Goal: Task Accomplishment & Management: Use online tool/utility

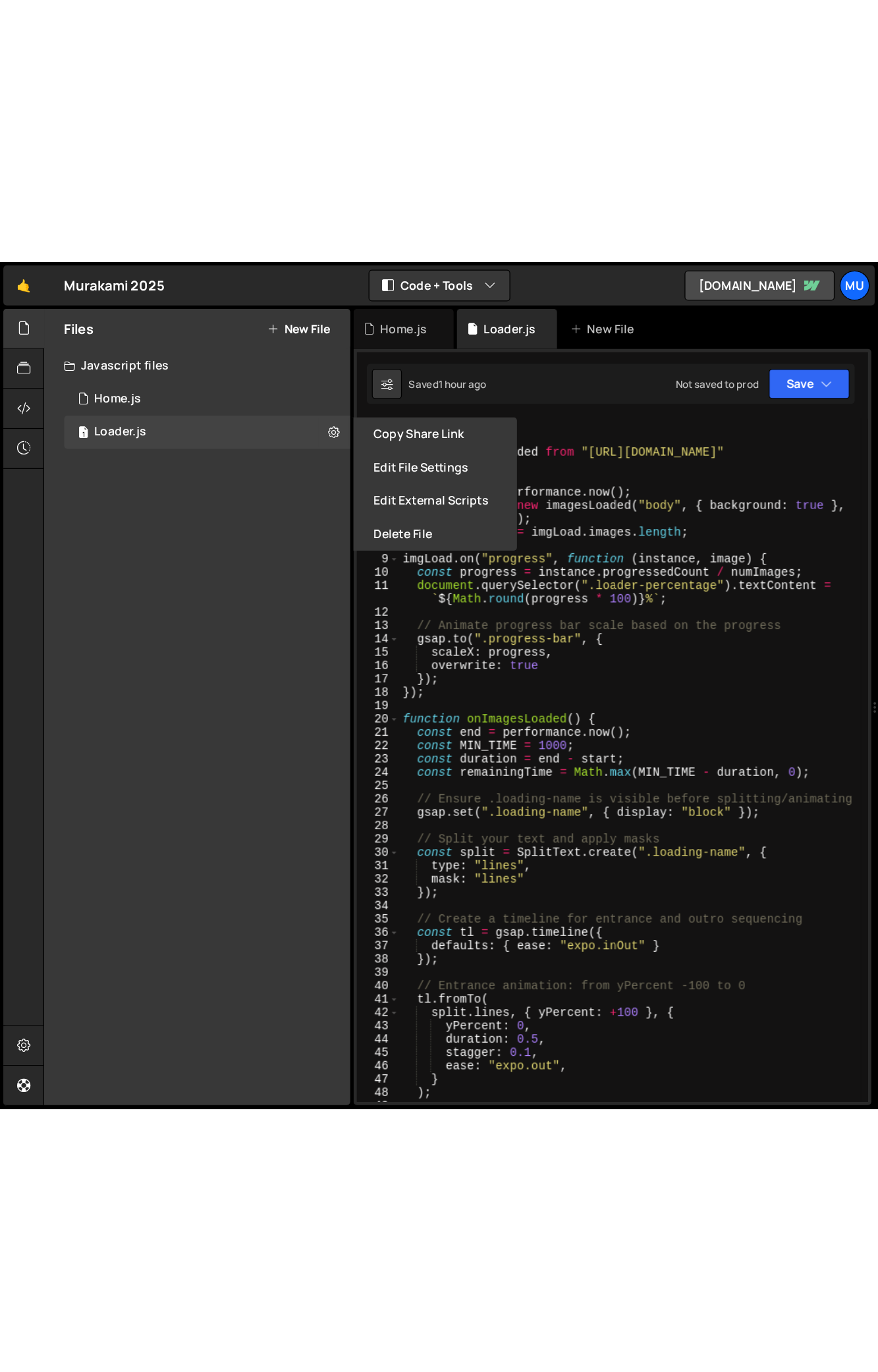
scroll to position [0, 7]
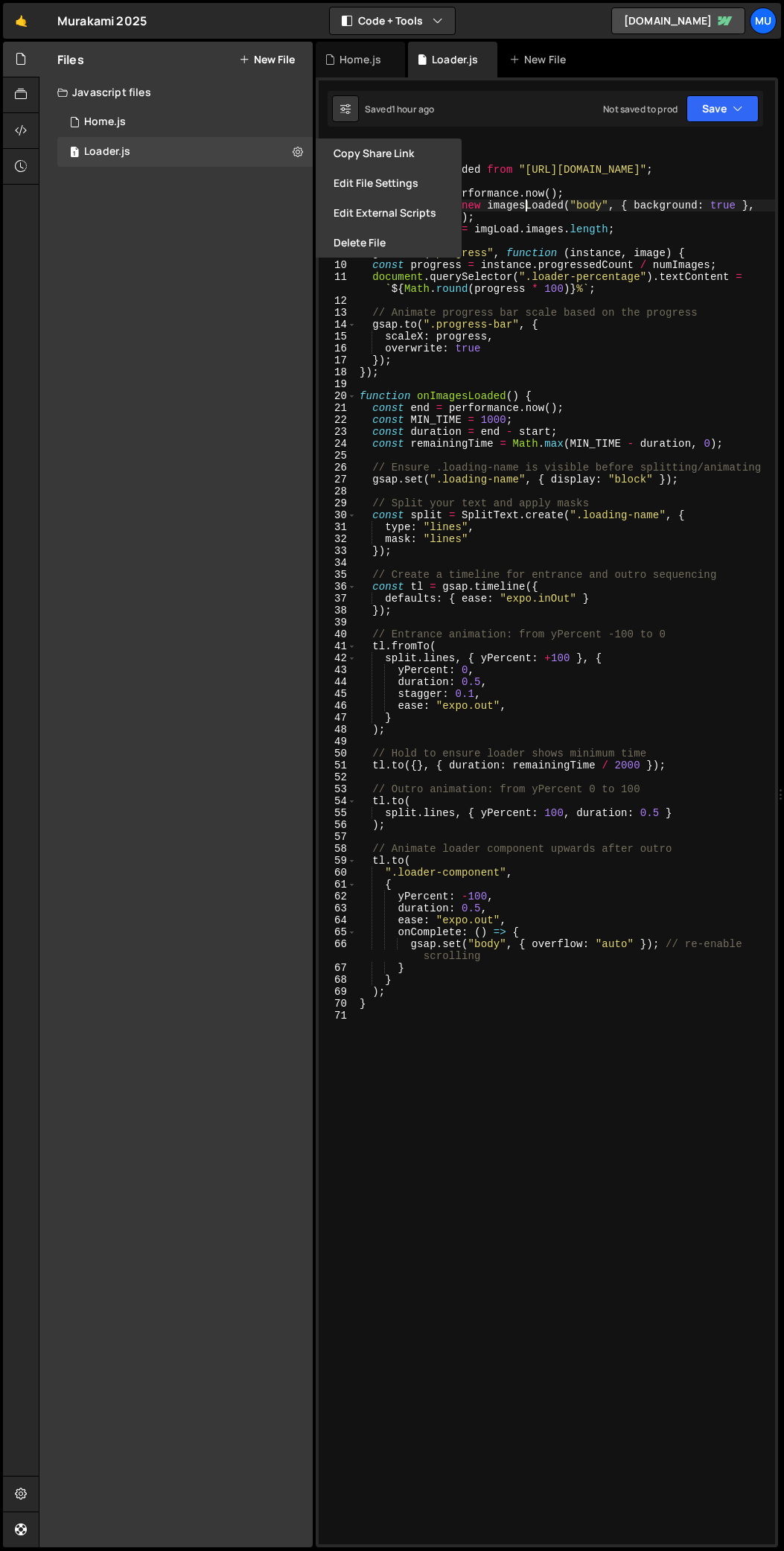
click at [524, 200] on div "// LOADER import imagesLoaded from "https://cdn.skypack.dev/imagesloaded" ; con…" at bounding box center [566, 854] width 418 height 1428
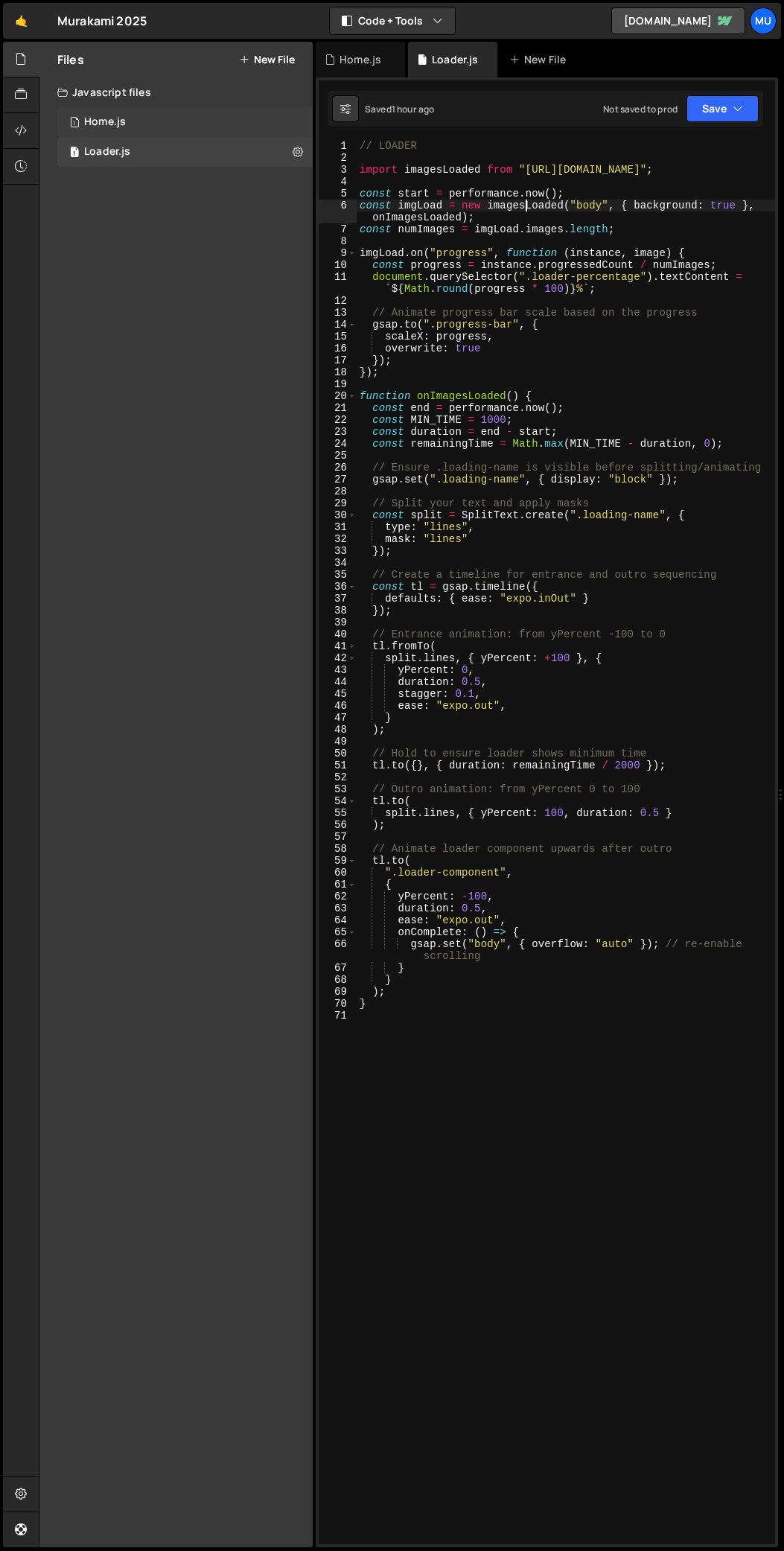
click at [212, 127] on div "1 Home.js 0" at bounding box center [184, 122] width 256 height 30
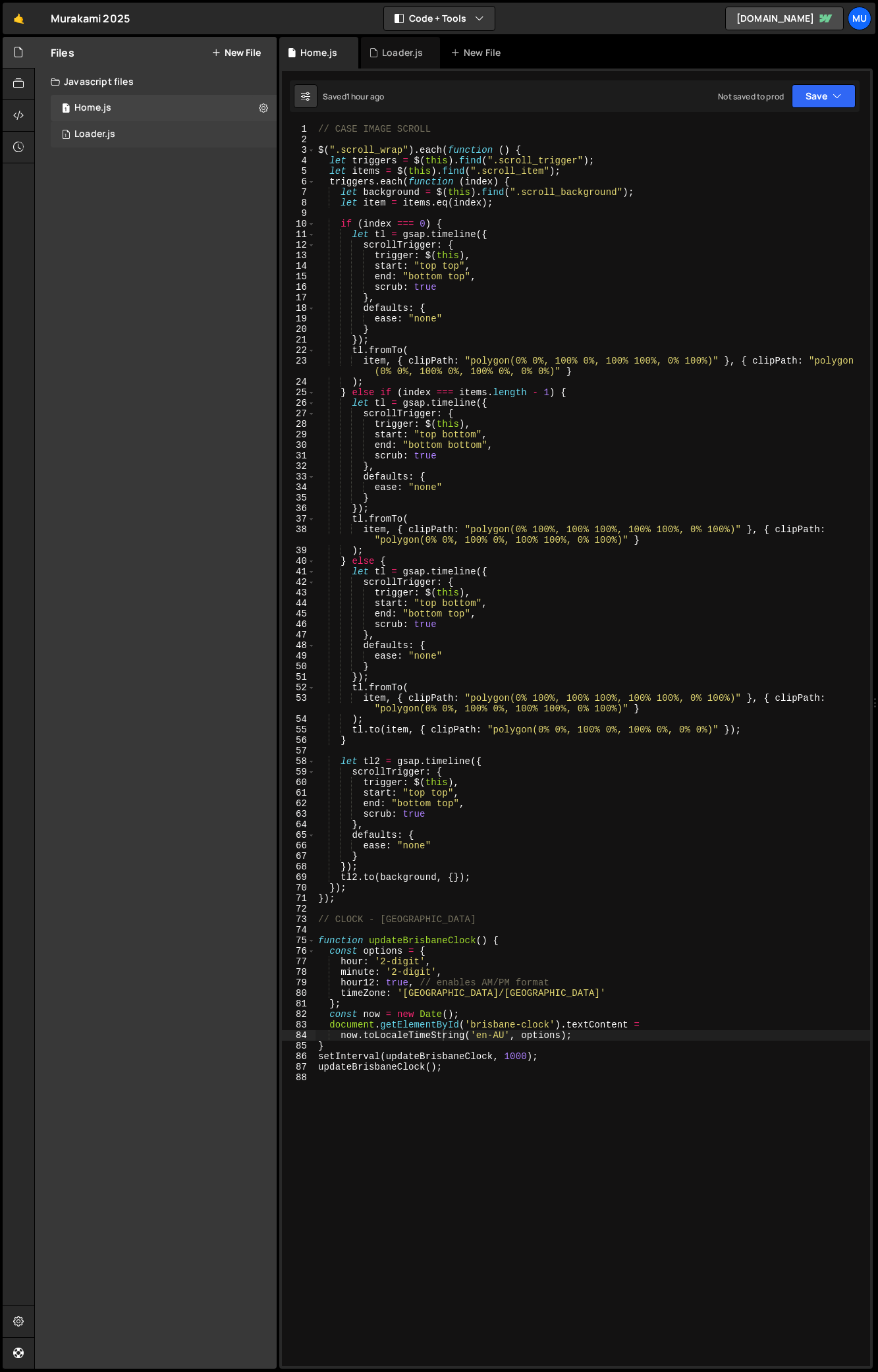
click at [174, 131] on div "1 Loader.js 0" at bounding box center [166, 135] width 231 height 27
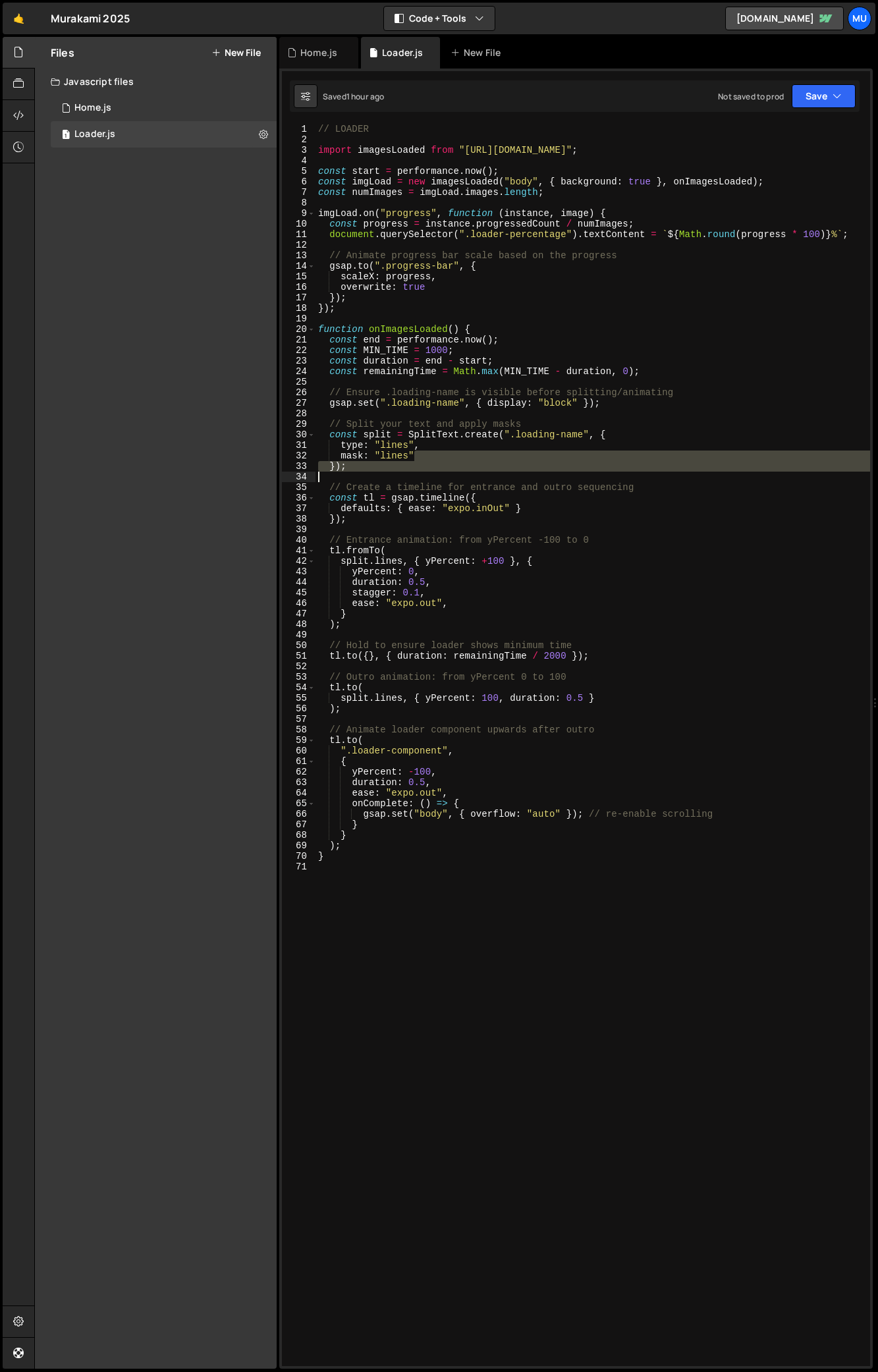
scroll to position [0, 6]
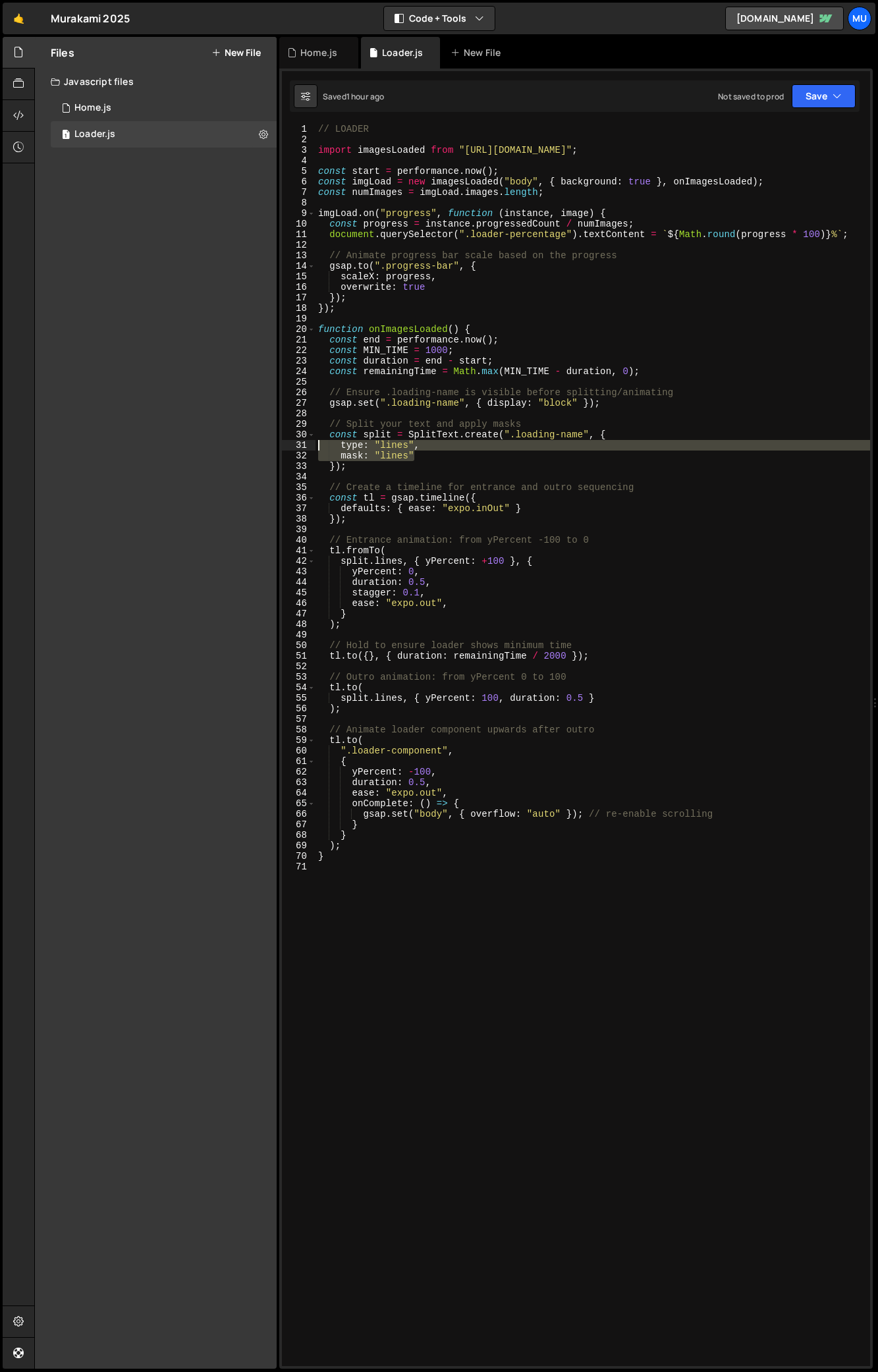
drag, startPoint x: 452, startPoint y: 481, endPoint x: 286, endPoint y: 446, distance: 169.6
click at [286, 446] on div "mask: "lines" 1 2 3 4 5 6 7 8 9 10 11 12 13 14 15 16 17 18 19 20 21 22 23 24 25…" at bounding box center [576, 745] width 588 height 1243
type textarea "type: "lines", mask: "lines""
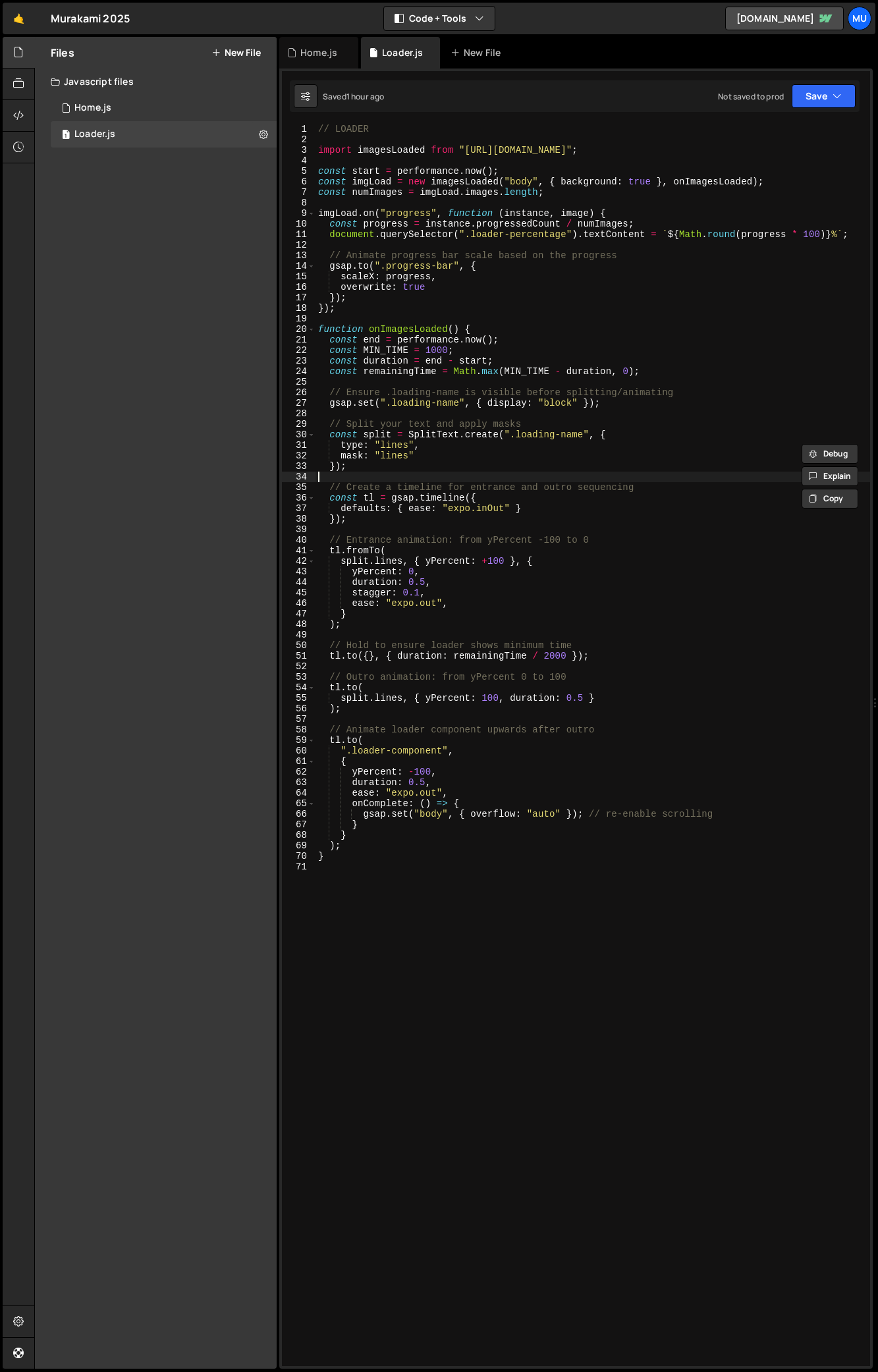
click at [398, 473] on div "// LOADER import imagesLoaded from "https://cdn.skypack.dev/imagesloaded" ; con…" at bounding box center [593, 755] width 554 height 1263
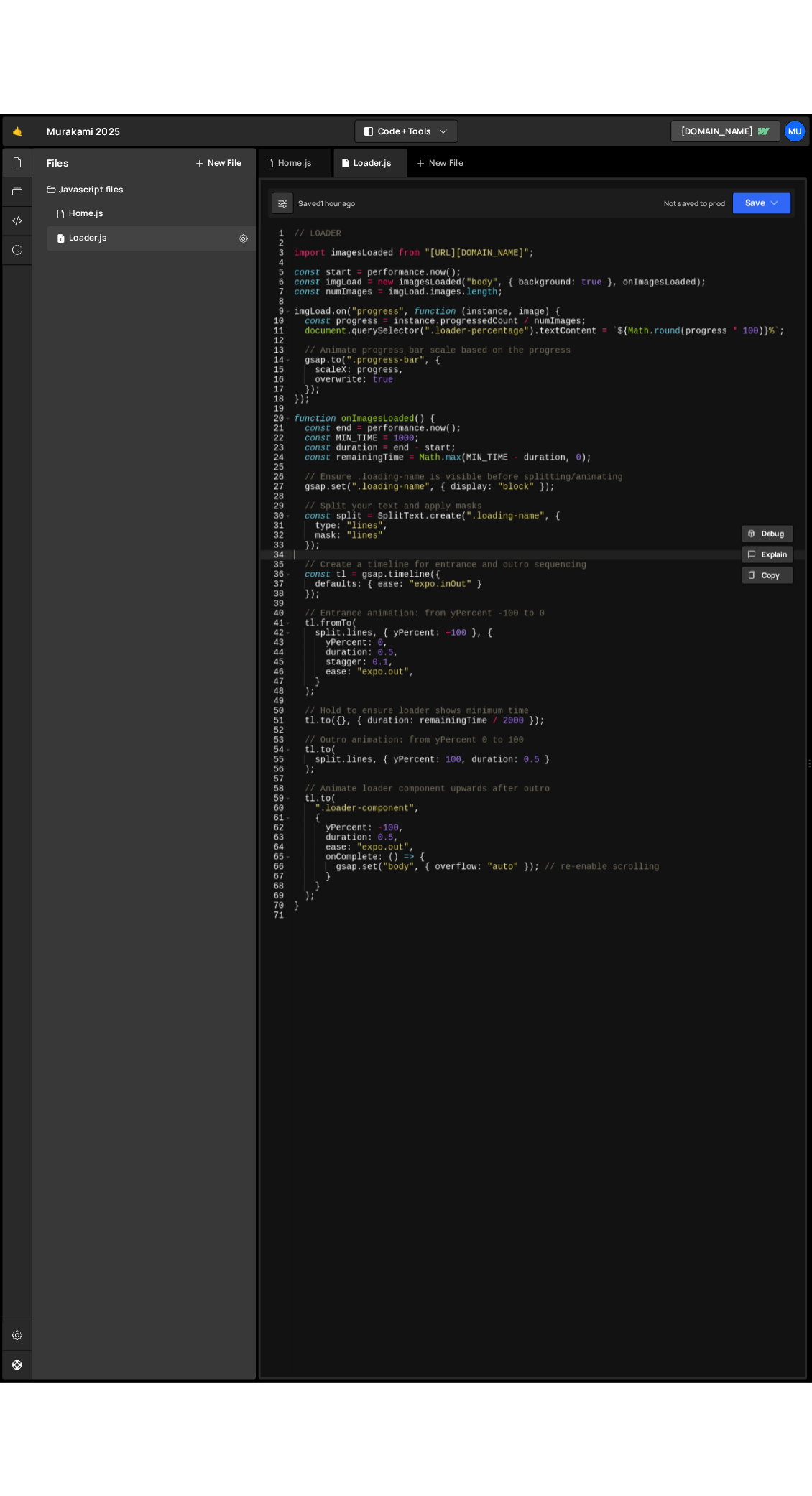
scroll to position [0, 0]
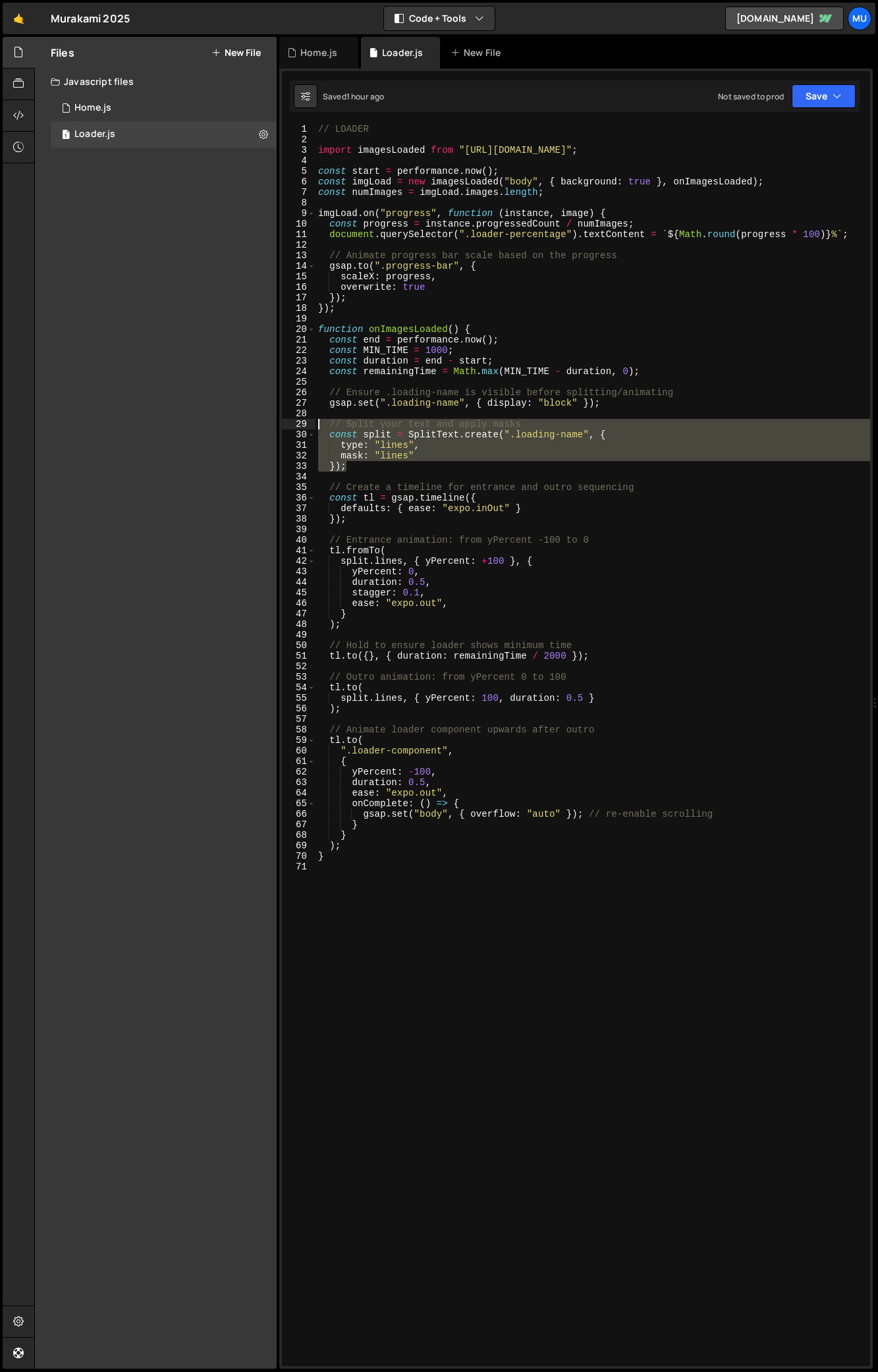
drag, startPoint x: 384, startPoint y: 467, endPoint x: 262, endPoint y: 422, distance: 130.0
click at [262, 422] on div "Files New File Create your first file Get started by starting a Javascript or C…" at bounding box center [456, 704] width 844 height 1333
click at [434, 456] on div "// LOADER import imagesLoaded from "https://cdn.skypack.dev/imagesloaded" ; con…" at bounding box center [593, 745] width 554 height 1243
type textarea "mask: "lines""
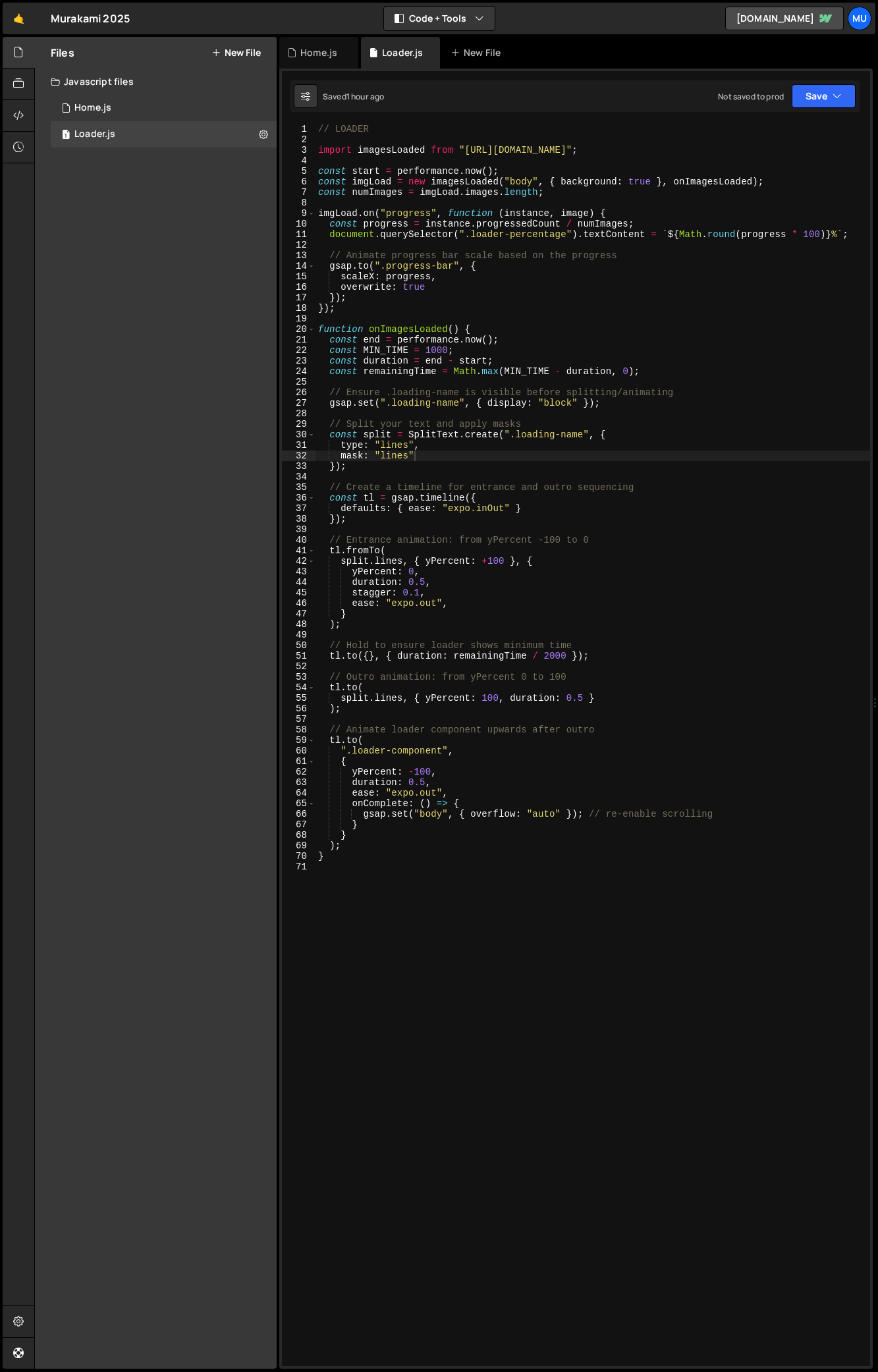
click at [351, 472] on div "// LOADER import imagesLoaded from "https://cdn.skypack.dev/imagesloaded" ; con…" at bounding box center [593, 755] width 554 height 1263
click at [361, 469] on div "// LOADER import imagesLoaded from "https://cdn.skypack.dev/imagesloaded" ; con…" at bounding box center [593, 755] width 554 height 1263
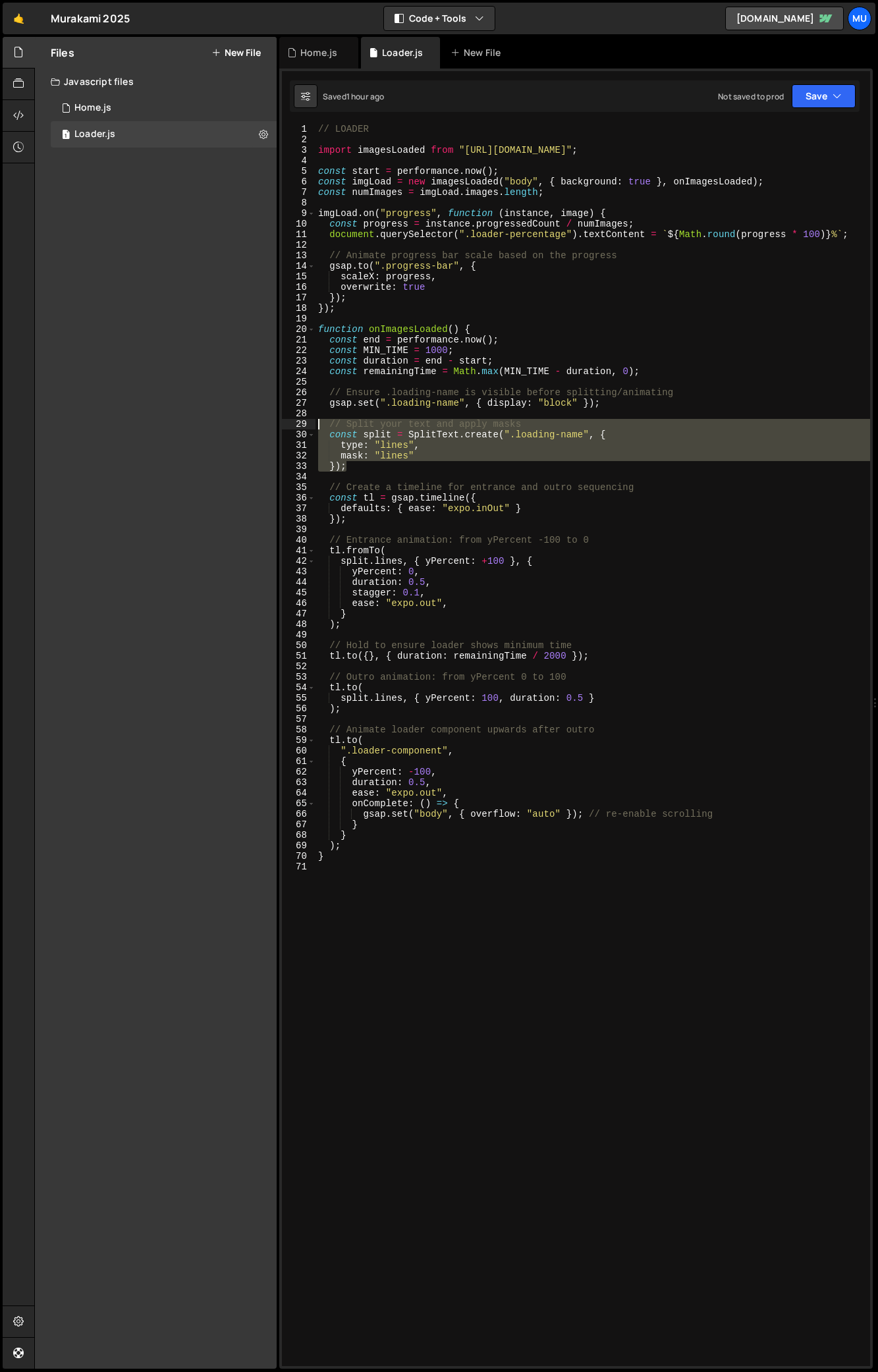
drag, startPoint x: 361, startPoint y: 469, endPoint x: 279, endPoint y: 422, distance: 94.5
click at [279, 422] on div "1 2 console . log ( "%cThis site was built by Murakami" , "background:blue;colo…" at bounding box center [576, 718] width 594 height 1300
type textarea "// Split your text and apply masks const split = SplitText.create(".loading-nam…"
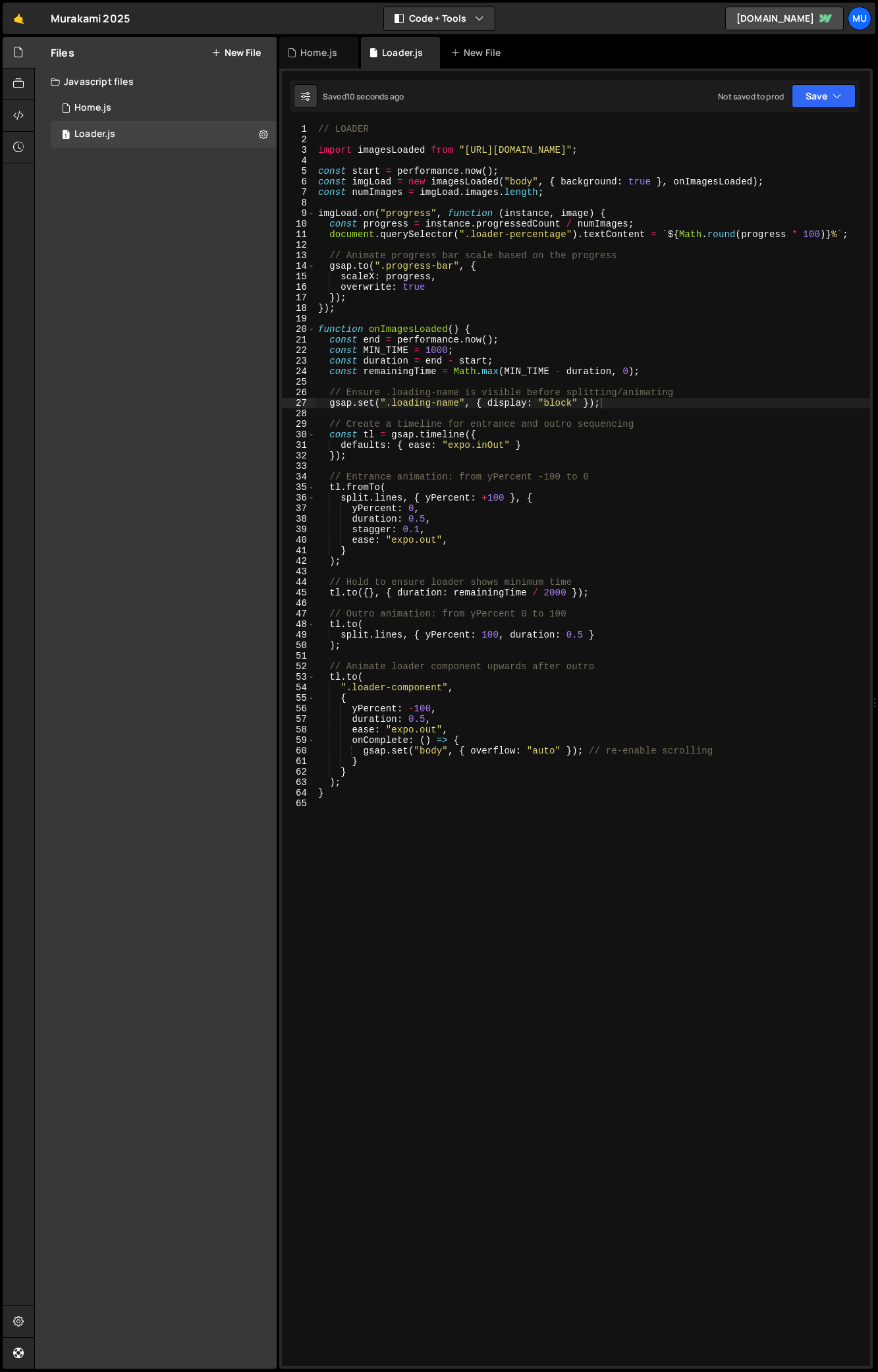
click at [408, 438] on div "// LOADER import imagesLoaded from "https://cdn.skypack.dev/imagesloaded" ; con…" at bounding box center [593, 755] width 554 height 1263
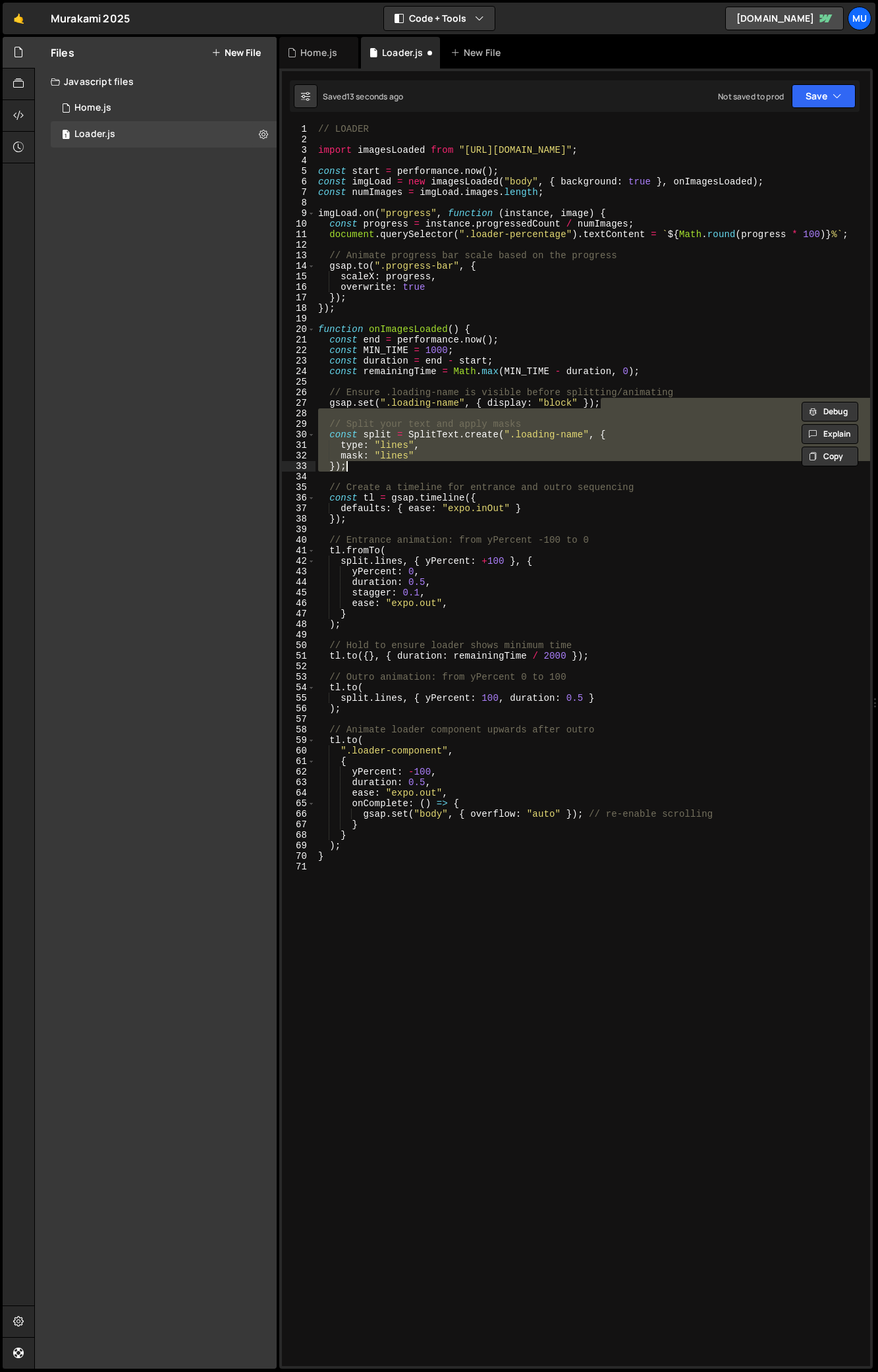
click at [378, 469] on div "// LOADER import imagesLoaded from "https://cdn.skypack.dev/imagesloaded" ; con…" at bounding box center [593, 745] width 554 height 1243
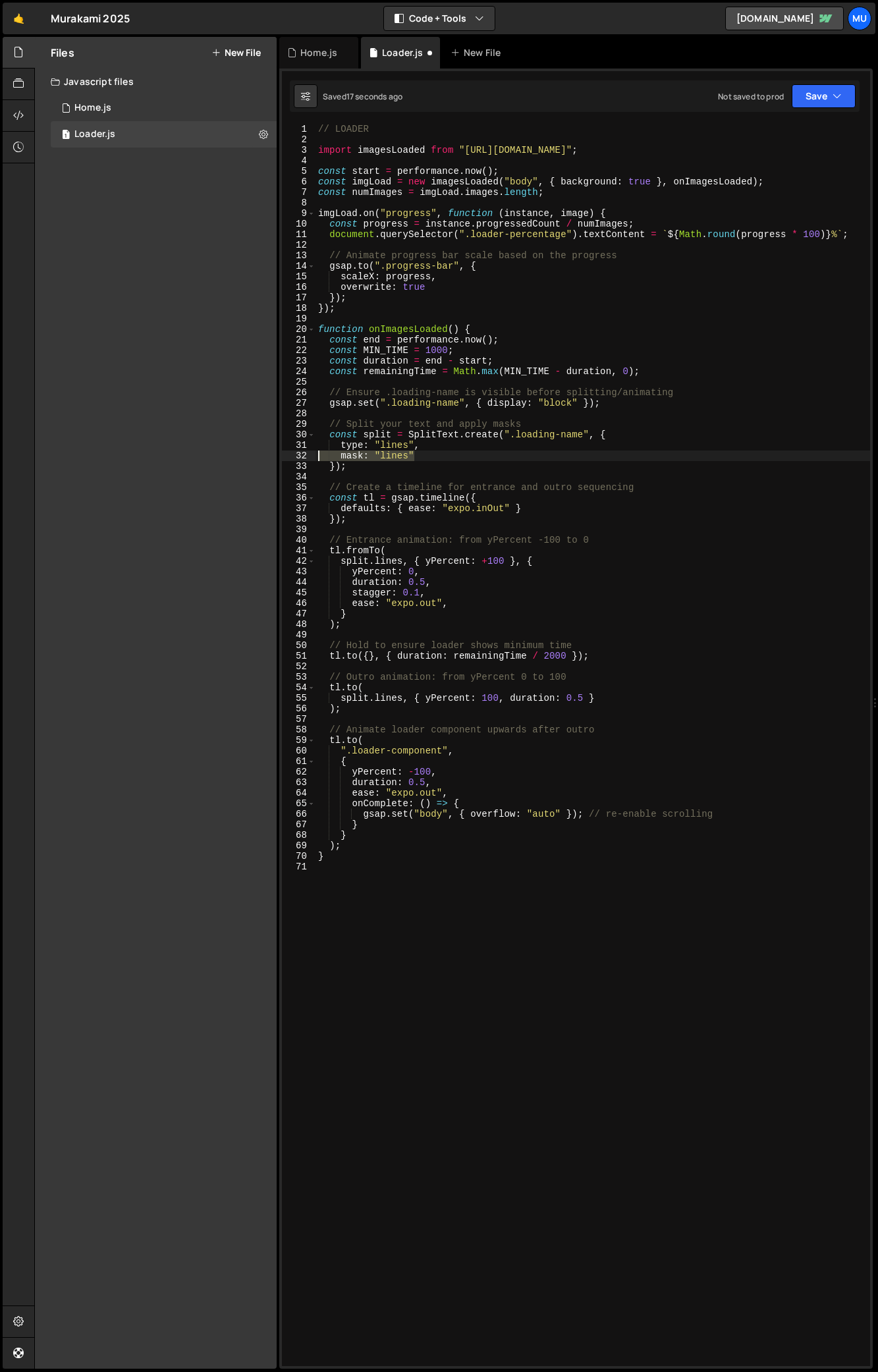
drag, startPoint x: 430, startPoint y: 456, endPoint x: 263, endPoint y: 459, distance: 167.0
click at [263, 459] on div "Files New File Create your first file Get started by starting a Javascript or C…" at bounding box center [456, 704] width 844 height 1333
type textarea "mask: "lines""
type textarea "type: "lines","
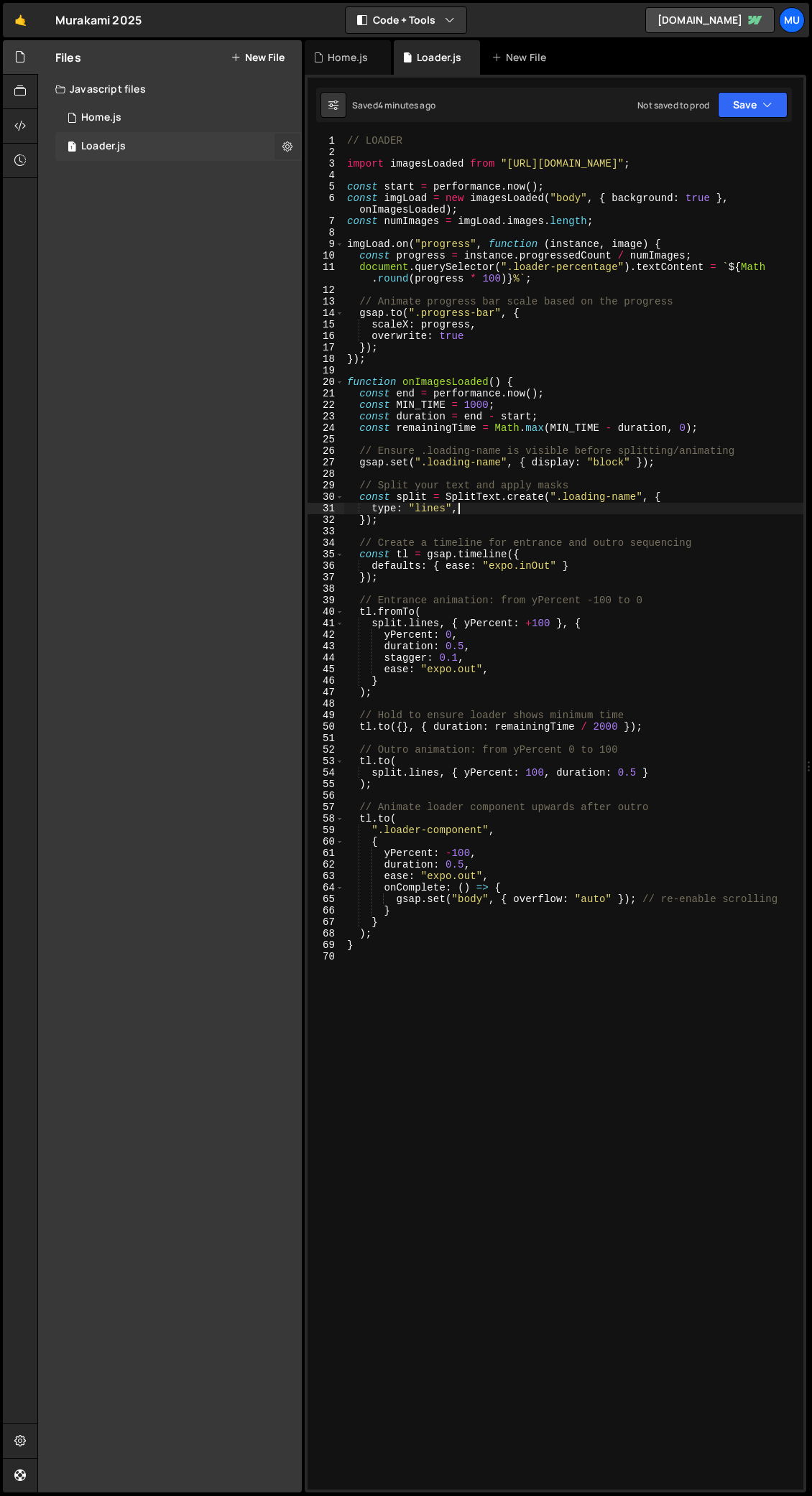
click at [290, 153] on button at bounding box center [287, 147] width 26 height 26
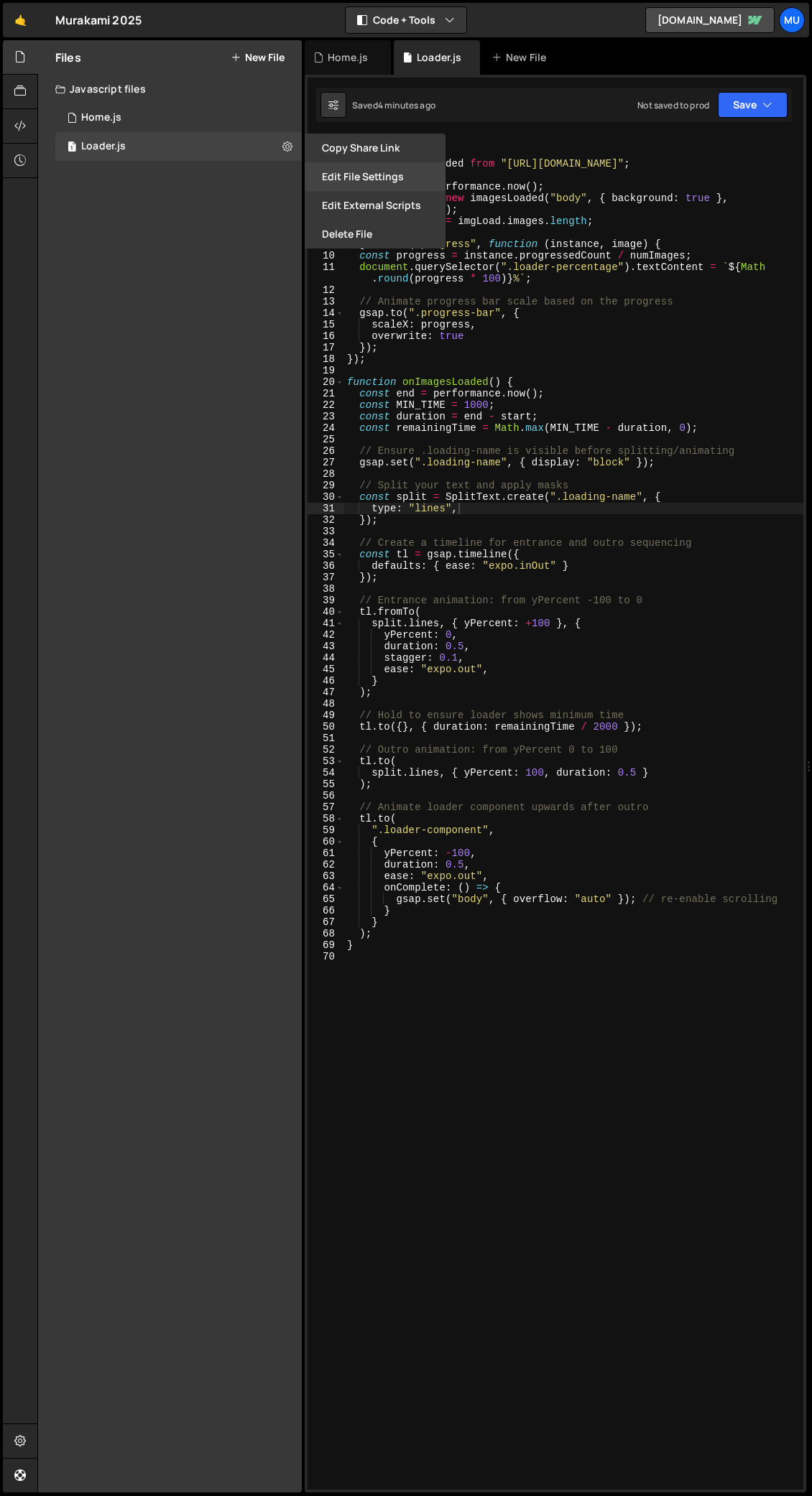
click at [359, 175] on button "Edit File Settings" at bounding box center [375, 177] width 141 height 29
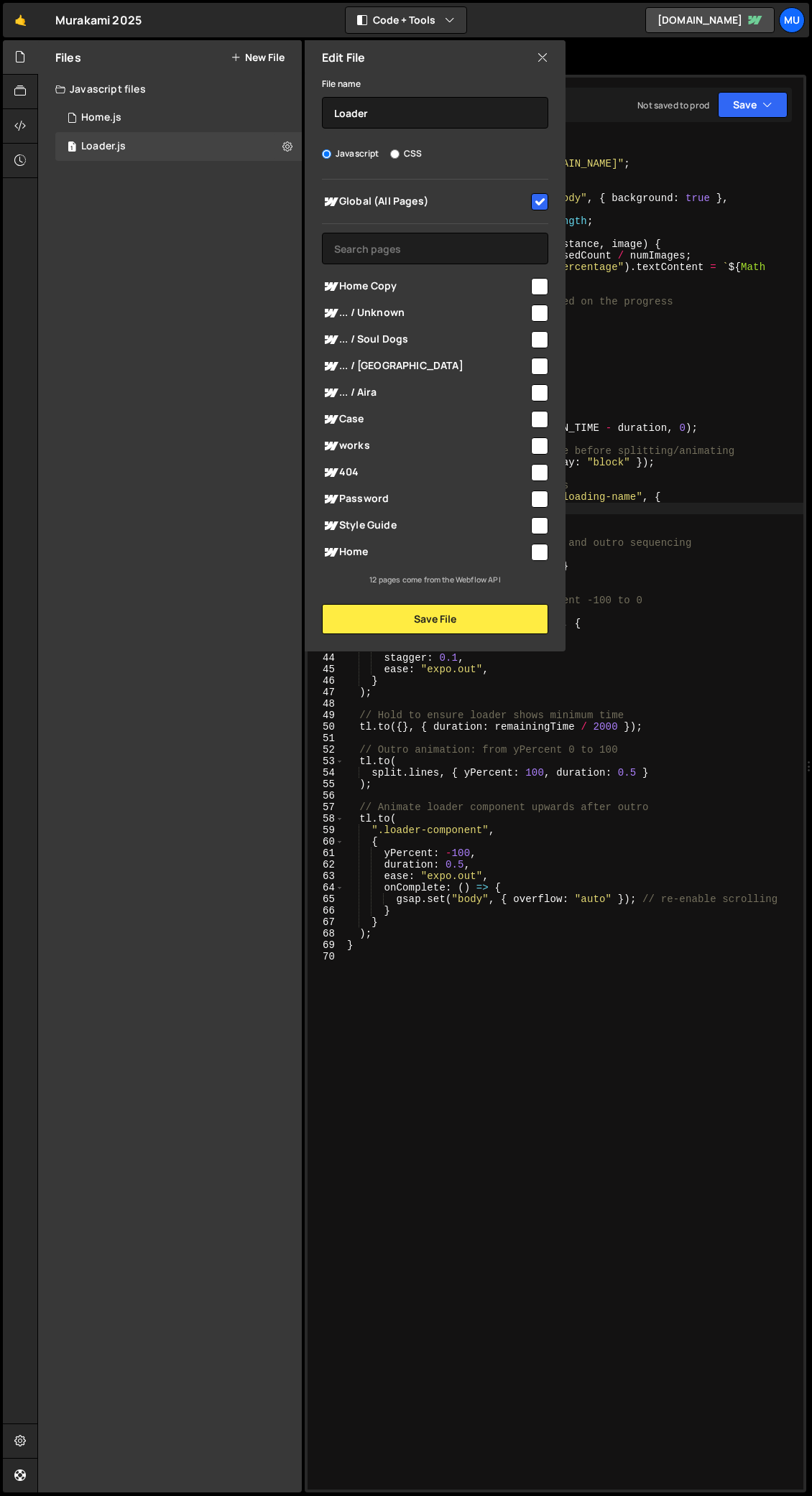
click at [537, 200] on input "checkbox" at bounding box center [539, 202] width 17 height 17
checkbox input "false"
click at [537, 192] on div at bounding box center [538, 200] width 20 height 20
click at [542, 294] on input "checkbox" at bounding box center [539, 286] width 17 height 17
checkbox input "true"
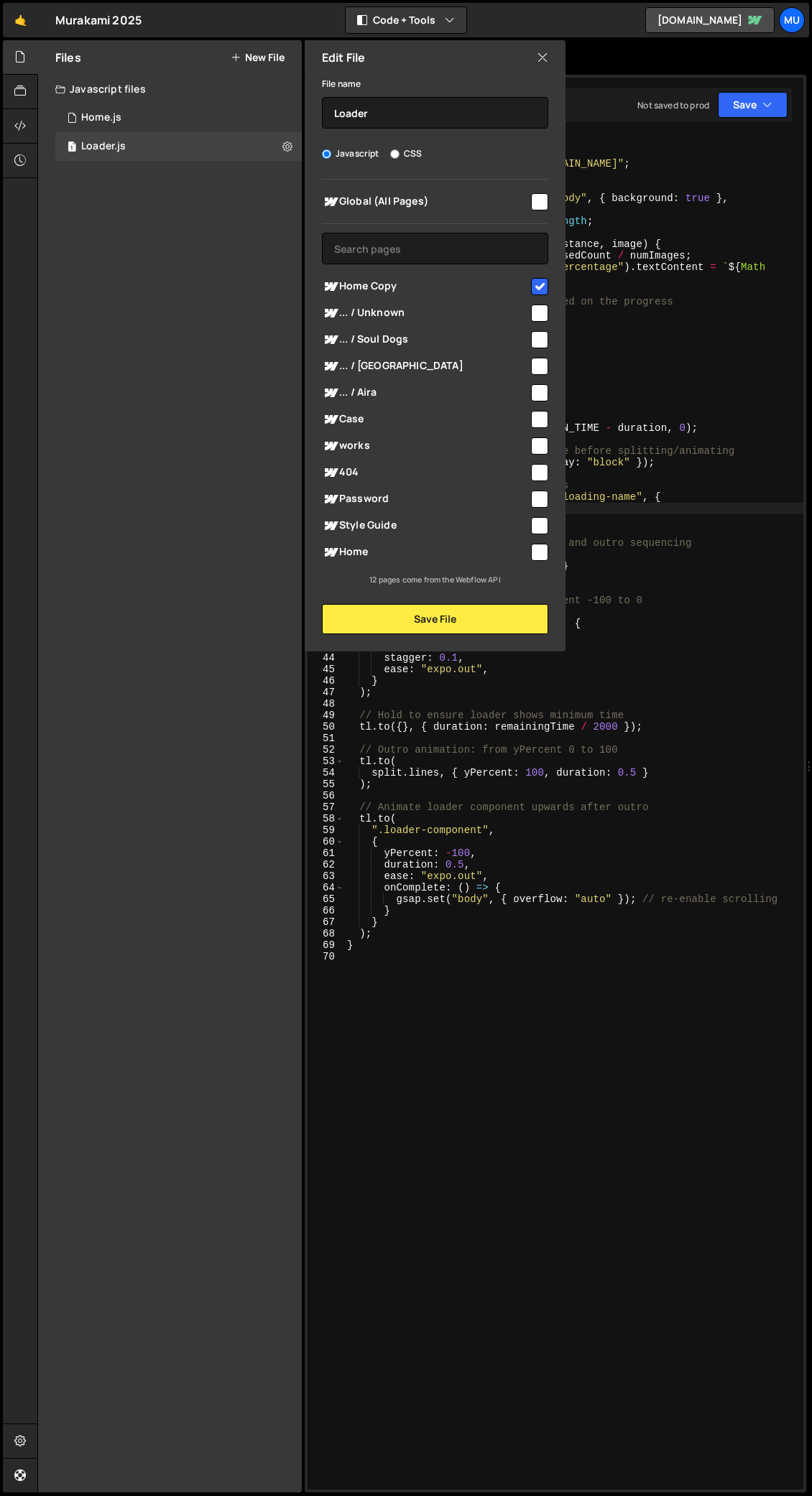
click at [544, 310] on input "checkbox" at bounding box center [539, 313] width 17 height 17
checkbox input "true"
click at [537, 337] on input "checkbox" at bounding box center [539, 340] width 17 height 17
checkbox input "true"
click at [542, 364] on input "checkbox" at bounding box center [539, 367] width 17 height 17
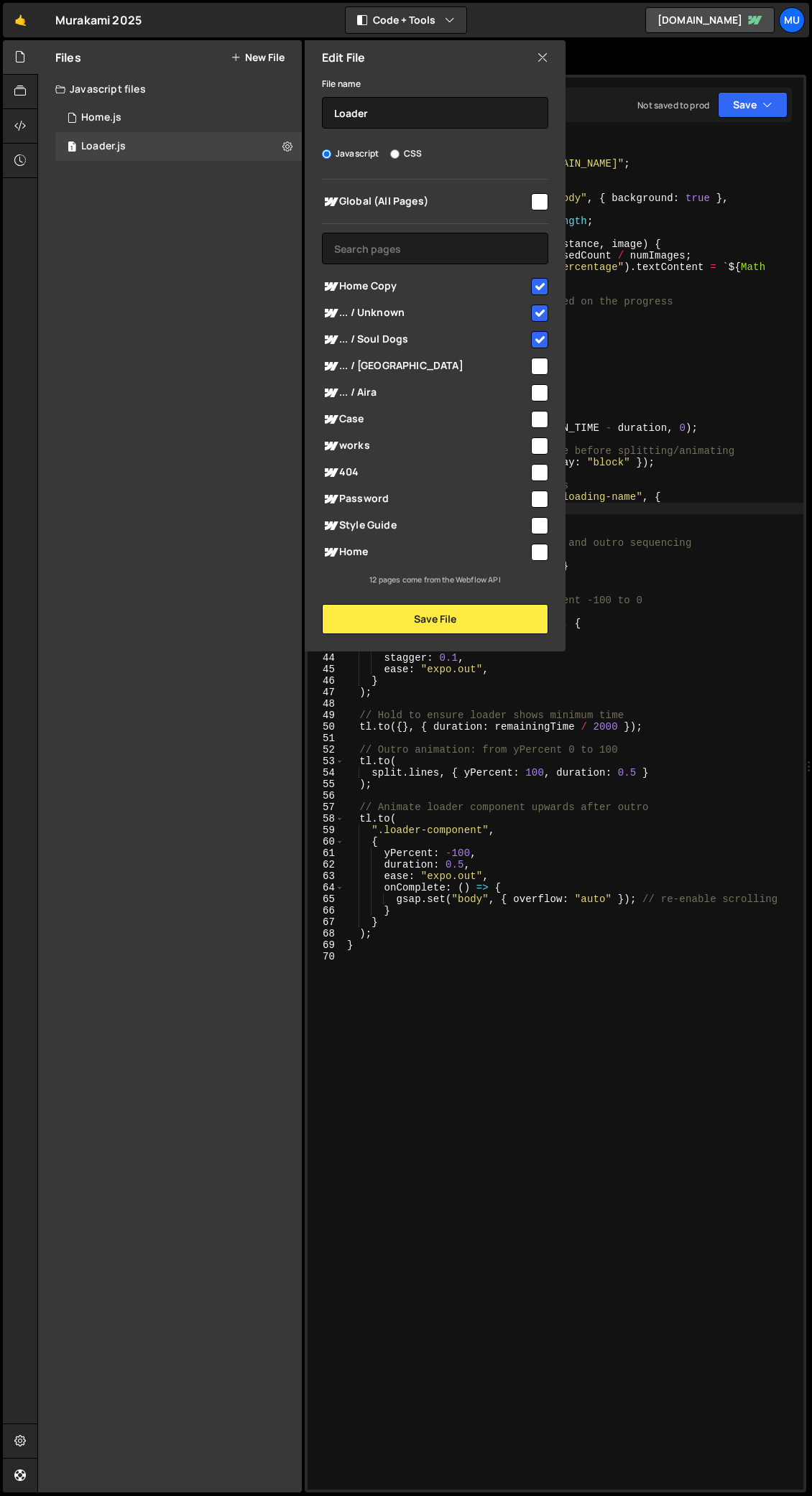
checkbox input "true"
click at [539, 417] on input "checkbox" at bounding box center [539, 419] width 17 height 17
checkbox input "true"
click at [539, 445] on input "checkbox" at bounding box center [539, 446] width 17 height 17
checkbox input "true"
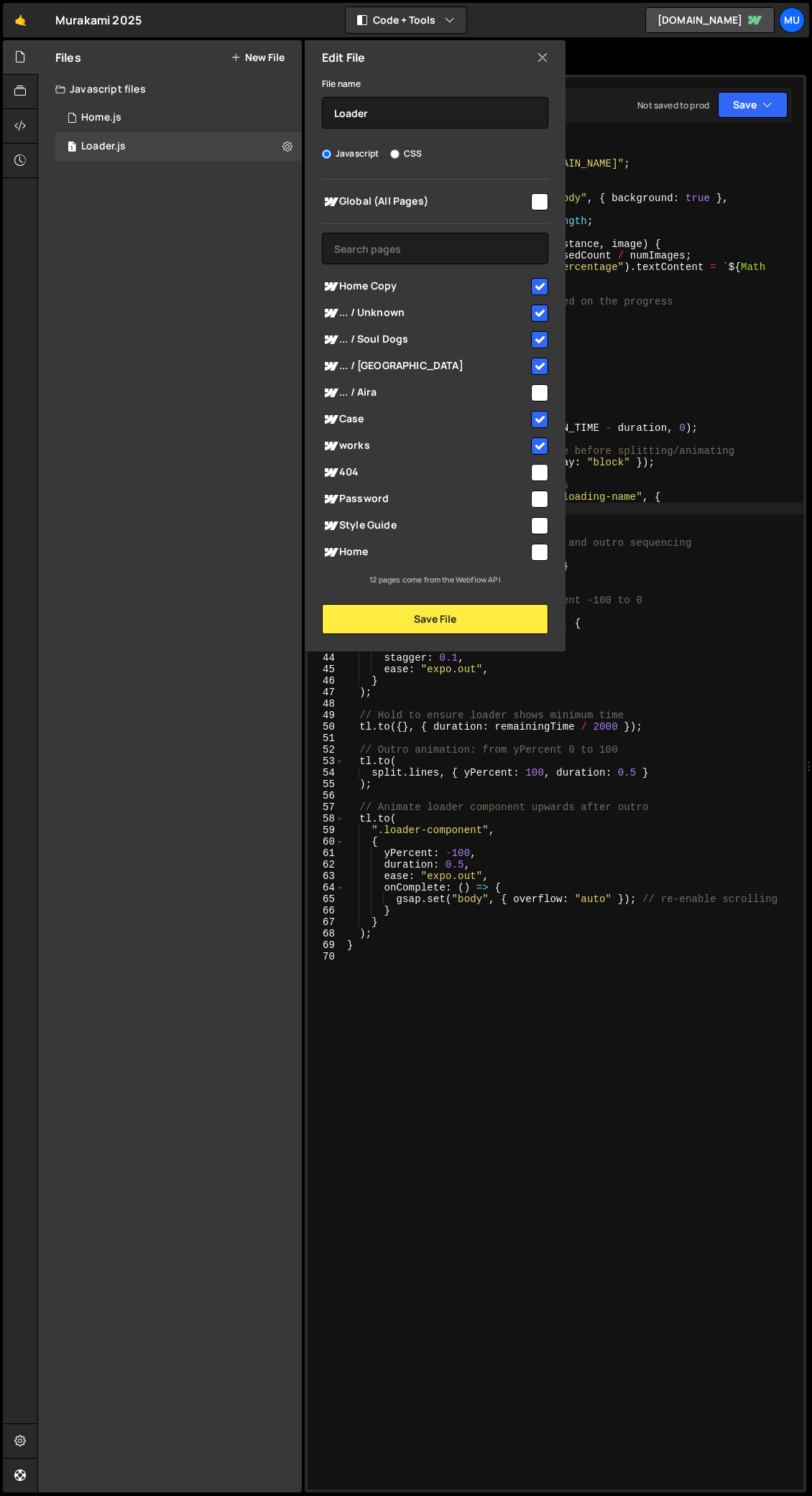
drag, startPoint x: 539, startPoint y: 465, endPoint x: 539, endPoint y: 484, distance: 19.0
click at [539, 466] on input "checkbox" at bounding box center [539, 473] width 17 height 17
checkbox input "true"
click at [540, 492] on input "checkbox" at bounding box center [539, 499] width 17 height 17
checkbox input "true"
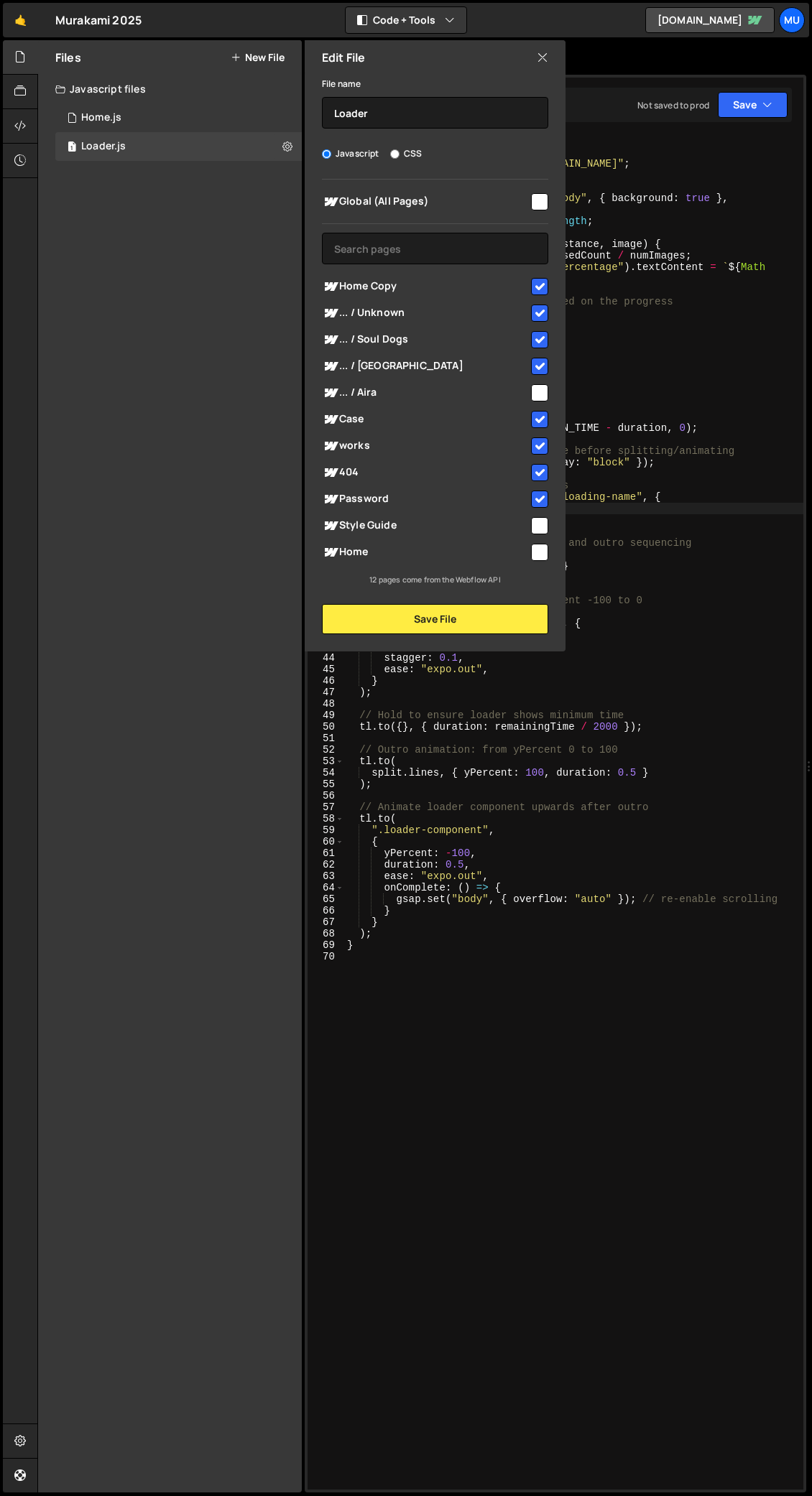
click at [541, 521] on input "checkbox" at bounding box center [539, 526] width 17 height 17
checkbox input "true"
click at [542, 545] on input "checkbox" at bounding box center [539, 552] width 17 height 17
checkbox input "true"
click at [541, 364] on input "checkbox" at bounding box center [539, 367] width 17 height 17
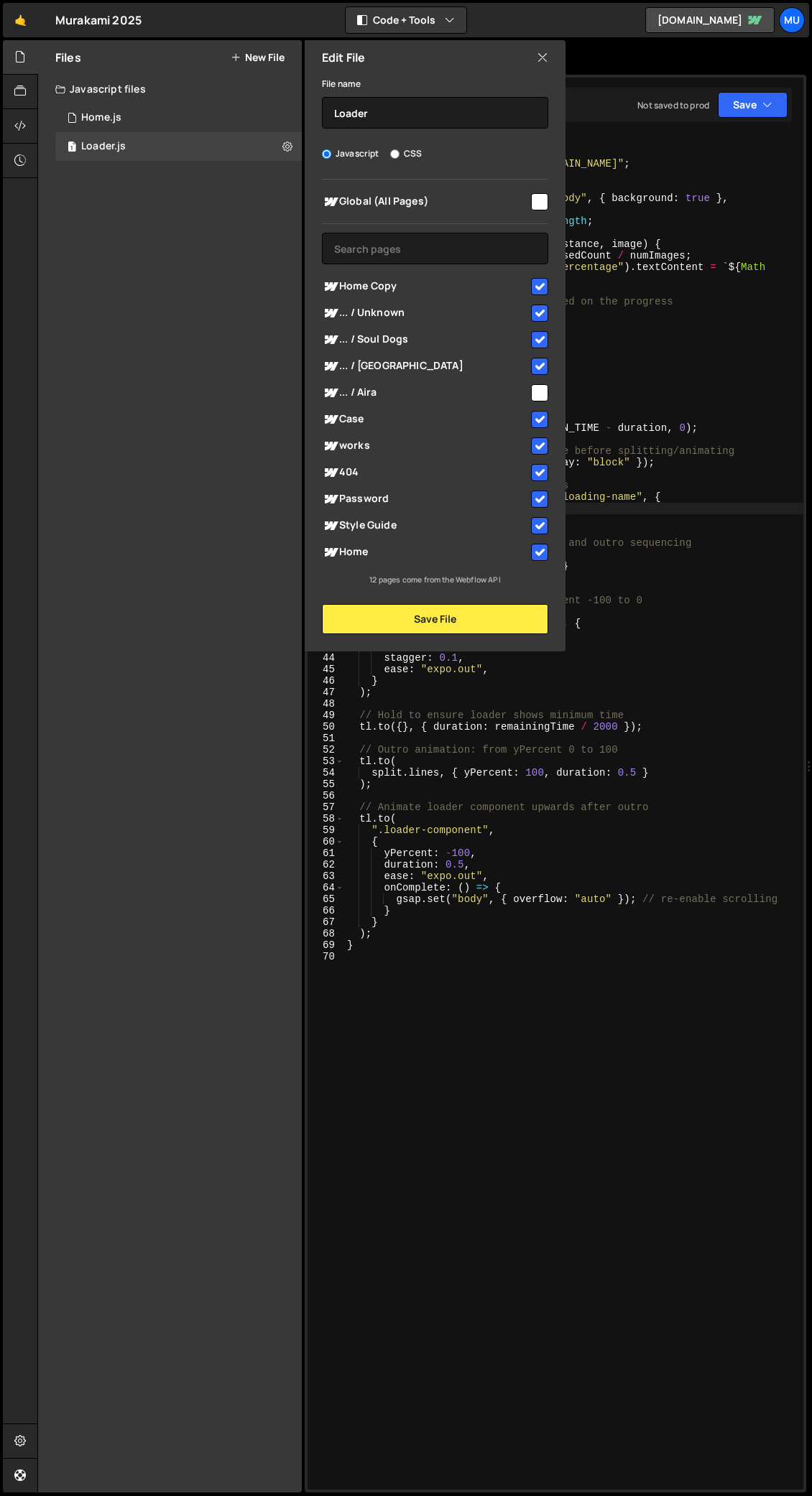
checkbox input "false"
click at [456, 617] on button "Save File" at bounding box center [435, 619] width 226 height 30
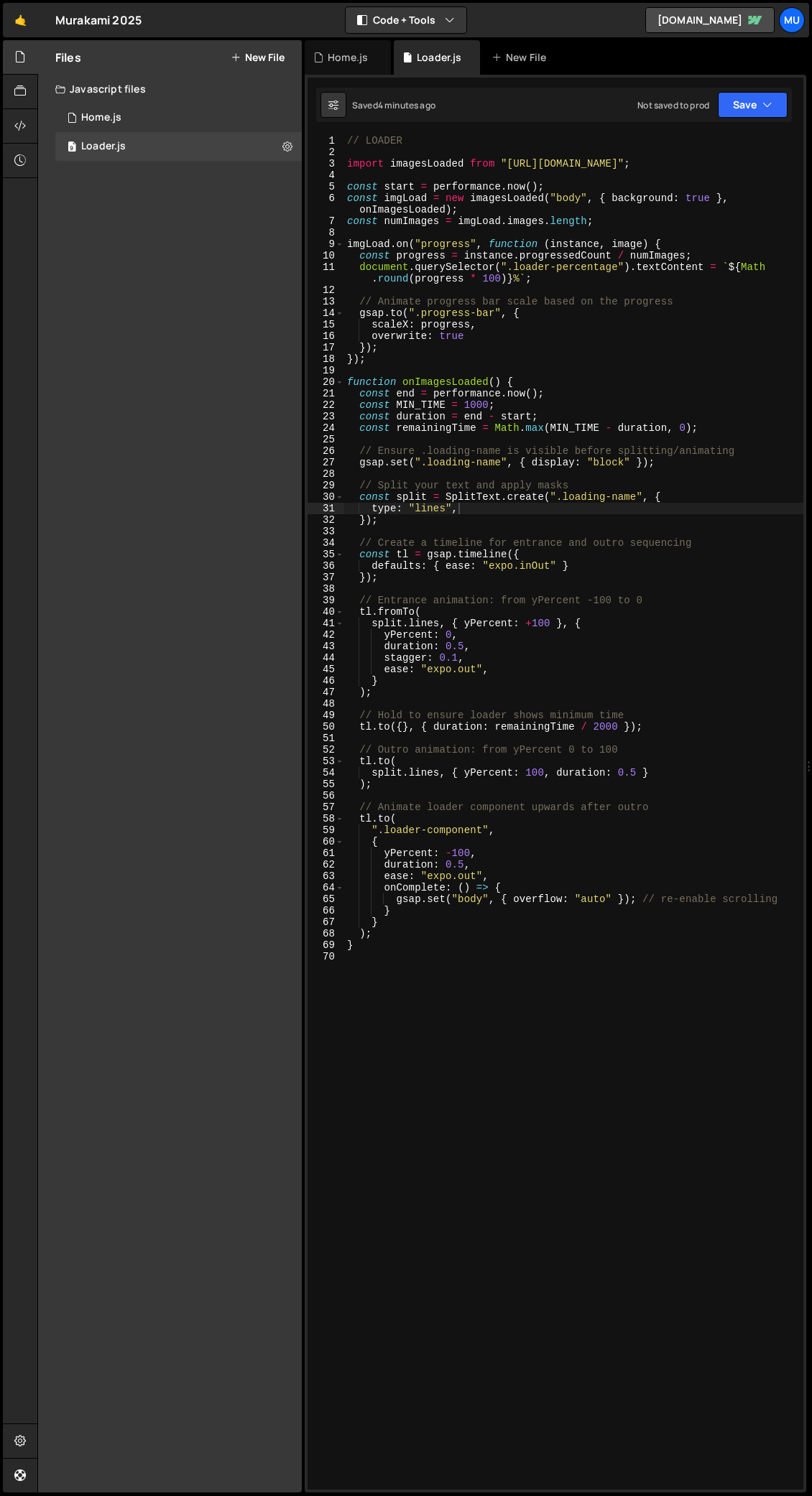
type textarea "duration: 0.5,"
click at [522, 729] on div "// LOADER import imagesLoaded from "https://cdn.skypack.dev/imagesloaded" ; con…" at bounding box center [573, 824] width 459 height 1377
click at [534, 729] on div "// LOADER import imagesLoaded from "https://cdn.skypack.dev/imagesloaded" ; con…" at bounding box center [573, 824] width 459 height 1377
click at [289, 148] on icon at bounding box center [287, 146] width 10 height 14
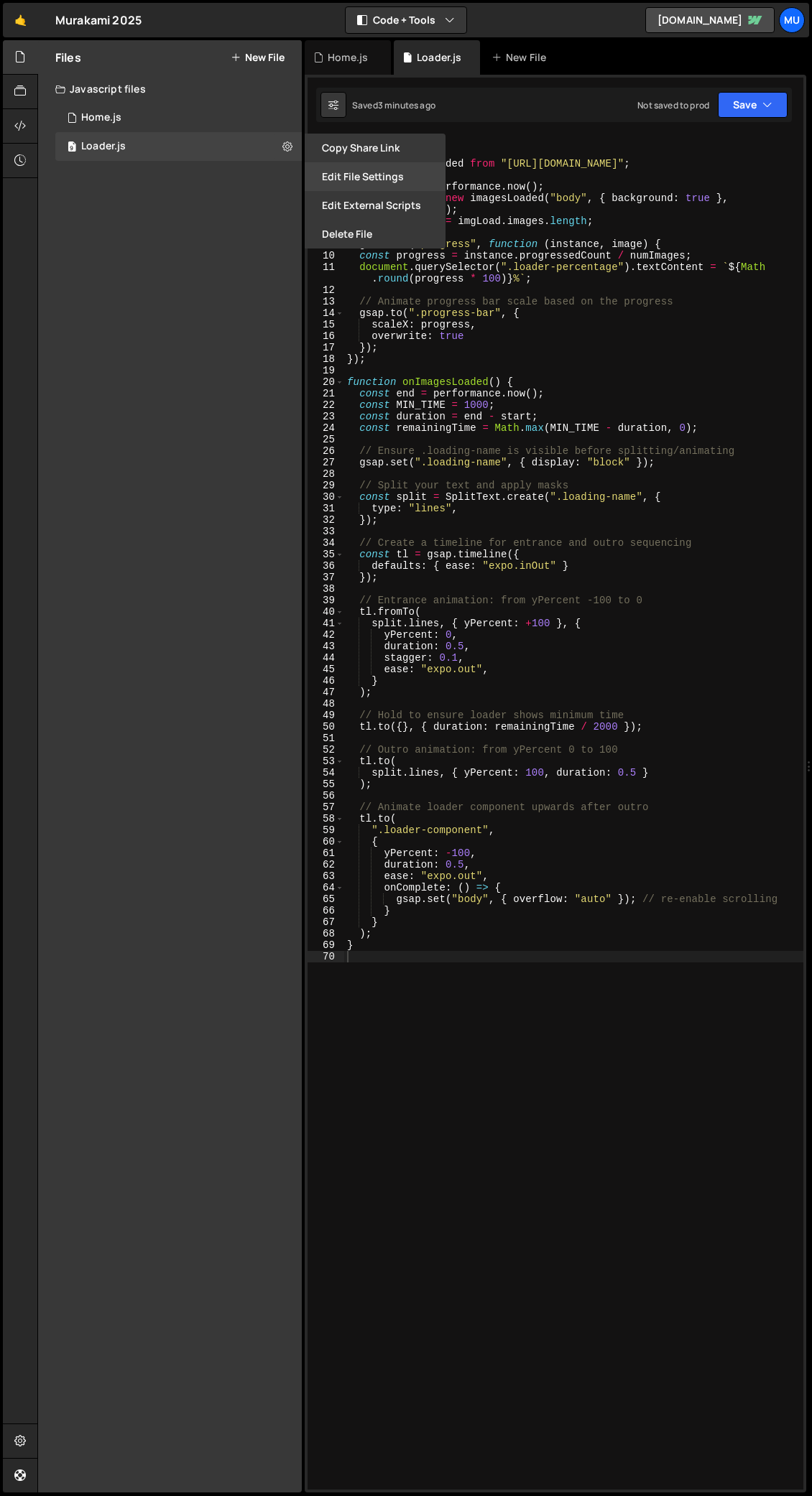
click at [336, 180] on button "Edit File Settings" at bounding box center [375, 177] width 141 height 29
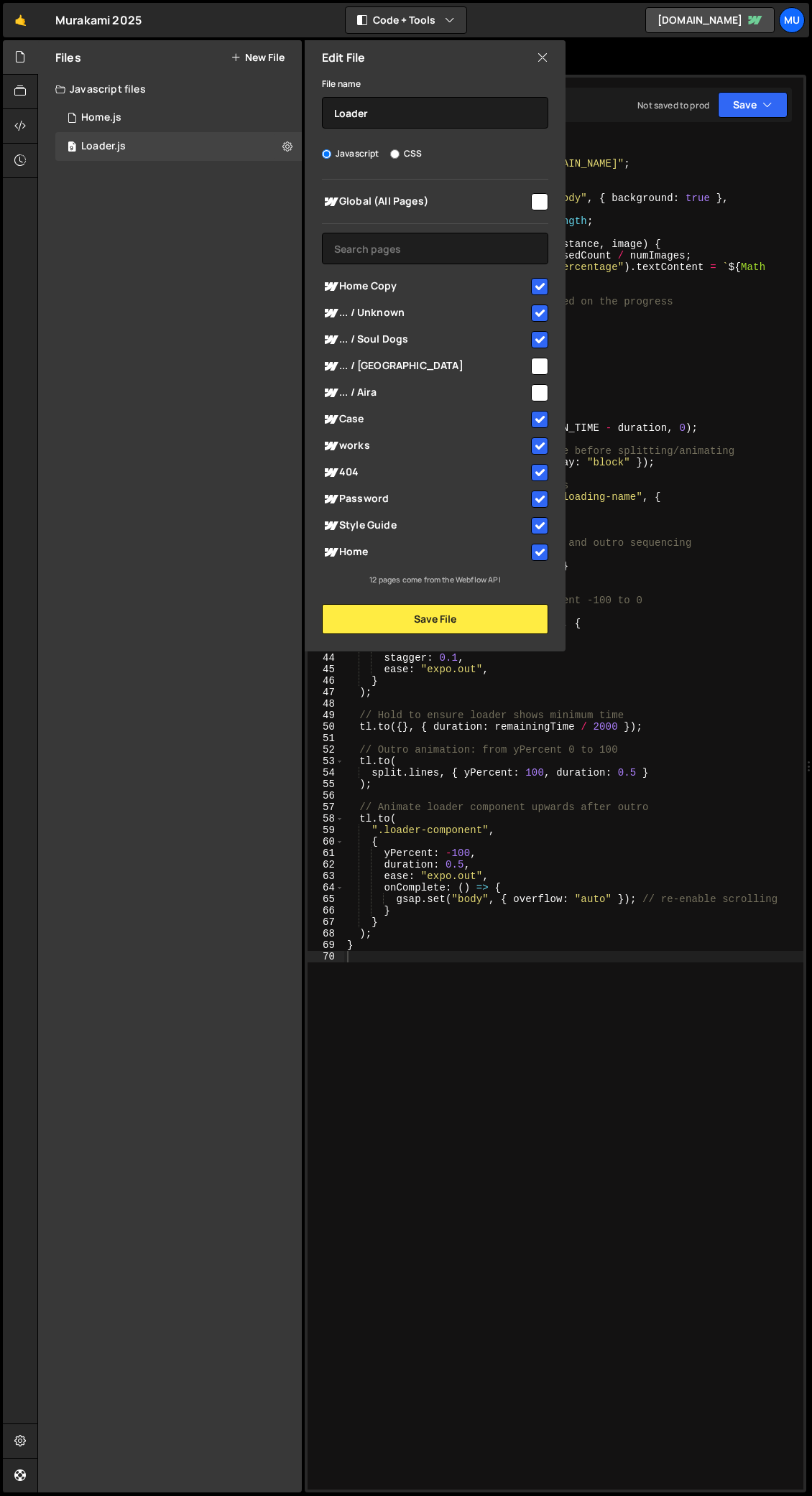
click at [542, 198] on input "checkbox" at bounding box center [539, 202] width 17 height 17
checkbox input "true"
click at [539, 333] on input "checkbox" at bounding box center [539, 340] width 17 height 17
checkbox input "false"
click at [546, 306] on input "checkbox" at bounding box center [539, 313] width 17 height 17
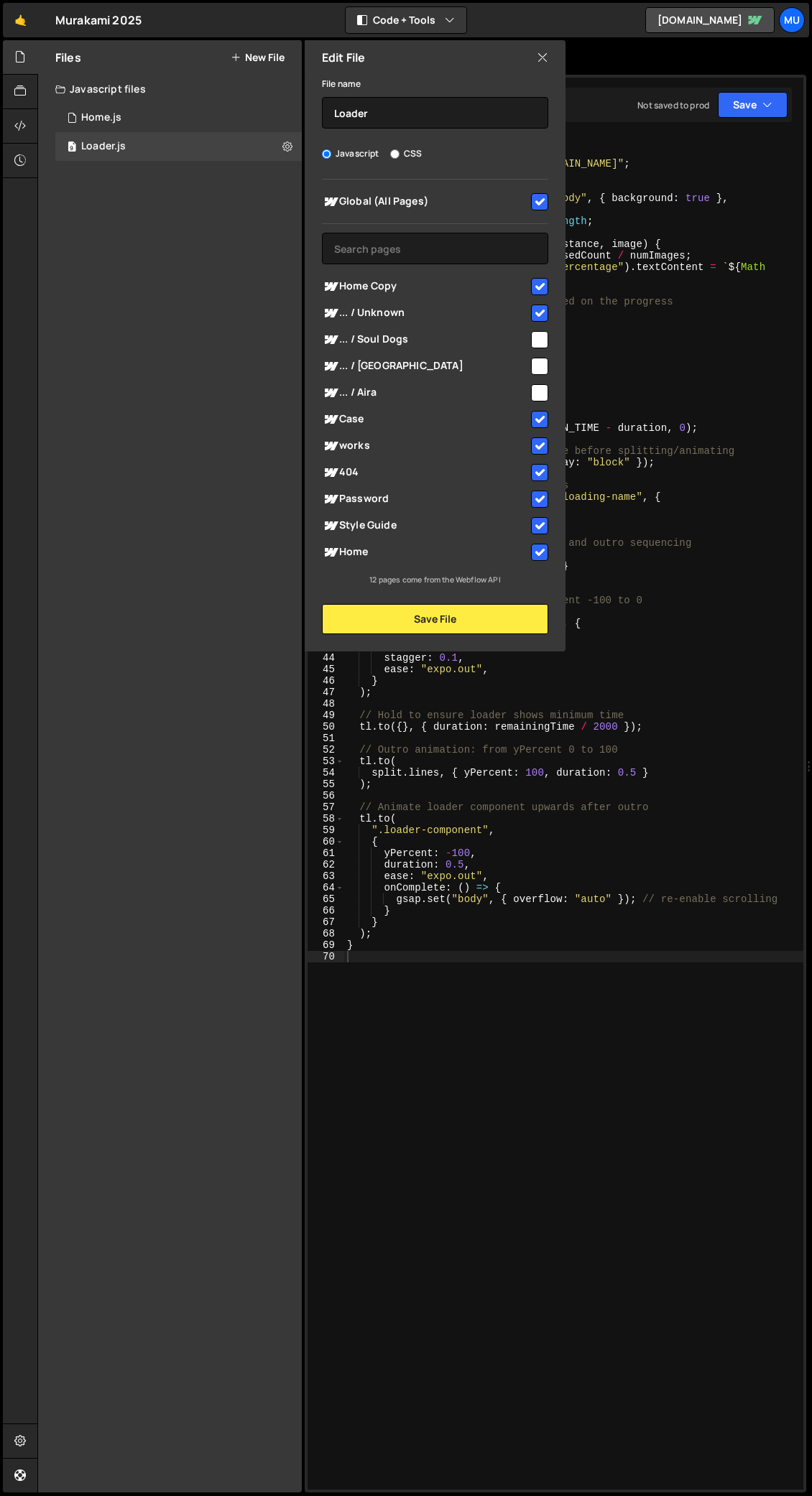
checkbox input "false"
click at [542, 289] on input "checkbox" at bounding box center [539, 286] width 17 height 17
checkbox input "false"
click at [537, 416] on input "checkbox" at bounding box center [539, 419] width 17 height 17
checkbox input "false"
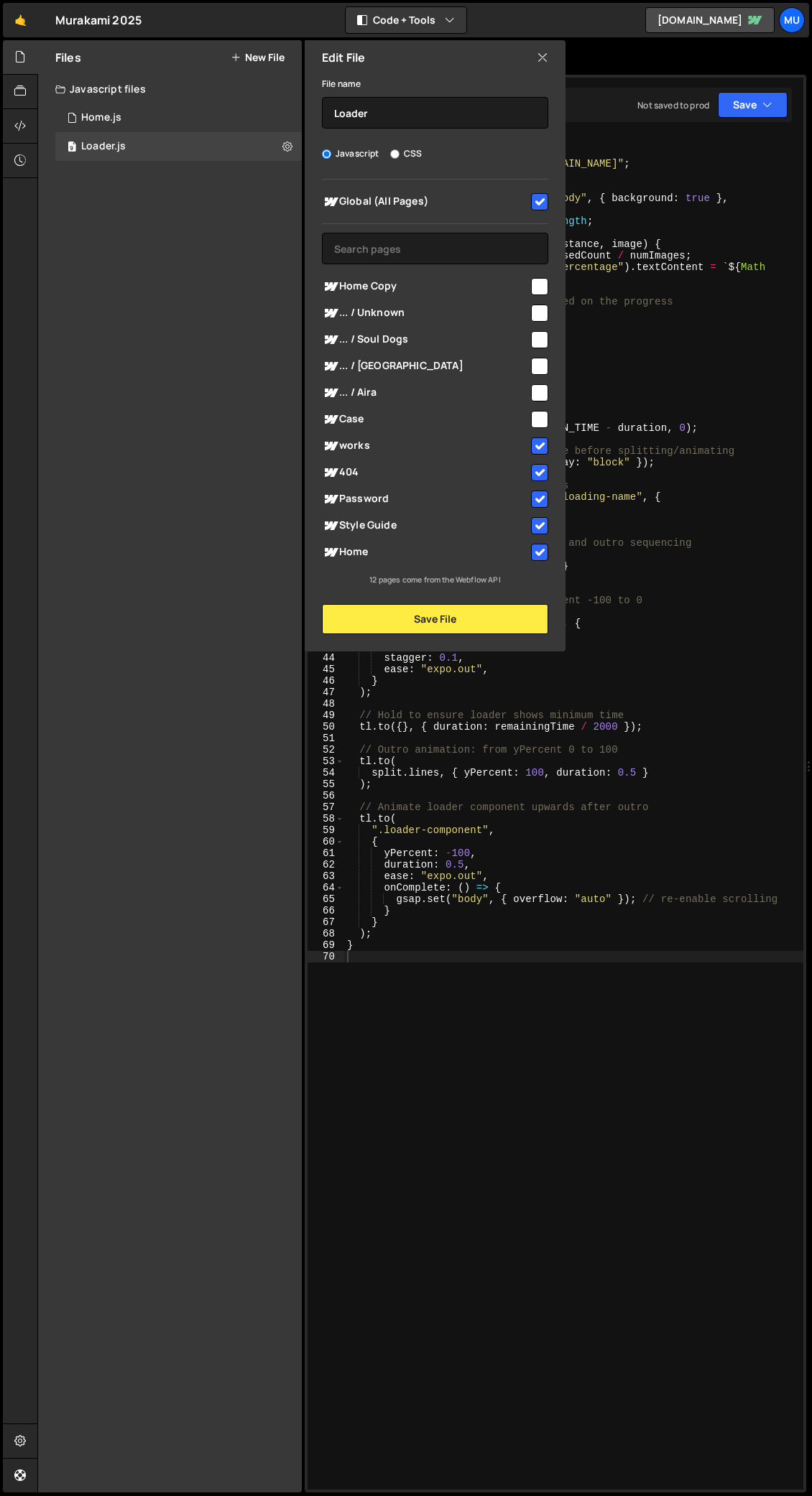
click at [539, 445] on input "checkbox" at bounding box center [539, 446] width 17 height 17
checkbox input "false"
click at [537, 471] on input "checkbox" at bounding box center [539, 473] width 17 height 17
checkbox input "false"
drag, startPoint x: 538, startPoint y: 497, endPoint x: 539, endPoint y: 515, distance: 18.0
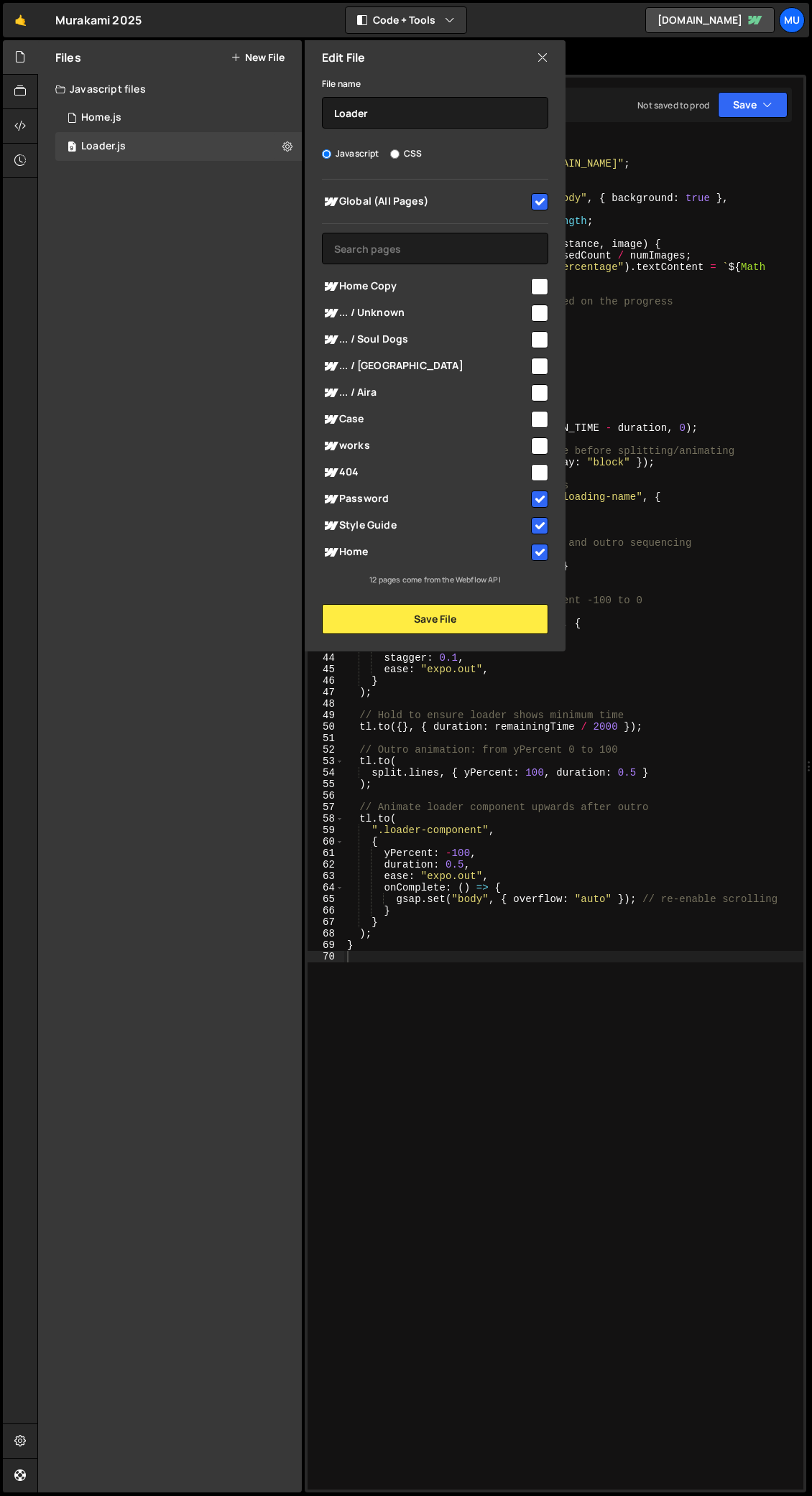
click at [538, 497] on input "checkbox" at bounding box center [539, 499] width 17 height 17
checkbox input "false"
click at [540, 520] on input "checkbox" at bounding box center [539, 526] width 17 height 17
checkbox input "false"
click at [539, 547] on input "checkbox" at bounding box center [539, 552] width 17 height 17
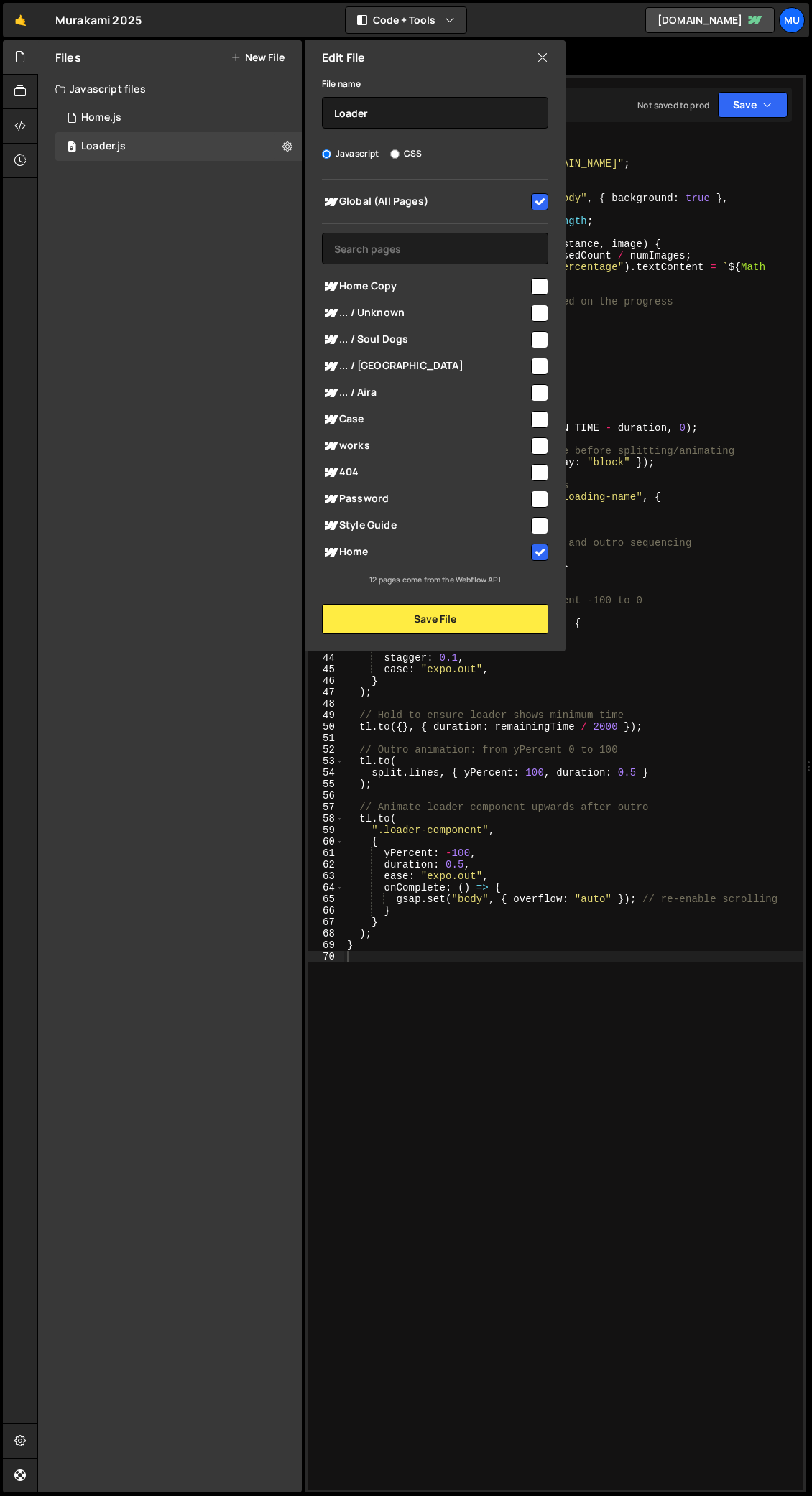
checkbox input "false"
click at [463, 623] on button "Save File" at bounding box center [435, 619] width 226 height 30
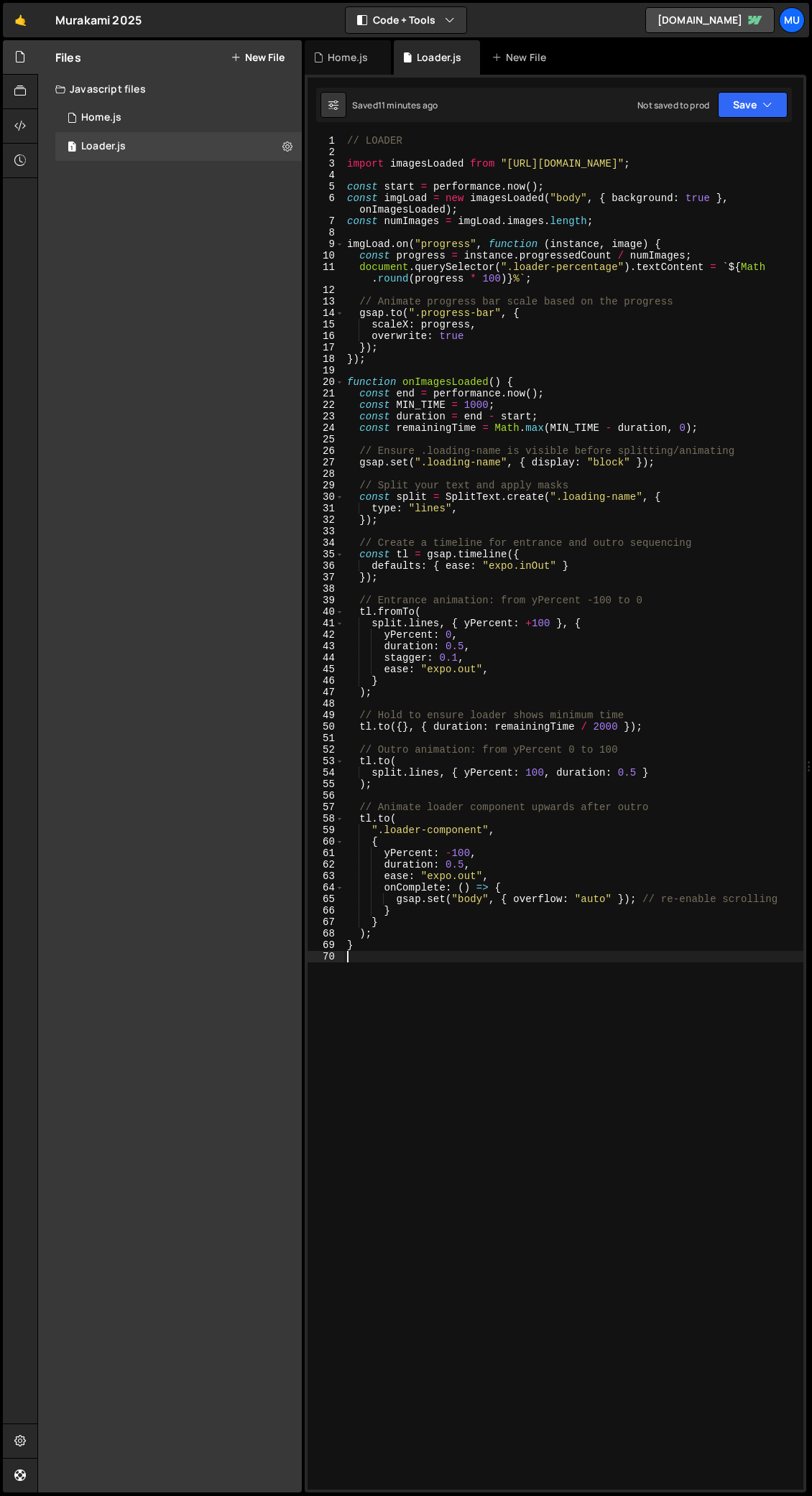
click at [399, 729] on div "// LOADER import imagesLoaded from "https://cdn.skypack.dev/imagesloaded" ; con…" at bounding box center [573, 824] width 459 height 1377
paste textarea "});"
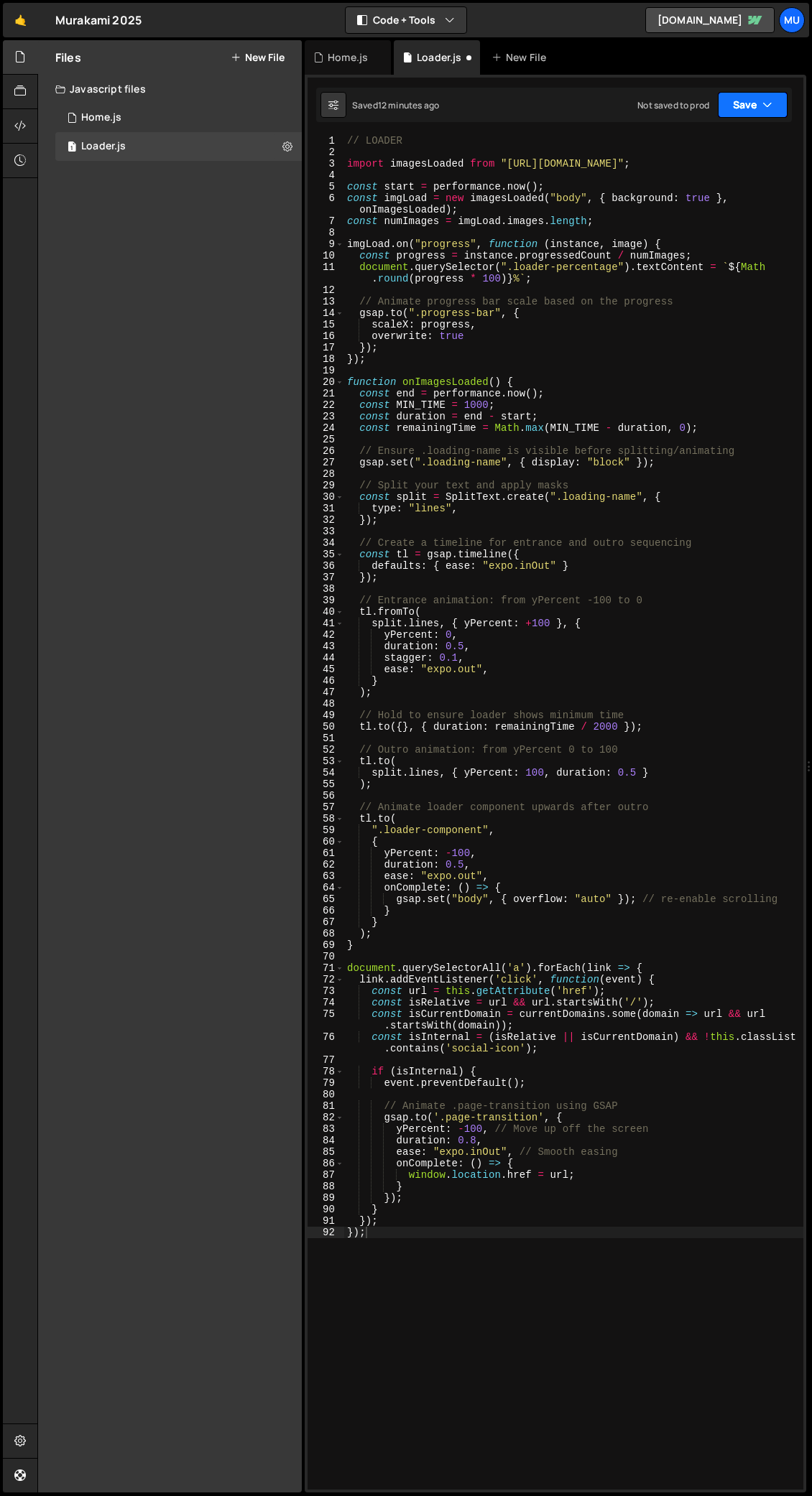
click at [738, 105] on button "Save" at bounding box center [752, 105] width 69 height 26
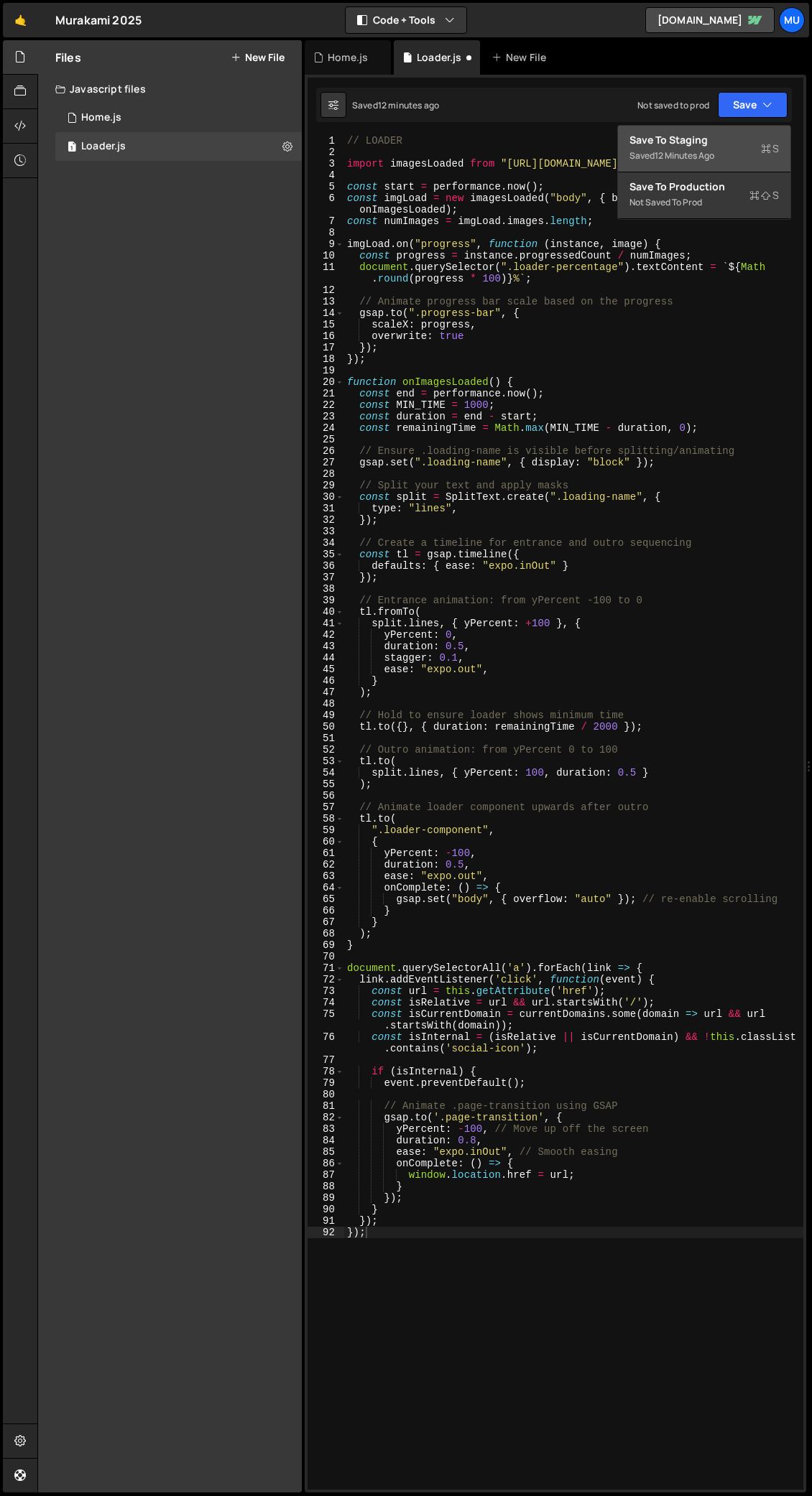
click at [685, 156] on div "12 minutes ago" at bounding box center [684, 155] width 59 height 12
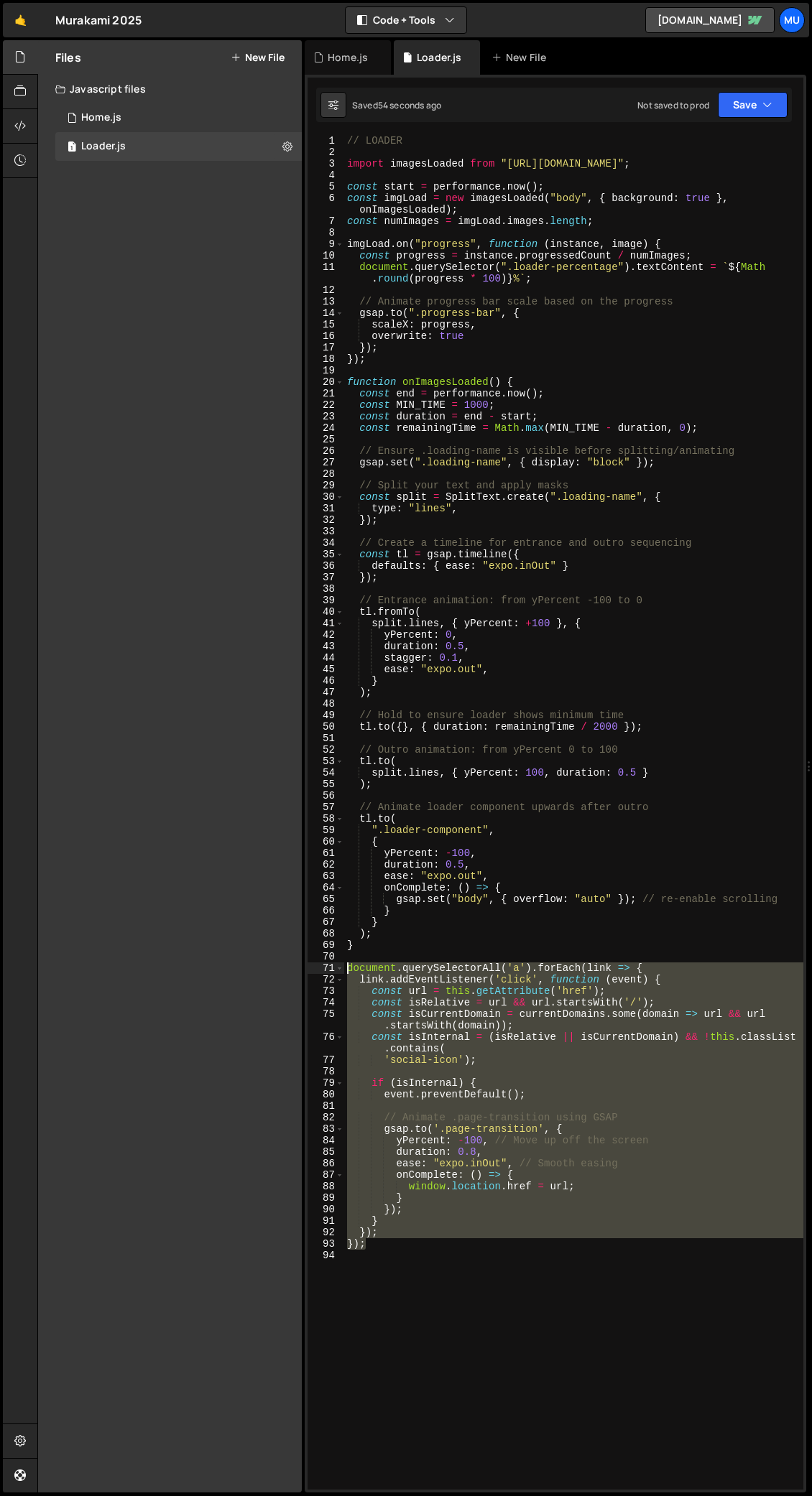
drag, startPoint x: 387, startPoint y: 1248, endPoint x: 304, endPoint y: 970, distance: 290.1
click at [304, 729] on div "1 2 console . log ( "%cThis site was built by Murakami" , "background:blue;colo…" at bounding box center [555, 783] width 501 height 1418
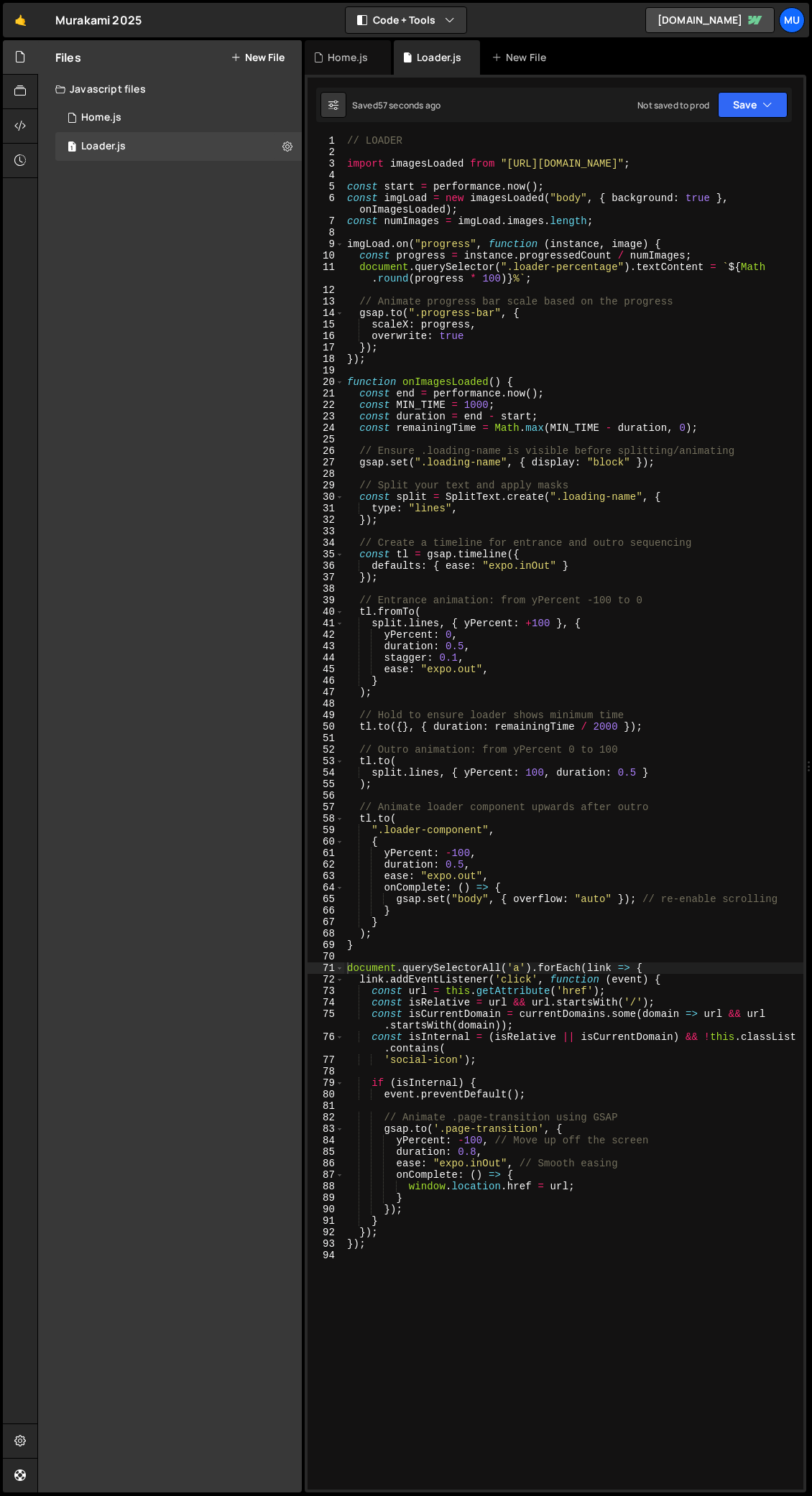
drag, startPoint x: 419, startPoint y: 1228, endPoint x: 406, endPoint y: 1236, distance: 15.3
click at [419, 729] on div "// LOADER import imagesLoaded from "https://cdn.skypack.dev/imagesloaded" ; con…" at bounding box center [573, 824] width 459 height 1377
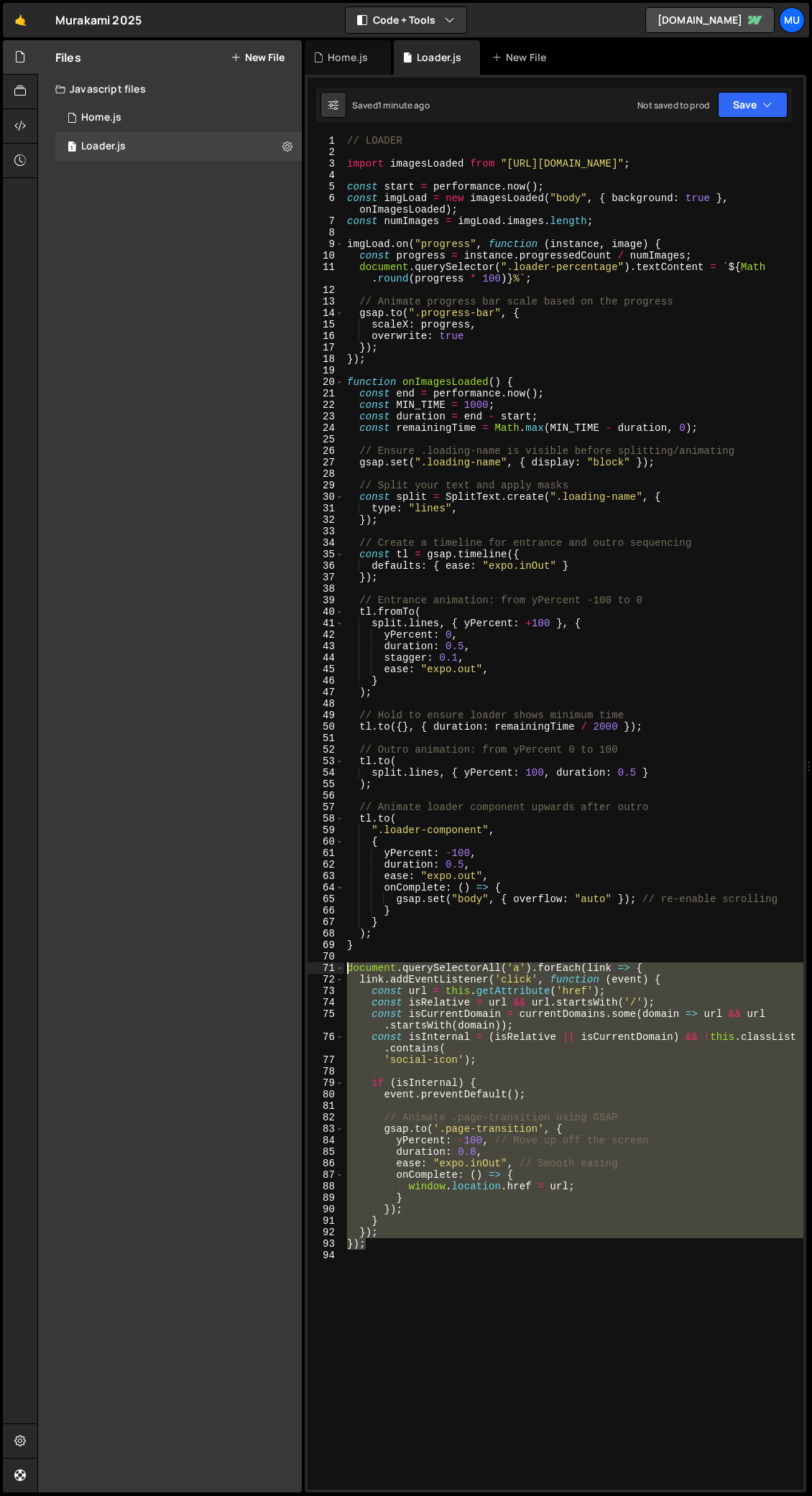
drag, startPoint x: 392, startPoint y: 1247, endPoint x: 317, endPoint y: 964, distance: 292.8
click at [317, 729] on div "}); 1 2 3 4 5 6 7 8 9 10 11 12 13 14 15 16 17 18 19 20 21 22 23 24 25 26 27 28 …" at bounding box center [555, 813] width 495 height 1355
click at [469, 729] on div "// LOADER import imagesLoaded from "https://cdn.skypack.dev/imagesloaded" ; con…" at bounding box center [573, 813] width 459 height 1355
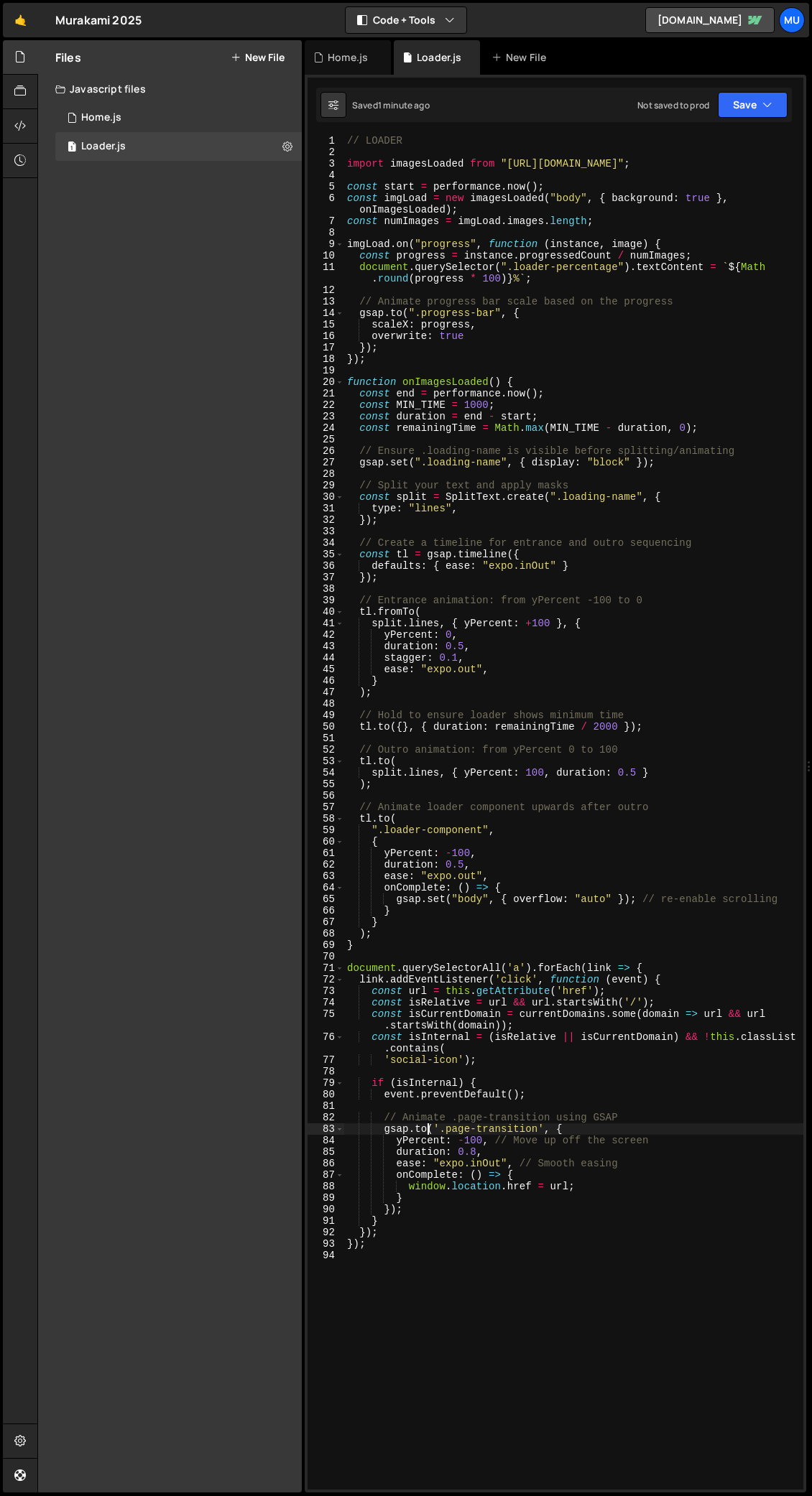
click at [427, 729] on div "// LOADER import imagesLoaded from "https://cdn.skypack.dev/imagesloaded" ; con…" at bounding box center [573, 824] width 459 height 1377
click at [415, 729] on div "// LOADER import imagesLoaded from "https://cdn.skypack.dev/imagesloaded" ; con…" at bounding box center [573, 824] width 459 height 1377
click at [591, 729] on div "// LOADER import imagesLoaded from "https://cdn.skypack.dev/imagesloaded" ; con…" at bounding box center [573, 824] width 459 height 1377
click at [579, 729] on div "// LOADER import imagesLoaded from "https://cdn.skypack.dev/imagesloaded" ; con…" at bounding box center [573, 824] width 459 height 1377
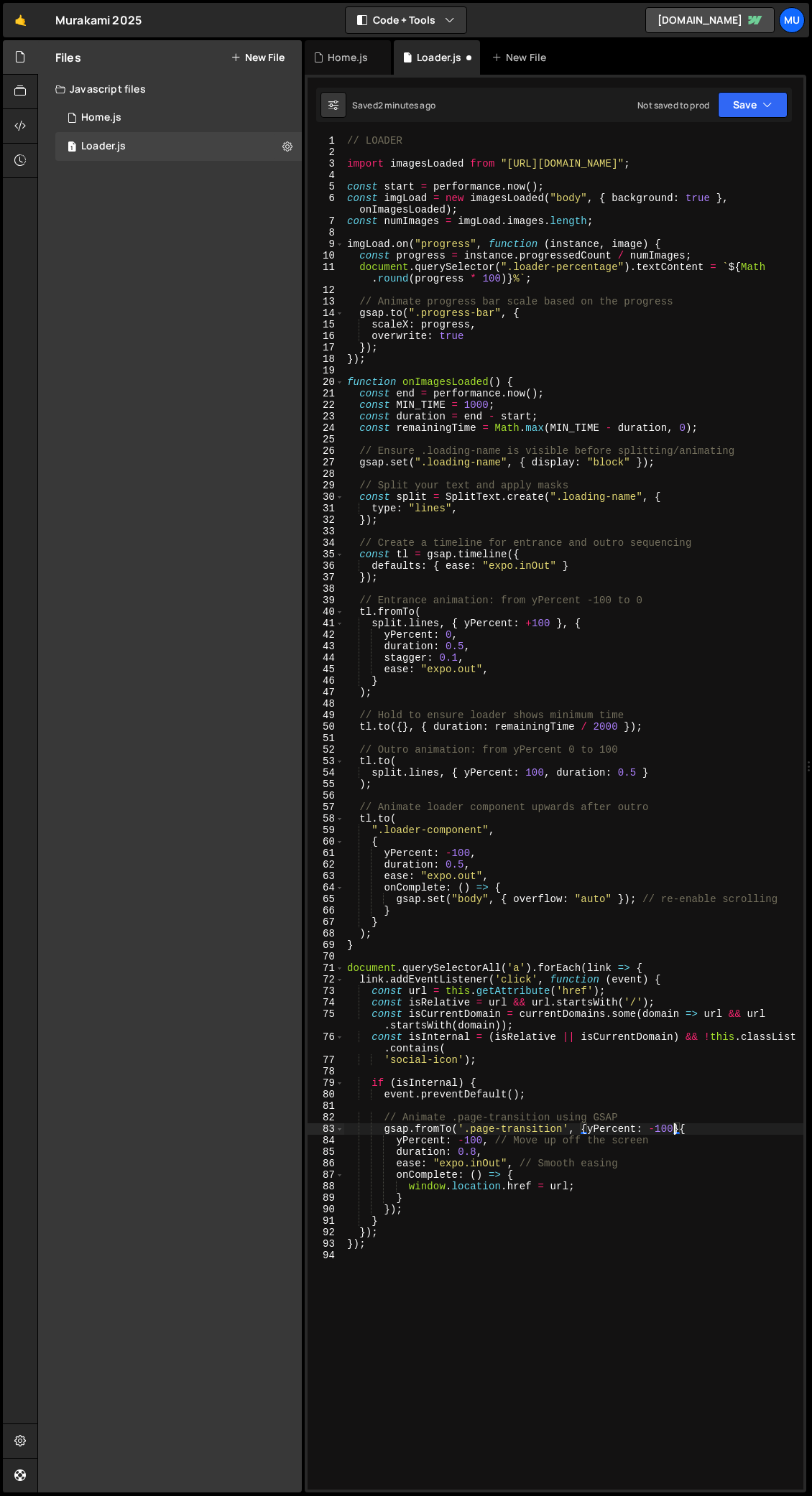
scroll to position [0, 23]
click at [472, 729] on div "// LOADER import imagesLoaded from "https://cdn.skypack.dev/imagesloaded" ; con…" at bounding box center [573, 824] width 459 height 1377
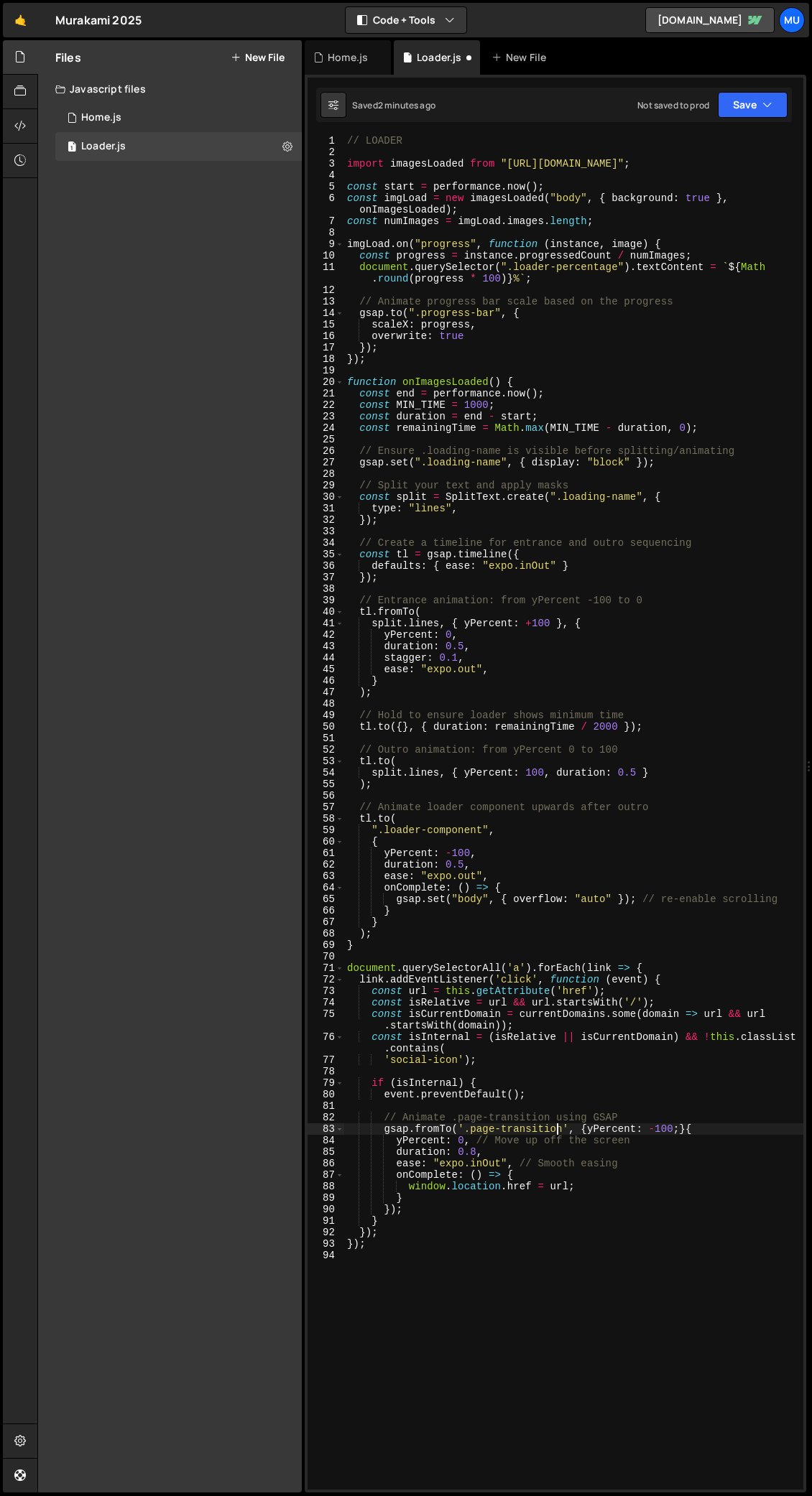
click at [555, 729] on div "// LOADER import imagesLoaded from "https://cdn.skypack.dev/imagesloaded" ; con…" at bounding box center [573, 824] width 459 height 1377
click at [510, 729] on div "// LOADER import imagesLoaded from "https://cdn.skypack.dev/imagesloaded" ; con…" at bounding box center [573, 824] width 459 height 1377
type textarea "}"
click at [379, 729] on div "// LOADER import imagesLoaded from "https://cdn.skypack.dev/imagesloaded" ; con…" at bounding box center [573, 824] width 459 height 1377
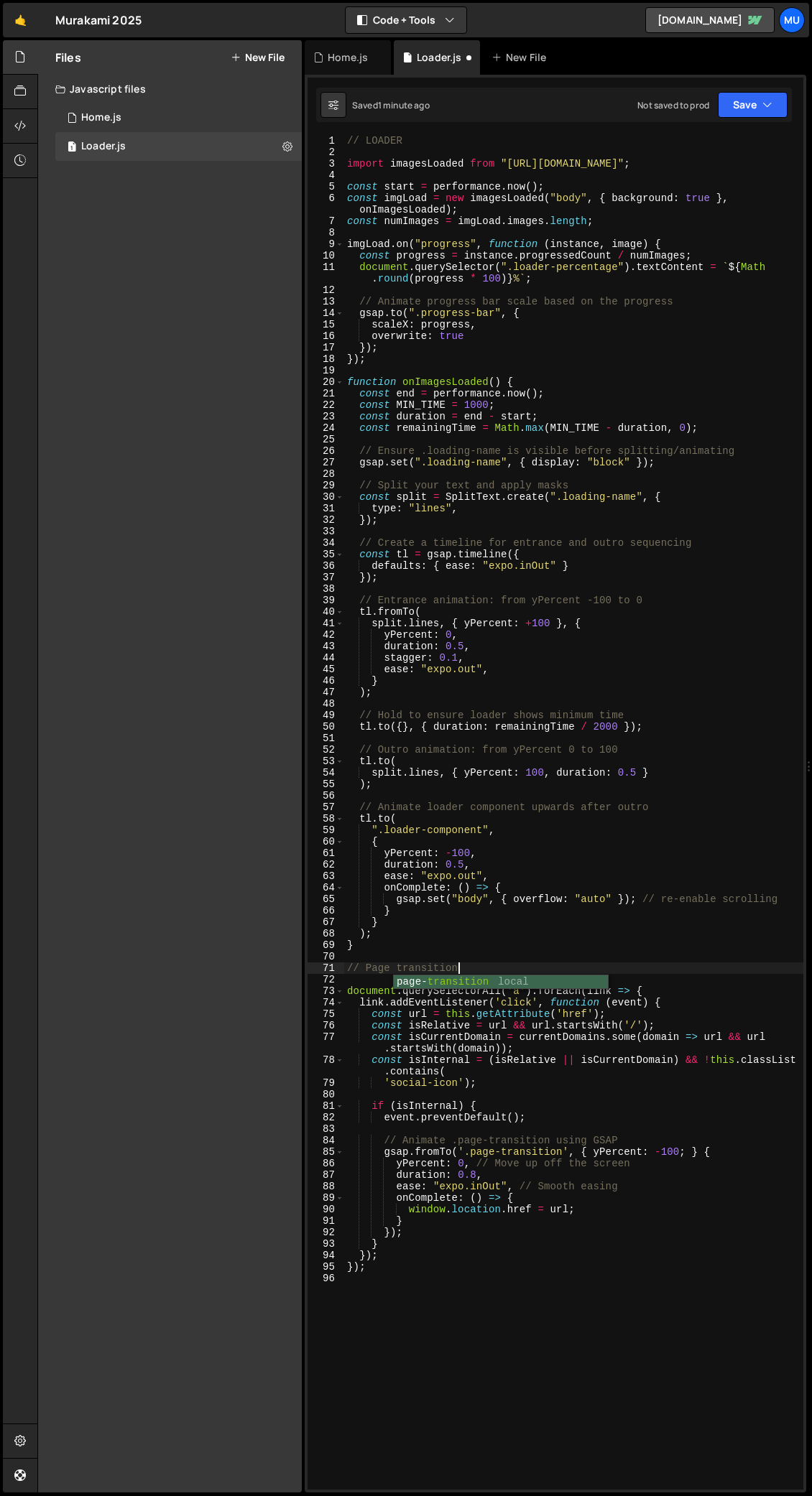
scroll to position [0, 7]
type textarea "// Page transition"
click at [382, 729] on div "// LOADER import imagesLoaded from "https://cdn.skypack.dev/imagesloaded" ; con…" at bounding box center [573, 824] width 459 height 1377
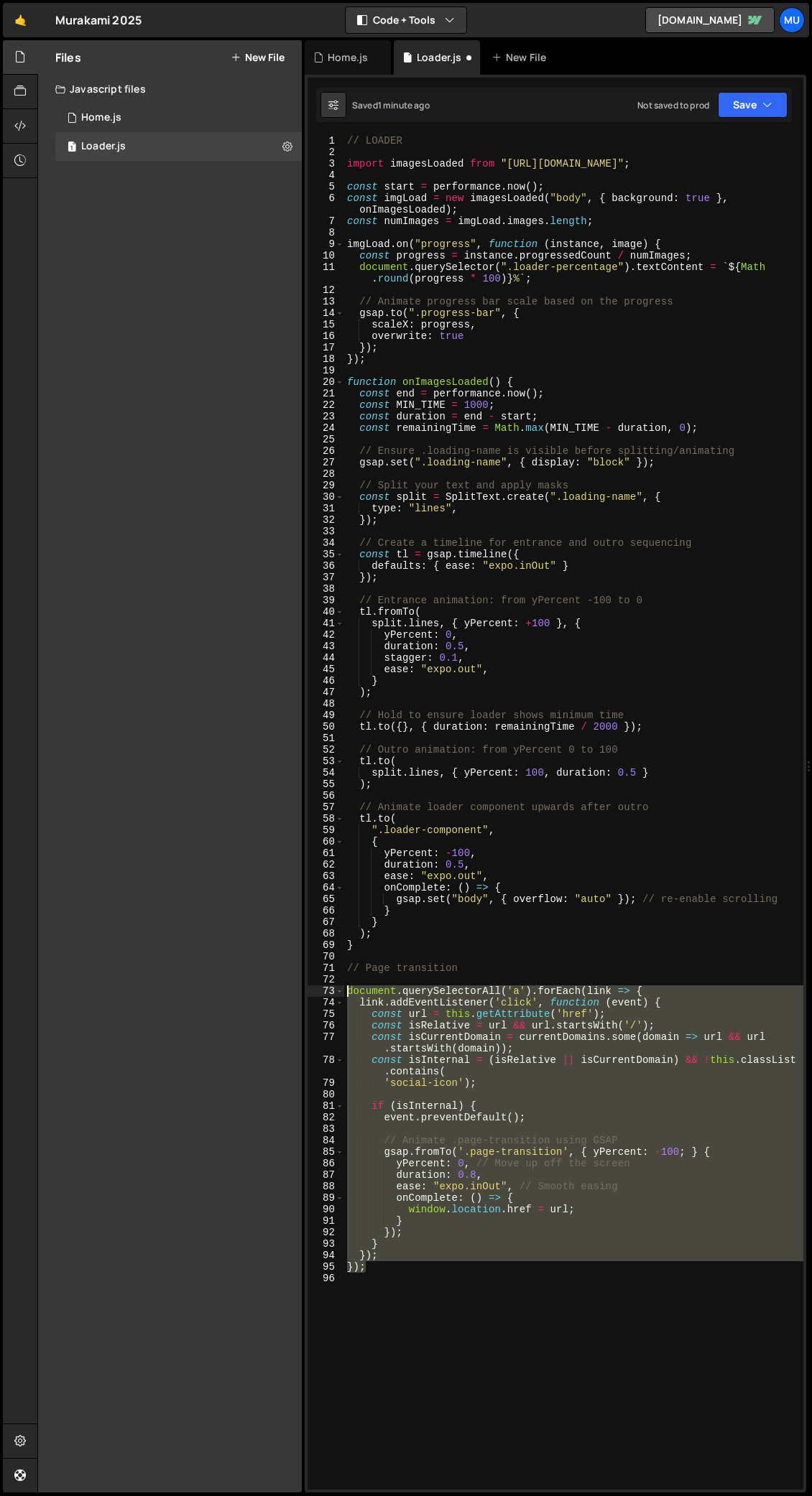
drag, startPoint x: 391, startPoint y: 1272, endPoint x: 319, endPoint y: 991, distance: 290.1
click at [319, 729] on div "1 2 3 4 5 6 7 8 9 10 11 12 13 14 15 16 17 18 19 20 21 22 23 24 25 26 27 28 29 3…" at bounding box center [555, 813] width 495 height 1355
paste textarea "});"
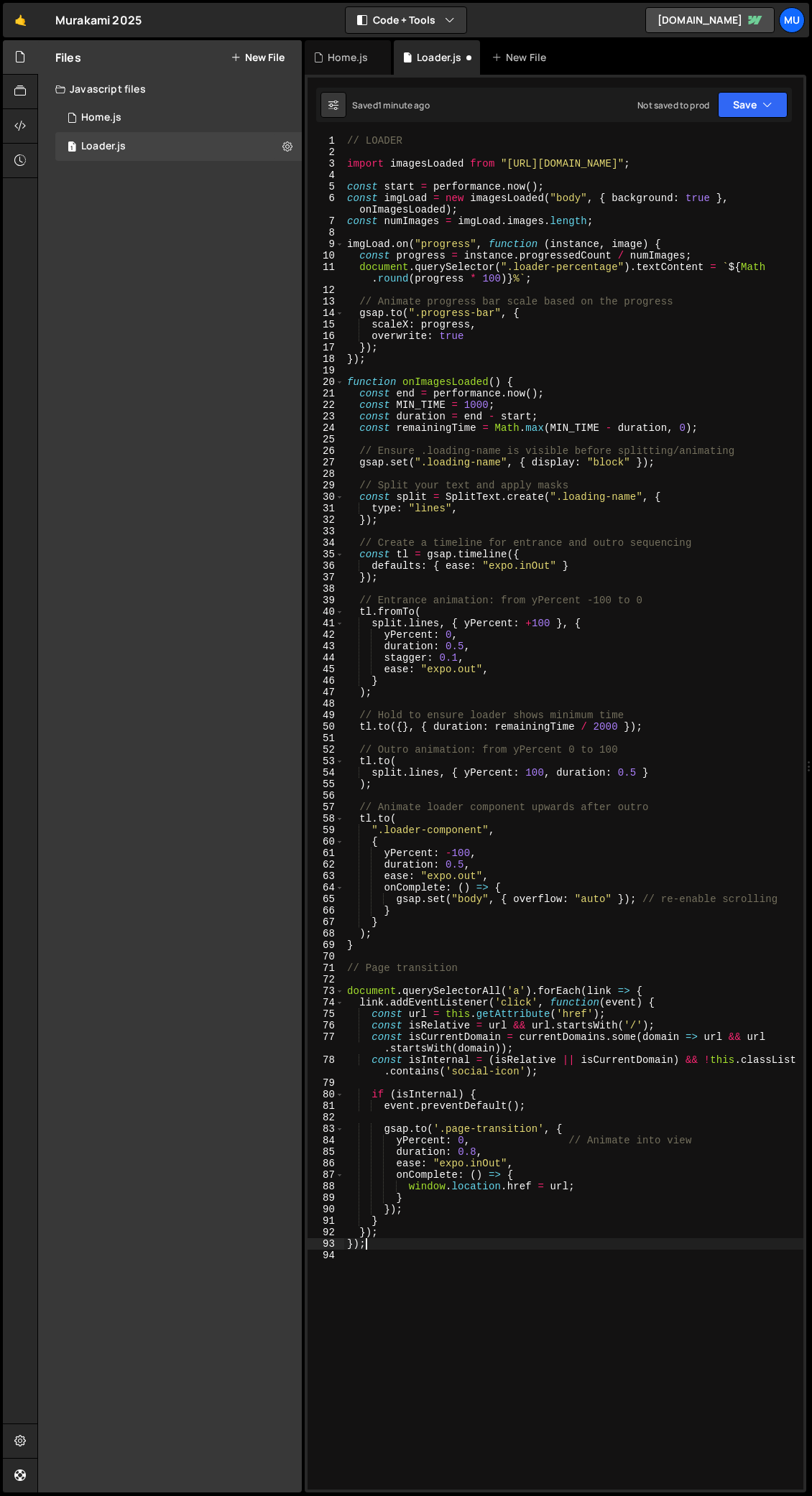
click at [429, 729] on div "// LOADER import imagesLoaded from "https://cdn.skypack.dev/imagesloaded" ; con…" at bounding box center [573, 824] width 459 height 1377
type textarea "});"
click at [402, 729] on div "// LOADER import imagesLoaded from "https://cdn.skypack.dev/imagesloaded" ; con…" at bounding box center [573, 824] width 459 height 1377
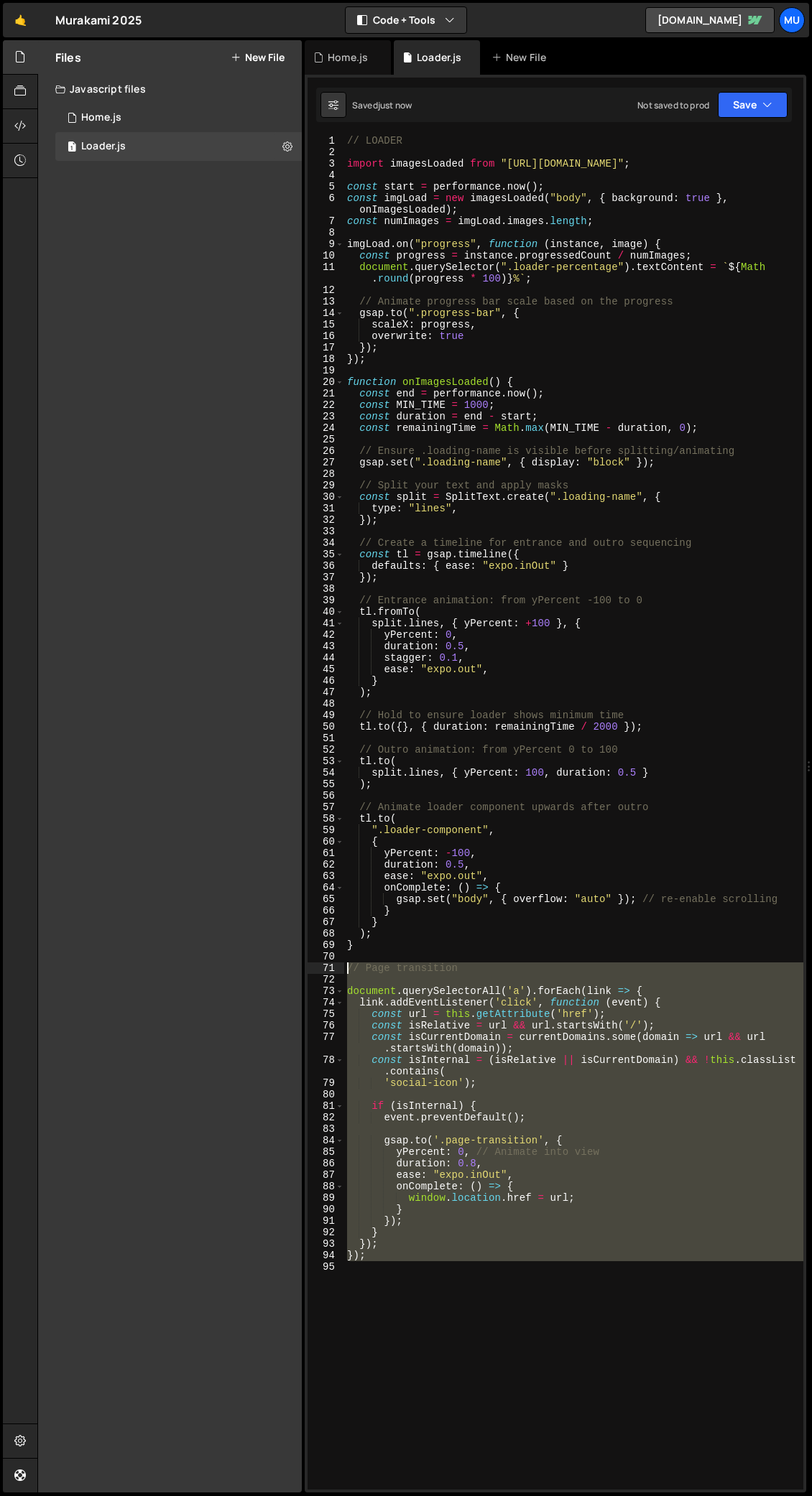
drag, startPoint x: 392, startPoint y: 1269, endPoint x: 310, endPoint y: 962, distance: 317.8
click at [310, 729] on div "1 2 3 4 5 6 7 8 9 10 11 12 13 14 15 16 17 18 19 20 21 22 23 24 25 26 27 28 29 3…" at bounding box center [555, 813] width 495 height 1355
type textarea "// Page transition"
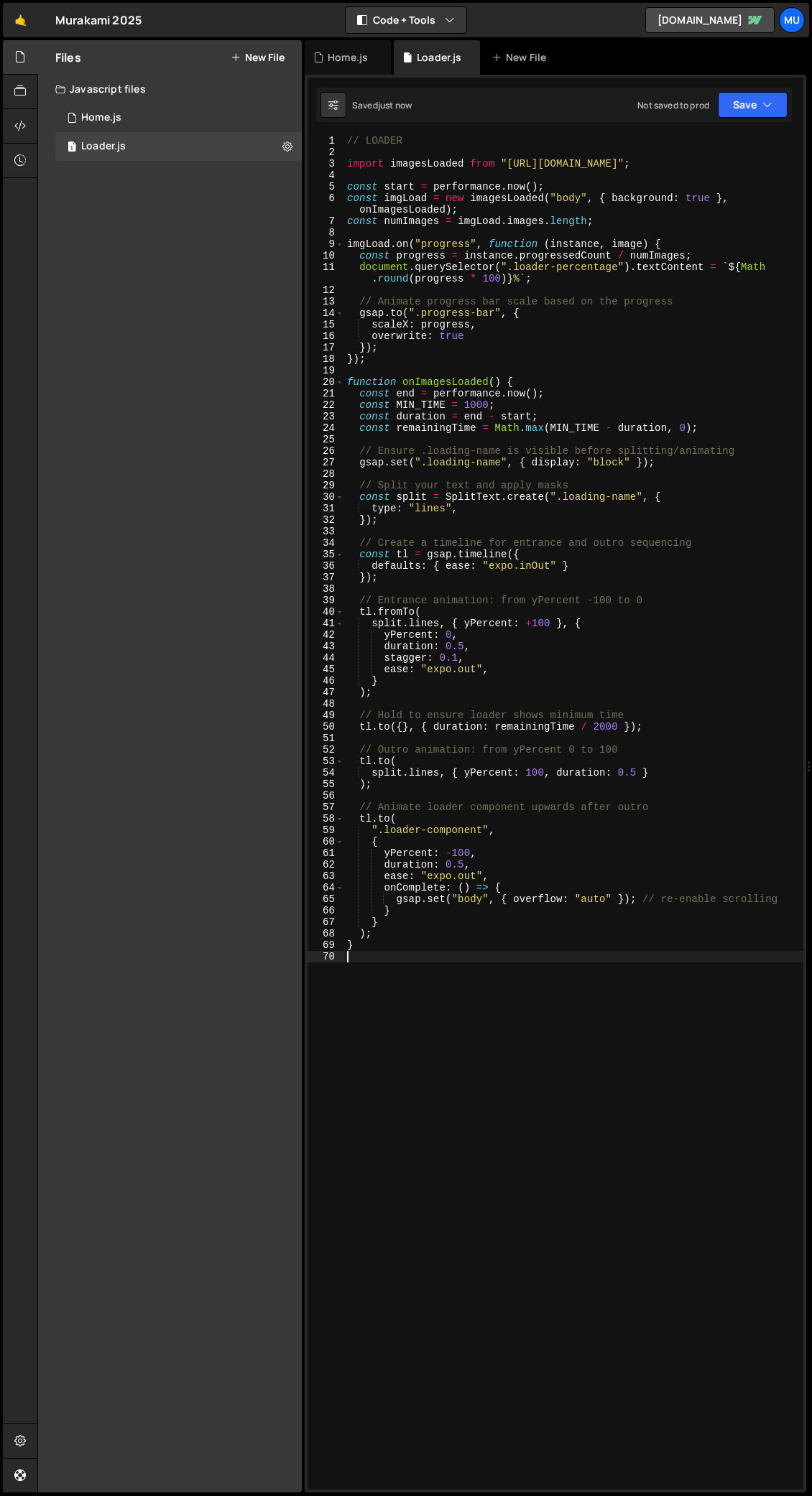
click at [369, 729] on div "// LOADER import imagesLoaded from "https://cdn.skypack.dev/imagesloaded" ; con…" at bounding box center [573, 824] width 459 height 1377
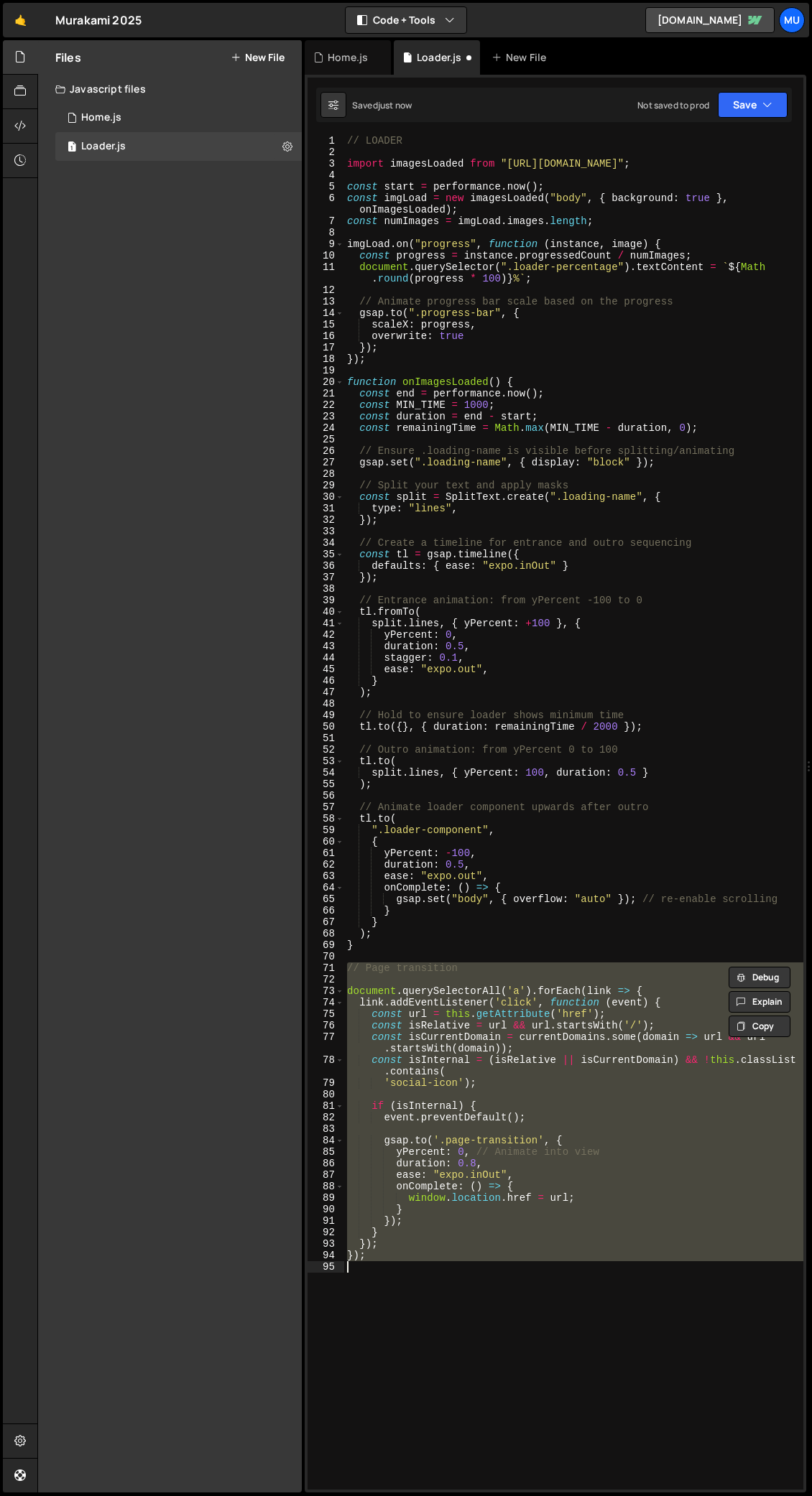
click at [455, 729] on div "// LOADER import imagesLoaded from "https://cdn.skypack.dev/imagesloaded" ; con…" at bounding box center [573, 813] width 459 height 1355
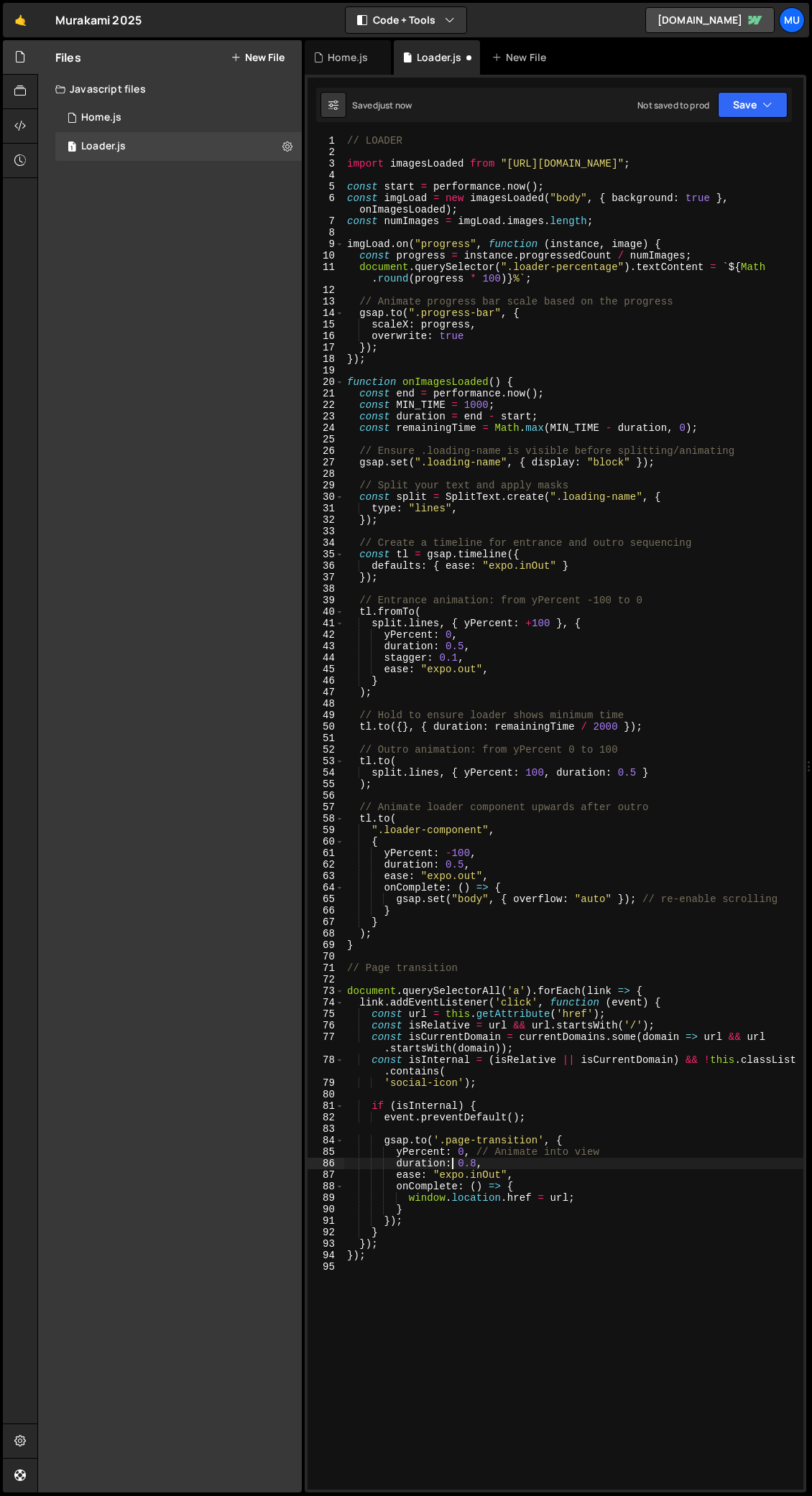
click at [419, 729] on div "// LOADER import imagesLoaded from "https://cdn.skypack.dev/imagesloaded" ; con…" at bounding box center [573, 824] width 459 height 1377
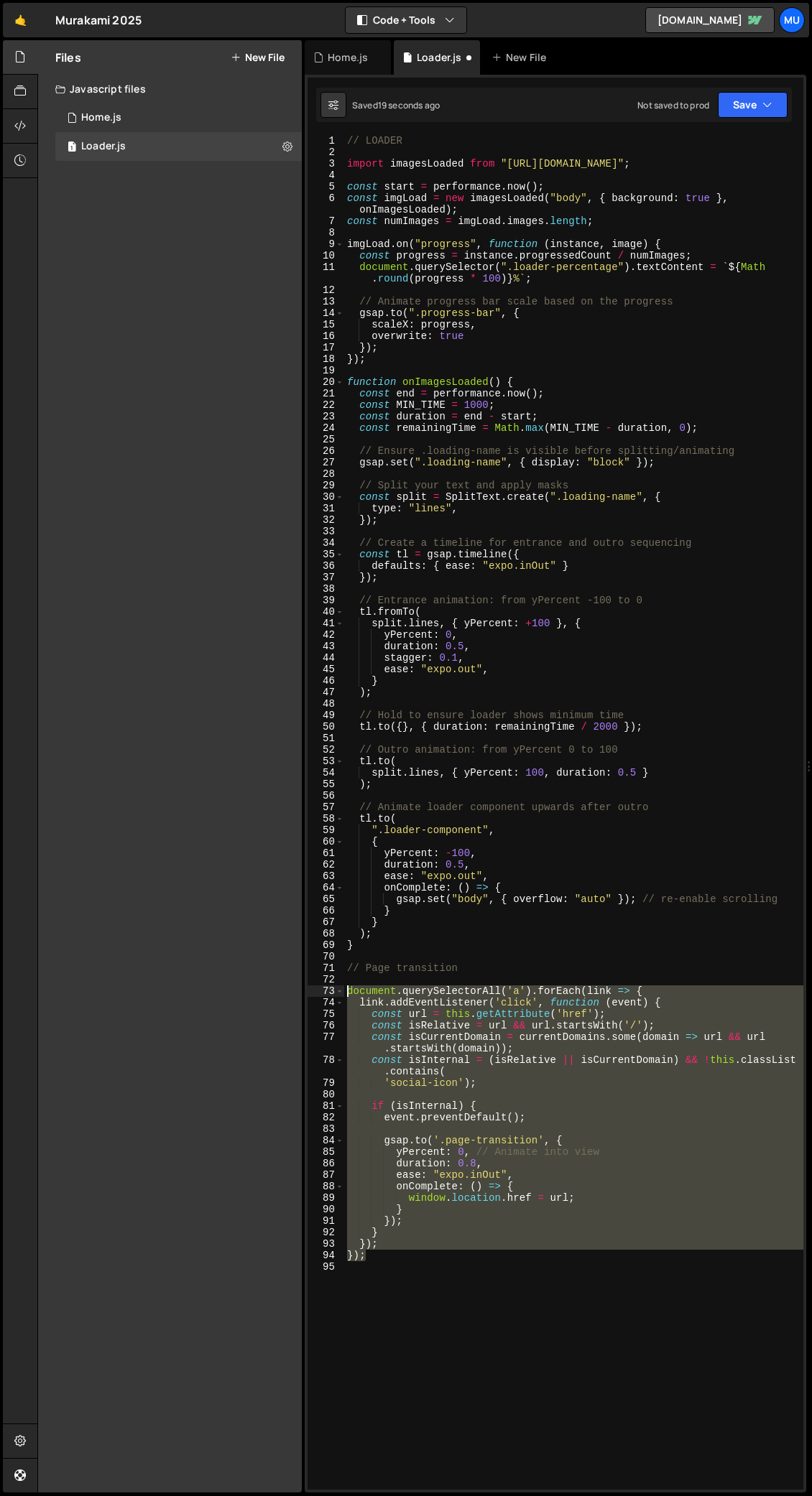
drag, startPoint x: 385, startPoint y: 1259, endPoint x: 283, endPoint y: 990, distance: 287.7
click at [283, 729] on div "Files New File Create your first file Get started by starting a Javascript or C…" at bounding box center [424, 767] width 774 height 1453
paste textarea "});"
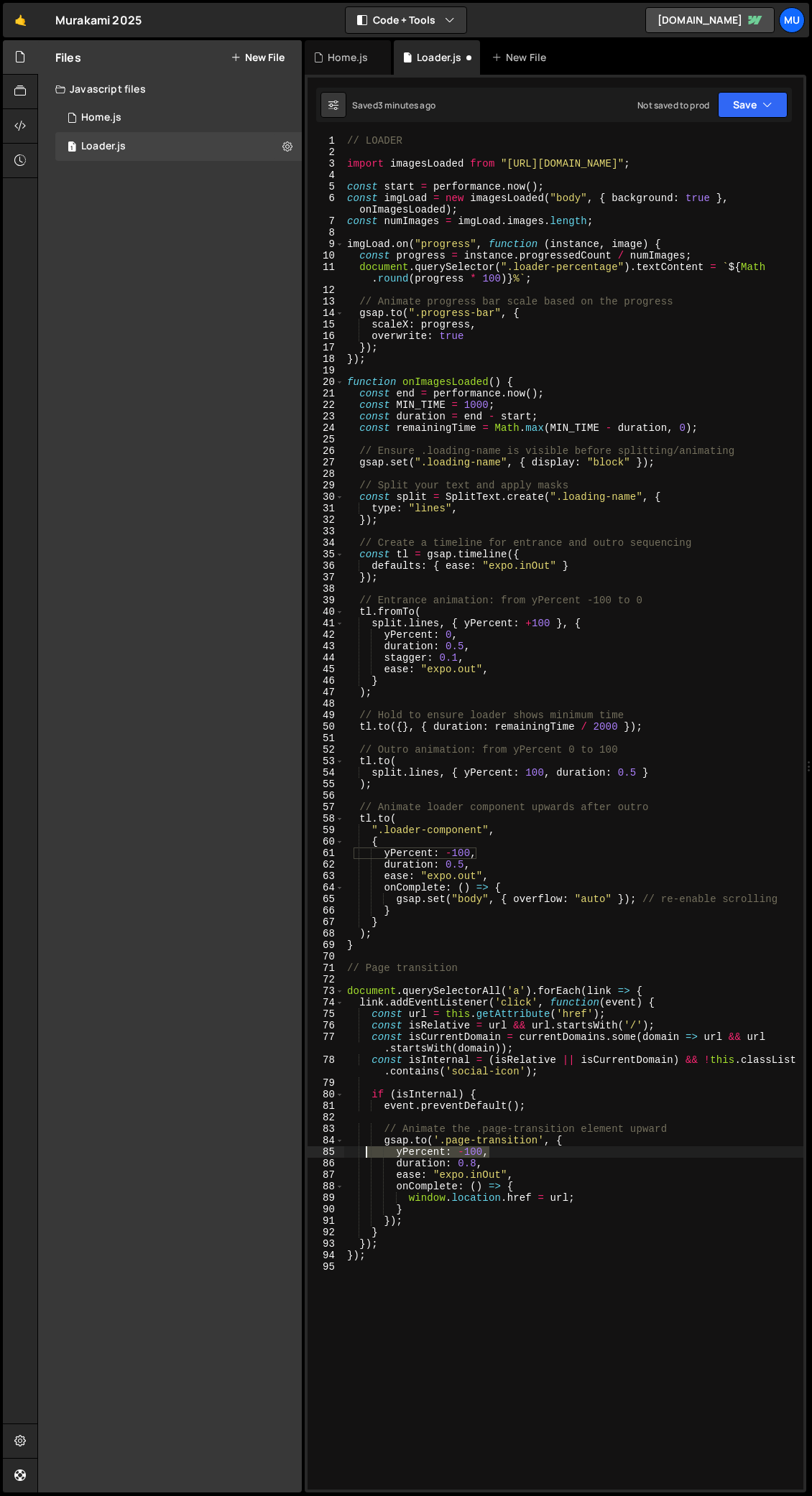
drag, startPoint x: 494, startPoint y: 1152, endPoint x: 367, endPoint y: 1148, distance: 127.1
click at [366, 729] on div "// LOADER import imagesLoaded from "https://cdn.skypack.dev/imagesloaded" ; con…" at bounding box center [573, 824] width 459 height 1377
drag, startPoint x: 450, startPoint y: 1153, endPoint x: 463, endPoint y: 1152, distance: 13.0
click at [450, 729] on div "// LOADER import imagesLoaded from "https://cdn.skypack.dev/imagesloaded" ; con…" at bounding box center [573, 824] width 459 height 1377
drag, startPoint x: 492, startPoint y: 1152, endPoint x: 398, endPoint y: 1151, distance: 94.0
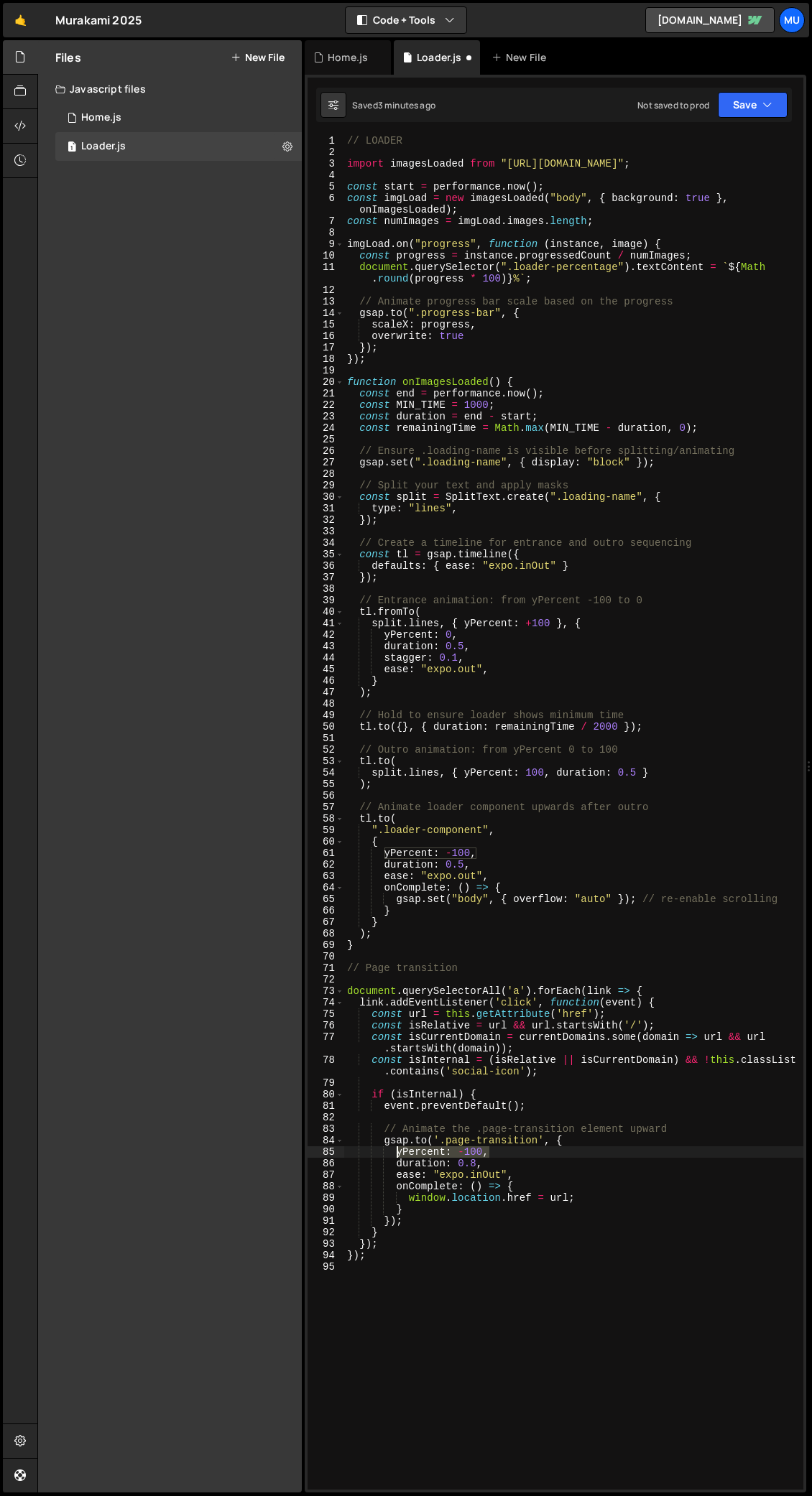
click at [398, 729] on div "// LOADER import imagesLoaded from "https://cdn.skypack.dev/imagesloaded" ; con…" at bounding box center [573, 824] width 459 height 1377
click at [521, 729] on div "// LOADER import imagesLoaded from "https://cdn.skypack.dev/imagesloaded" ; con…" at bounding box center [573, 824] width 459 height 1377
type textarea "duration: 0.8,"
click at [410, 729] on div "// LOADER import imagesLoaded from "https://cdn.skypack.dev/imagesloaded" ; con…" at bounding box center [573, 824] width 459 height 1377
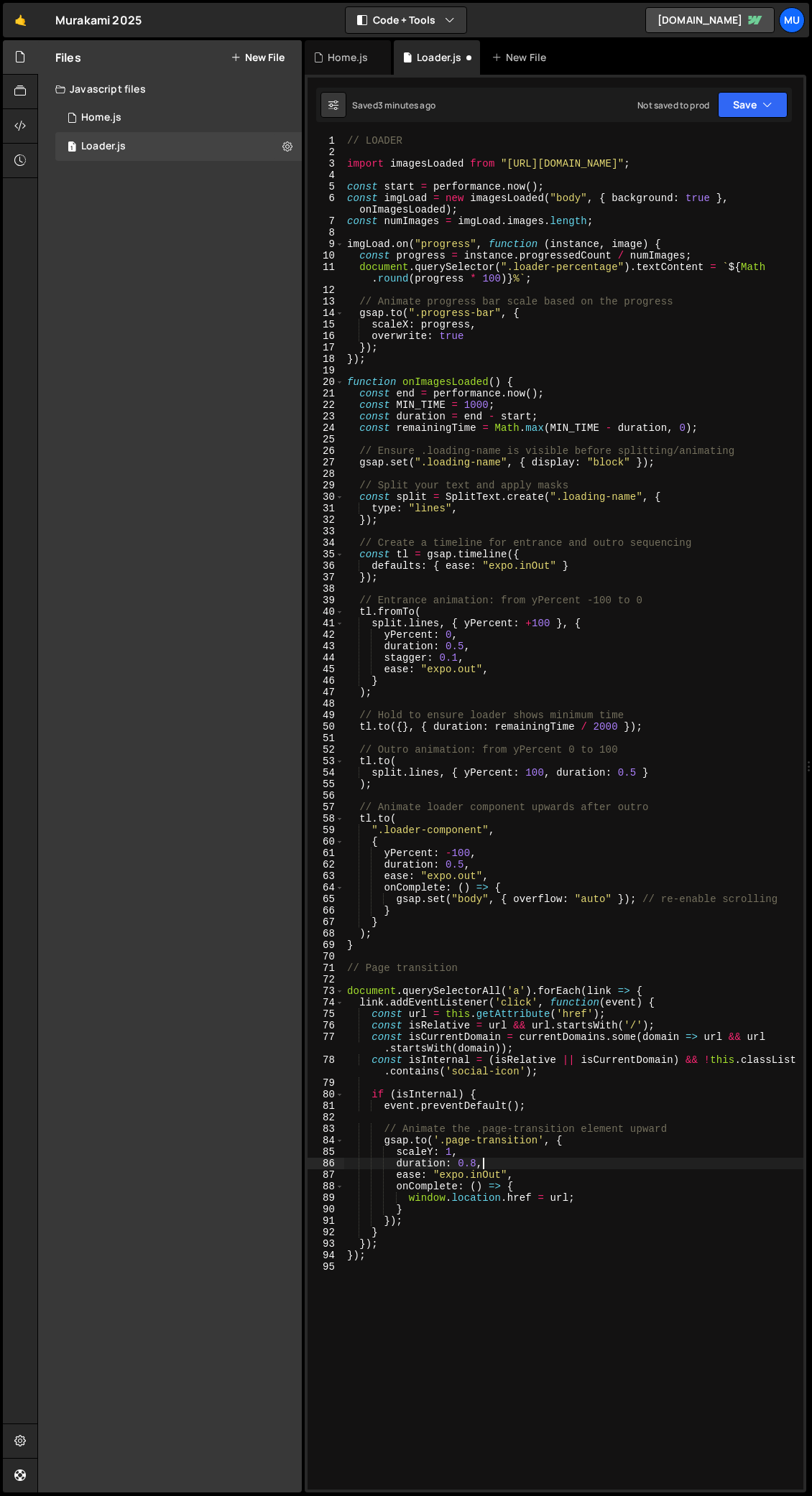
scroll to position [0, 0]
click at [474, 729] on div "// LOADER import imagesLoaded from "https://cdn.skypack.dev/imagesloaded" ; con…" at bounding box center [573, 824] width 459 height 1377
click at [489, 729] on div "// LOADER import imagesLoaded from "https://cdn.skypack.dev/imagesloaded" ; con…" at bounding box center [573, 824] width 459 height 1377
click at [475, 729] on div "// LOADER import imagesLoaded from "https://cdn.skypack.dev/imagesloaded" ; con…" at bounding box center [573, 824] width 459 height 1377
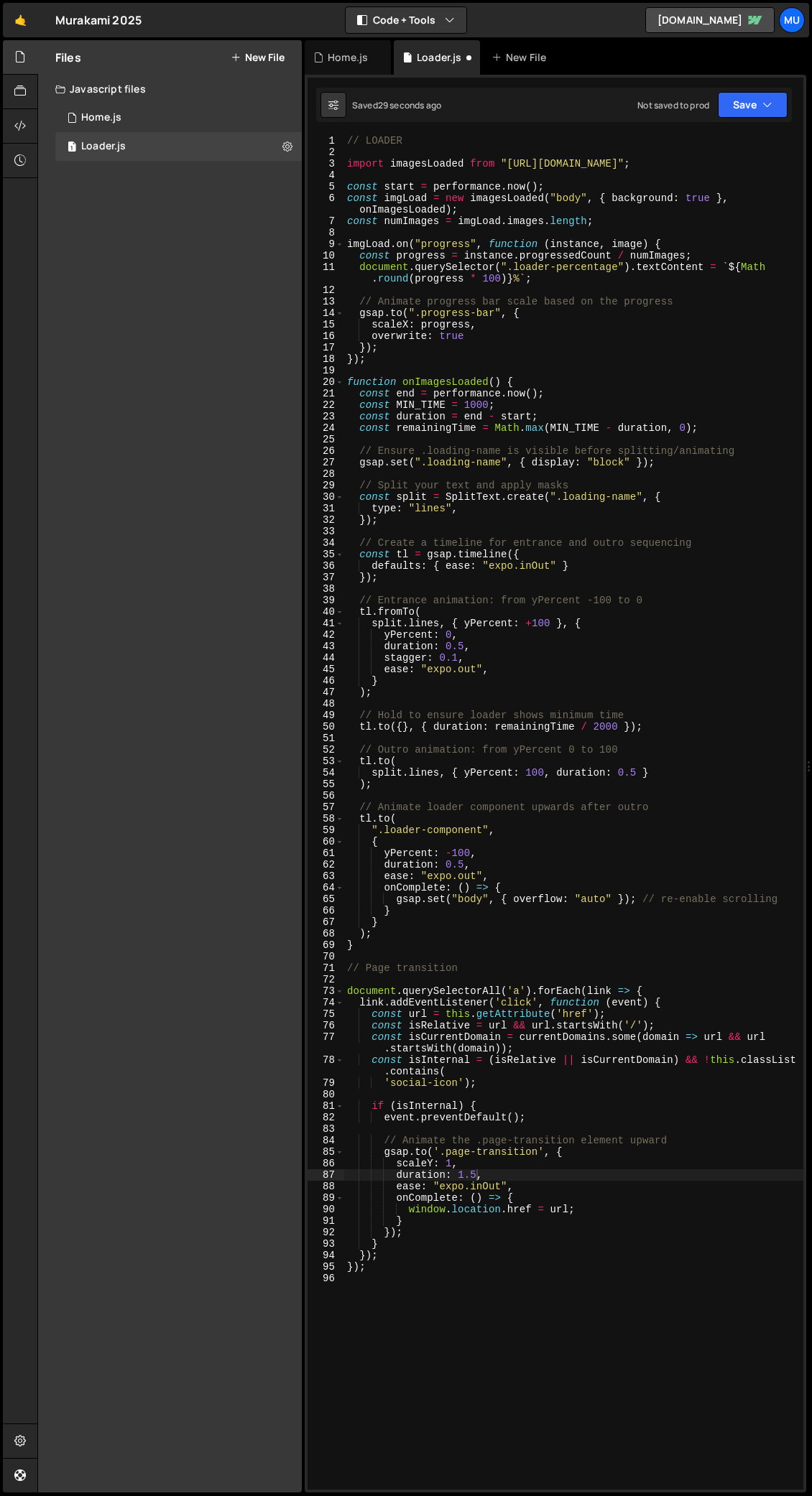
click at [445, 729] on div "// LOADER import imagesLoaded from "https://cdn.skypack.dev/imagesloaded" ; con…" at bounding box center [573, 824] width 459 height 1377
drag, startPoint x: 501, startPoint y: 1186, endPoint x: 473, endPoint y: 1187, distance: 28.0
click at [473, 729] on div "// LOADER import imagesLoaded from "https://cdn.skypack.dev/imagesloaded" ; con…" at bounding box center [573, 824] width 459 height 1377
type textarea "ease: "expo.out","
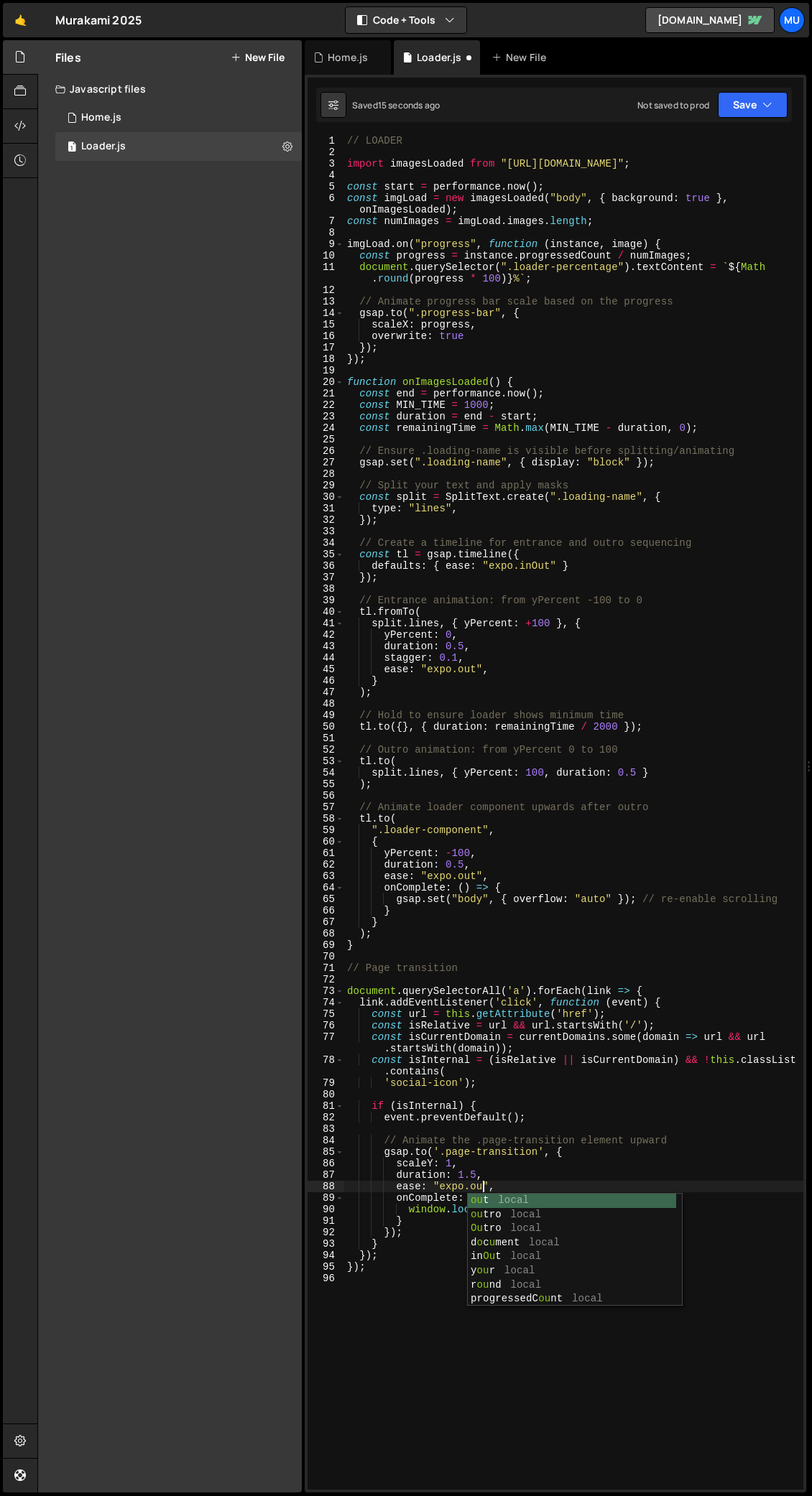
scroll to position [0, 9]
click at [407, 729] on div "// LOADER import imagesLoaded from "https://cdn.skypack.dev/imagesloaded" ; con…" at bounding box center [573, 824] width 459 height 1377
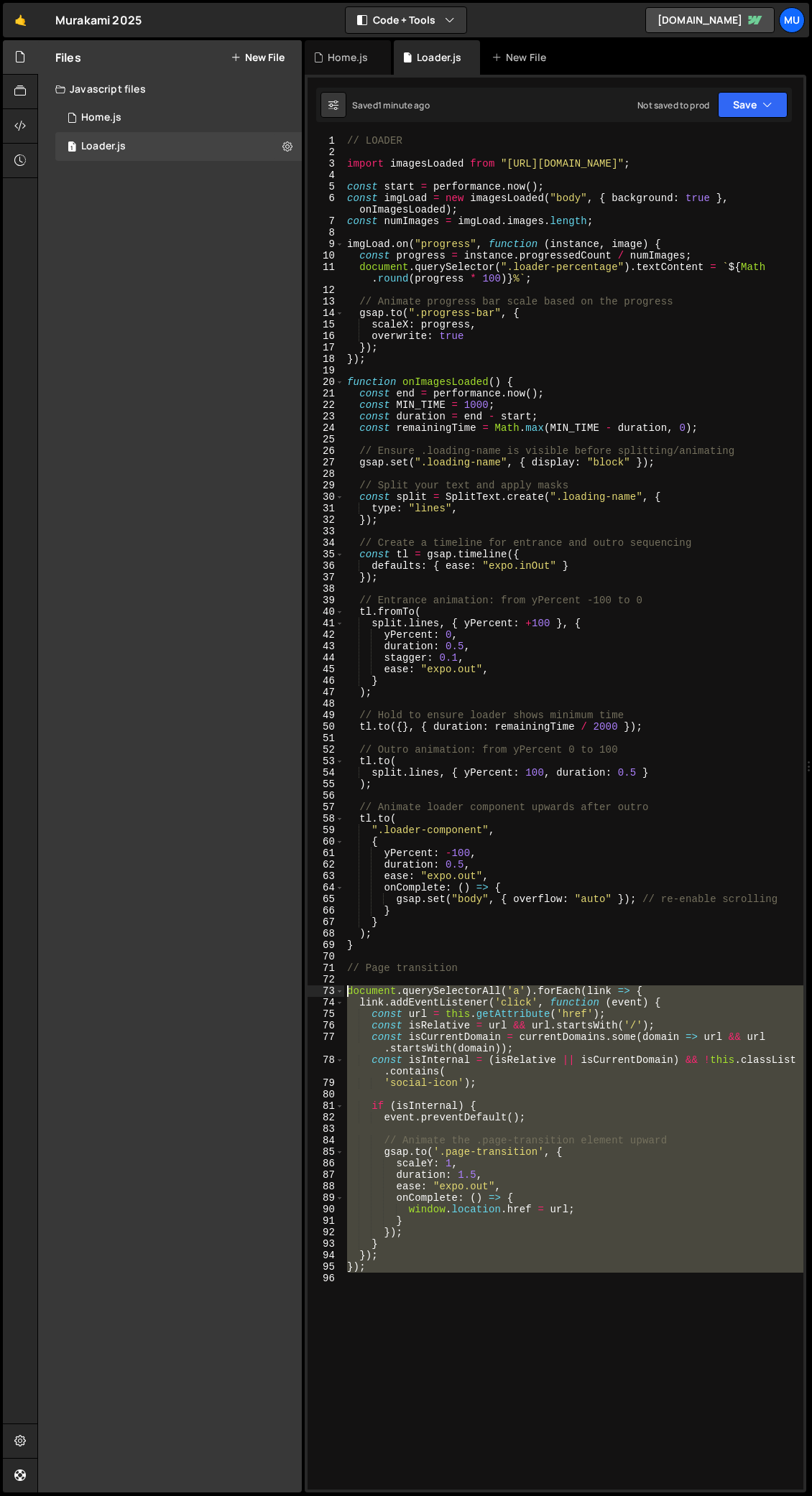
drag, startPoint x: 390, startPoint y: 1274, endPoint x: 331, endPoint y: 992, distance: 288.1
click at [331, 729] on div "1 2 3 4 5 6 7 8 9 10 11 12 13 14 15 16 17 18 19 20 21 22 23 24 25 26 27 28 29 3…" at bounding box center [555, 813] width 495 height 1355
click at [480, 729] on div "// LOADER import imagesLoaded from "https://cdn.skypack.dev/imagesloaded" ; con…" at bounding box center [573, 813] width 459 height 1355
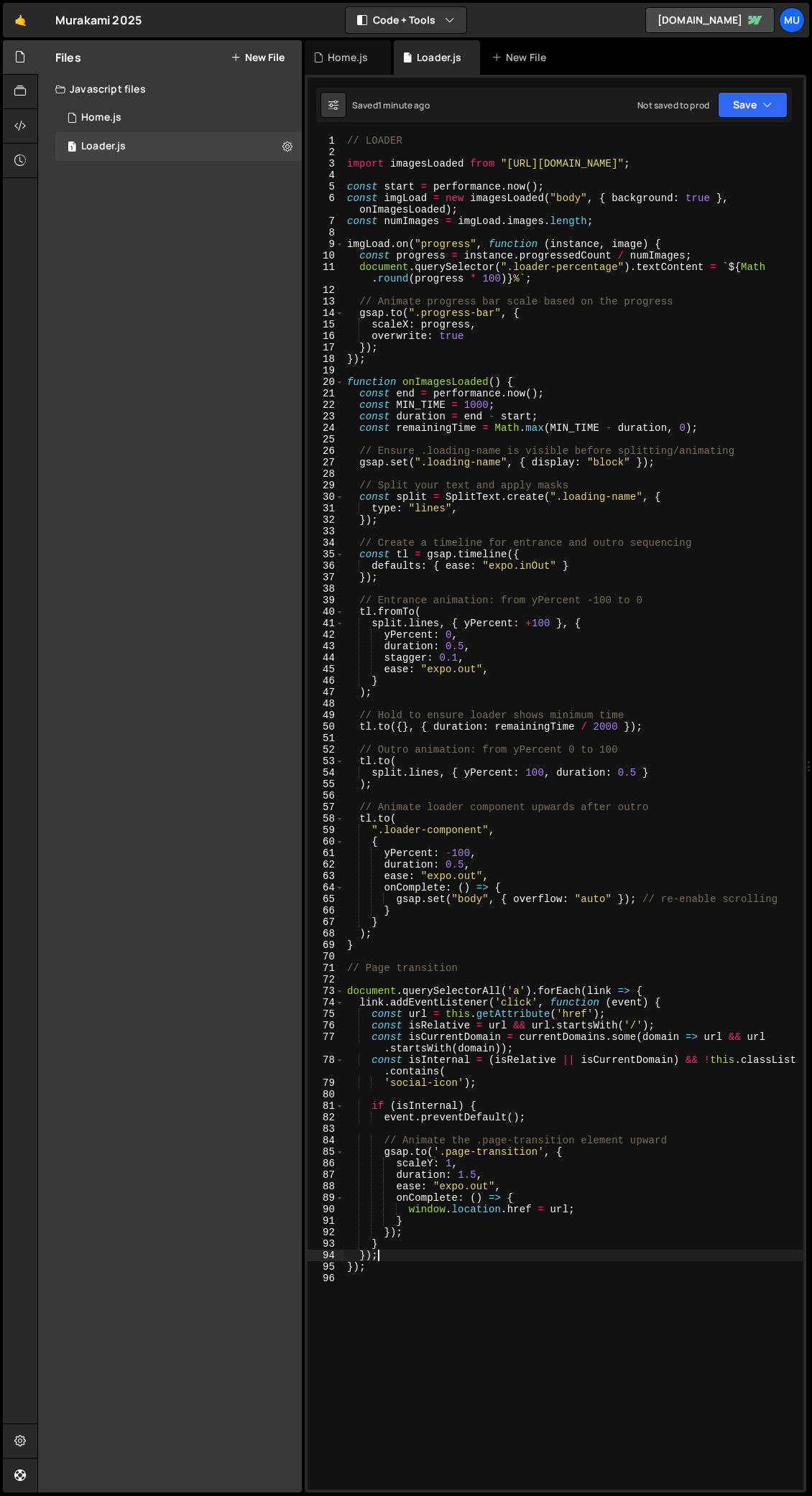
click at [414, 729] on div "// LOADER import imagesLoaded from "https://cdn.skypack.dev/imagesloaded" ; con…" at bounding box center [573, 824] width 459 height 1377
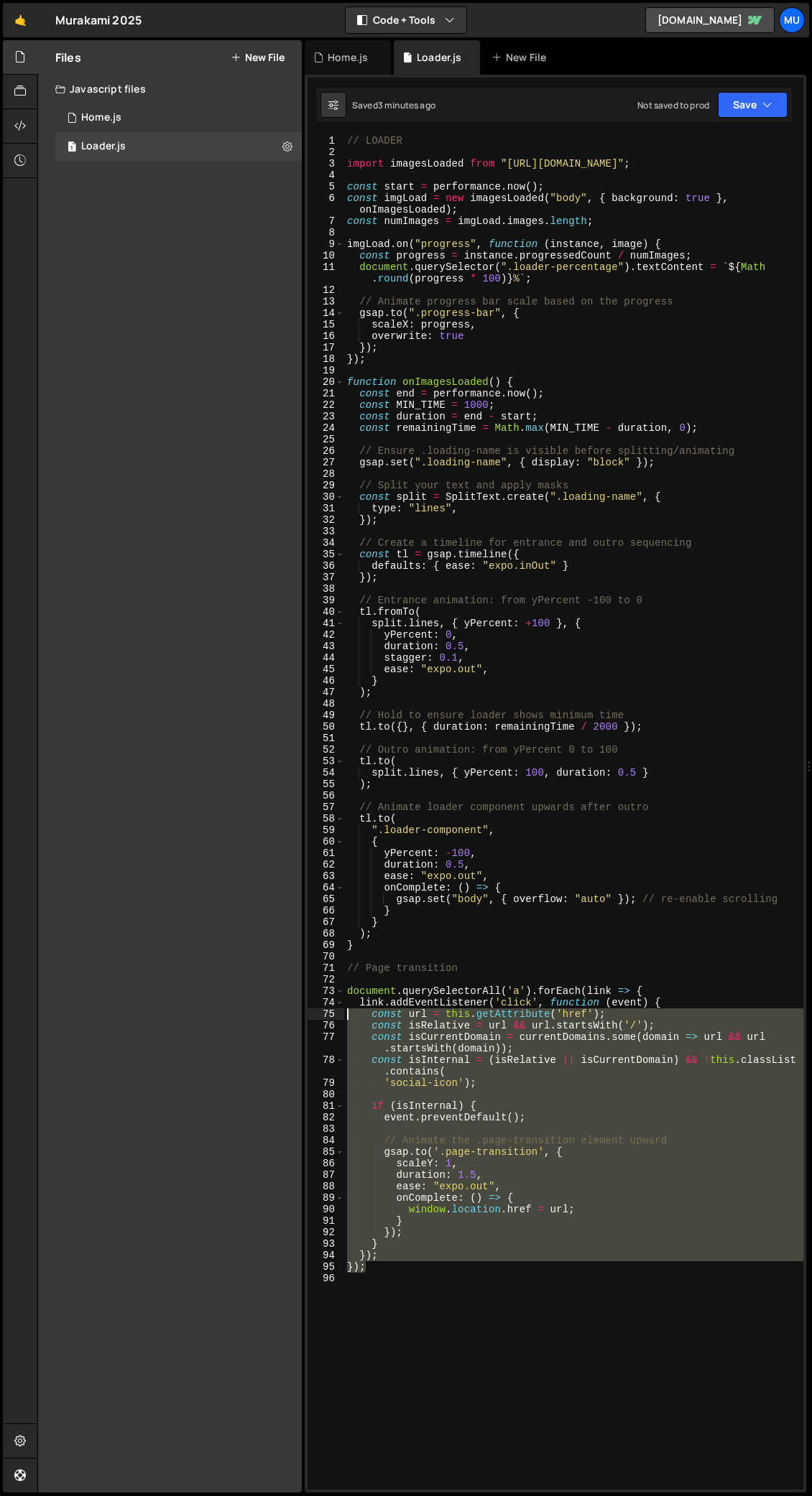
drag, startPoint x: 388, startPoint y: 1271, endPoint x: 333, endPoint y: 1009, distance: 267.7
click at [333, 729] on div "}); 1 2 3 4 5 6 7 8 9 10 11 12 13 14 15 16 17 18 19 20 21 22 23 24 25 26 27 28 …" at bounding box center [555, 813] width 495 height 1355
type textarea "const url = this.getAttribute('href'); const isRelative = url && url.startsWith…"
click at [425, 729] on div "// LOADER import imagesLoaded from "https://cdn.skypack.dev/imagesloaded" ; con…" at bounding box center [573, 824] width 459 height 1377
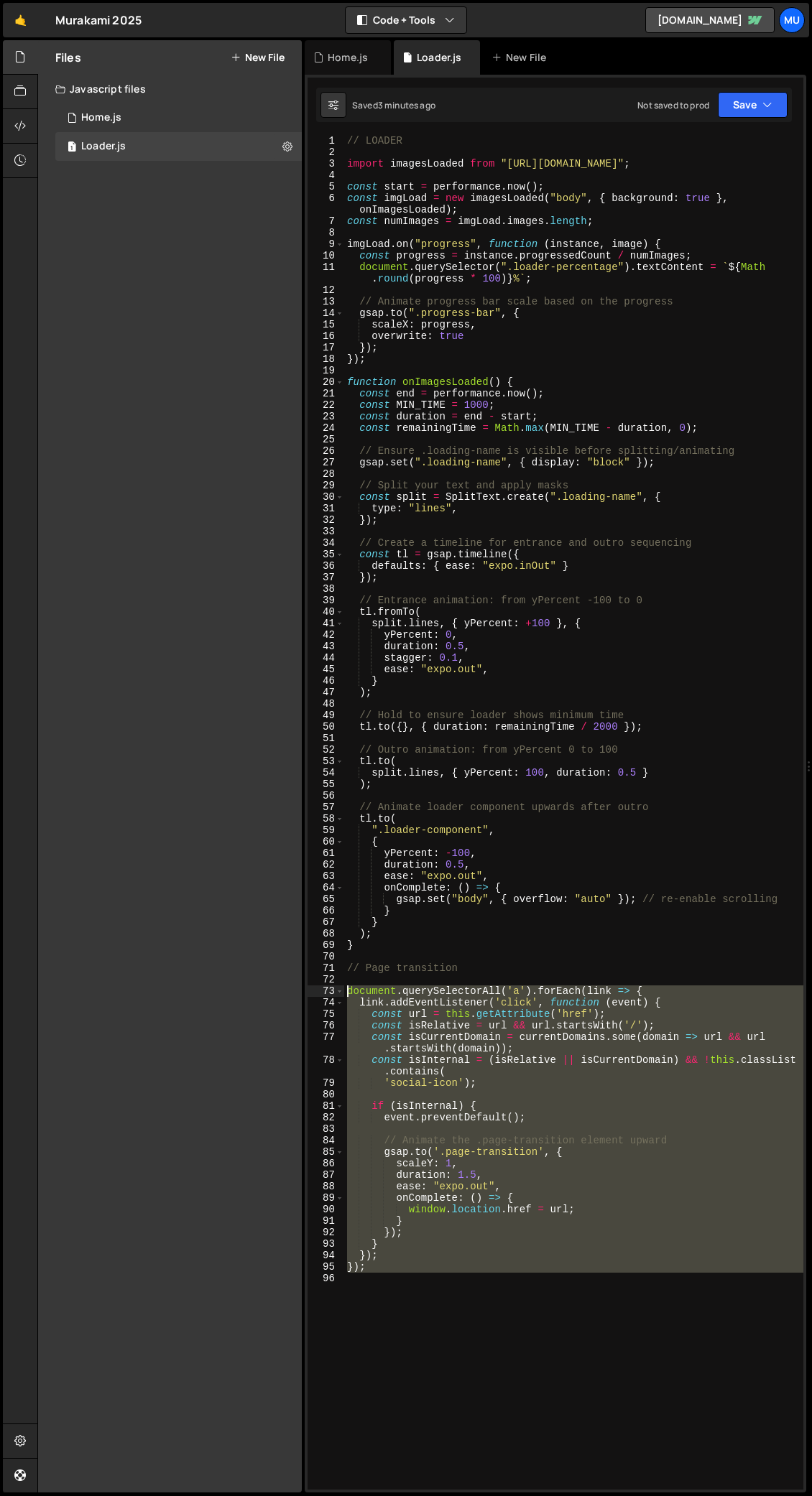
drag, startPoint x: 395, startPoint y: 1275, endPoint x: 326, endPoint y: 986, distance: 297.1
click at [326, 729] on div "1 2 3 4 5 6 7 8 9 10 11 12 13 14 15 16 17 18 19 20 21 22 23 24 25 26 27 28 29 3…" at bounding box center [555, 813] width 495 height 1355
paste textarea "});"
type textarea "});"
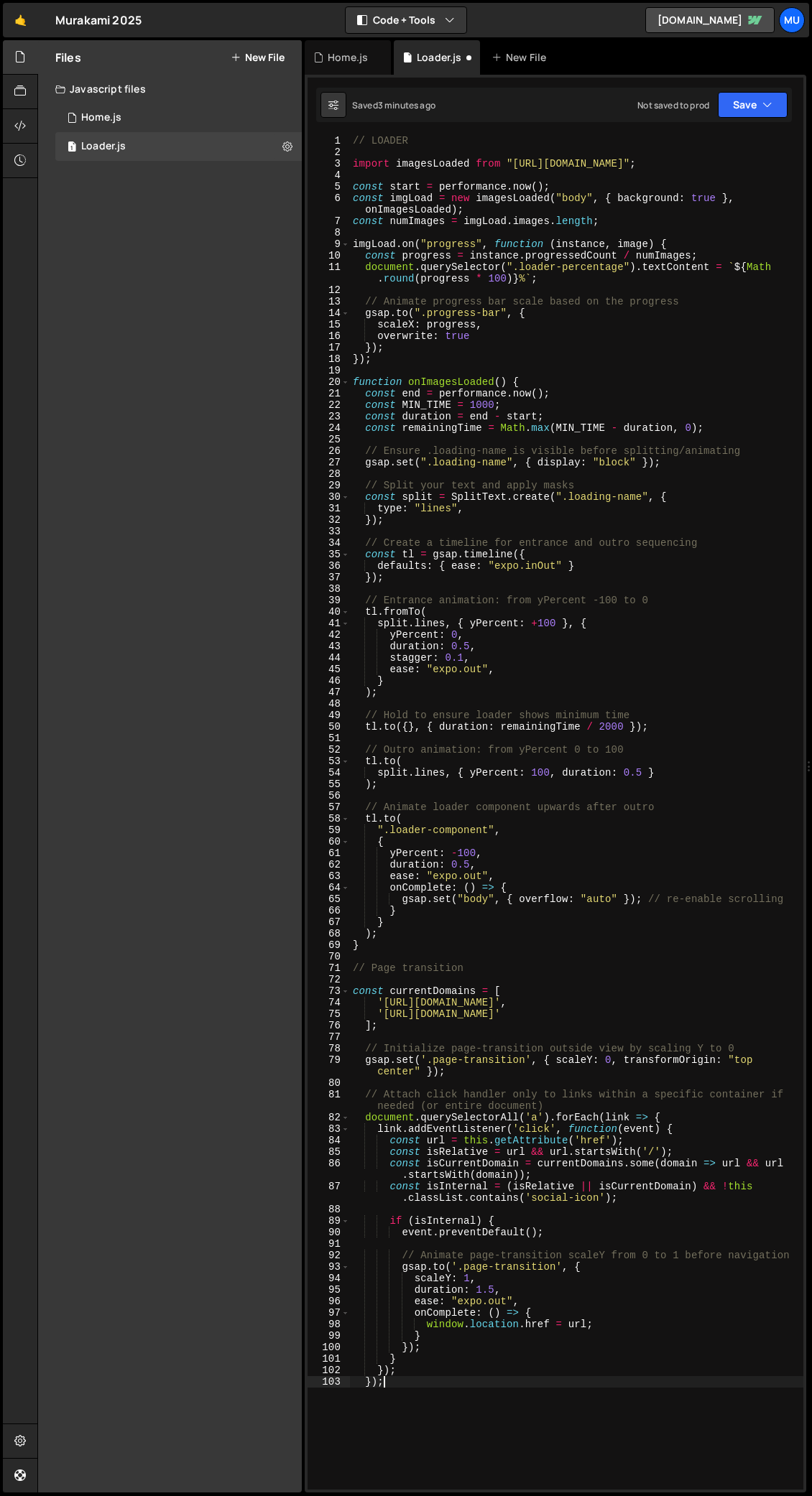
click at [431, 729] on div "// LOADER import imagesLoaded from "https://cdn.skypack.dev/imagesloaded" ; con…" at bounding box center [576, 824] width 453 height 1377
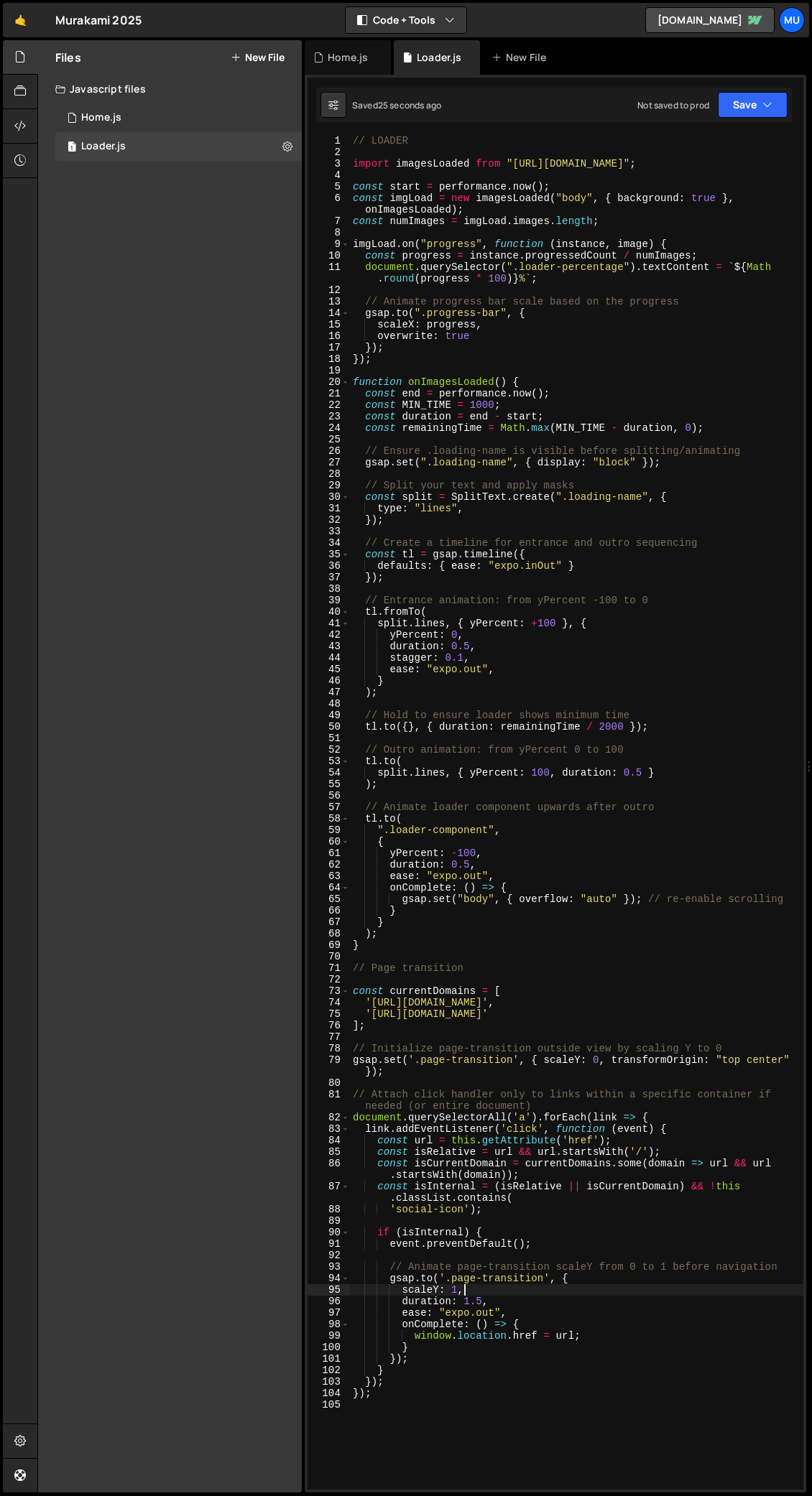
click at [478, 729] on div "// LOADER import imagesLoaded from "https://cdn.skypack.dev/imagesloaded" ; con…" at bounding box center [576, 824] width 453 height 1377
click at [456, 729] on div "// LOADER import imagesLoaded from "https://cdn.skypack.dev/imagesloaded" ; con…" at bounding box center [576, 824] width 453 height 1377
drag, startPoint x: 483, startPoint y: 1304, endPoint x: 465, endPoint y: 1304, distance: 18.0
click at [465, 729] on div "// LOADER import imagesLoaded from "https://cdn.skypack.dev/imagesloaded" ; con…" at bounding box center [576, 824] width 453 height 1377
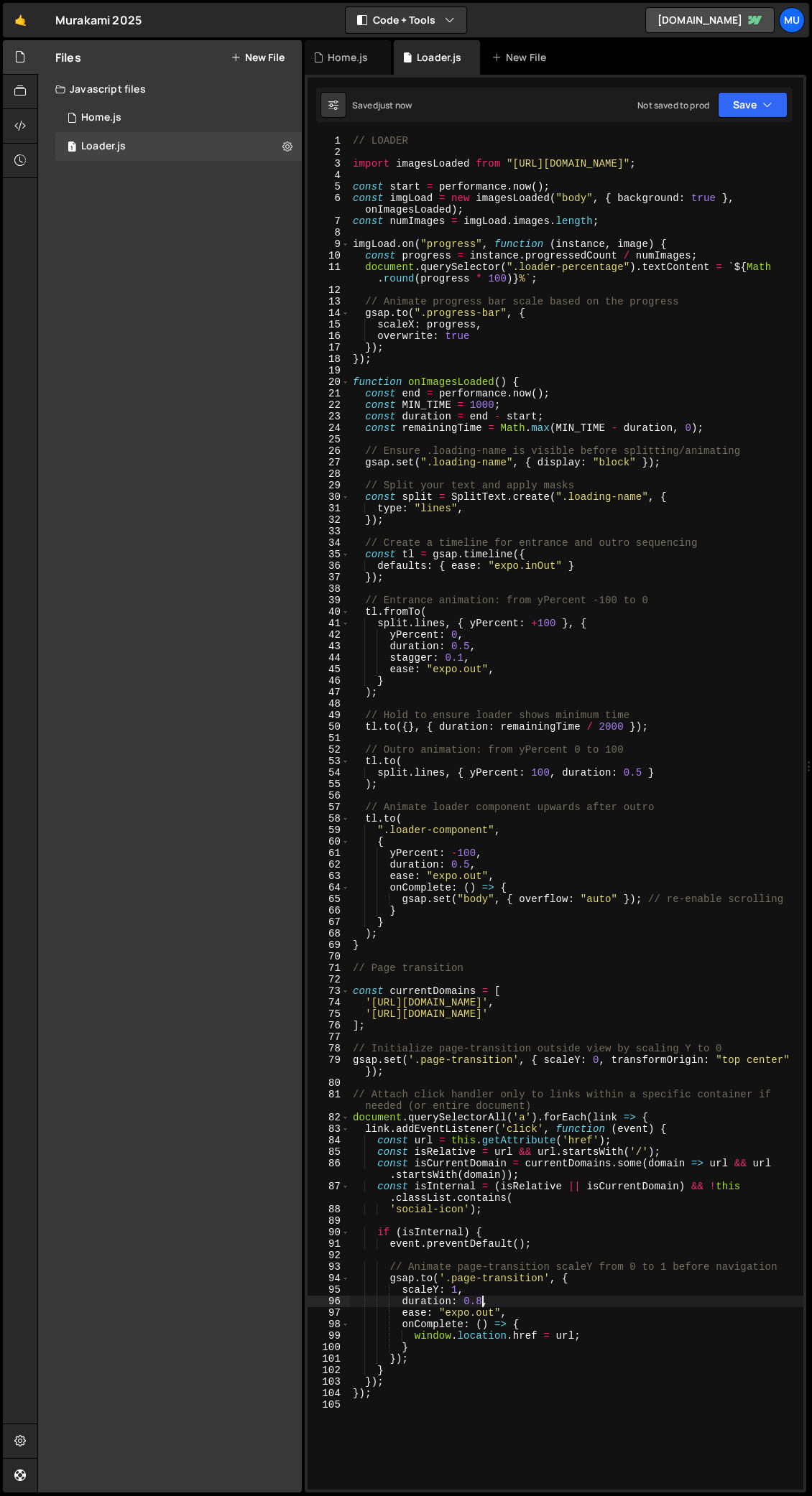
click at [479, 729] on div "// LOADER import imagesLoaded from "https://cdn.skypack.dev/imagesloaded" ; con…" at bounding box center [576, 824] width 453 height 1377
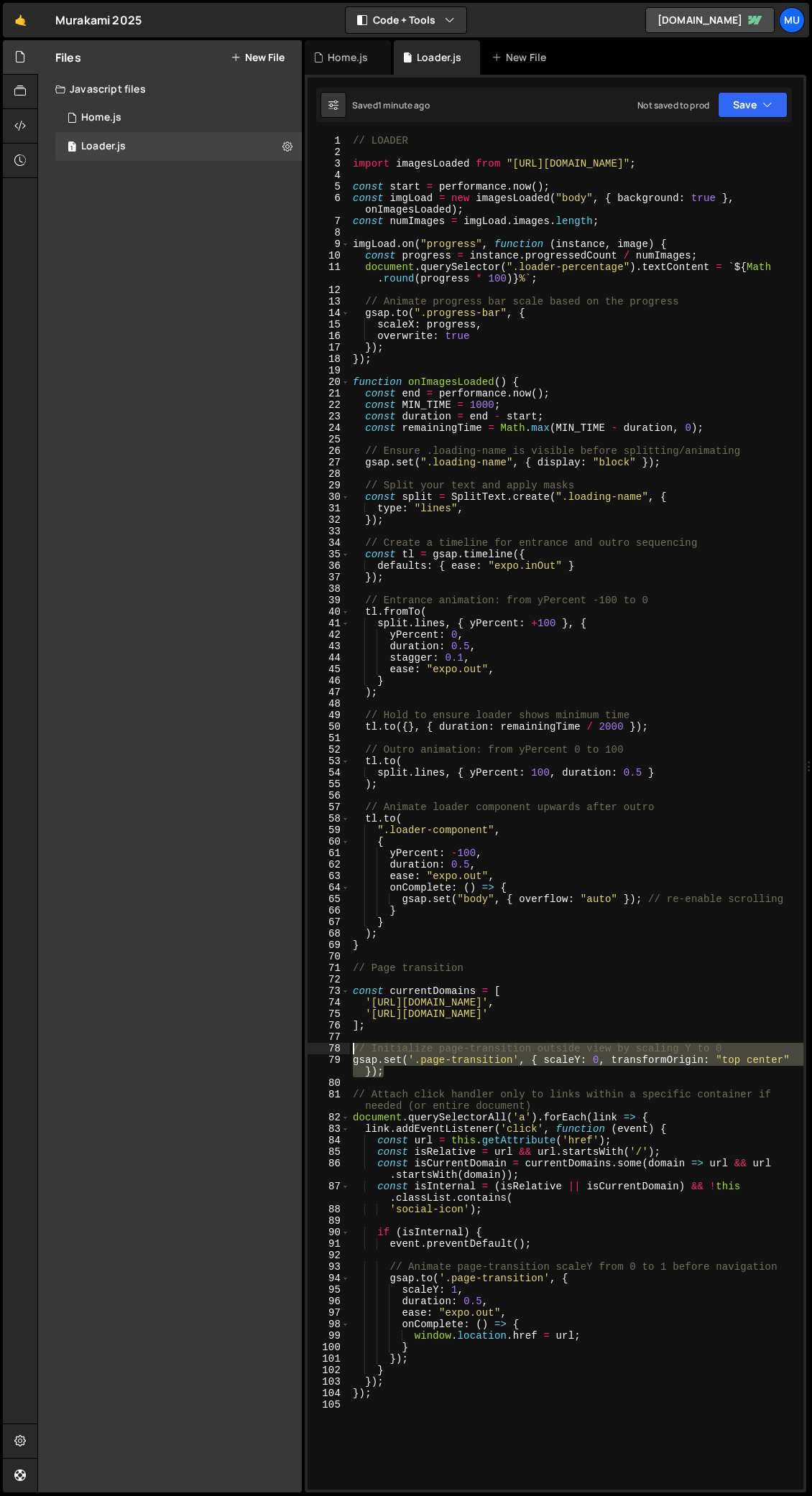
drag, startPoint x: 403, startPoint y: 1077, endPoint x: 321, endPoint y: 1050, distance: 86.3
click at [318, 729] on div "duration: 0.5, 1 2 3 4 5 6 7 8 9 10 11 12 13 14 15 16 17 18 19 20 21 22 23 24 2…" at bounding box center [555, 813] width 495 height 1355
type textarea "// Initialize page-transition outside view by scaling Y to 0 gsap.set('.page-tr…"
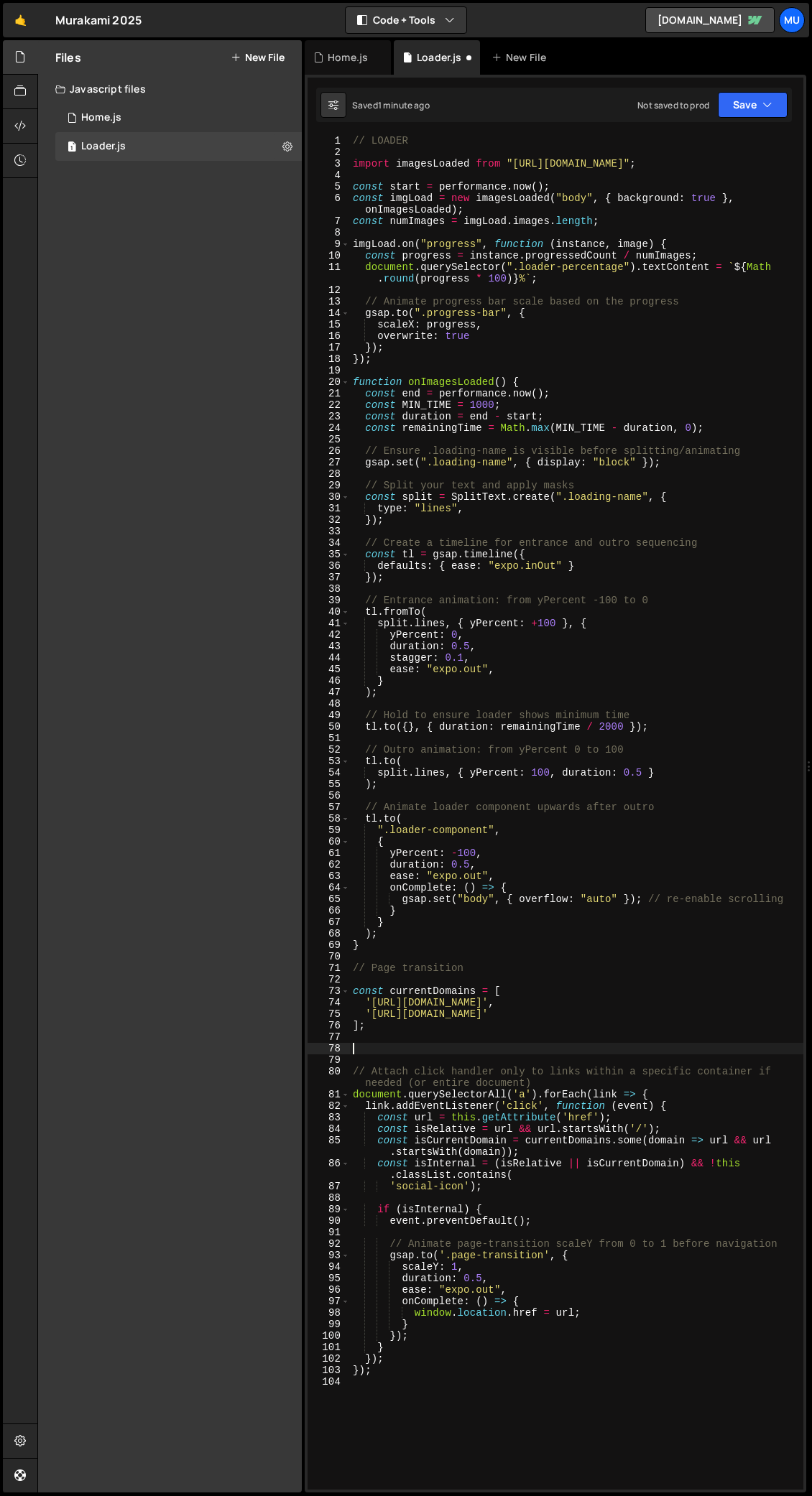
scroll to position [0, 0]
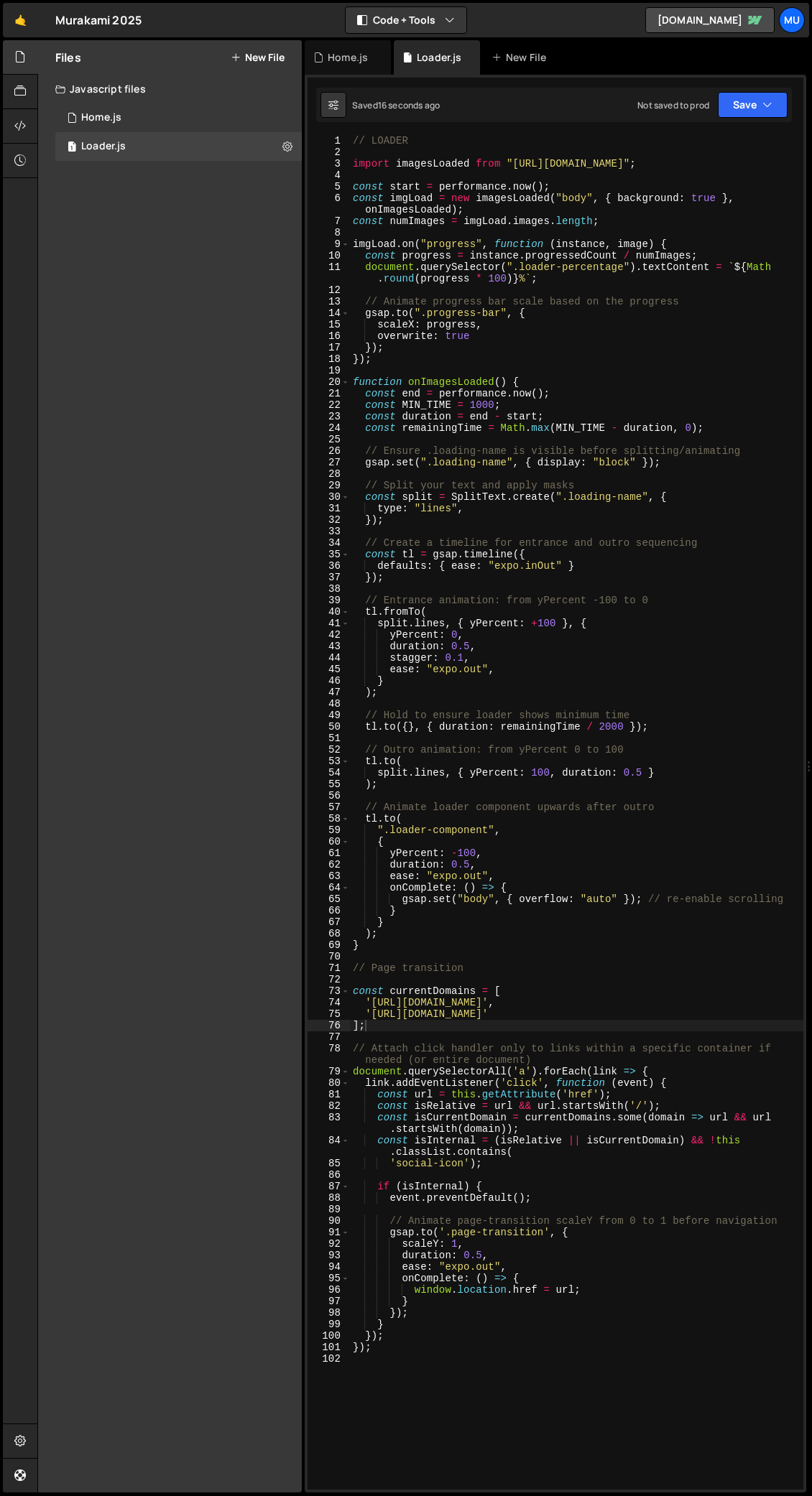
click at [406, 729] on div "// LOADER import imagesLoaded from "https://cdn.skypack.dev/imagesloaded" ; con…" at bounding box center [576, 824] width 453 height 1377
click at [492, 729] on div "// LOADER import imagesLoaded from "https://cdn.skypack.dev/imagesloaded" ; con…" at bounding box center [576, 824] width 453 height 1377
drag, startPoint x: 463, startPoint y: 966, endPoint x: 369, endPoint y: 966, distance: 94.0
click at [369, 729] on div "// LOADER import imagesLoaded from "https://cdn.skypack.dev/imagesloaded" ; con…" at bounding box center [576, 824] width 453 height 1377
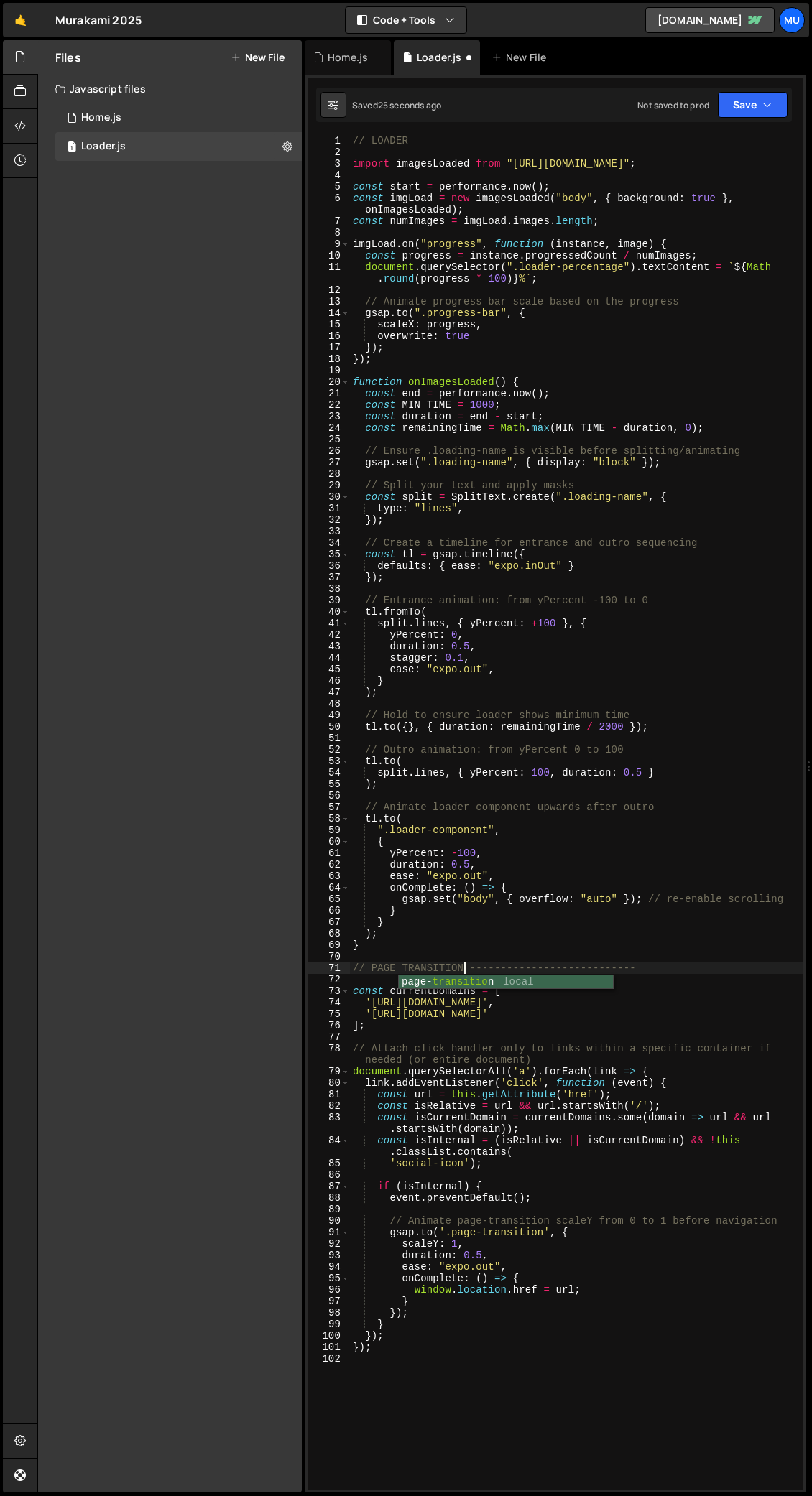
scroll to position [0, 7]
drag, startPoint x: 646, startPoint y: 967, endPoint x: 471, endPoint y: 968, distance: 175.0
click at [471, 729] on div "// LOADER import imagesLoaded from "https://cdn.skypack.dev/imagesloaded" ; con…" at bounding box center [576, 824] width 453 height 1377
click at [456, 139] on div "// LOADER import imagesLoaded from "https://cdn.skypack.dev/imagesloaded" ; con…" at bounding box center [576, 824] width 453 height 1377
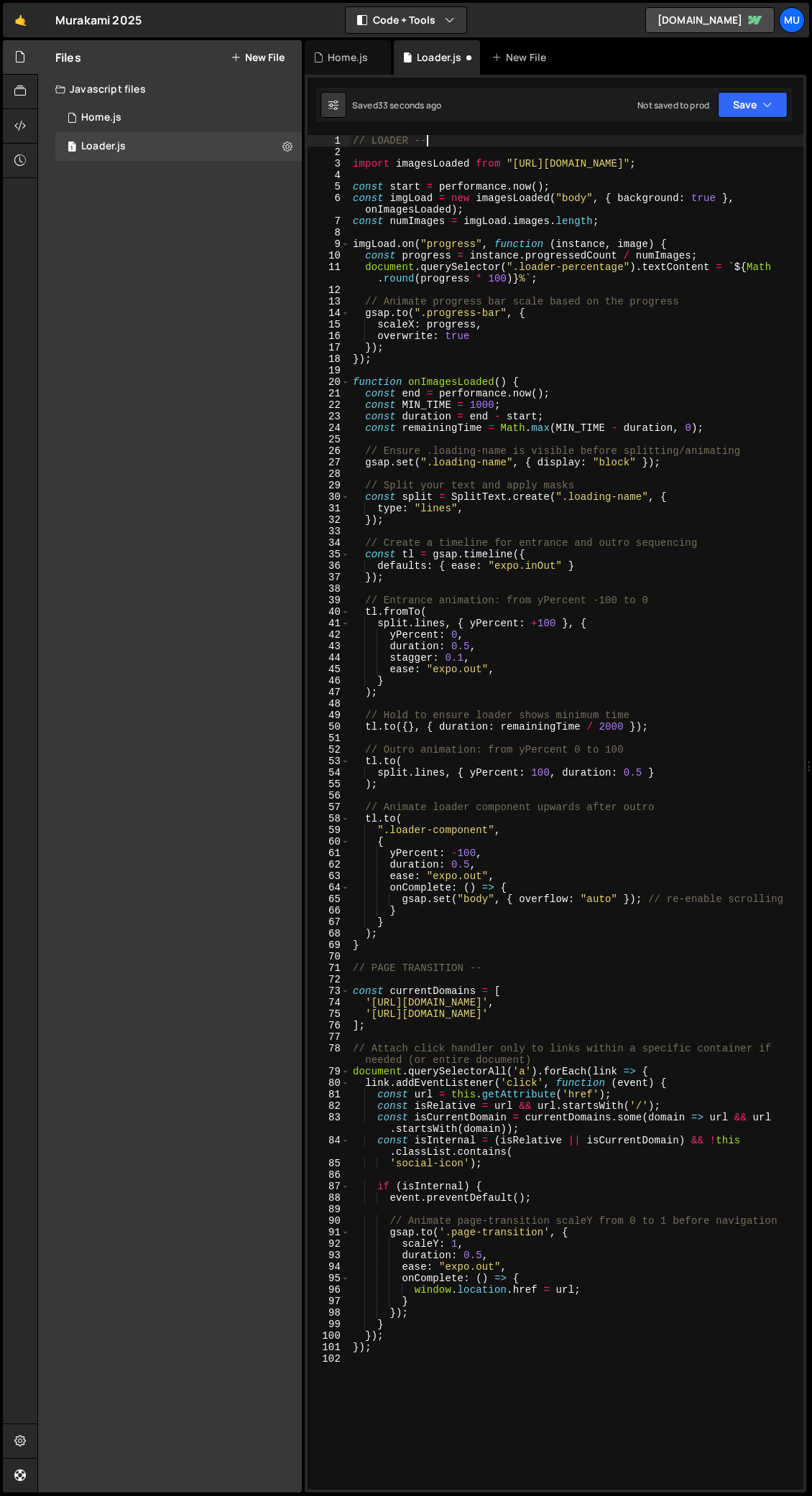
scroll to position [0, 4]
click at [495, 729] on div "// LOADER -- import imagesLoaded from "https://cdn.skypack.dev/imagesloaded" ; …" at bounding box center [576, 824] width 453 height 1377
type textarea "// PAGE TRANSITION --"
click at [505, 729] on div "// LOADER -- import imagesLoaded from "https://cdn.skypack.dev/imagesloaded" ; …" at bounding box center [576, 824] width 453 height 1377
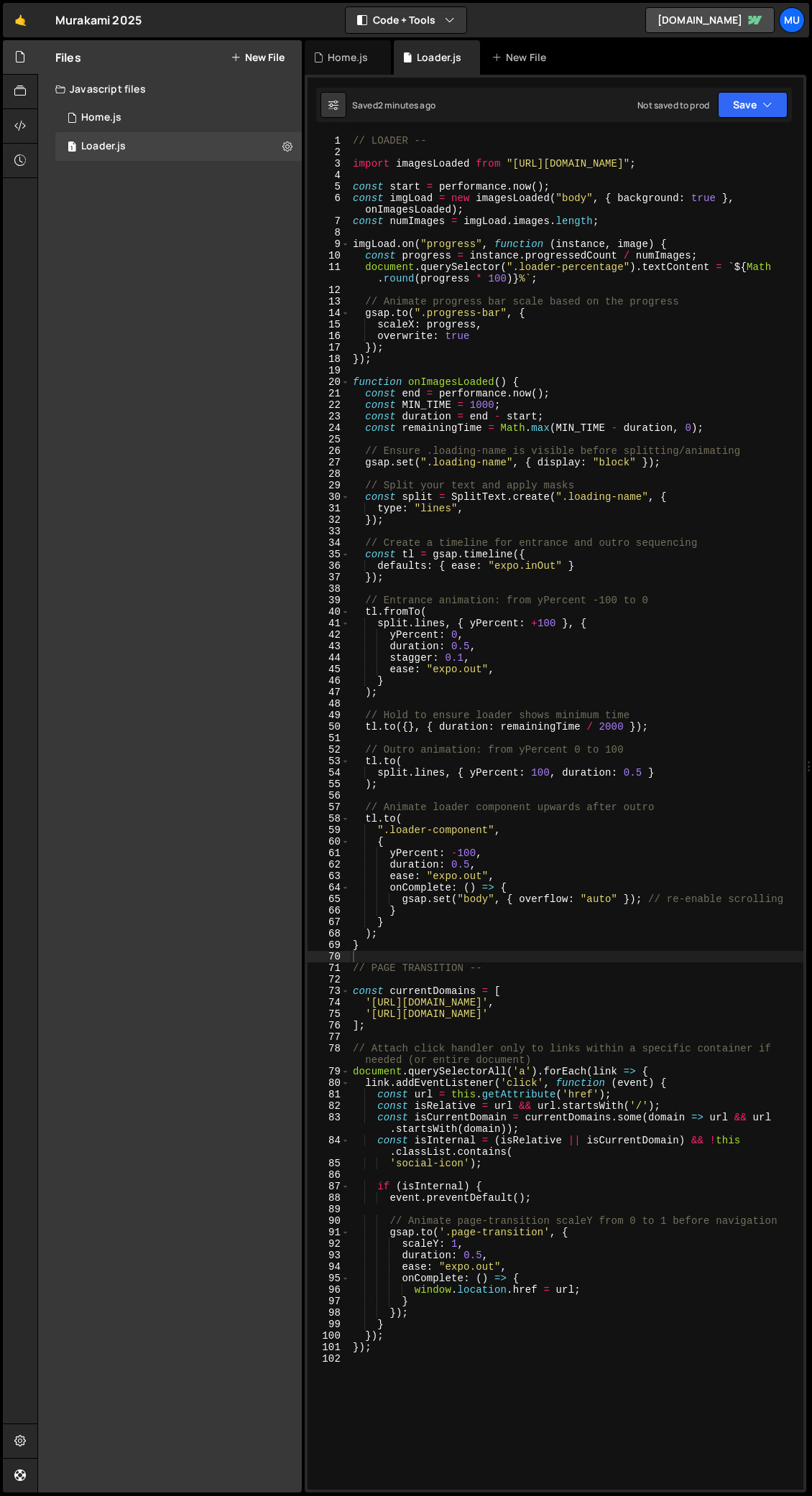
click at [407, 361] on div "// LOADER -- import imagesLoaded from "https://cdn.skypack.dev/imagesloaded" ; …" at bounding box center [576, 824] width 453 height 1377
click at [638, 281] on div "// LOADER -- import imagesLoaded from "https://cdn.skypack.dev/imagesloaded" ; …" at bounding box center [576, 824] width 453 height 1377
type textarea "document.querySelector(".loader-percentage").textContent = `${Math.round(progre…"
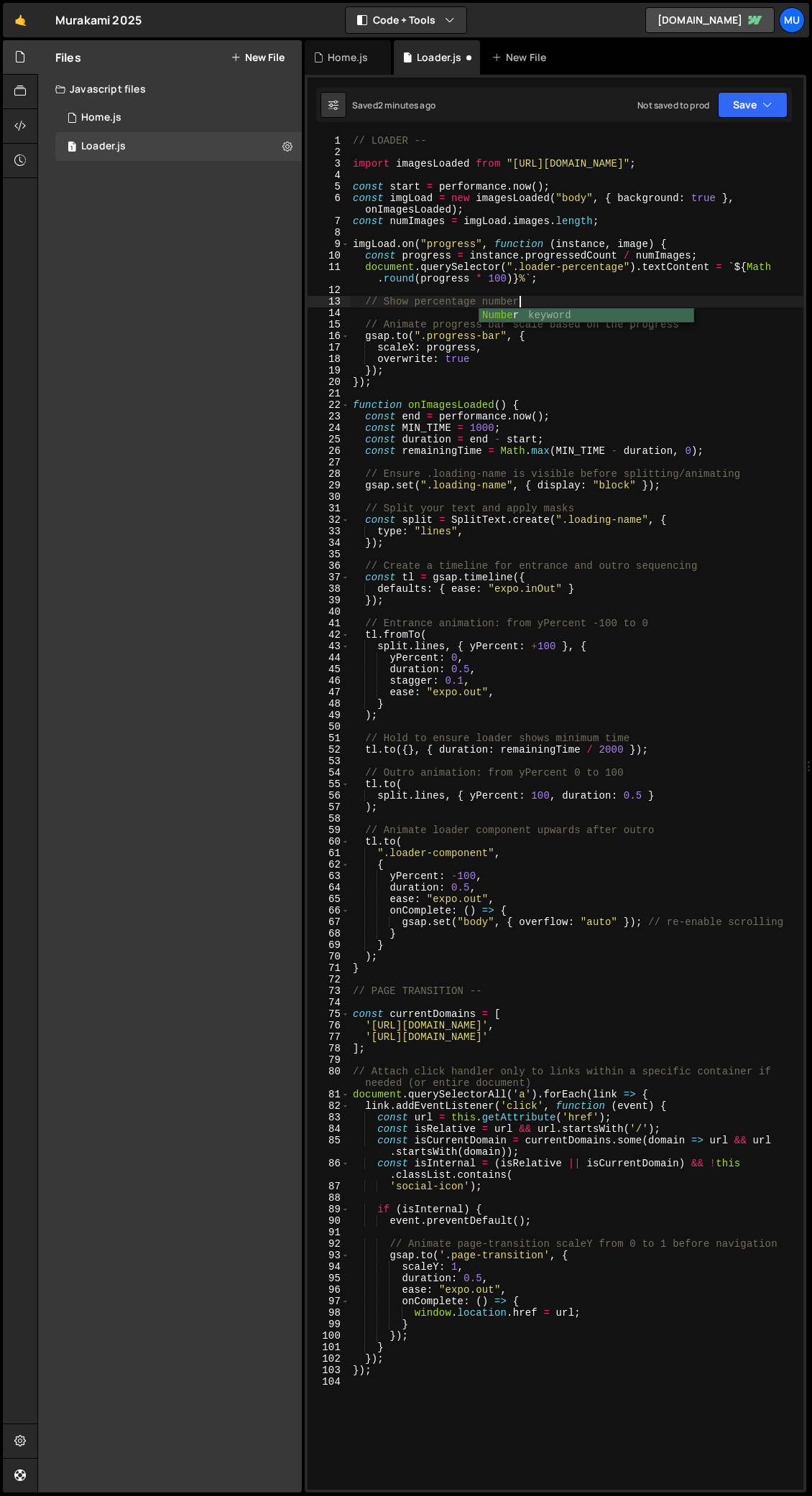
scroll to position [0, 11]
type textarea "// Show percentage Number"
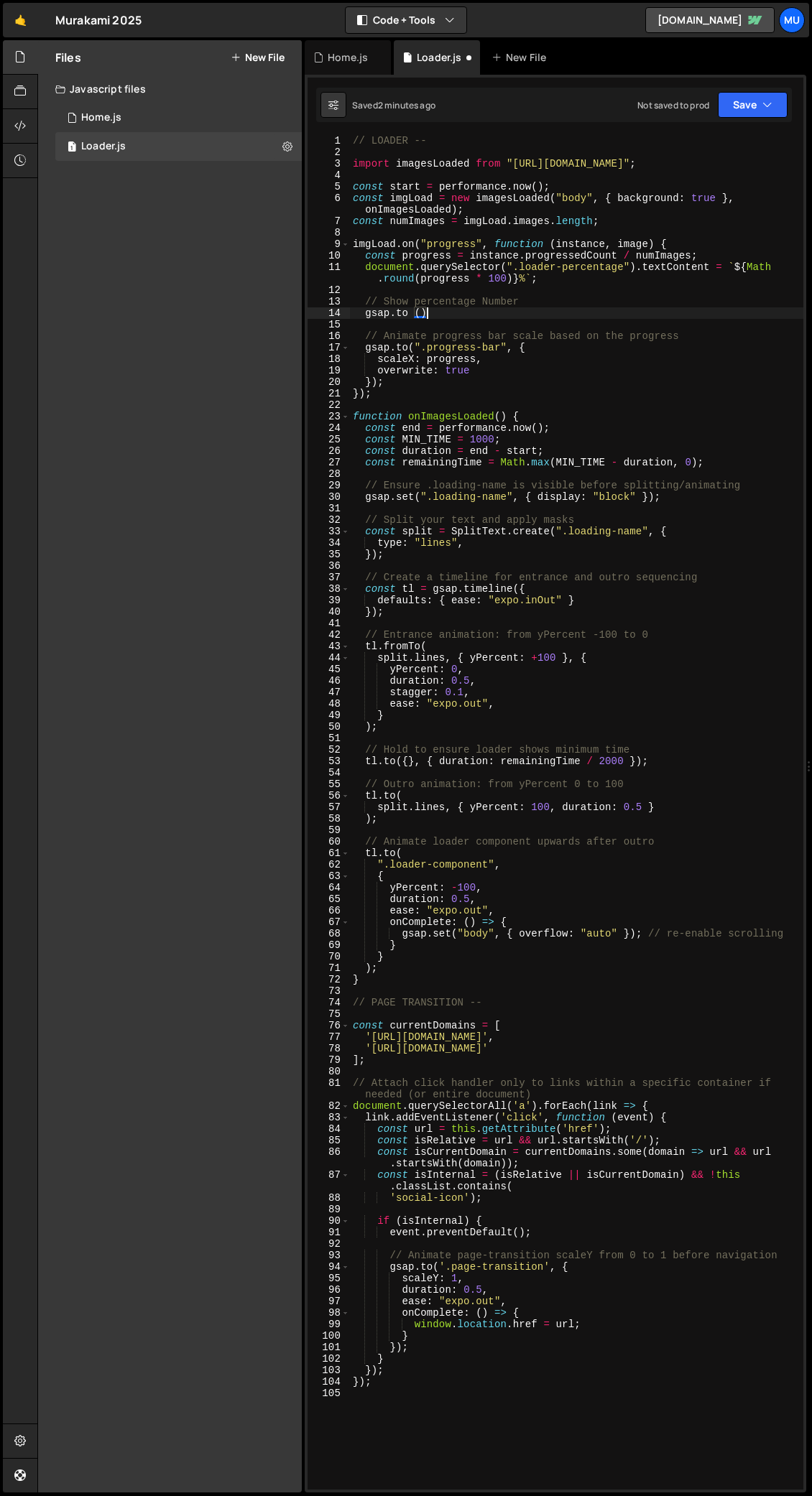
scroll to position [0, 4]
click at [420, 315] on div "// LOADER -- import imagesLoaded from "https://cdn.skypack.dev/imagesloaded" ; …" at bounding box center [576, 824] width 453 height 1377
click at [422, 311] on div "// LOADER -- import imagesLoaded from "https://cdn.skypack.dev/imagesloaded" ; …" at bounding box center [576, 824] width 453 height 1377
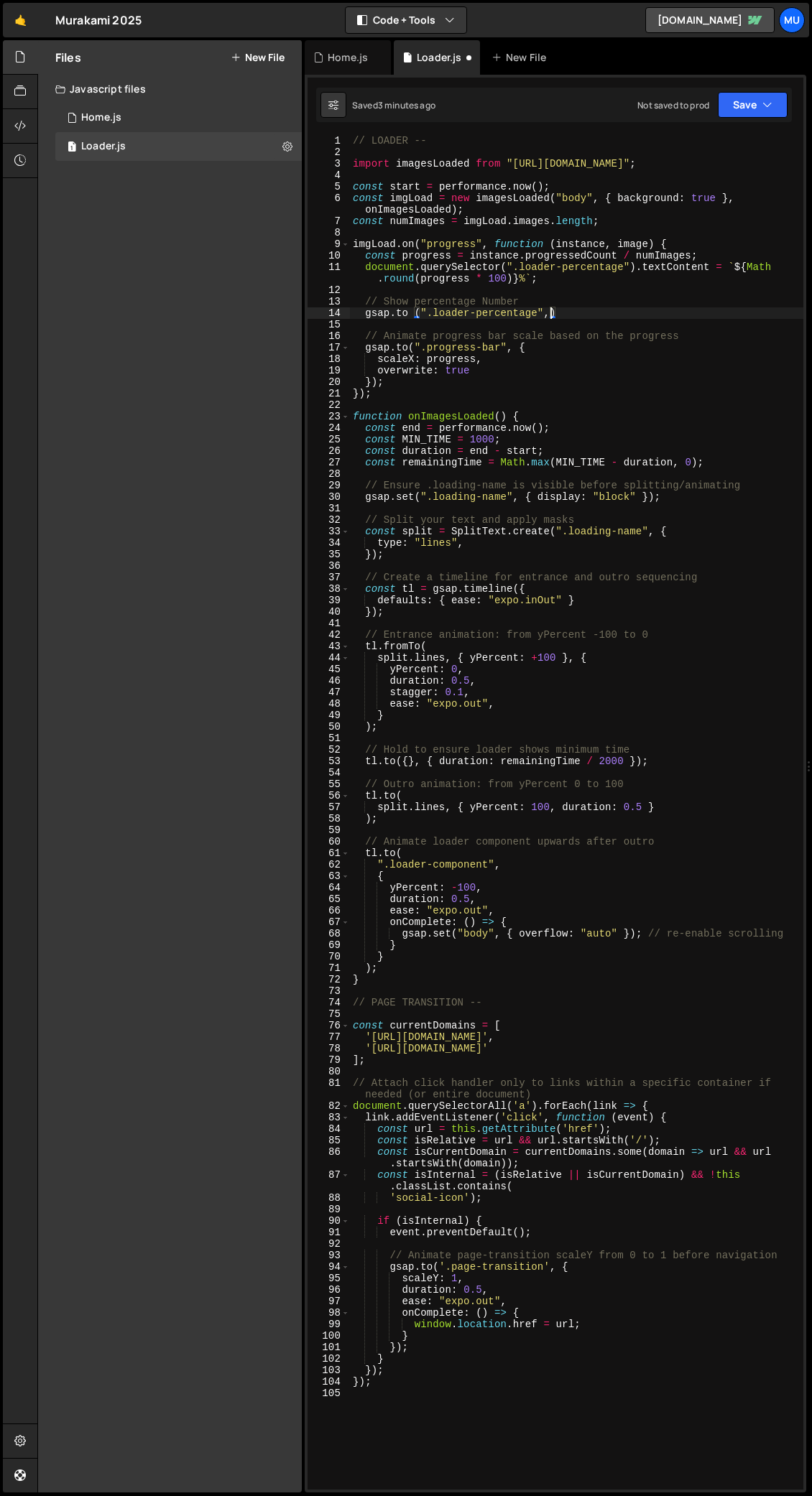
type textarea "gsap.to (".loader-percentage",{)"
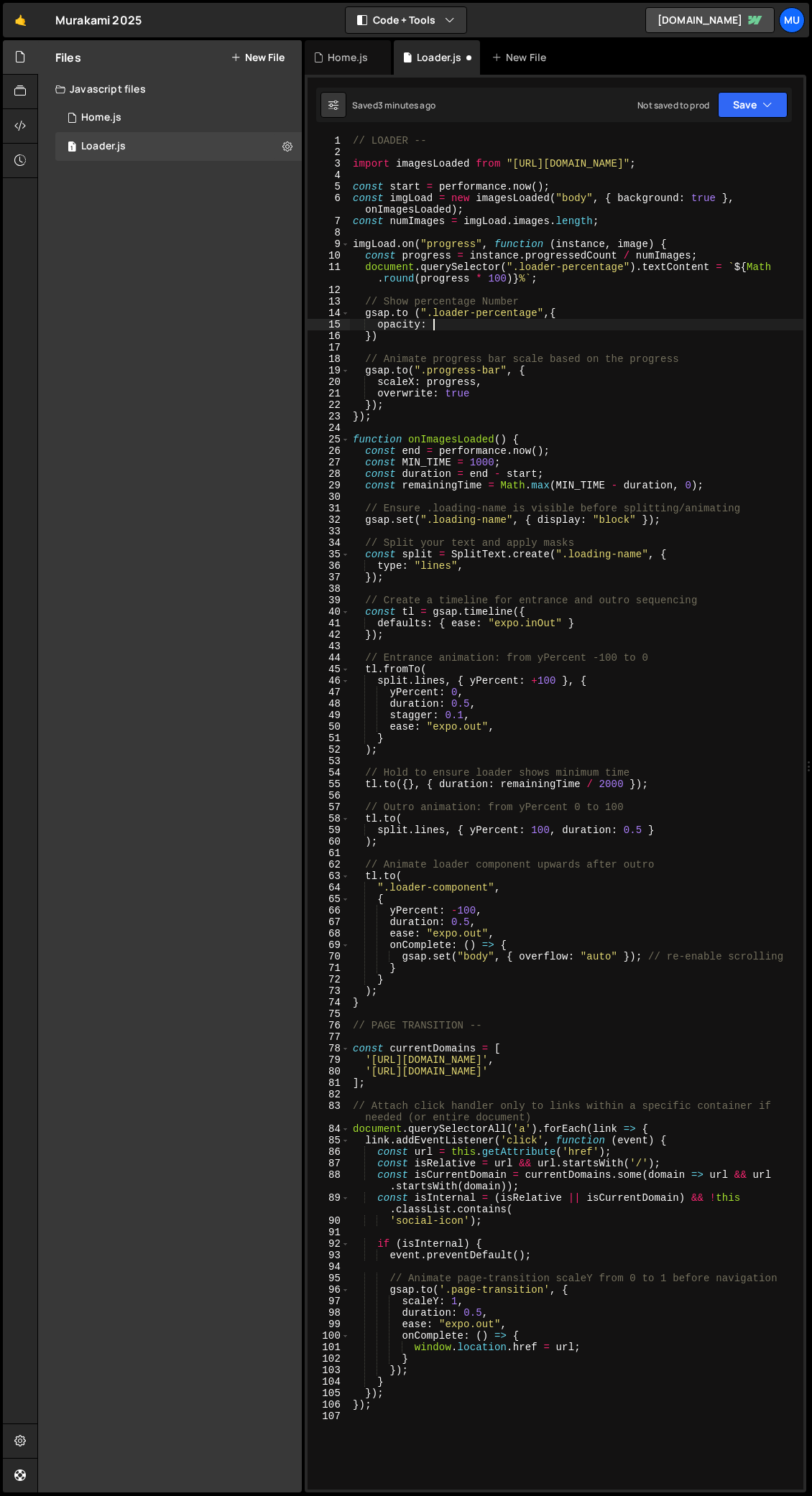
scroll to position [0, 5]
click at [374, 326] on div "// LOADER -- import imagesLoaded from "https://cdn.skypack.dev/imagesloaded" ; …" at bounding box center [576, 824] width 453 height 1377
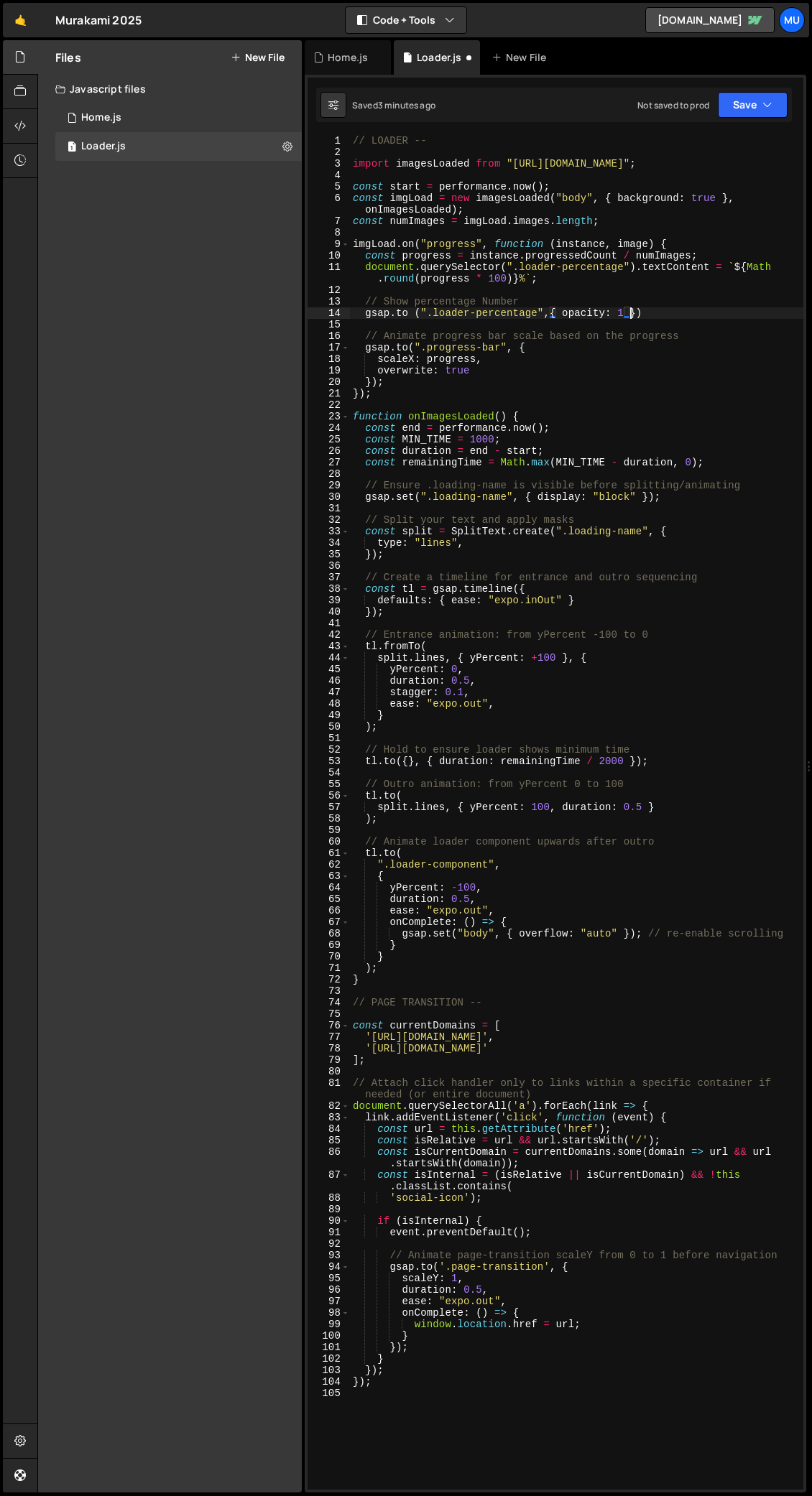
scroll to position [0, 20]
click at [684, 315] on div "// LOADER -- import imagesLoaded from "https://cdn.skypack.dev/imagesloaded" ; …" at bounding box center [576, 824] width 453 height 1377
click at [581, 316] on div "// LOADER -- import imagesLoaded from "https://cdn.skypack.dev/imagesloaded" ; …" at bounding box center [576, 824] width 453 height 1377
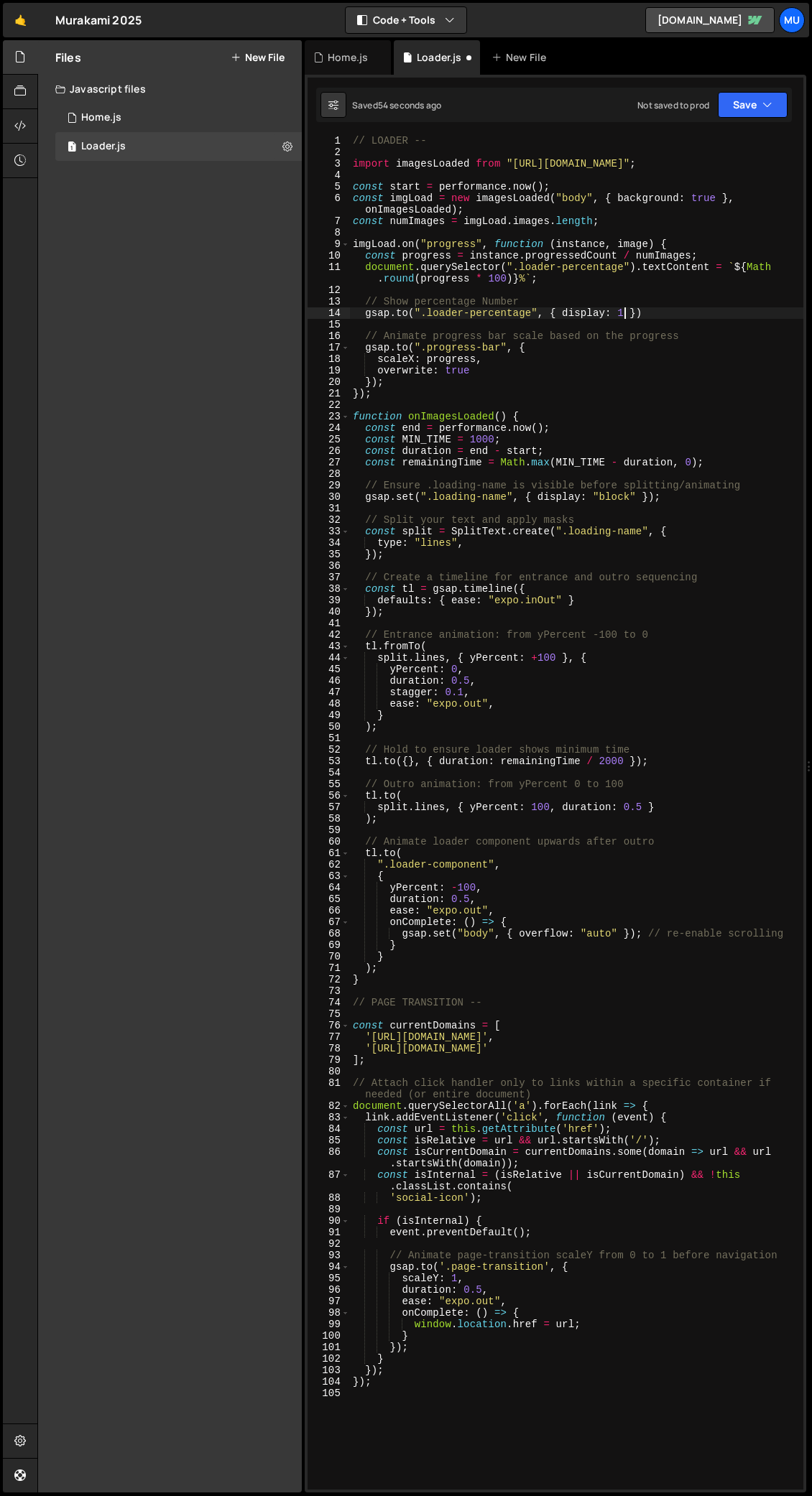
click at [626, 307] on div "// LOADER -- import imagesLoaded from "https://cdn.skypack.dev/imagesloaded" ; …" at bounding box center [576, 824] width 453 height 1377
click at [121, 110] on div "1 Home.js 0" at bounding box center [178, 118] width 247 height 29
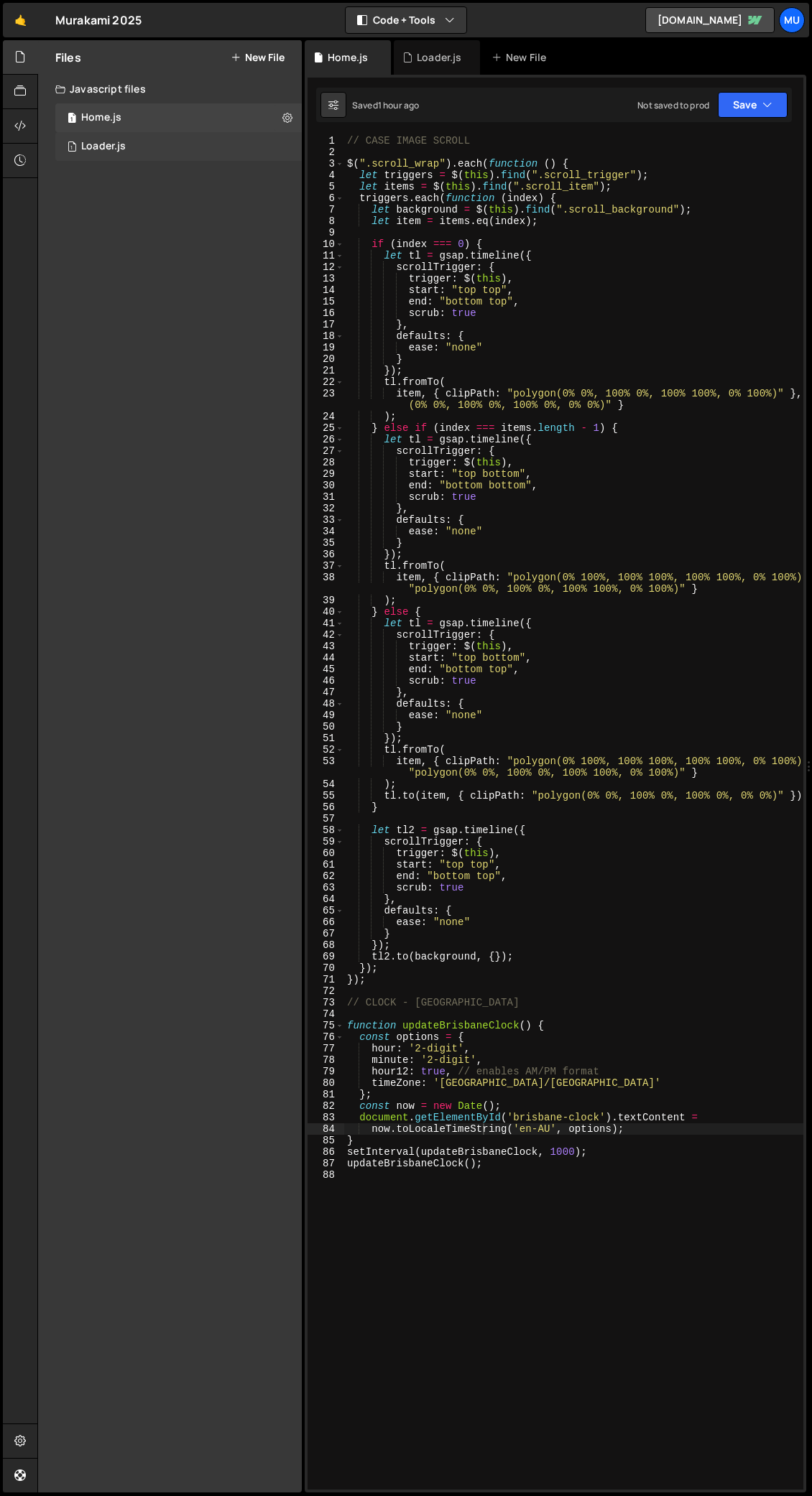
click at [130, 150] on div "1 Loader.js 0" at bounding box center [181, 147] width 252 height 29
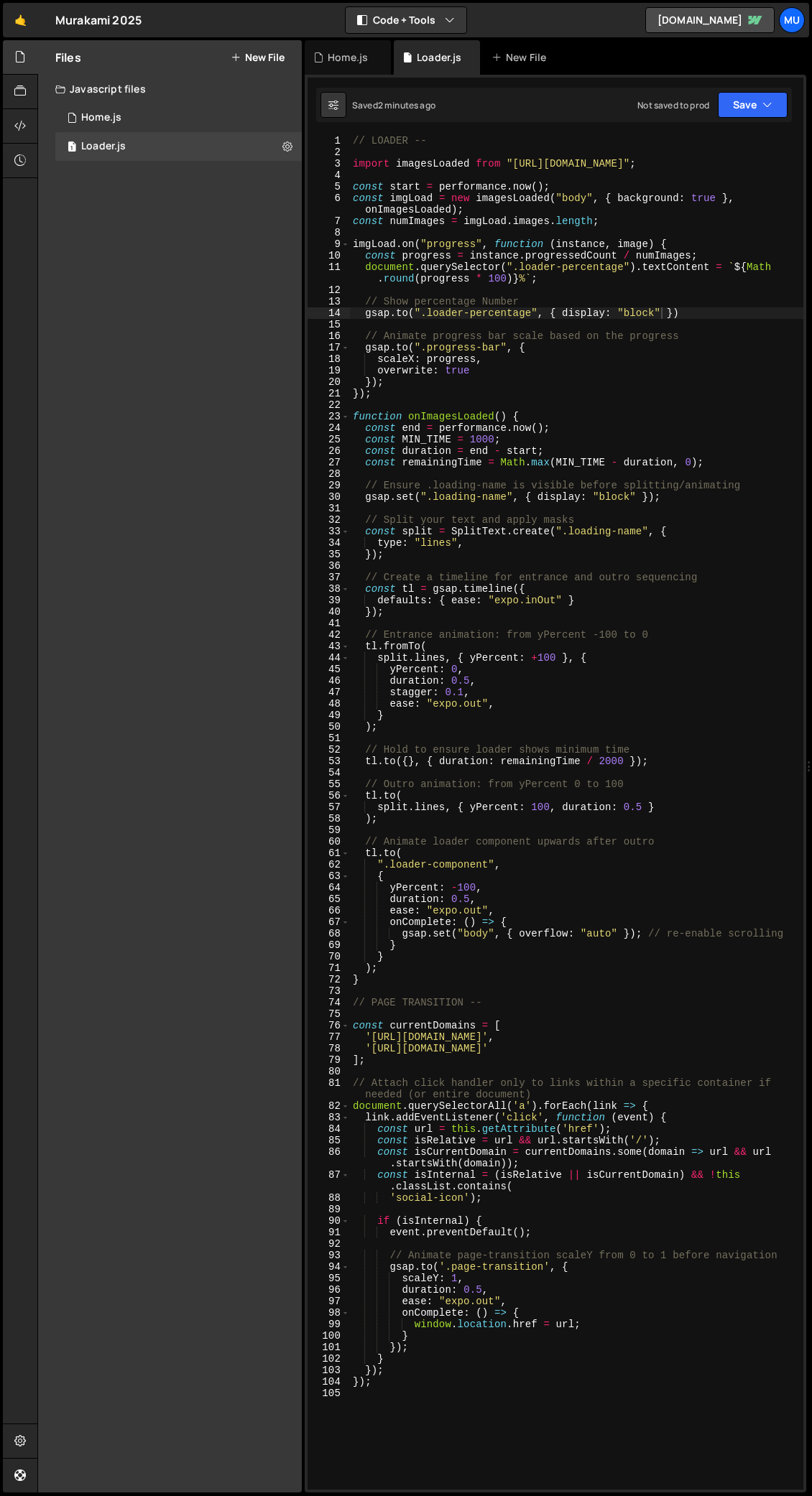
click at [480, 729] on div "// LOADER -- import imagesLoaded from "https://cdn.skypack.dev/imagesloaded" ; …" at bounding box center [576, 824] width 453 height 1377
click at [555, 729] on div "// LOADER -- import imagesLoaded from "https://cdn.skypack.dev/imagesloaded" ; …" at bounding box center [576, 824] width 453 height 1377
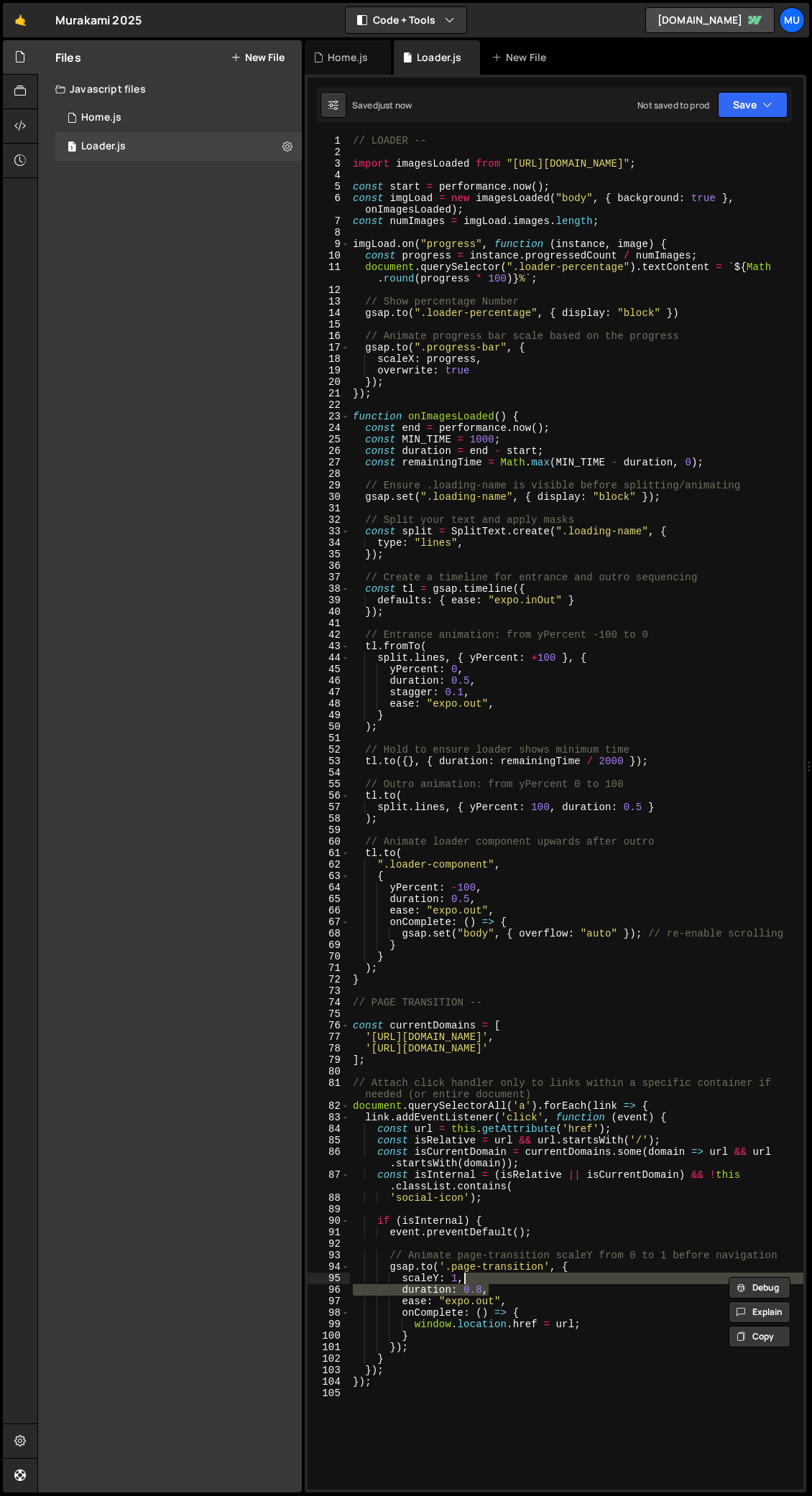
scroll to position [0, 1]
click at [471, 729] on div "// LOADER -- import imagesLoaded from "https://cdn.skypack.dev/imagesloaded" ; …" at bounding box center [576, 824] width 453 height 1377
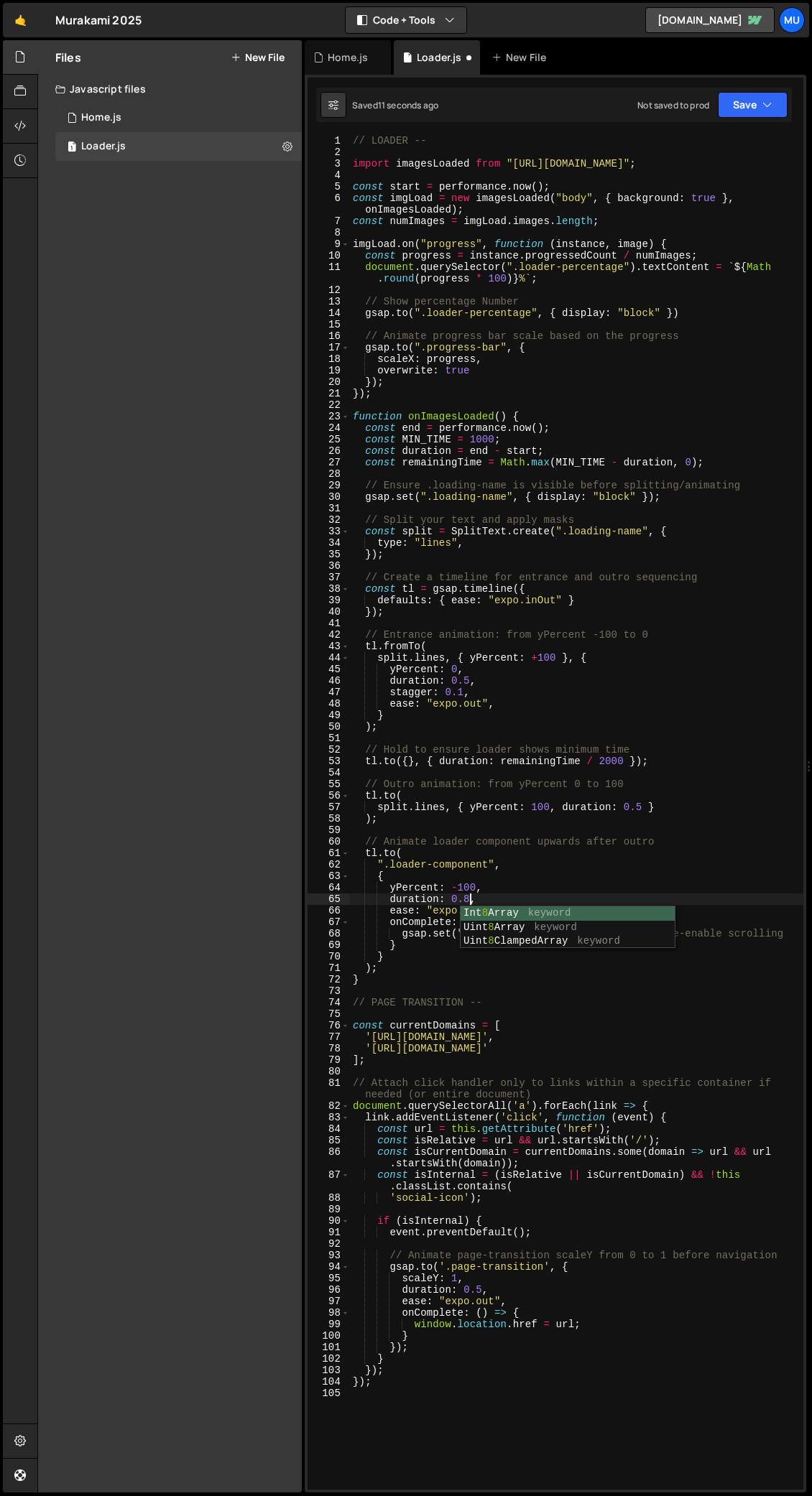
scroll to position [0, 8]
click at [471, 729] on div "// LOADER -- import imagesLoaded from "https://cdn.skypack.dev/imagesloaded" ; …" at bounding box center [576, 824] width 453 height 1377
click at [490, 729] on div "// LOADER -- import imagesLoaded from "https://cdn.skypack.dev/imagesloaded" ; …" at bounding box center [576, 824] width 453 height 1377
drag, startPoint x: 458, startPoint y: 895, endPoint x: 458, endPoint y: 918, distance: 23.0
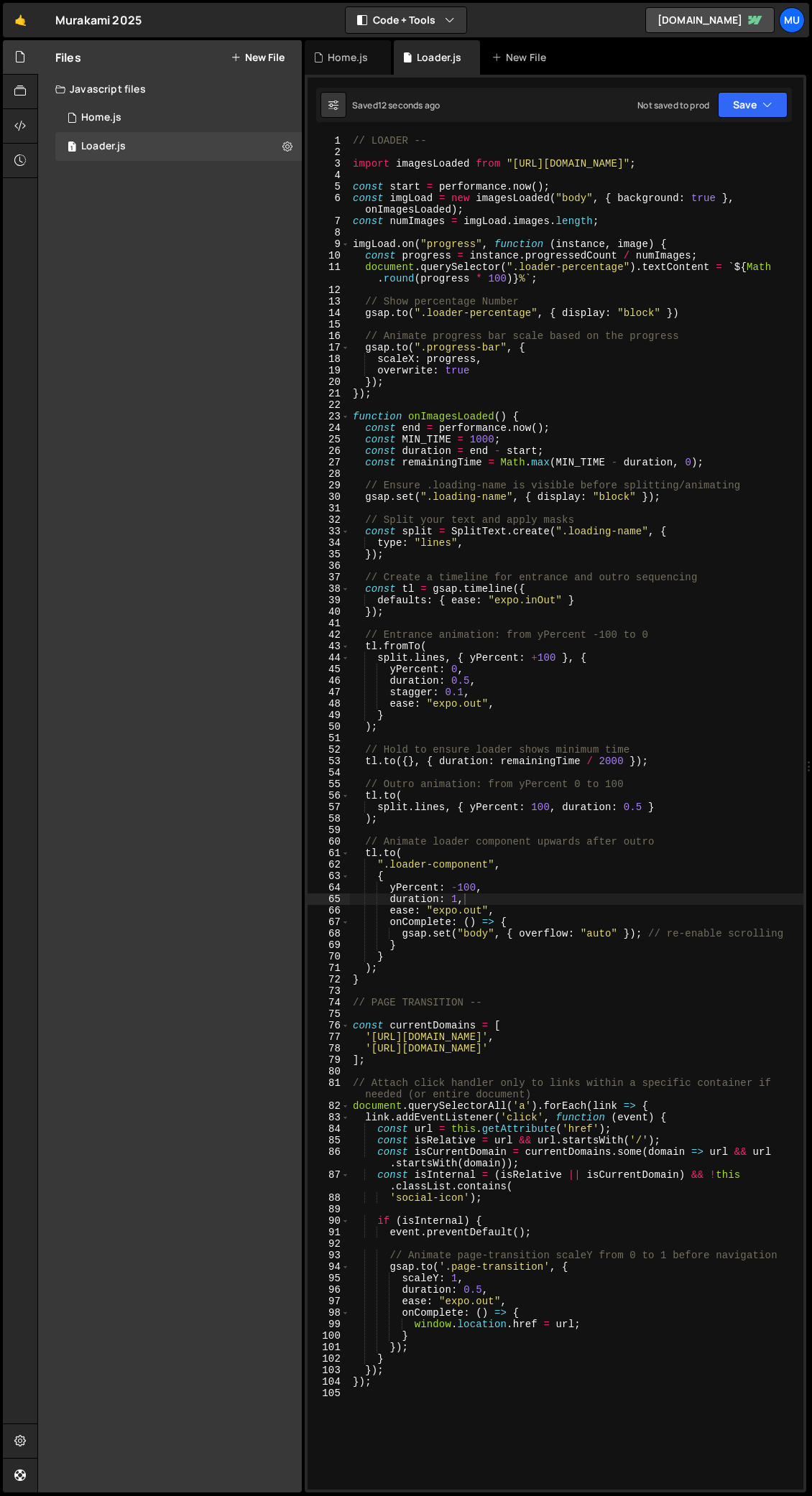
click at [458, 729] on div "// LOADER -- import imagesLoaded from "https://cdn.skypack.dev/imagesloaded" ; …" at bounding box center [576, 824] width 453 height 1377
click at [454, 729] on div "// LOADER -- import imagesLoaded from "https://cdn.skypack.dev/imagesloaded" ; …" at bounding box center [576, 824] width 453 height 1377
click at [470, 729] on div "// LOADER -- import imagesLoaded from "https://cdn.skypack.dev/imagesloaded" ; …" at bounding box center [576, 824] width 453 height 1377
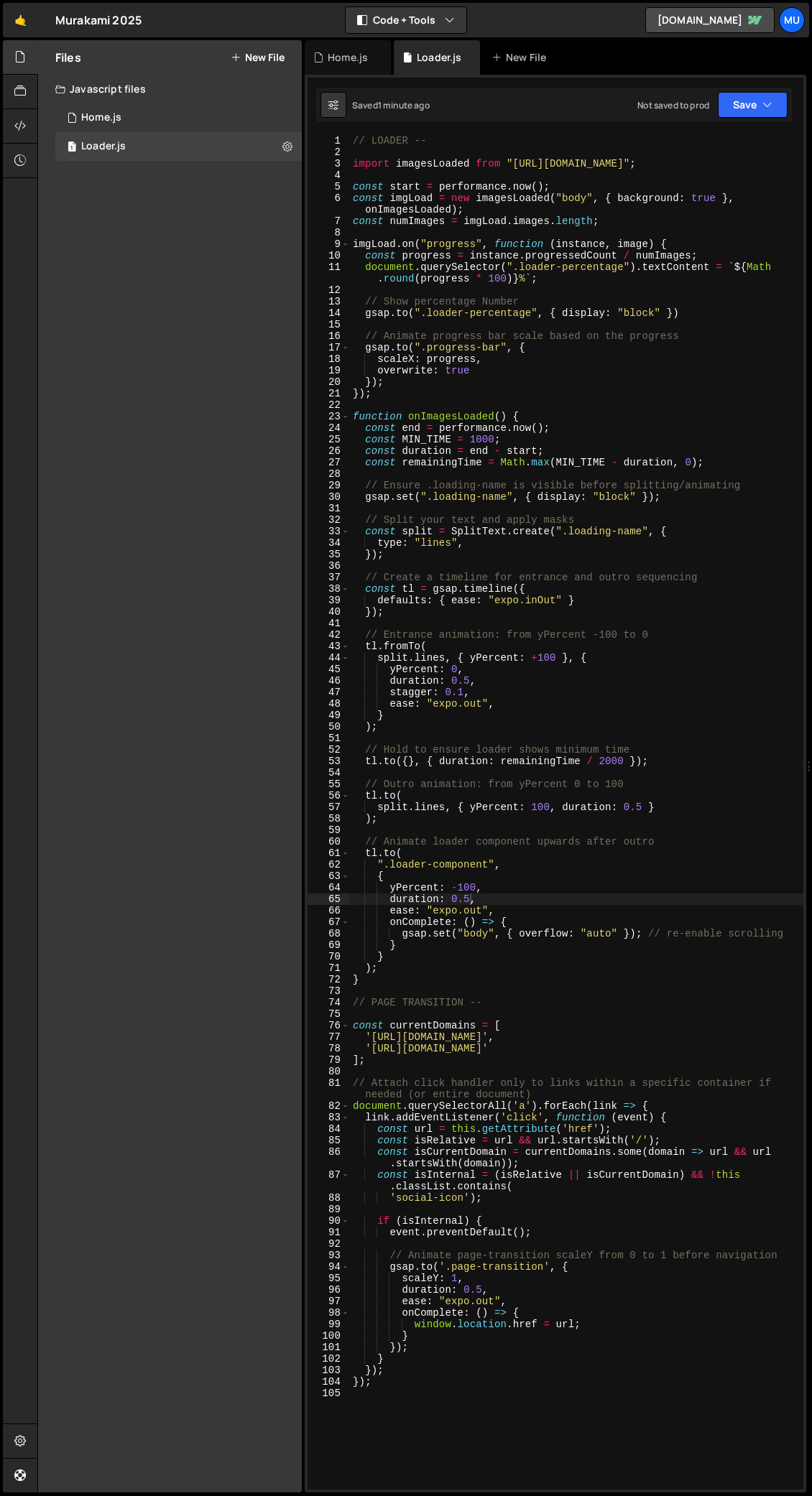
click at [381, 636] on div "// LOADER -- import imagesLoaded from "https://cdn.skypack.dev/imagesloaded" ; …" at bounding box center [576, 824] width 453 height 1377
click at [610, 729] on div "// LOADER -- import imagesLoaded from "https://cdn.skypack.dev/imagesloaded" ; …" at bounding box center [576, 824] width 453 height 1377
click at [538, 657] on div "// LOADER -- import imagesLoaded from "https://cdn.skypack.dev/imagesloaded" ; …" at bounding box center [576, 824] width 453 height 1377
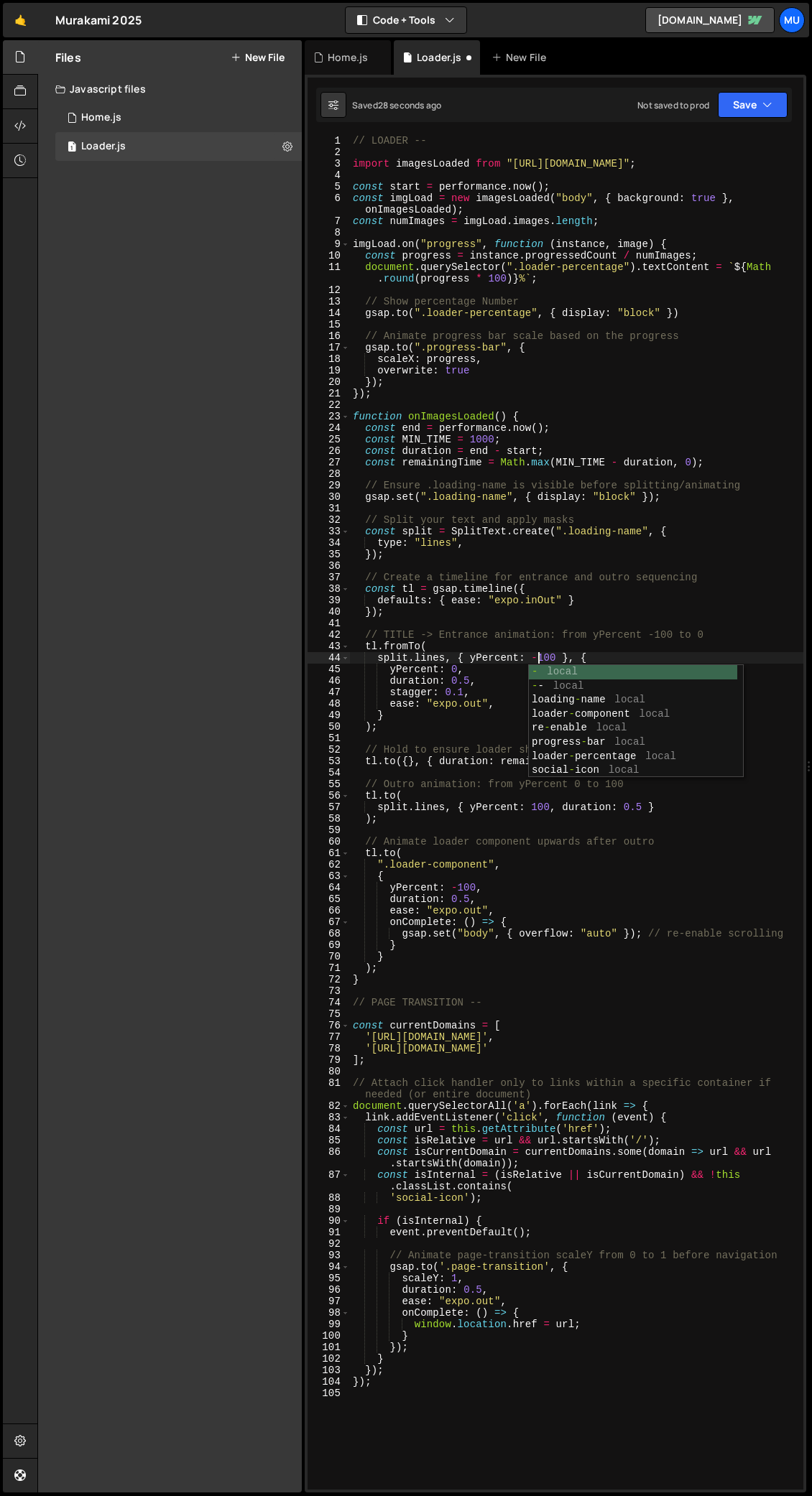
scroll to position [0, 13]
click at [641, 664] on div "// LOADER -- import imagesLoaded from "https://cdn.skypack.dev/imagesloaded" ; …" at bounding box center [576, 824] width 453 height 1377
click at [497, 687] on div "// LOADER -- import imagesLoaded from "https://cdn.skypack.dev/imagesloaded" ; …" at bounding box center [576, 824] width 453 height 1377
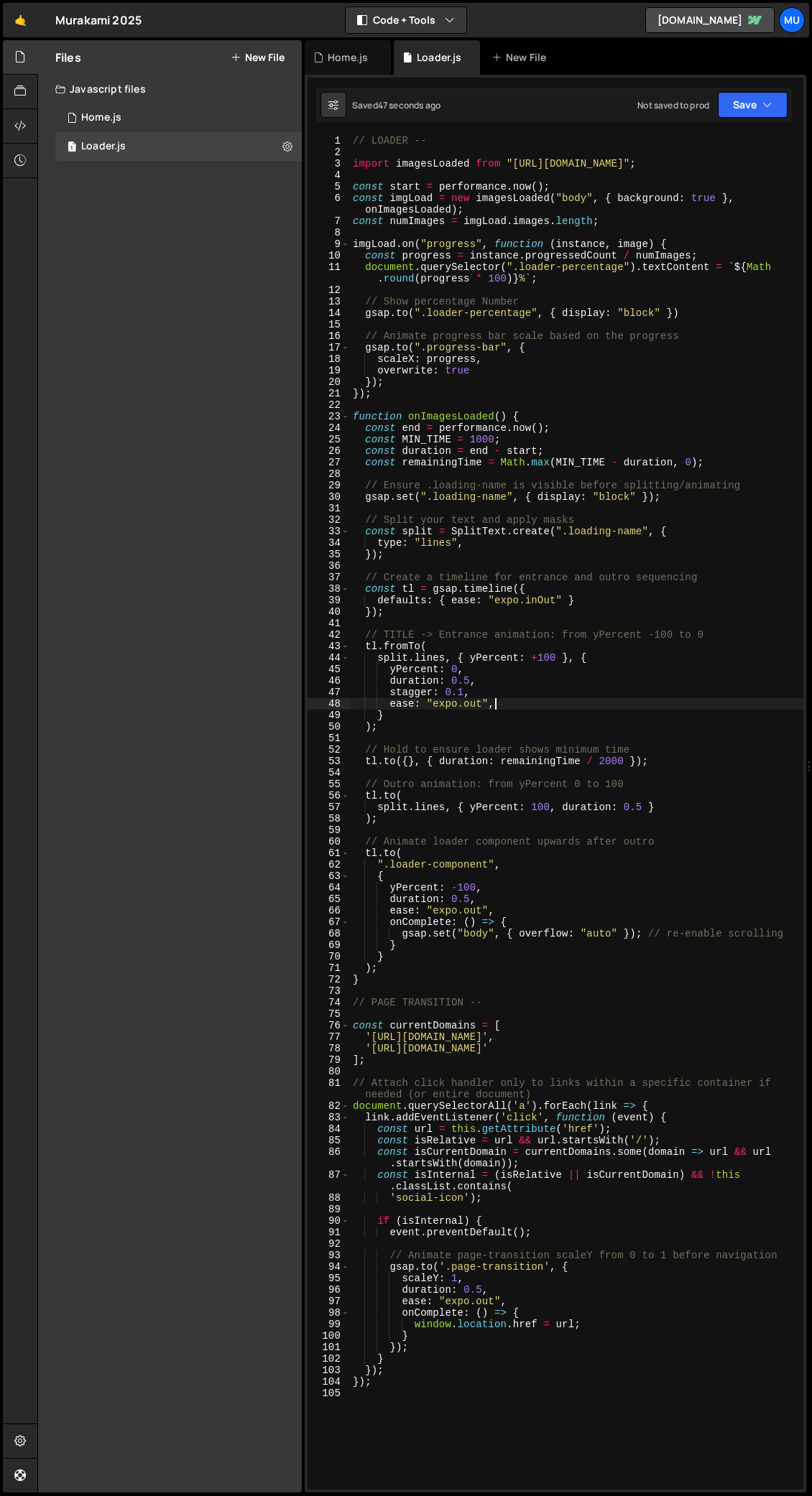
click at [509, 700] on div "// LOADER -- import imagesLoaded from "https://cdn.skypack.dev/imagesloaded" ; …" at bounding box center [576, 824] width 453 height 1377
click at [503, 676] on div "// LOADER -- import imagesLoaded from "https://cdn.skypack.dev/imagesloaded" ; …" at bounding box center [576, 824] width 453 height 1377
click at [503, 666] on div "// LOADER -- import imagesLoaded from "https://cdn.skypack.dev/imagesloaded" ; …" at bounding box center [576, 824] width 453 height 1377
click at [530, 729] on div "// LOADER -- import imagesLoaded from "https://cdn.skypack.dev/imagesloaded" ; …" at bounding box center [576, 824] width 453 height 1377
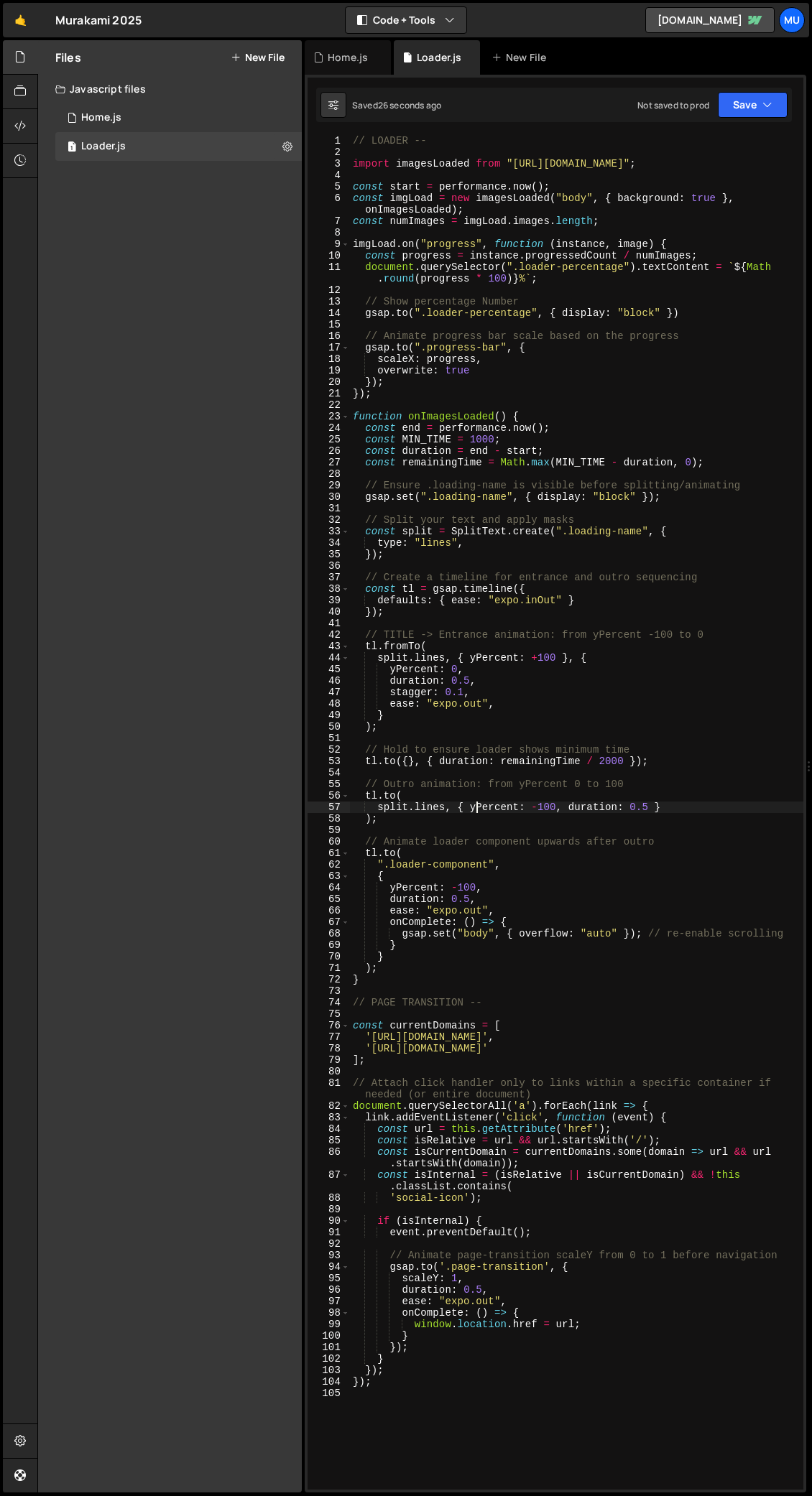
click at [476, 729] on div "// LOADER -- import imagesLoaded from "https://cdn.skypack.dev/imagesloaded" ; …" at bounding box center [576, 824] width 453 height 1377
click at [537, 729] on div "// LOADER -- import imagesLoaded from "https://cdn.skypack.dev/imagesloaded" ; …" at bounding box center [576, 824] width 453 height 1377
click at [384, 729] on div "// LOADER -- import imagesLoaded from "https://cdn.skypack.dev/imagesloaded" ; …" at bounding box center [576, 824] width 453 height 1377
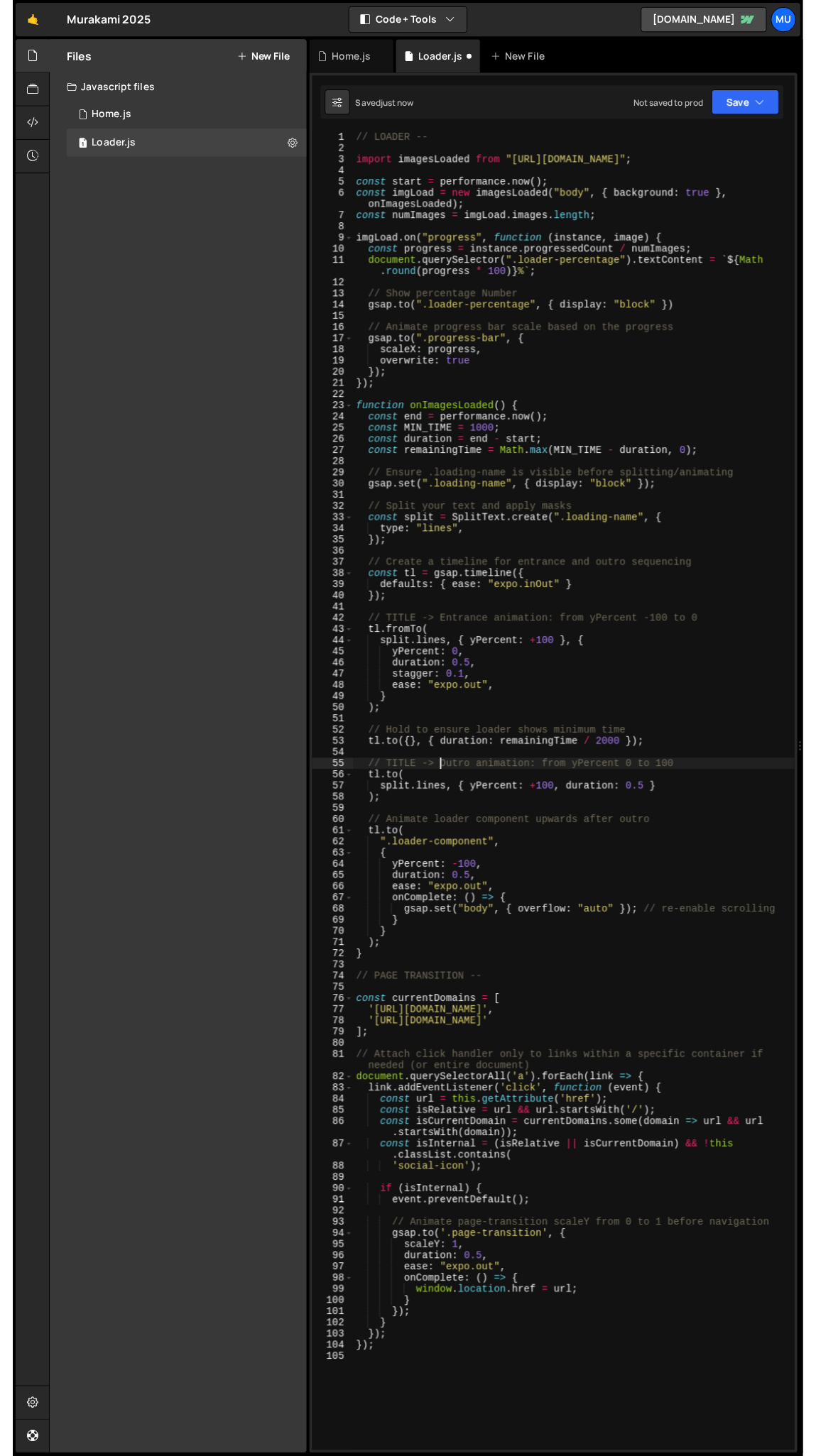
scroll to position [0, 6]
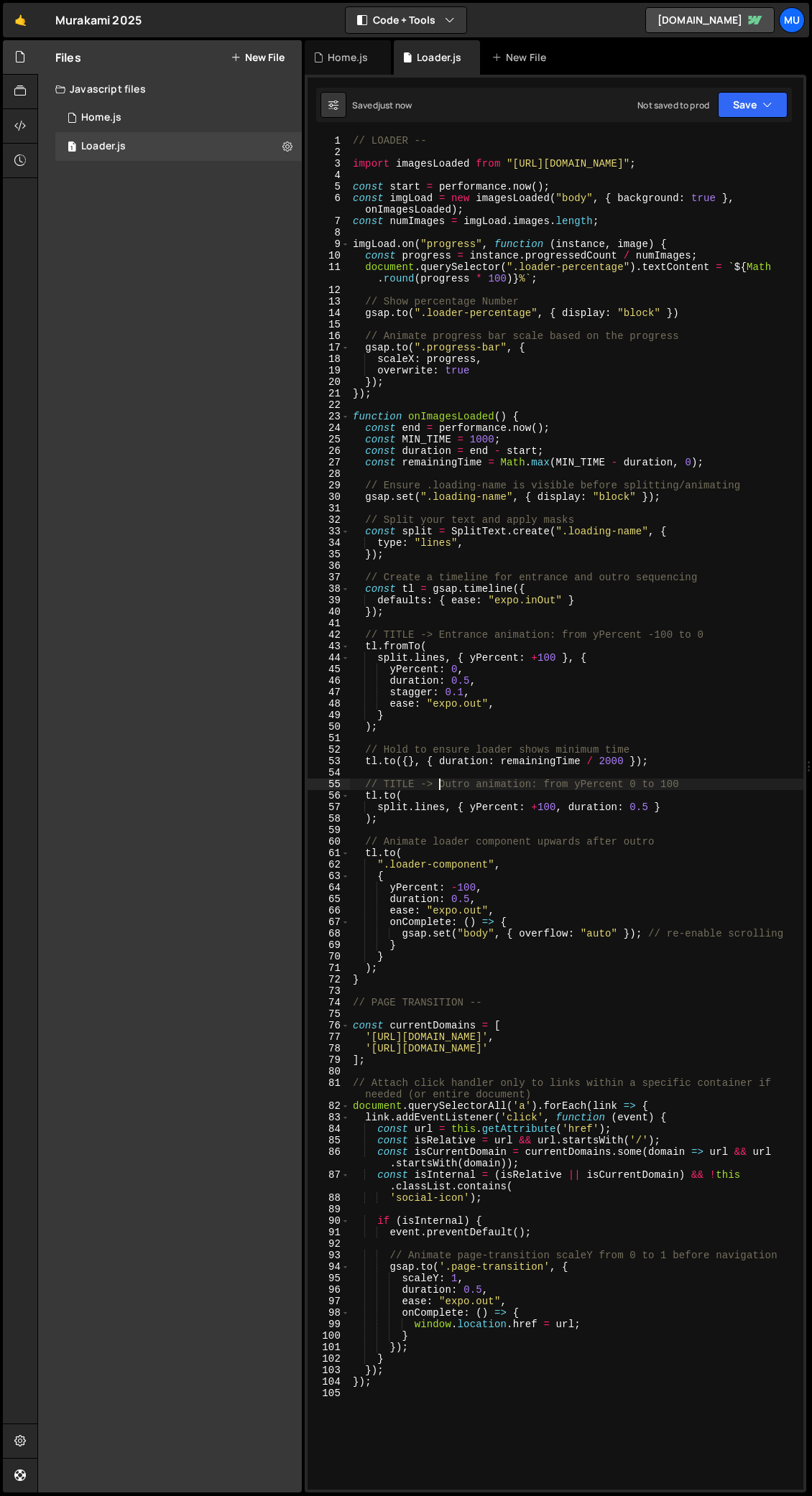
type textarea "// TITLE -> Outro animation: from yPercent 0 to 100"
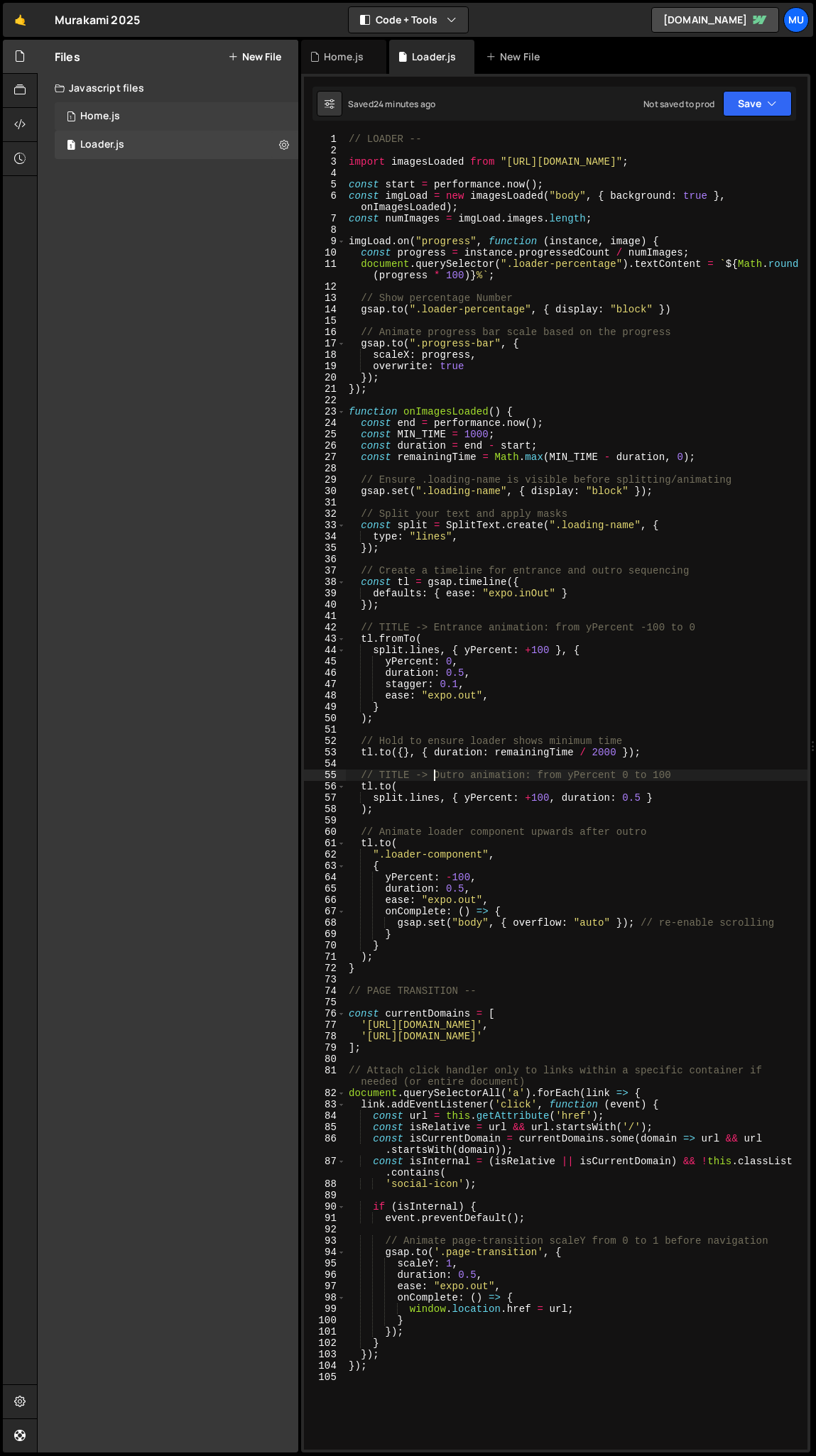
click at [177, 123] on div "1 Home.js 0" at bounding box center [176, 117] width 244 height 29
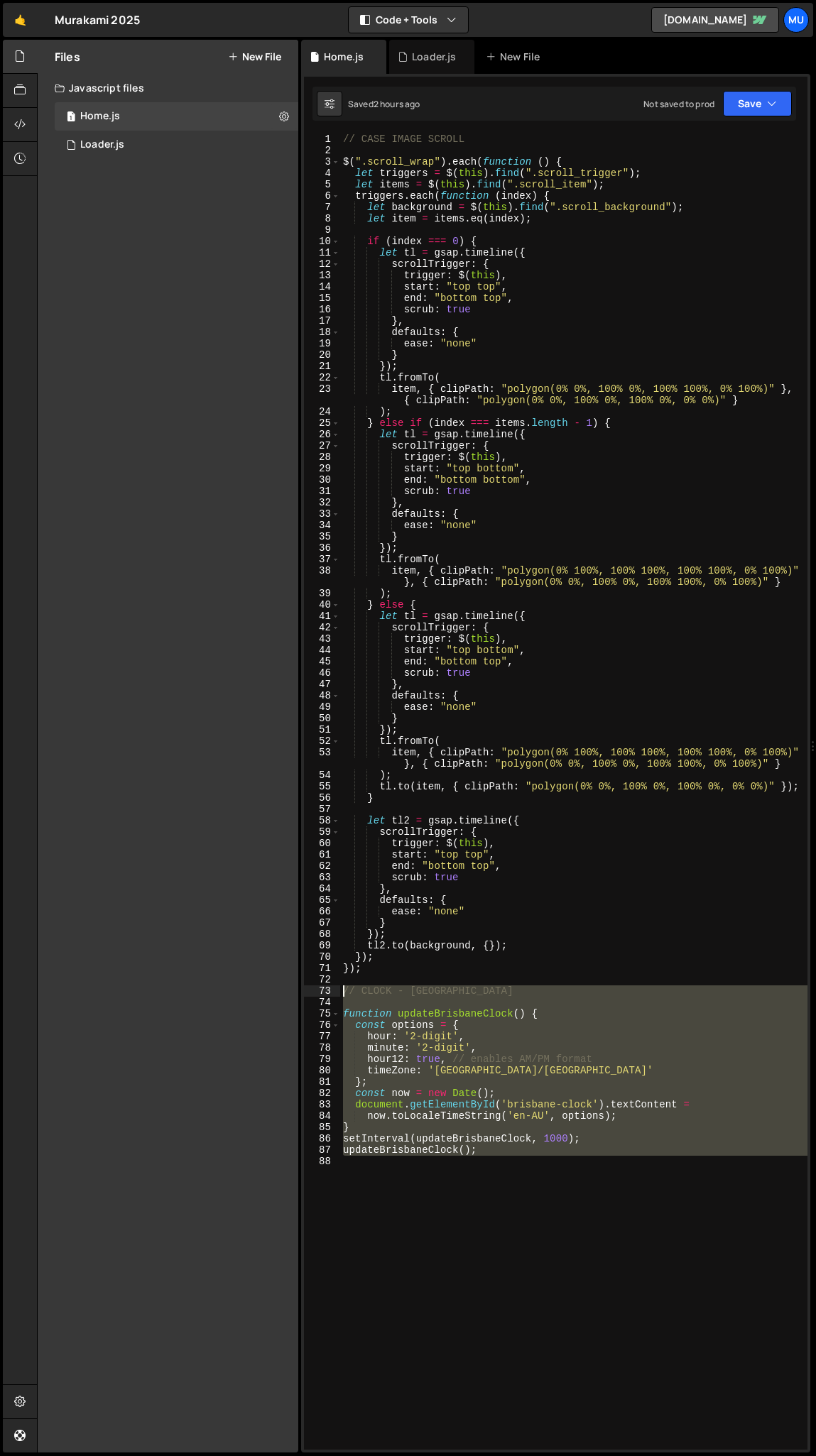
drag, startPoint x: 456, startPoint y: 1161, endPoint x: 329, endPoint y: 989, distance: 213.8
click at [329, 720] on div "1 2 3 4 5 6 7 8 9 10 11 12 13 14 15 16 17 18 19 20 21 22 23 24 25 26 27 28 29 3…" at bounding box center [556, 792] width 503 height 1317
type textarea "// CLOCK - BRISBANE"
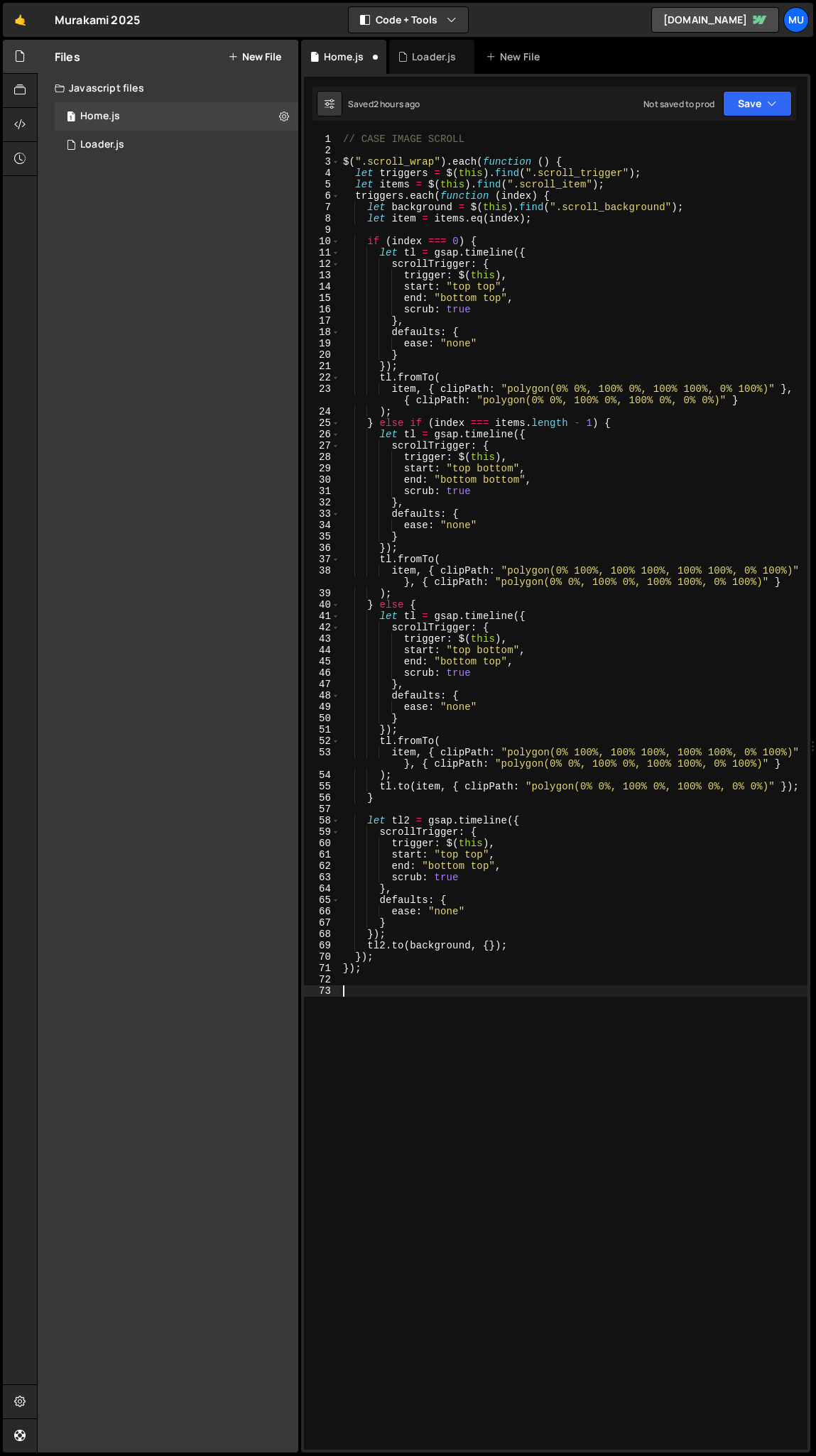
click at [346, 138] on div "// CASE IMAGE SCROLL $ ( ".scroll_wrap" ) . each ( function ( ) { let triggers …" at bounding box center [574, 803] width 468 height 1339
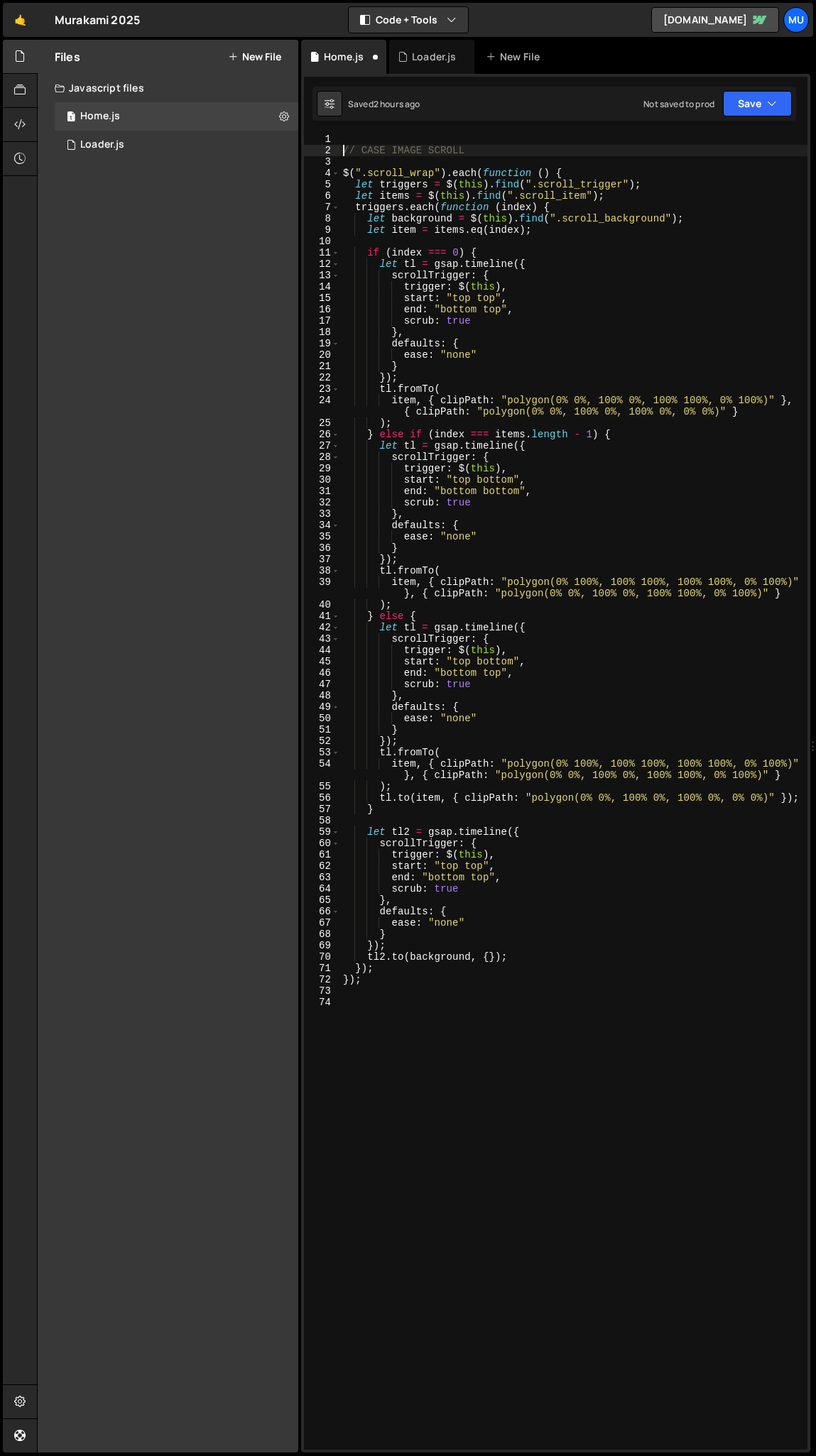
type textarea "// CASE IMAGE SCROLL"
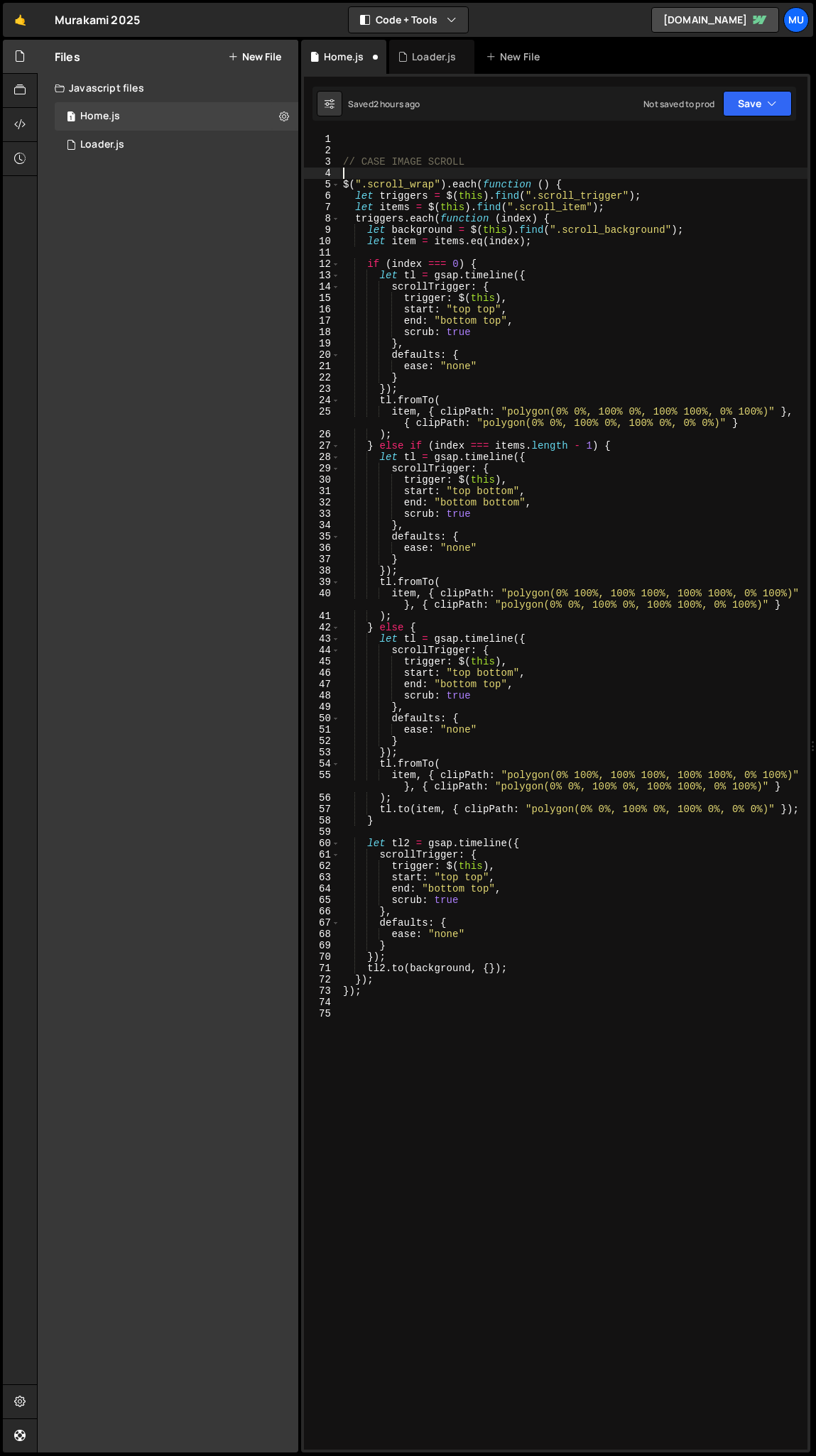
type textarea "$(".scroll_wrap").each(function () {"
type textarea "// CASE IMAGE SCROLL"
paste textarea "updateBrisbaneClock();"
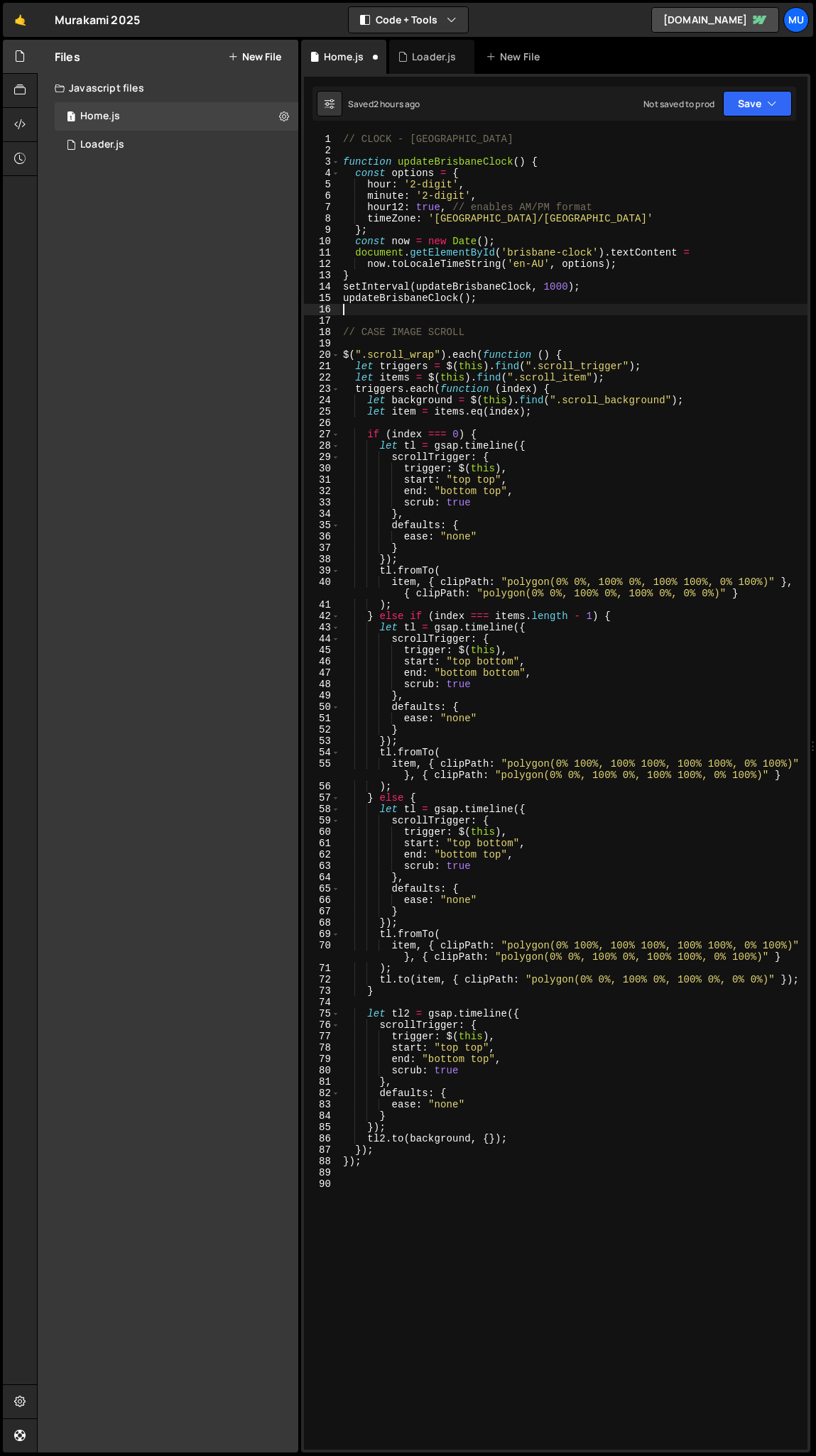
type textarea "updateBrisbaneClock();"
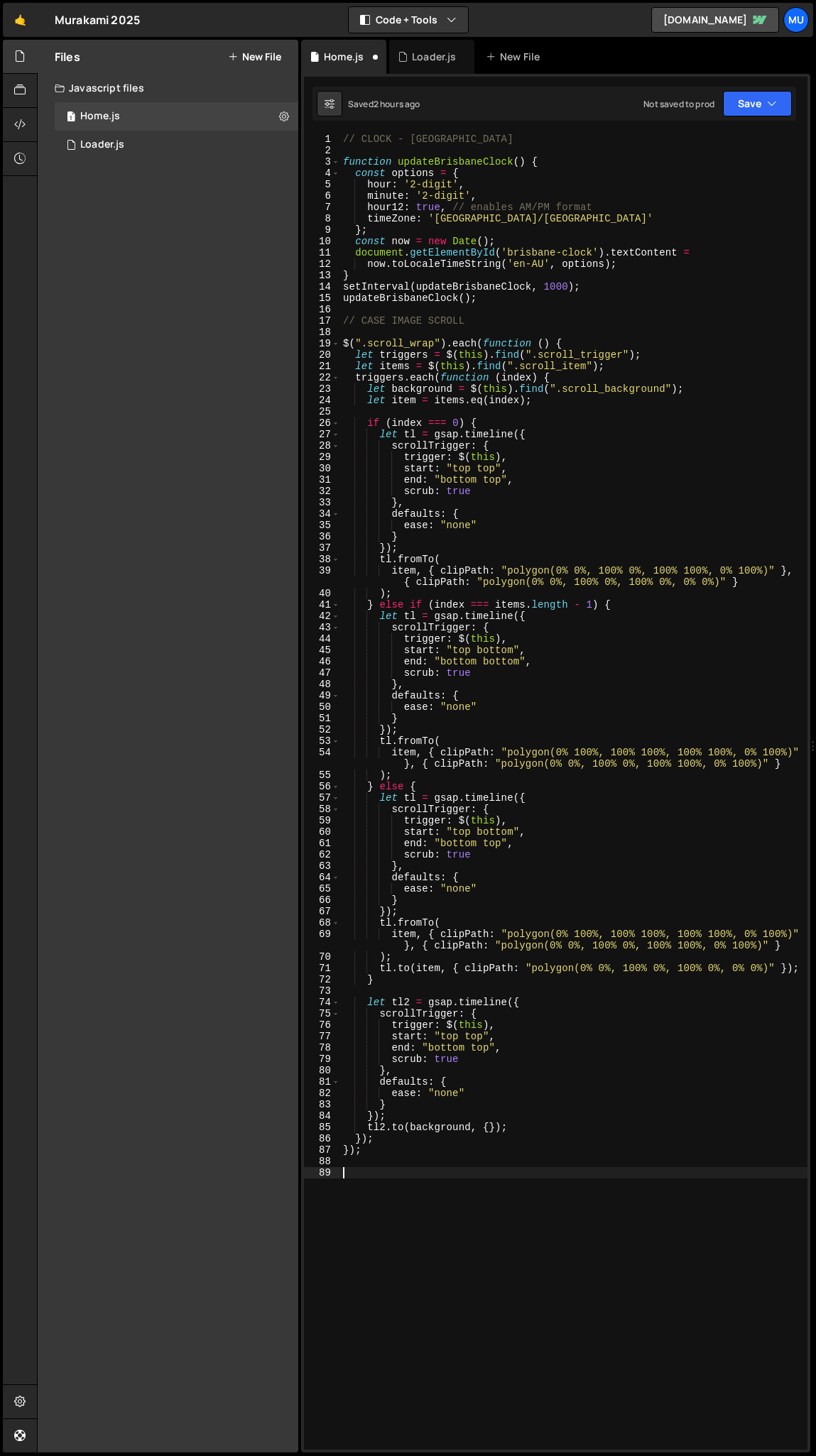
click at [359, 720] on div "// CLOCK - BRISBANE function updateBrisbaneClock ( ) { const options = { hour :…" at bounding box center [574, 803] width 468 height 1339
click at [343, 140] on div "// CLOCK - BRISBANE function updateBrisbaneClock ( ) { const options = { hour :…" at bounding box center [574, 803] width 468 height 1339
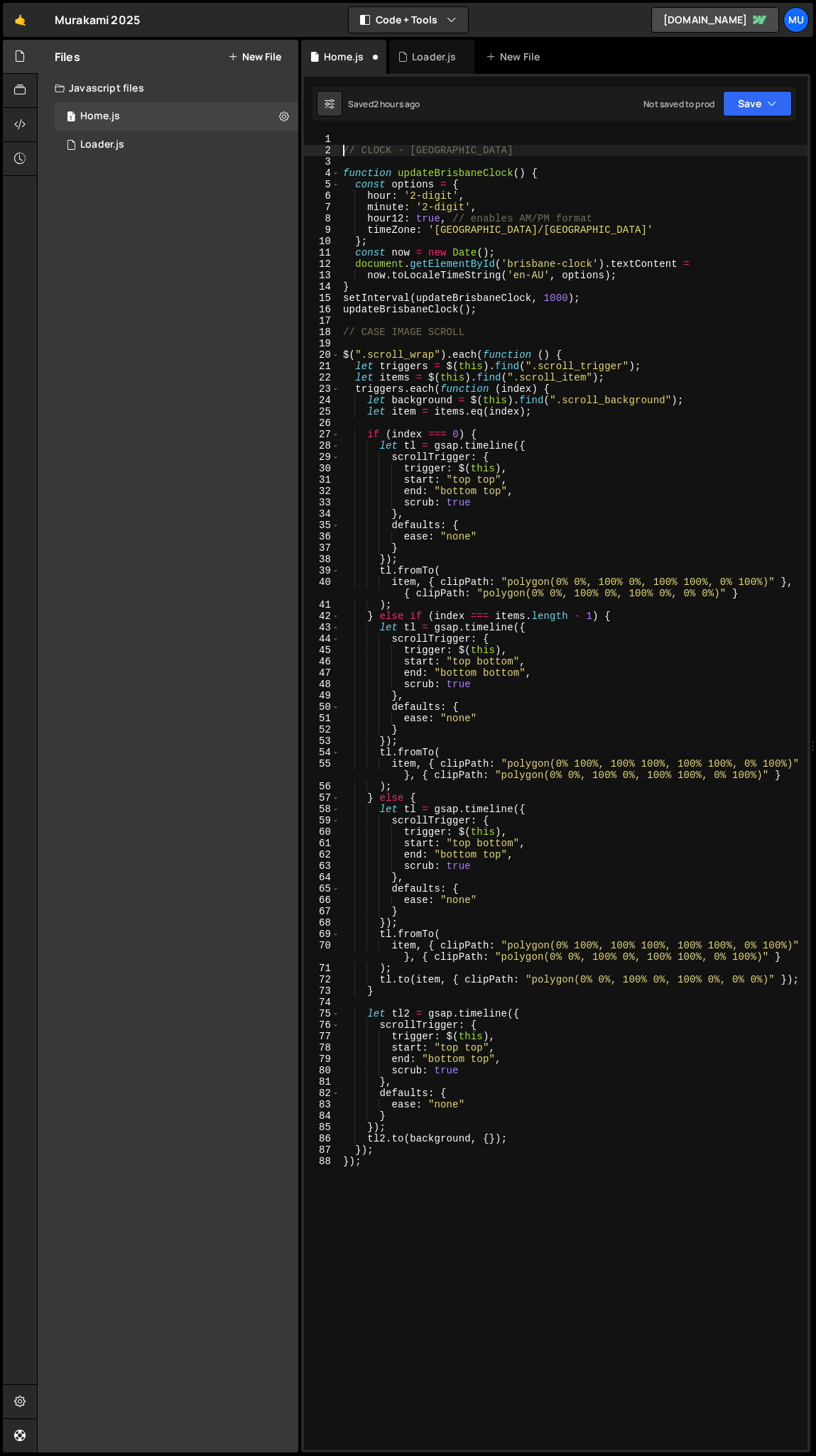
type textarea "// CLOCK - BRISBANE"
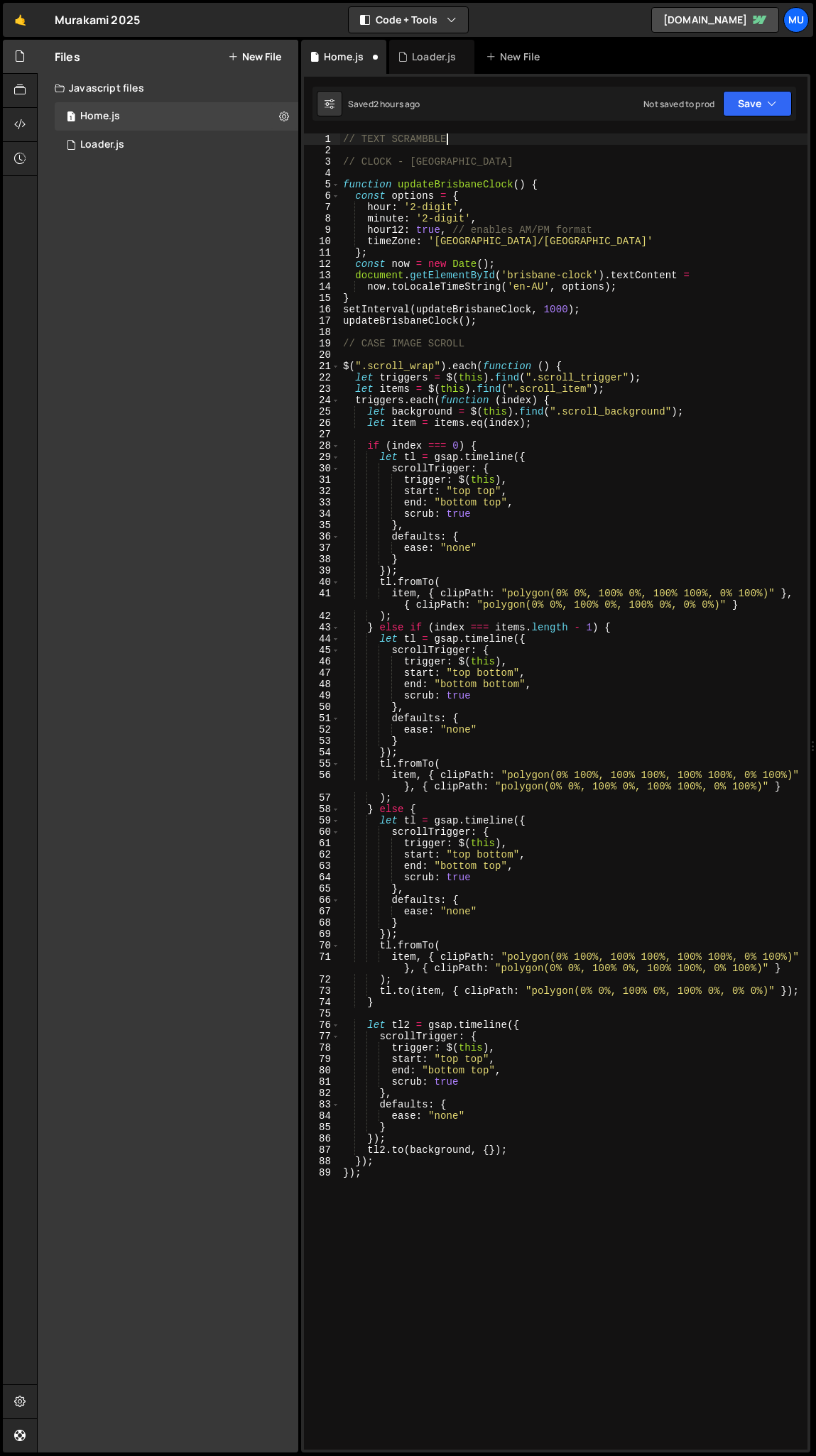
scroll to position [0, 6]
type textarea "// TEXT SCRAMBBLE"
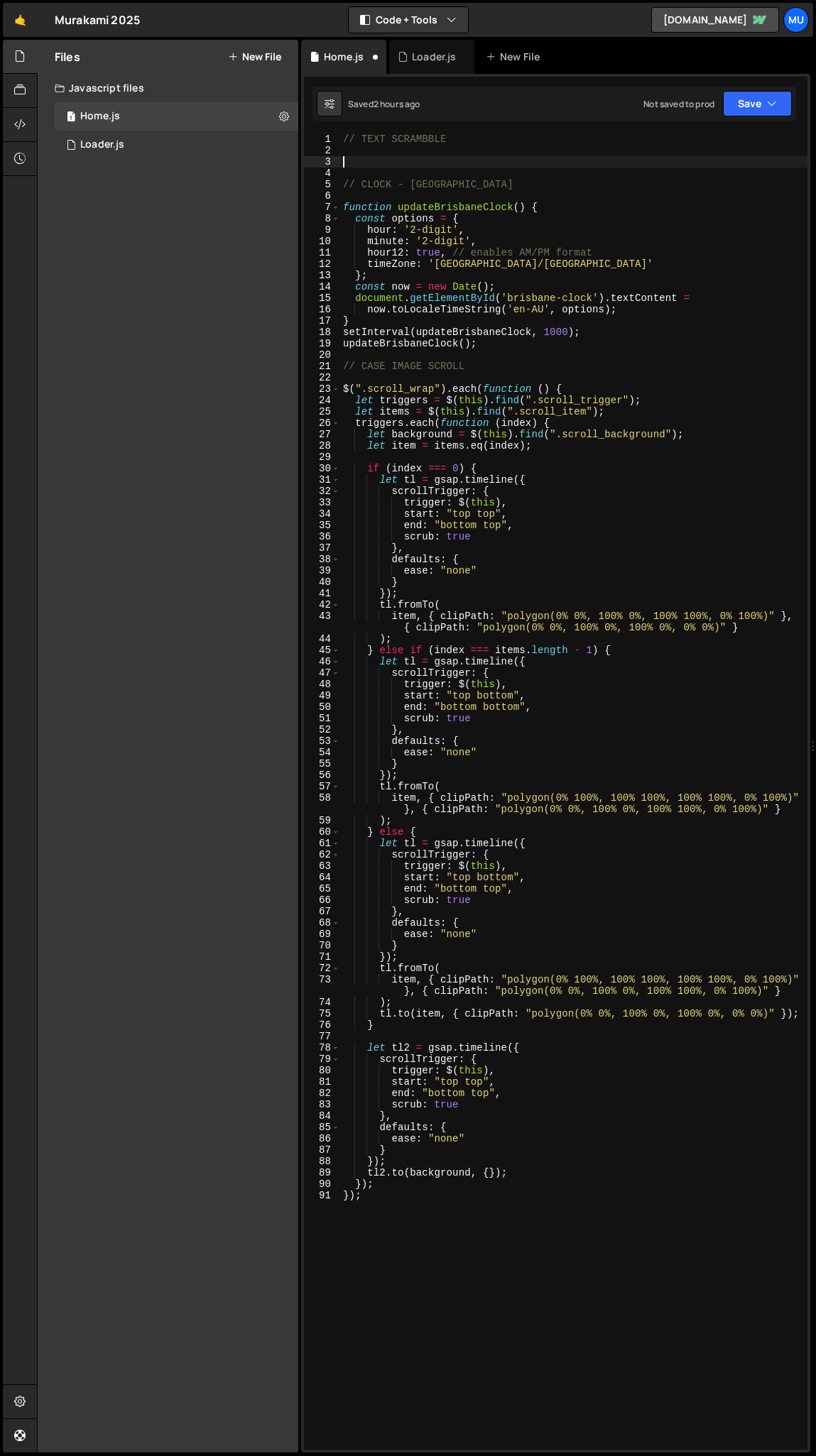
paste textarea "// Make sure GSAP and ScrambleTextPlugin are loaded"
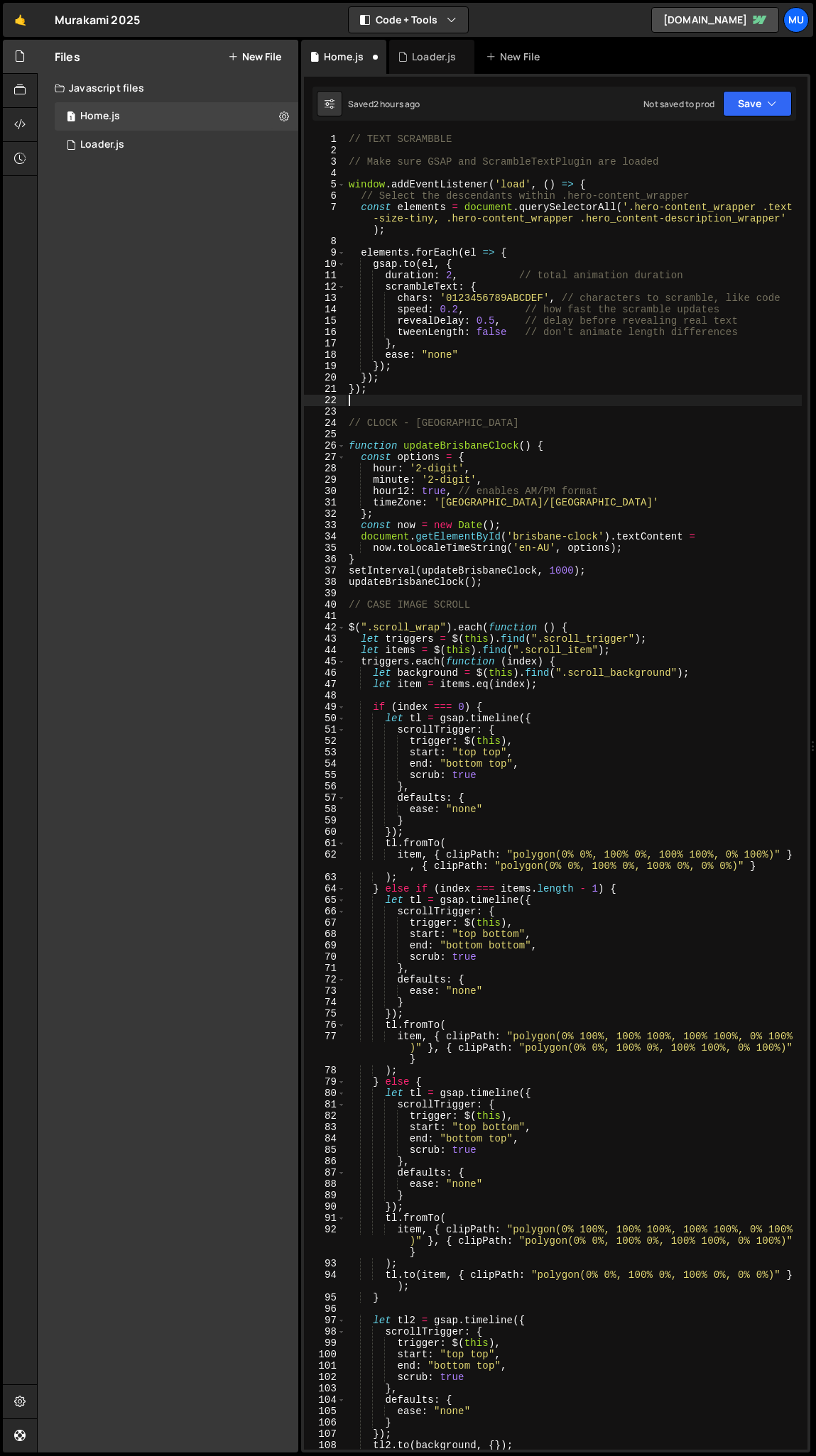
click at [393, 161] on div "// TEXT SCRAMBBLE // Make sure GSAP and ScrambleTextPlugin are loaded window . …" at bounding box center [574, 803] width 456 height 1339
type textarea "// Make sure GSAP and ScrambleTextPlugin are loaded"
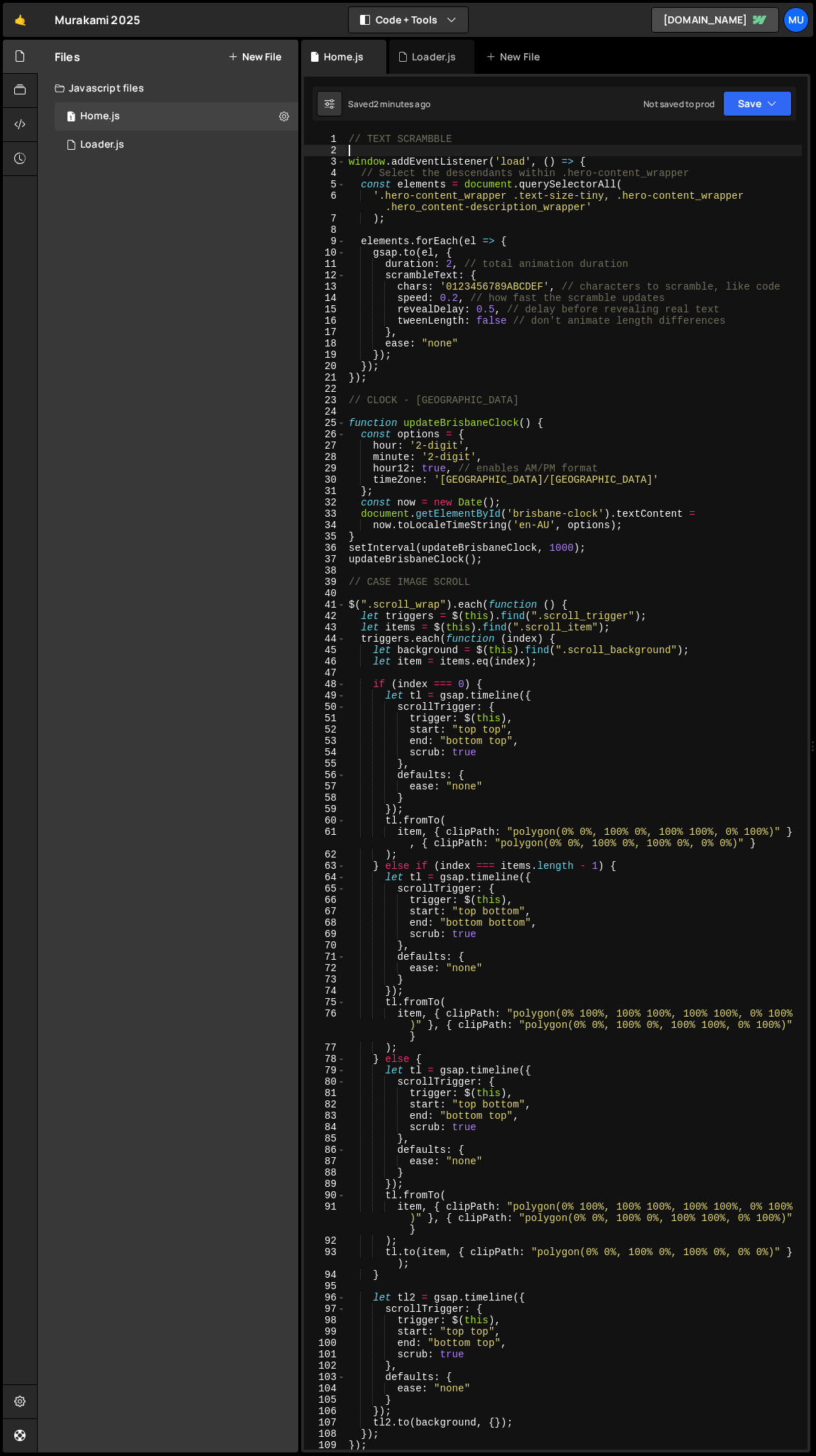
click at [394, 372] on div "// TEXT SCRAMBBLE window . addEventListener ( 'load' , ( ) => { // Select the d…" at bounding box center [574, 803] width 456 height 1339
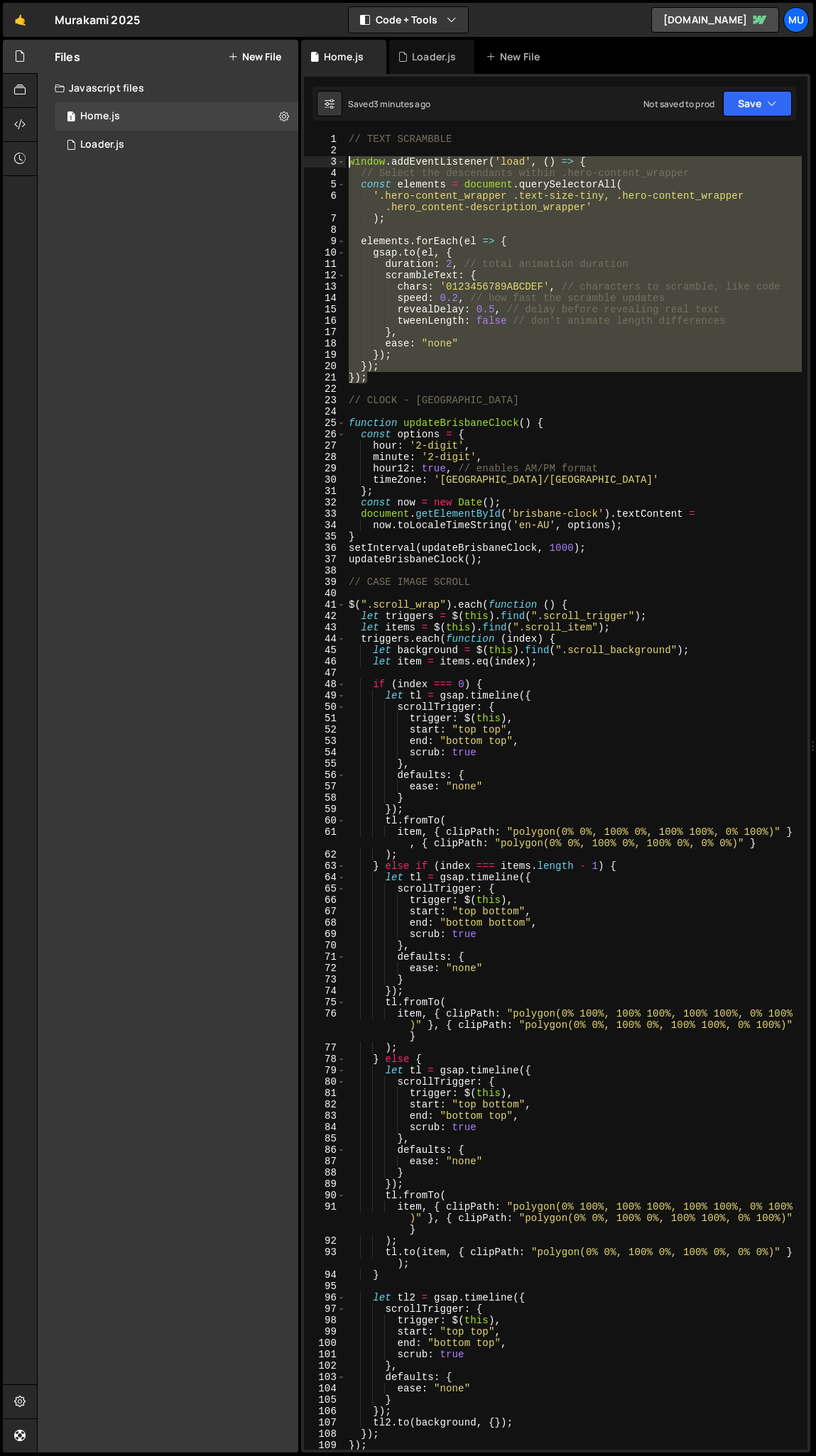
drag, startPoint x: 394, startPoint y: 372, endPoint x: 328, endPoint y: 159, distance: 223.0
click at [328, 159] on div "}); 1 2 3 4 5 6 7 8 9 10 11 12 13 14 15 16 17 18 19 20 21 22 23 24 25 26 27 28 …" at bounding box center [556, 792] width 503 height 1317
click at [549, 197] on div "// TEXT SCRAMBBLE window . addEventListener ( 'load' , ( ) => { // Select the d…" at bounding box center [574, 792] width 456 height 1317
drag, startPoint x: 376, startPoint y: 379, endPoint x: 330, endPoint y: 162, distance: 221.8
click at [330, 162] on div "'.hero-content_wrapper .text-size-tiny, .hero-content_wrapper .hero_content-des…" at bounding box center [556, 792] width 503 height 1317
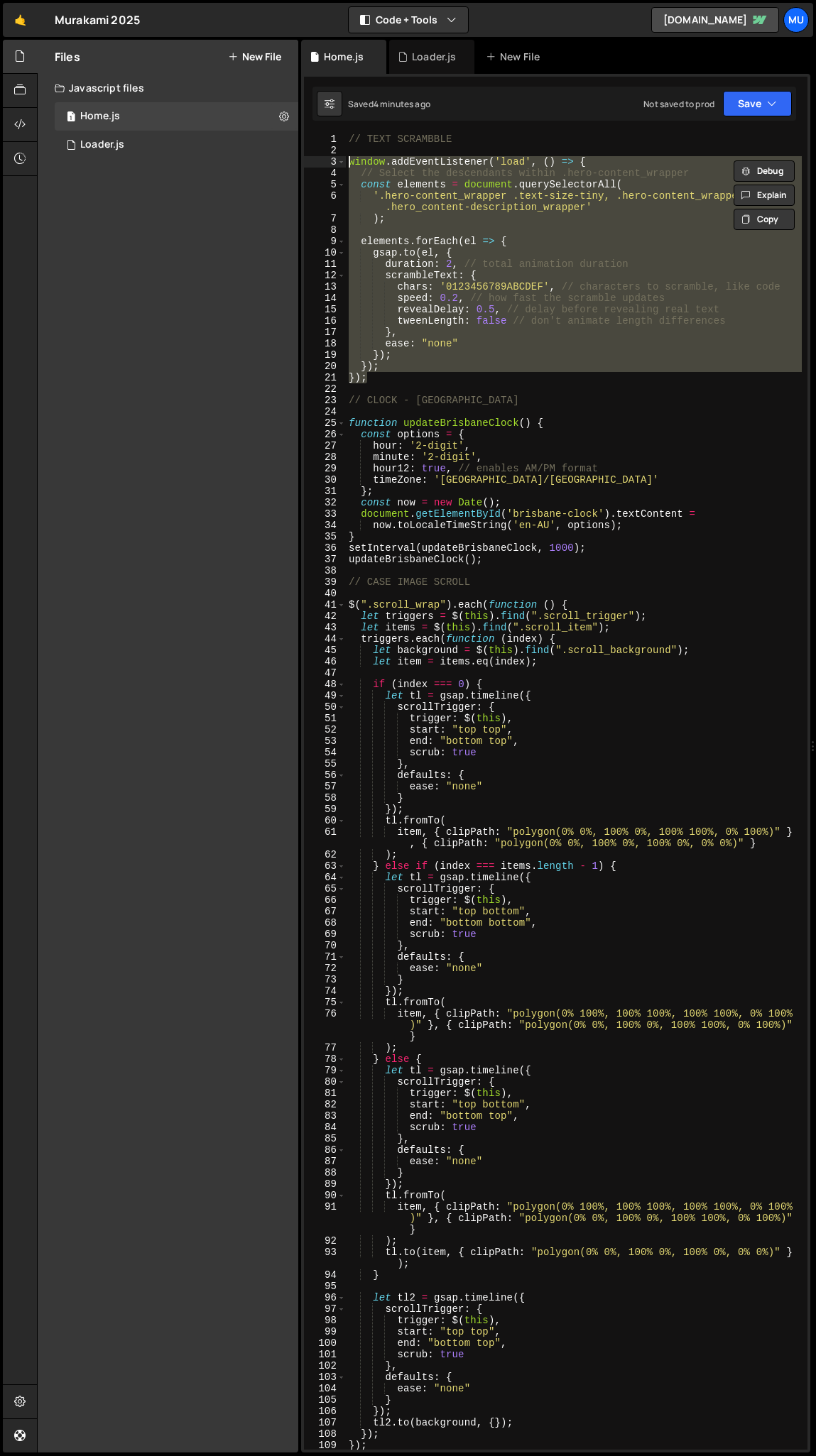
paste textarea "});"
type textarea "});"
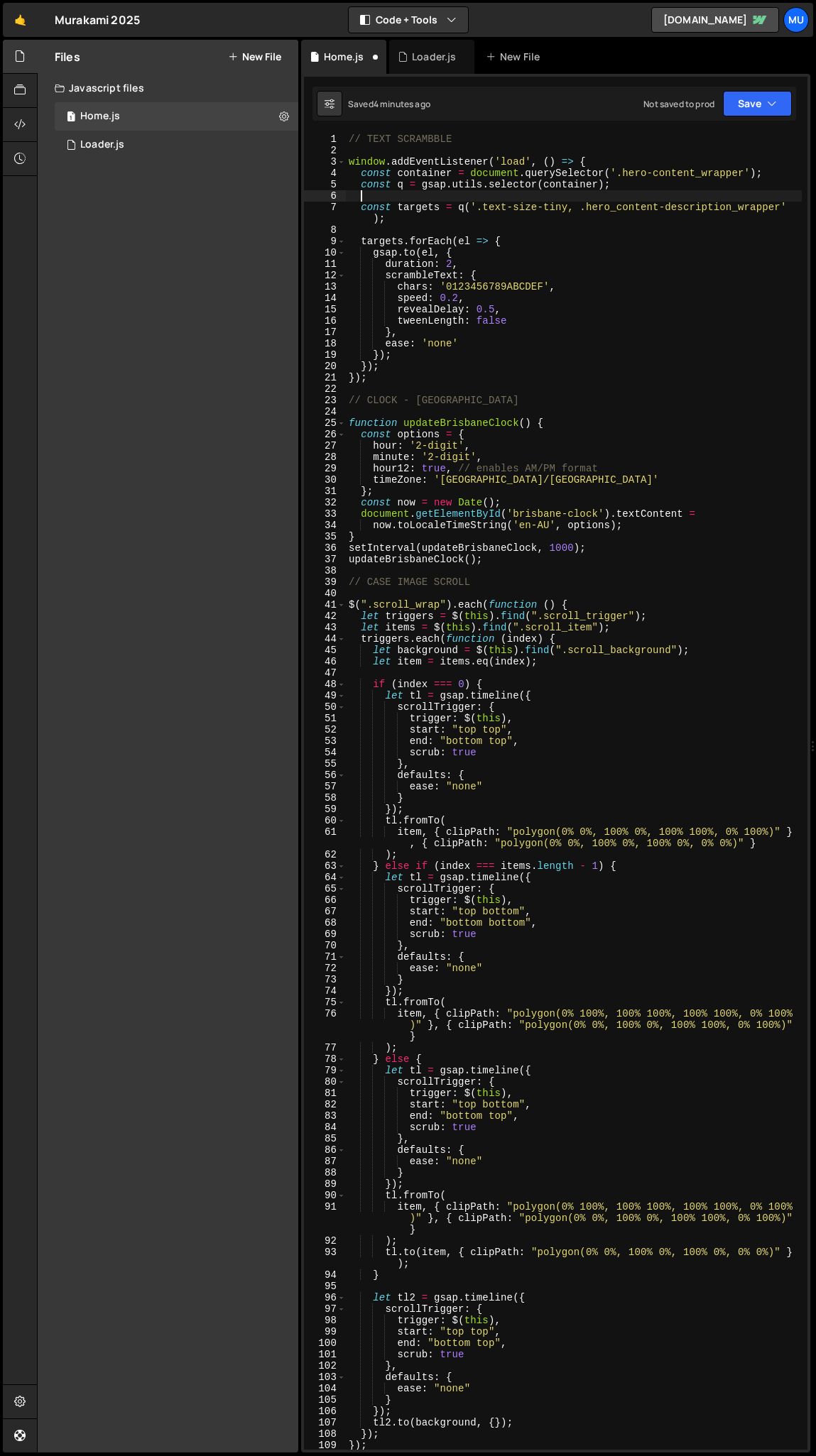
click at [390, 194] on div "// TEXT SCRAMBBLE window . addEventListener ( 'load' , ( ) => { const container…" at bounding box center [574, 803] width 456 height 1339
type textarea "const q = gsap.utils.selector(container);"
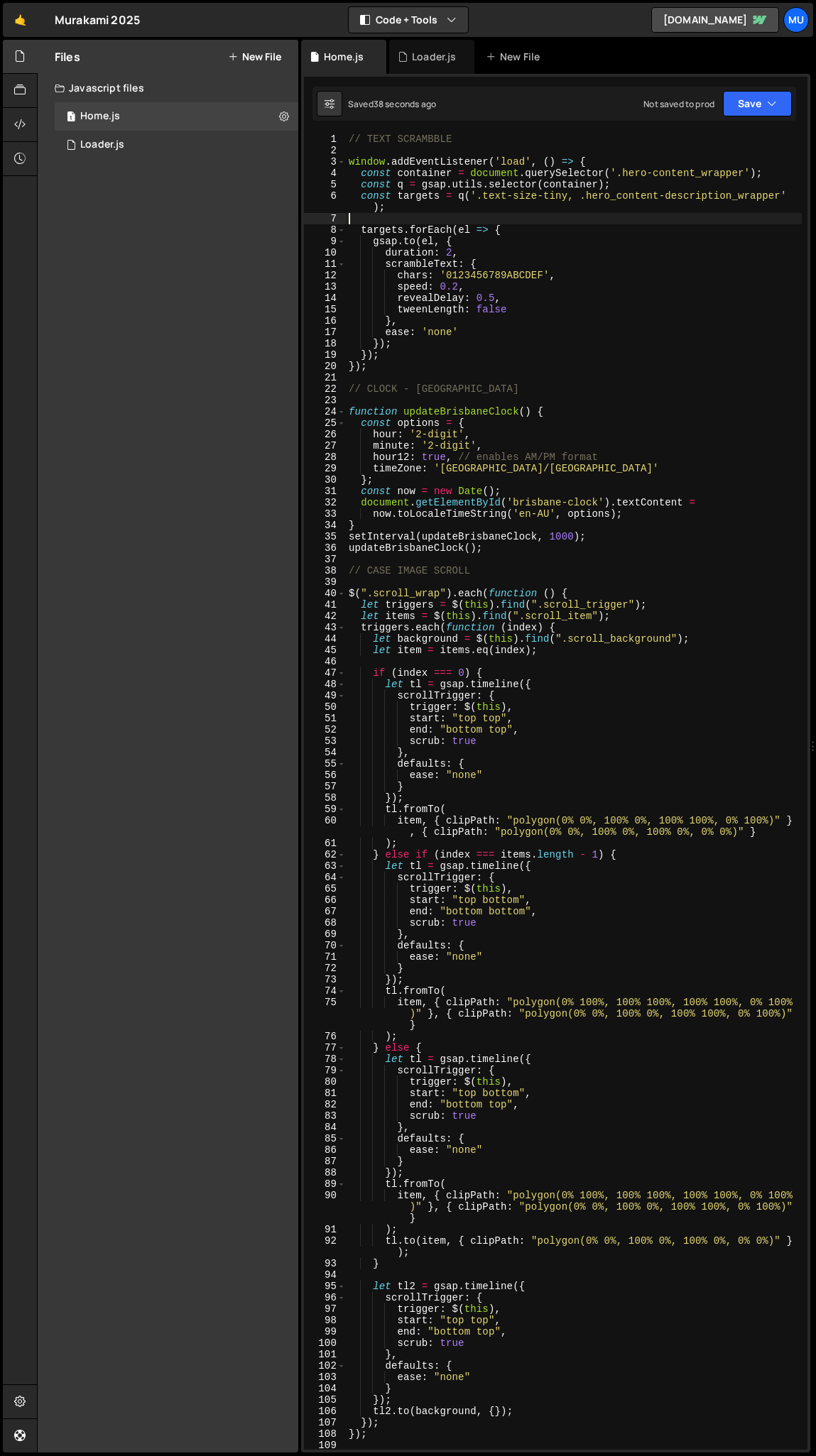
drag, startPoint x: 395, startPoint y: 213, endPoint x: 390, endPoint y: 420, distance: 207.1
click at [395, 213] on div "// TEXT SCRAMBBLE window . addEventListener ( 'load' , ( ) => { const container…" at bounding box center [574, 803] width 456 height 1339
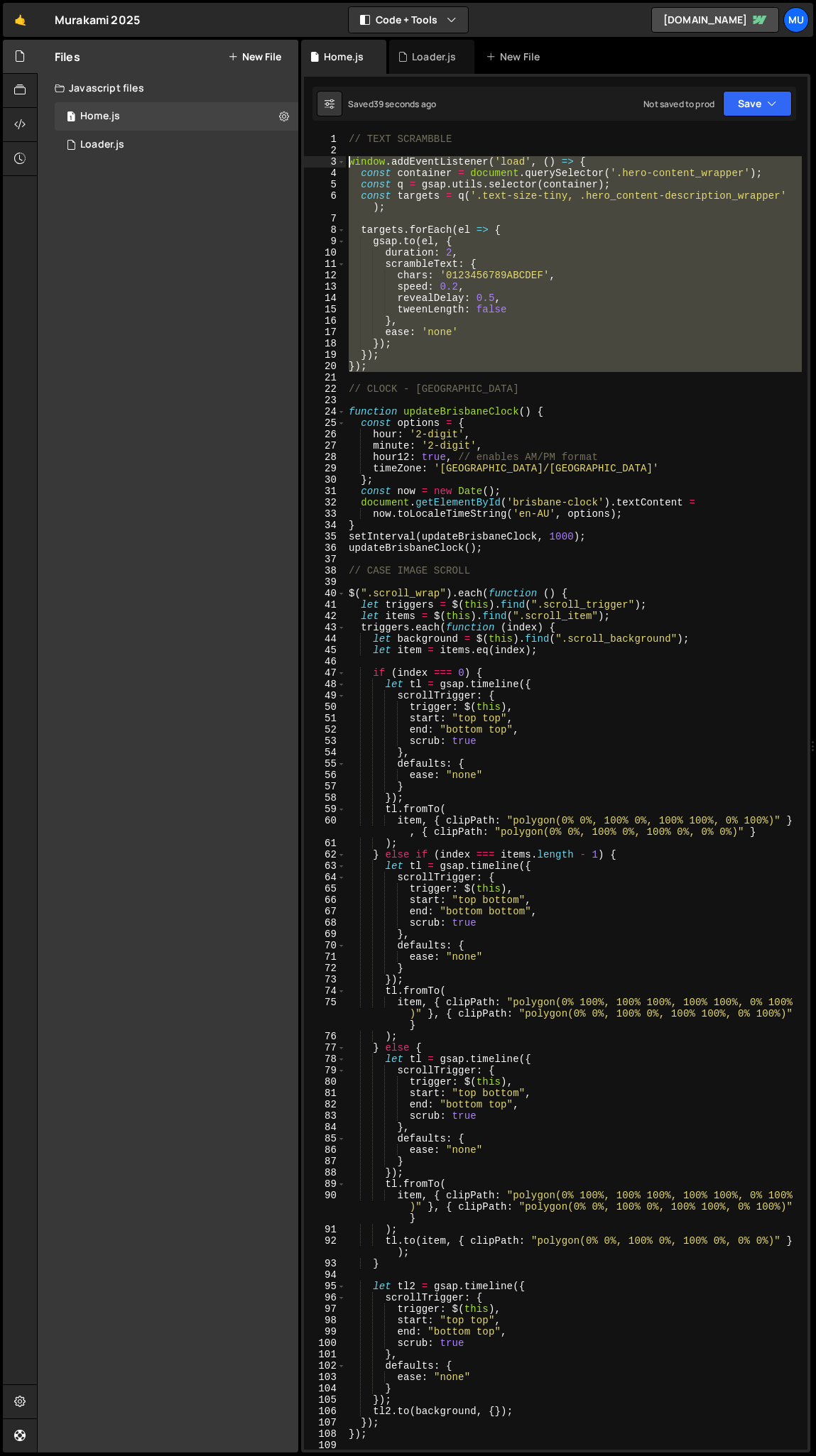
drag, startPoint x: 388, startPoint y: 372, endPoint x: 310, endPoint y: 142, distance: 242.9
click at [310, 142] on div "1 2 3 4 5 6 7 8 9 10 11 12 13 14 15 16 17 18 19 20 21 22 23 24 25 26 27 28 29 3…" at bounding box center [556, 792] width 503 height 1317
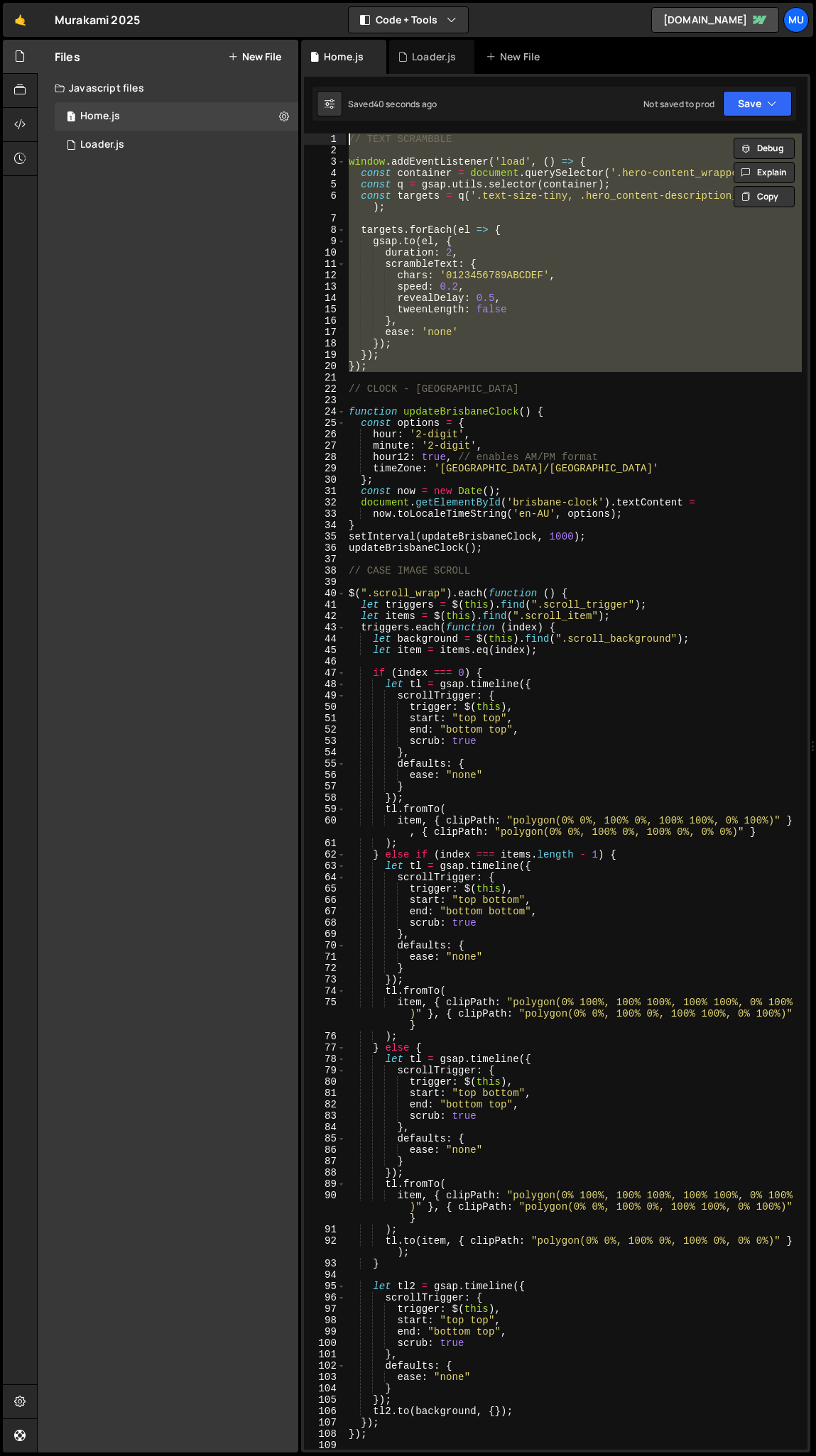
click at [394, 230] on div "// TEXT SCRAMBBLE window . addEventListener ( 'load' , ( ) => { const container…" at bounding box center [574, 792] width 456 height 1317
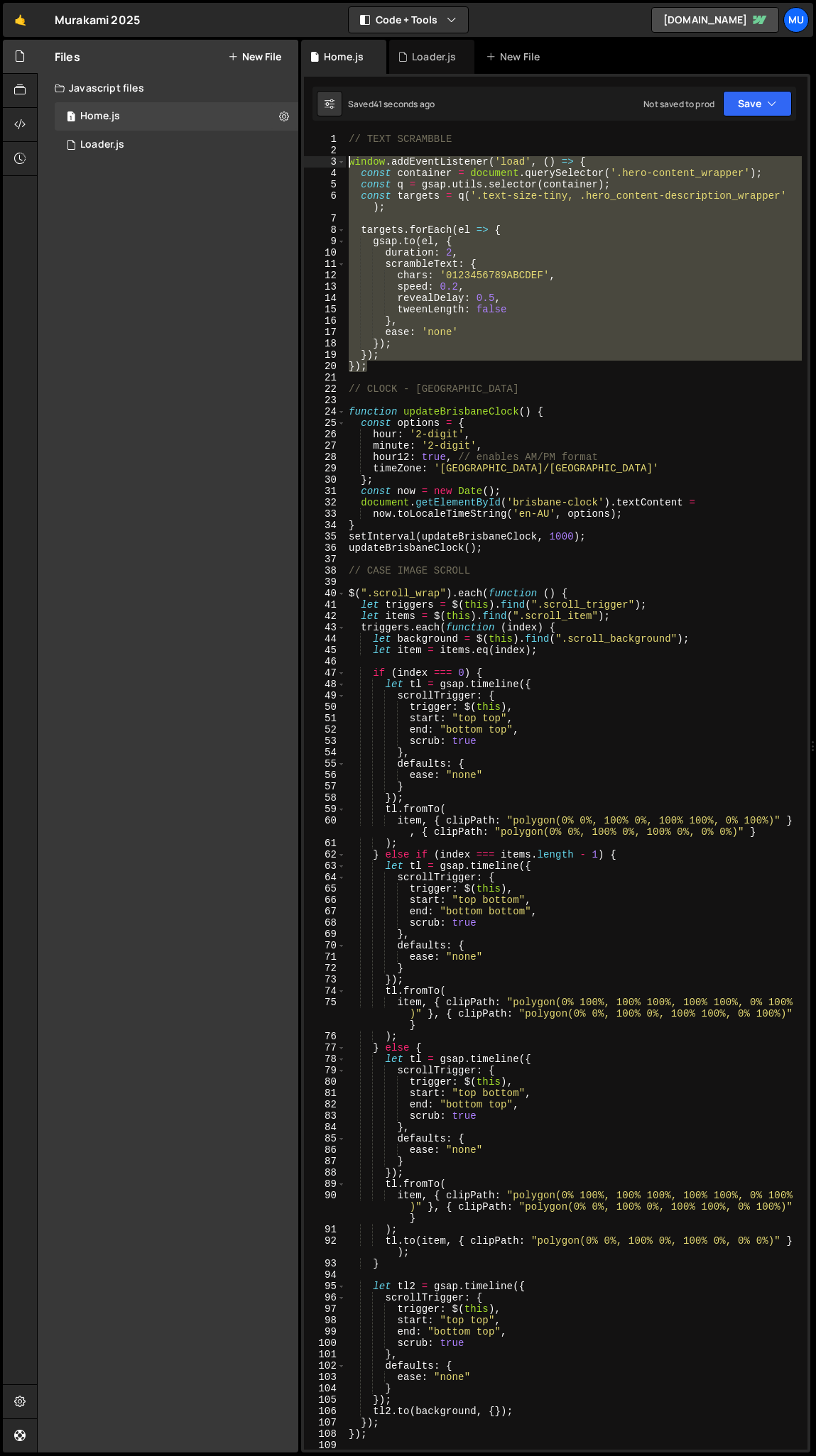
drag, startPoint x: 375, startPoint y: 367, endPoint x: 332, endPoint y: 157, distance: 214.4
click at [332, 157] on div "targets.forEach(el => { 1 2 3 4 5 6 7 8 9 10 11 12 13 14 15 16 17 18 19 20 21 2…" at bounding box center [556, 792] width 503 height 1317
type textarea "window.addEventListener('load', () => { const container = document.querySelecto…"
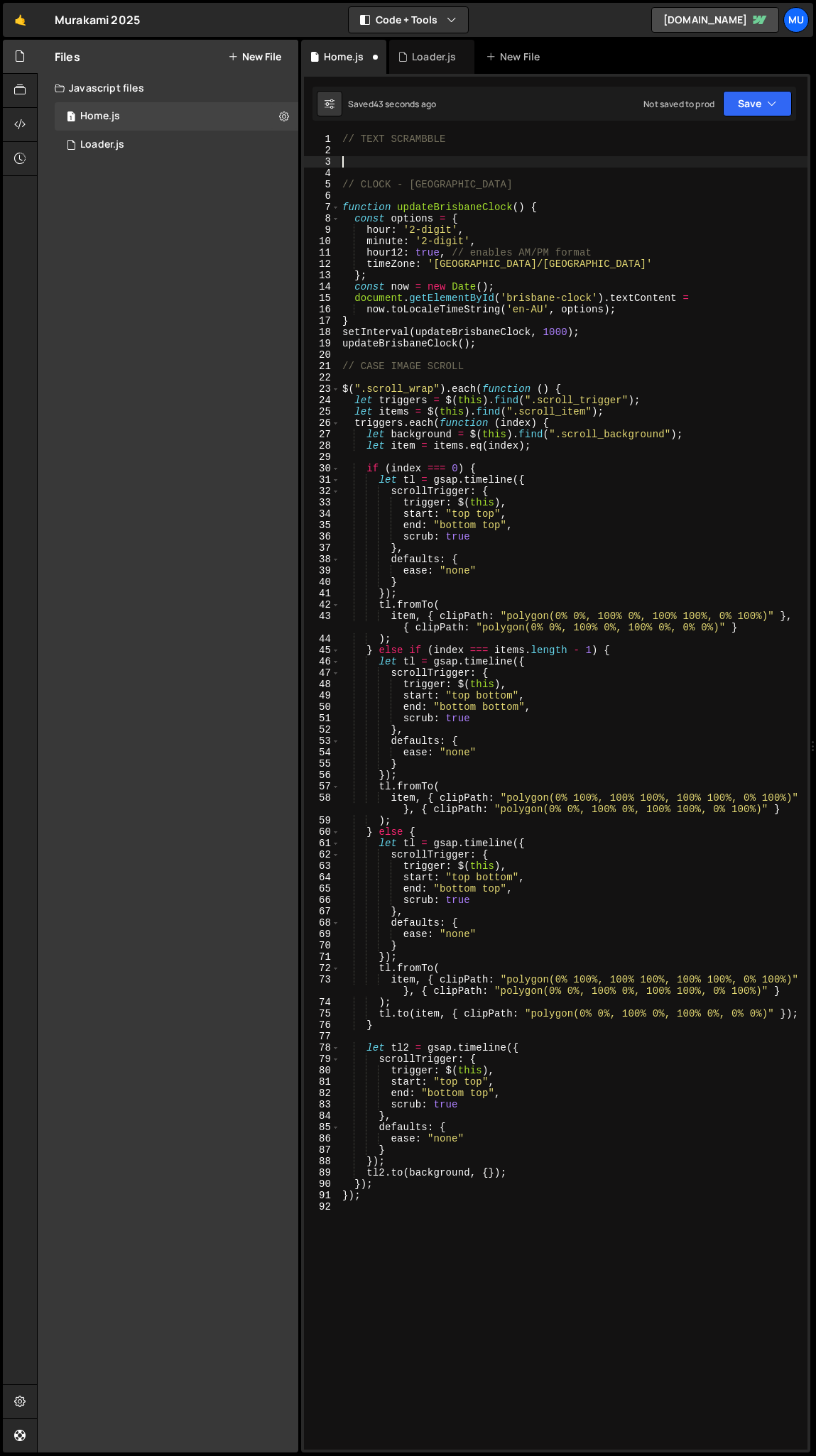
type textarea "// CLOCK - BRISBANE"
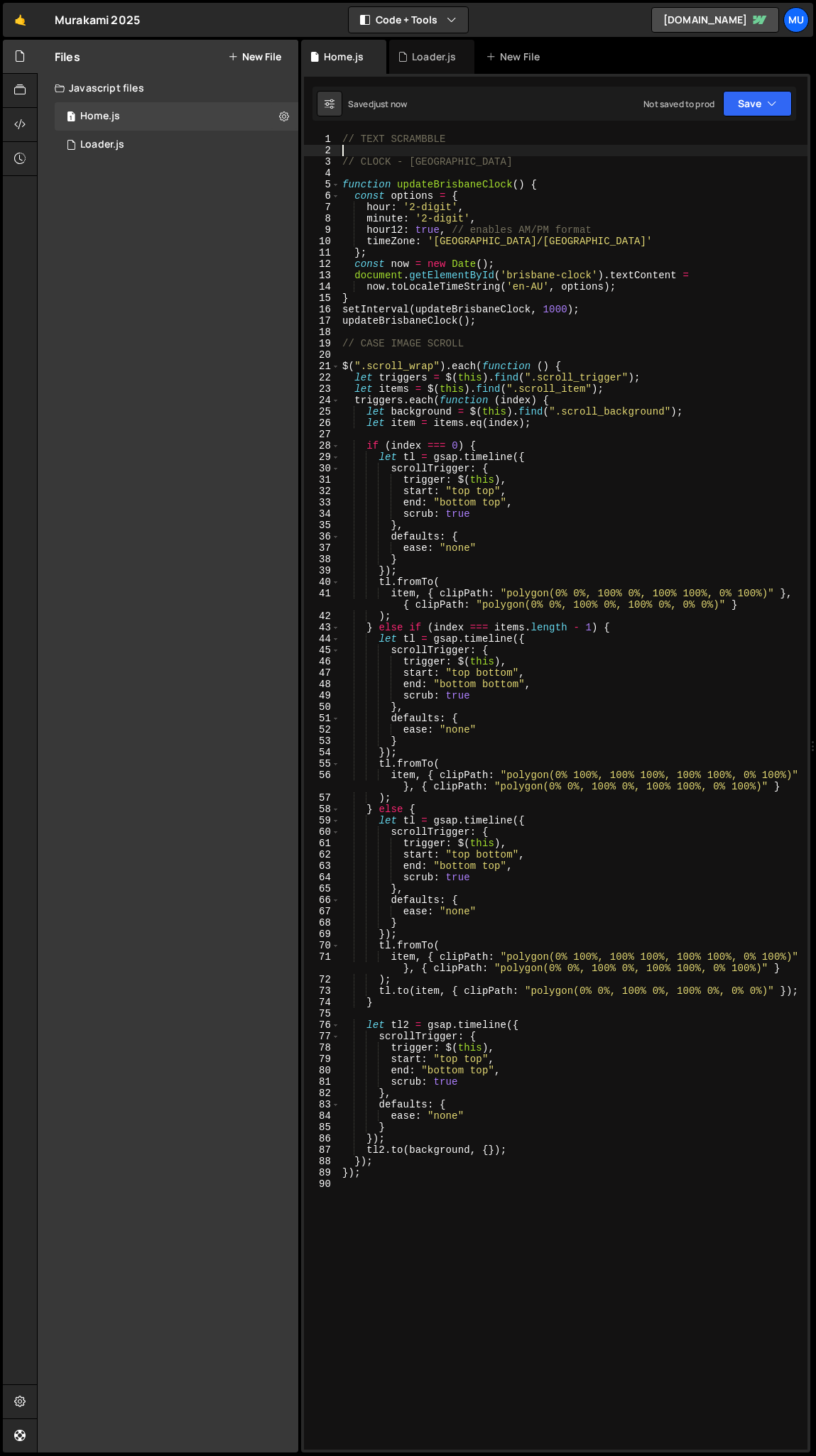
click at [396, 149] on div "// TEXT SCRAMBBLE // CLOCK - BRISBANE function updateBrisbaneClock ( ) { const …" at bounding box center [574, 803] width 468 height 1339
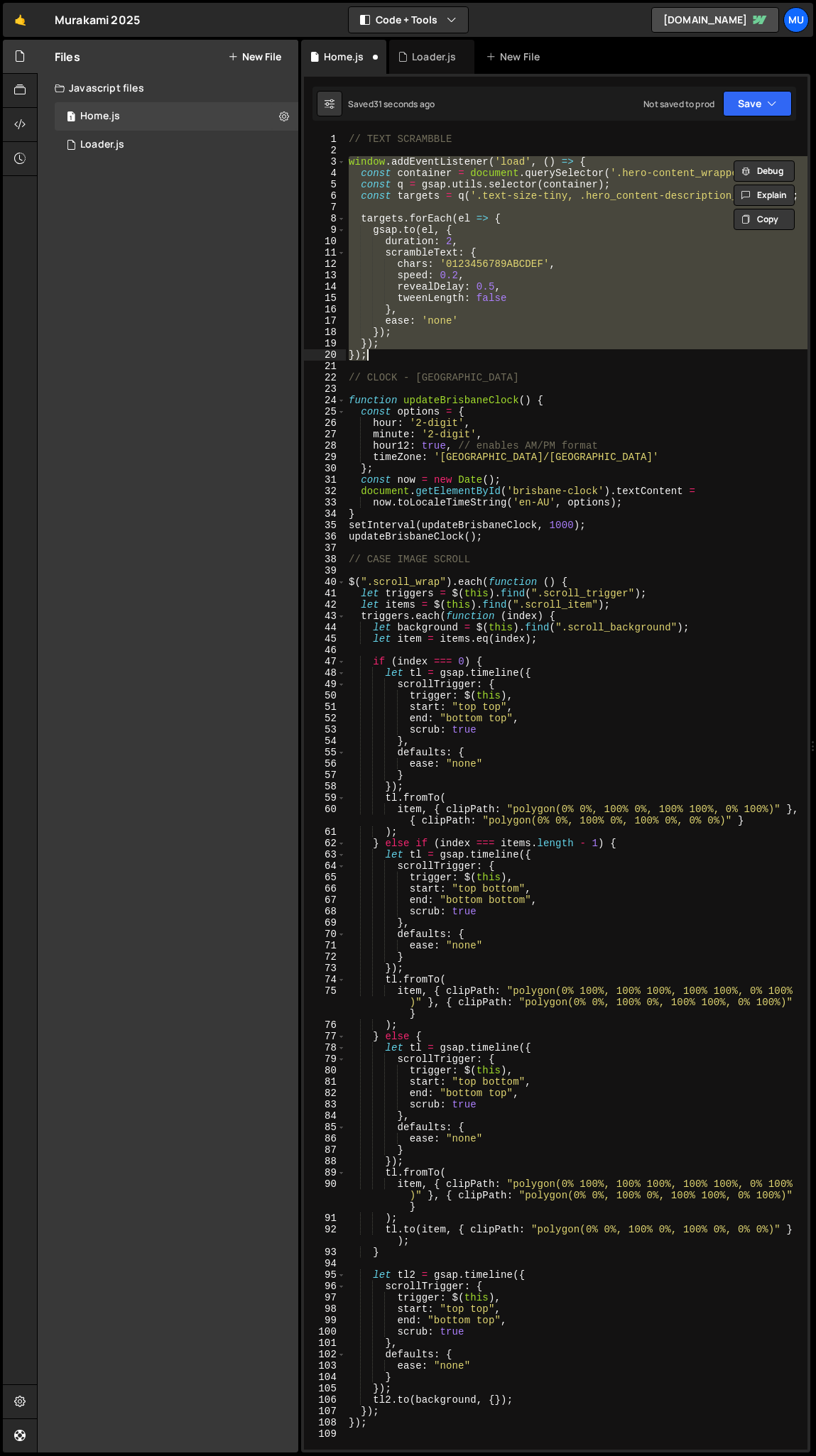
click at [547, 342] on div "// TEXT SCRAMBBLE window . addEventListener ( 'load' , ( ) => { const container…" at bounding box center [577, 792] width 462 height 1317
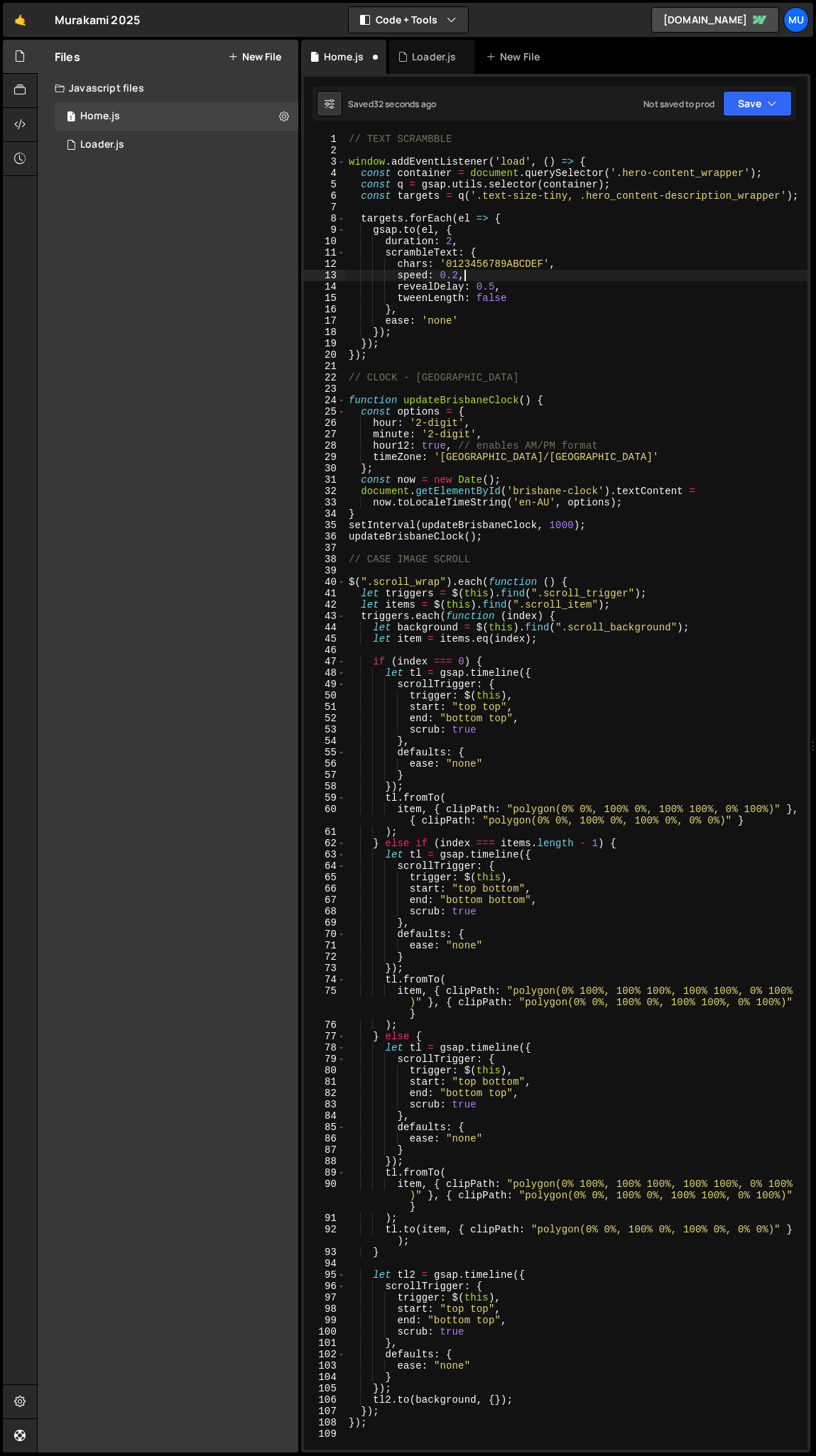
click at [479, 273] on div "// TEXT SCRAMBBLE window . addEventListener ( 'load' , ( ) => { const container…" at bounding box center [577, 803] width 462 height 1339
click at [448, 242] on div "// TEXT SCRAMBBLE window . addEventListener ( 'load' , ( ) => { const container…" at bounding box center [577, 803] width 462 height 1339
click at [483, 312] on div "// TEXT SCRAMBBLE window . addEventListener ( 'load' , ( ) => { const container…" at bounding box center [577, 803] width 462 height 1339
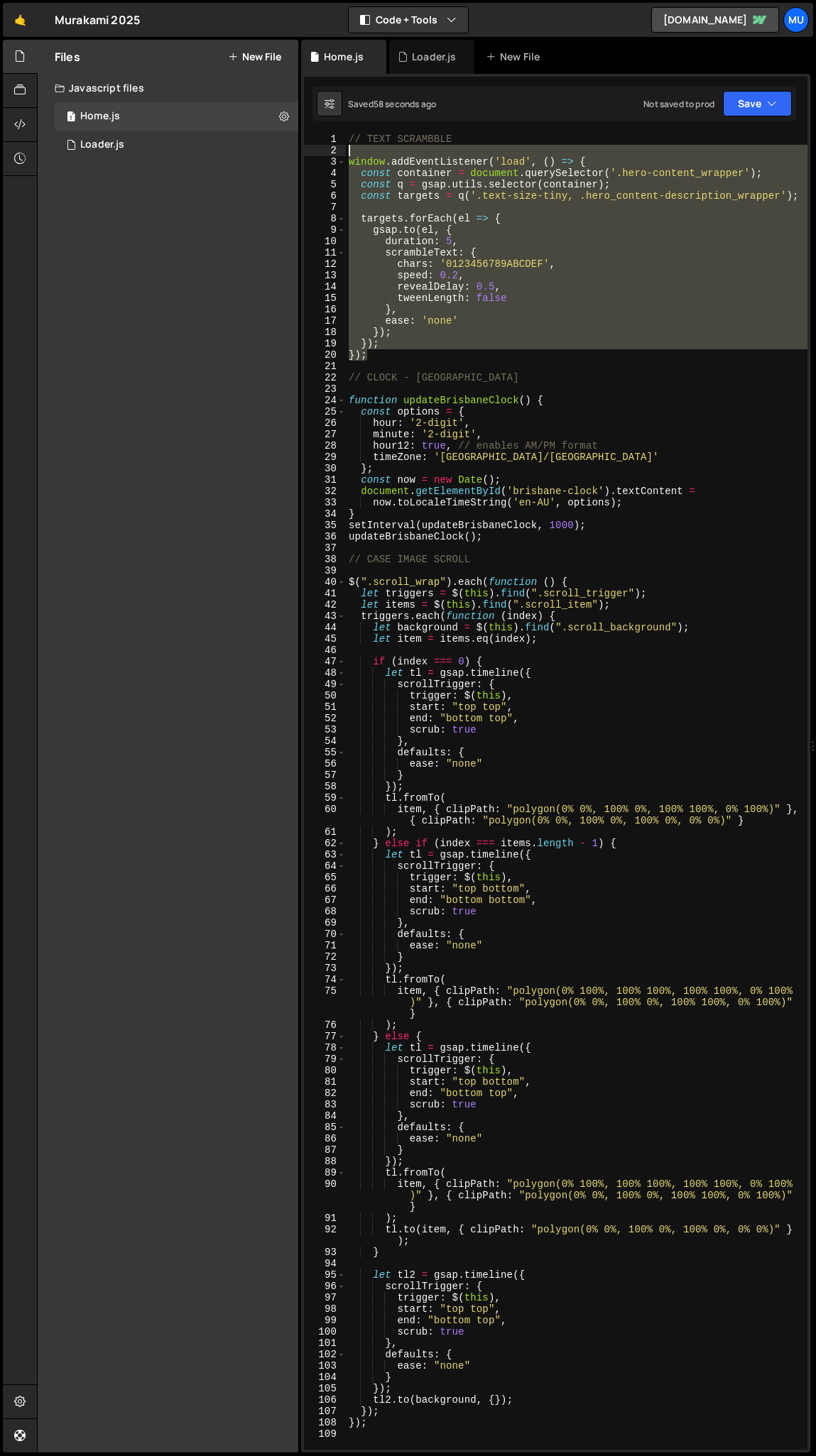
drag, startPoint x: 363, startPoint y: 349, endPoint x: 317, endPoint y: 154, distance: 200.4
click at [317, 154] on div "}, 1 2 3 4 5 6 7 8 9 10 11 12 13 14 15 16 17 18 19 20 21 22 23 24 25 26 27 28 2…" at bounding box center [556, 792] width 503 height 1317
click at [376, 184] on div "// TEXT SCRAMBBLE window . addEventListener ( 'load' , ( ) => { const container…" at bounding box center [577, 792] width 462 height 1317
drag, startPoint x: 368, startPoint y: 335, endPoint x: 329, endPoint y: 159, distance: 180.3
click at [329, 159] on div "const q = gsap.utils.selector(container); 1 2 3 4 5 6 7 8 9 10 11 12 13 14 15 1…" at bounding box center [556, 792] width 503 height 1317
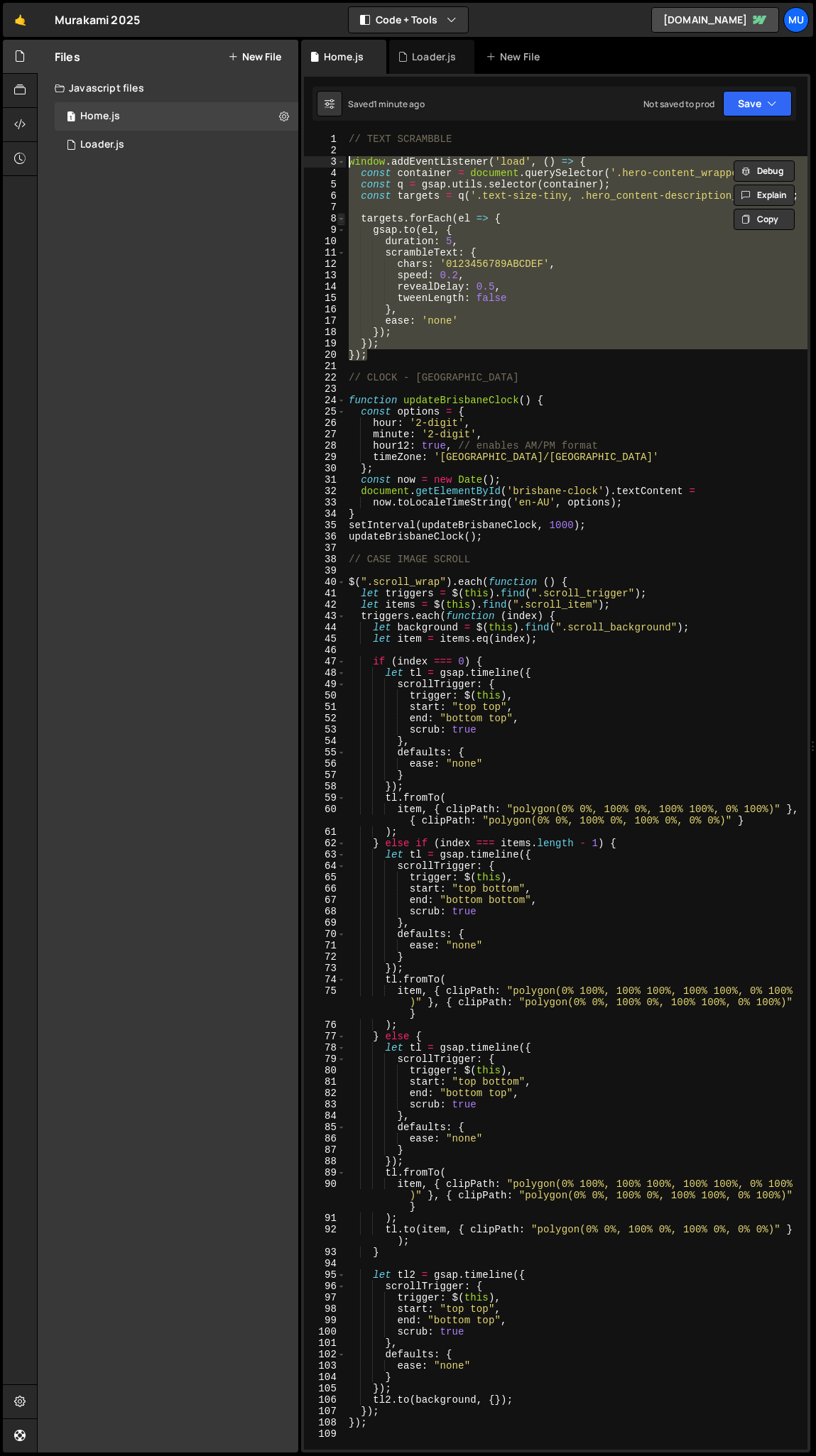
paste textarea "}"
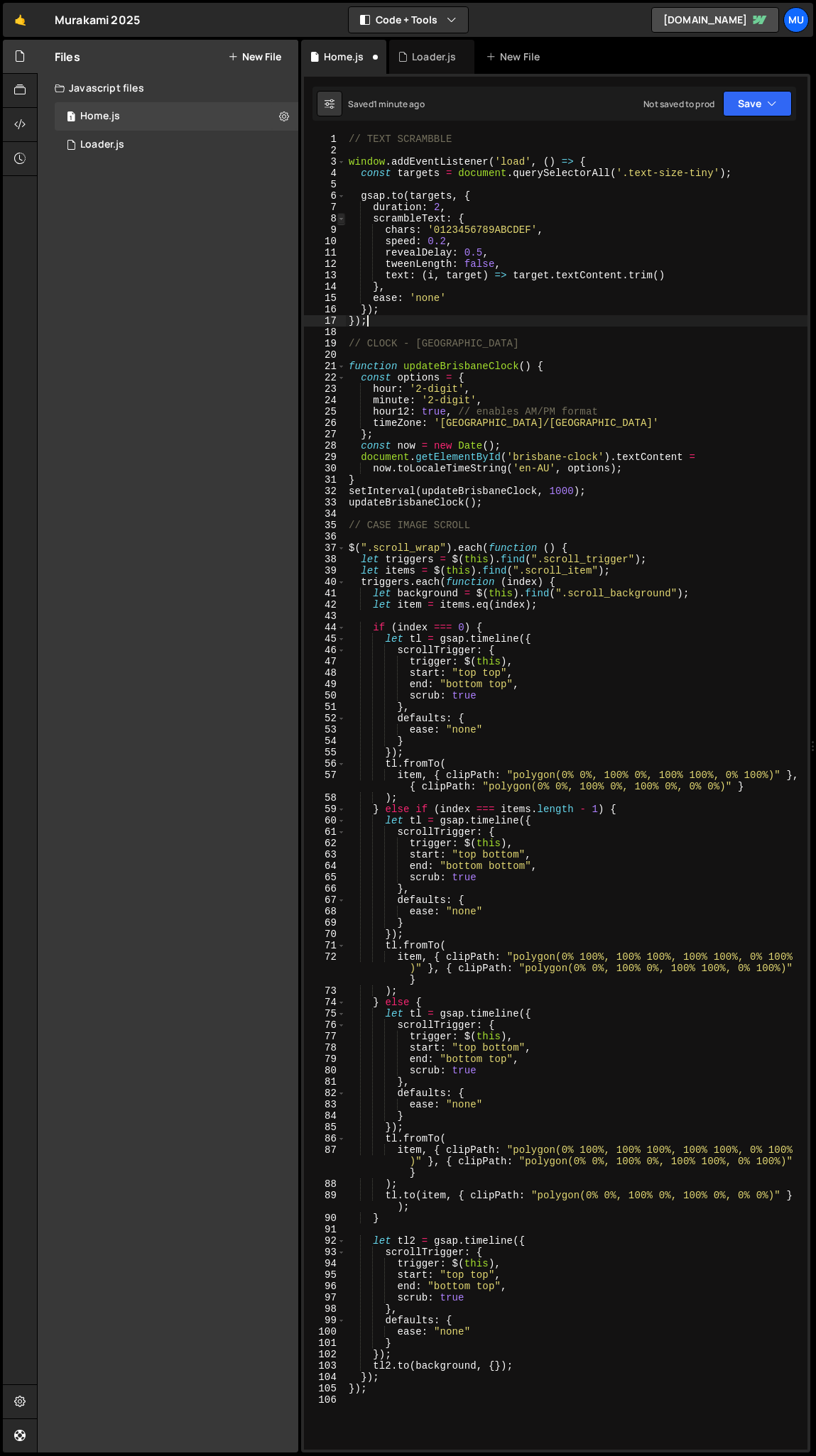
scroll to position [0, 1]
click at [436, 210] on div "// TEXT SCRAMBBLE window . addEventListener ( 'load' , ( ) => { const targets =…" at bounding box center [577, 803] width 462 height 1339
click at [400, 310] on div "// TEXT SCRAMBBLE window . addEventListener ( 'load' , ( ) => { const targets =…" at bounding box center [577, 803] width 462 height 1339
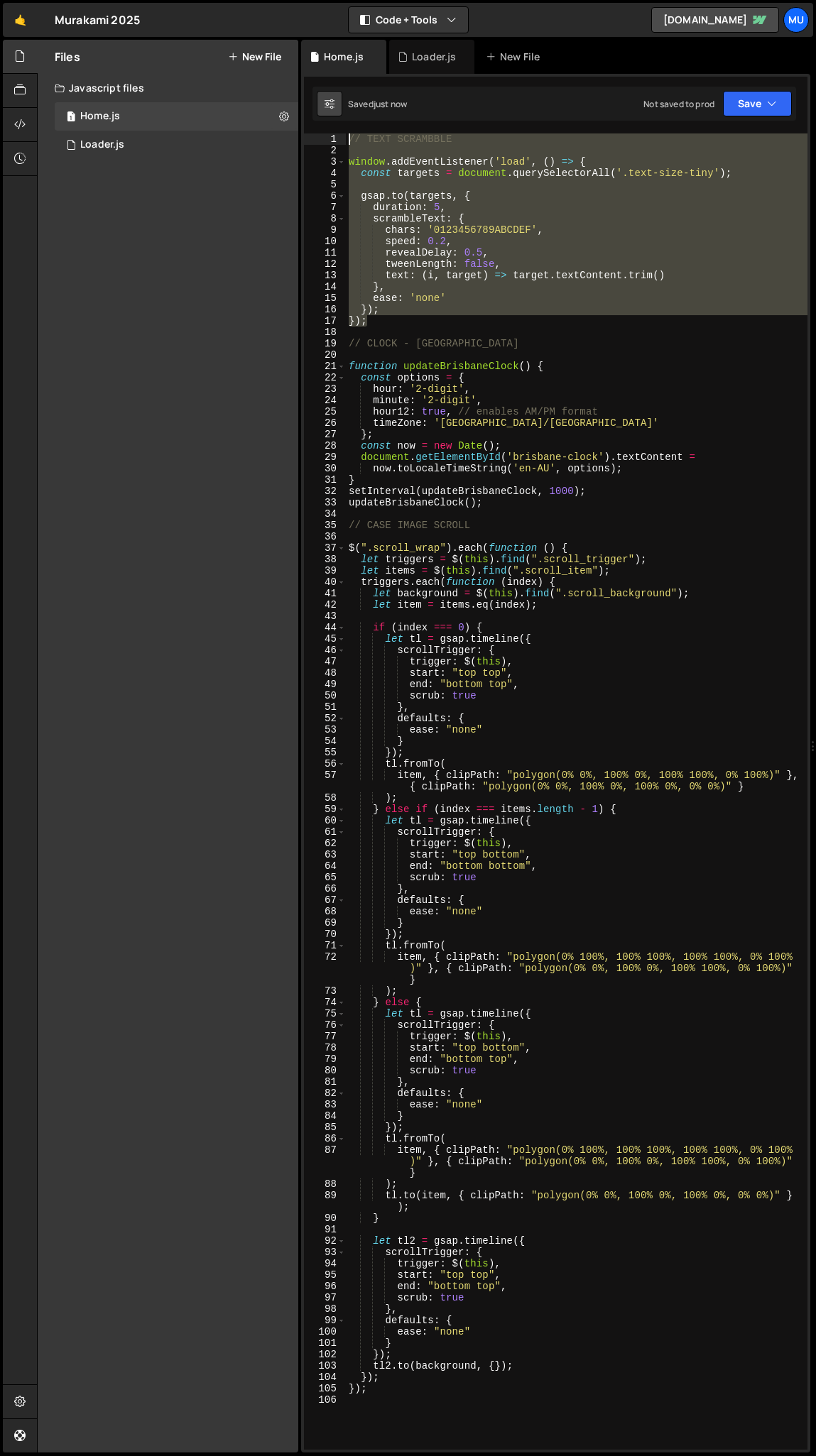
drag, startPoint x: 382, startPoint y: 320, endPoint x: 338, endPoint y: 114, distance: 210.6
click at [338, 114] on div "Debug Explain Copy Home.js Loader.js New File Saved just now Not saved to prod …" at bounding box center [556, 747] width 509 height 1414
type textarea "// TEXT SCRAMBBLE"
click at [202, 149] on div "1 Loader.js 0" at bounding box center [179, 145] width 249 height 29
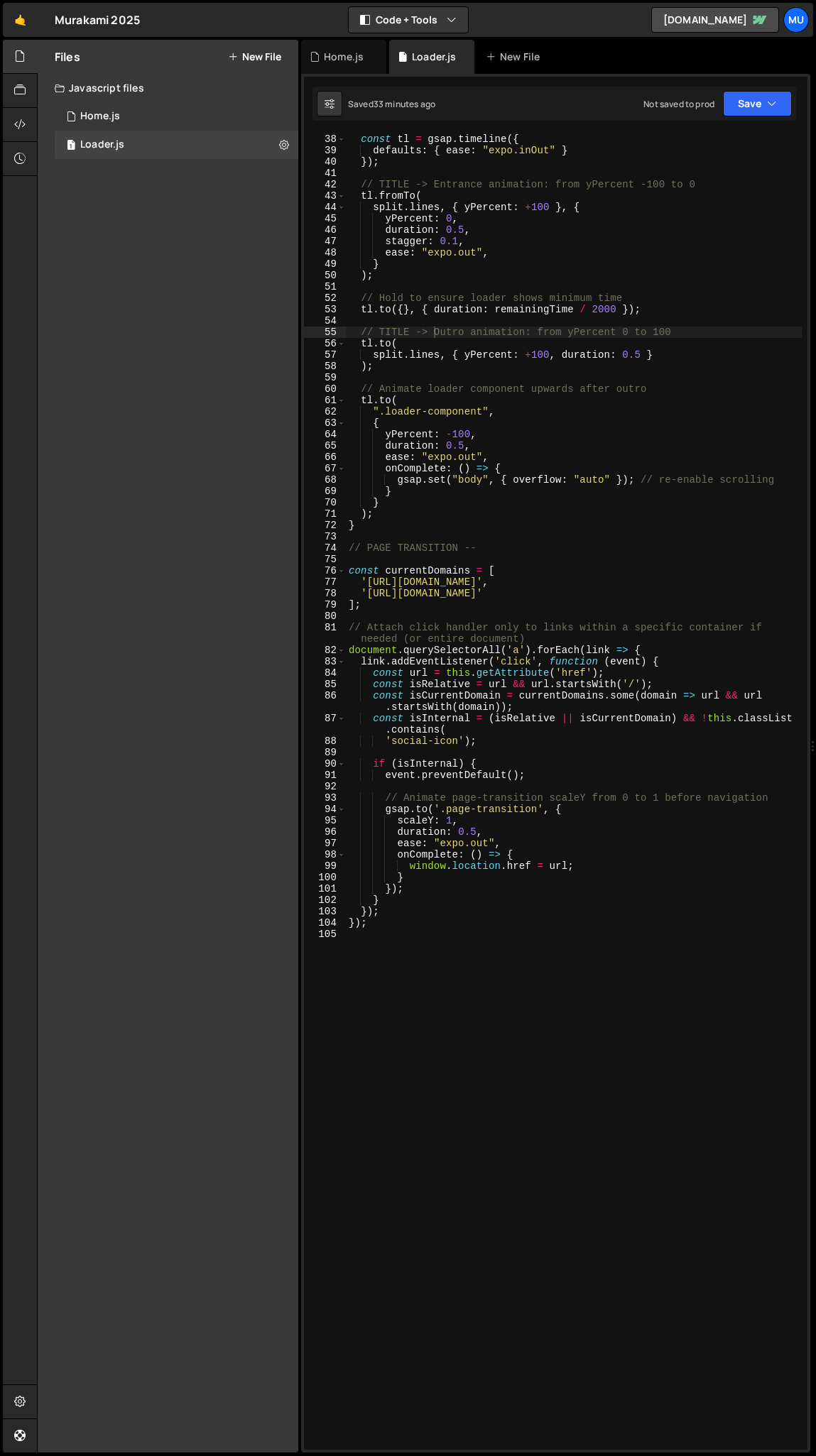
scroll to position [586, 0]
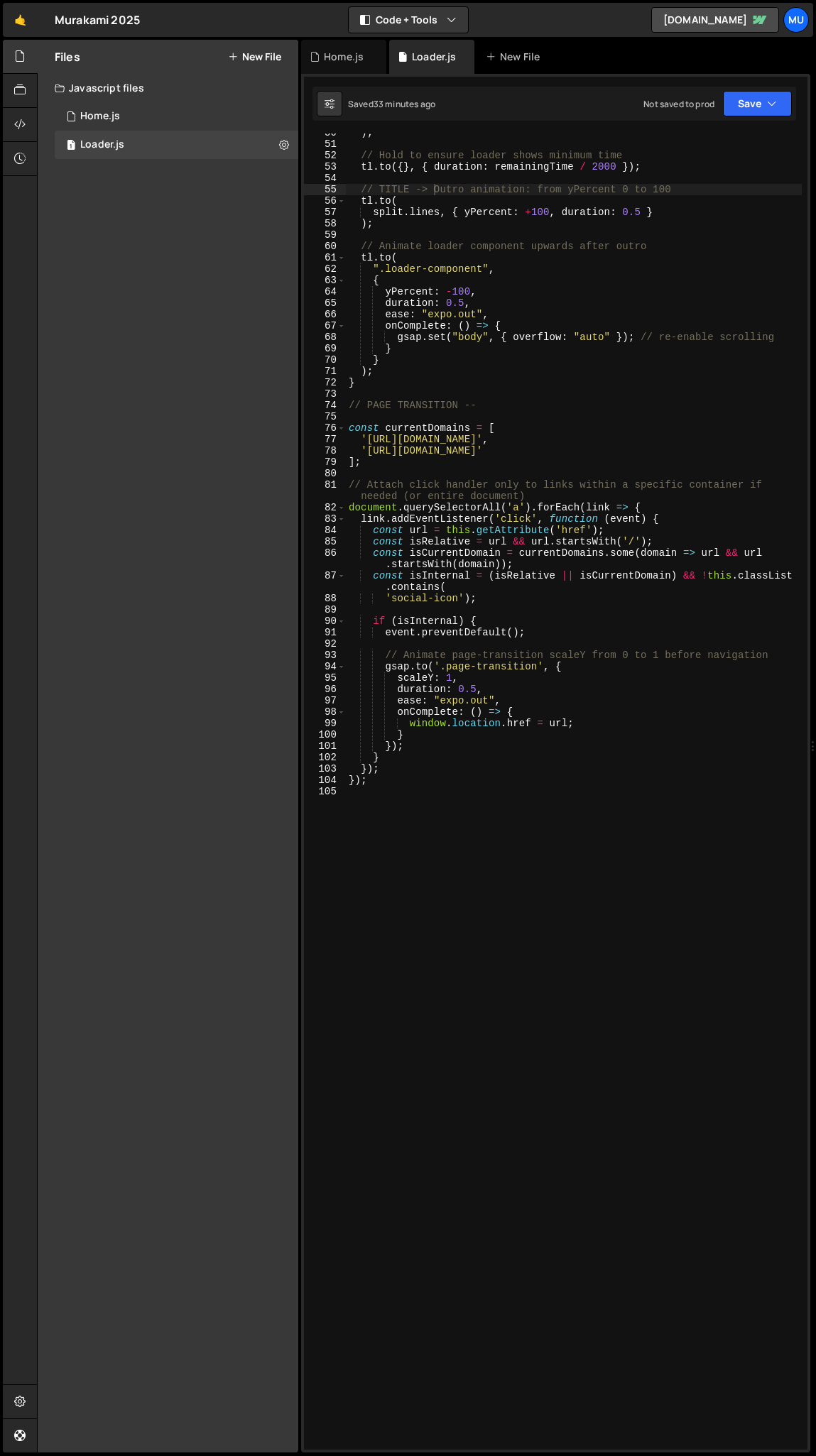
click at [418, 720] on div ") ; // Hold to ensure loader shows minimum time tl . to ({ } , { duration : rem…" at bounding box center [574, 797] width 456 height 1339
paste textarea "});"
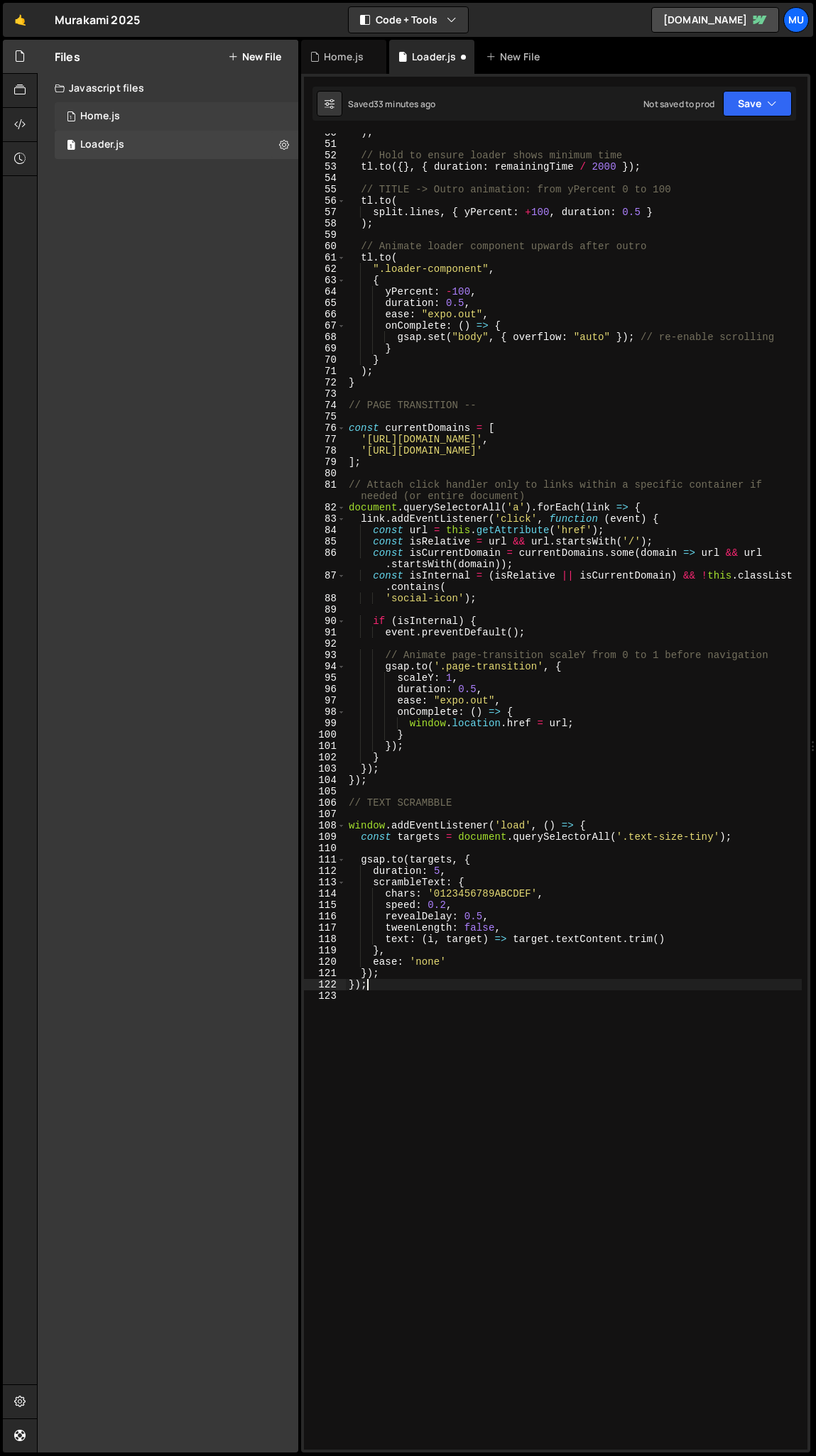
type textarea "});"
click at [177, 115] on div "1 Home.js 0" at bounding box center [176, 117] width 244 height 29
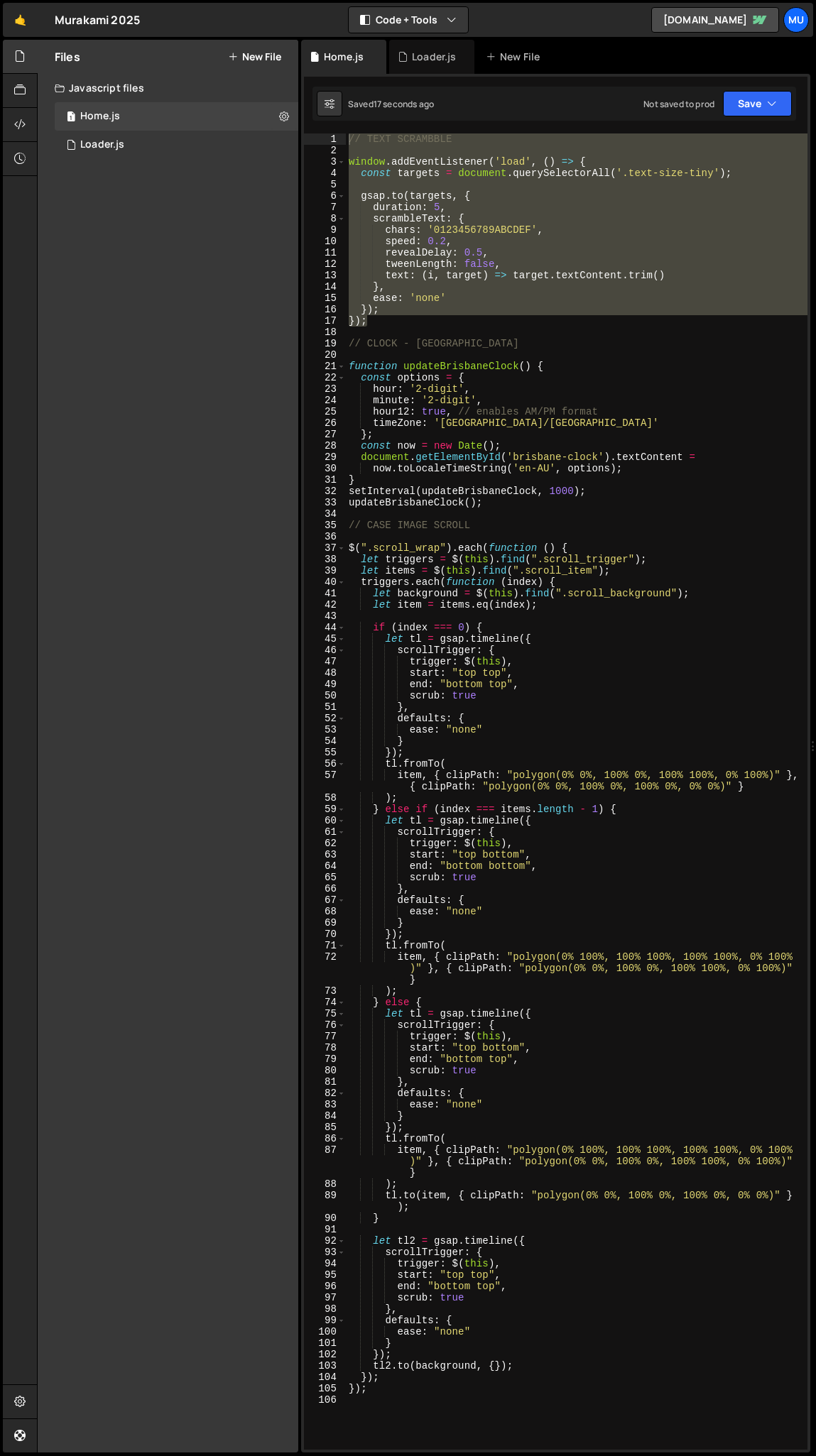
click at [406, 293] on div "// TEXT SCRAMBBLE window . addEventListener ( 'load' , ( ) => { const targets =…" at bounding box center [577, 792] width 462 height 1317
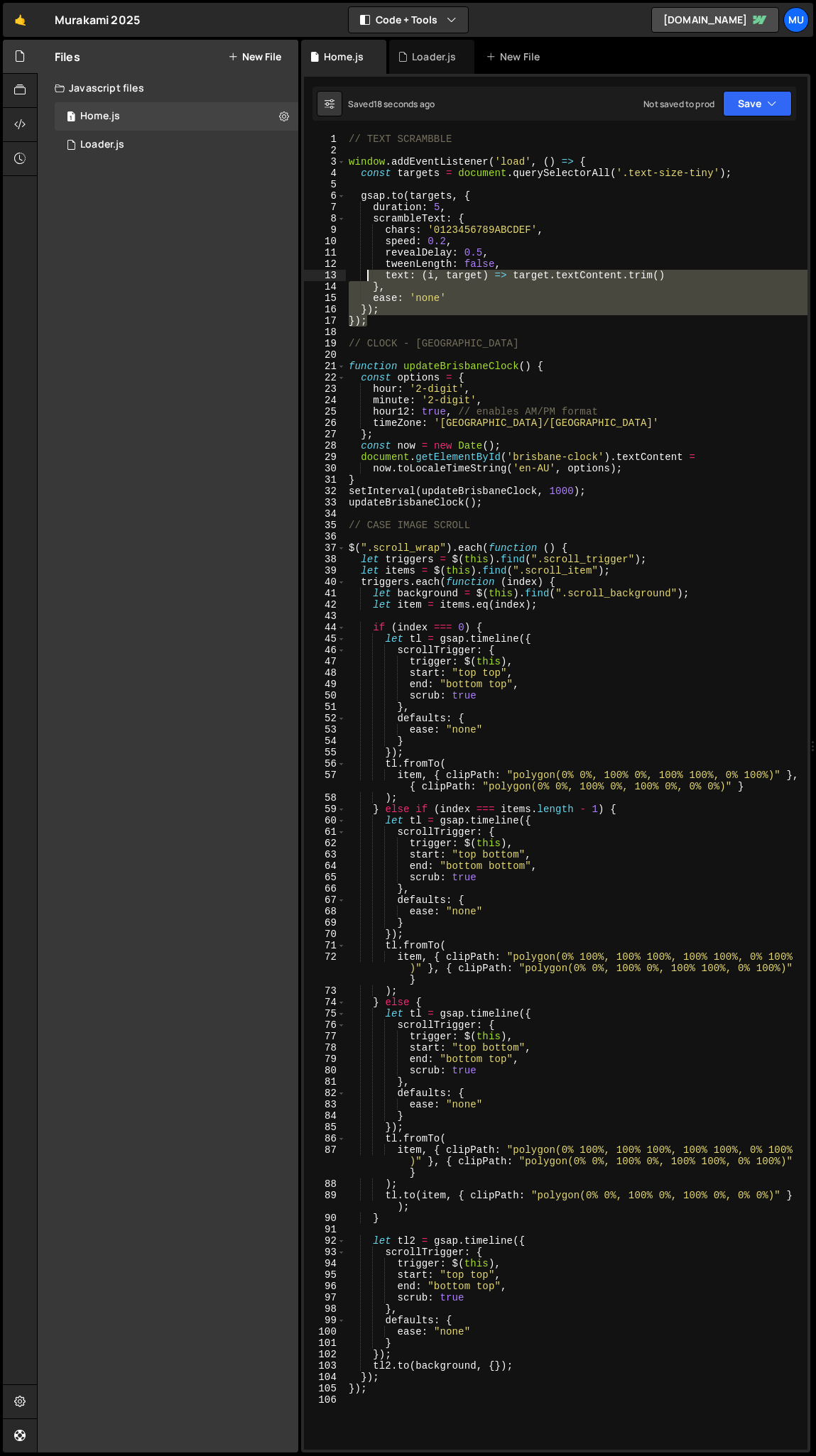
drag, startPoint x: 388, startPoint y: 319, endPoint x: 298, endPoint y: 53, distance: 280.8
click at [298, 52] on div "Files New File Create your first file Get started by starting a Javascript or C…" at bounding box center [427, 747] width 780 height 1414
type textarea "// TEXT SCRAMBBLE"
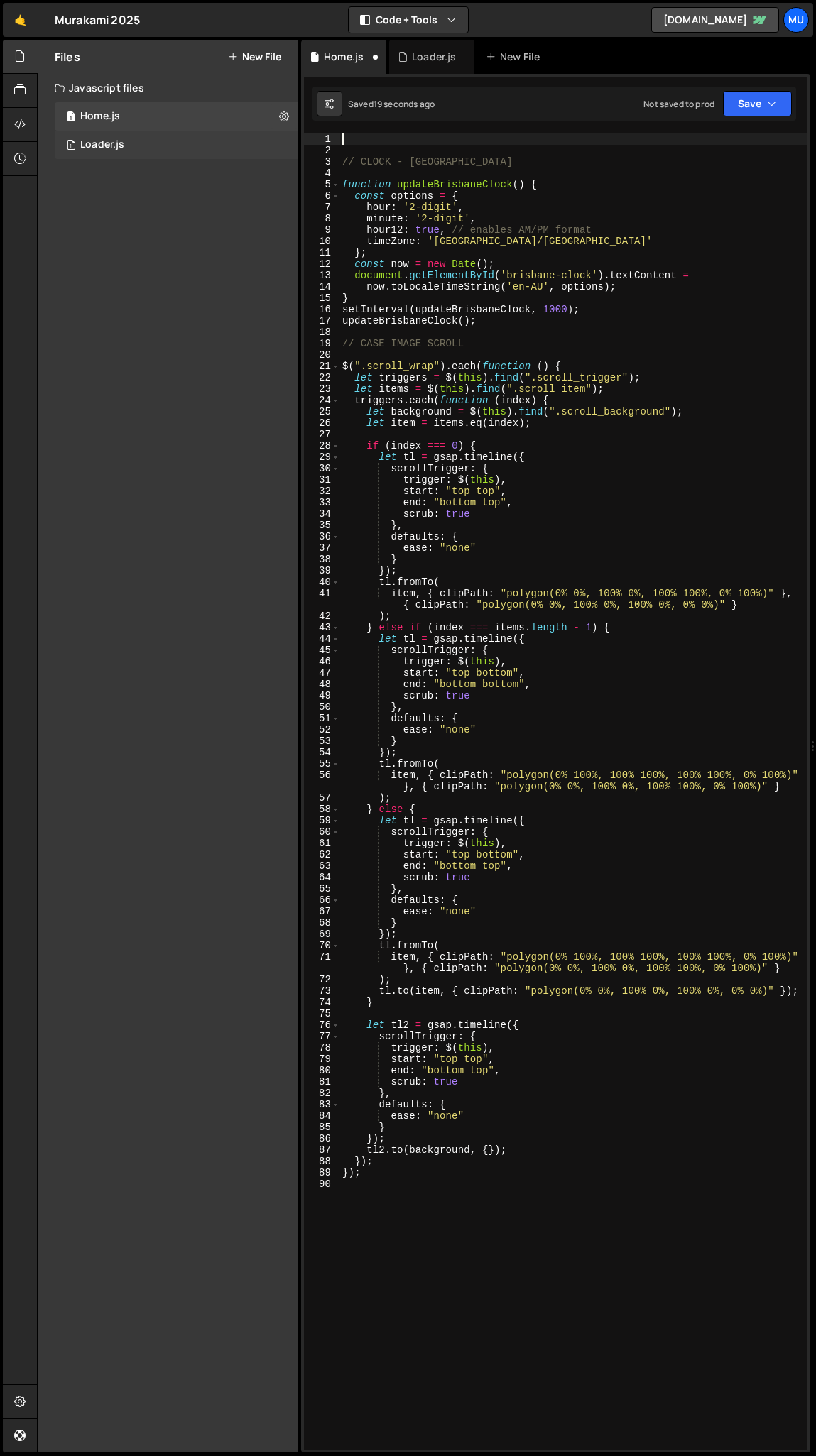
type textarea "// CLOCK - BRISBANE"
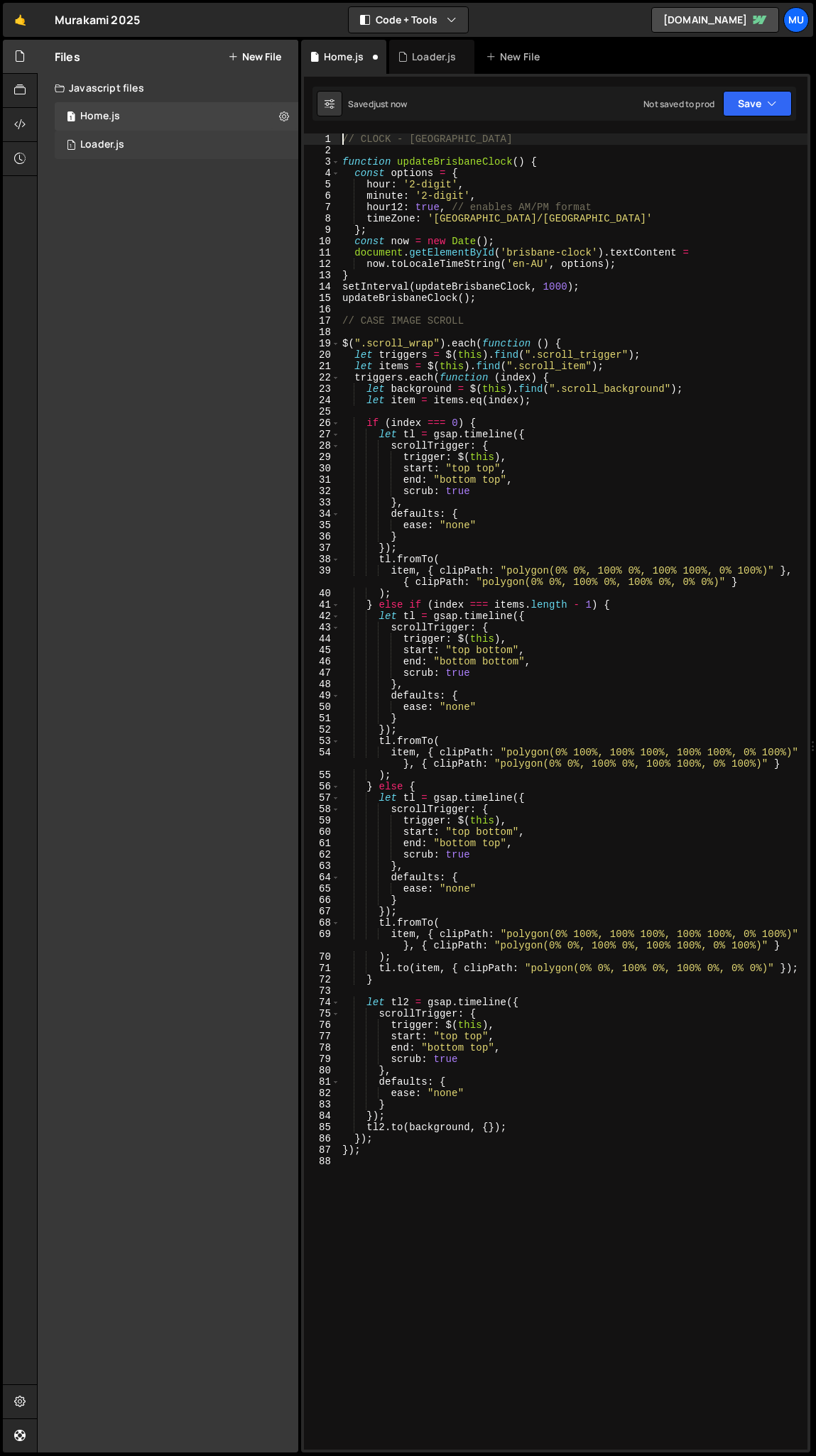
click at [135, 144] on div "1 Loader.js 0" at bounding box center [179, 145] width 249 height 29
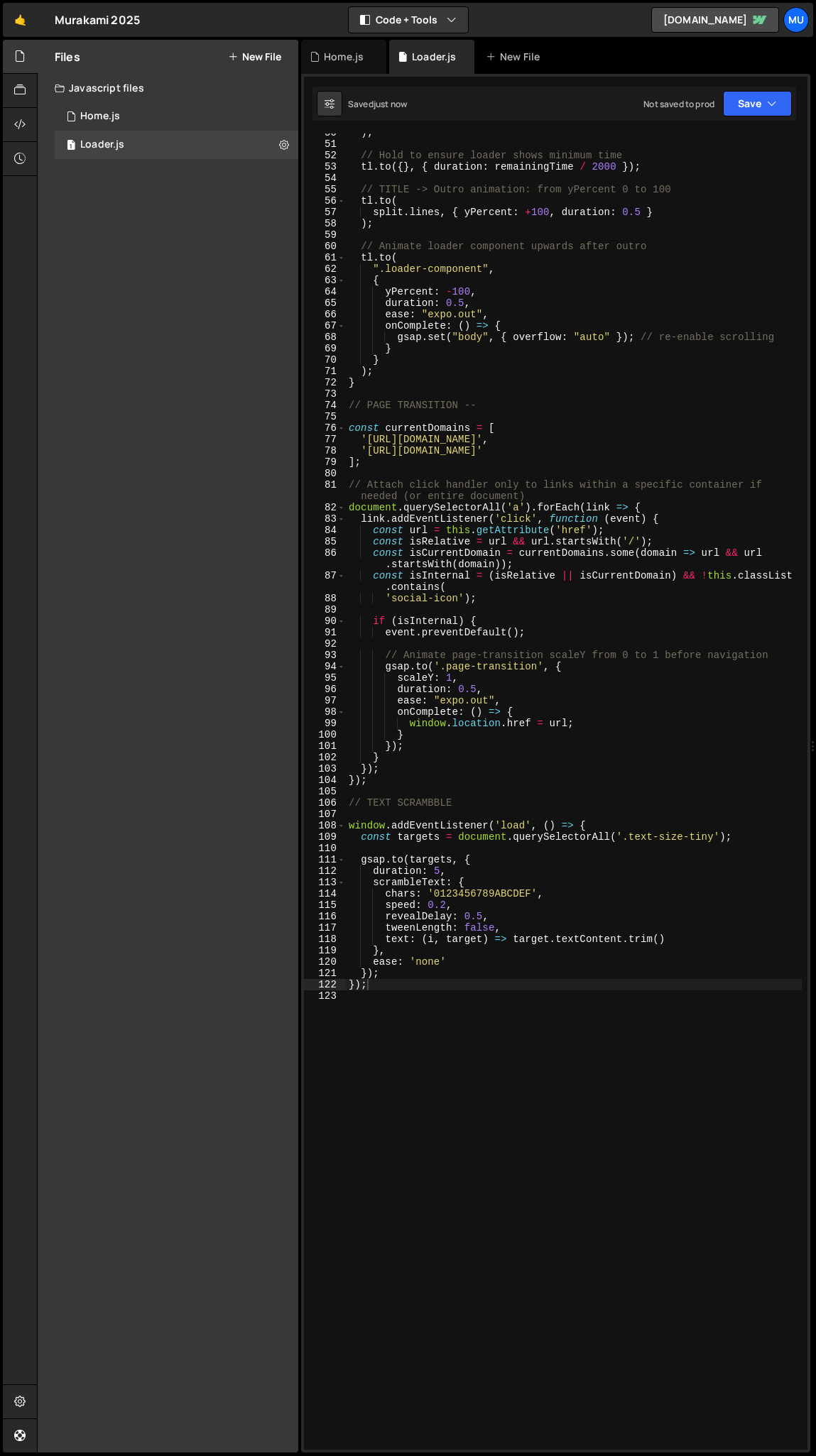
click at [684, 646] on div ") ; // Hold to ensure loader shows minimum time tl . to ({ } , { duration : rem…" at bounding box center [574, 797] width 456 height 1339
click at [458, 362] on div ") ; // Hold to ensure loader shows minimum time tl . to ({ } , { duration : rem…" at bounding box center [574, 797] width 456 height 1339
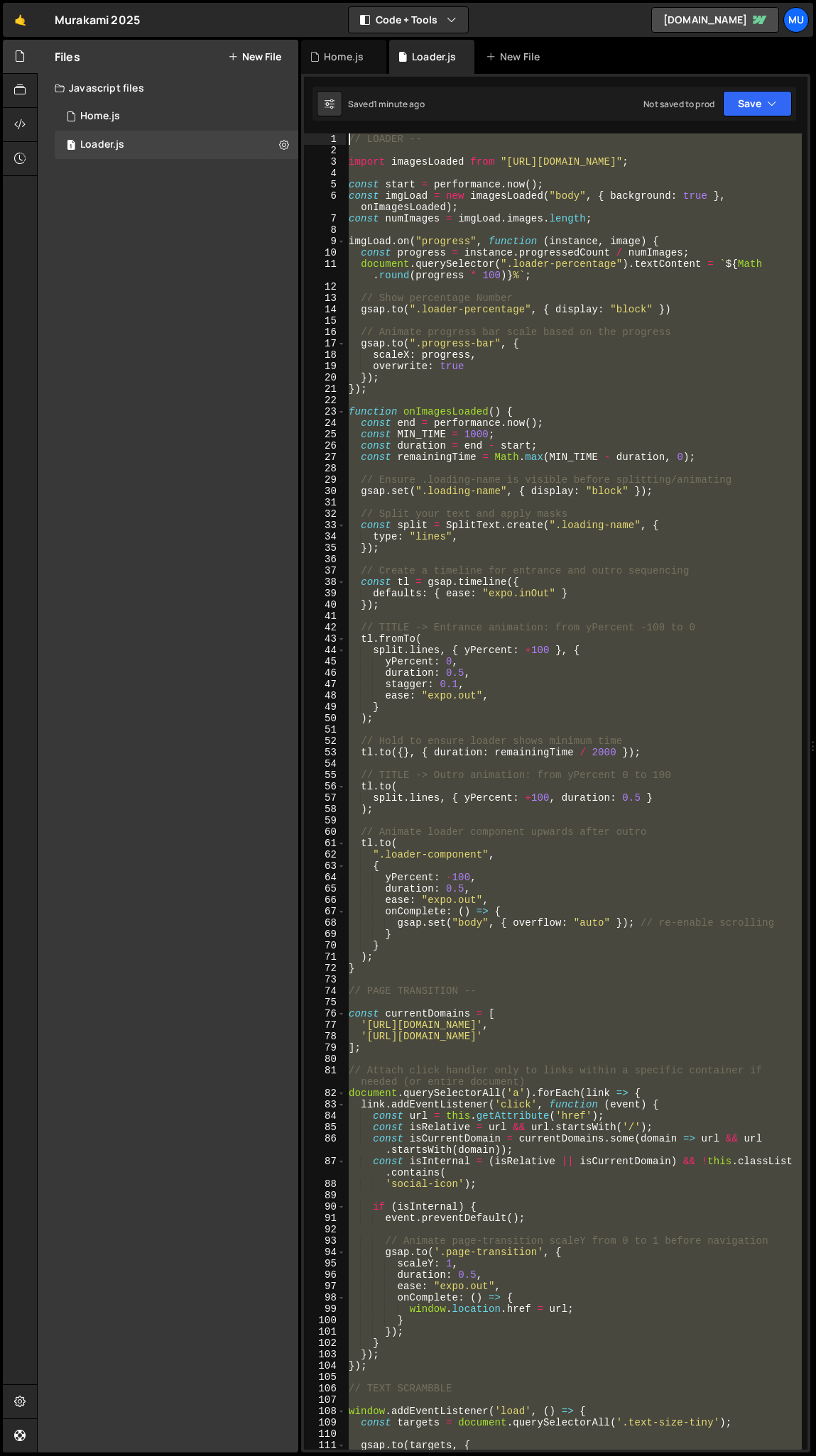
drag, startPoint x: 433, startPoint y: 1021, endPoint x: 290, endPoint y: -48, distance: 1078.5
click at [290, 0] on html "Projects Community Library Blog Mu Projects Your Teams Account Upgrade Logout" at bounding box center [408, 728] width 816 height 1456
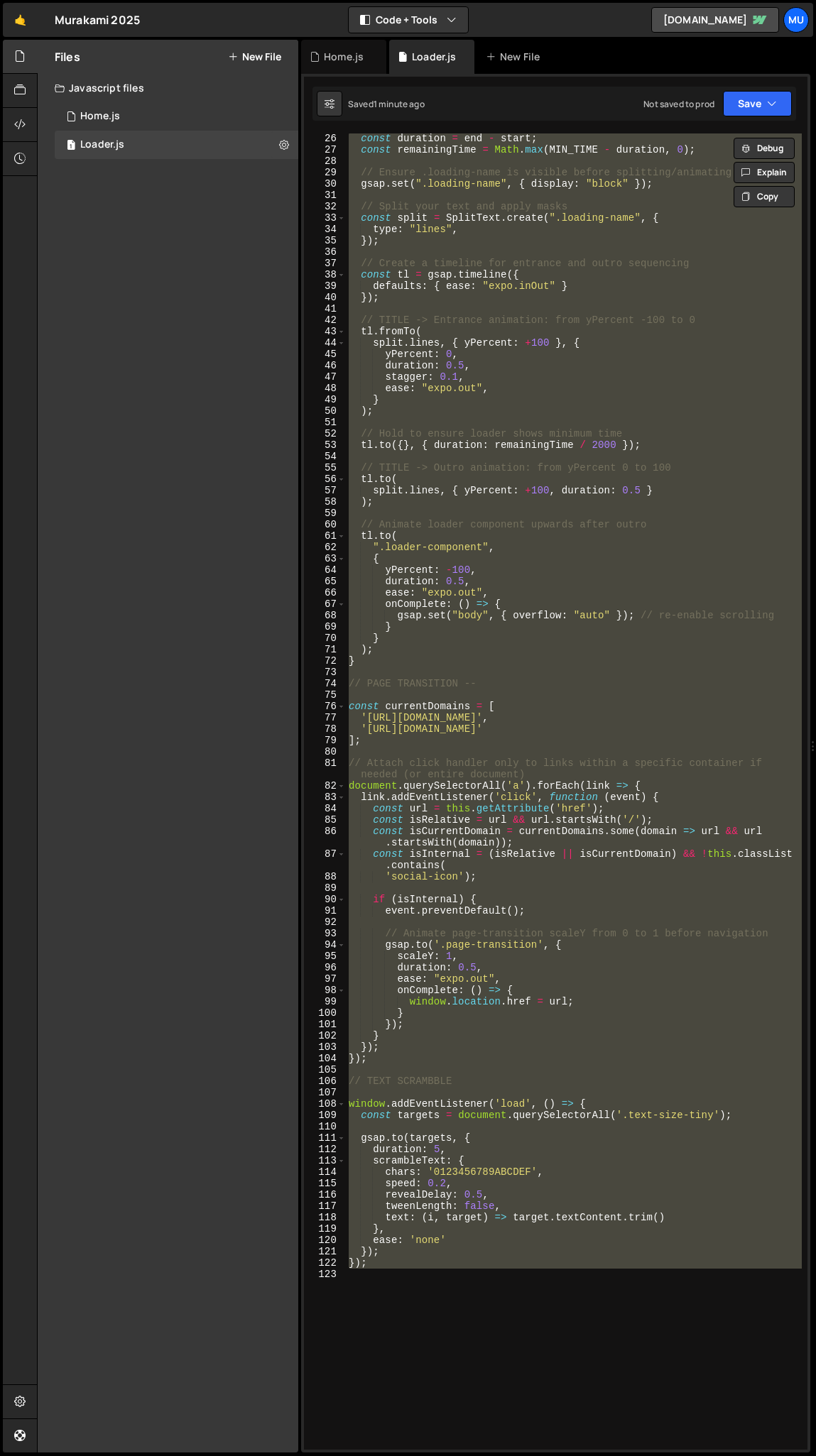
scroll to position [658, 0]
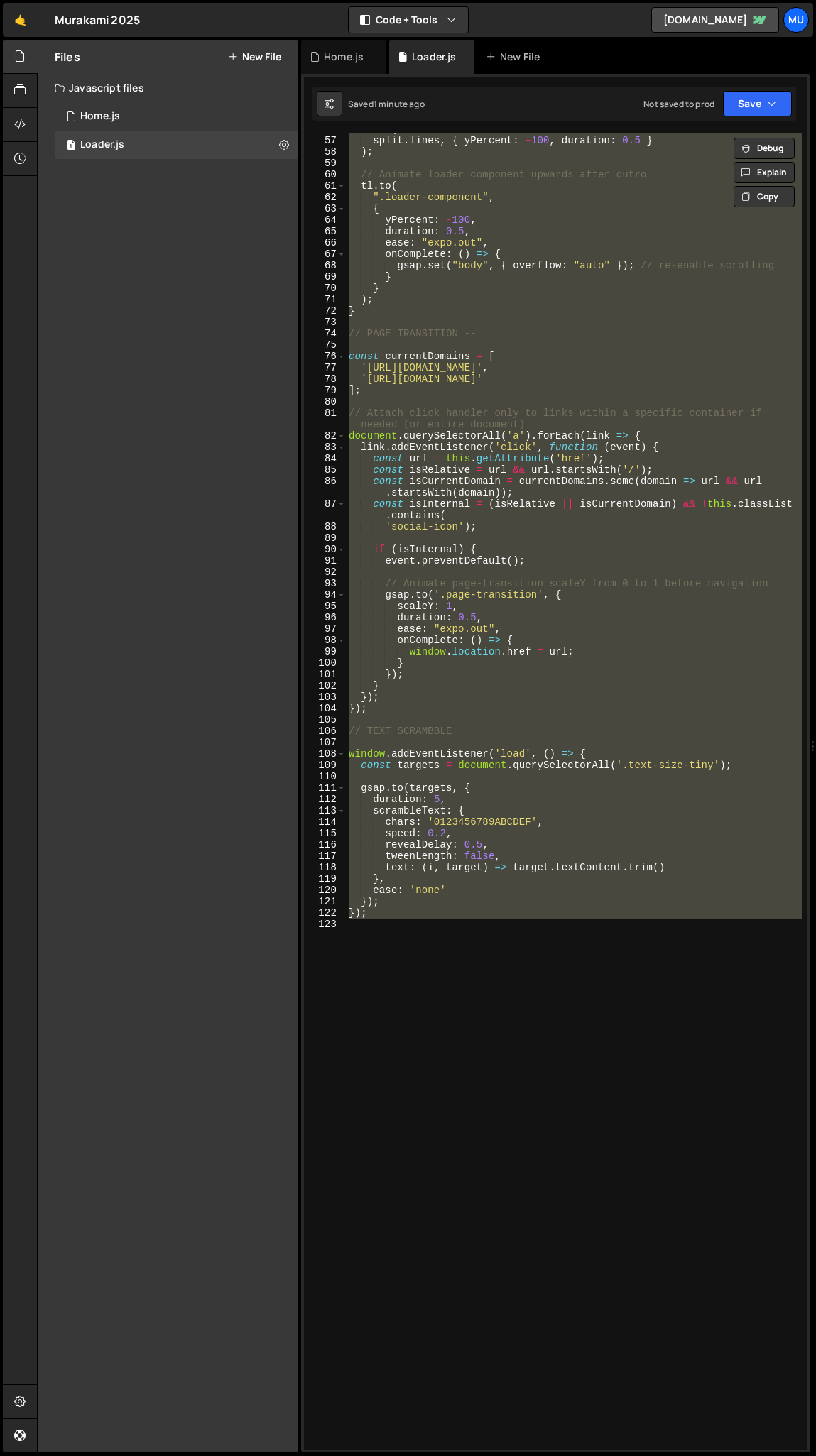
click at [463, 313] on div "tl . to ( split . lines , { yPercent : + 100 , duration : 0.5 } ) ; // Animate …" at bounding box center [574, 792] width 456 height 1317
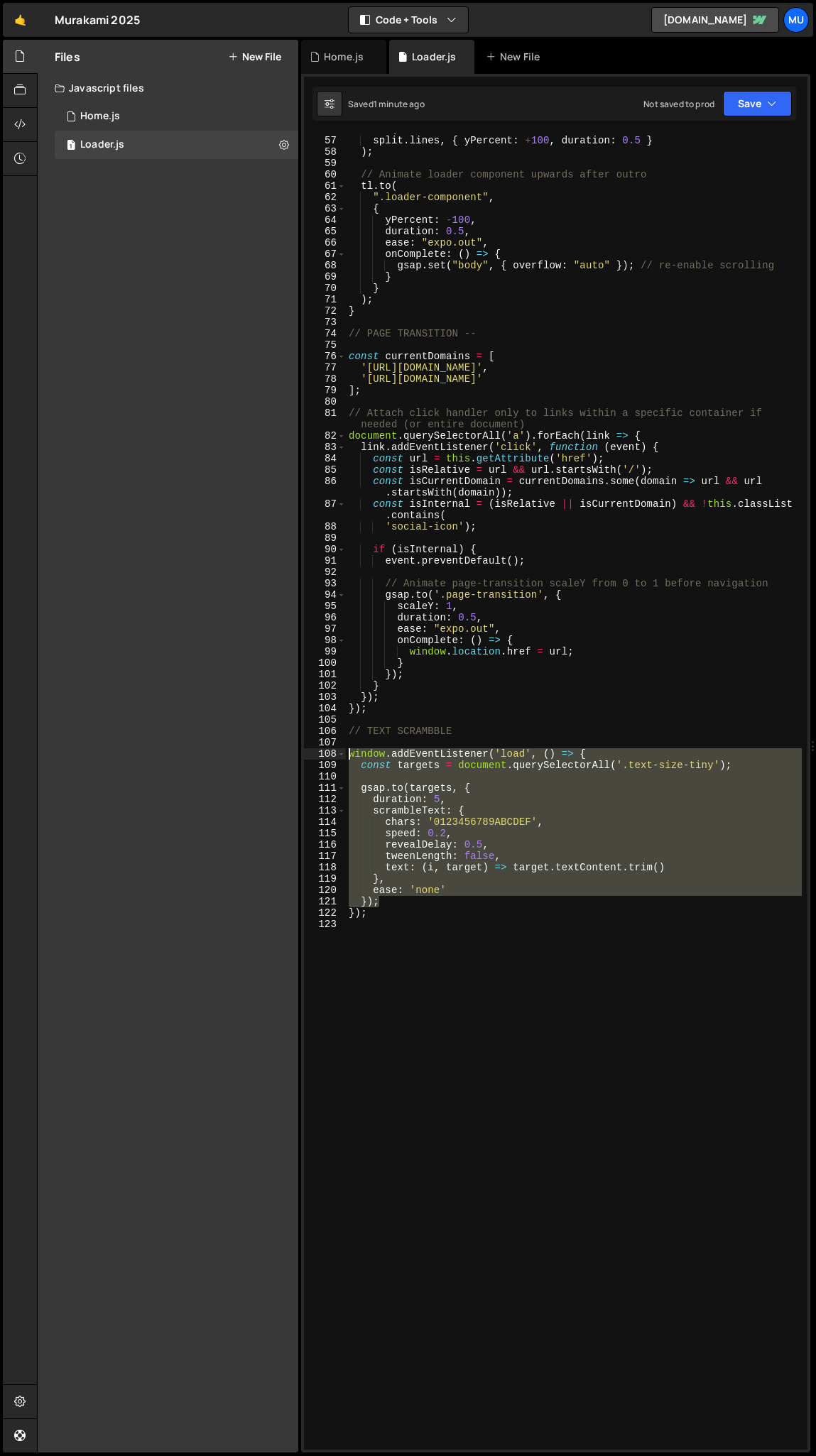
drag, startPoint x: 453, startPoint y: 899, endPoint x: 348, endPoint y: 758, distance: 175.8
click at [347, 720] on div "tl . to ( split . lines , { yPercent : + 100 , duration : 0.5 } ) ; // Animate …" at bounding box center [574, 793] width 456 height 1339
type textarea "window.addEventListener('load', () => { const targets = document.querySelectorA…"
drag, startPoint x: 391, startPoint y: 923, endPoint x: 340, endPoint y: 753, distance: 177.5
click at [340, 720] on div "window.addEventListener('load', () => { const targets = document.querySelectorA…" at bounding box center [556, 792] width 503 height 1317
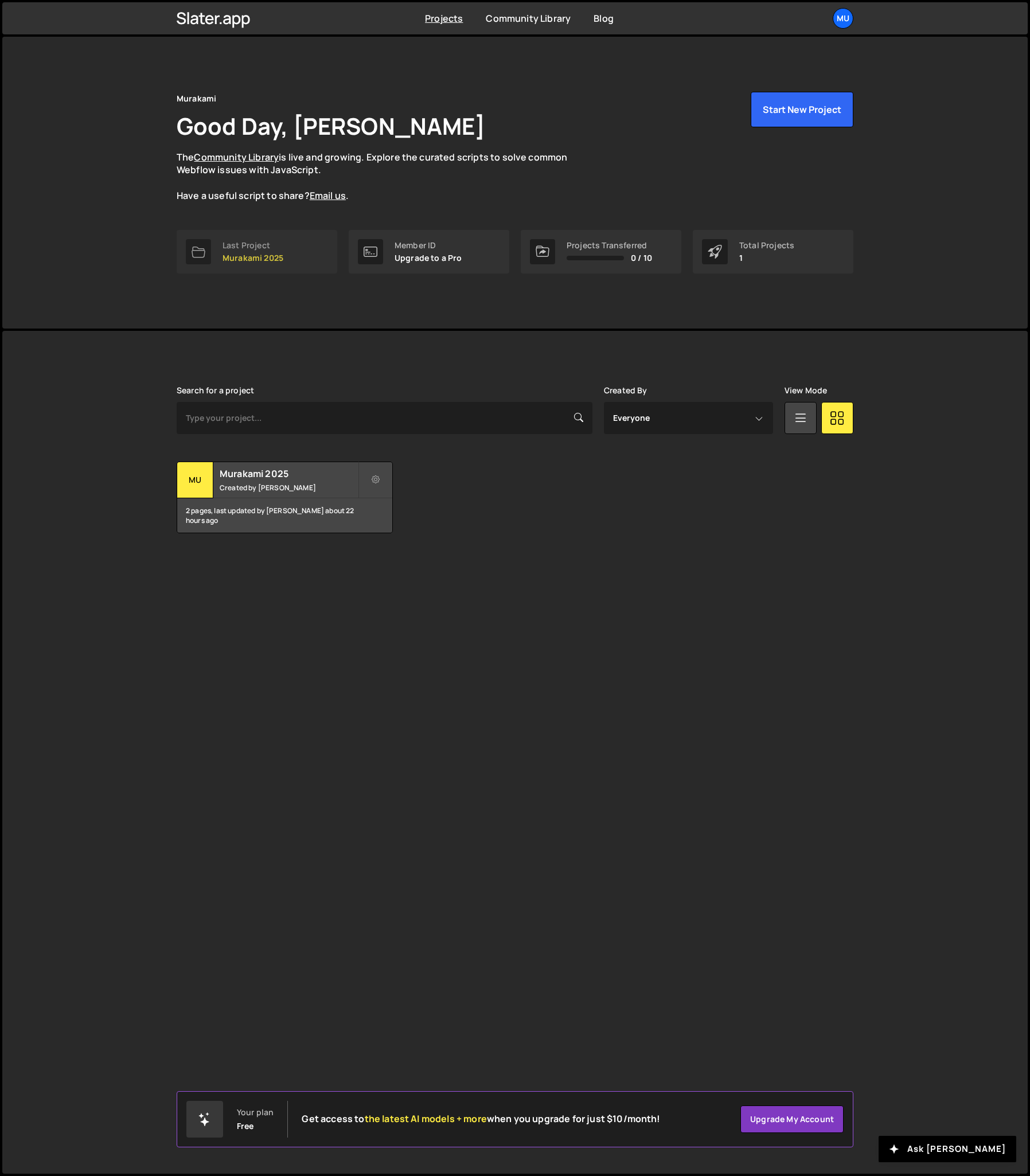
click at [250, 253] on p "Murakami 2025" at bounding box center [252, 258] width 61 height 9
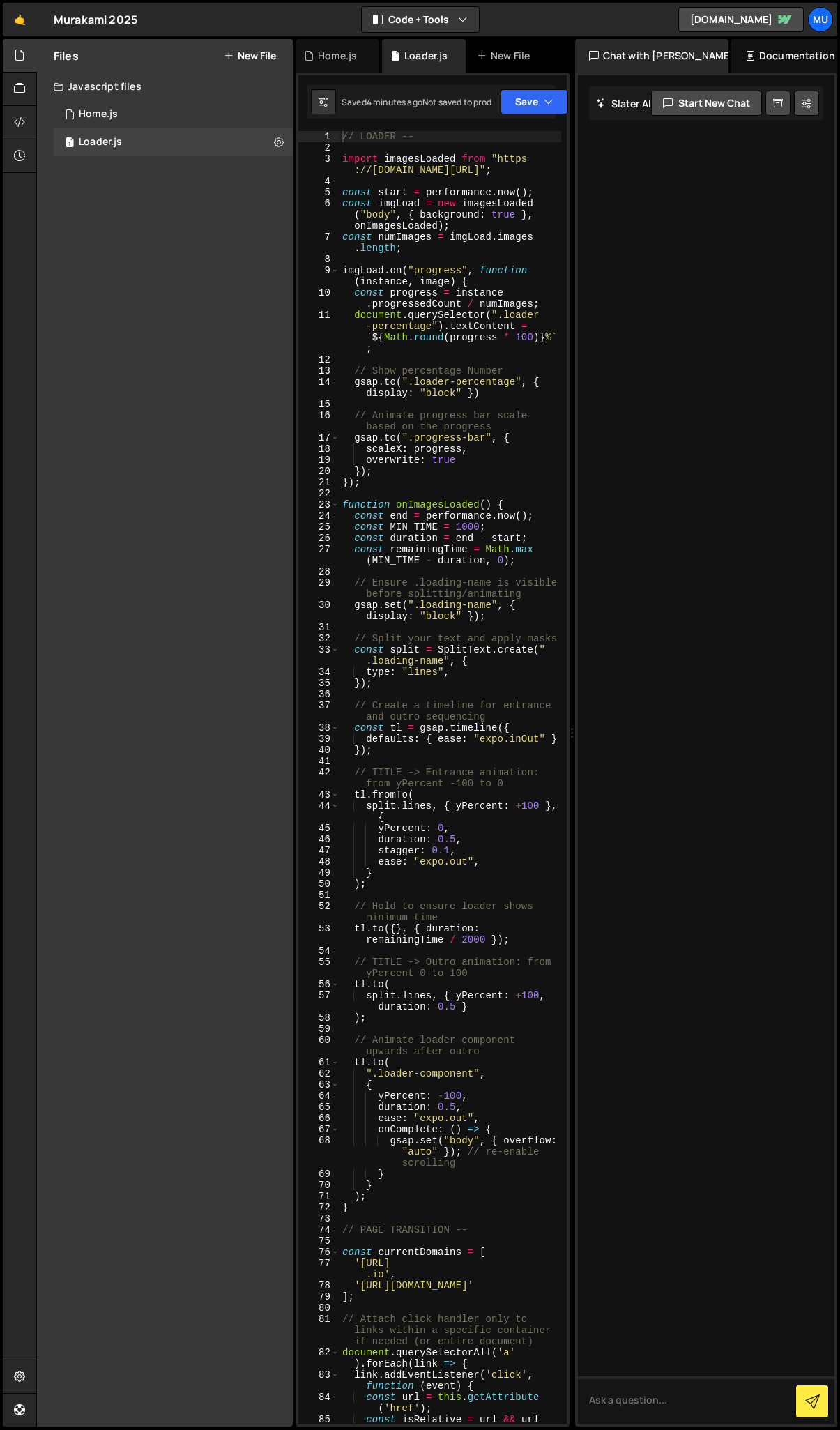
click at [578, 869] on div at bounding box center [707, 749] width 258 height 1349
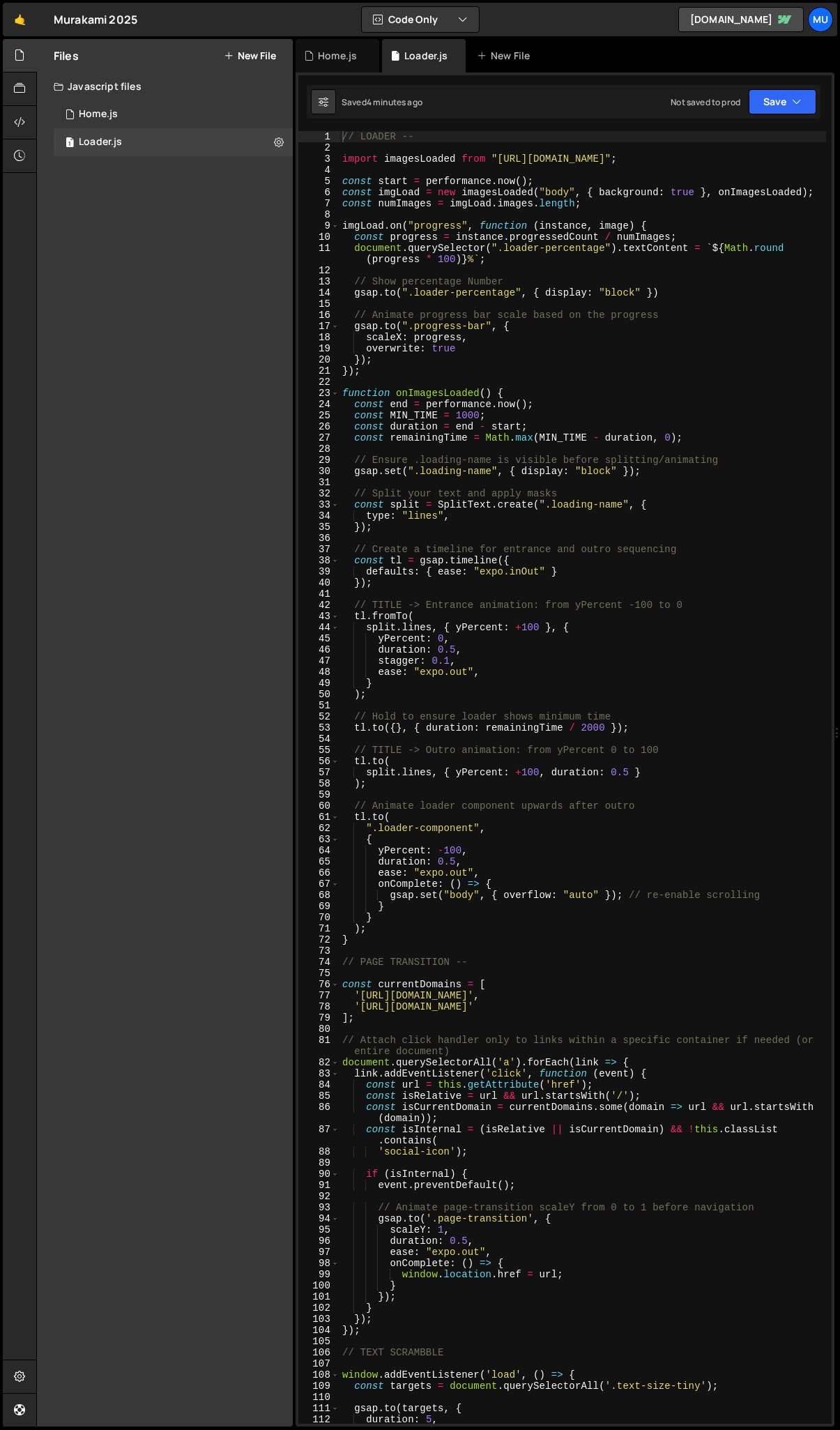
drag, startPoint x: 573, startPoint y: 962, endPoint x: 846, endPoint y: 917, distance: 276.7
click at [840, 917] on html "Projects Community Library Blog Mu Projects Your Teams Account Upgrade Logout" at bounding box center [420, 715] width 840 height 1430
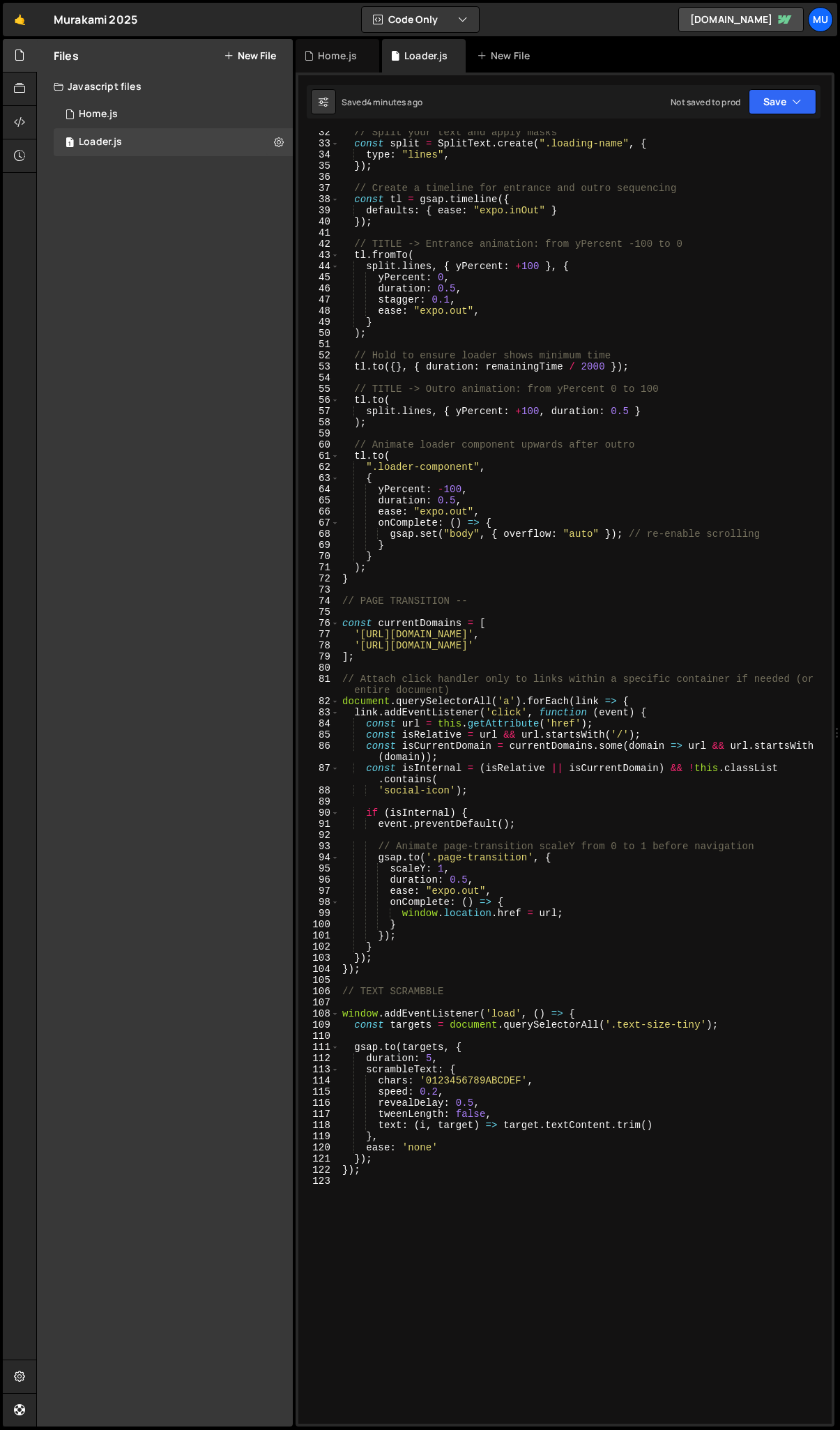
scroll to position [765, 0]
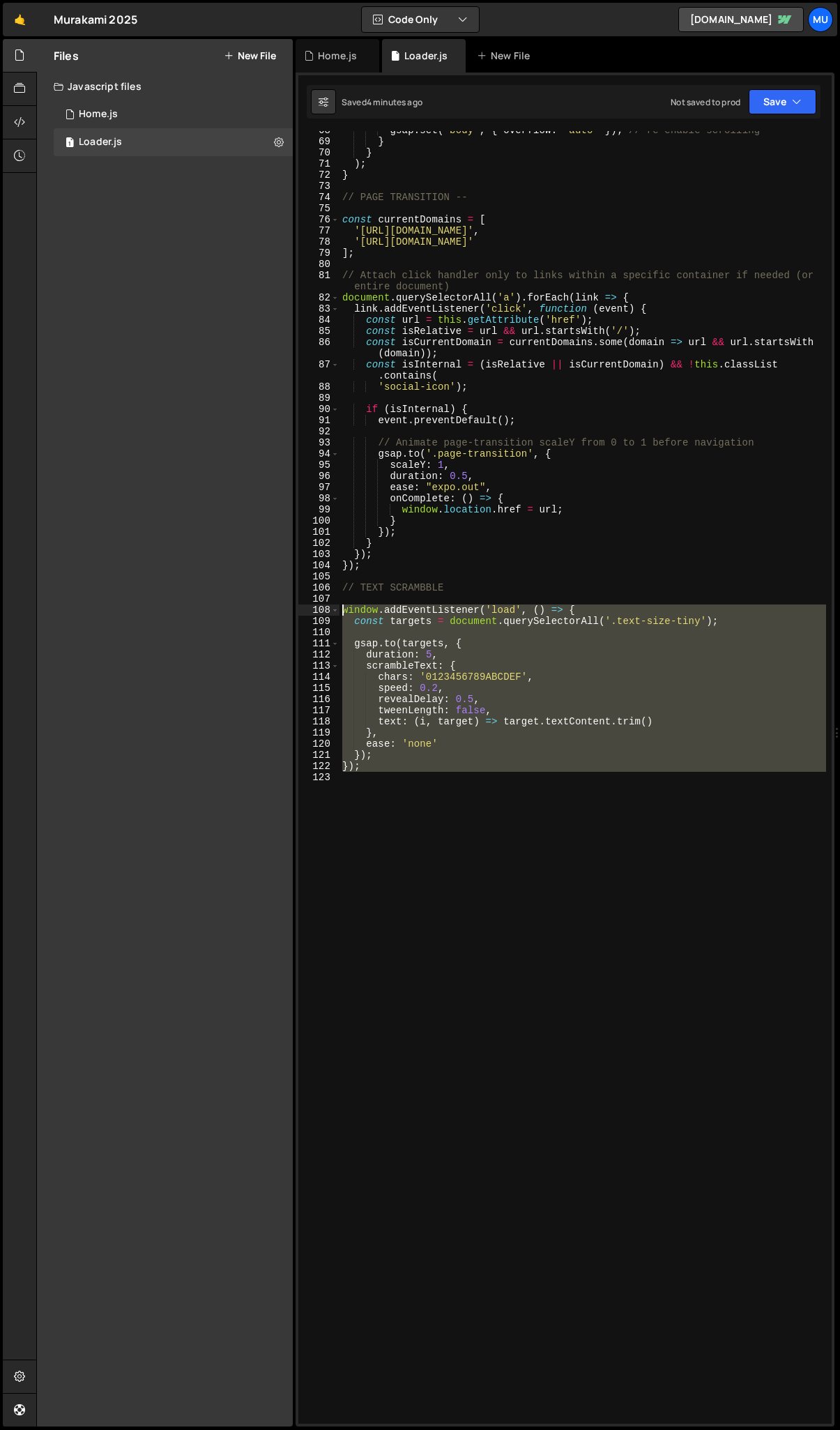
drag, startPoint x: 462, startPoint y: 819, endPoint x: 324, endPoint y: 606, distance: 253.8
click at [324, 606] on div "68 69 70 71 72 73 74 75 76 77 78 79 80 81 82 83 84 85 86 87 88 89 90 91 92 93 9…" at bounding box center [565, 778] width 533 height 1293
paste textarea "</script>"
type textarea "</script>"
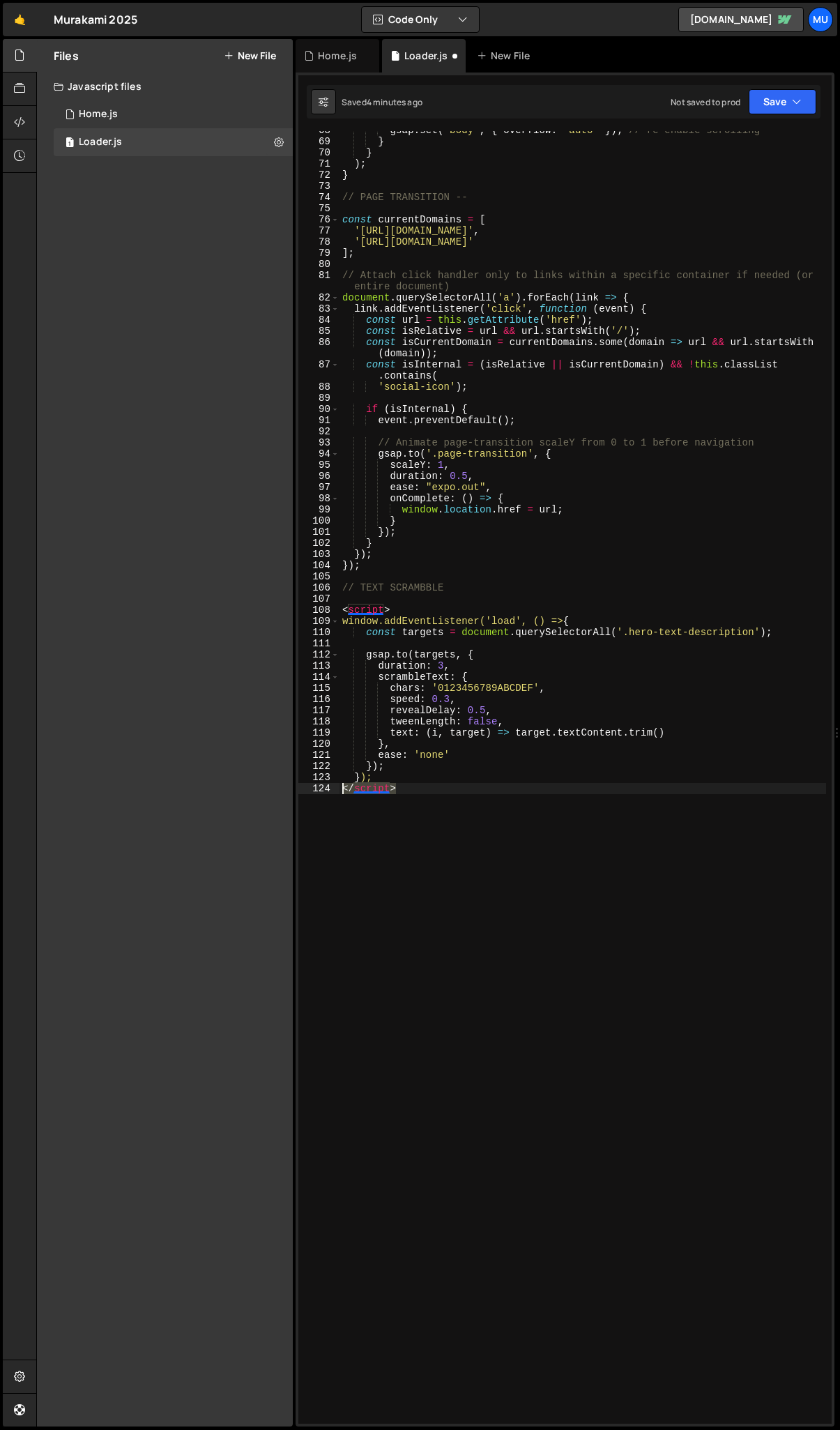
drag, startPoint x: 410, startPoint y: 792, endPoint x: 309, endPoint y: 788, distance: 101.1
click at [309, 788] on div "</script> 68 69 70 71 72 73 74 75 76 77 78 79 80 81 82 83 84 85 86 87 88 89 90 …" at bounding box center [565, 778] width 533 height 1293
drag, startPoint x: 400, startPoint y: 611, endPoint x: 268, endPoint y: 607, distance: 132.1
click at [268, 607] on div "Files New File Javascript files 1 Home.js 0 1 Loader.js 0 CSS files Copy share …" at bounding box center [438, 734] width 804 height 1389
type textarea "<script>"
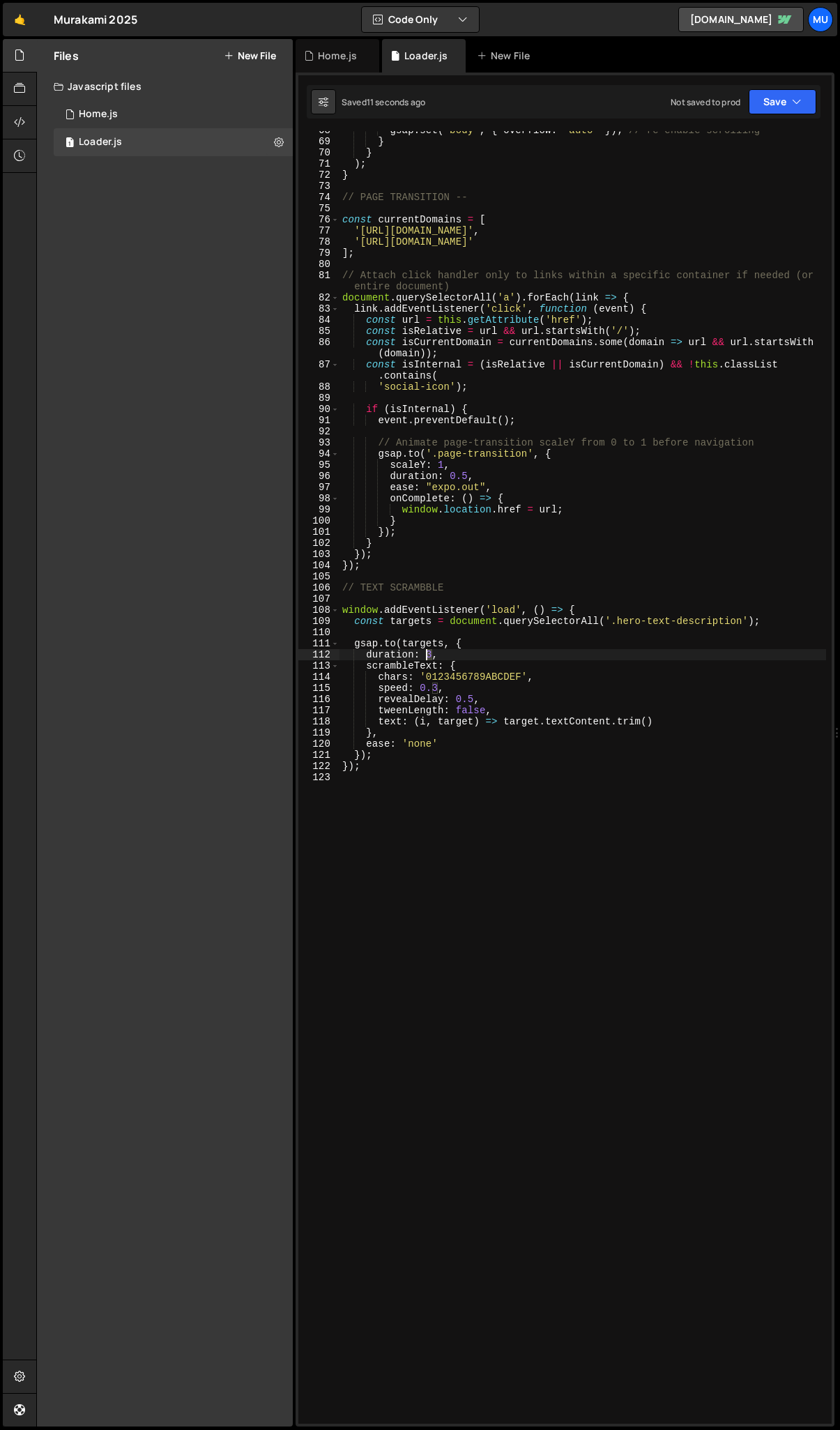
drag, startPoint x: 430, startPoint y: 652, endPoint x: 460, endPoint y: 694, distance: 51.6
click at [425, 653] on div "gsap . set ( "body" , { overflow : "auto" }) ; // re-enable scrolling } } ) ; }…" at bounding box center [582, 783] width 486 height 1316
type textarea "duration: 5,"
click at [444, 787] on div "gsap . set ( "body" , { overflow : "auto" }) ; // re-enable scrolling } } ) ; }…" at bounding box center [582, 783] width 486 height 1316
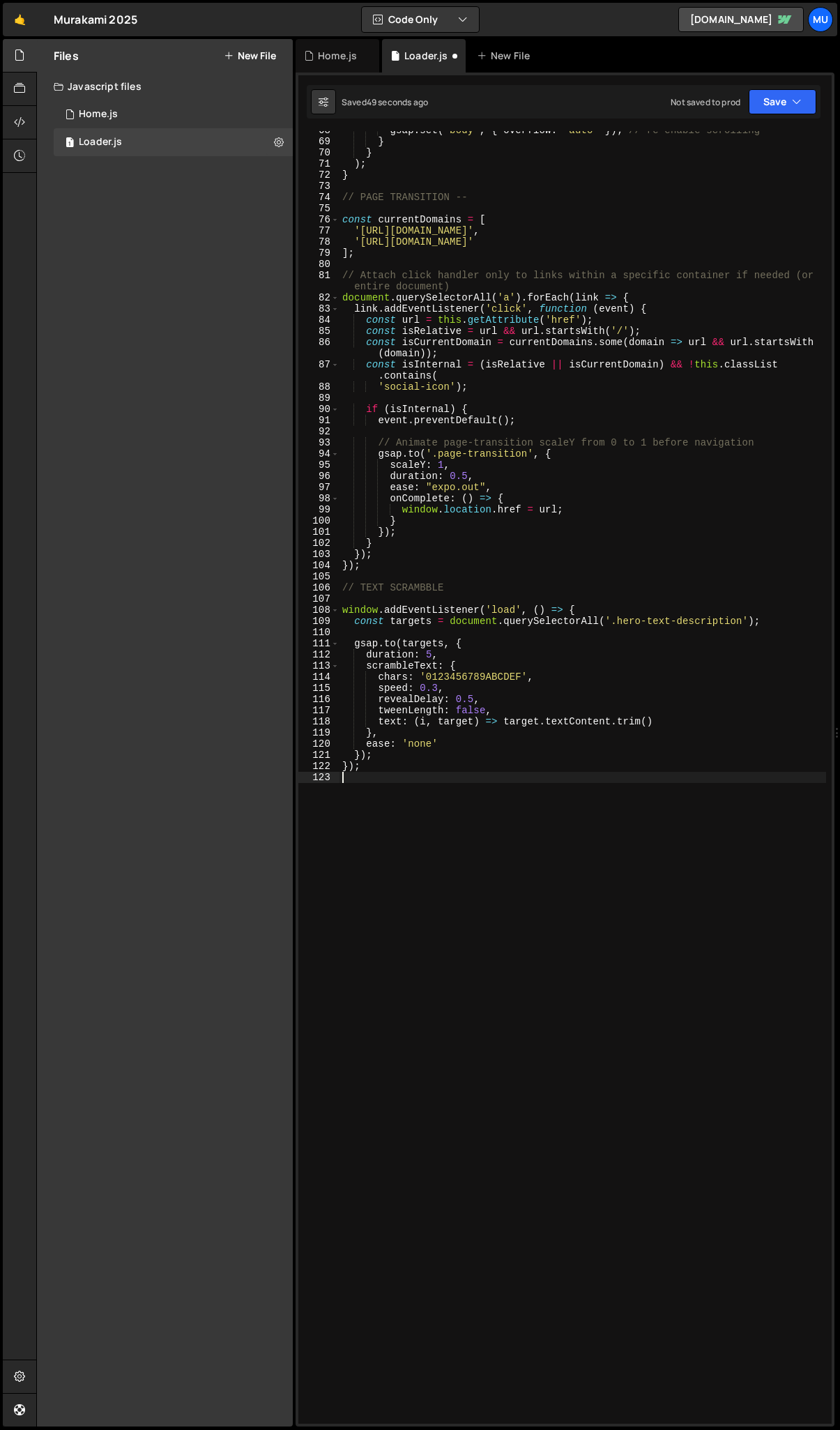
scroll to position [760, 0]
click at [432, 657] on div "gsap . set ( "body" , { overflow : "auto" }) ; // re-enable scrolling } } ) ; }…" at bounding box center [582, 788] width 486 height 1316
type textarea "duration: 5,"
click at [451, 658] on div "gsap . set ( "body" , { overflow : "auto" }) ; // re-enable scrolling } } ) ; }…" at bounding box center [582, 788] width 486 height 1316
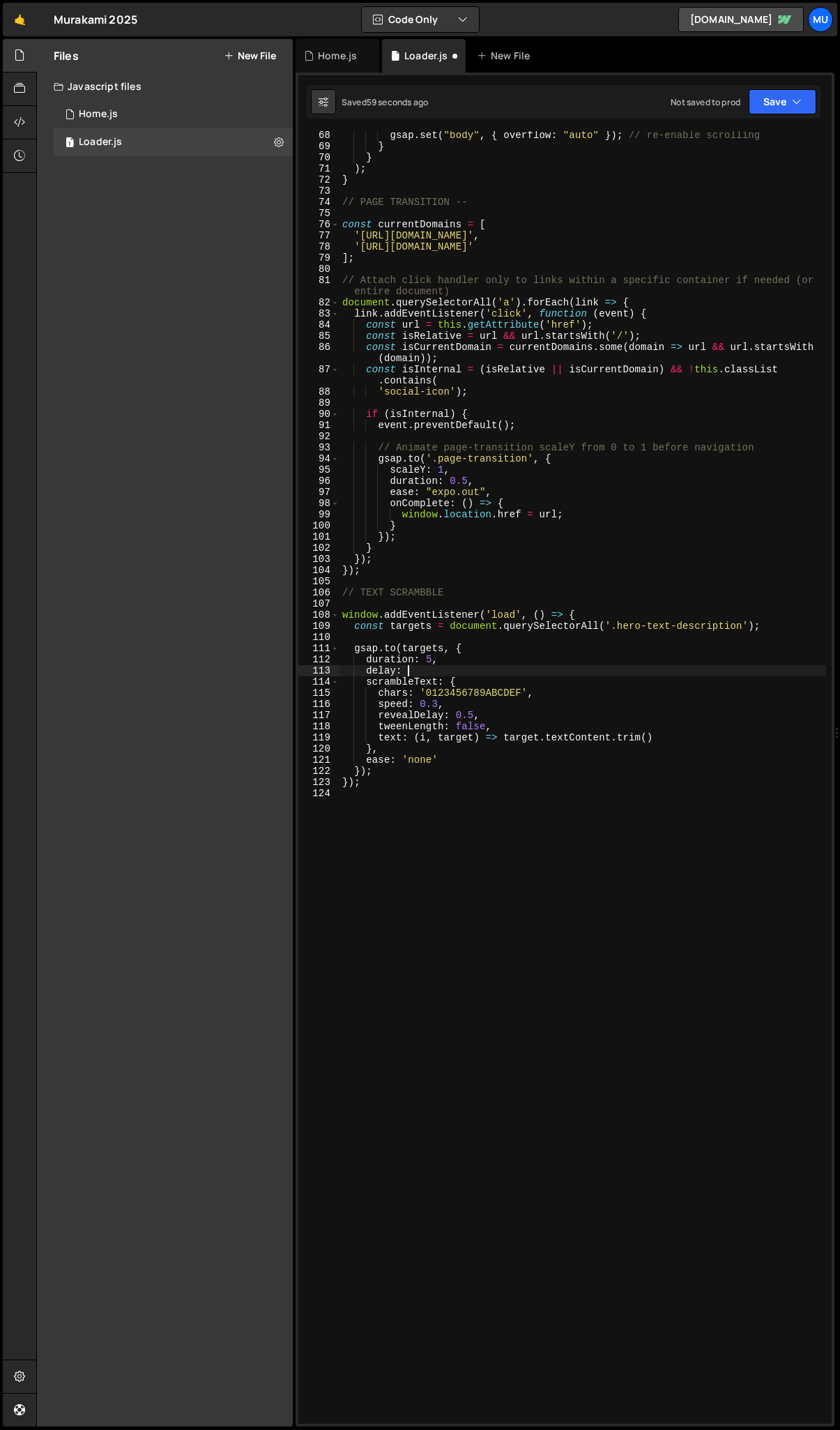
scroll to position [0, 4]
click at [432, 658] on div "gsap . set ( "body" , { overflow : "auto" }) ; // re-enable scrolling } } ) ; }…" at bounding box center [582, 788] width 486 height 1316
click at [378, 672] on div "gsap . set ( "body" , { overflow : "auto" }) ; // re-enable scrolling } } ) ; }…" at bounding box center [582, 788] width 486 height 1316
click at [413, 785] on div "gsap . set ( "body" , { overflow : "auto" }) ; // re-enable scrolling } } ) ; }…" at bounding box center [582, 788] width 486 height 1316
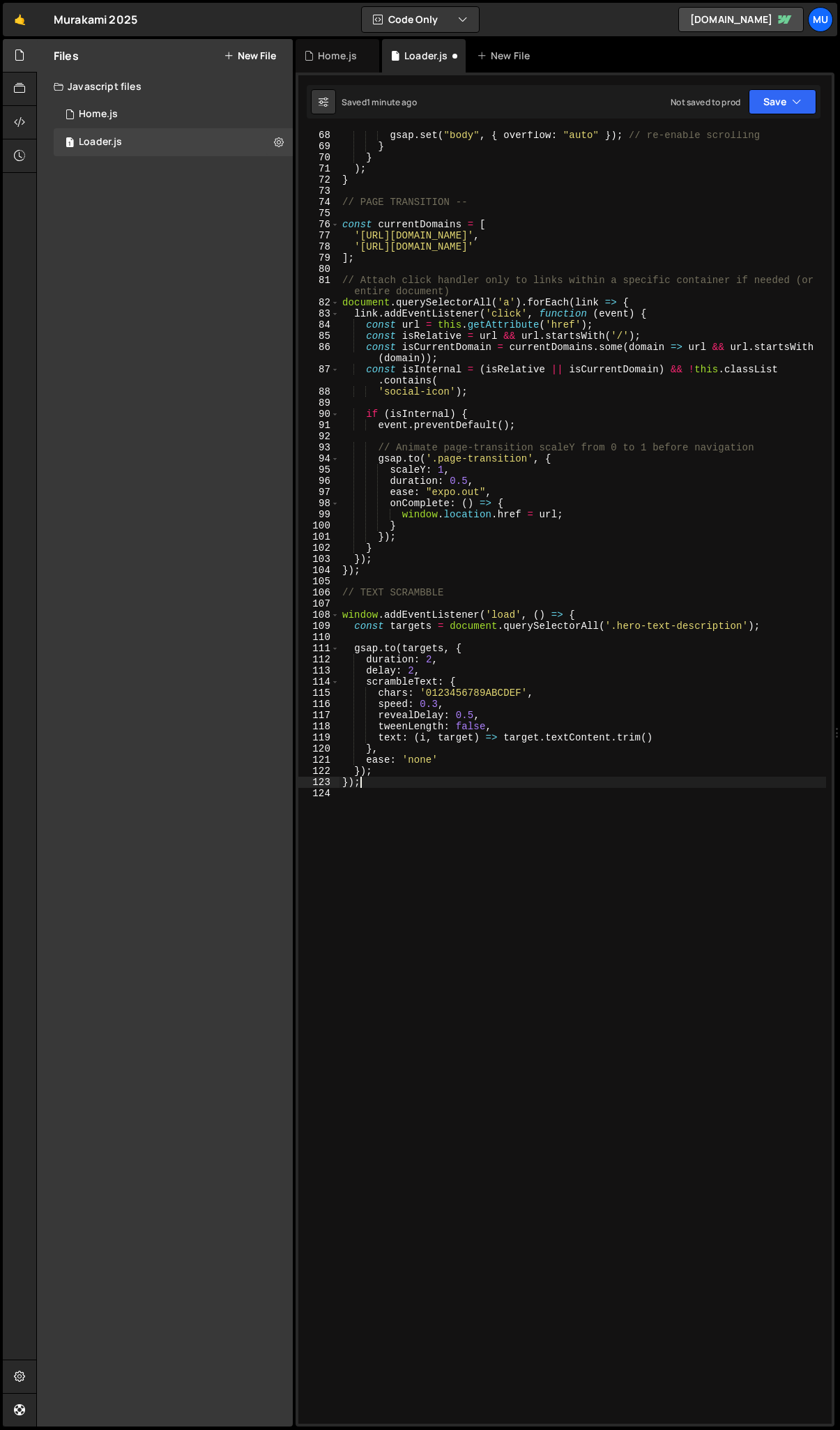
scroll to position [0, 1]
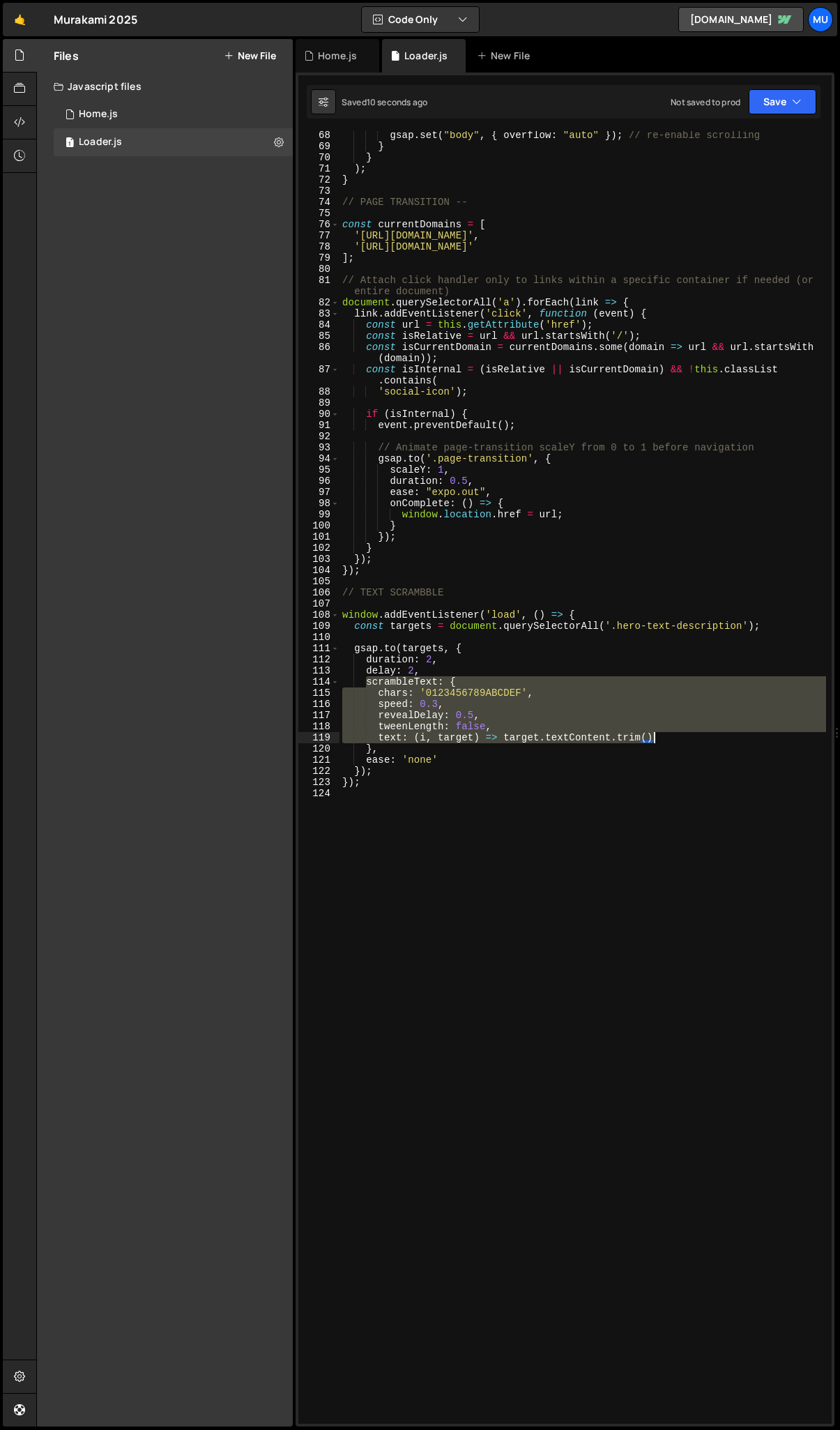
drag, startPoint x: 367, startPoint y: 684, endPoint x: 684, endPoint y: 739, distance: 321.7
click at [684, 739] on div "gsap . set ( "body" , { overflow : "auto" }) ; // re-enable scrolling } } ) ; }…" at bounding box center [582, 788] width 486 height 1316
type textarea "tweenLength: false, text: (i, target) => target.textContent.trim()"
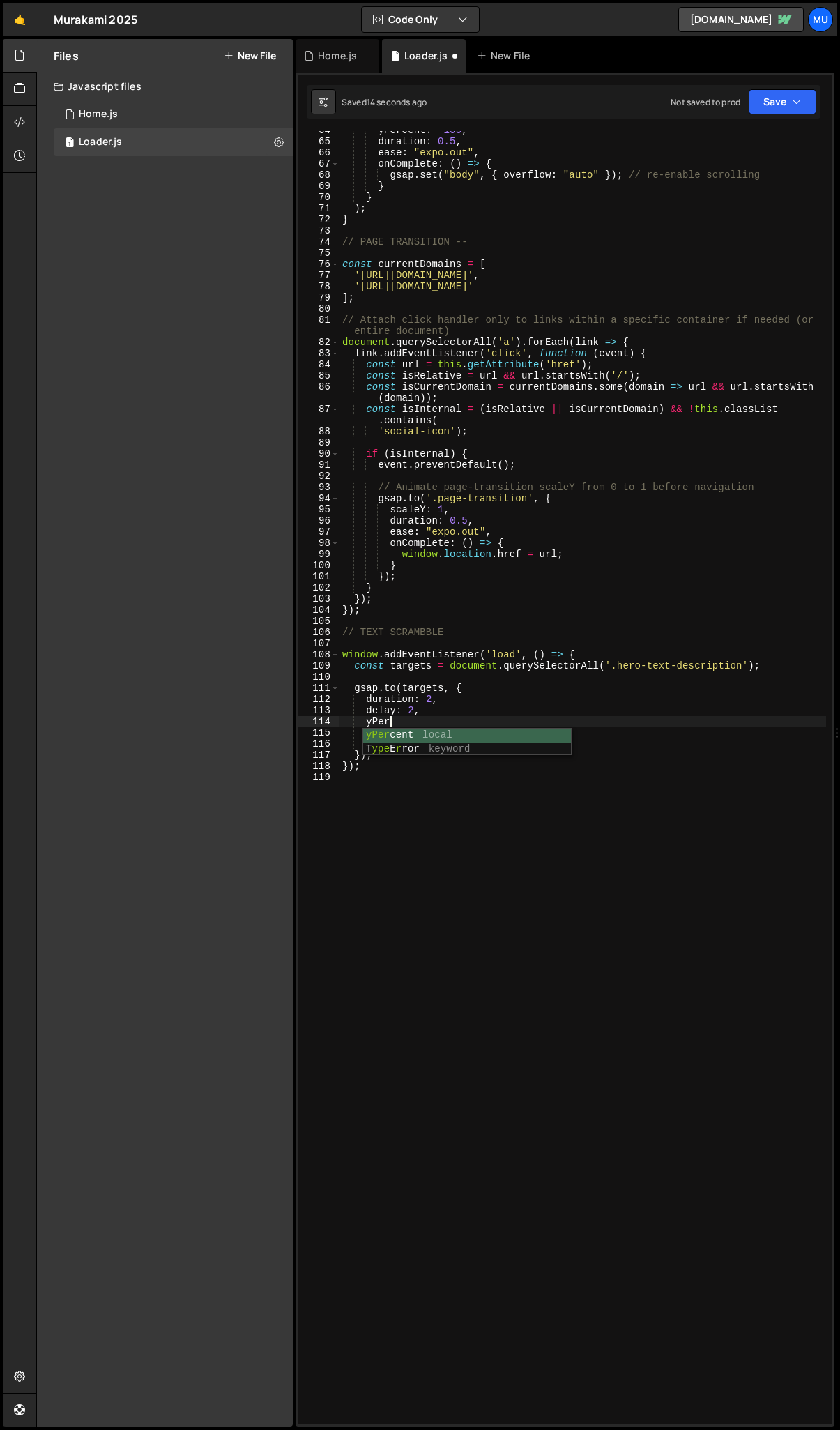
scroll to position [0, 4]
click at [491, 727] on body "Projects Community Library Blog Mu Projects Your Teams Account Upgrade Logout" at bounding box center [420, 715] width 840 height 1430
click at [429, 724] on div "yPercent : - 100 , duration : 0.5 , ease : "expo.out" , onComplete : ( ) => { g…" at bounding box center [582, 783] width 486 height 1316
type textarea "yPercent: -100,"
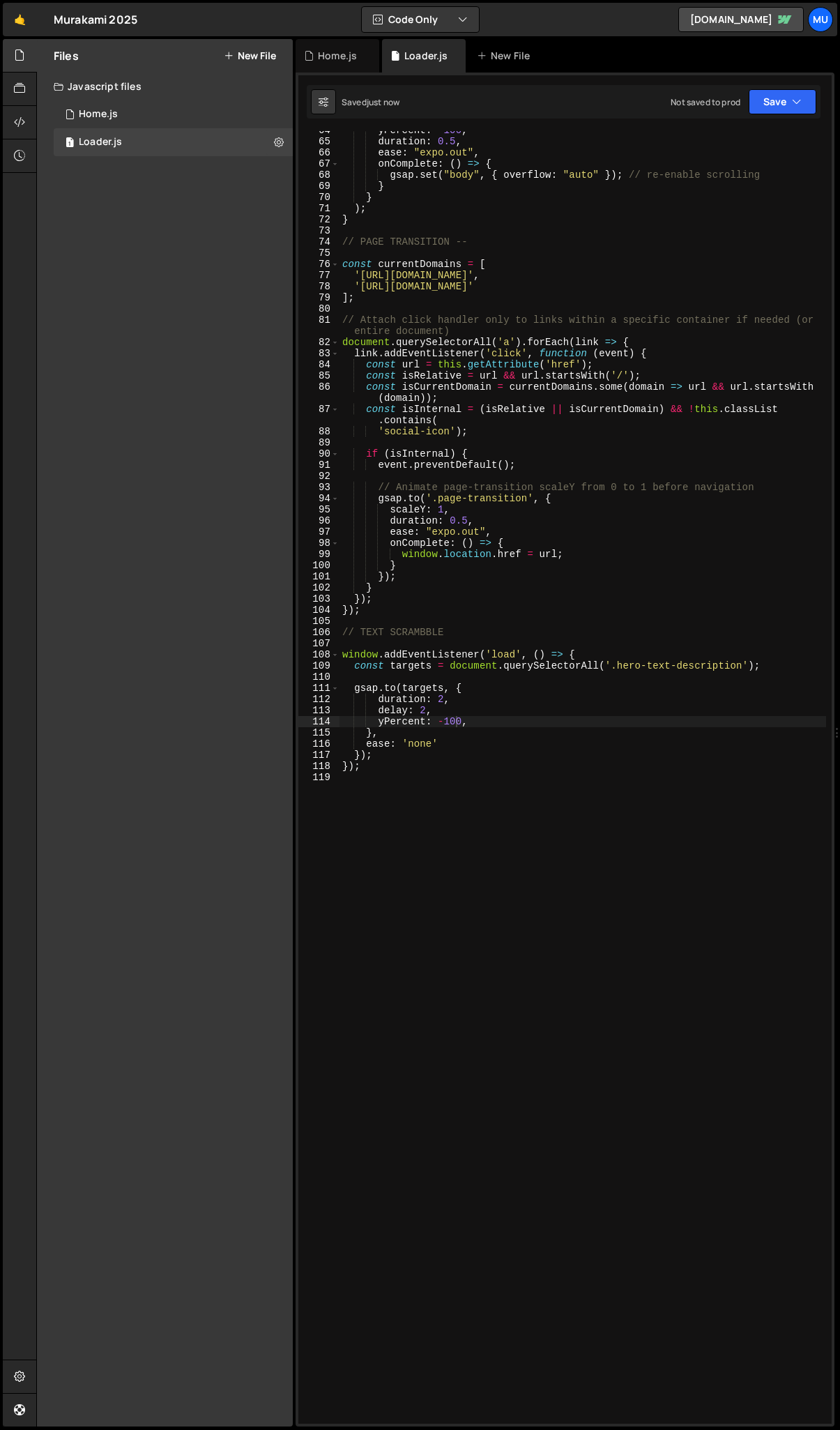
click at [508, 717] on div "yPercent : - 100 , duration : 0.5 , ease : "expo.out" , onComplete : ( ) => { g…" at bounding box center [582, 783] width 486 height 1316
click at [390, 783] on div "yPercent : - 100 , duration : 0.5 , ease : "expo.out" , onComplete : ( ) => { g…" at bounding box center [582, 783] width 486 height 1316
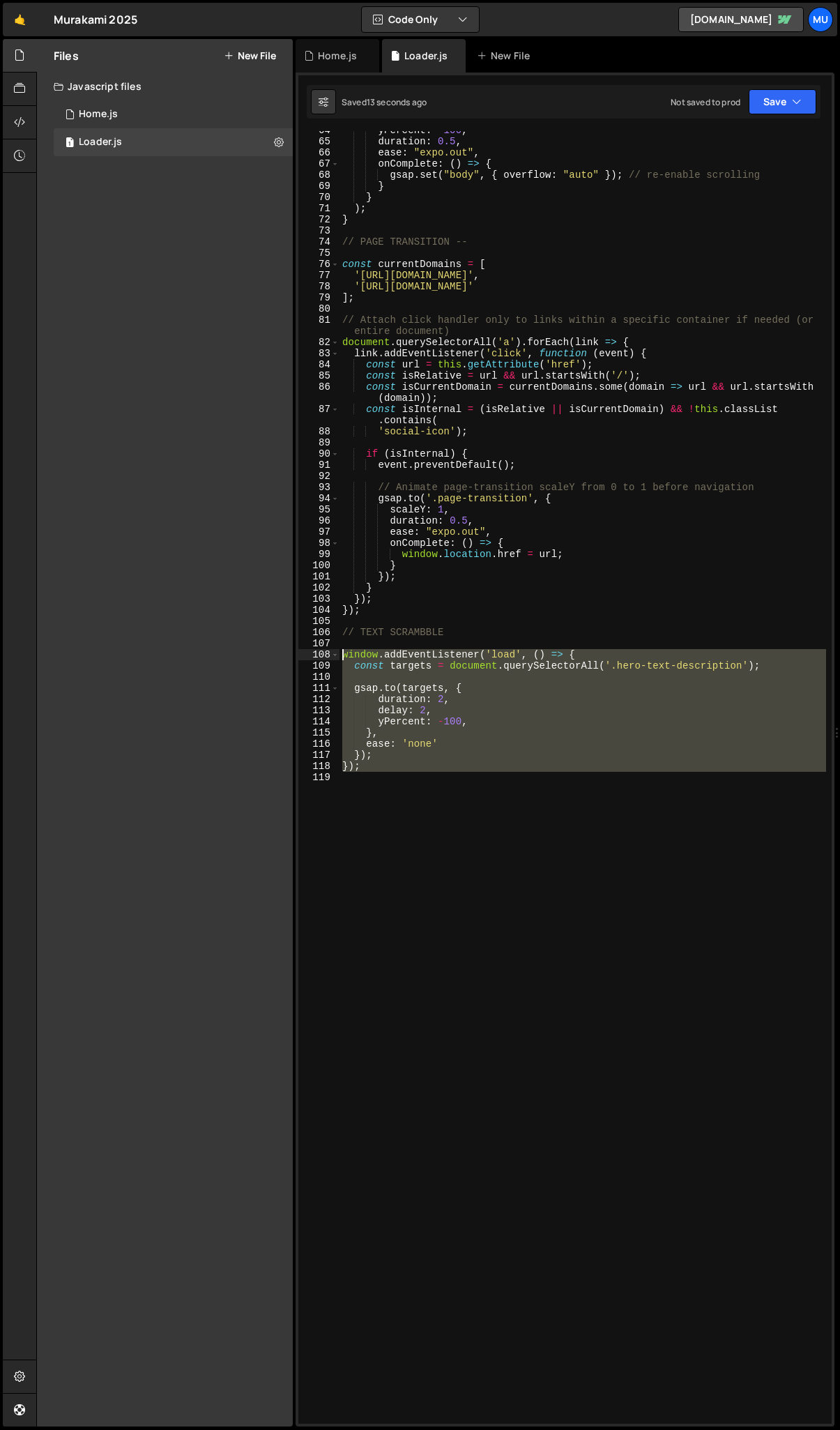
drag, startPoint x: 391, startPoint y: 778, endPoint x: 340, endPoint y: 659, distance: 129.5
click at [340, 659] on div "yPercent : - 100 , duration : 0.5 , ease : "expo.out" , onComplete : ( ) => { g…" at bounding box center [582, 783] width 486 height 1316
type textarea "window.addEventListener('load', () => { const targets = document.querySelectorA…"
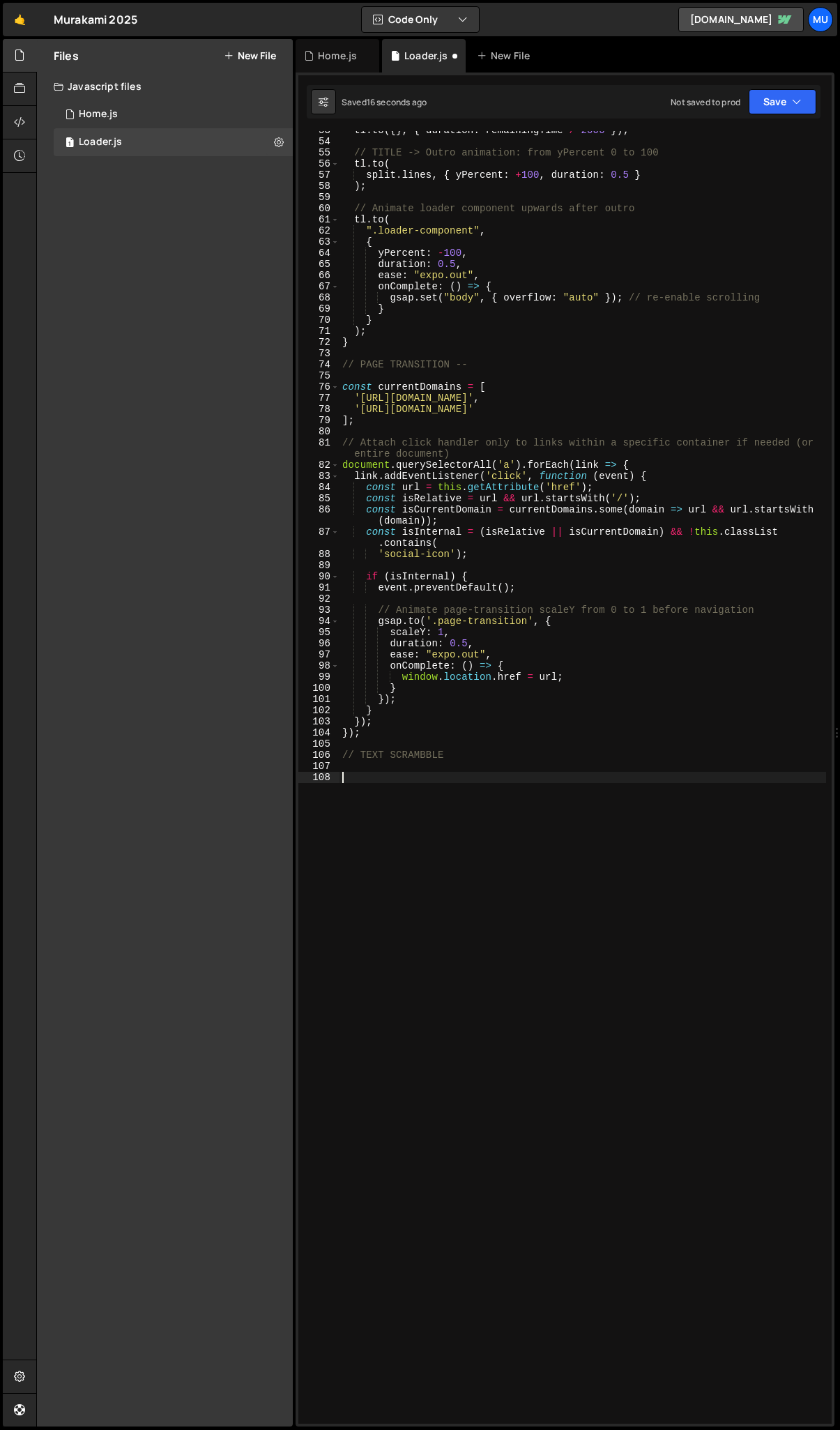
scroll to position [586, 0]
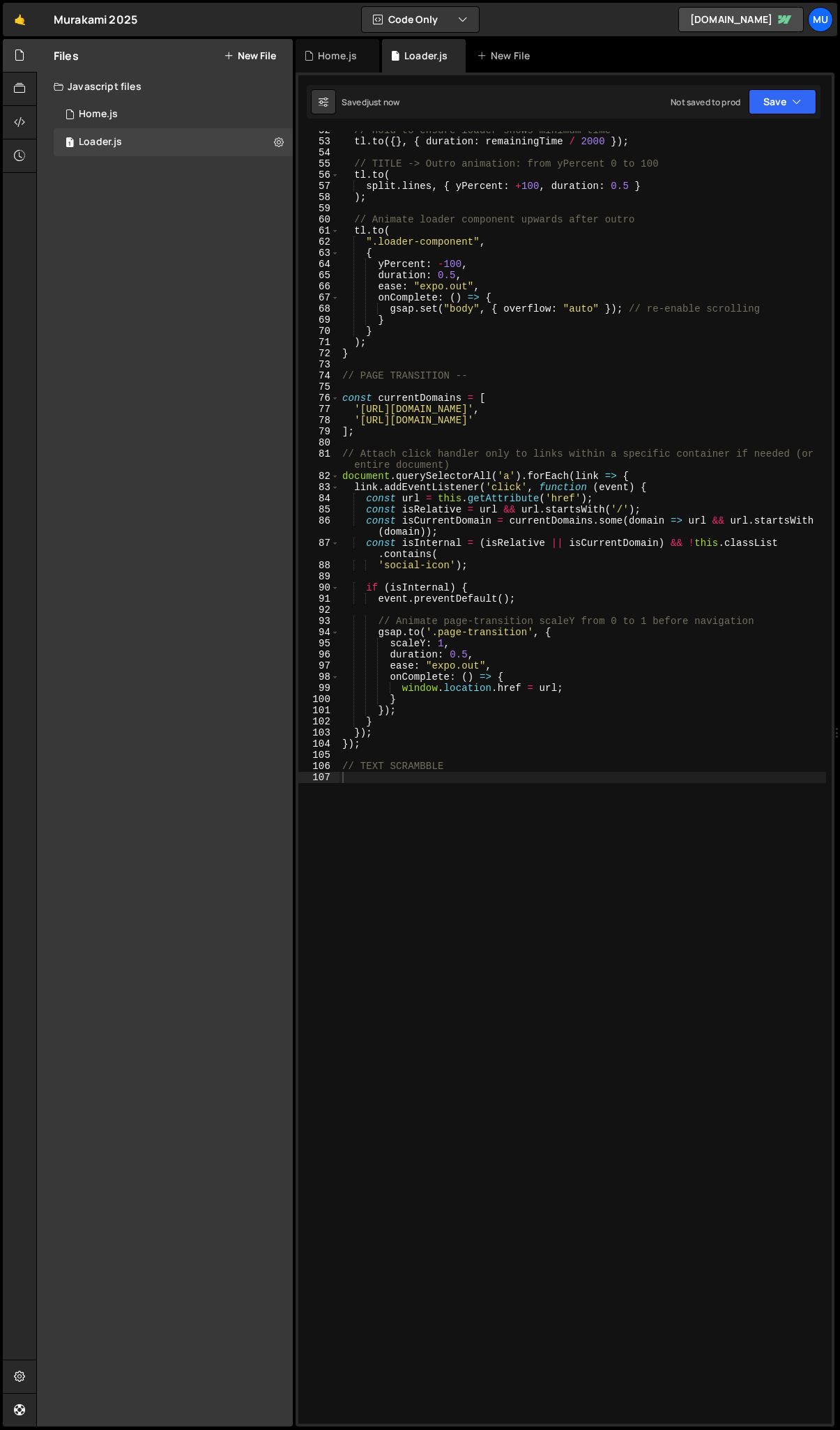
click at [392, 784] on div "// Hold to ensure loader shows minimum time tl . to ({ } , { duration : remaini…" at bounding box center [582, 783] width 486 height 1316
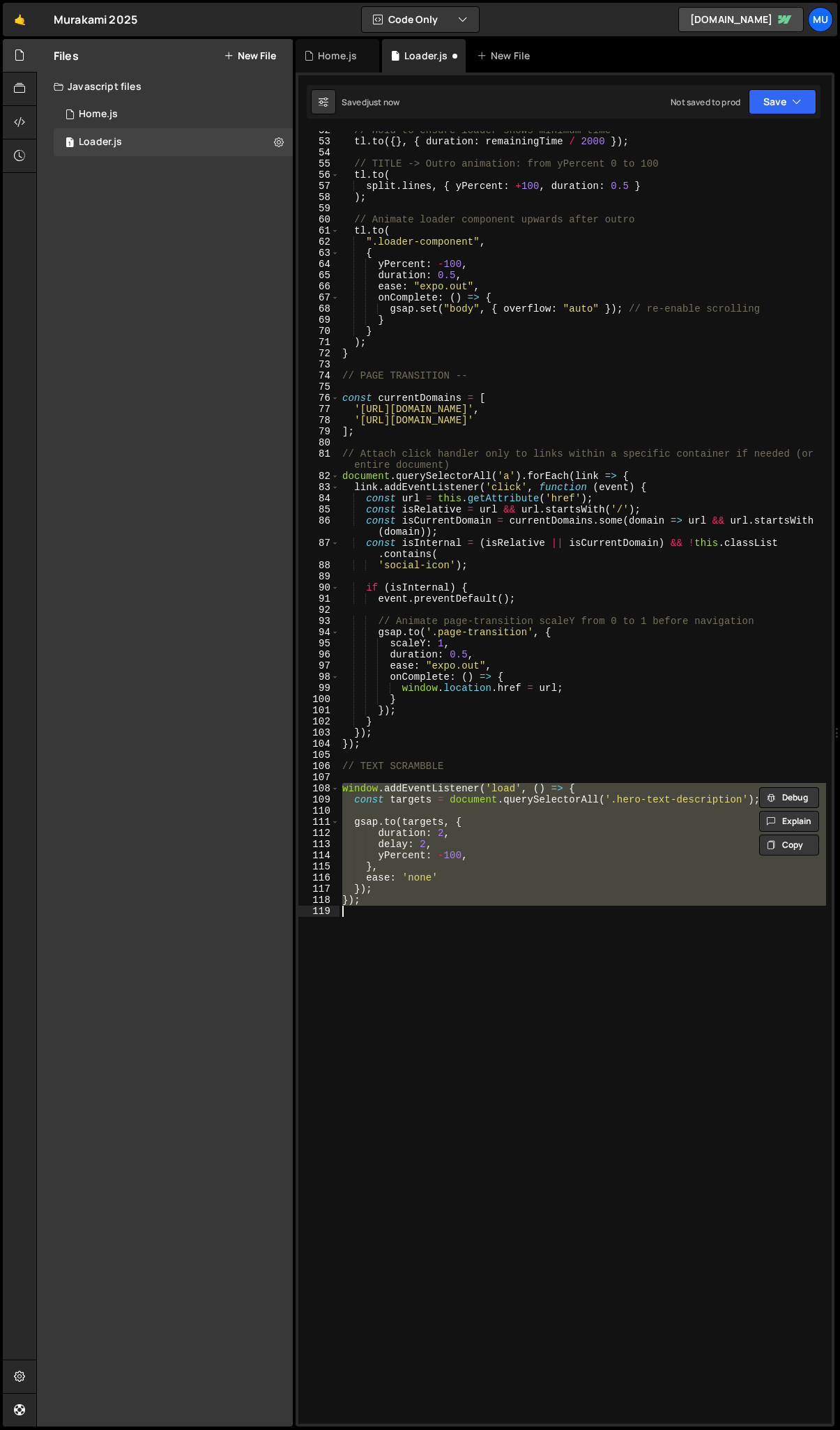
click at [505, 861] on div "// Hold to ensure loader shows minimum time tl . to ({ } , { duration : remaini…" at bounding box center [582, 778] width 486 height 1293
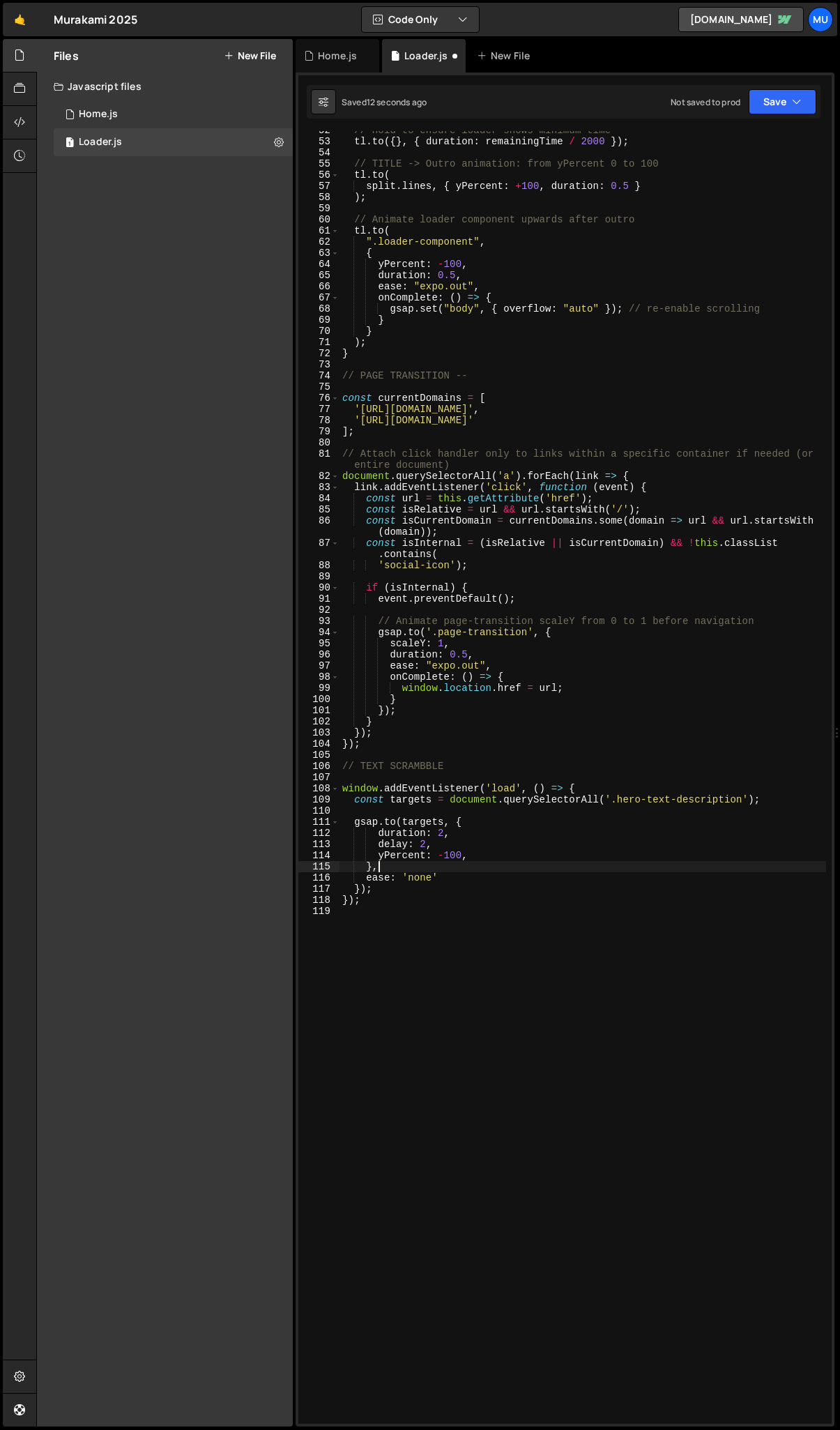
click at [455, 803] on div "// Hold to ensure loader shows minimum time tl . to ({ } , { duration : remaini…" at bounding box center [582, 783] width 486 height 1316
type textarea "const targets = document.querySelectorAll('.hero-text-description');"
click at [451, 809] on div "// Hold to ensure loader shows minimum time tl . to ({ } , { duration : remaini…" at bounding box center [582, 783] width 486 height 1316
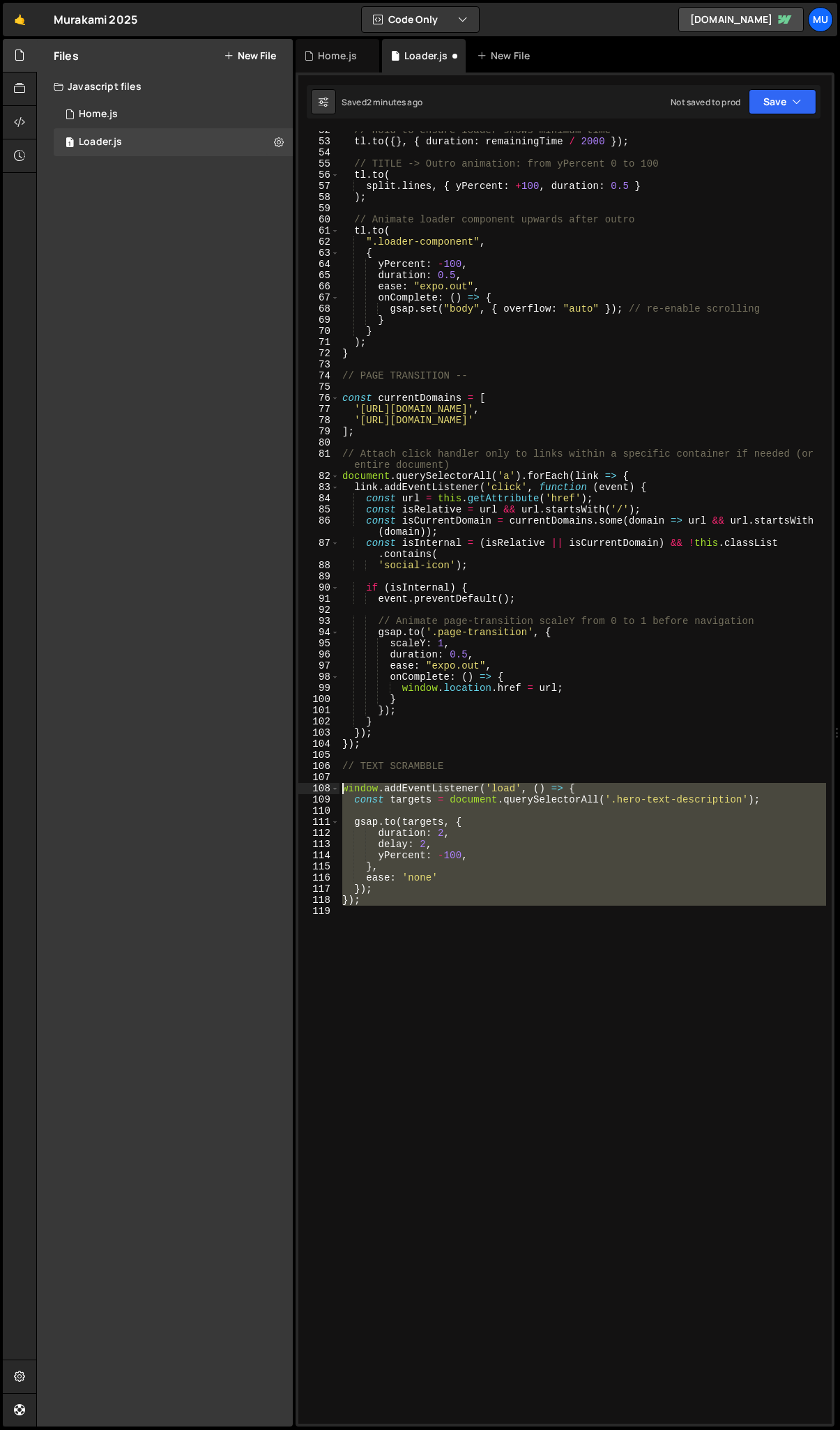
drag, startPoint x: 440, startPoint y: 915, endPoint x: 329, endPoint y: 786, distance: 170.2
click at [328, 786] on div "52 53 54 55 56 57 58 59 60 61 62 63 64 65 66 67 68 69 70 71 72 73 74 75 76 77 7…" at bounding box center [565, 778] width 533 height 1293
type textarea "window.addEventListener('load', () => { const targets = document.querySelectorA…"
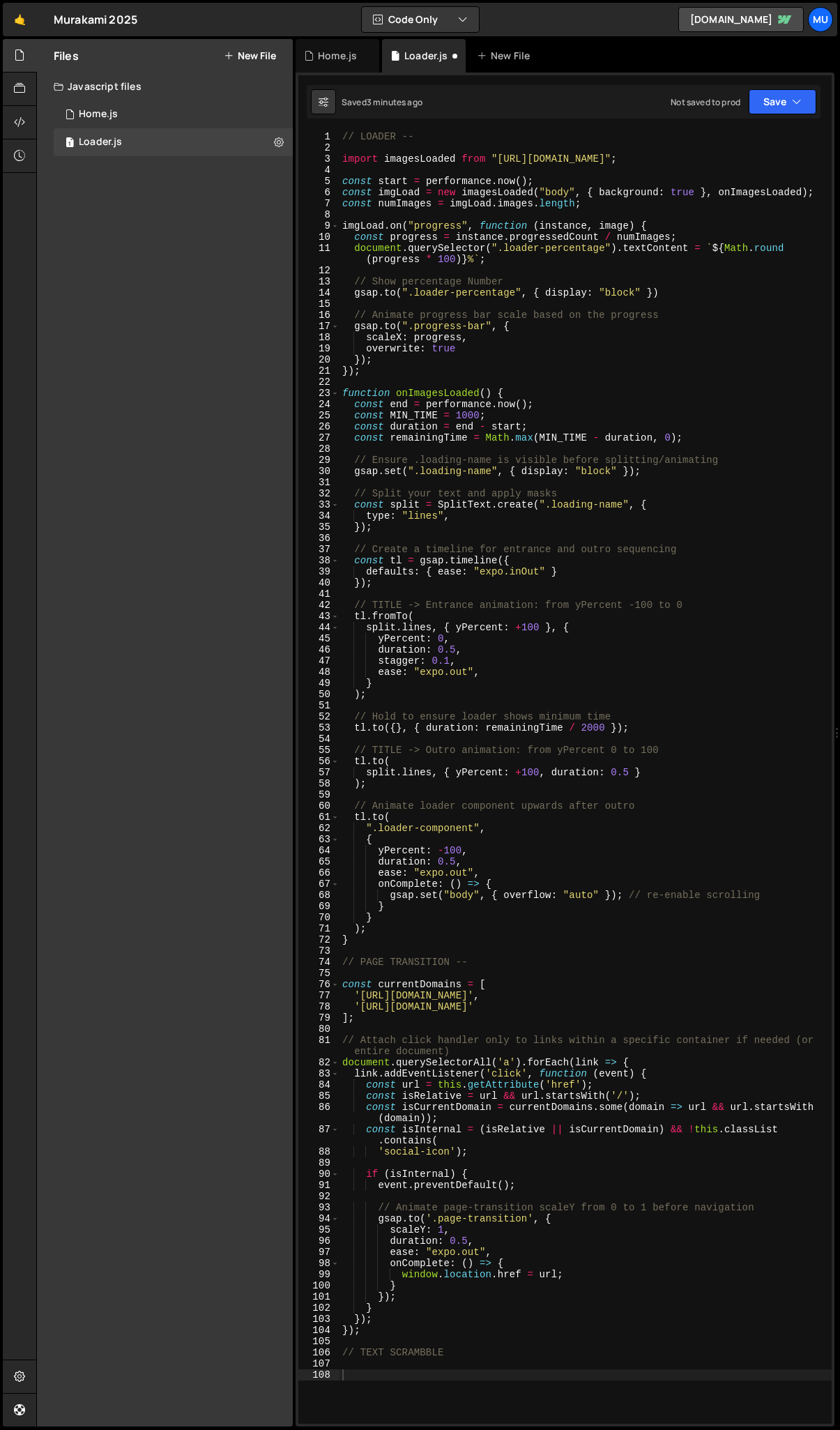
scroll to position [5, 0]
click at [451, 936] on div "// LOADER -- import imagesLoaded from "https://cdn.skypack.dev/imagesloaded" ; …" at bounding box center [585, 789] width 492 height 1316
drag, startPoint x: 425, startPoint y: 1355, endPoint x: 335, endPoint y: 1358, distance: 90.0
click at [335, 1358] on div "} 1 2 3 4 5 6 7 8 9 10 11 12 13 14 15 16 17 18 19 20 21 22 23 24 25 26 27 28 29…" at bounding box center [565, 778] width 533 height 1293
type textarea "// TEXT SCRAMBBLE"
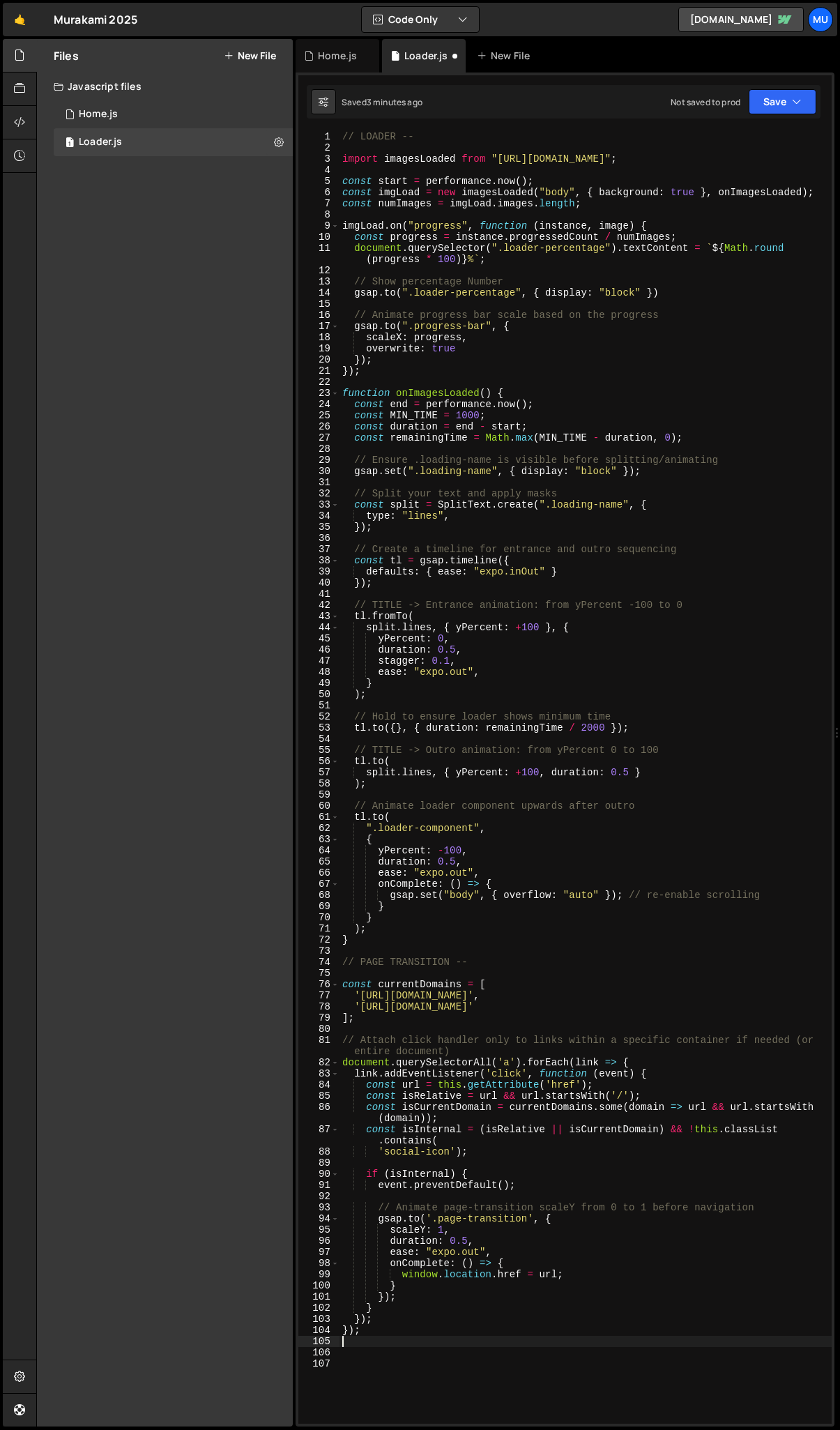
click at [388, 941] on div "// LOADER -- import imagesLoaded from "https://cdn.skypack.dev/imagesloaded" ; …" at bounding box center [585, 789] width 492 height 1316
type textarea "}"
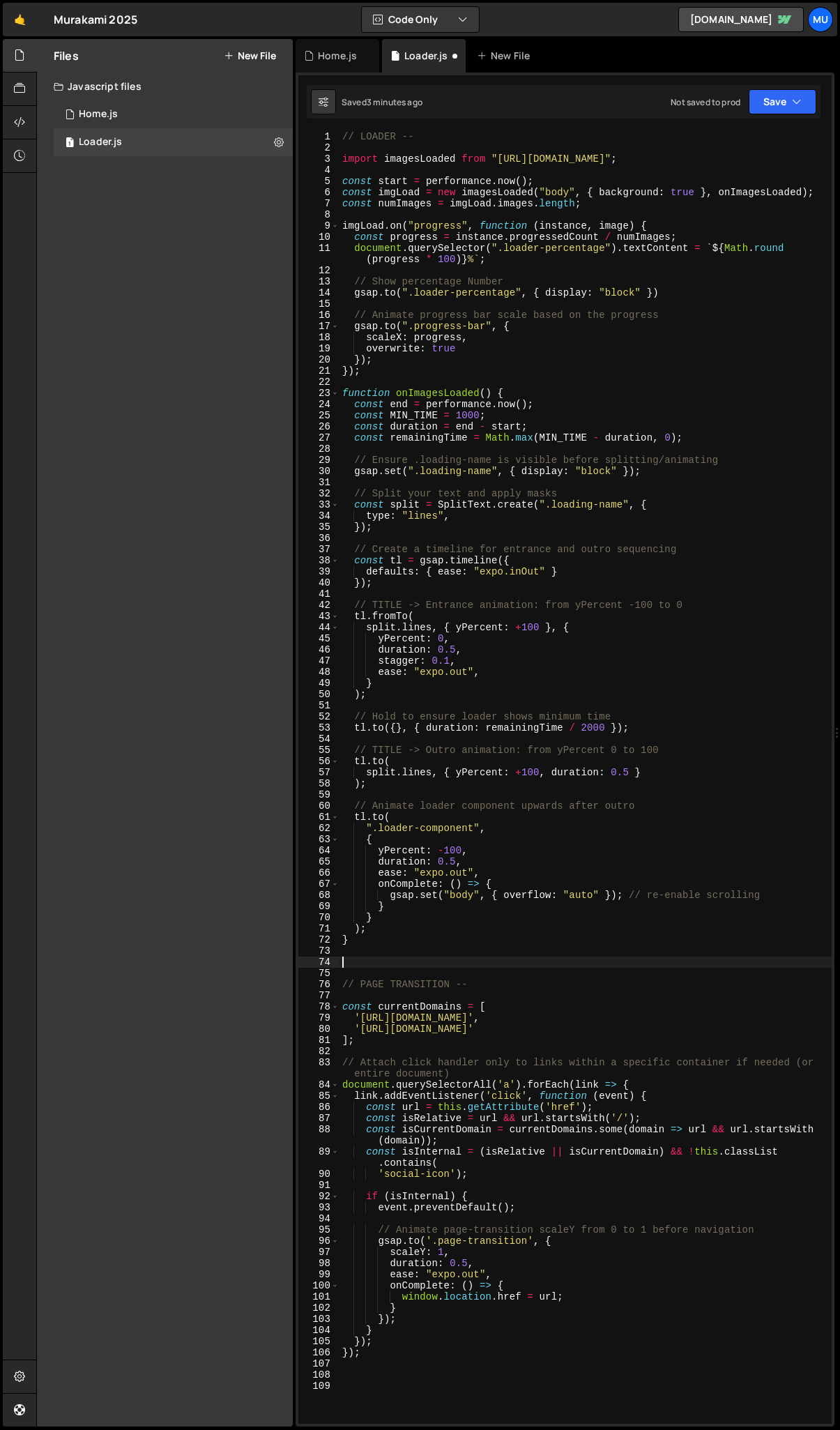
paste textarea "// TEXT SCRAMBBLE"
type textarea "// TEXT SCRAMBBLE"
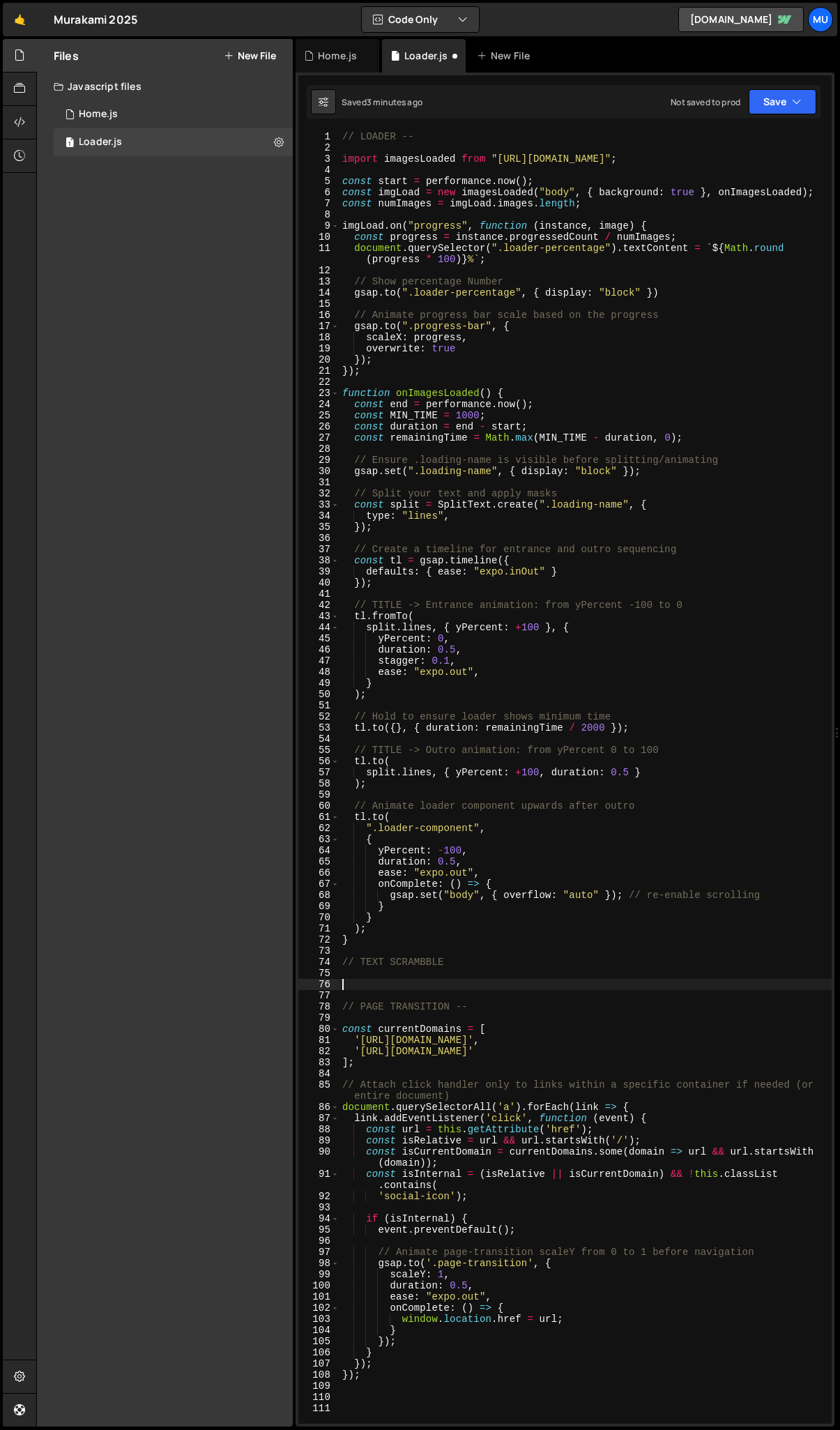
paste textarea "});"
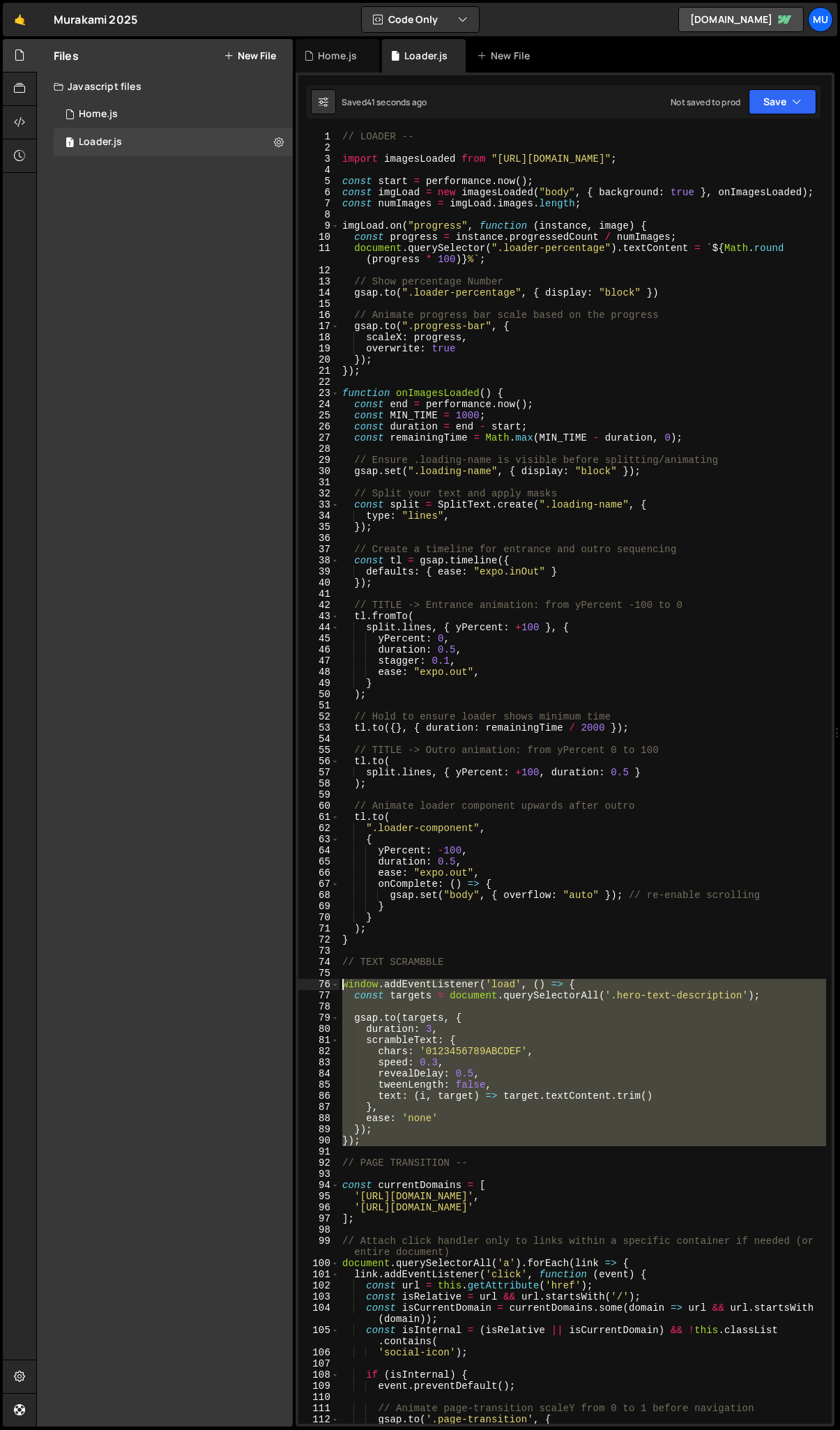
drag, startPoint x: 374, startPoint y: 1146, endPoint x: 314, endPoint y: 983, distance: 173.7
click at [314, 983] on div "}); 1 2 3 4 5 6 7 8 9 10 11 12 13 14 15 16 17 18 19 20 21 22 23 24 25 26 27 28 …" at bounding box center [565, 778] width 533 height 1293
paste textarea "</script>"
click at [365, 1144] on div "// LOADER -- import imagesLoaded from "https://cdn.skypack.dev/imagesloaded" ; …" at bounding box center [582, 778] width 486 height 1293
drag, startPoint x: 378, startPoint y: 1140, endPoint x: 321, endPoint y: 988, distance: 162.3
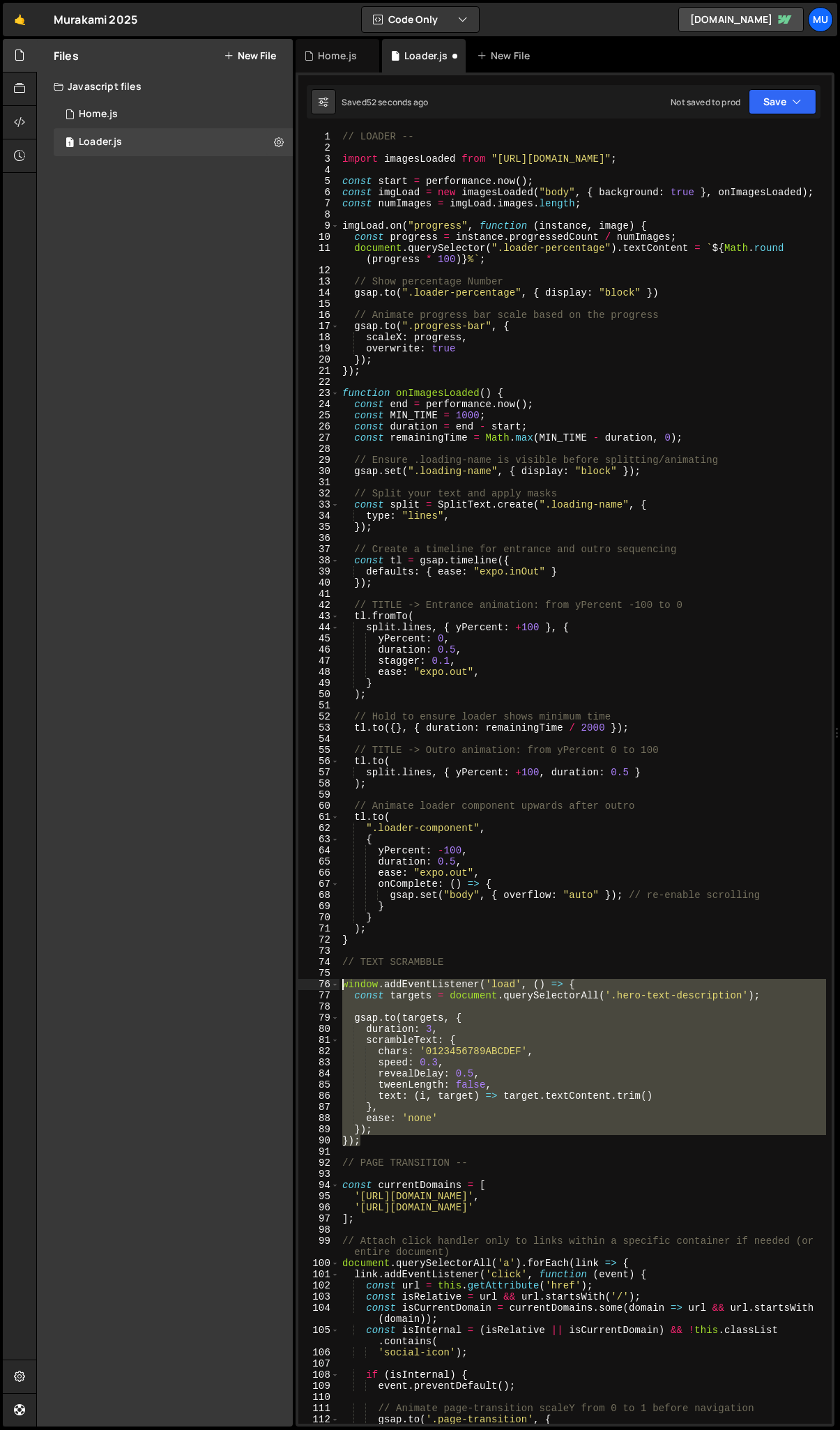
click at [321, 988] on div "}); 1 2 3 4 5 6 7 8 9 10 11 12 13 14 15 16 17 18 19 20 21 22 23 24 25 26 27 28 …" at bounding box center [565, 778] width 533 height 1293
paste textarea "}"
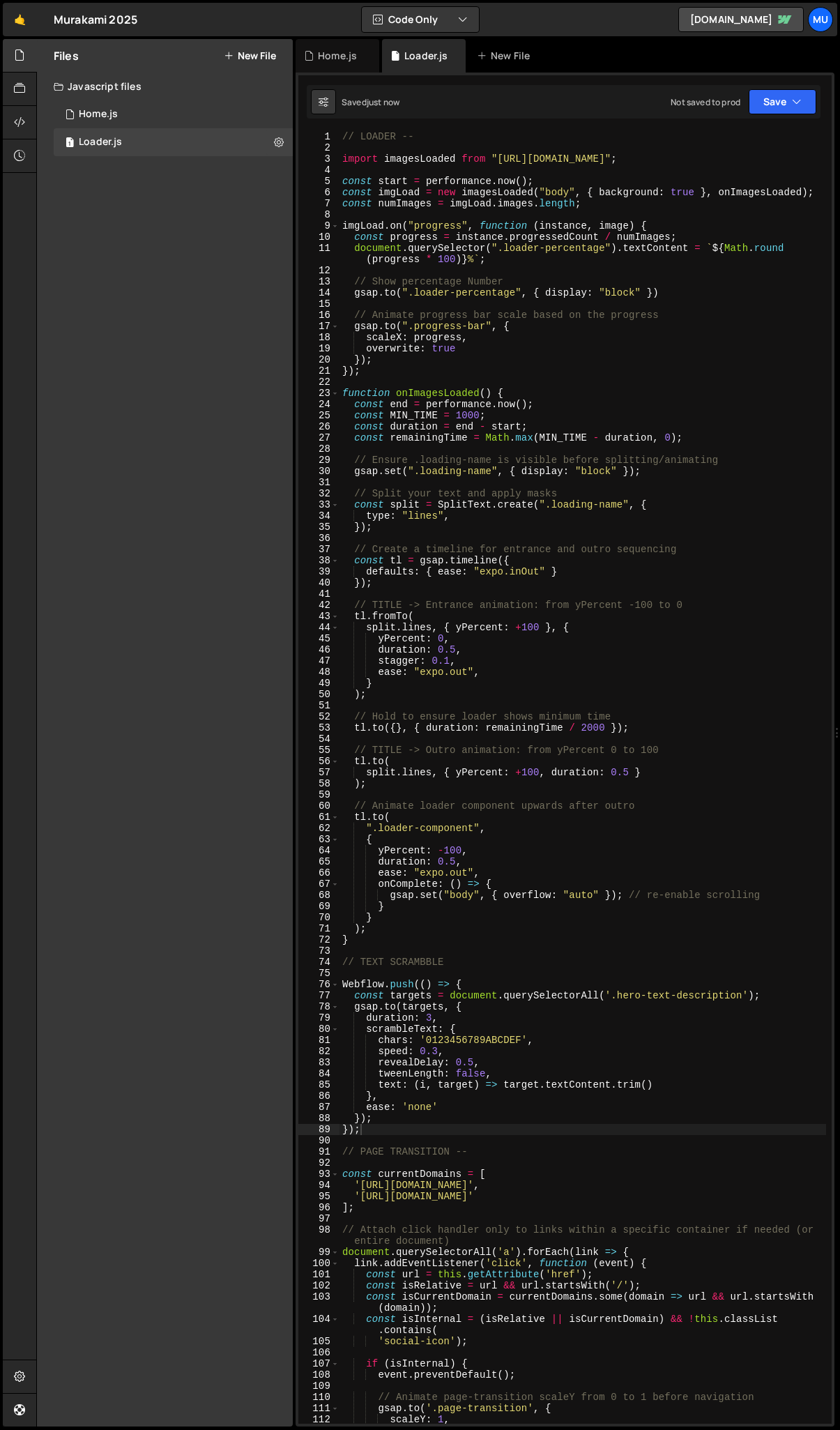
click at [461, 1024] on div "// LOADER -- import imagesLoaded from "https://cdn.skypack.dev/imagesloaded" ; …" at bounding box center [582, 789] width 486 height 1316
click at [430, 1016] on div "// LOADER -- import imagesLoaded from "https://cdn.skypack.dev/imagesloaded" ; …" at bounding box center [582, 789] width 486 height 1316
click at [445, 1016] on div "// LOADER -- import imagesLoaded from "https://cdn.skypack.dev/imagesloaded" ; …" at bounding box center [582, 789] width 486 height 1316
click at [436, 1052] on div "// LOADER -- import imagesLoaded from "https://cdn.skypack.dev/imagesloaded" ; …" at bounding box center [582, 789] width 486 height 1316
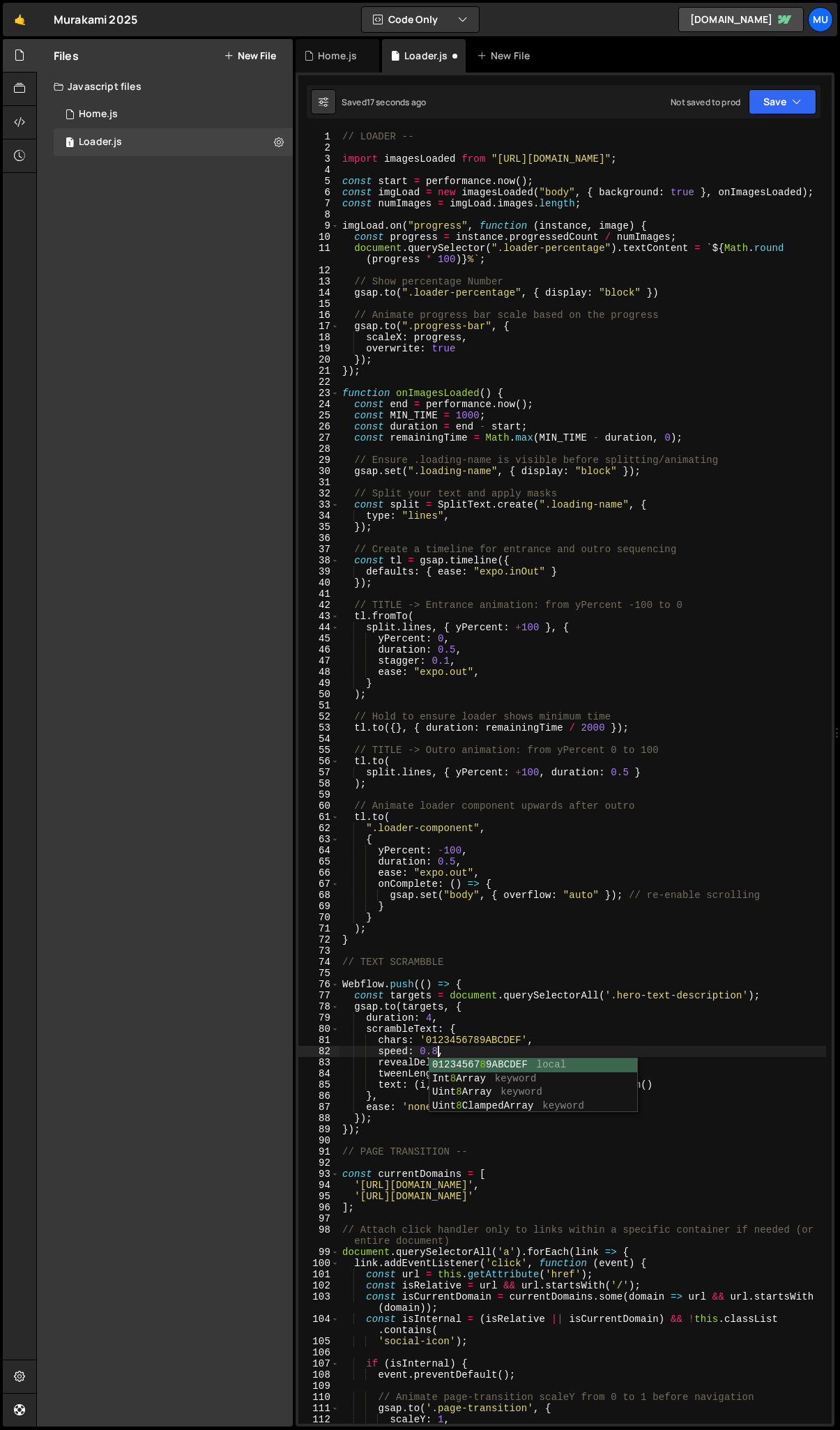
scroll to position [0, 6]
click at [477, 1038] on div "// LOADER -- import imagesLoaded from "https://cdn.skypack.dev/imagesloaded" ; …" at bounding box center [582, 789] width 486 height 1316
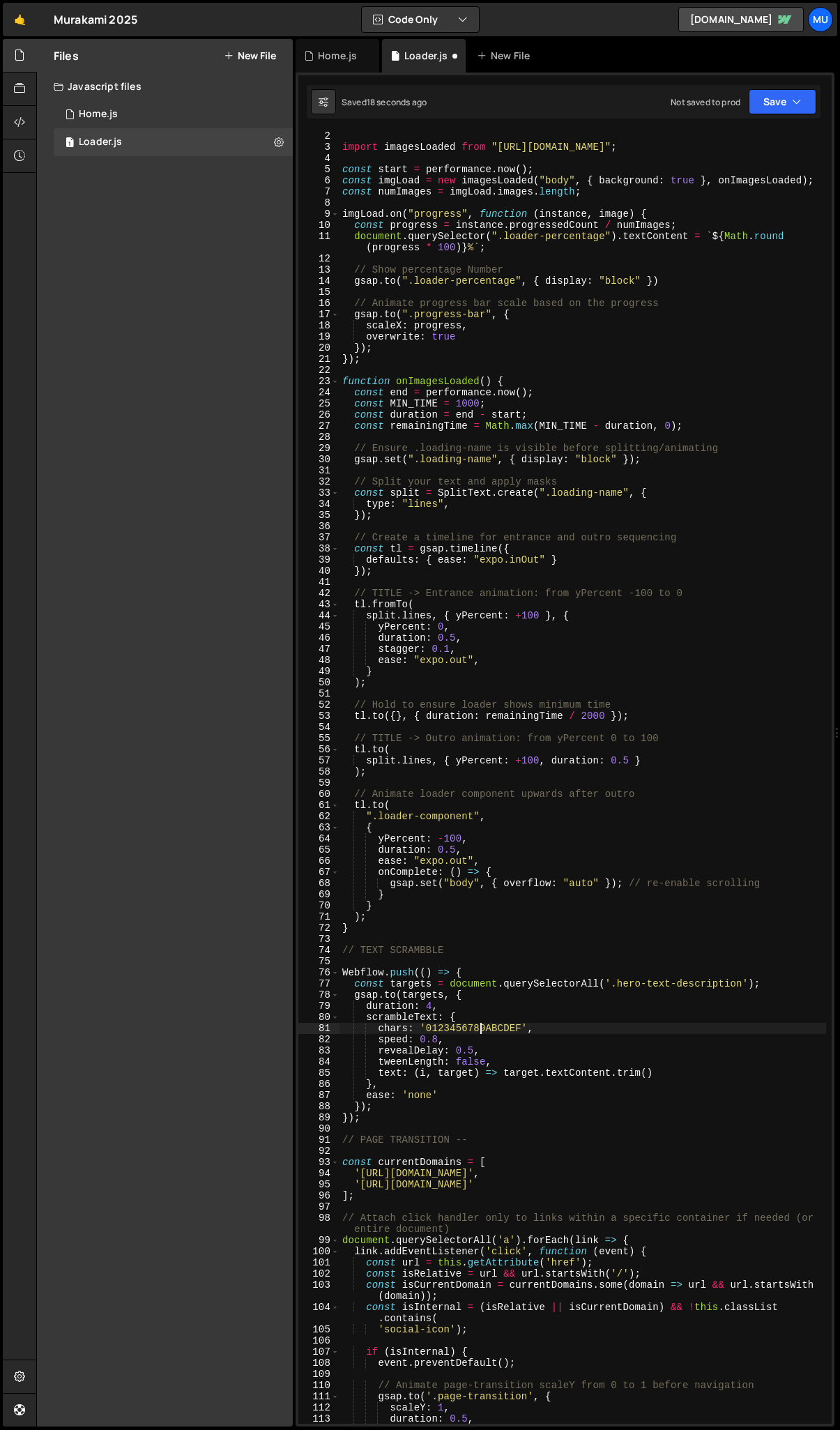
scroll to position [13, 0]
click at [482, 1052] on div "import imagesLoaded from "https://cdn.skypack.dev/imagesloaded" ; const start =…" at bounding box center [582, 787] width 486 height 1316
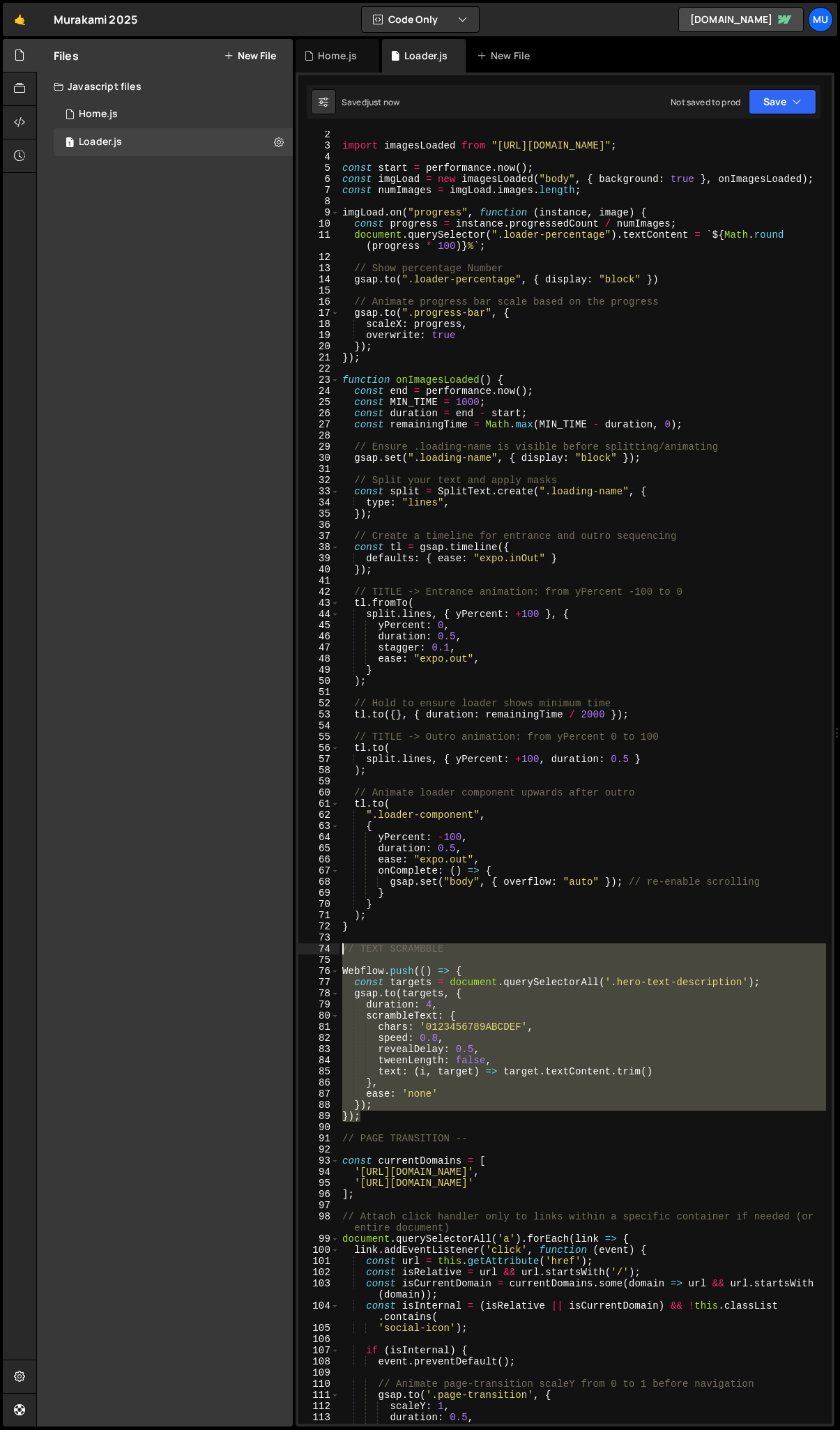
drag, startPoint x: 370, startPoint y: 1120, endPoint x: 320, endPoint y: 953, distance: 174.3
click at [320, 953] on div "revealDelay: 0.5, 2 3 4 5 6 7 8 9 10 11 12 13 14 15 16 17 18 19 20 21 22 23 24 …" at bounding box center [565, 778] width 533 height 1293
type textarea "// TEXT SCRAMBBLE"
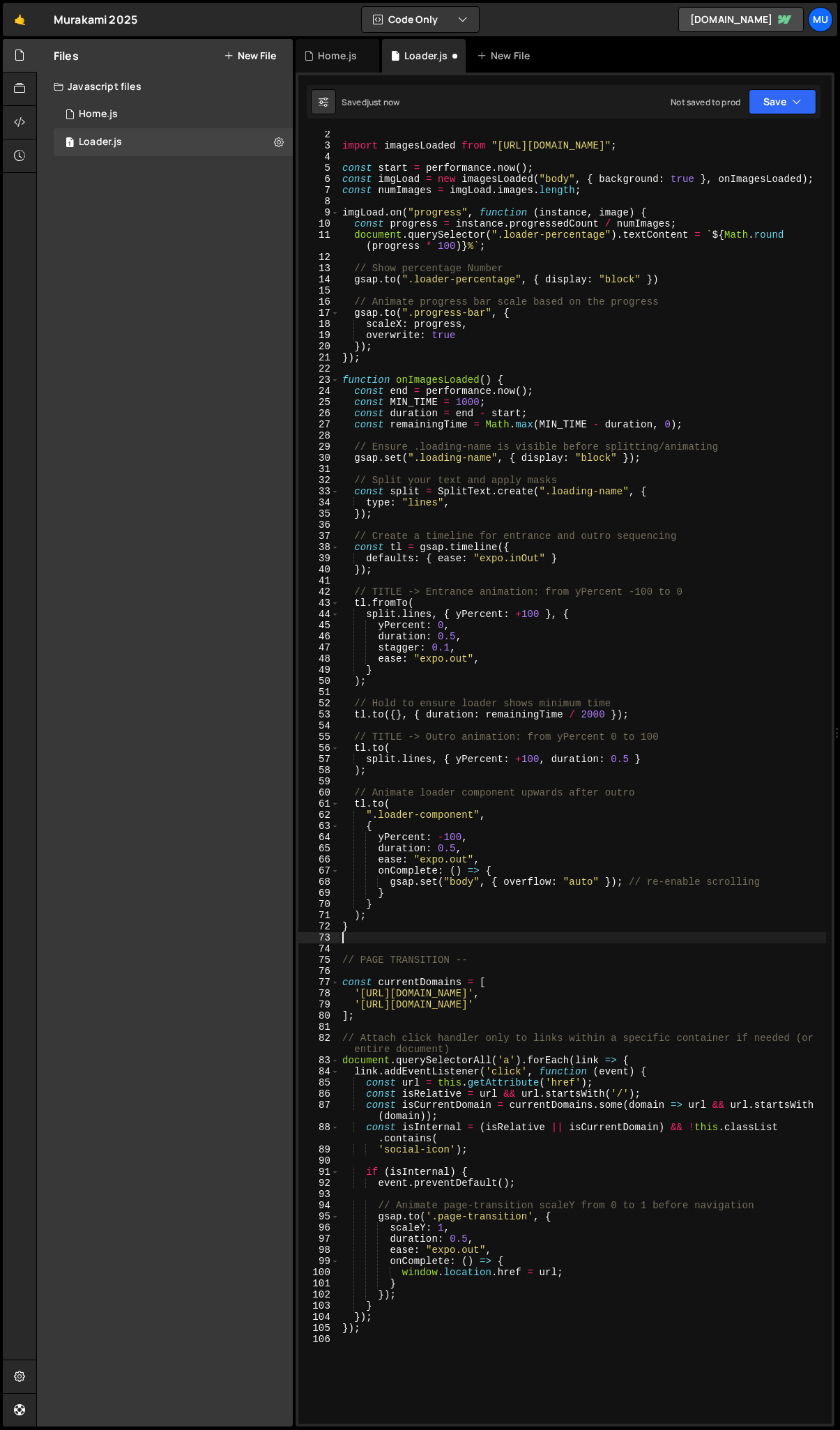
type textarea "}"
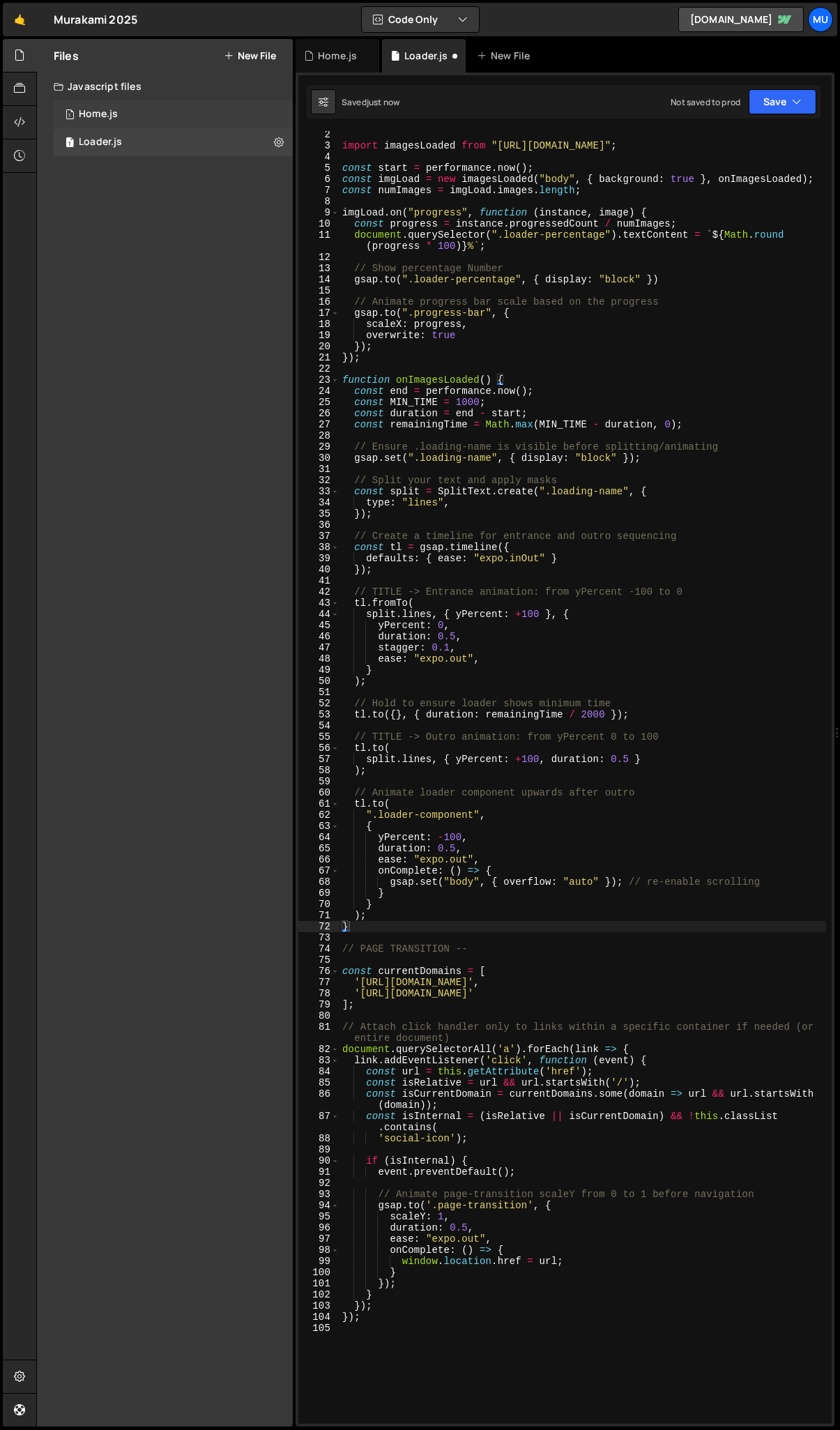
click at [168, 112] on div "1 Home.js 0" at bounding box center [173, 114] width 239 height 28
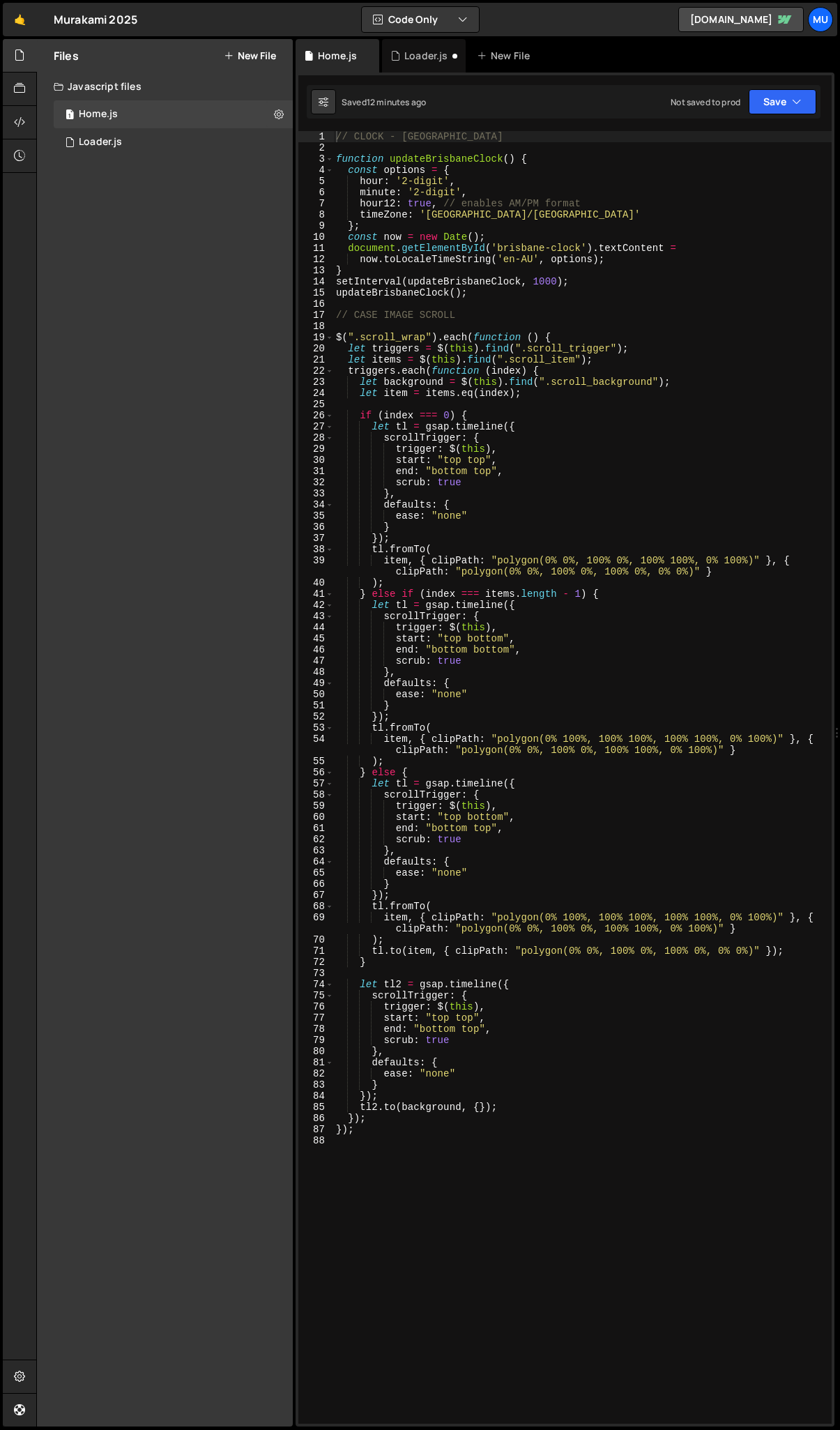
type textarea "updateBrisbaneClock();"
click at [531, 287] on div "// CLOCK - BRISBANE function updateBrisbaneClock ( ) { const options = { hour :…" at bounding box center [582, 789] width 498 height 1316
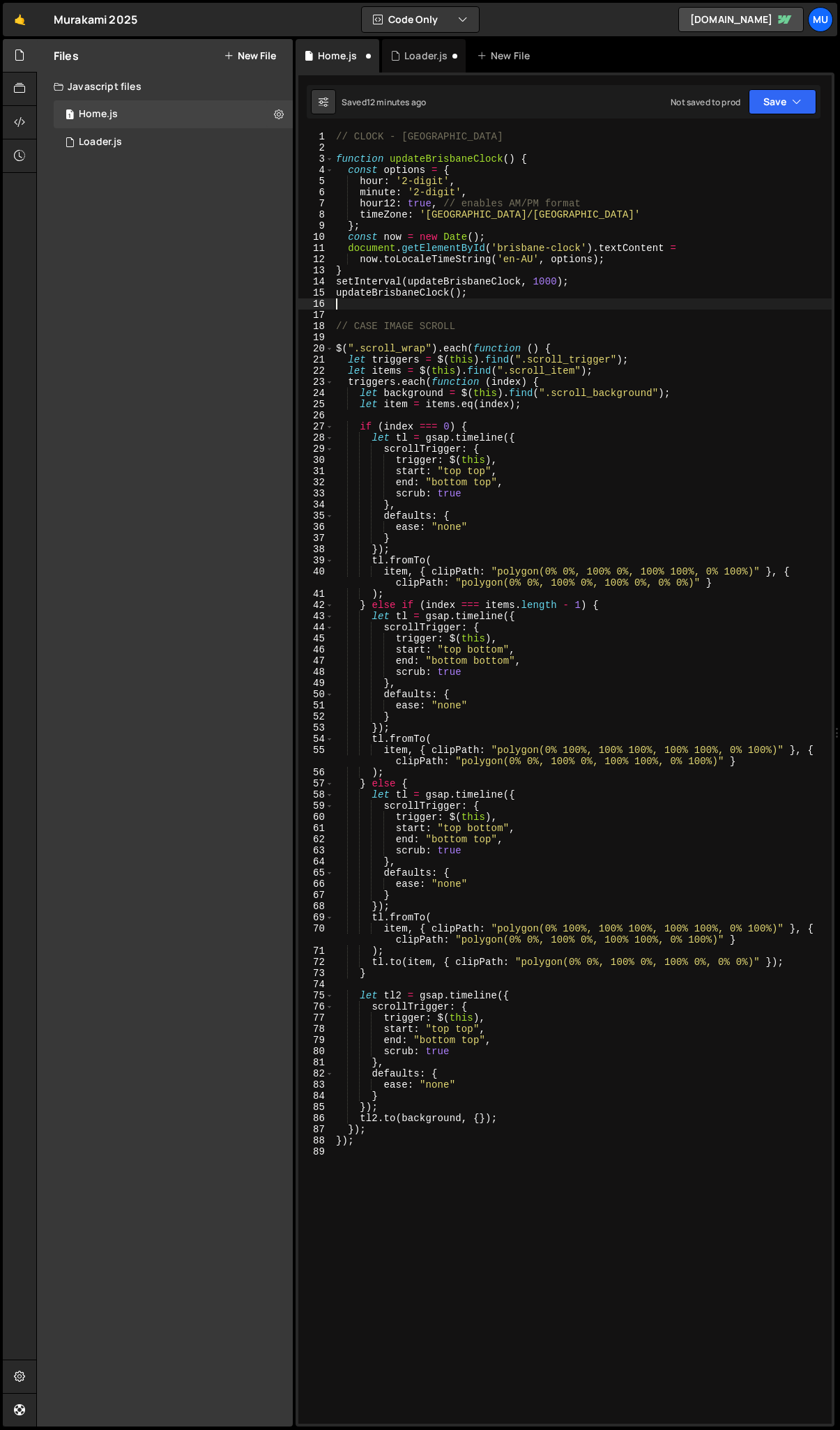
paste textarea "});"
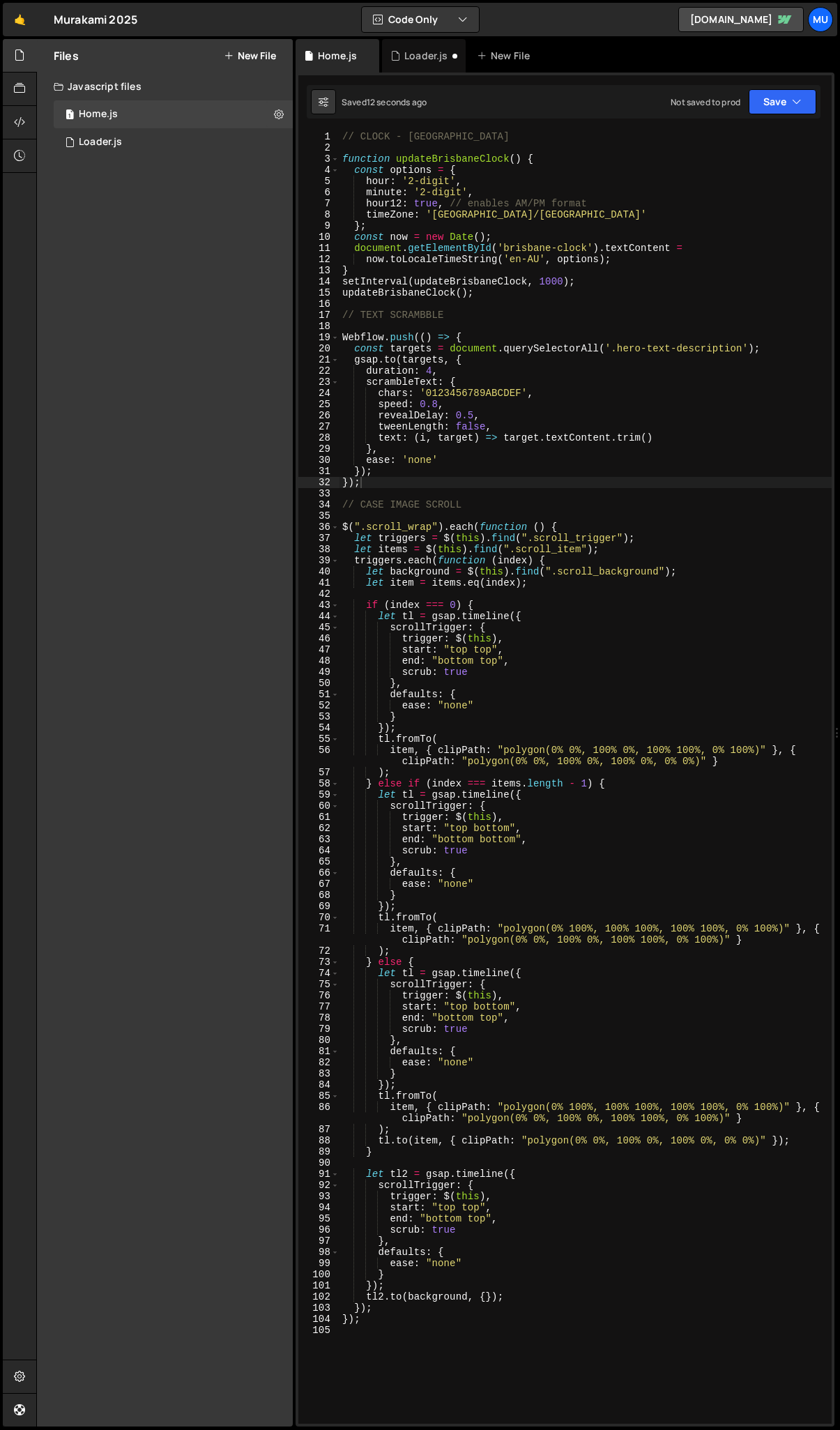
click at [396, 480] on div "// CLOCK - BRISBANE function updateBrisbaneClock ( ) { const options = { hour :…" at bounding box center [585, 789] width 492 height 1316
click at [396, 475] on div "// CLOCK - BRISBANE function updateBrisbaneClock ( ) { const options = { hour :…" at bounding box center [585, 789] width 492 height 1316
click at [444, 472] on div "// CLOCK - BRISBANE function updateBrisbaneClock ( ) { const options = { hour :…" at bounding box center [585, 789] width 492 height 1316
click at [435, 462] on div "// CLOCK - BRISBANE function updateBrisbaneClock ( ) { const options = { hour :…" at bounding box center [585, 789] width 492 height 1316
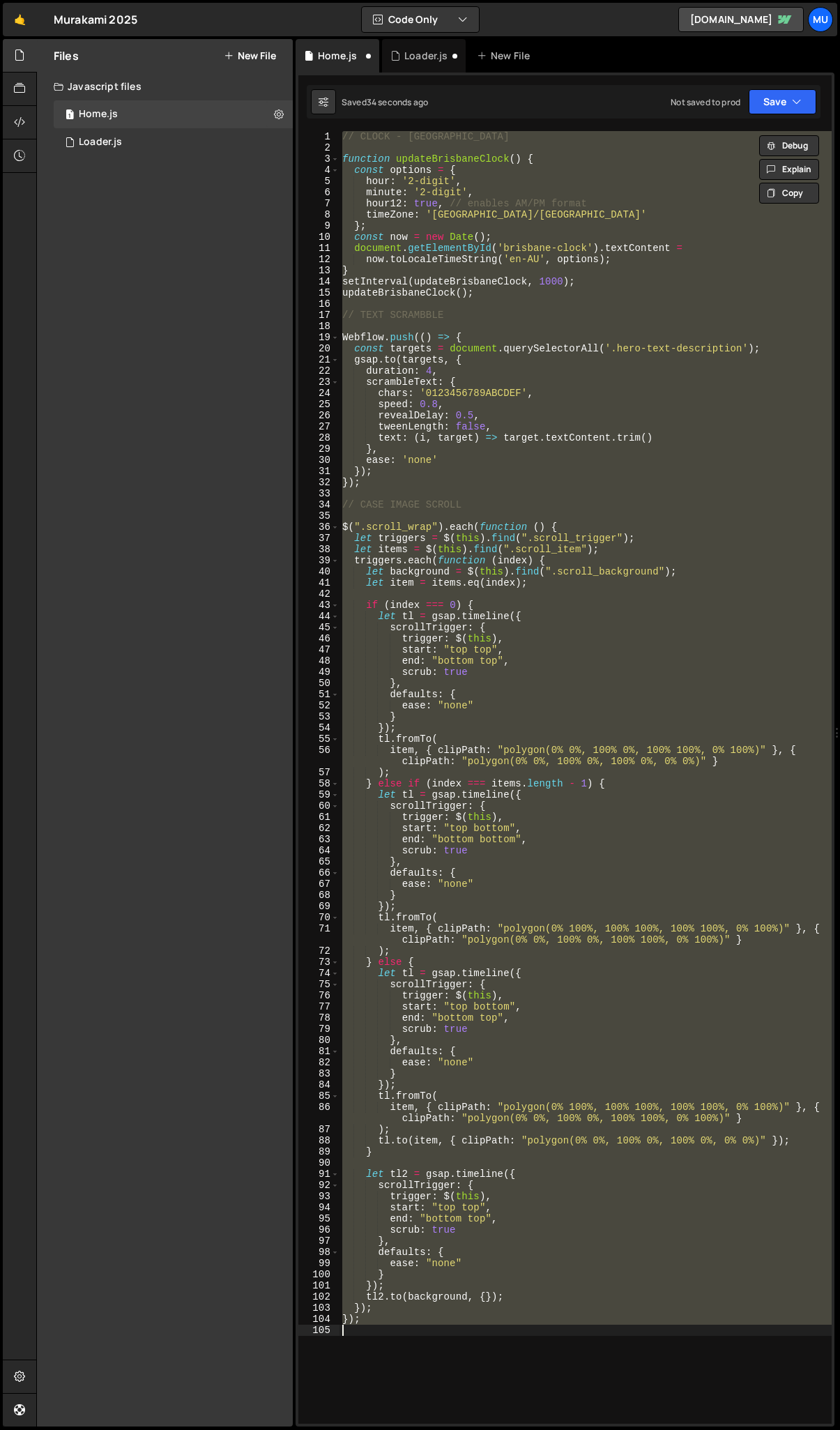
click at [399, 458] on div "// CLOCK - BRISBANE function updateBrisbaneClock ( ) { const options = { hour :…" at bounding box center [585, 778] width 492 height 1293
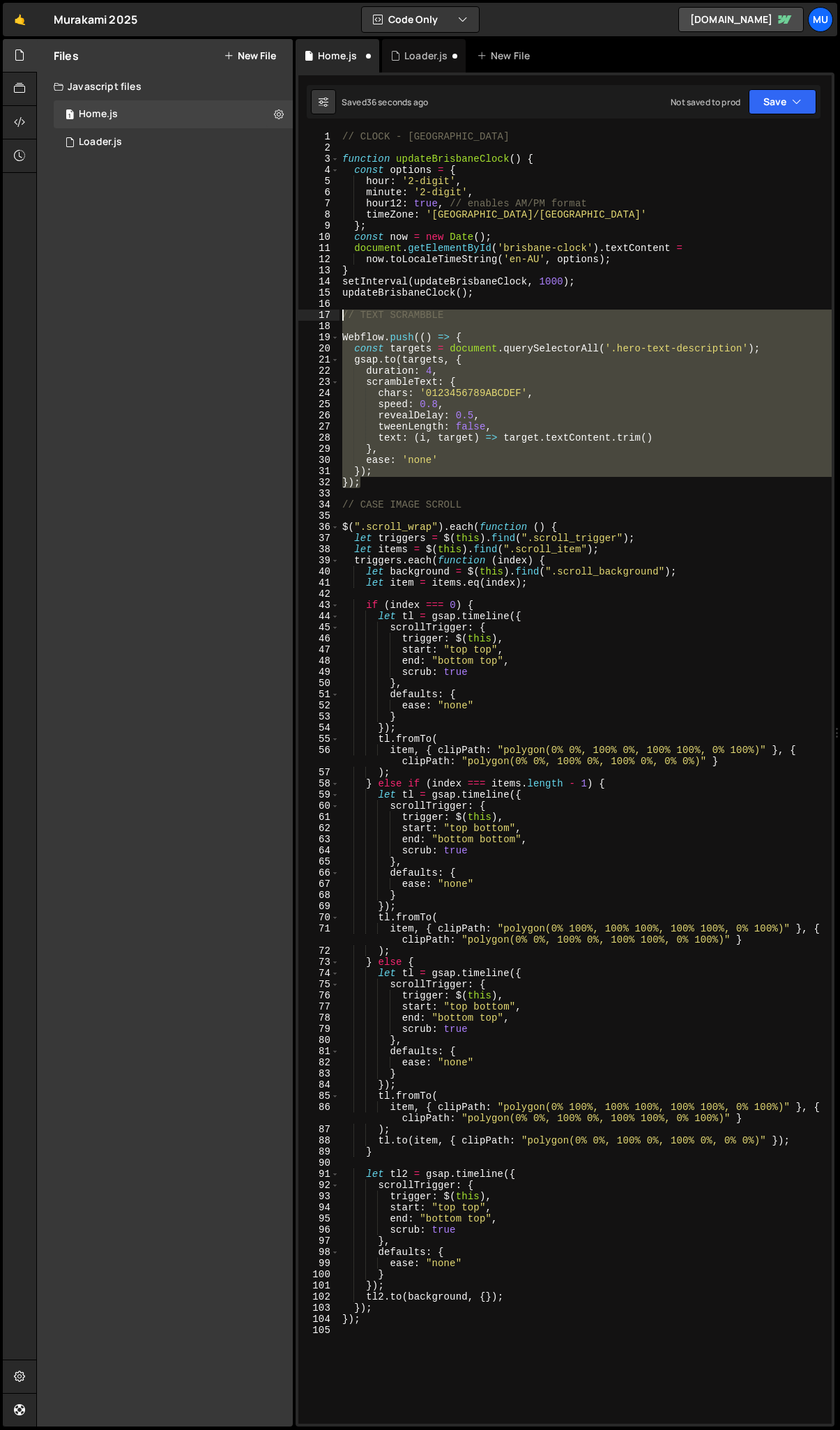
drag, startPoint x: 378, startPoint y: 478, endPoint x: 332, endPoint y: 311, distance: 173.2
click at [332, 311] on div "ease: 'none' 1 2 3 4 5 6 7 8 9 10 11 12 13 14 15 16 17 18 19 20 21 22 23 24 25 …" at bounding box center [565, 778] width 533 height 1293
type textarea "// TEXT SCRAMBBLE"
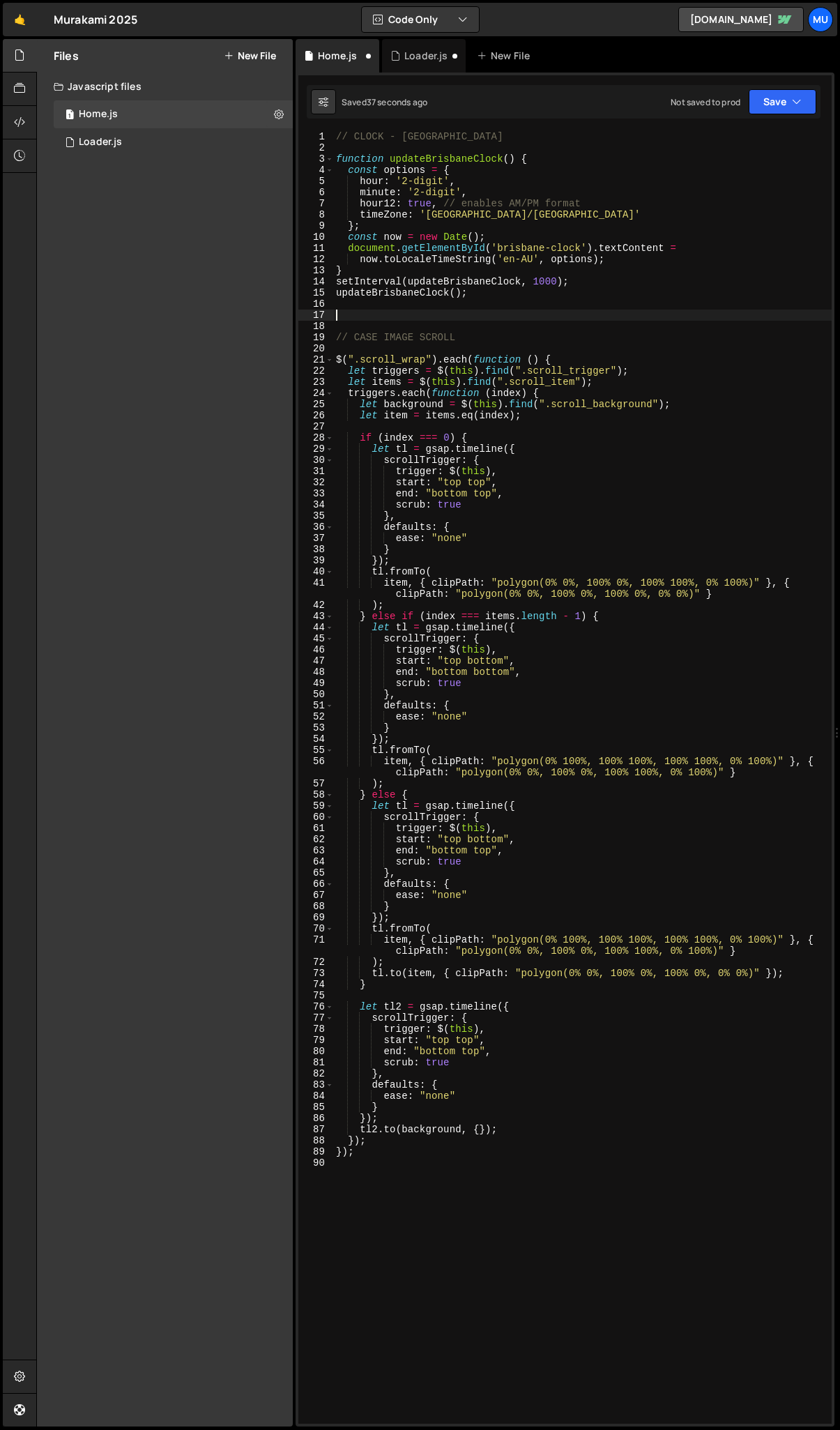
scroll to position [0, 0]
click at [149, 133] on div "1 Loader.js 0" at bounding box center [173, 143] width 239 height 28
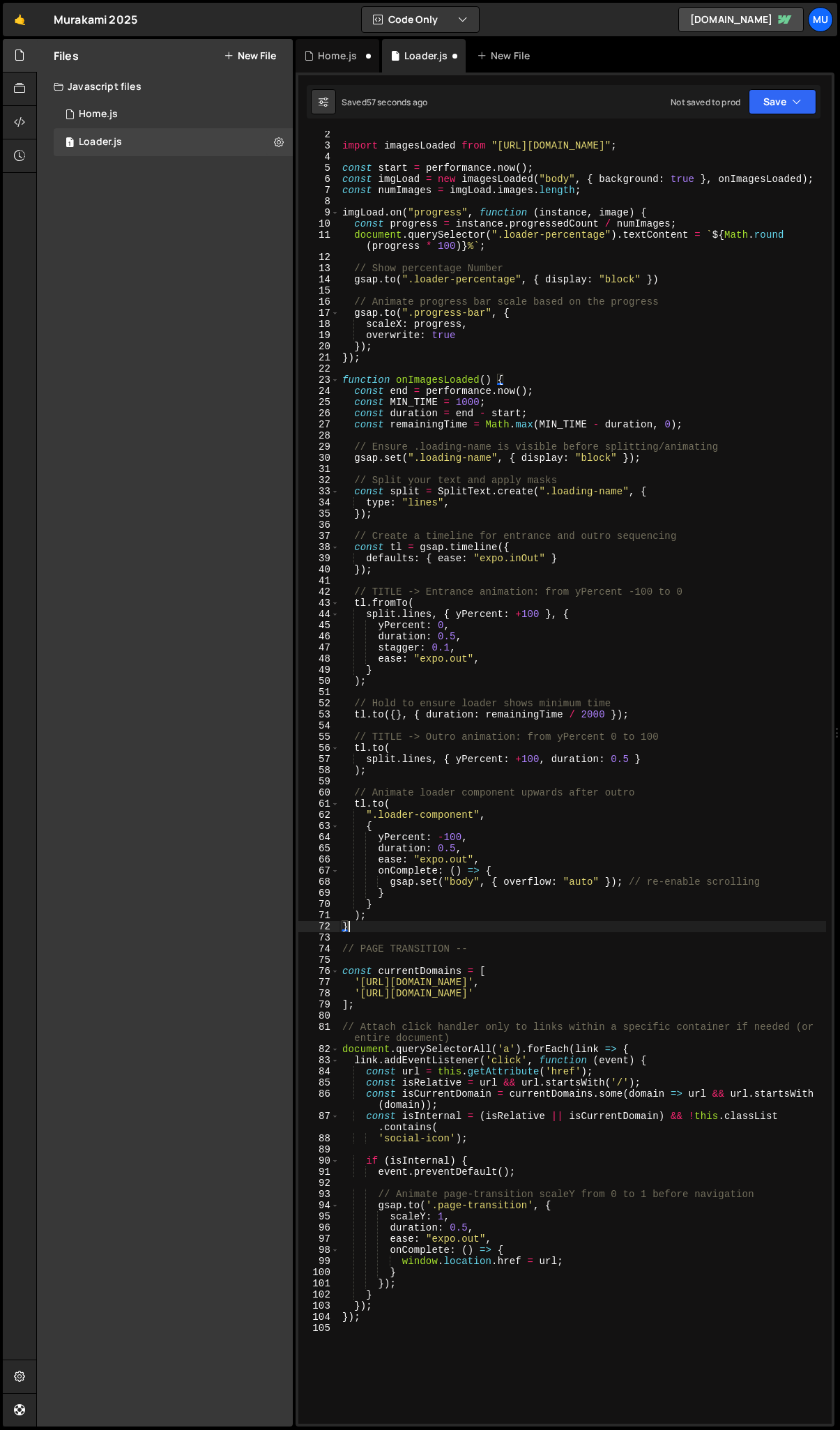
click at [393, 932] on div "import imagesLoaded from "https://cdn.skypack.dev/imagesloaded" ; const start =…" at bounding box center [582, 787] width 486 height 1316
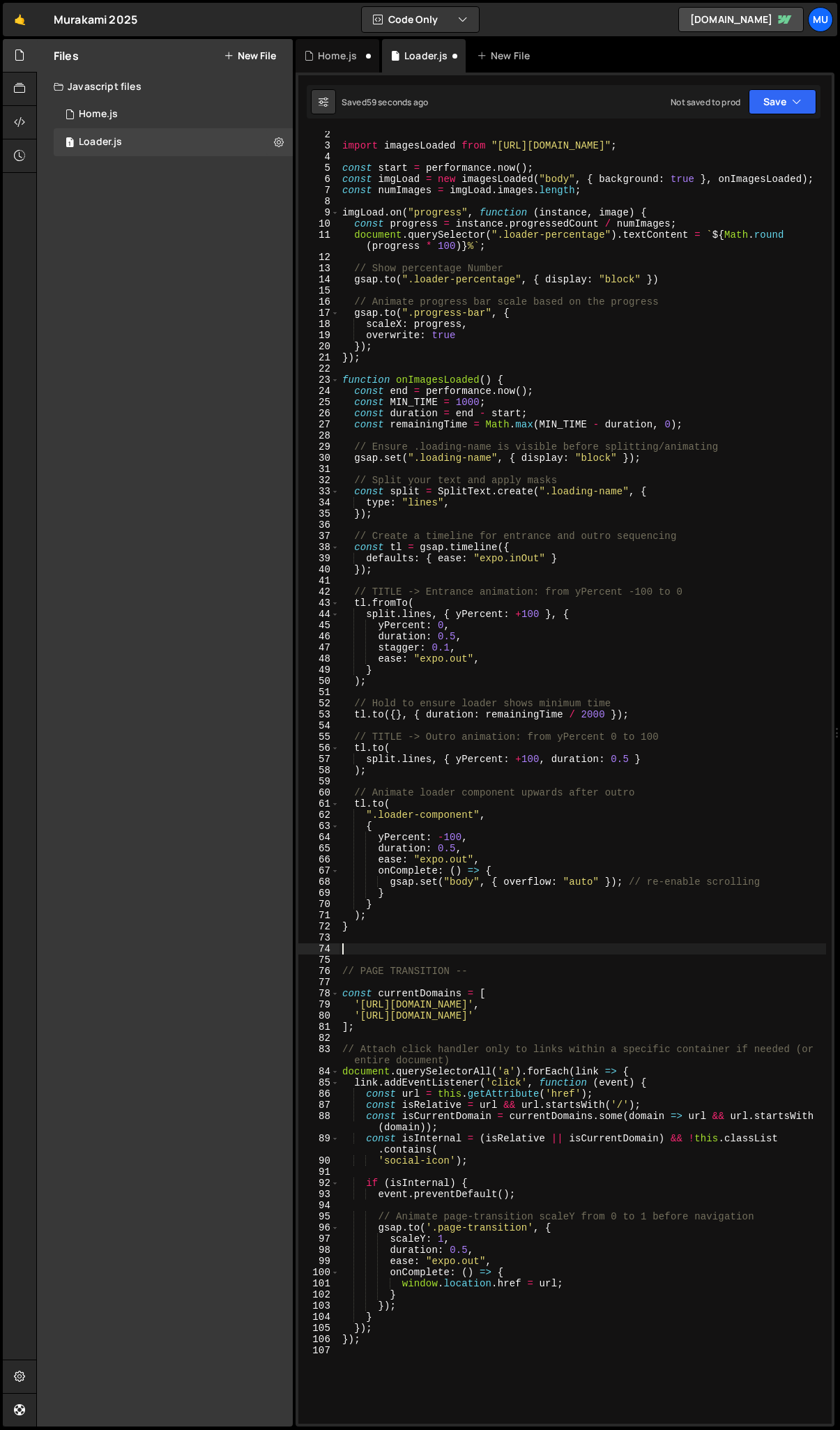
paste textarea "});"
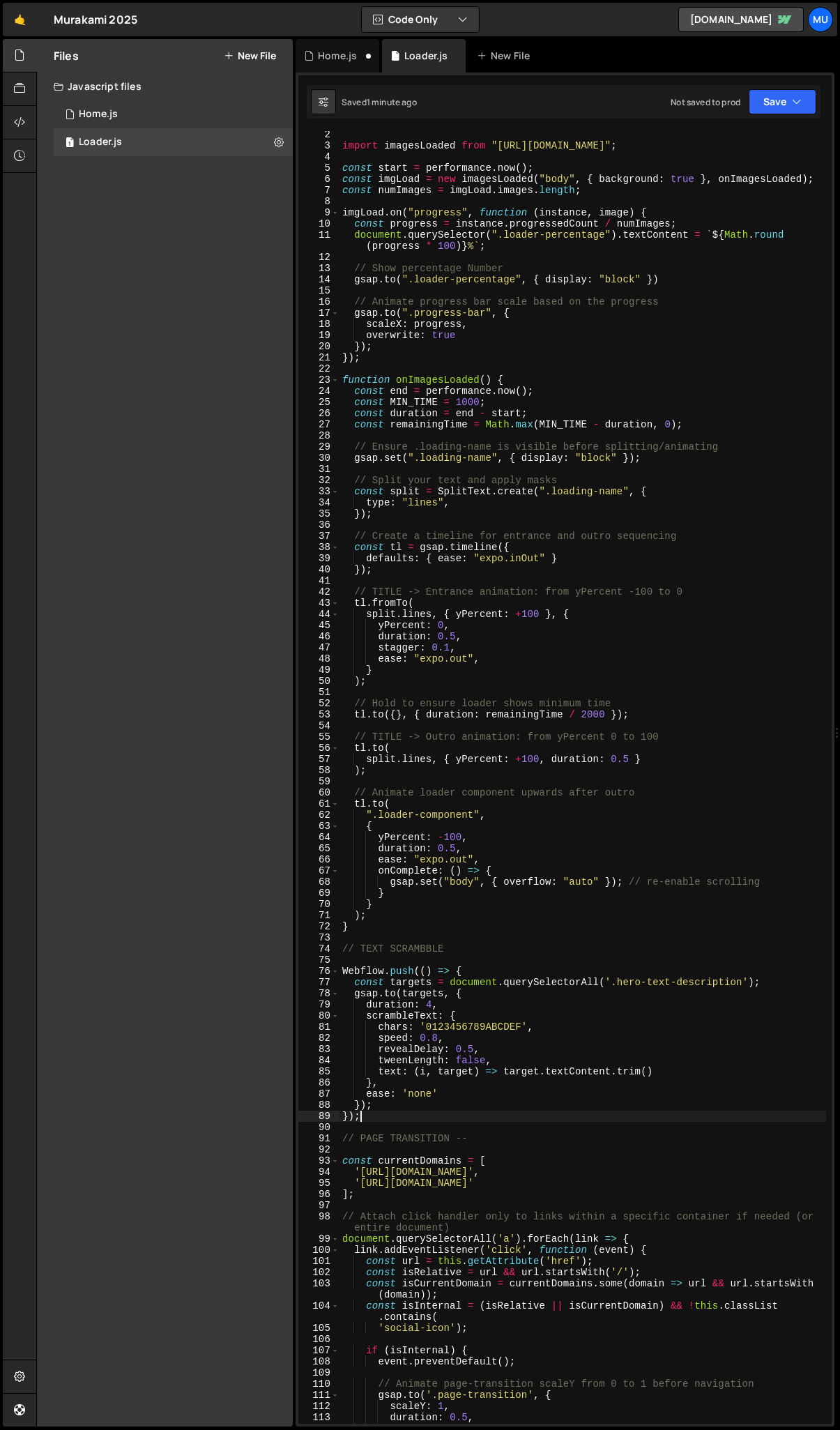
type textarea "});"
click at [595, 940] on div "import imagesLoaded from "https://cdn.skypack.dev/imagesloaded" ; const start =…" at bounding box center [582, 787] width 486 height 1316
type textarea "});"
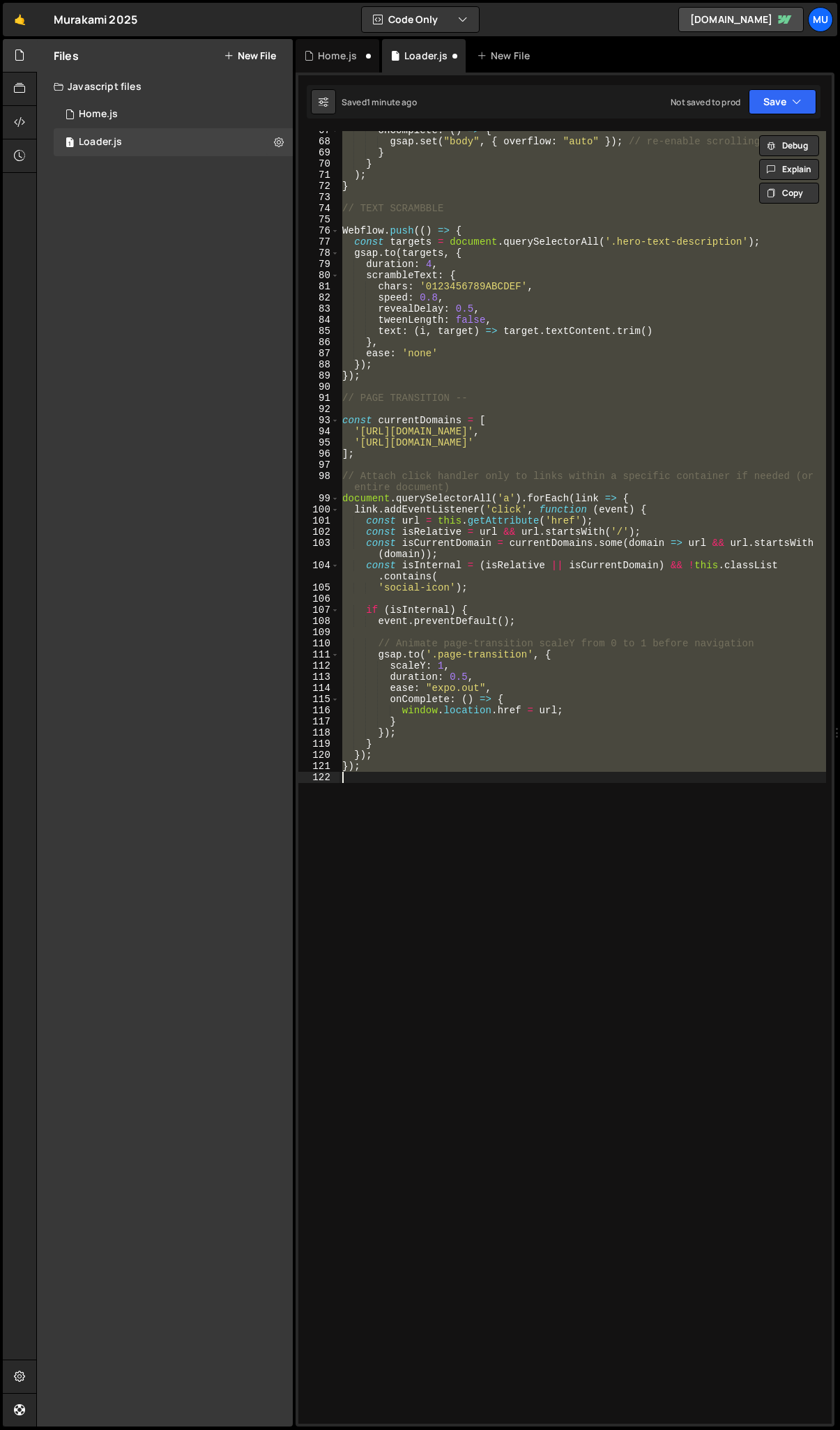
scroll to position [754, 0]
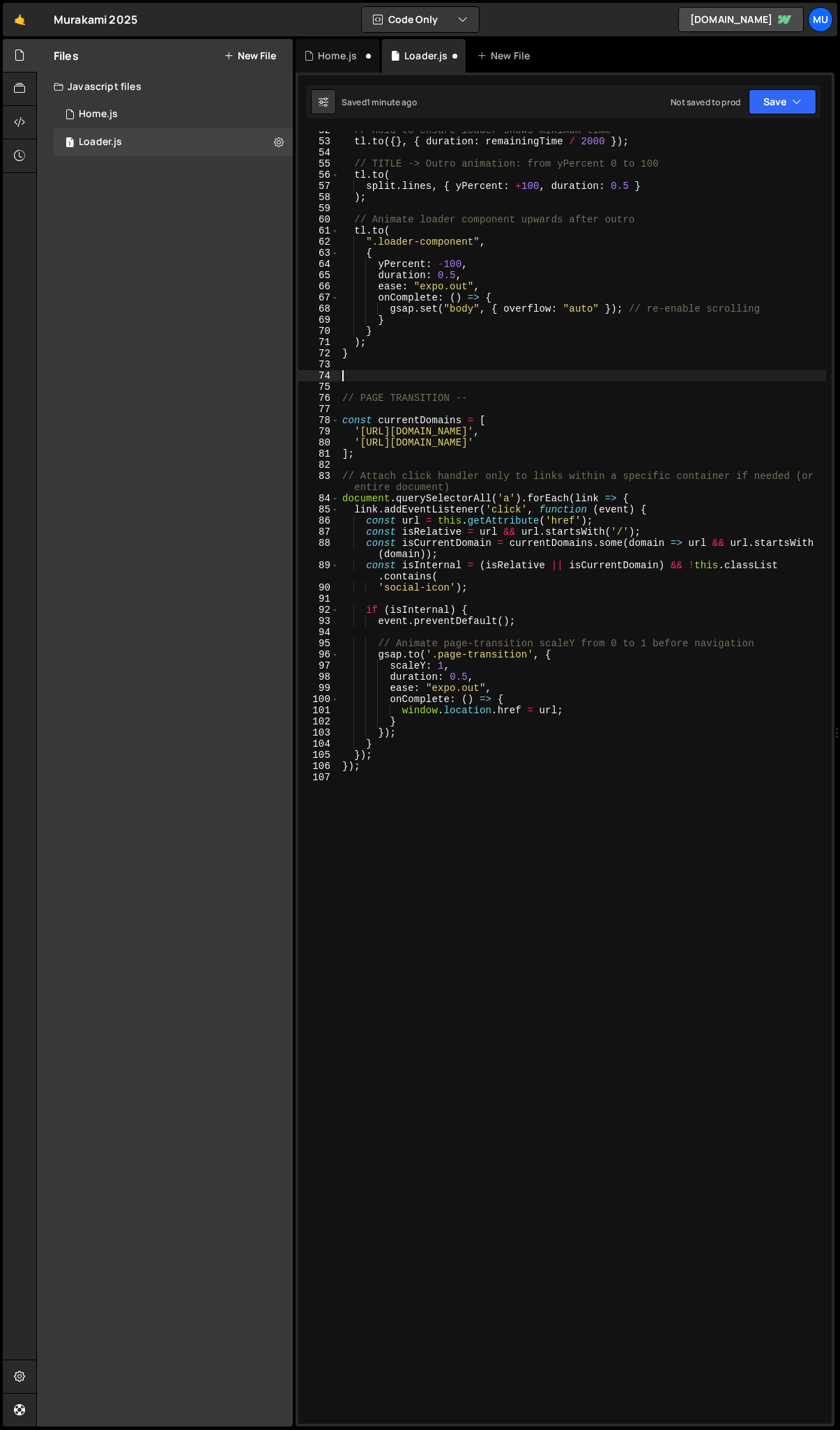
type textarea "}"
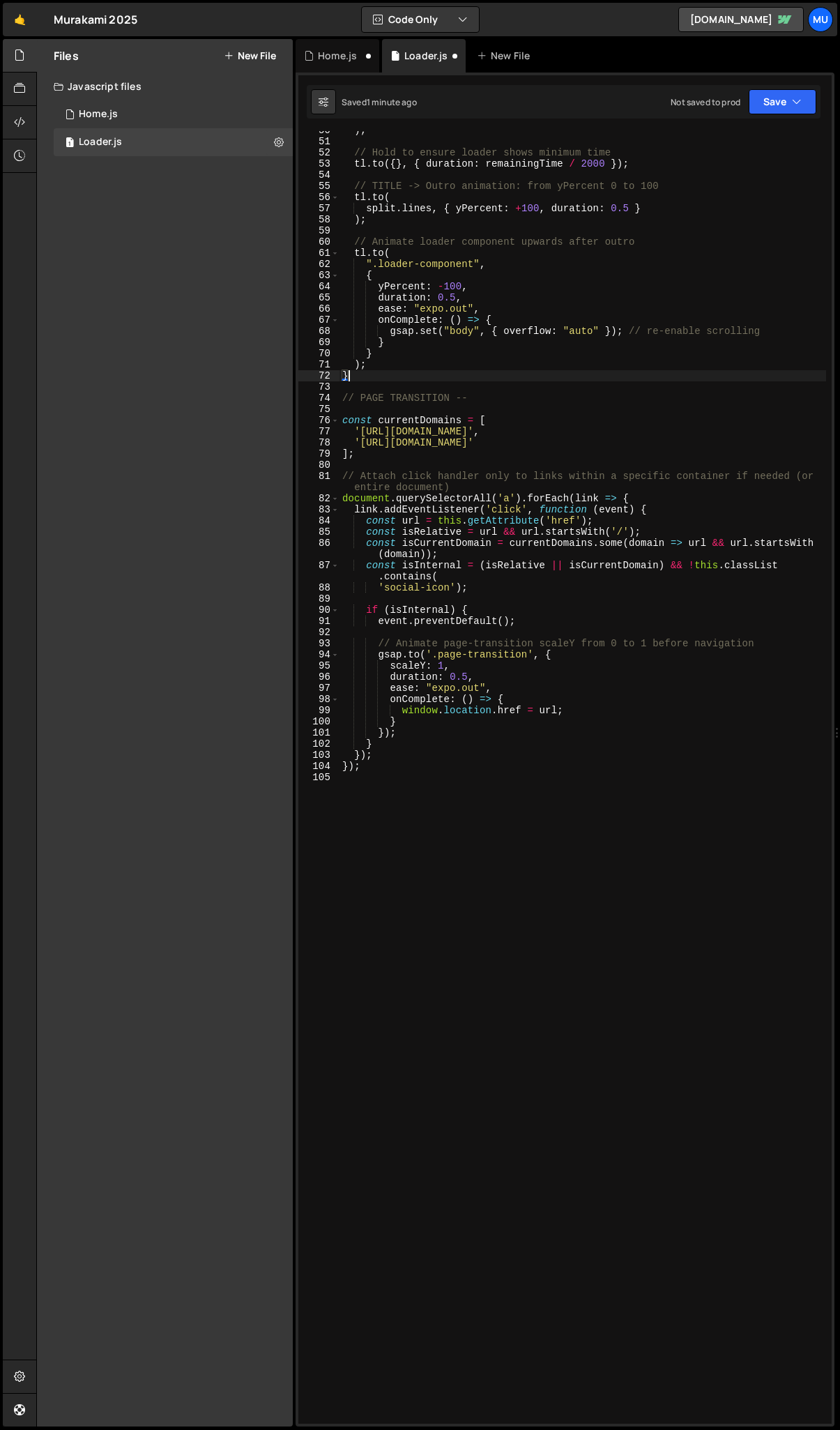
scroll to position [564, 0]
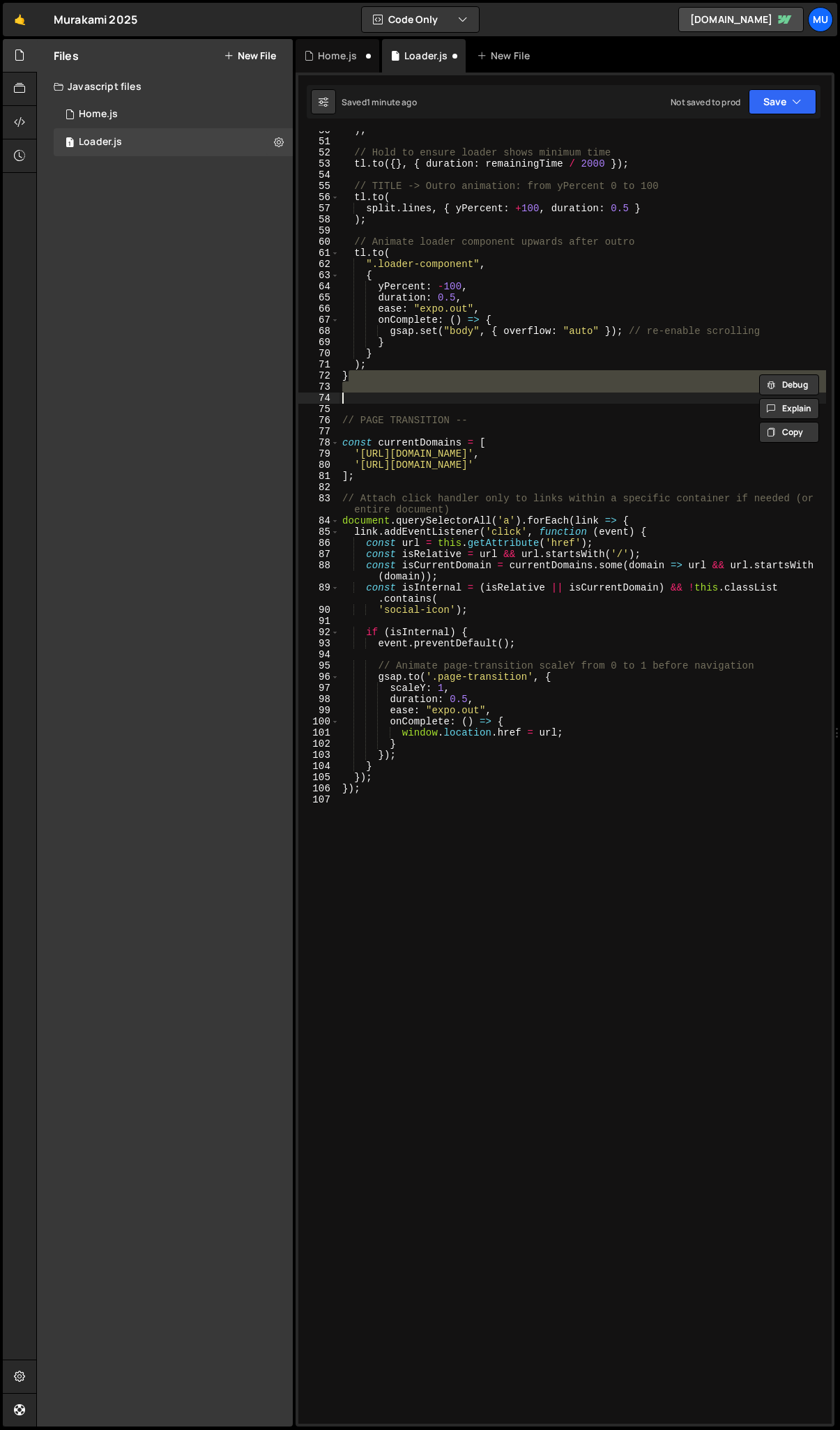
type textarea "}); });"
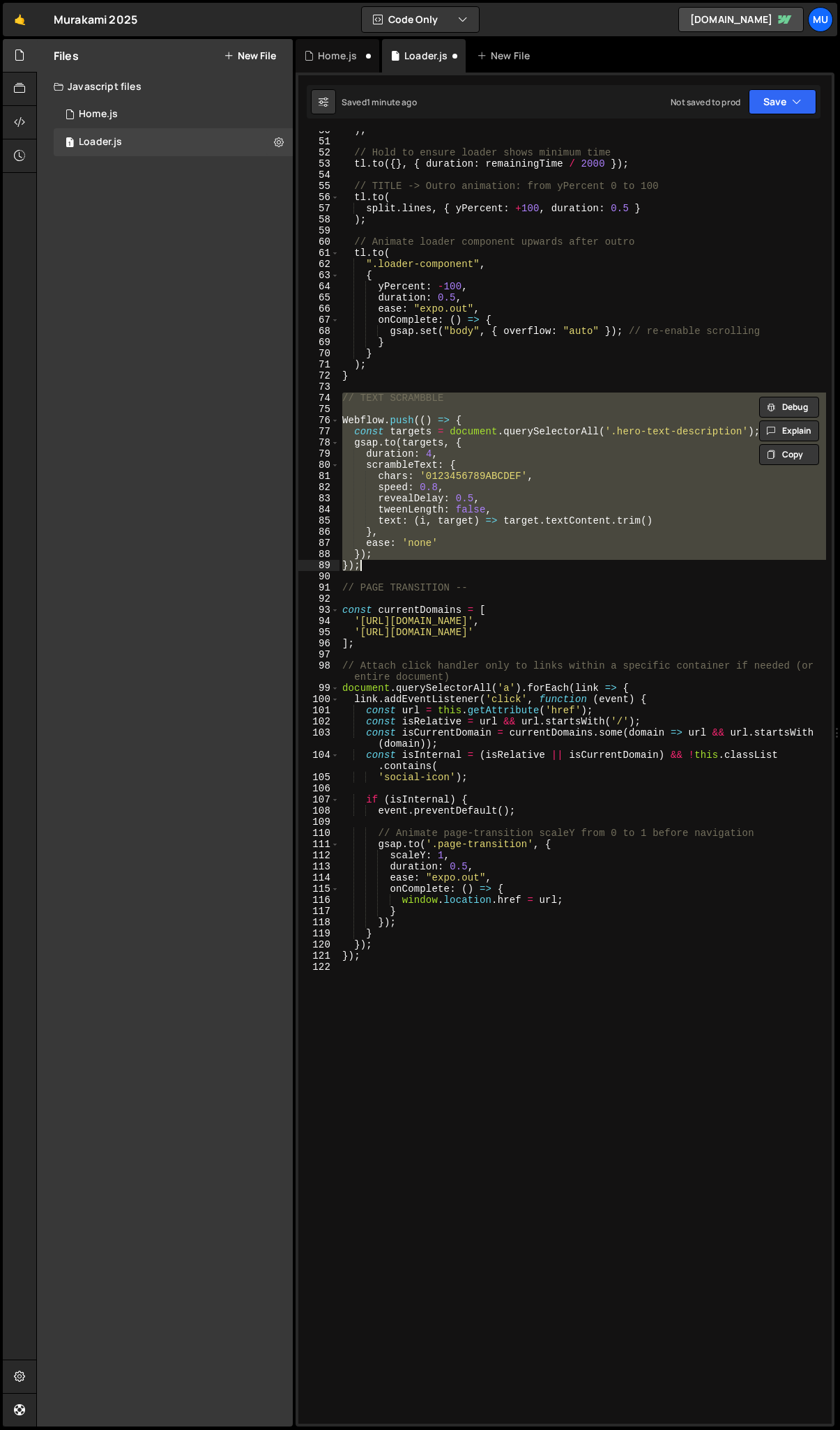
click at [528, 1081] on div ") ; // Hold to ensure loader shows minimum time tl . to ({ } , { duration : rem…" at bounding box center [582, 783] width 486 height 1316
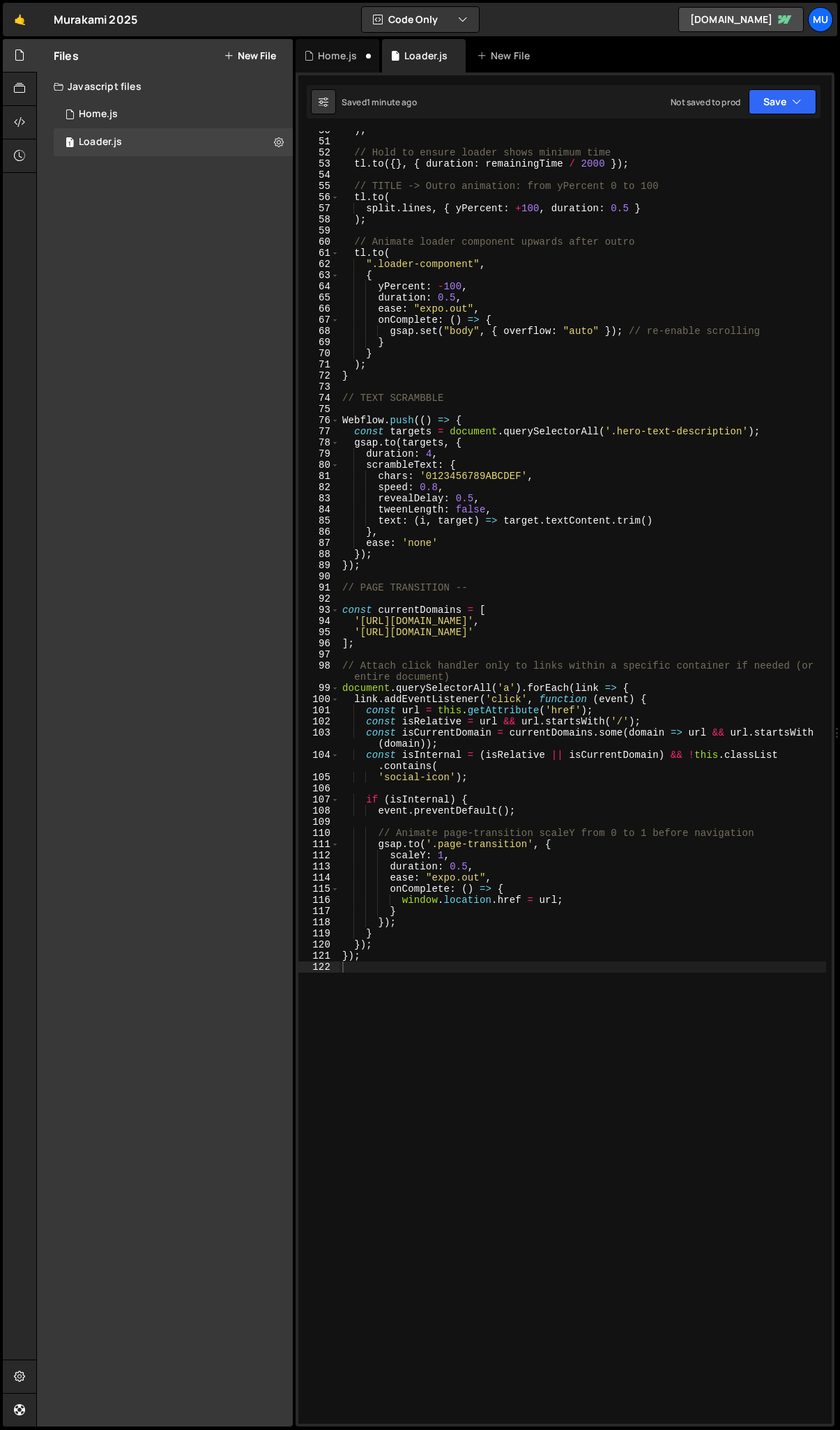
click at [529, 583] on div ") ; // Hold to ensure loader shows minimum time tl . to ({ } , { duration : rem…" at bounding box center [582, 783] width 486 height 1316
type textarea "// PAGE TRANSITION --"
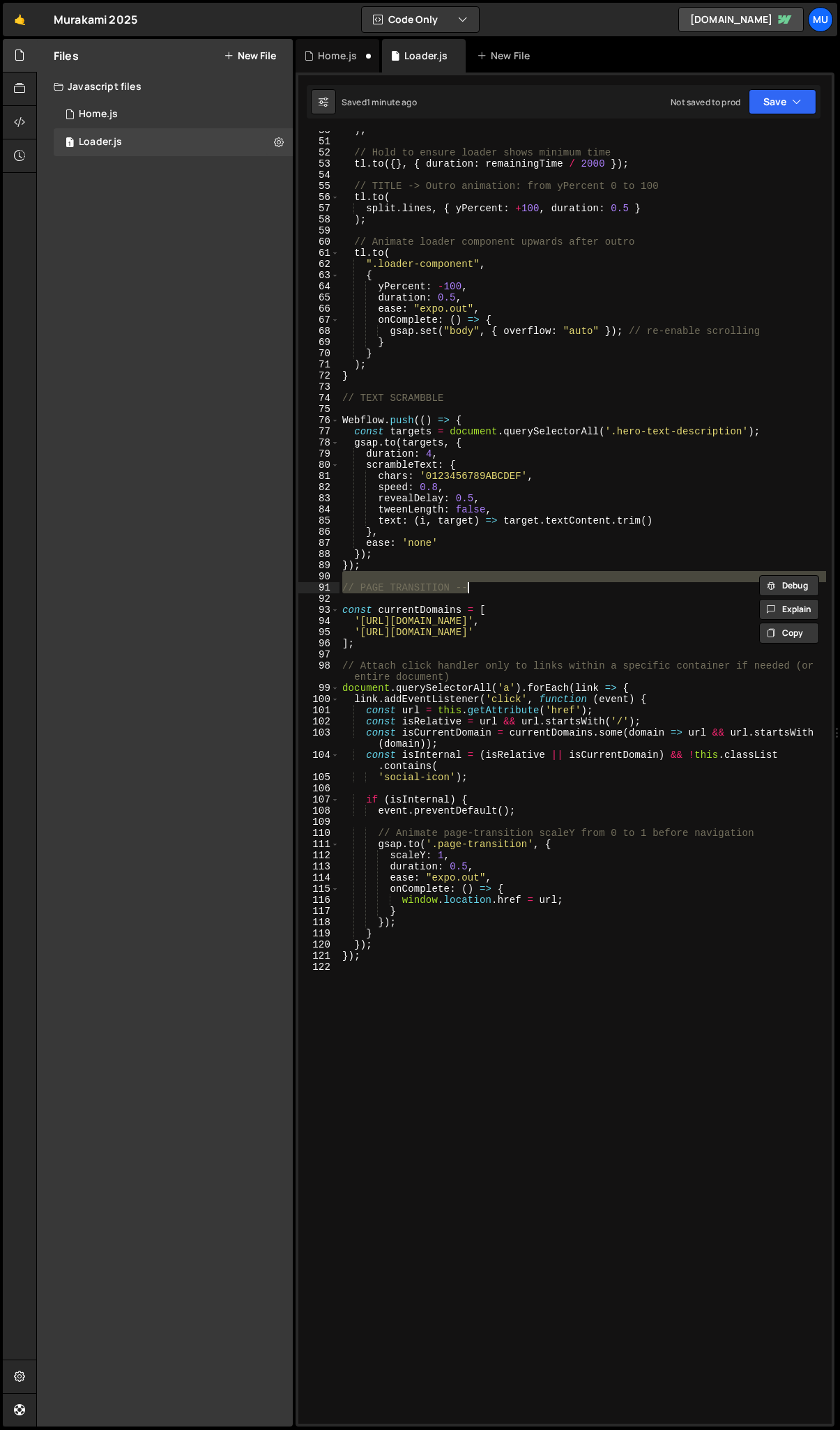
click at [551, 581] on div ") ; // Hold to ensure loader shows minimum time tl . to ({ } , { duration : rem…" at bounding box center [582, 778] width 486 height 1293
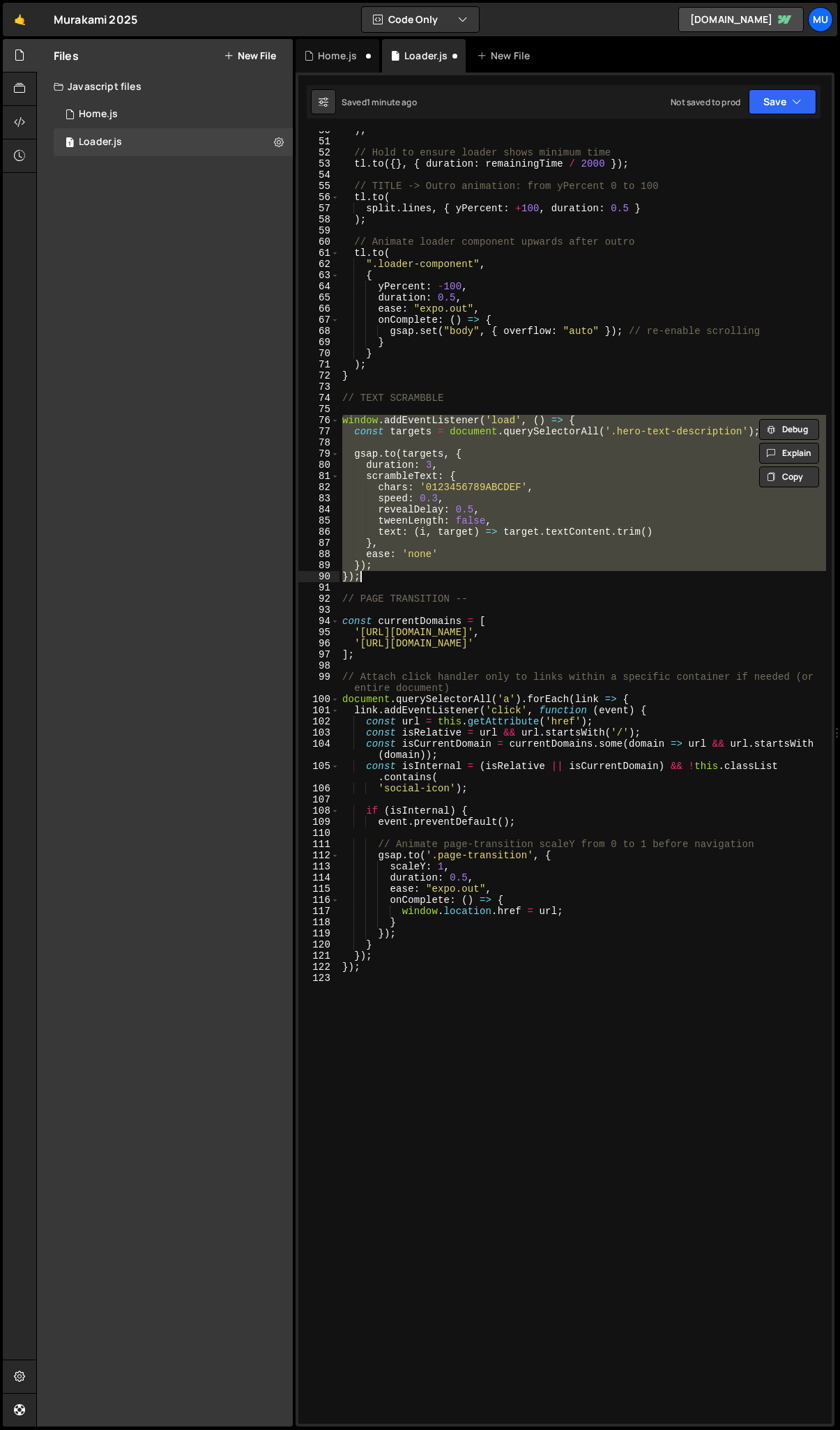
type textarea "}); });"
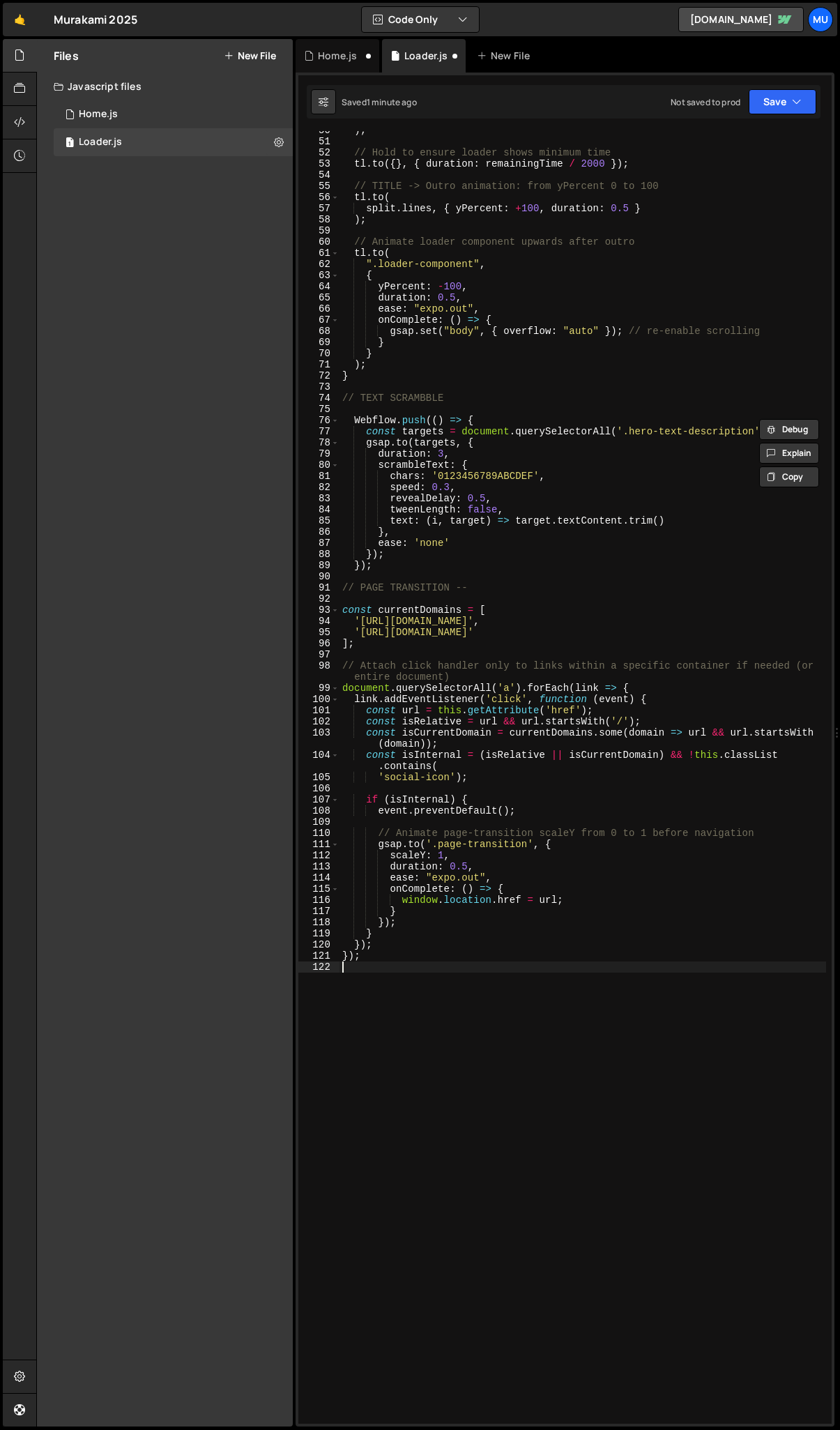
click at [464, 1150] on div ") ; // Hold to ensure loader shows minimum time tl . to ({ } , { duration : rem…" at bounding box center [582, 783] width 486 height 1316
click at [398, 567] on div ") ; // Hold to ensure loader shows minimum time tl . to ({ } , { duration : rem…" at bounding box center [582, 783] width 486 height 1316
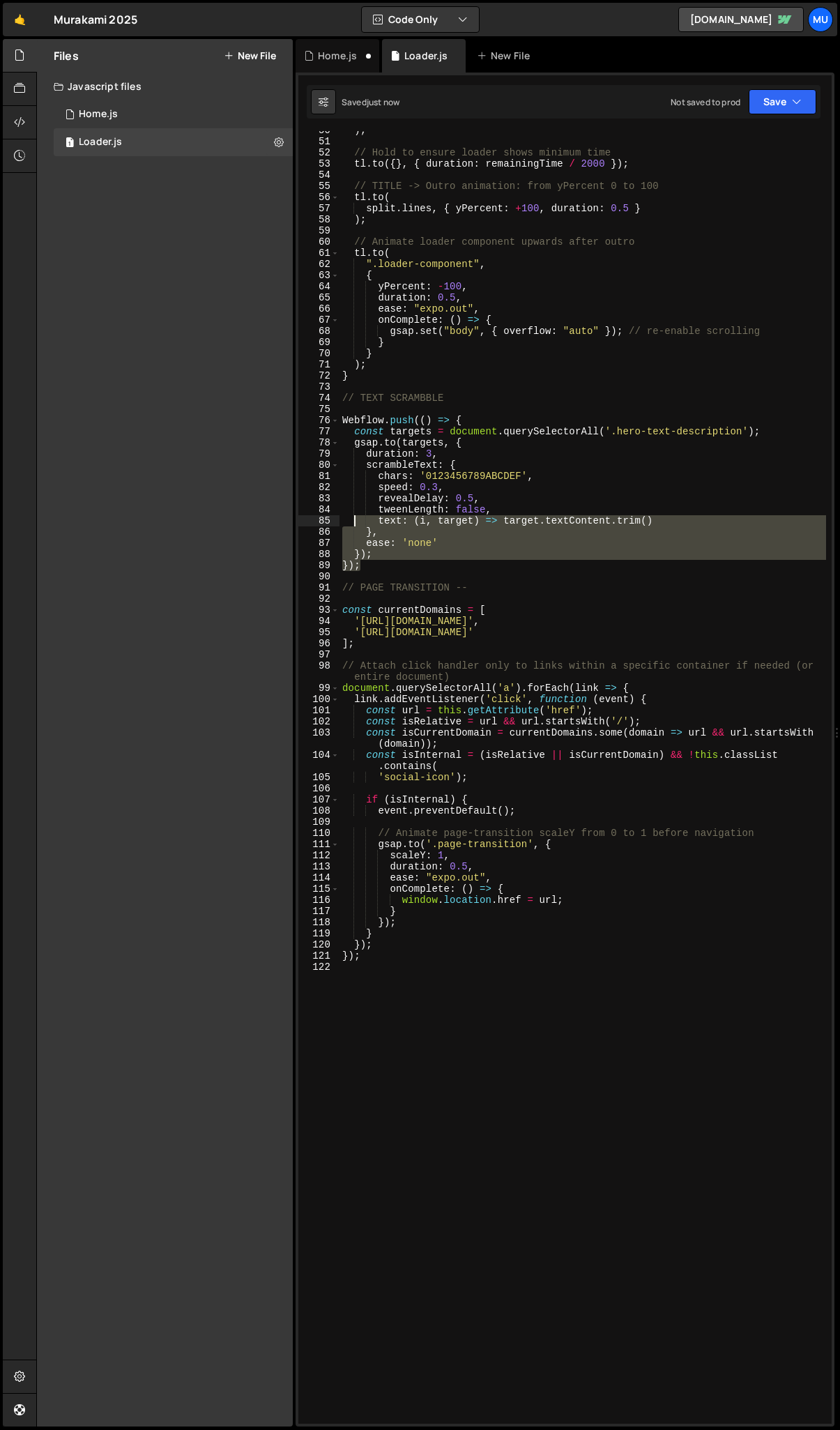
drag, startPoint x: 366, startPoint y: 562, endPoint x: 255, endPoint y: 301, distance: 283.6
click at [330, 426] on div "}); 50 51 52 53 54 55 56 57 58 59 60 61 62 63 64 65 66 67 68 69 70 71 72 73 74 …" at bounding box center [565, 778] width 533 height 1293
type textarea "const targets = document.querySelectorAll('.hero-text-description'); gsap.to(ta…"
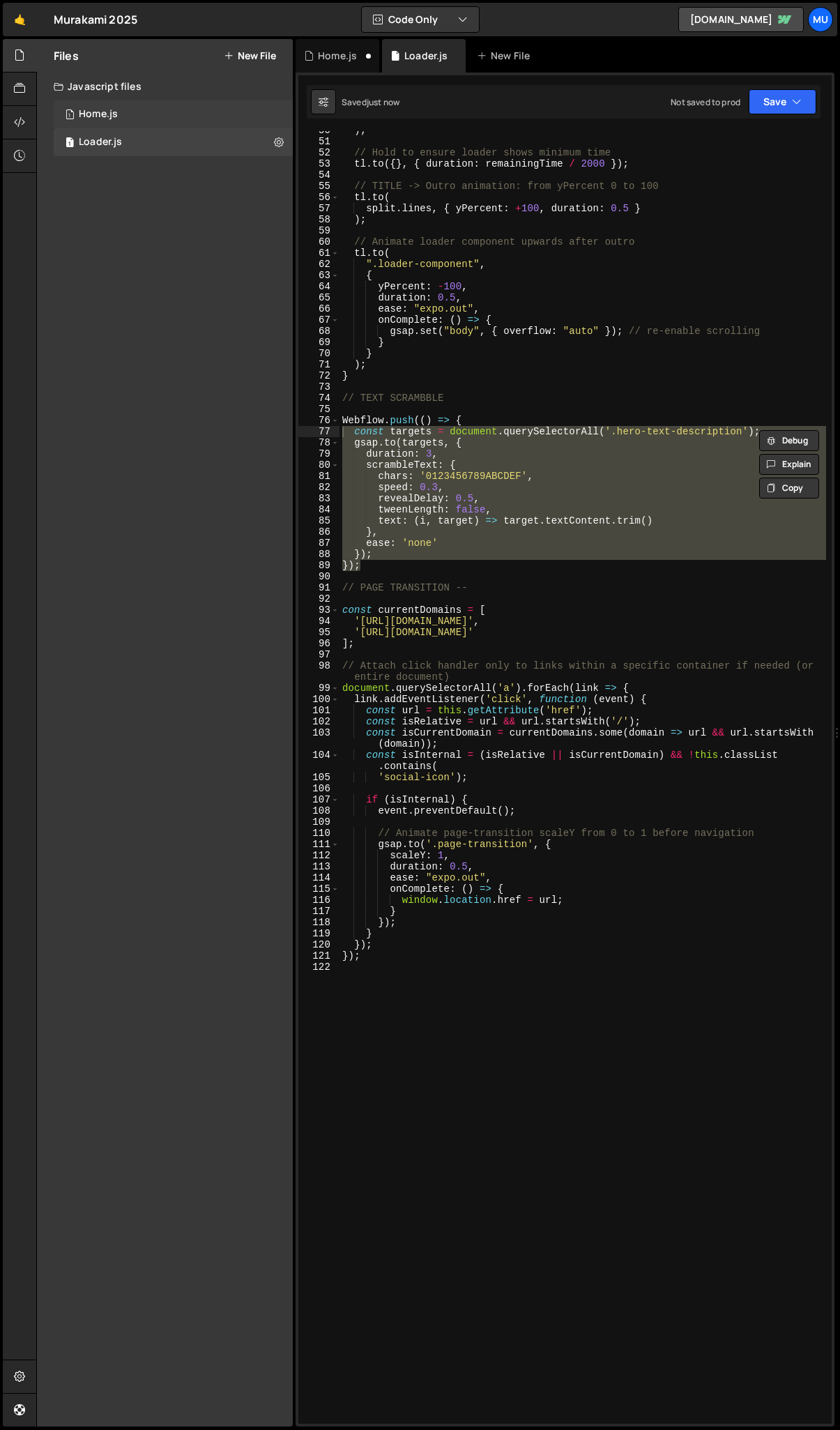
click at [138, 101] on div "1 Home.js 0" at bounding box center [173, 114] width 239 height 28
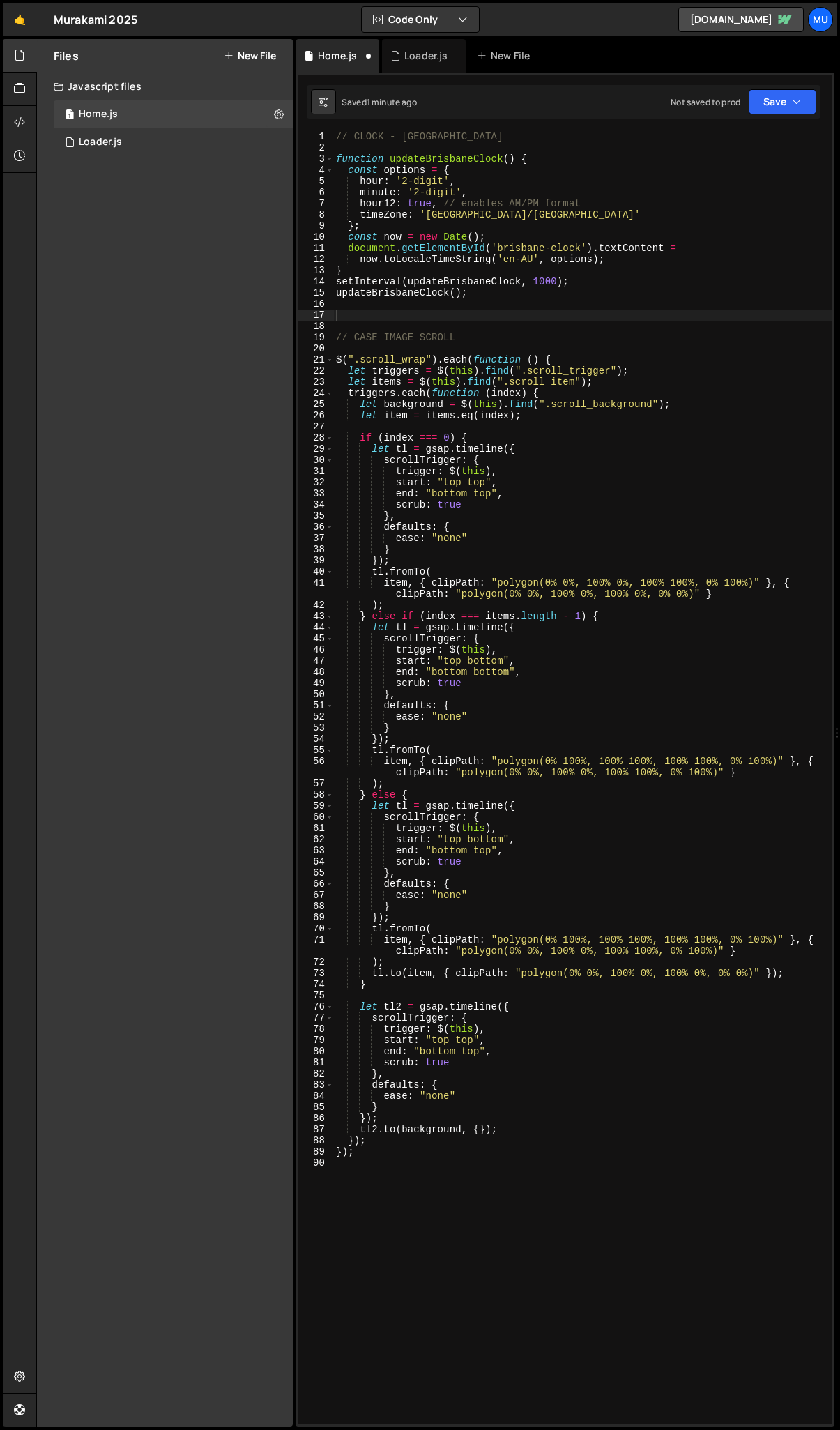
click at [387, 315] on div "// CLOCK - BRISBANE function updateBrisbaneClock ( ) { const options = { hour :…" at bounding box center [582, 789] width 498 height 1316
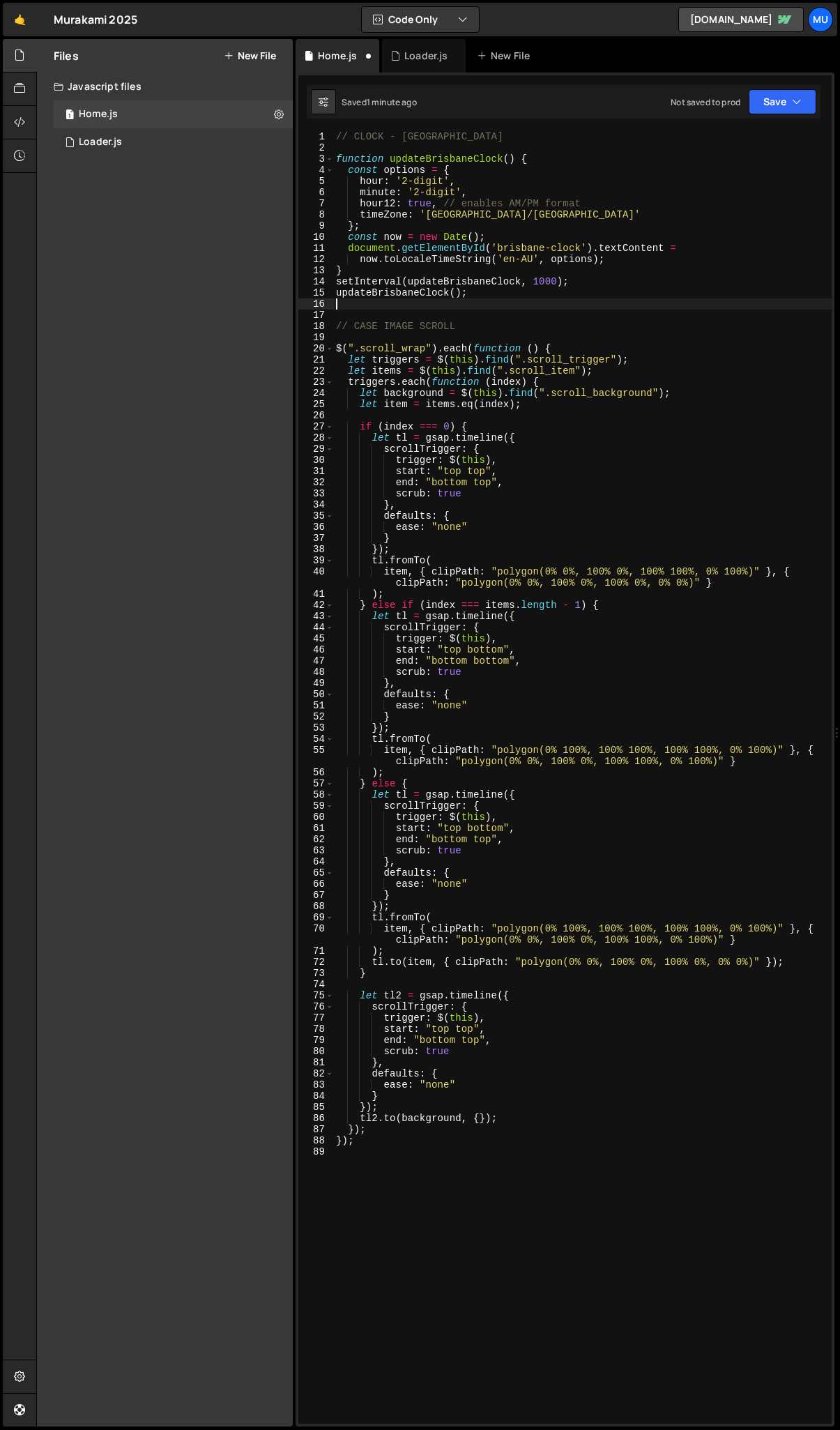
type textarea "updateBrisbaneClock();"
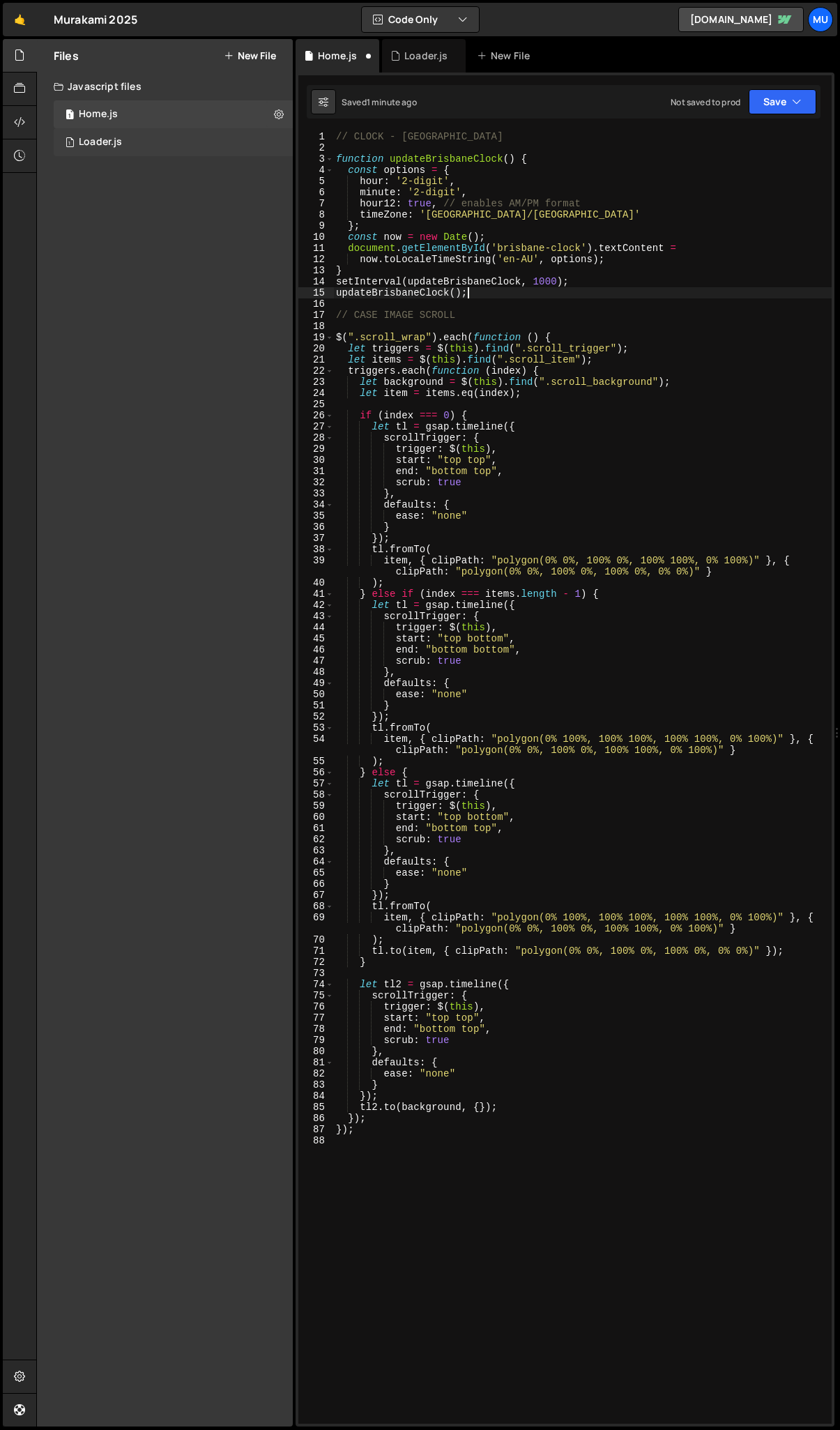
click at [121, 147] on div "Loader.js" at bounding box center [100, 143] width 44 height 13
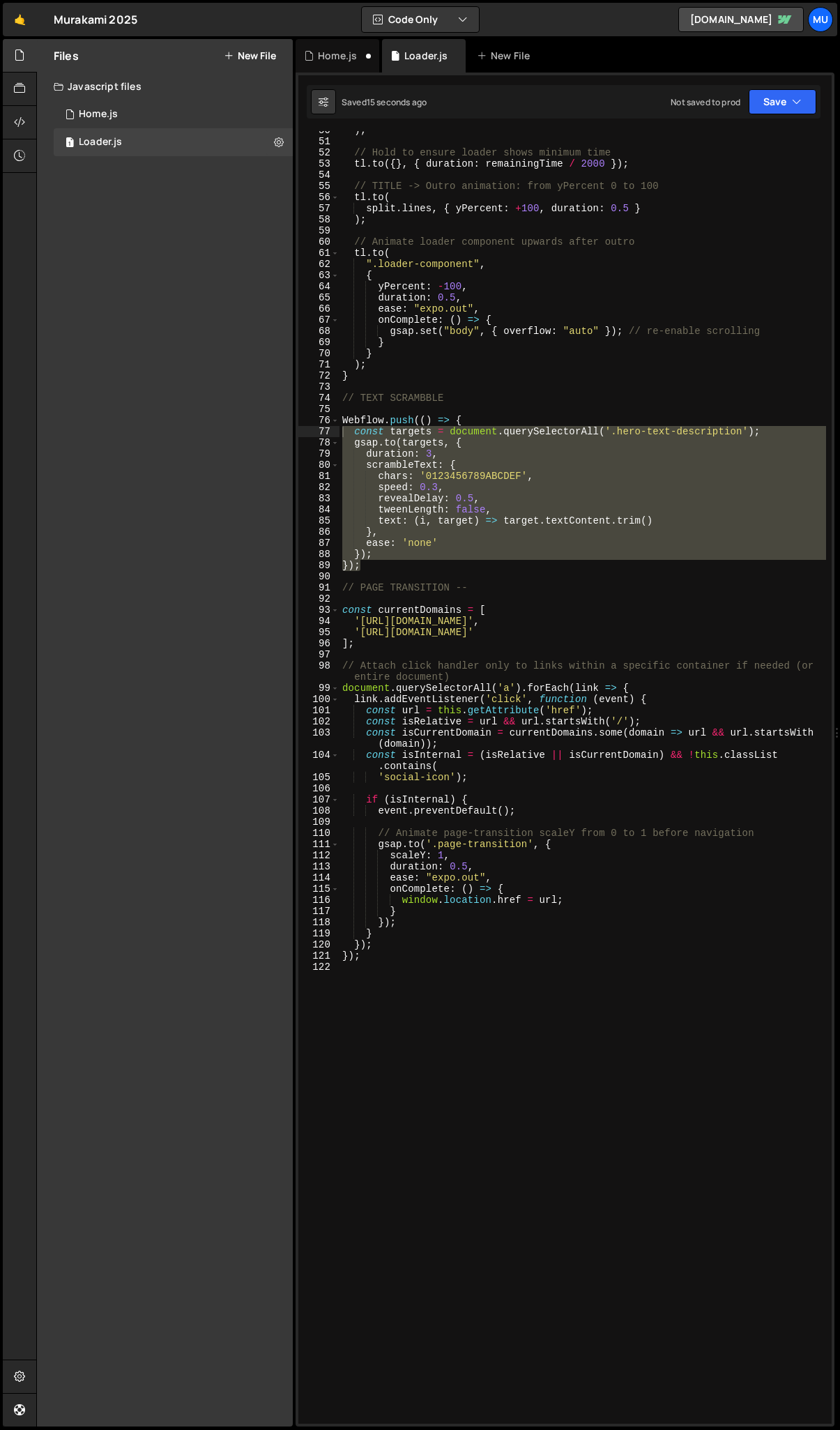
click at [401, 575] on div ") ; // Hold to ensure loader shows minimum time tl . to ({ } , { duration : rem…" at bounding box center [582, 783] width 486 height 1316
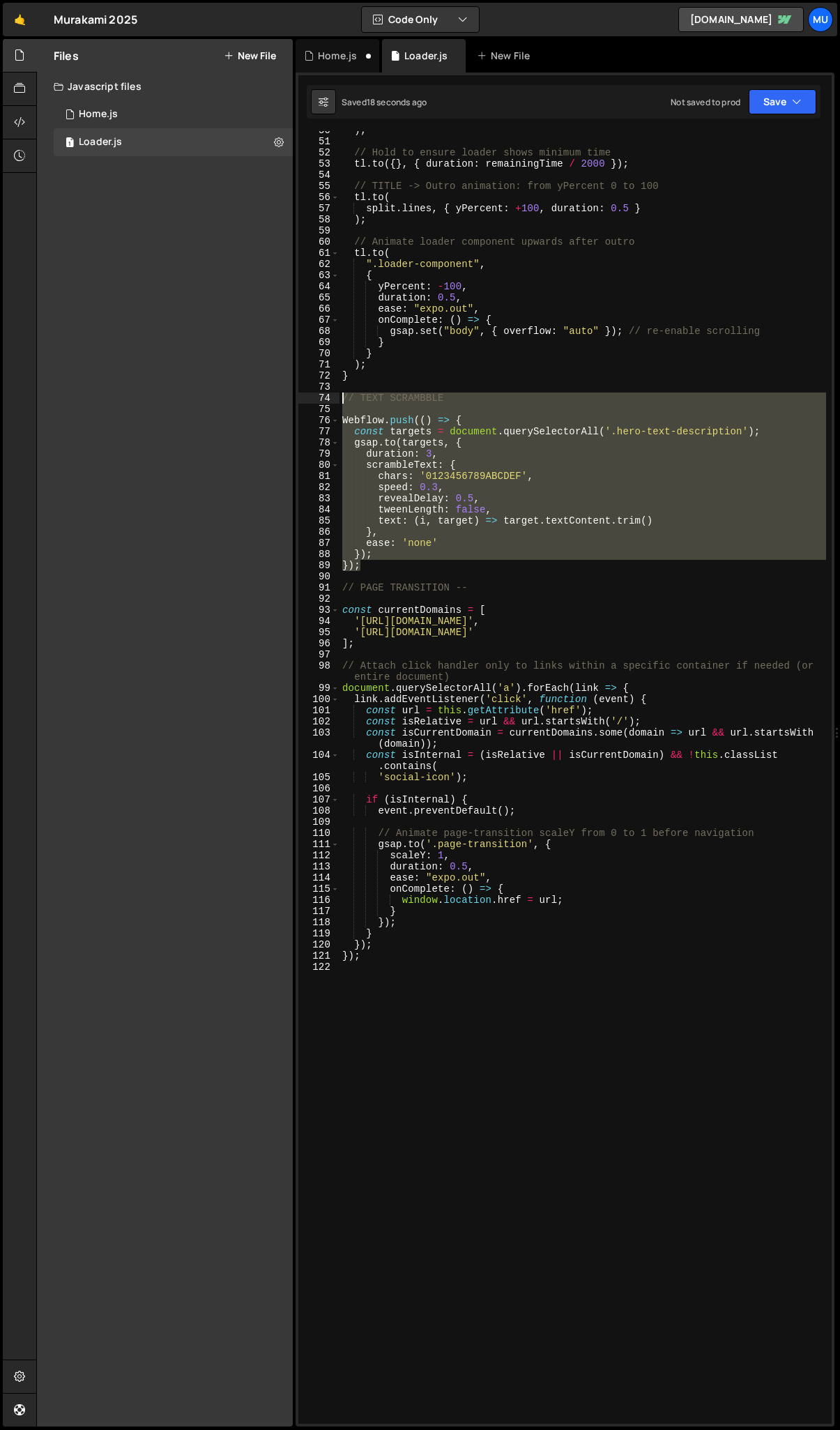
drag, startPoint x: 389, startPoint y: 569, endPoint x: 313, endPoint y: 394, distance: 190.8
click at [313, 394] on div "50 51 52 53 54 55 56 57 58 59 60 61 62 63 64 65 66 67 68 69 70 71 72 73 74 75 7…" at bounding box center [565, 778] width 533 height 1293
type textarea "// TEXT SCRAMBBLE"
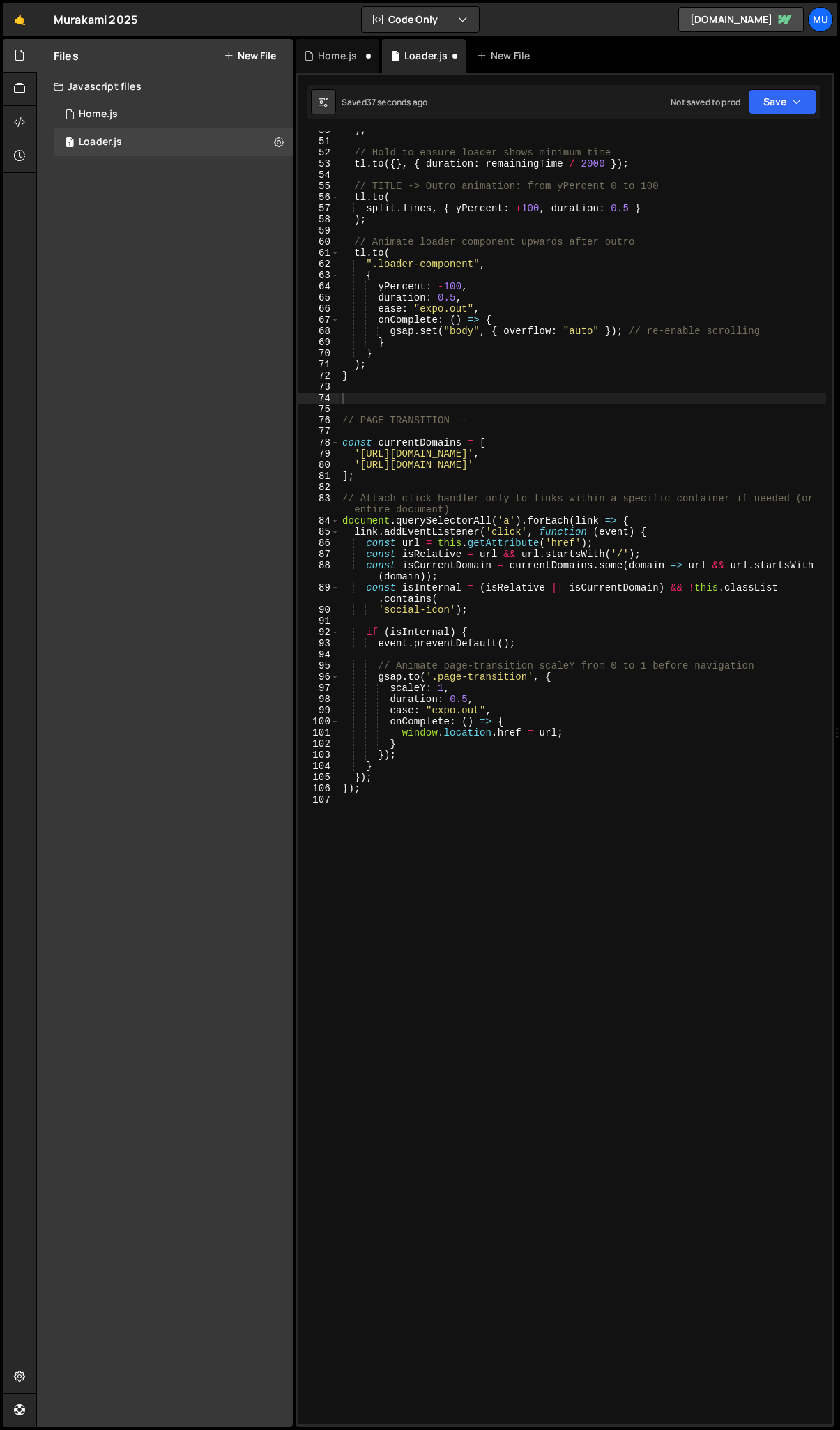
click at [667, 901] on div ") ; // Hold to ensure loader shows minimum time tl . to ({ } , { duration : rem…" at bounding box center [582, 783] width 486 height 1316
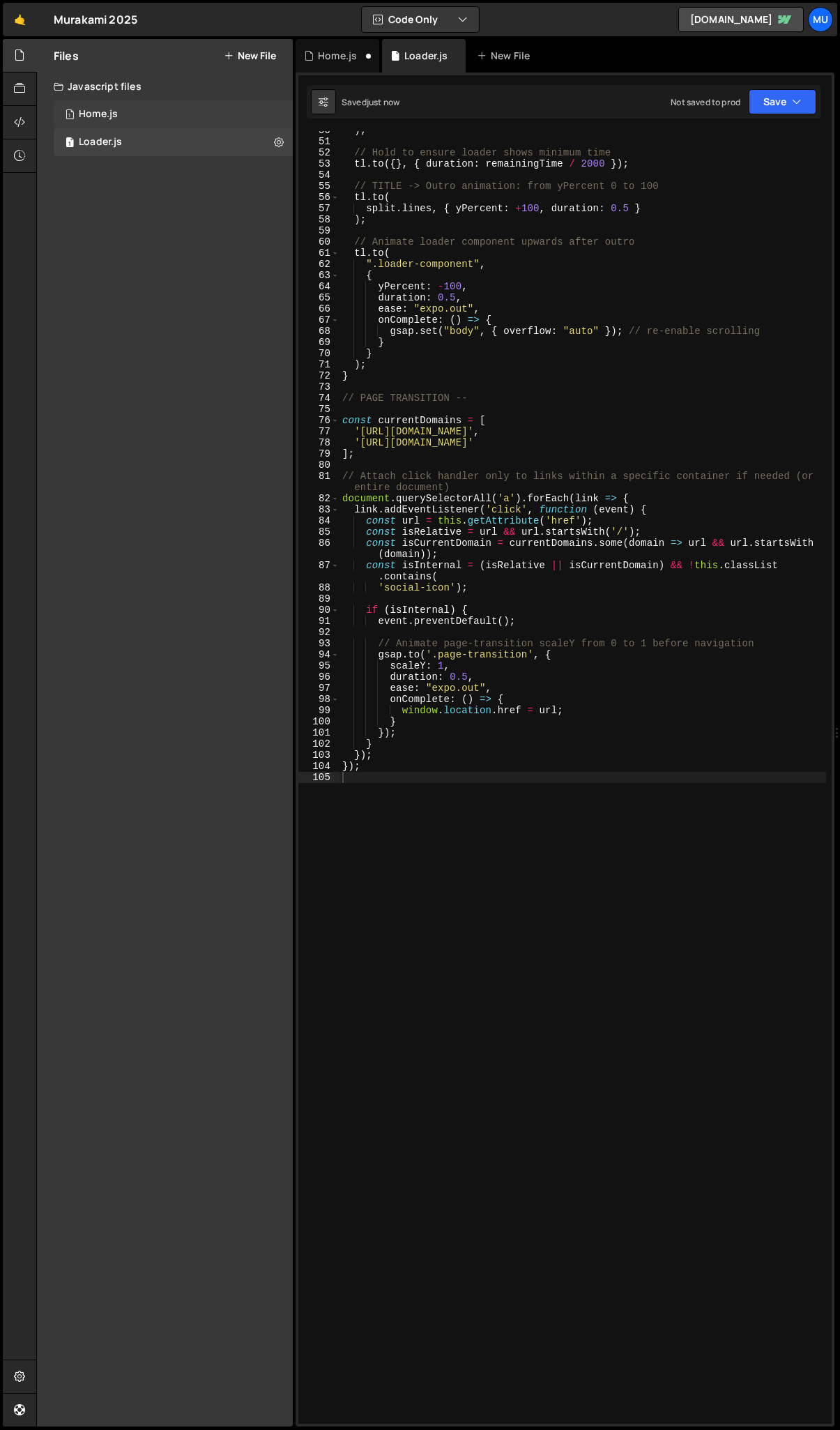
click at [194, 121] on div "1 Home.js 0" at bounding box center [173, 114] width 239 height 28
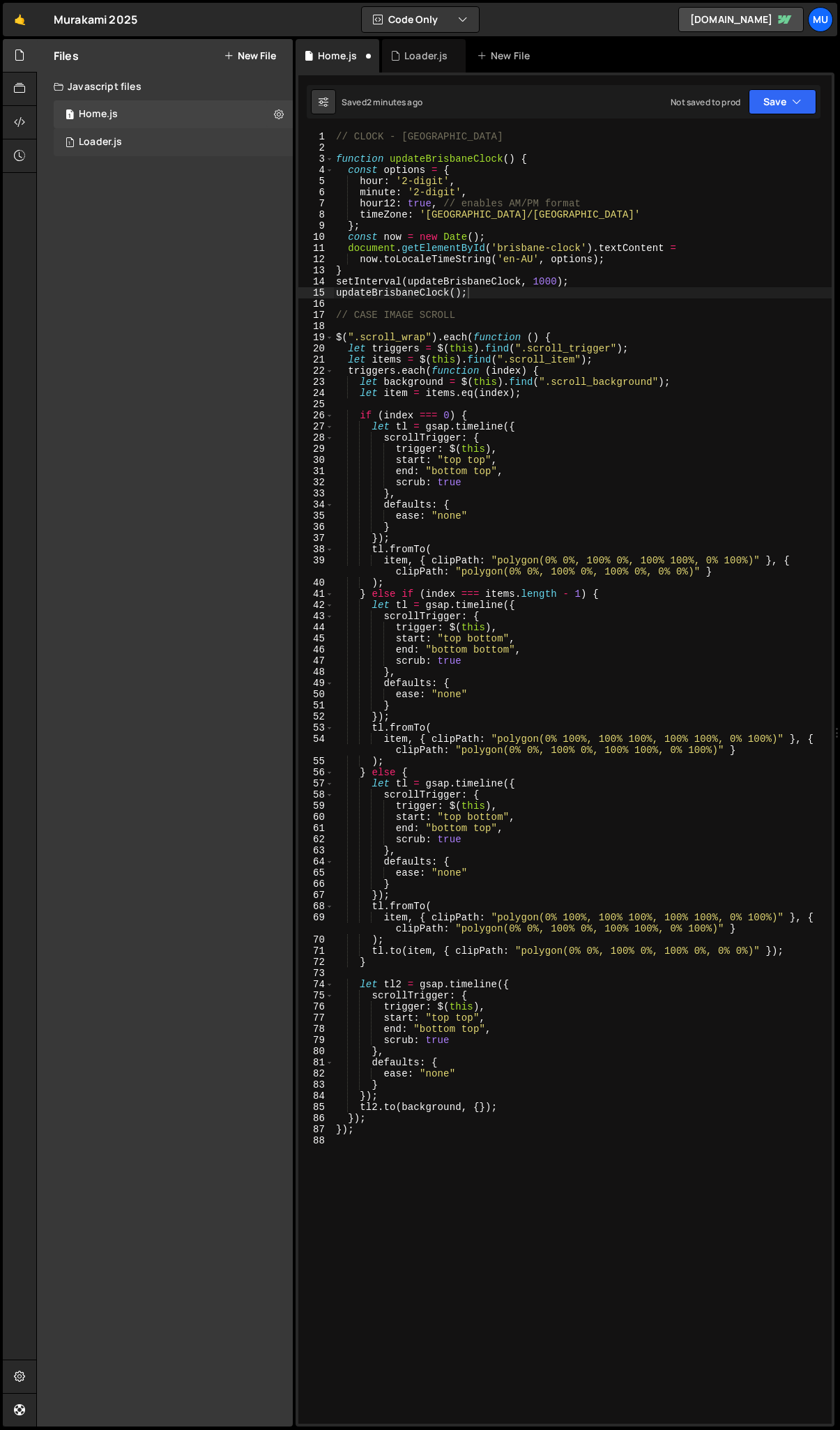
click at [132, 143] on div "1 Loader.js 0" at bounding box center [173, 143] width 239 height 28
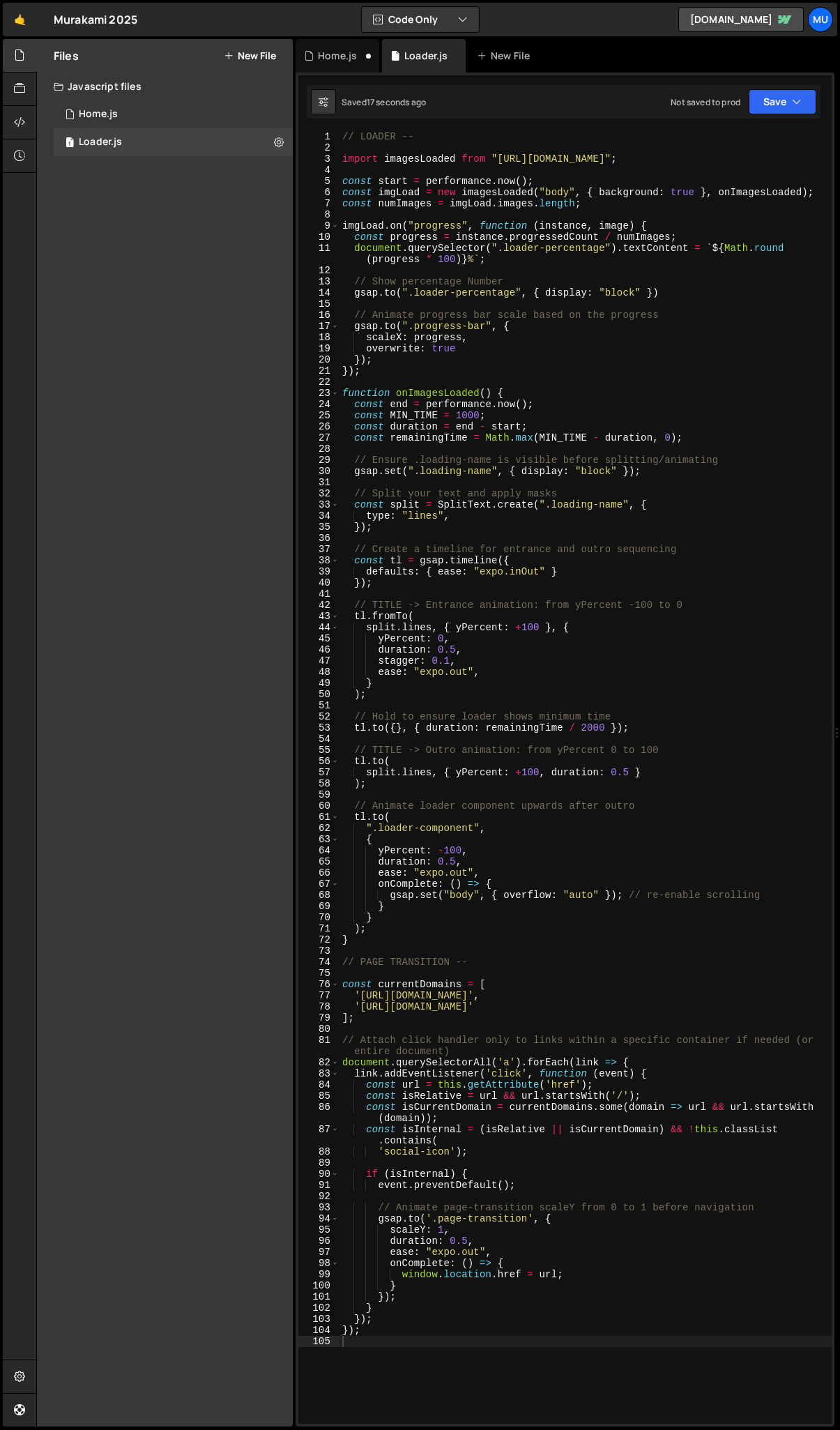
scroll to position [0, 0]
type textarea "});"
click at [539, 581] on div "// LOADER -- import imagesLoaded from "https://cdn.skypack.dev/imagesloaded" ; …" at bounding box center [585, 789] width 492 height 1316
click at [184, 123] on div "1 Home.js 0" at bounding box center [173, 114] width 239 height 28
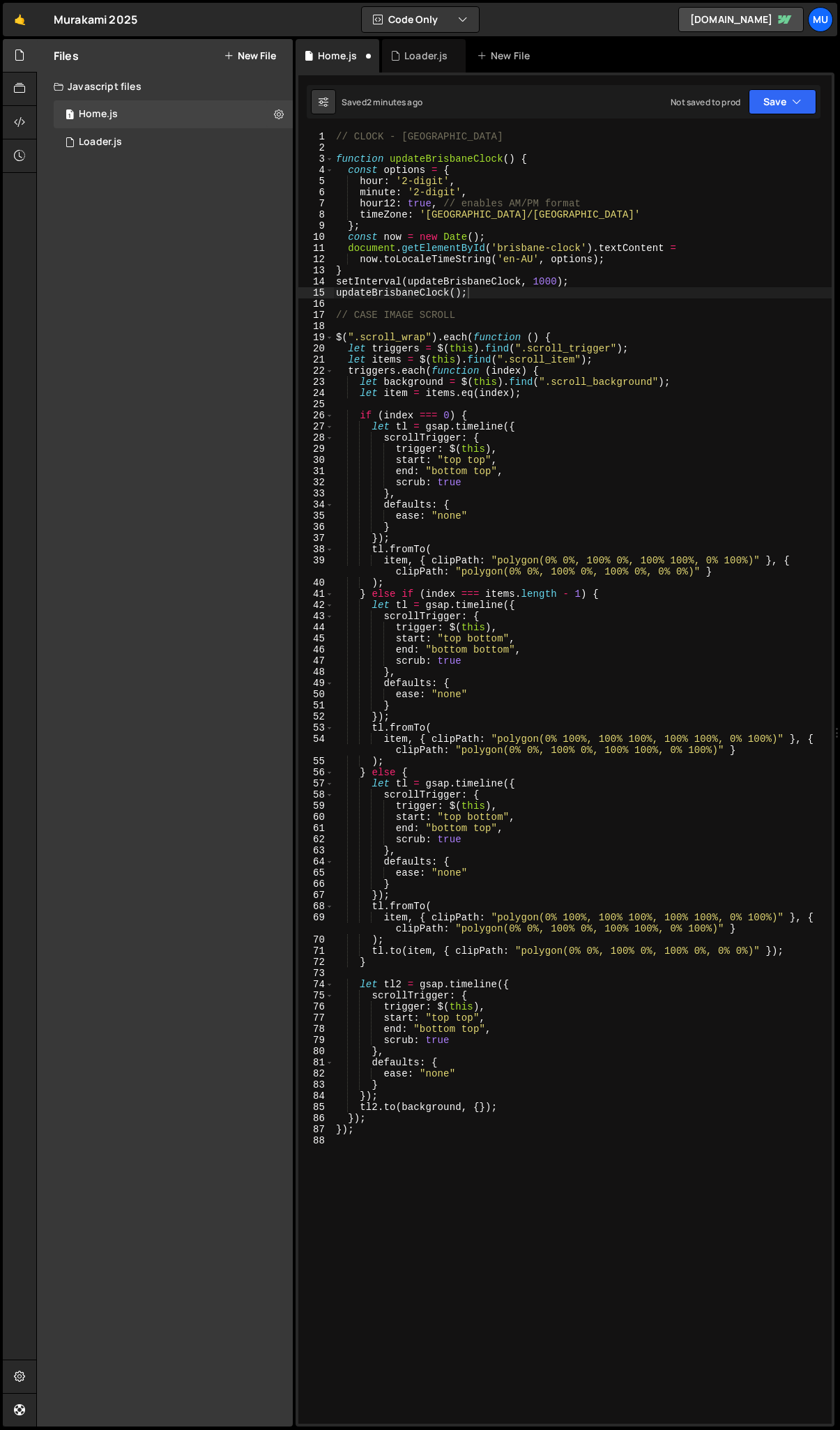
type textarea "triggers.each(function (index) {"
click at [595, 370] on div "// CLOCK - BRISBANE function updateBrisbaneClock ( ) { const options = { hour :…" at bounding box center [582, 789] width 498 height 1316
click at [199, 134] on div "1 Loader.js 0" at bounding box center [173, 143] width 239 height 28
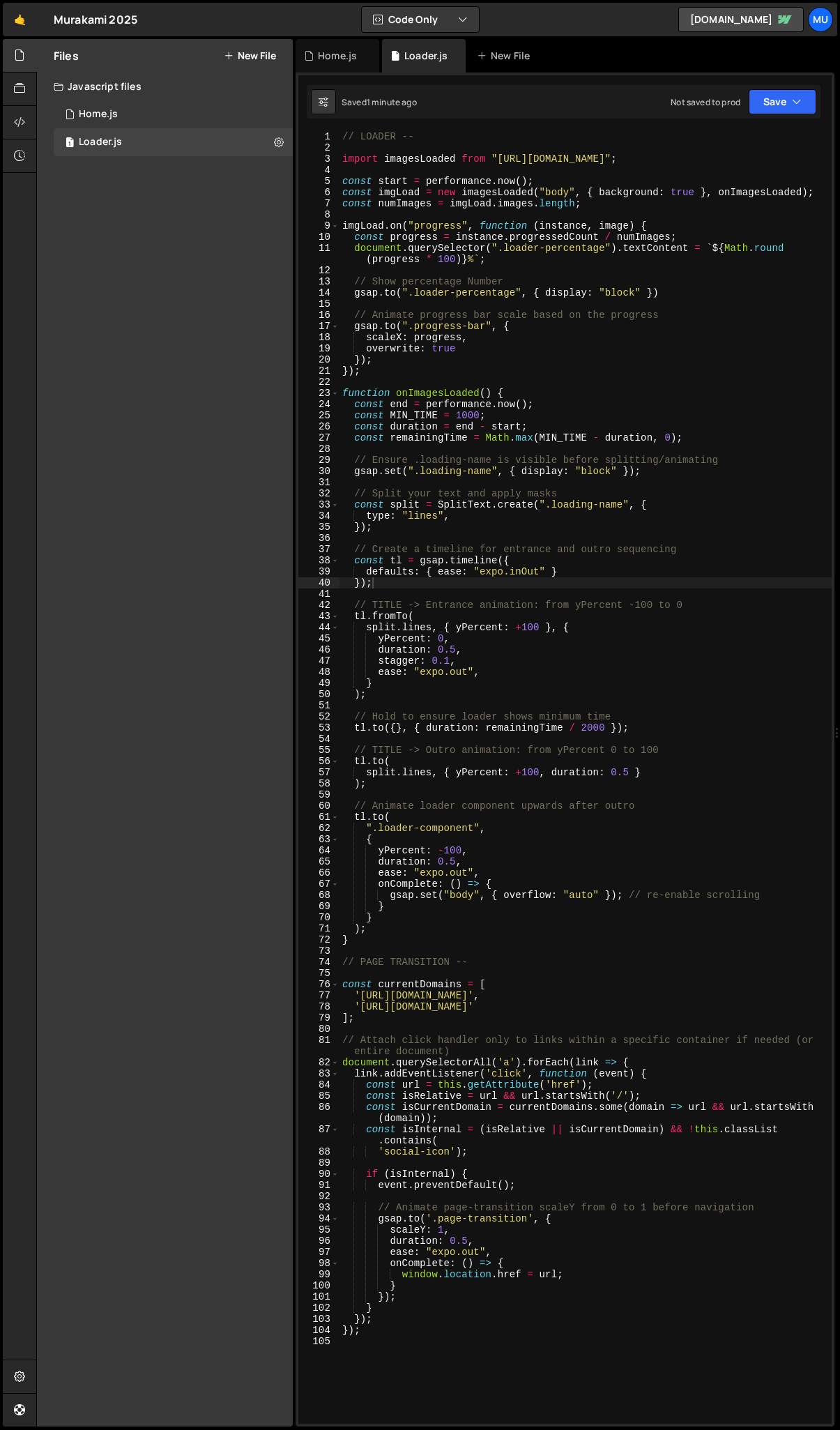
type textarea "}"
click at [385, 943] on div "// LOADER -- import imagesLoaded from "https://cdn.skypack.dev/imagesloaded" ; …" at bounding box center [585, 789] width 492 height 1316
click at [166, 119] on div "1 Home.js 0" at bounding box center [173, 114] width 239 height 28
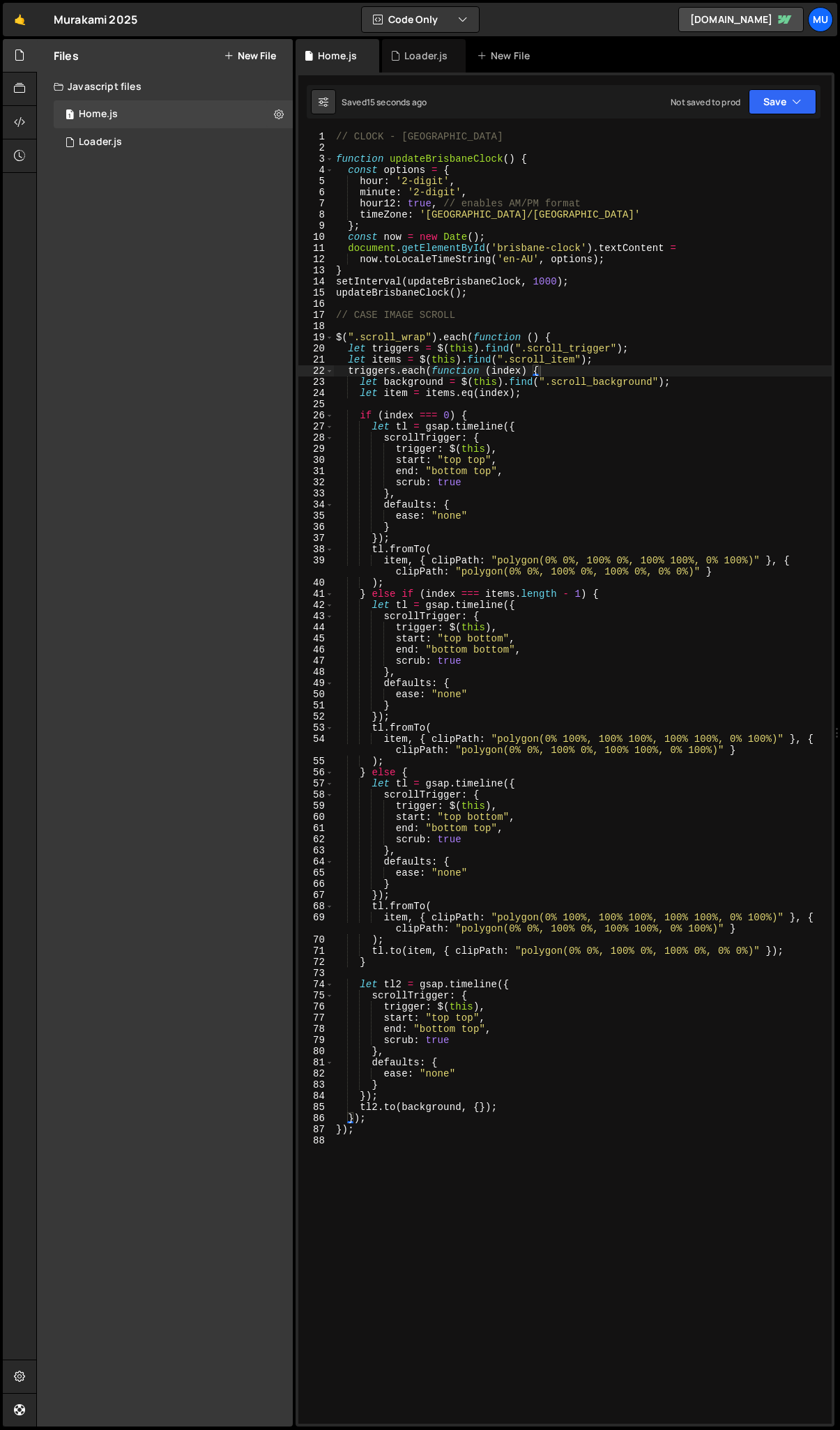
type textarea "updateBrisbaneClock();"
click at [507, 297] on div "// CLOCK - BRISBANE function updateBrisbaneClock ( ) { const options = { hour :…" at bounding box center [582, 789] width 498 height 1316
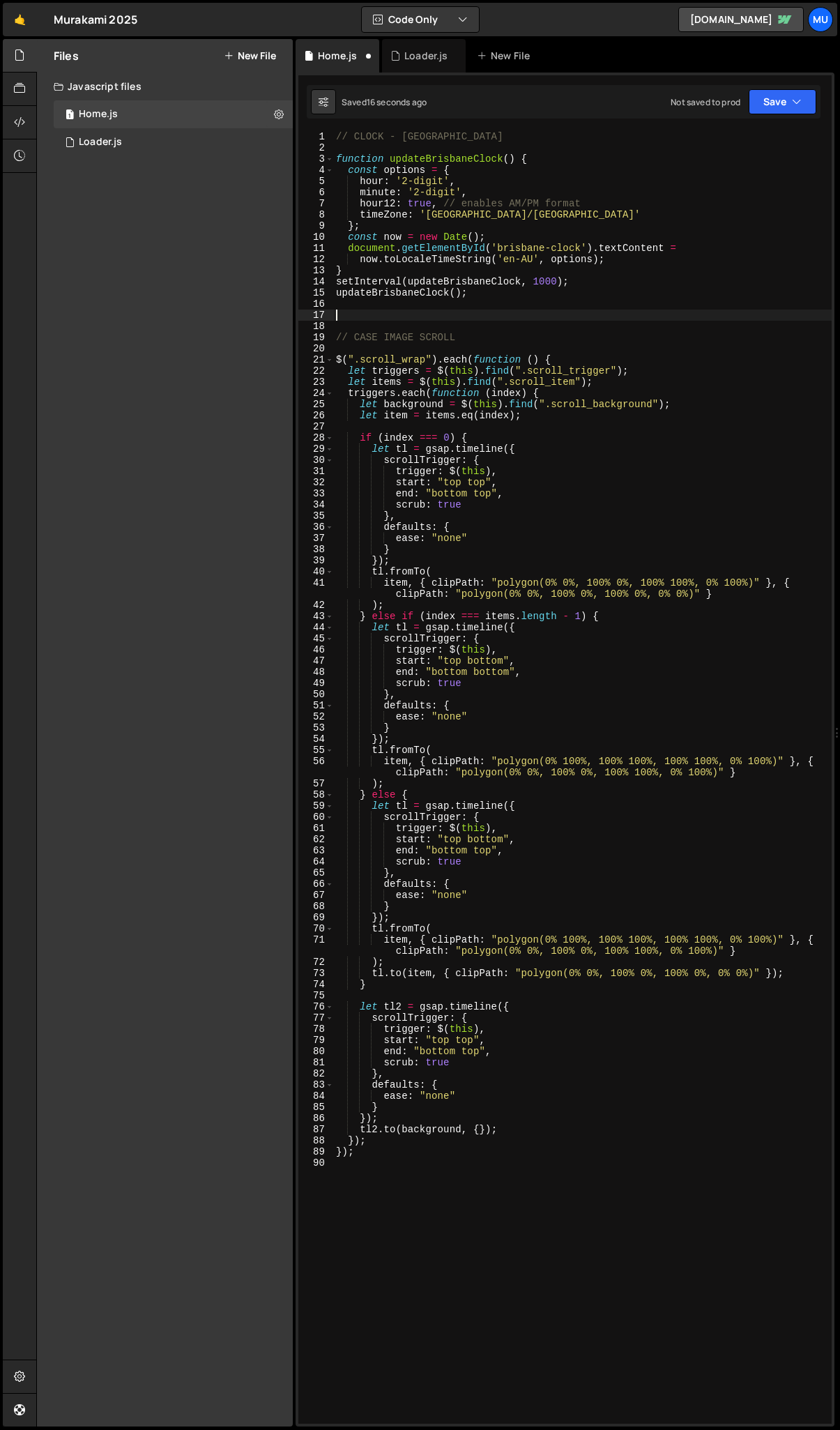
paste textarea "});"
type textarea "});"
type textarea "// TEXT SCRAMBLE"
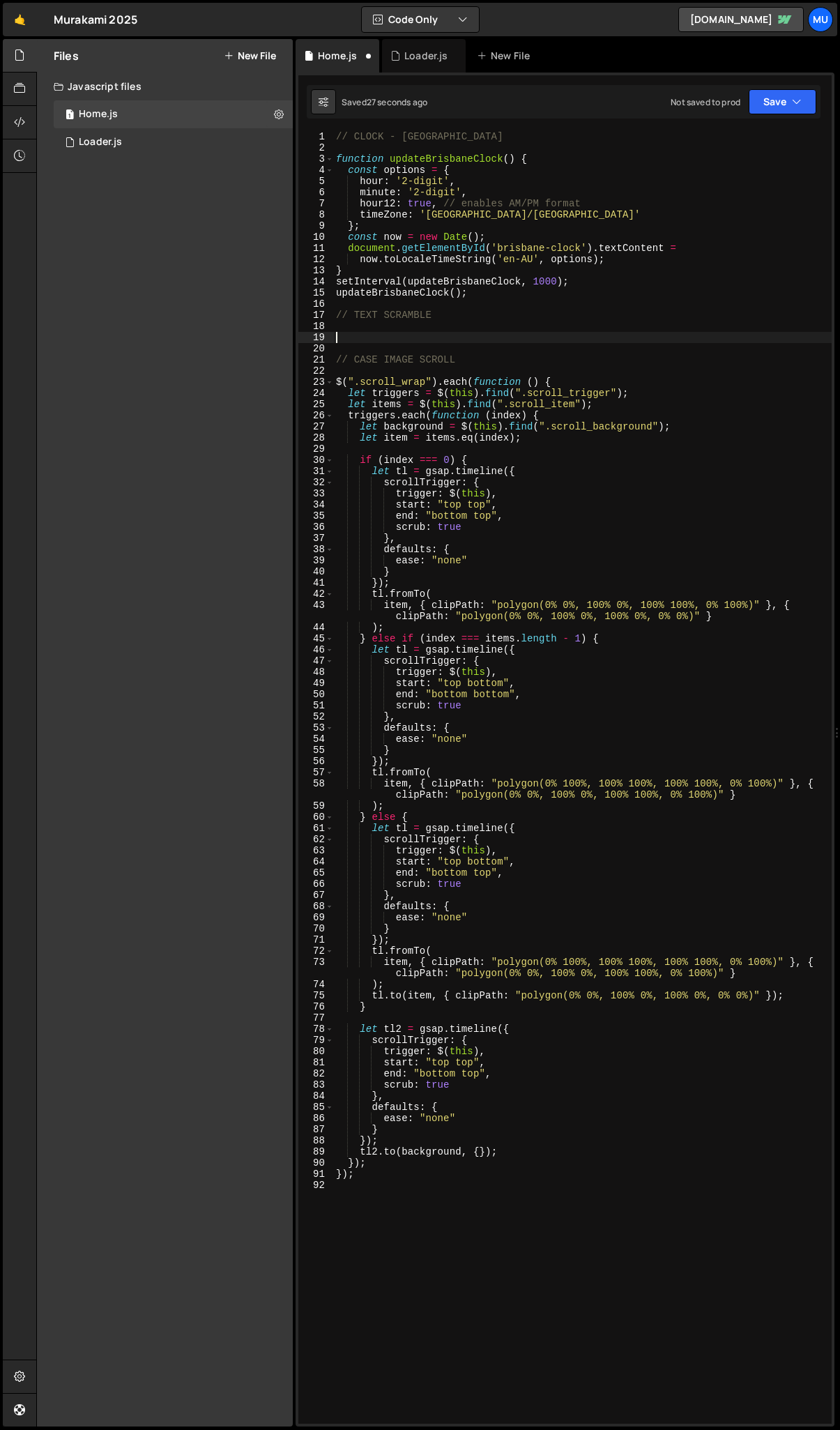
paste textarea "});"
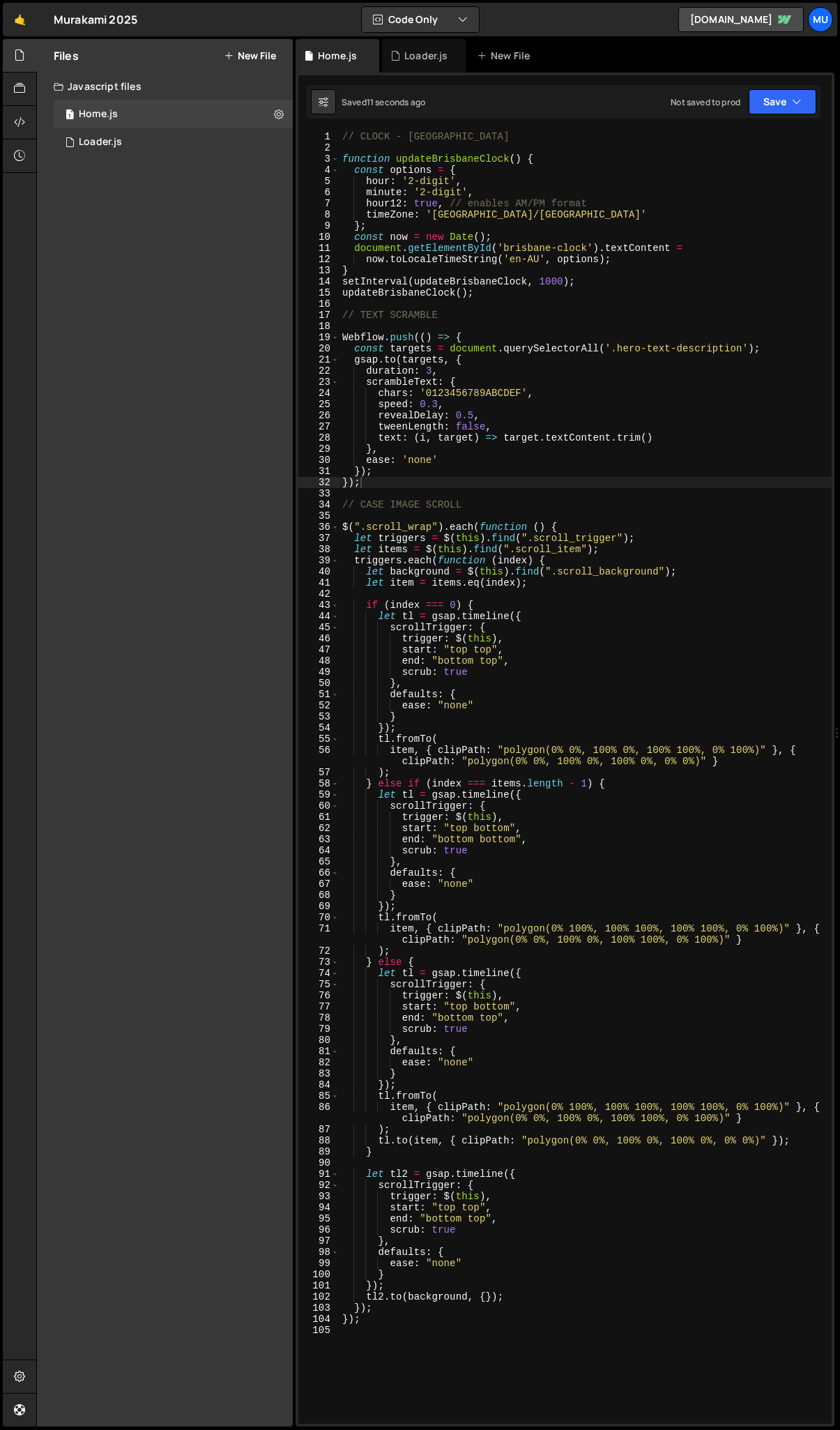
click at [439, 404] on div "// CLOCK - BRISBANE function updateBrisbaneClock ( ) { const options = { hour :…" at bounding box center [585, 789] width 492 height 1316
click at [475, 385] on div "// CLOCK - BRISBANE function updateBrisbaneClock ( ) { const options = { hour :…" at bounding box center [585, 789] width 492 height 1316
click at [432, 372] on div "// CLOCK - BRISBANE function updateBrisbaneClock ( ) { const options = { hour :…" at bounding box center [585, 789] width 492 height 1316
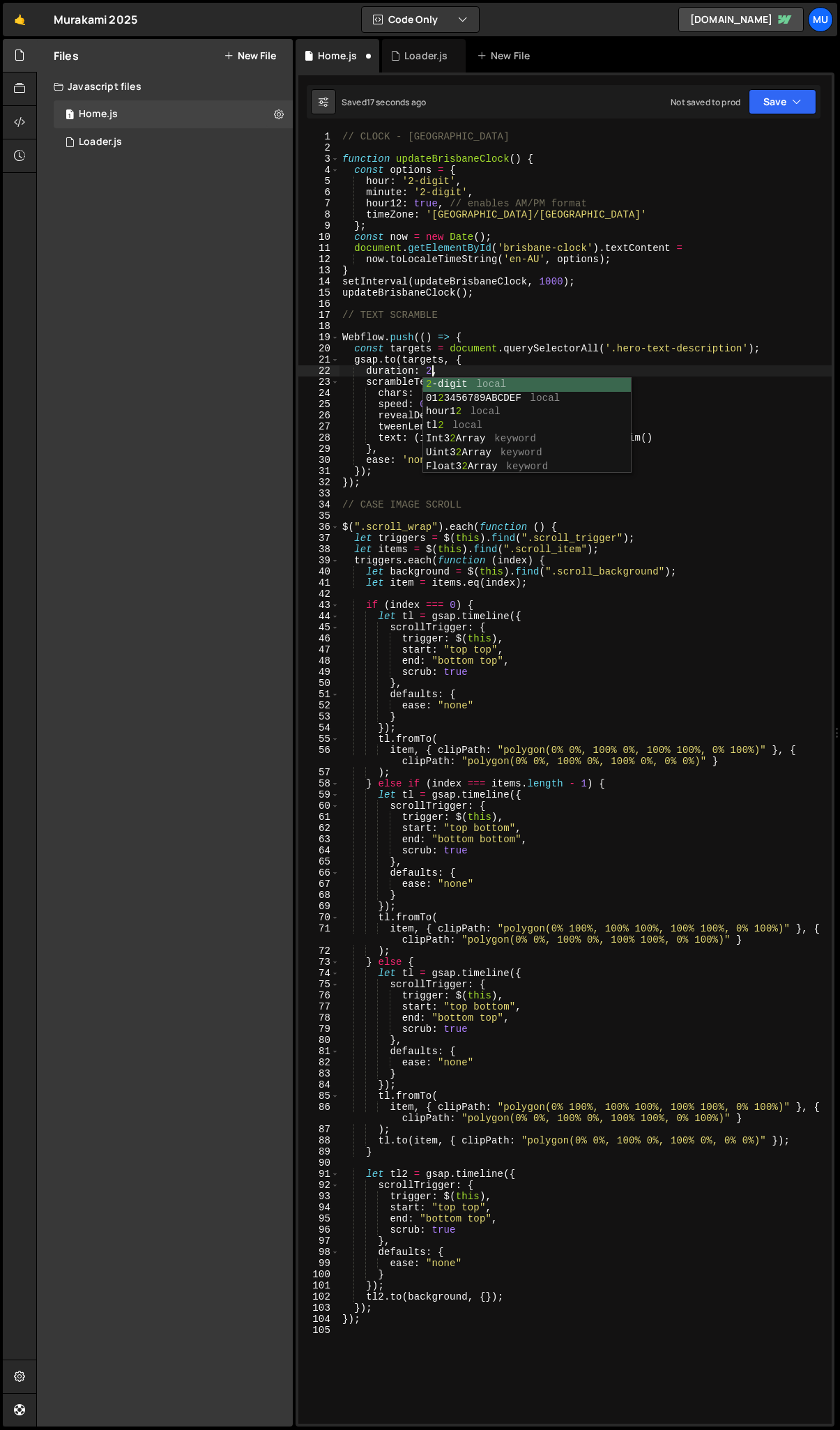
click at [459, 363] on div "// CLOCK - BRISBANE function updateBrisbaneClock ( ) { const options = { hour :…" at bounding box center [585, 789] width 492 height 1316
click at [431, 368] on div "// CLOCK - BRISBANE function updateBrisbaneClock ( ) { const options = { hour :…" at bounding box center [585, 789] width 492 height 1316
drag, startPoint x: 612, startPoint y: 349, endPoint x: 745, endPoint y: 347, distance: 133.0
click at [745, 347] on div "// CLOCK - BRISBANE function updateBrisbaneClock ( ) { const options = { hour :…" at bounding box center [585, 789] width 492 height 1316
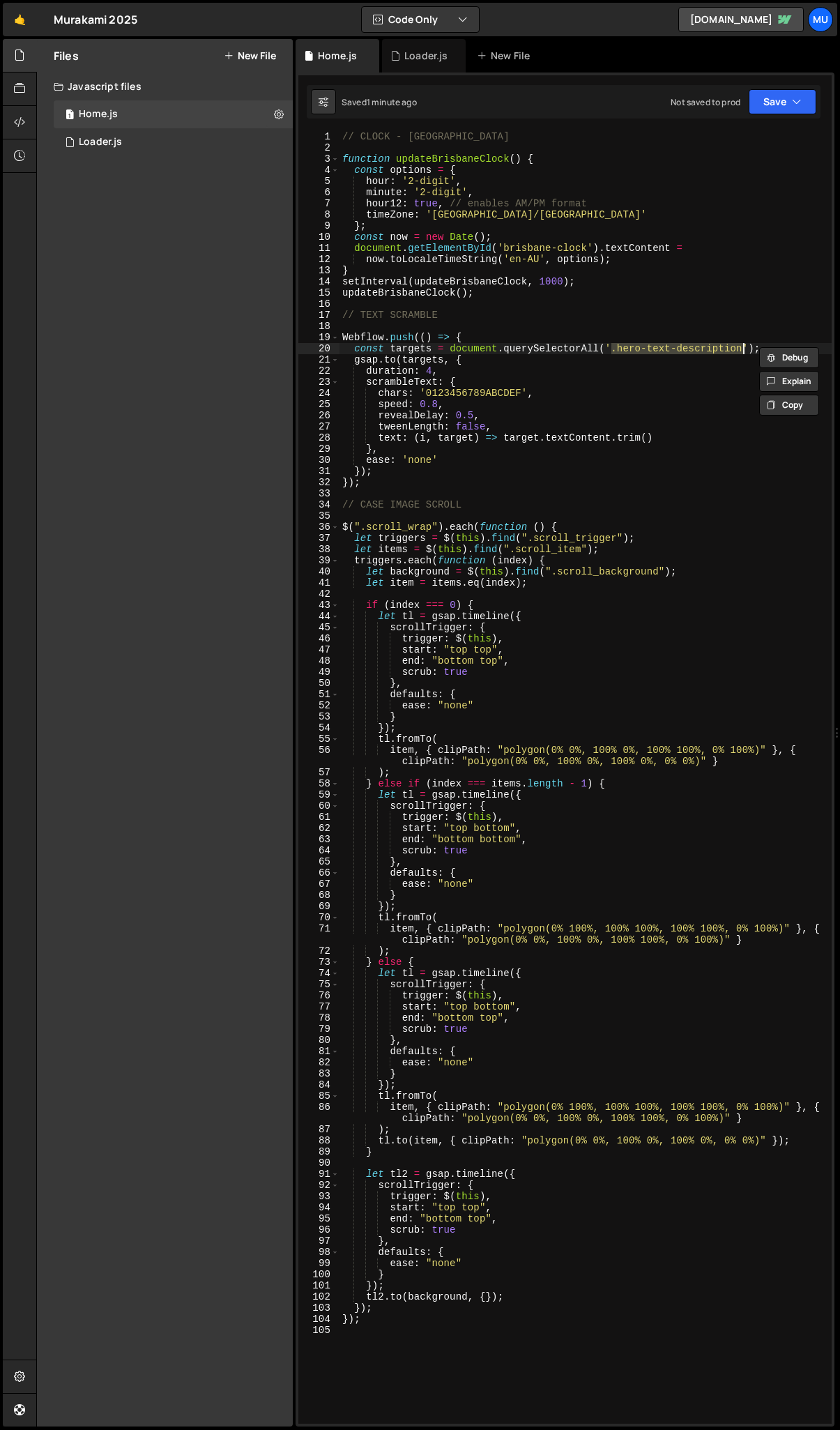
paste textarea "'.hero-content_wrapper .text-size-tiny"
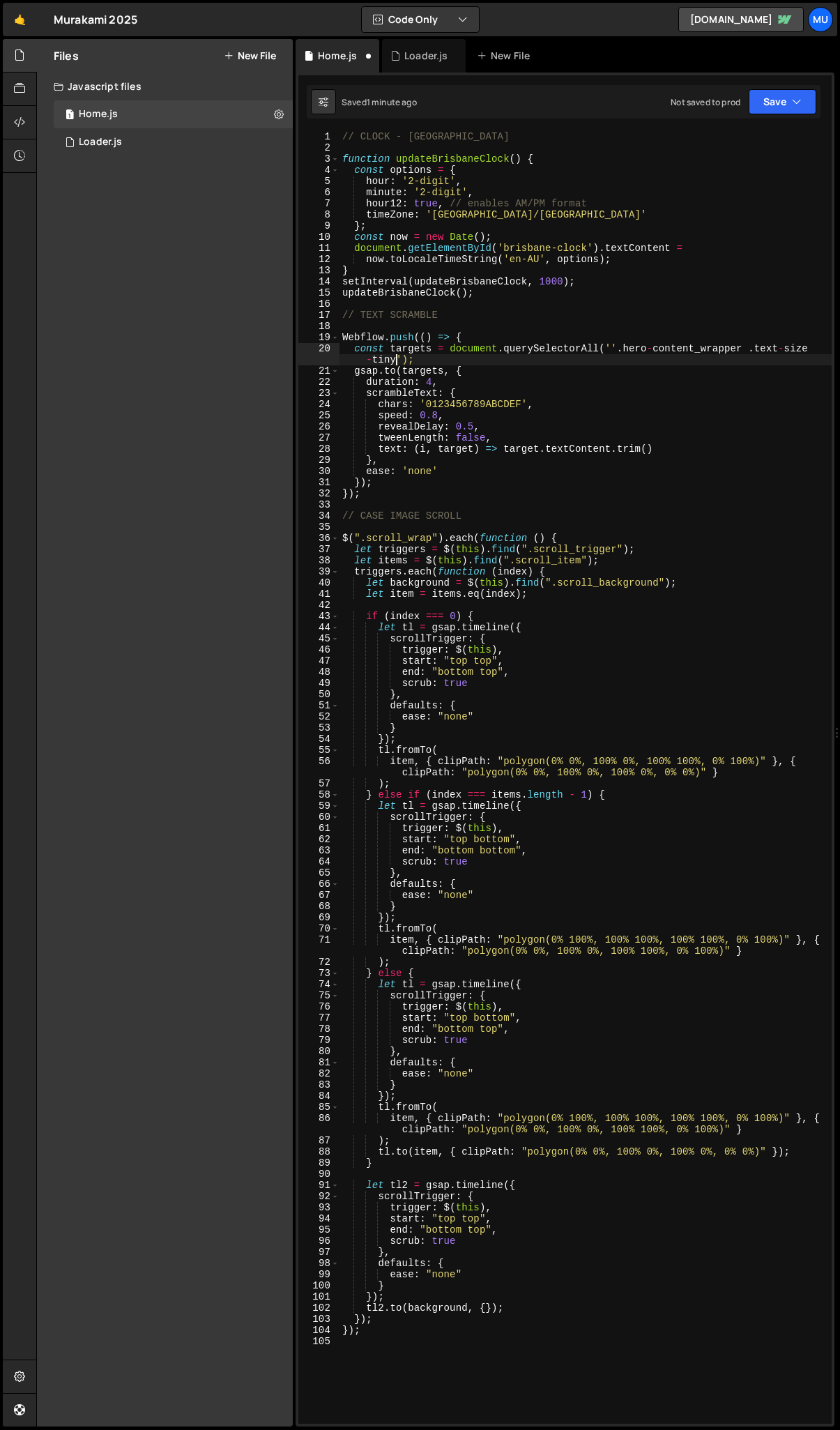
click at [615, 347] on div "// CLOCK - BRISBANE function updateBrisbaneClock ( ) { const options = { hour :…" at bounding box center [585, 789] width 492 height 1316
click at [400, 361] on div "// CLOCK - BRISBANE function updateBrisbaneClock ( ) { const options = { hour :…" at bounding box center [585, 789] width 492 height 1316
click at [674, 367] on div "// CLOCK - BRISBANE function updateBrisbaneClock ( ) { const options = { hour :…" at bounding box center [585, 789] width 492 height 1316
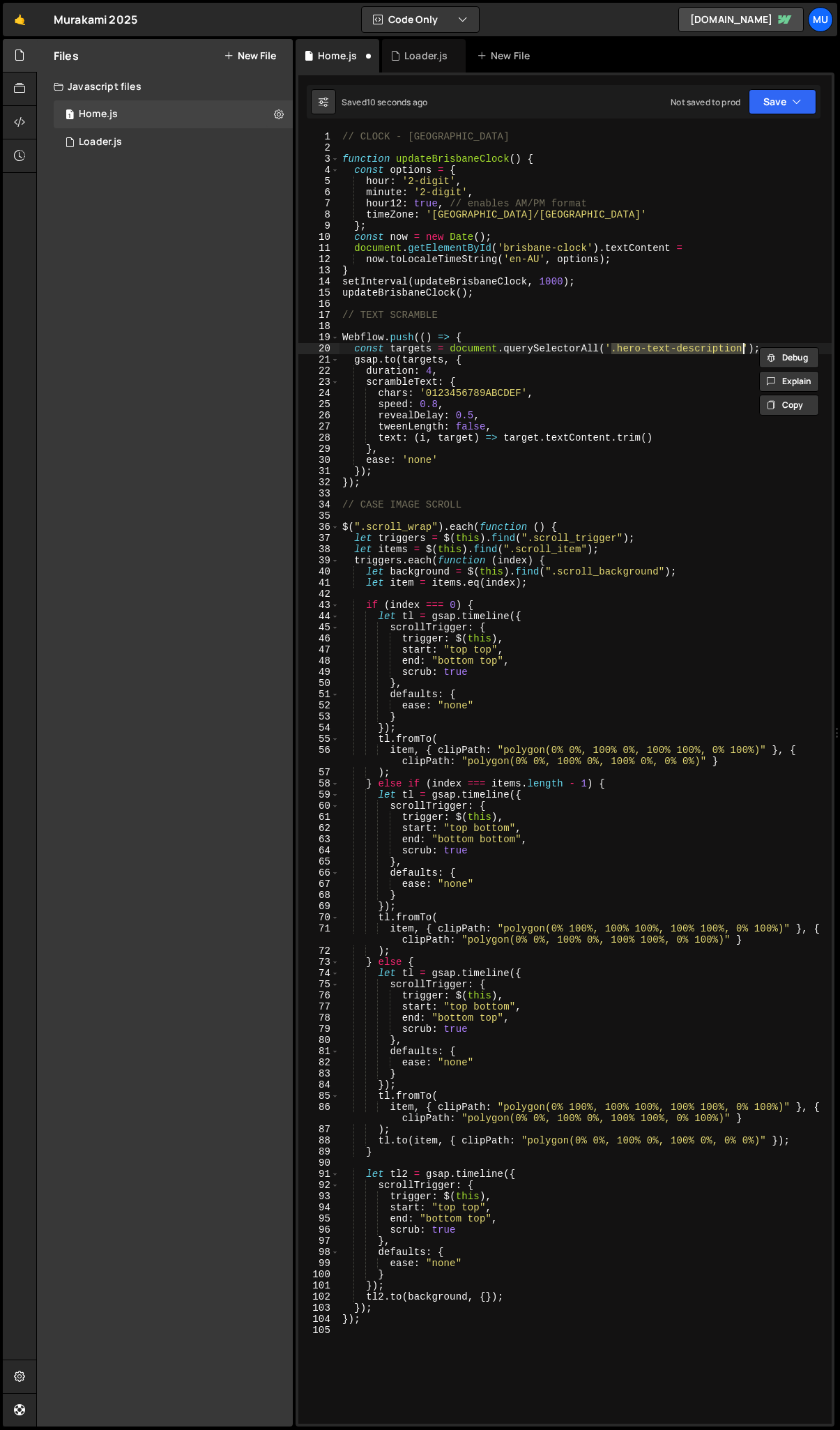
click at [658, 347] on div "// CLOCK - BRISBANE function updateBrisbaneClock ( ) { const options = { hour :…" at bounding box center [585, 778] width 492 height 1293
drag, startPoint x: 618, startPoint y: 351, endPoint x: 742, endPoint y: 352, distance: 124.0
click at [742, 352] on div "// CLOCK - BRISBANE function updateBrisbaneClock ( ) { const options = { hour :…" at bounding box center [585, 789] width 492 height 1316
drag, startPoint x: 427, startPoint y: 396, endPoint x: 521, endPoint y: 393, distance: 94.0
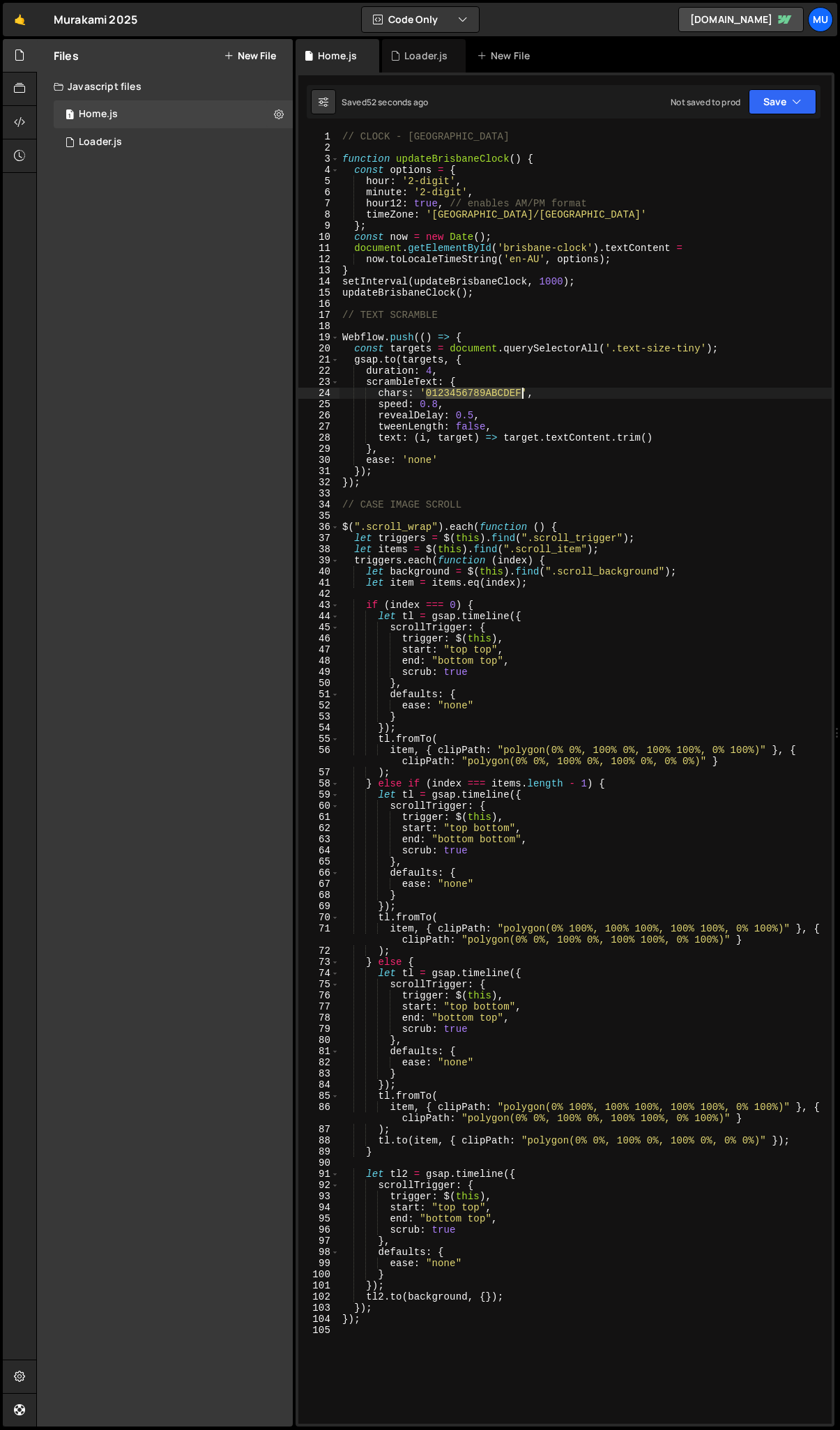
click at [521, 393] on div "// CLOCK - BRISBANE function updateBrisbaneClock ( ) { const options = { hour :…" at bounding box center [585, 789] width 492 height 1316
click at [432, 371] on div "// CLOCK - BRISBANE function updateBrisbaneClock ( ) { const options = { hour :…" at bounding box center [585, 789] width 492 height 1316
click at [511, 358] on div "// CLOCK - BRISBANE function updateBrisbaneClock ( ) { const options = { hour :…" at bounding box center [585, 789] width 492 height 1316
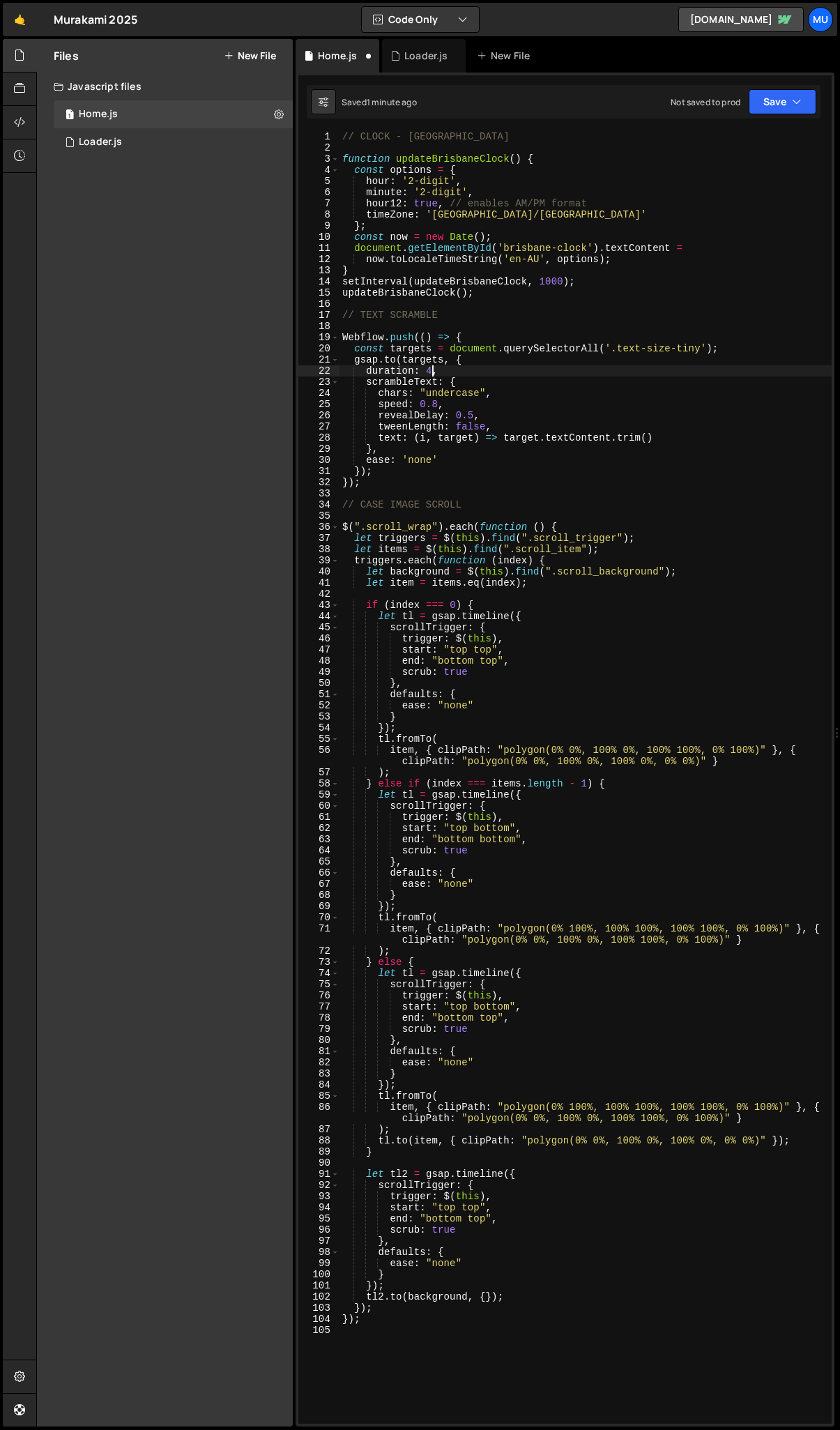
type textarea "gsap.to(targets, {"
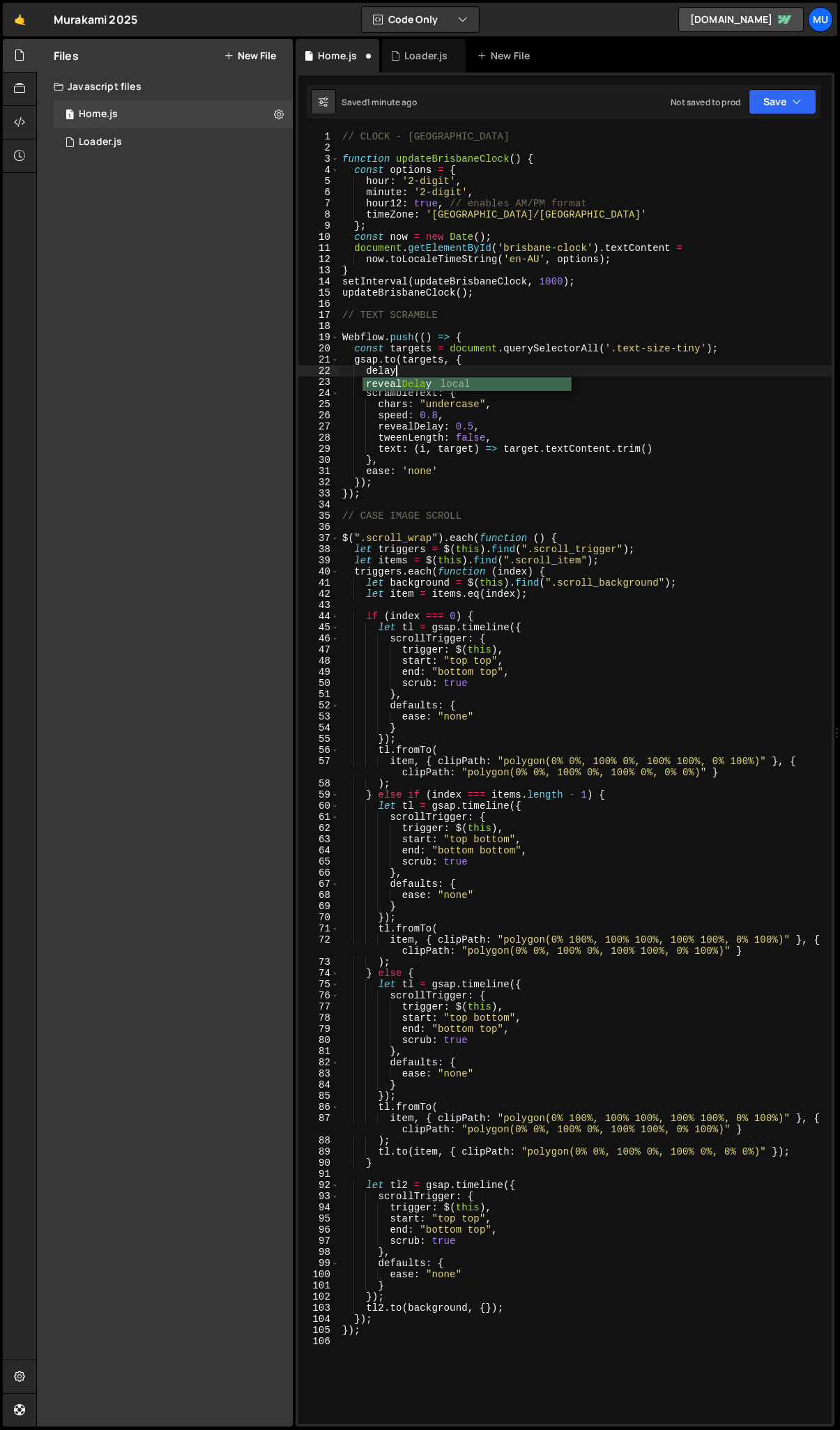
scroll to position [0, 3]
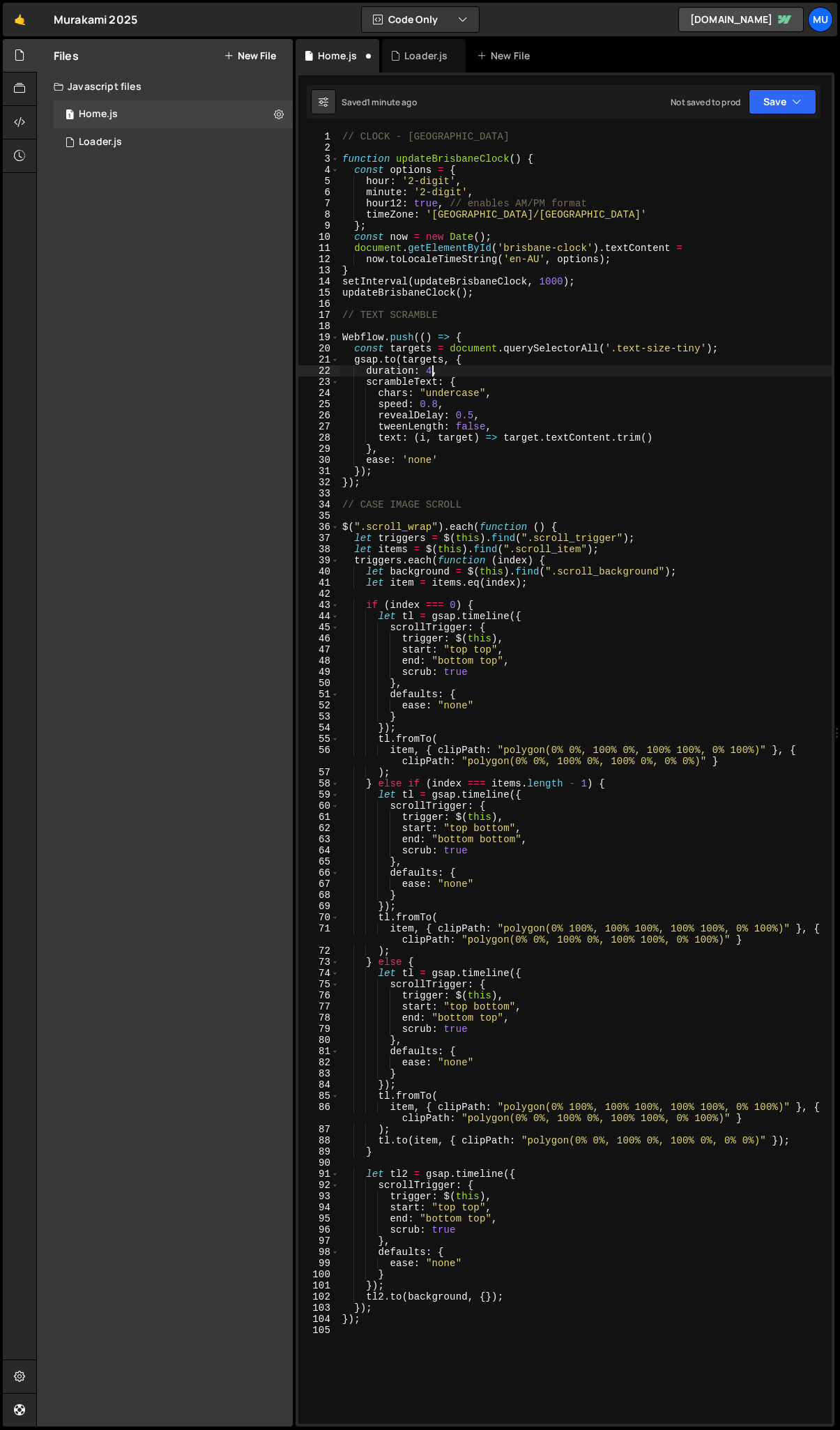
click at [432, 369] on div "// CLOCK - BRISBANE function updateBrisbaneClock ( ) { const options = { hour :…" at bounding box center [585, 789] width 492 height 1316
click at [419, 458] on div "// CLOCK - BRISBANE function updateBrisbaneClock ( ) { const options = { hour :…" at bounding box center [585, 789] width 492 height 1316
drag, startPoint x: 437, startPoint y: 406, endPoint x: 421, endPoint y: 405, distance: 16.0
click at [421, 405] on div "// CLOCK - BRISBANE function updateBrisbaneClock ( ) { const options = { hour :…" at bounding box center [585, 789] width 492 height 1316
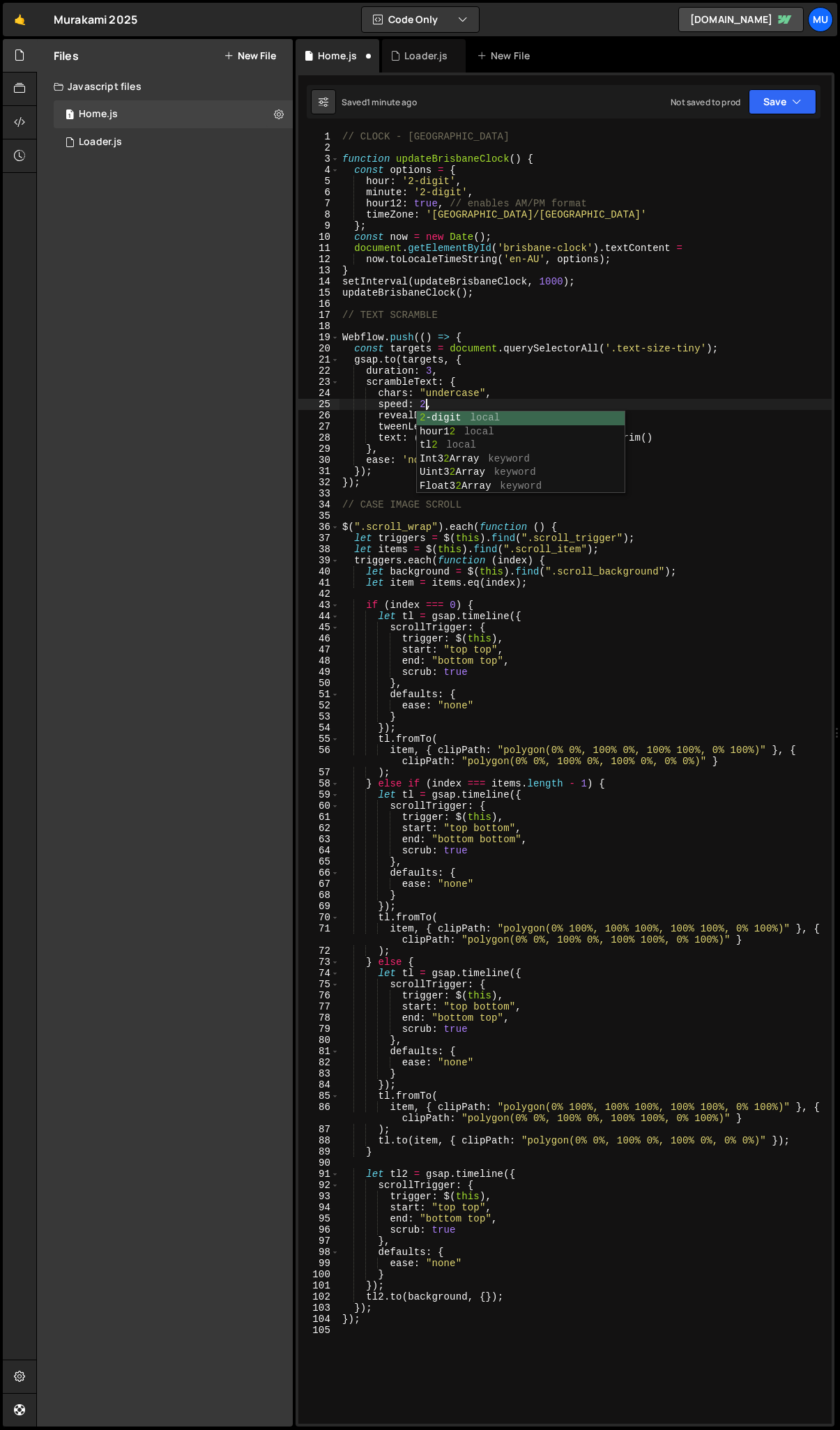
click at [495, 358] on div "// CLOCK - BRISBANE function updateBrisbaneClock ( ) { const options = { hour :…" at bounding box center [585, 789] width 492 height 1316
click at [476, 380] on div "// CLOCK - BRISBANE function updateBrisbaneClock ( ) { const options = { hour :…" at bounding box center [585, 789] width 492 height 1316
click at [494, 390] on div "// CLOCK - BRISBANE function updateBrisbaneClock ( ) { const options = { hour :…" at bounding box center [585, 789] width 492 height 1316
click at [466, 378] on div "// CLOCK - BRISBANE function updateBrisbaneClock ( ) { const options = { hour :…" at bounding box center [585, 789] width 492 height 1316
drag, startPoint x: 415, startPoint y: 439, endPoint x: 671, endPoint y: 432, distance: 256.1
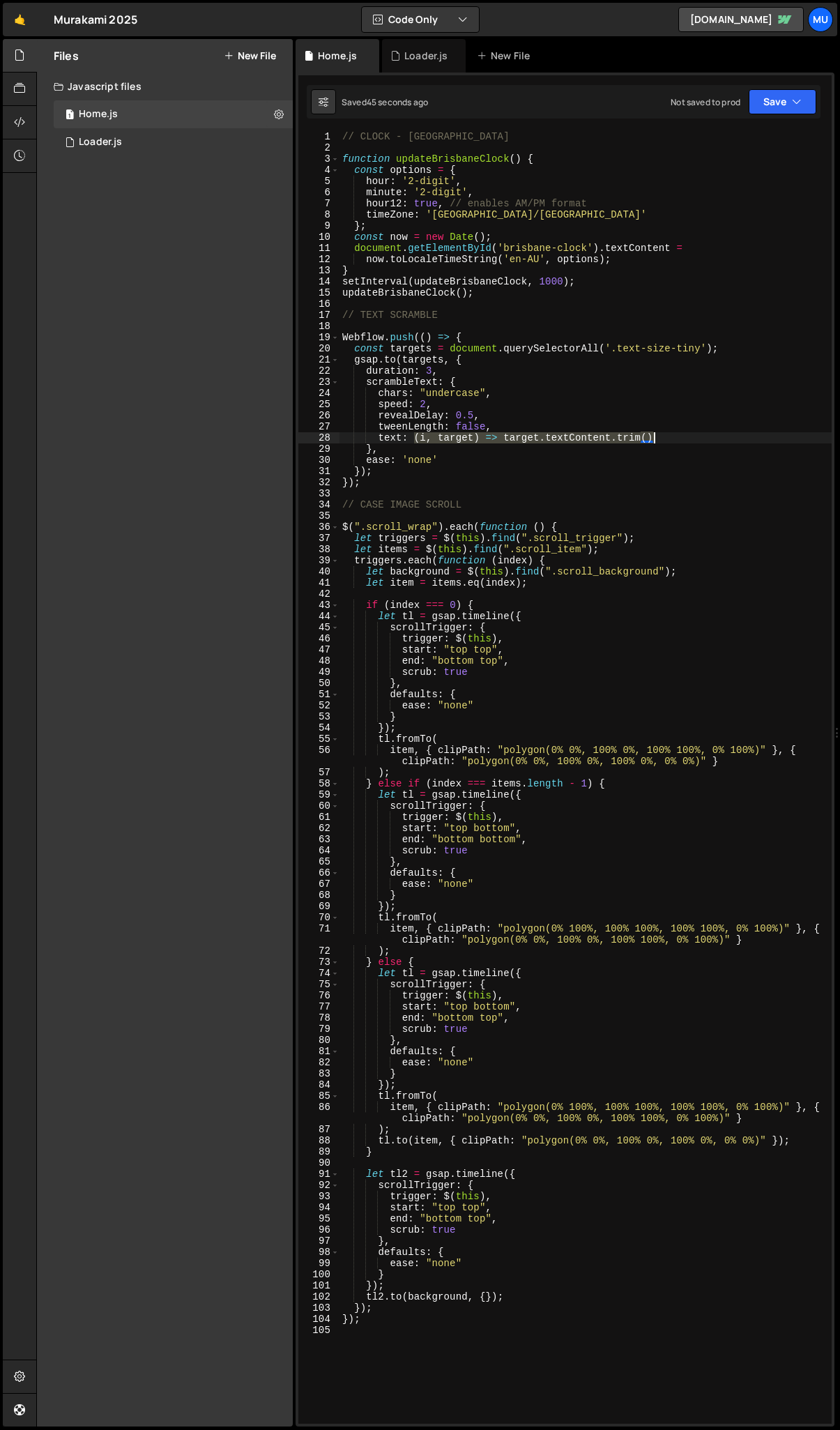
click at [671, 432] on div "// CLOCK - BRISBANE function updateBrisbaneClock ( ) { const options = { hour :…" at bounding box center [585, 789] width 492 height 1316
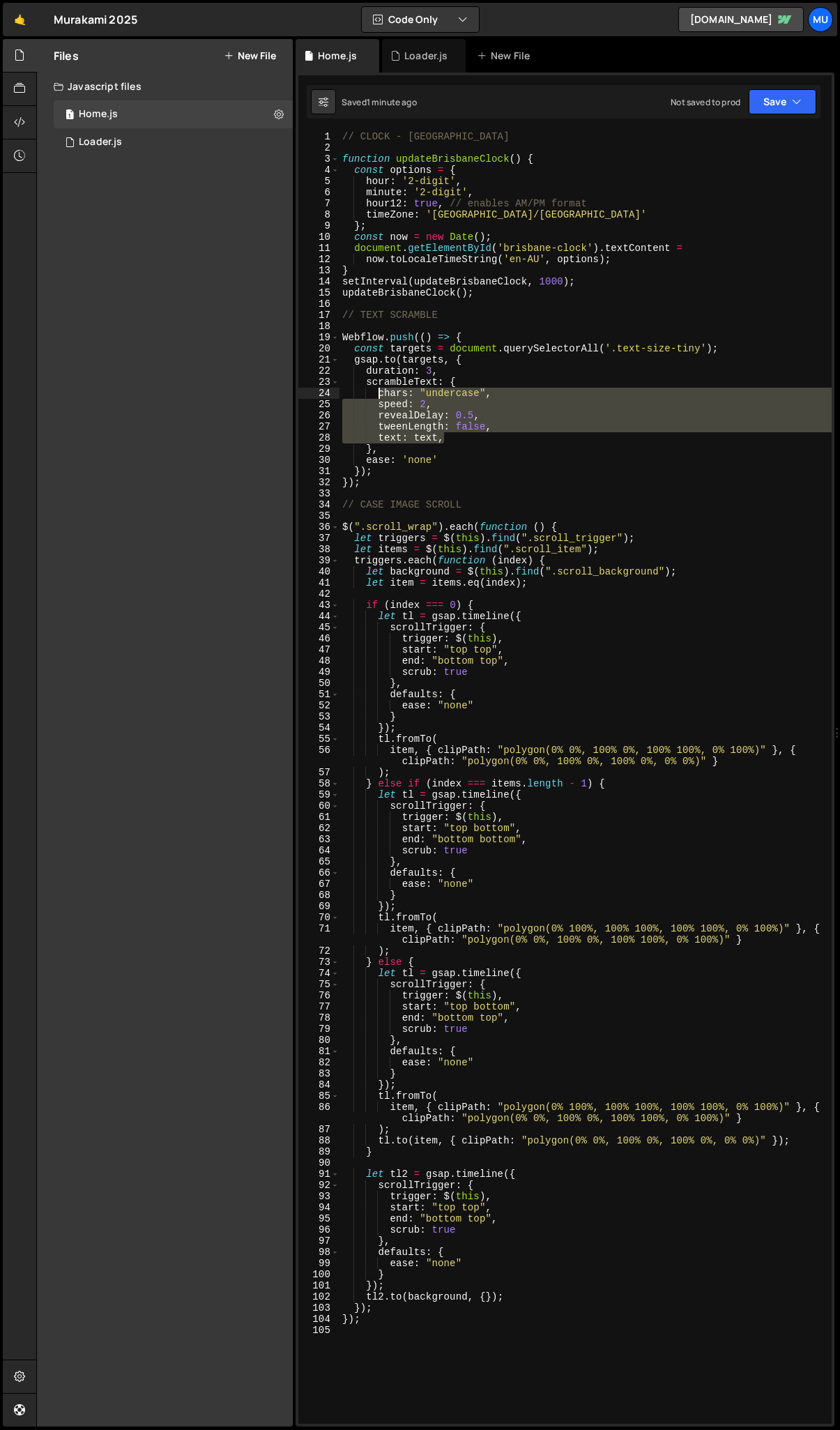
drag, startPoint x: 459, startPoint y: 435, endPoint x: 379, endPoint y: 396, distance: 89.0
click at [379, 396] on div "// CLOCK - BRISBANE function updateBrisbaneClock ( ) { const options = { hour :…" at bounding box center [585, 789] width 492 height 1316
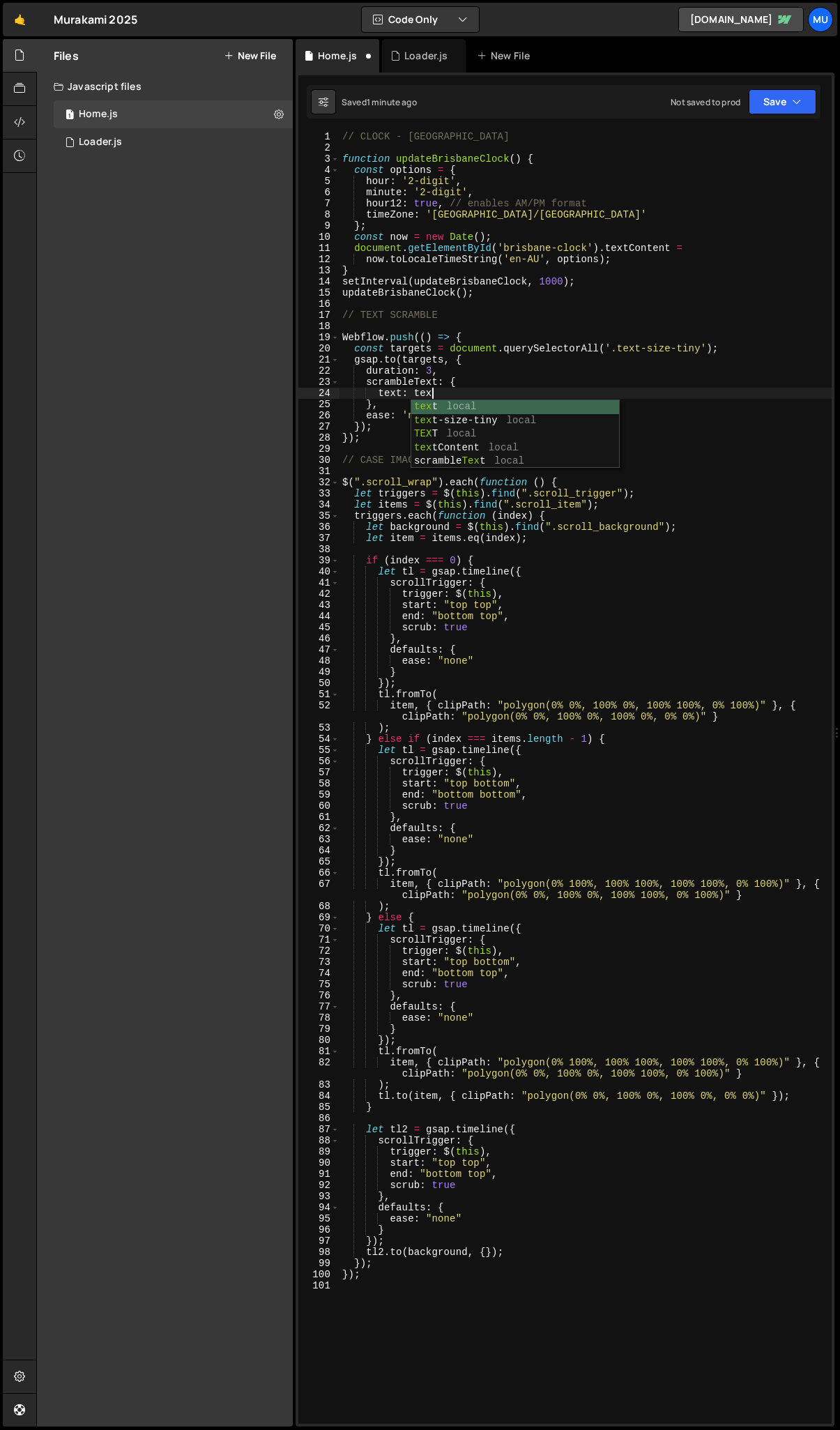
scroll to position [0, 6]
type textarea "text: text,"
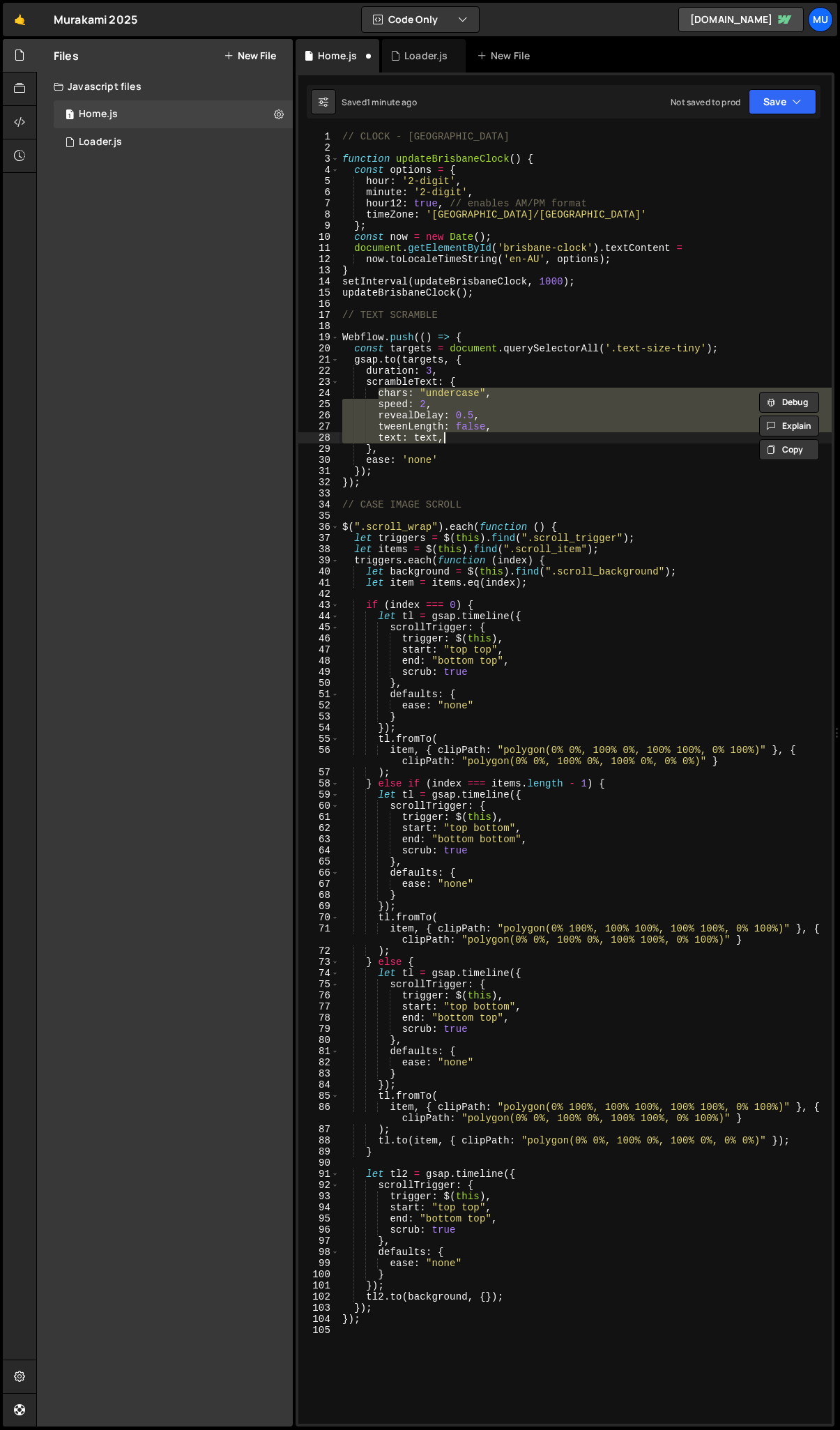
type textarea "text:"
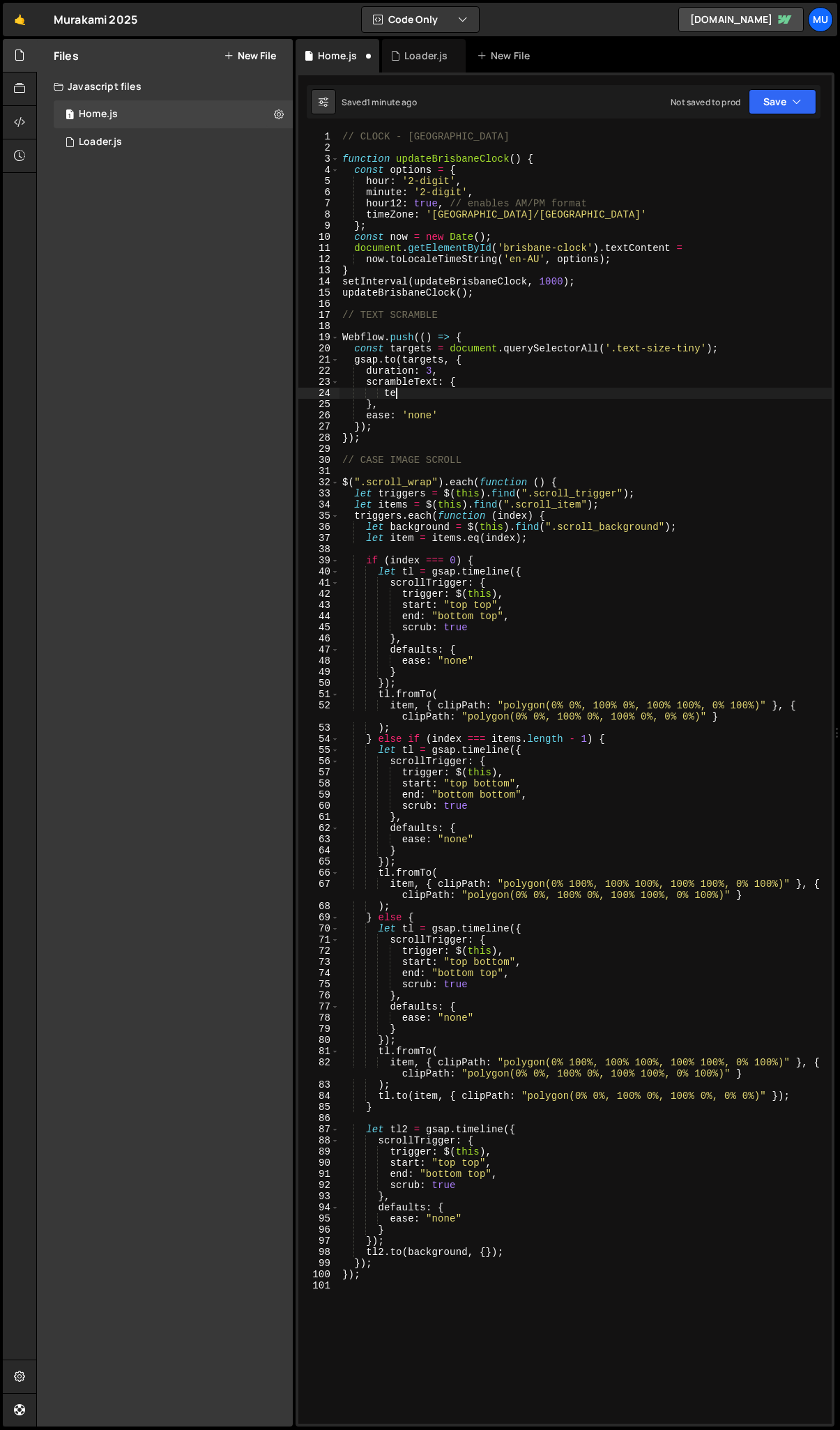
type textarea "t"
type textarea "text: text,"
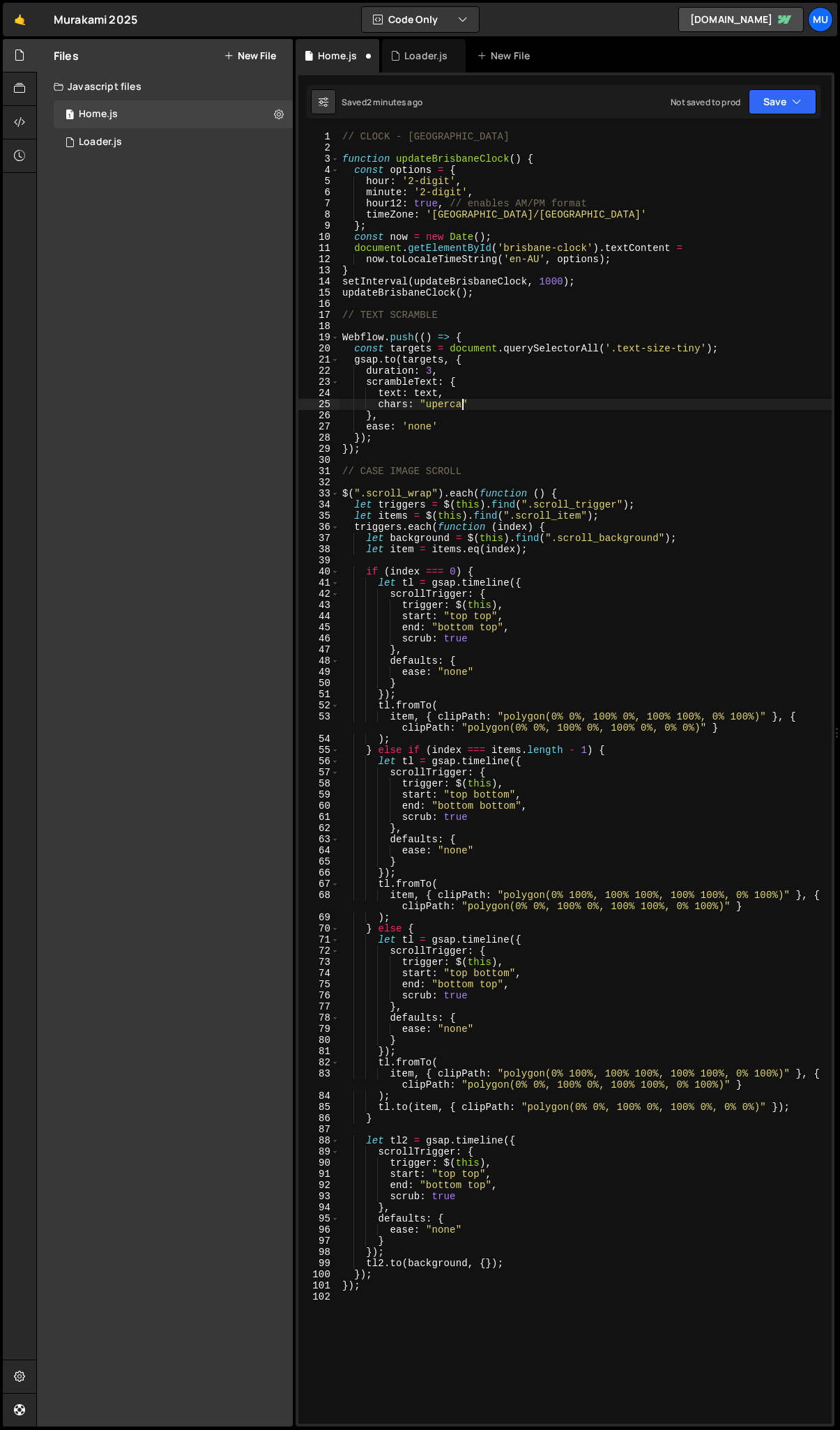
scroll to position [0, 8]
type textarea "chars: "upercase","
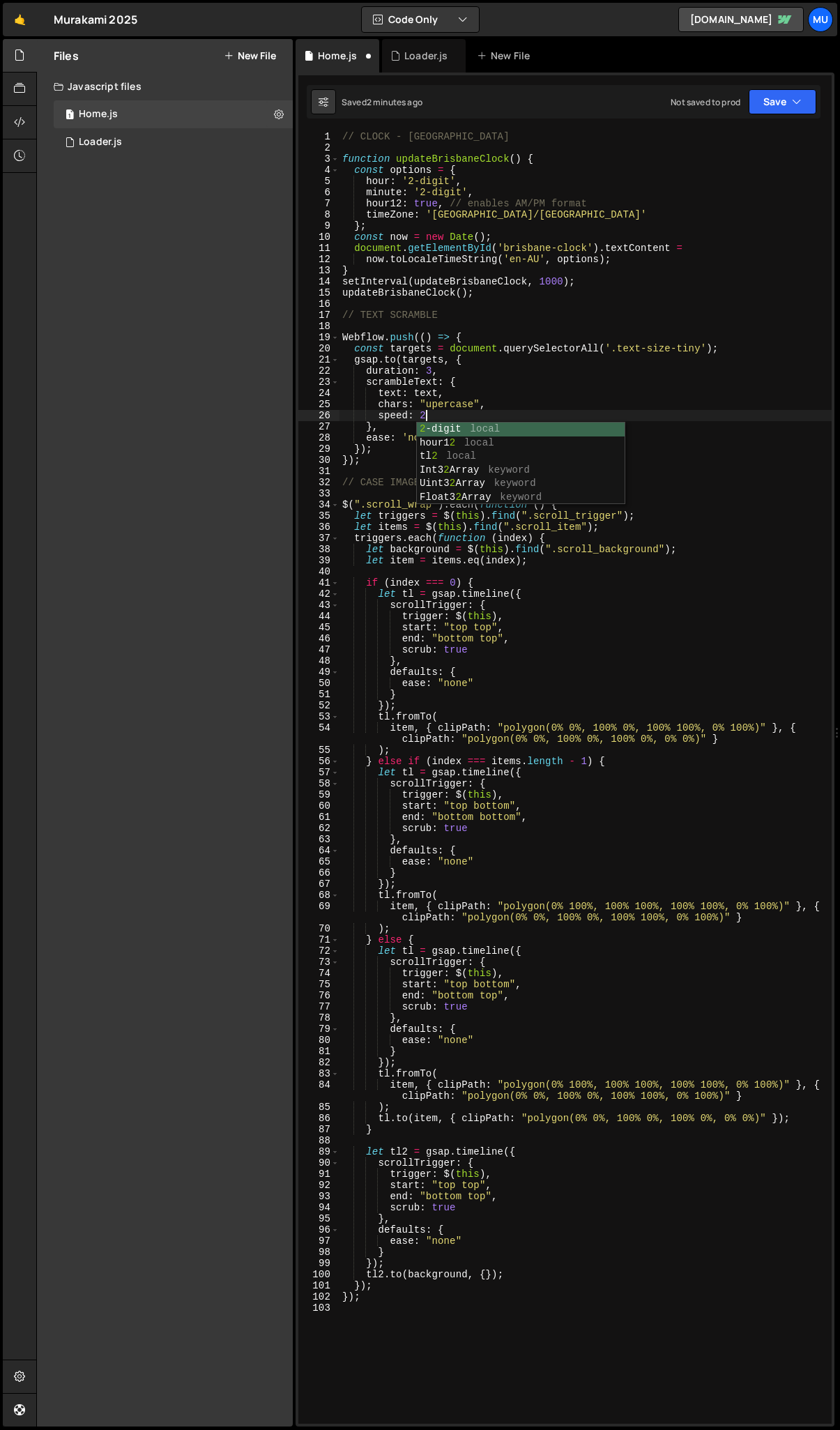
scroll to position [0, 5]
click at [396, 426] on div "// CLOCK - BRISBANE function updateBrisbaneClock ( ) { const options = { hour :…" at bounding box center [585, 789] width 492 height 1316
type textarea "},"
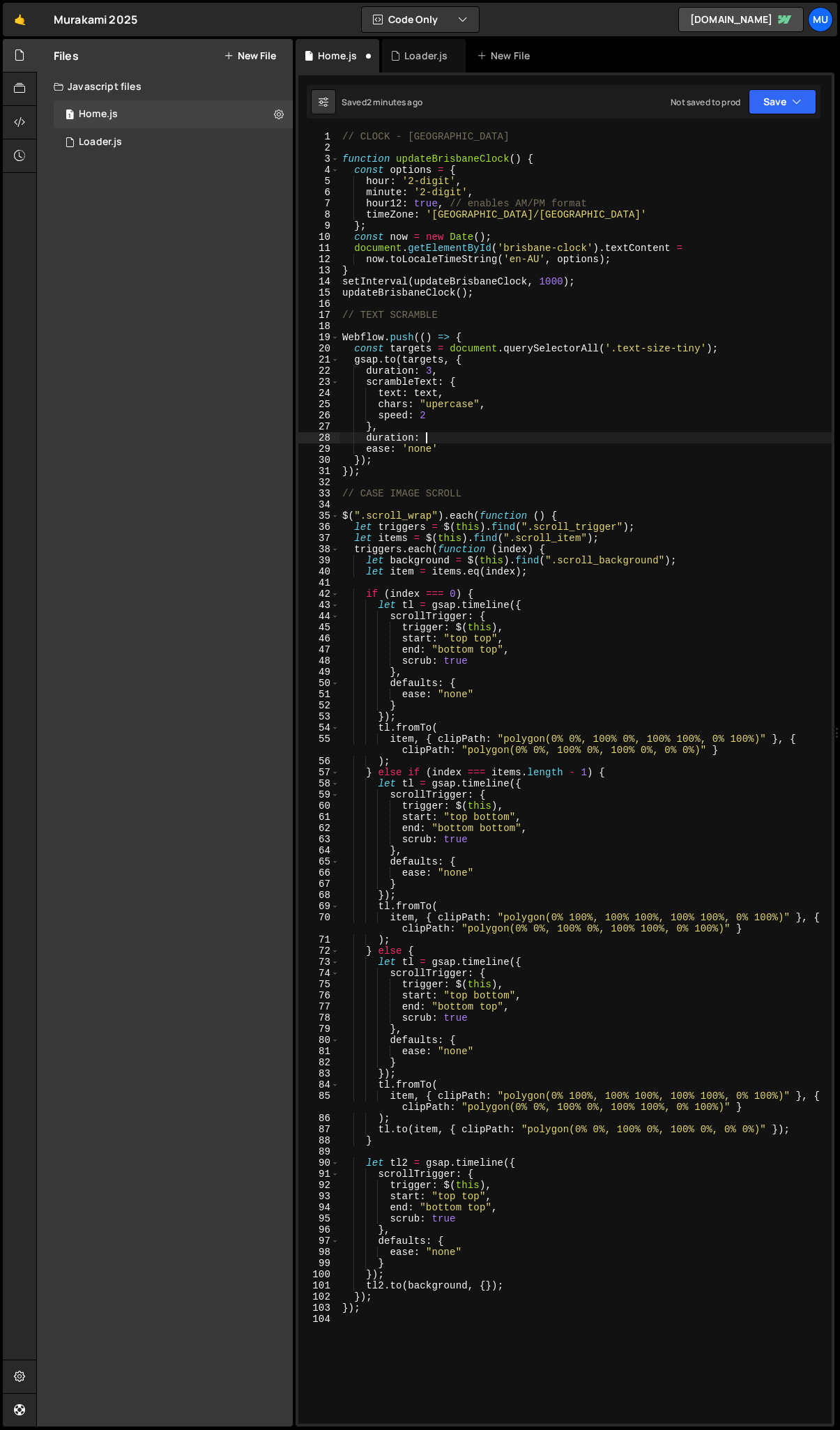
scroll to position [0, 6]
drag, startPoint x: 447, startPoint y: 450, endPoint x: 319, endPoint y: 451, distance: 128.0
click at [319, 451] on div "duration: 3, 1 2 3 4 5 6 7 8 9 10 11 12 13 14 15 16 17 18 19 20 21 22 23 24 25 …" at bounding box center [565, 778] width 533 height 1293
type textarea "ease: 'none'"
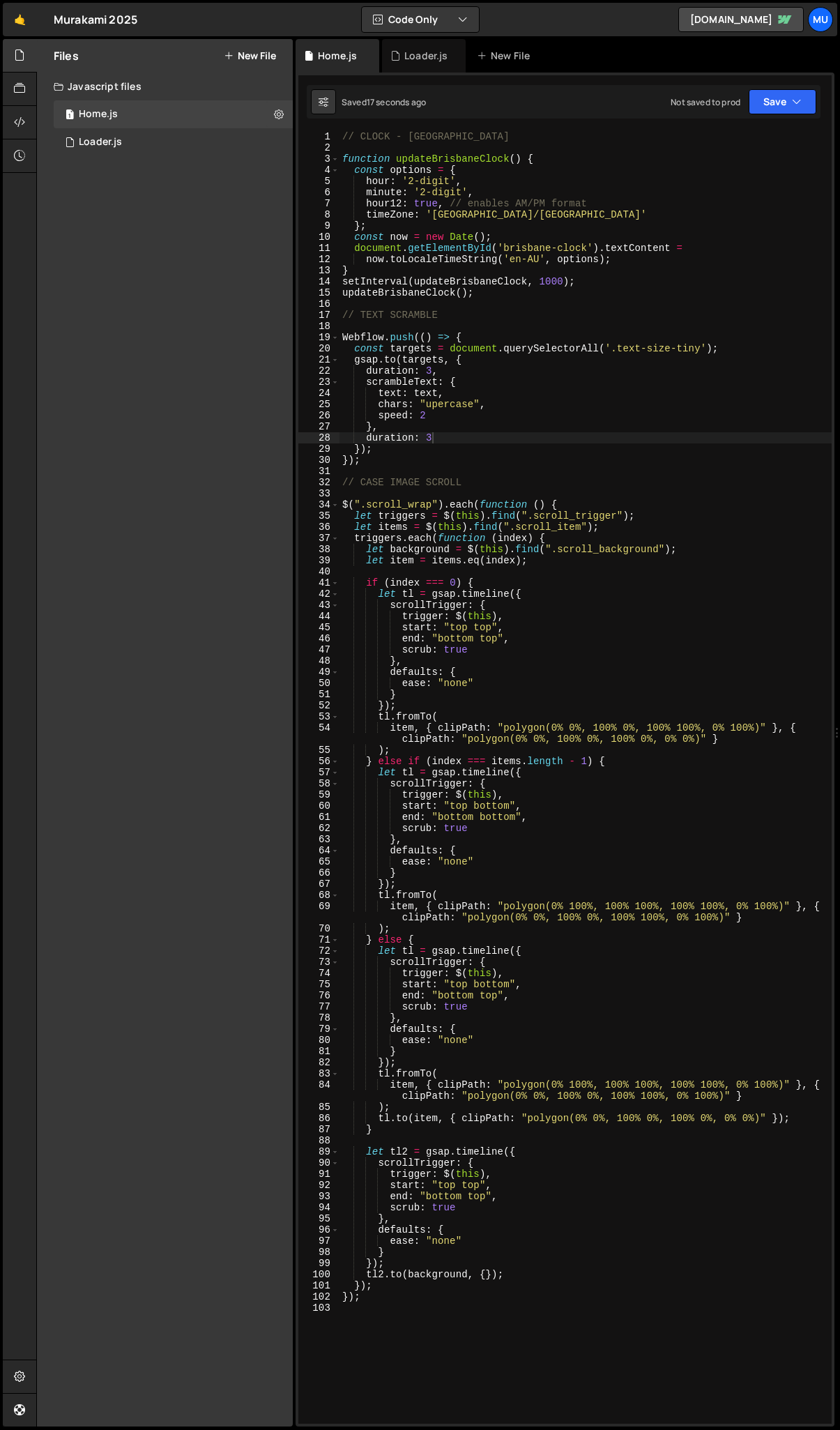
click at [439, 406] on div "// CLOCK - BRISBANE function updateBrisbaneClock ( ) { const options = { hour :…" at bounding box center [585, 789] width 492 height 1316
drag, startPoint x: 378, startPoint y: 392, endPoint x: 432, endPoint y: 418, distance: 59.9
click at [432, 418] on div "// CLOCK - BRISBANE function updateBrisbaneClock ( ) { const options = { hour :…" at bounding box center [585, 789] width 492 height 1316
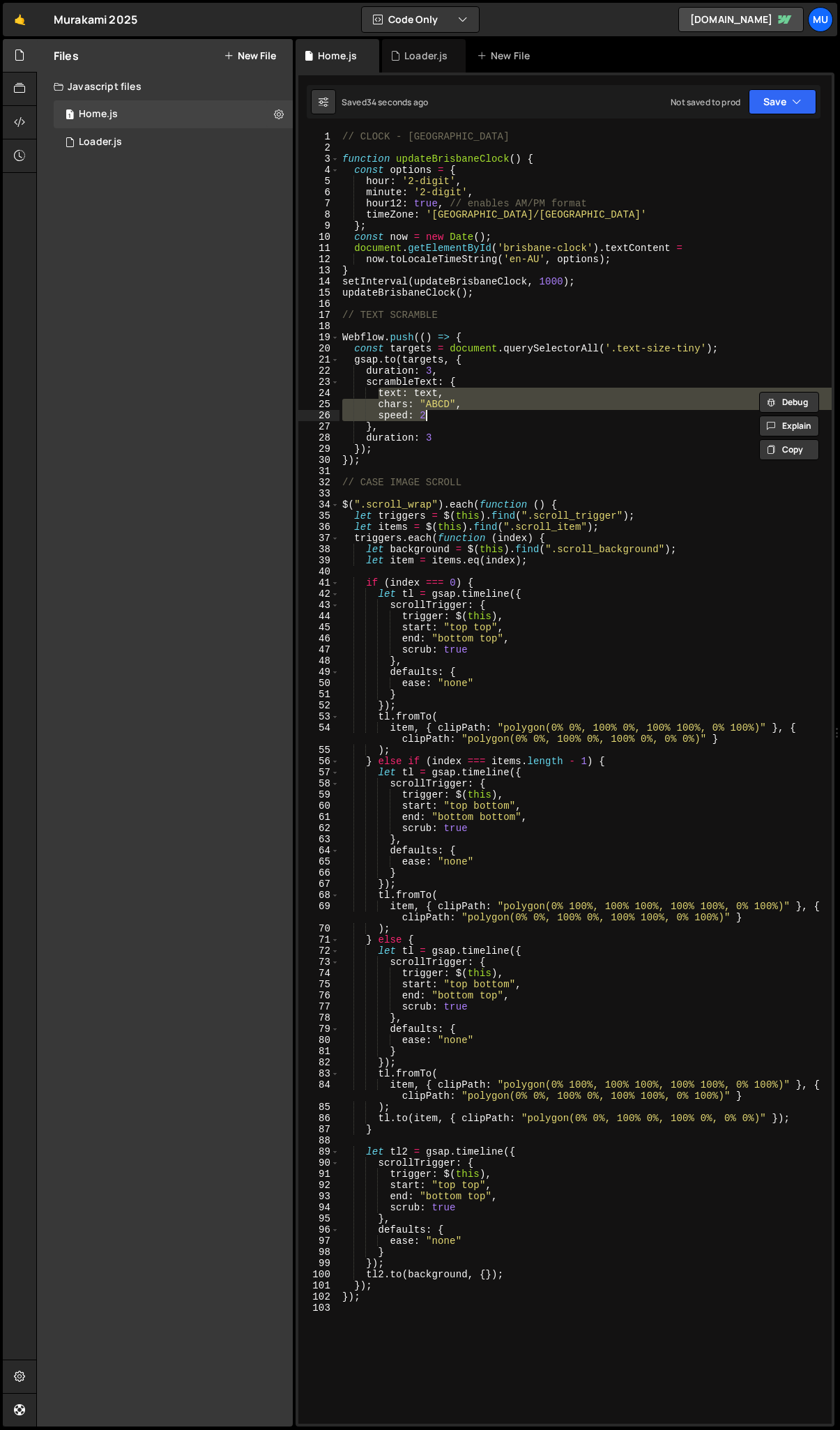
paste textarea "revealDelay: 0.5,"
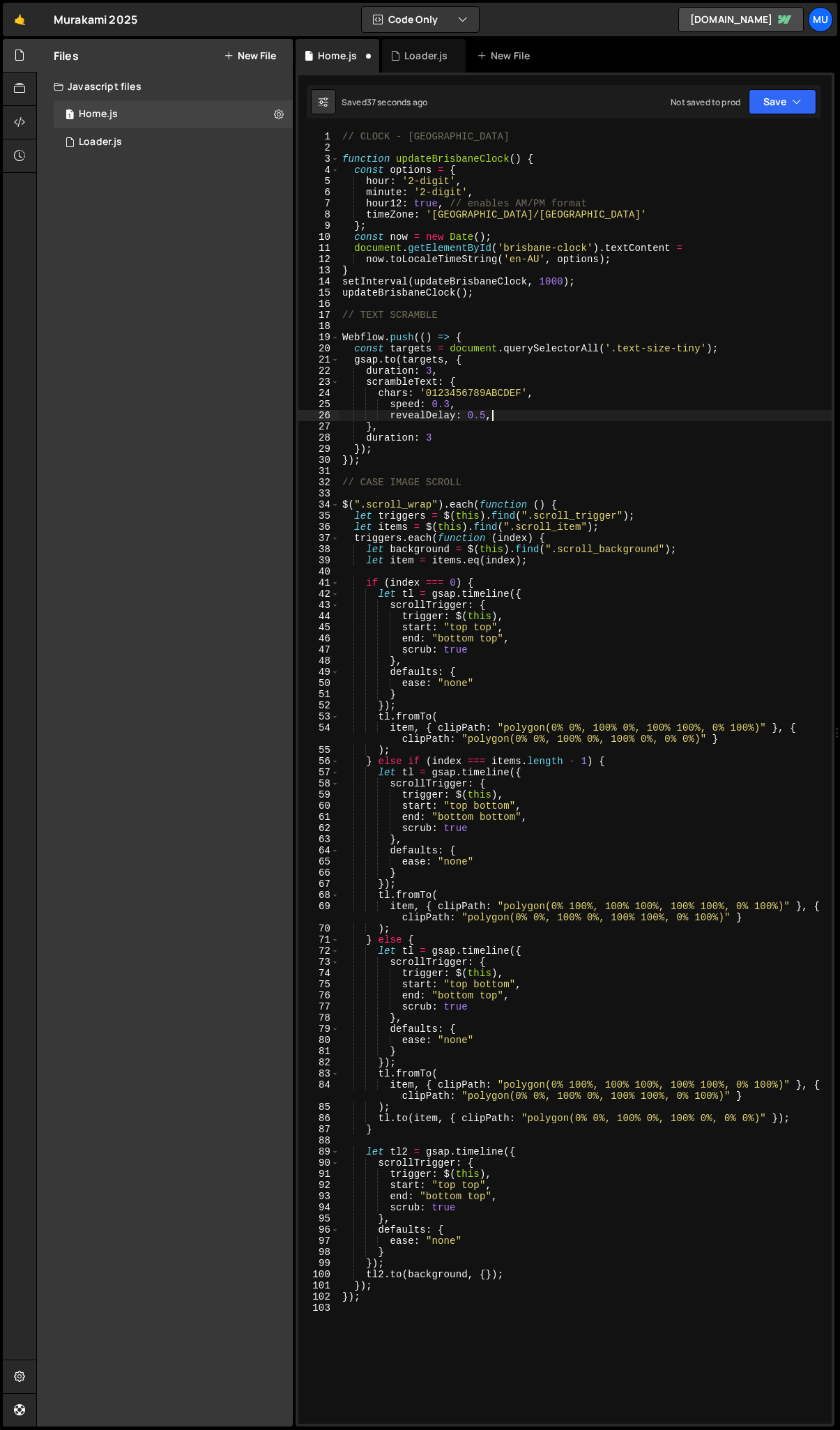
click at [392, 406] on div "// CLOCK - BRISBANE function updateBrisbaneClock ( ) { const options = { hour :…" at bounding box center [585, 789] width 492 height 1316
type textarea "revealDelay: 0.5,"
click at [491, 416] on div "// CLOCK - BRISBANE function updateBrisbaneClock ( ) { const options = { hour :…" at bounding box center [585, 789] width 492 height 1316
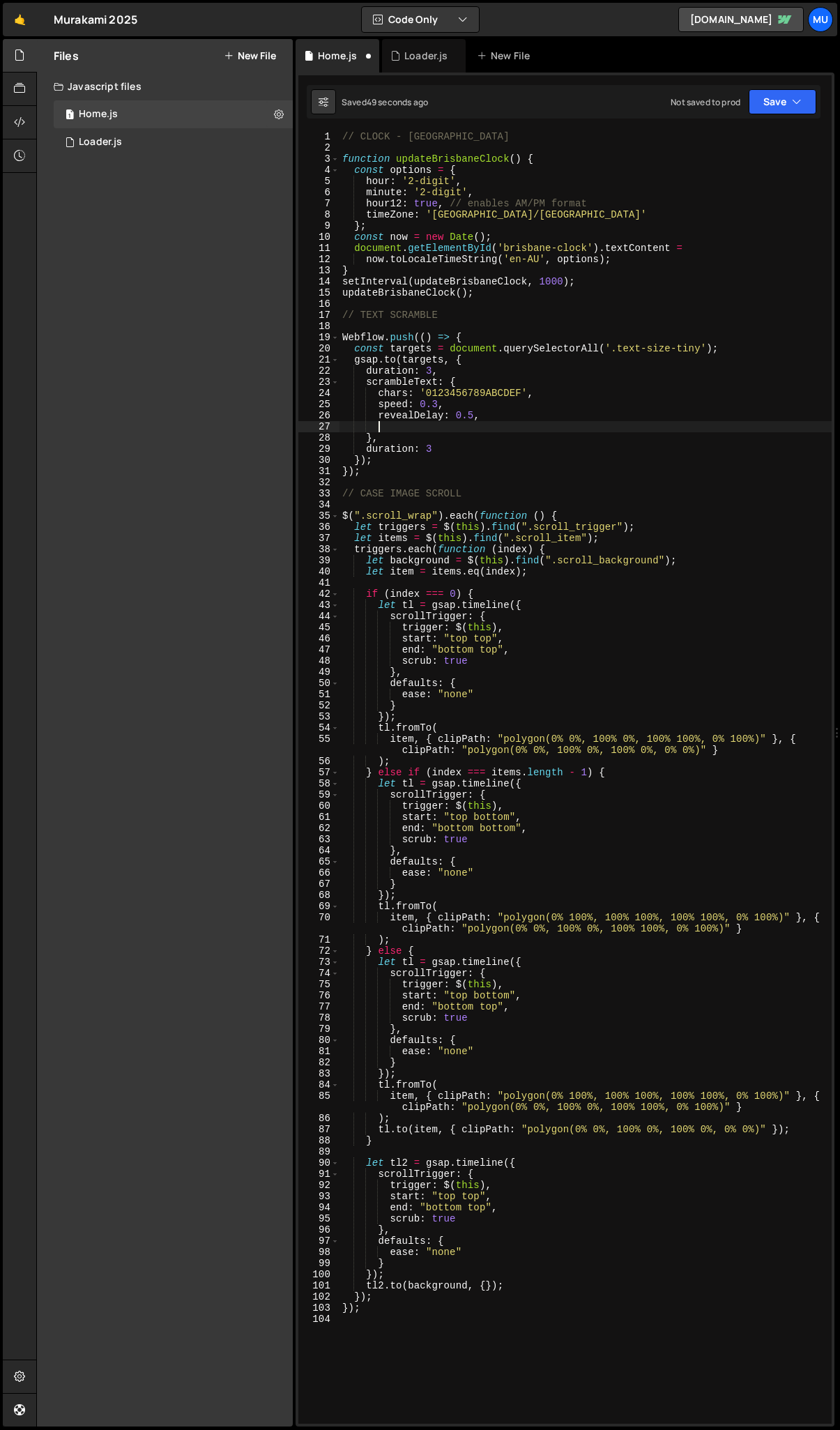
scroll to position [0, 2]
paste textarea
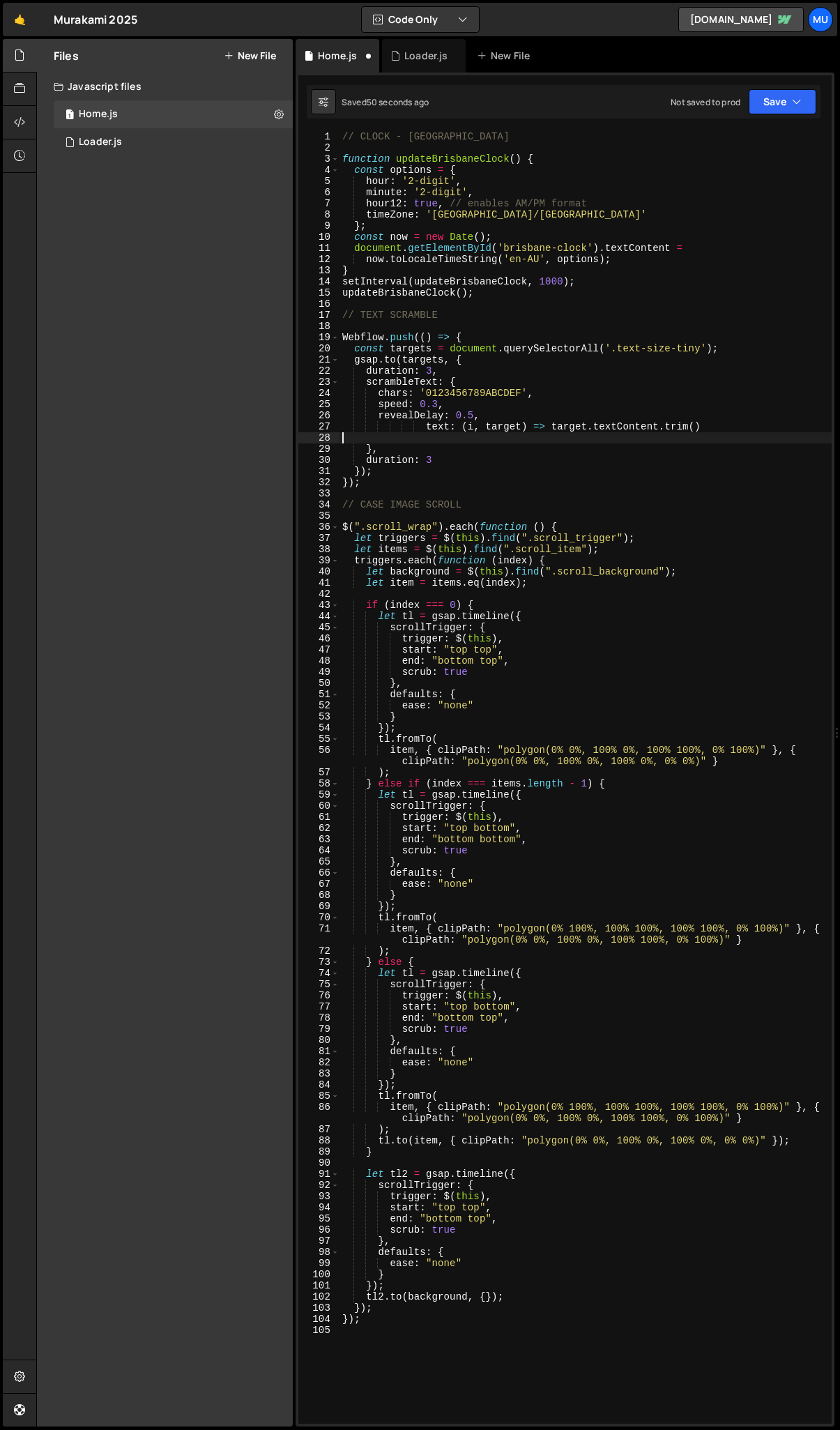
click at [427, 424] on div "// CLOCK - BRISBANE function updateBrisbaneClock ( ) { const options = { hour :…" at bounding box center [585, 789] width 492 height 1316
click at [631, 426] on div "// CLOCK - BRISBANE function updateBrisbaneClock ( ) { const options = { hour :…" at bounding box center [585, 789] width 492 height 1316
click at [513, 417] on div "// CLOCK - BRISBANE function updateBrisbaneClock ( ) { const options = { hour :…" at bounding box center [585, 789] width 492 height 1316
click at [432, 371] on div "// CLOCK - BRISBANE function updateBrisbaneClock ( ) { const options = { hour :…" at bounding box center [585, 789] width 492 height 1316
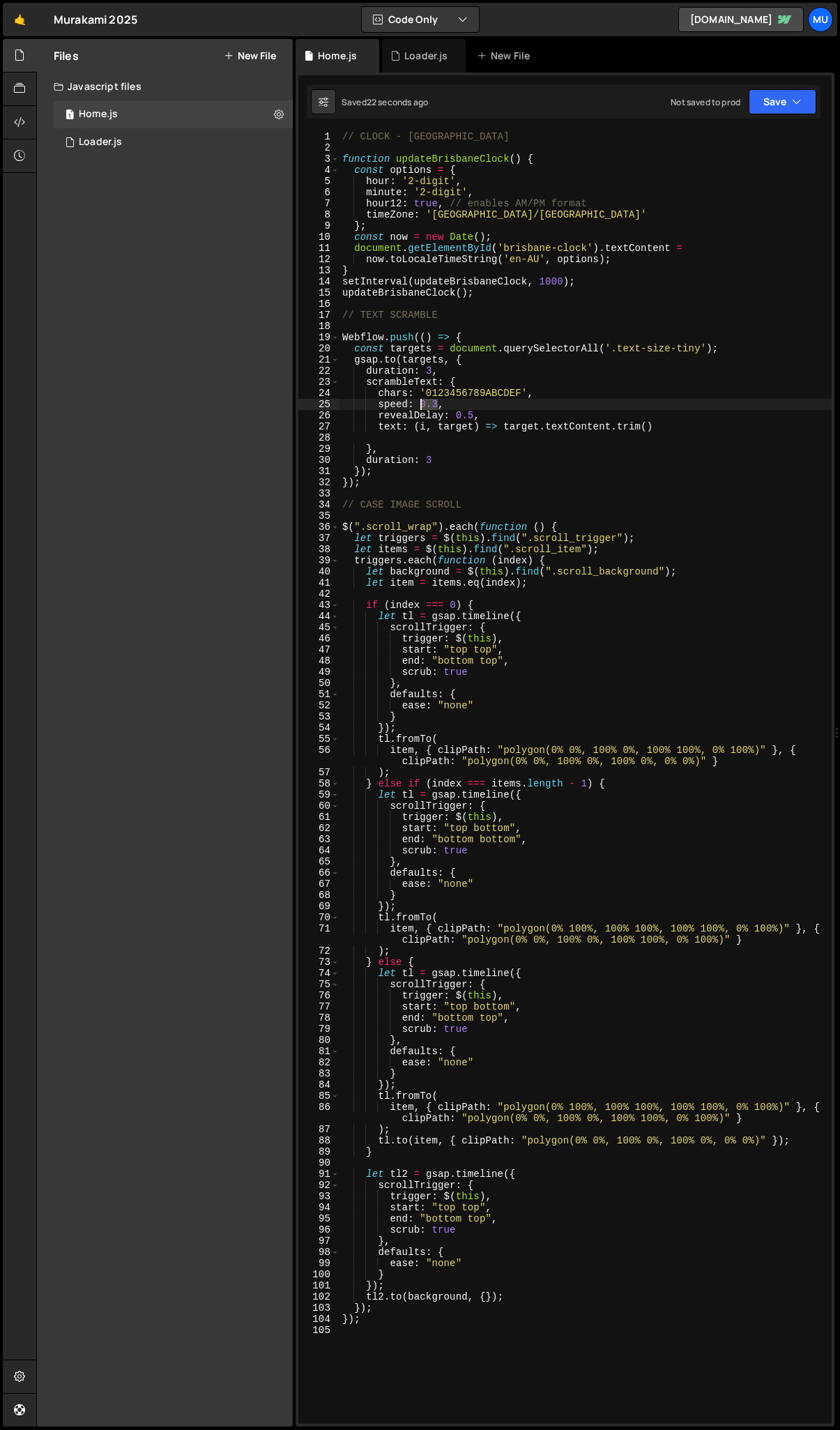
drag, startPoint x: 436, startPoint y: 406, endPoint x: 419, endPoint y: 408, distance: 17.1
click at [419, 408] on div "// CLOCK - BRISBANE function updateBrisbaneClock ( ) { const options = { hour :…" at bounding box center [585, 789] width 492 height 1316
click at [493, 407] on div "// CLOCK - BRISBANE function updateBrisbaneClock ( ) { const options = { hour :…" at bounding box center [585, 789] width 492 height 1316
drag, startPoint x: 424, startPoint y: 390, endPoint x: 521, endPoint y: 393, distance: 97.0
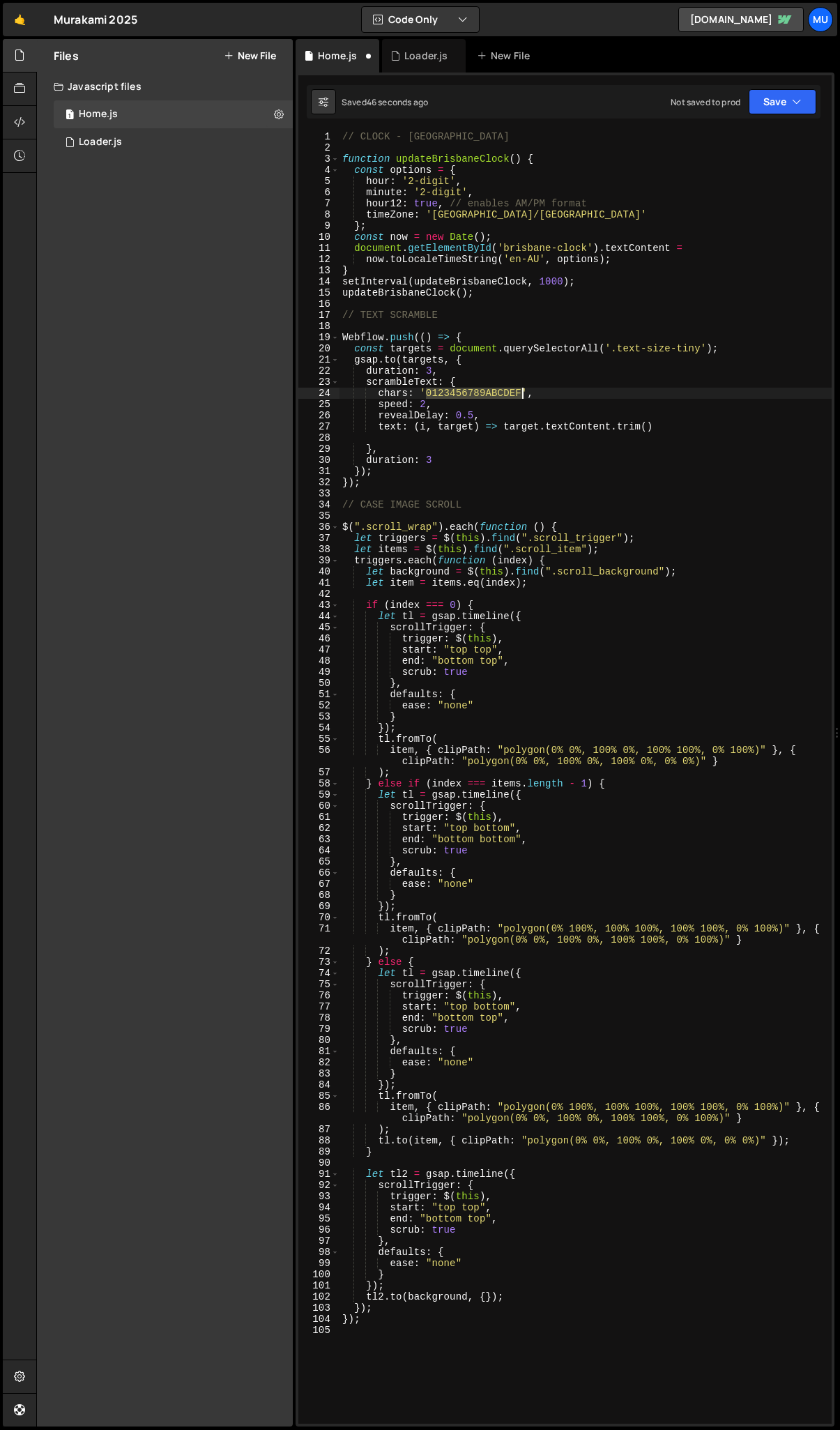
click at [521, 393] on div "// CLOCK - BRISBANE function updateBrisbaneClock ( ) { const options = { hour :…" at bounding box center [585, 789] width 492 height 1316
paste textarea "!<>-_\\/[]{}—=+*^?#________ABCDEFGHIJKLMNOPQRSTUVWXYZ0123456789"
click at [459, 395] on div "// CLOCK - BRISBANE function updateBrisbaneClock ( ) { const options = { hour :…" at bounding box center [585, 789] width 492 height 1316
drag, startPoint x: 601, startPoint y: 390, endPoint x: 804, endPoint y: 402, distance: 203.4
click at [804, 402] on div "// CLOCK - BRISBANE function updateBrisbaneClock ( ) { const options = { hour :…" at bounding box center [585, 789] width 492 height 1316
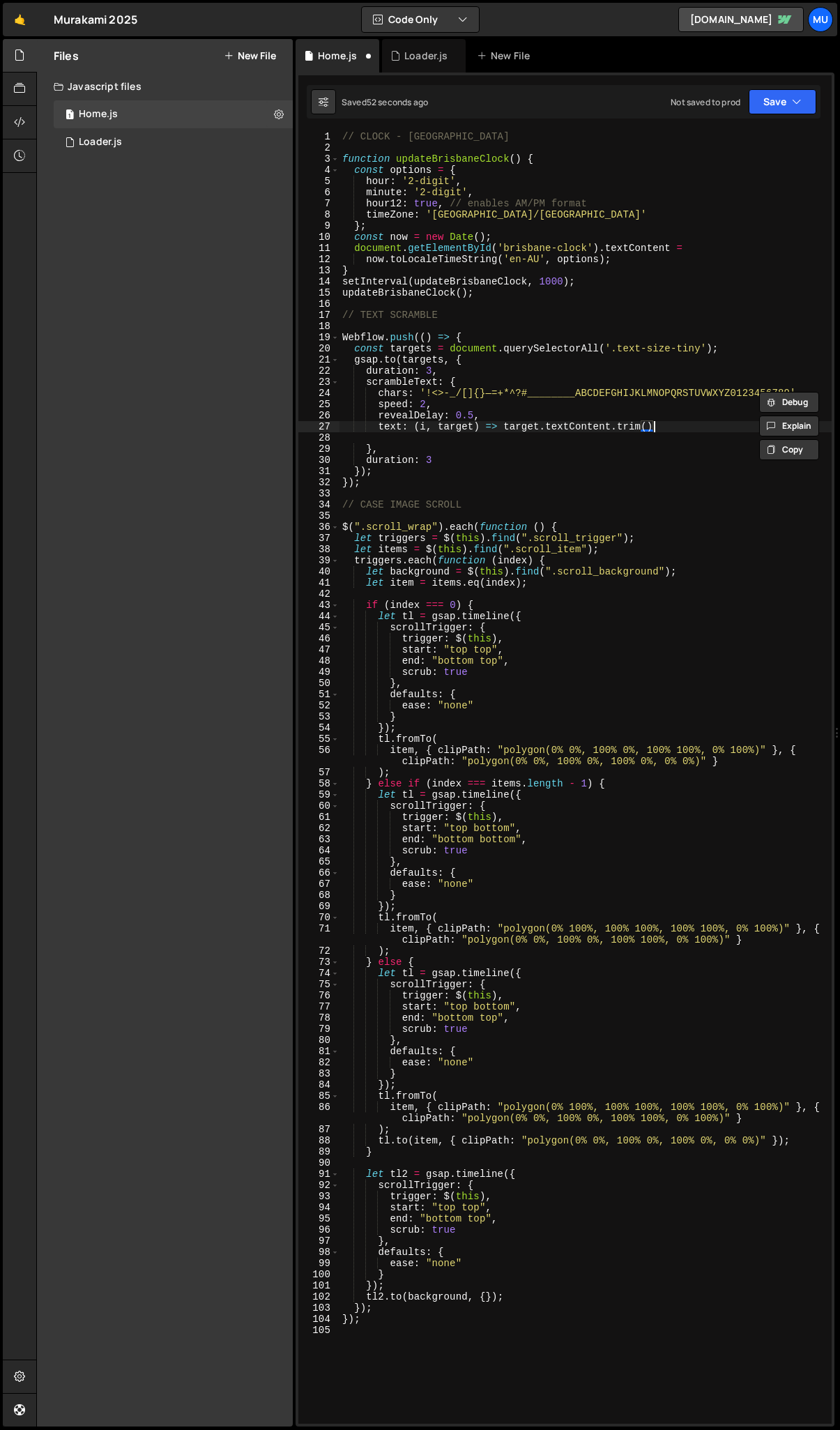
click at [686, 425] on div "// CLOCK - BRISBANE function updateBrisbaneClock ( ) { const options = { hour :…" at bounding box center [585, 789] width 492 height 1316
click at [425, 409] on div "// CLOCK - BRISBANE function updateBrisbaneClock ( ) { const options = { hour :…" at bounding box center [585, 789] width 492 height 1316
drag, startPoint x: 432, startPoint y: 463, endPoint x: 301, endPoint y: 456, distance: 131.2
click at [301, 456] on div "speed: 2, 1 2 3 4 5 6 7 8 9 10 11 12 13 14 15 16 17 18 19 20 21 22 23 24 25 26 …" at bounding box center [565, 778] width 533 height 1293
type textarea "duration: 3"
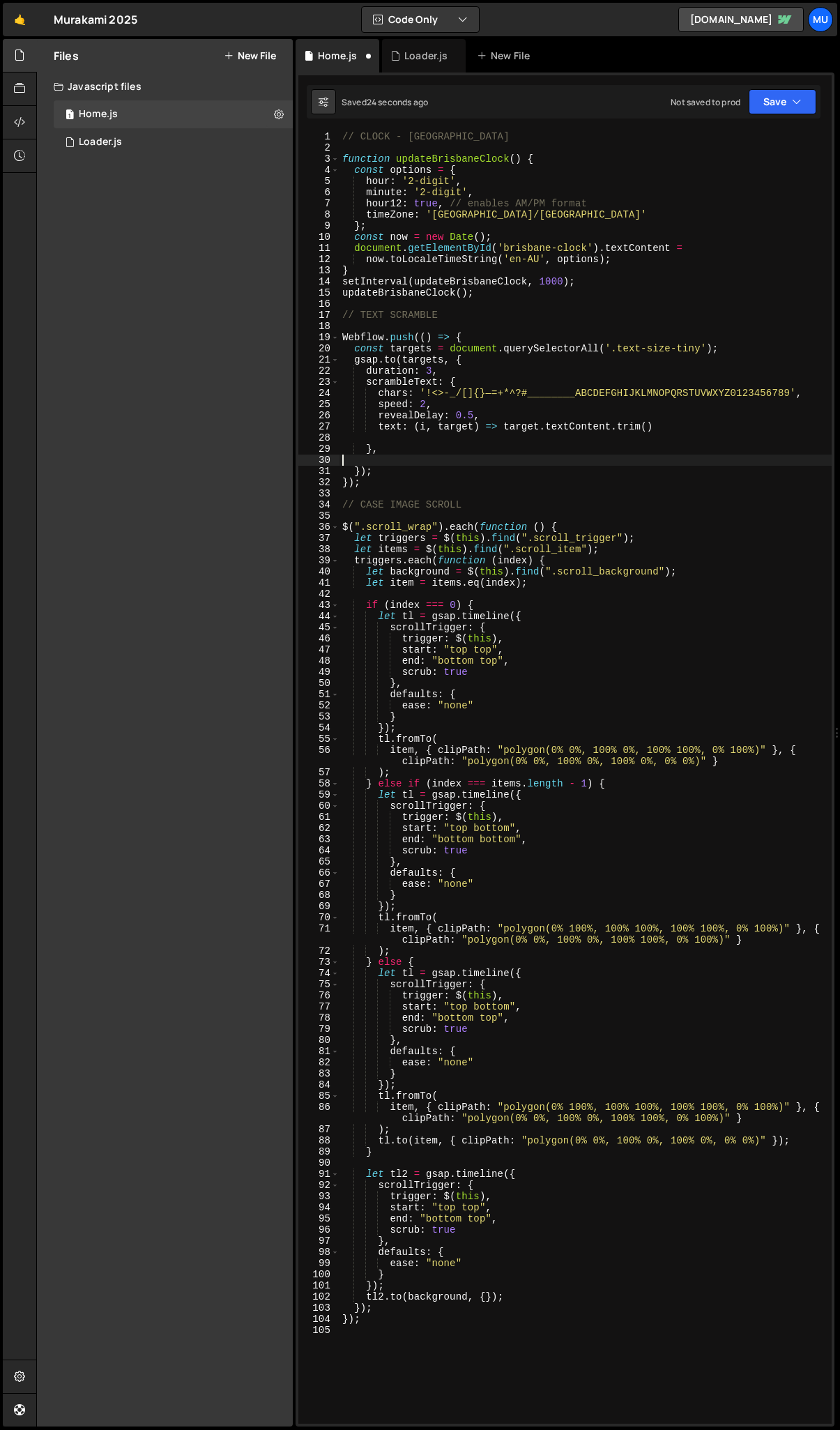
scroll to position [0, 0]
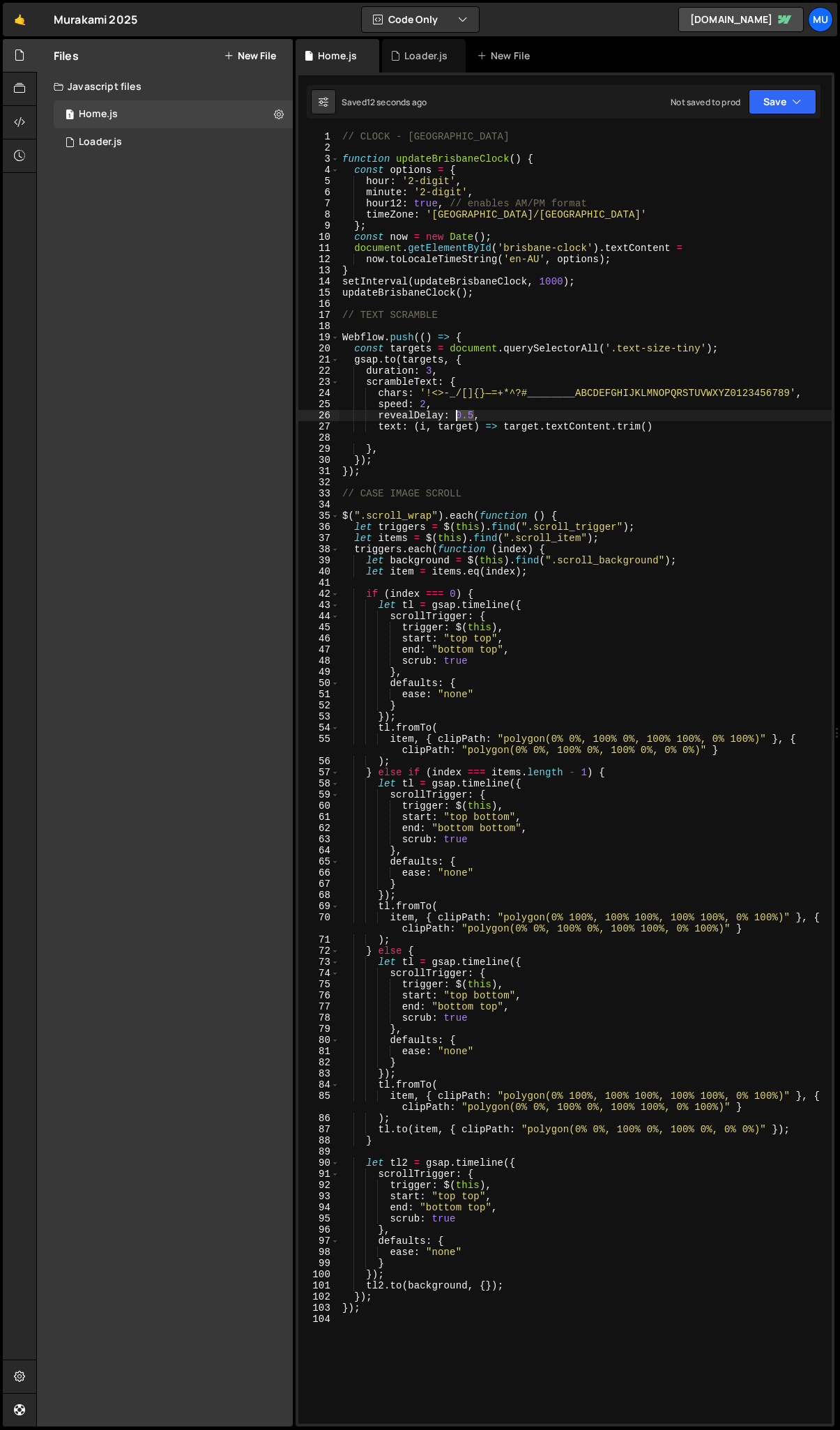
drag, startPoint x: 472, startPoint y: 418, endPoint x: 458, endPoint y: 418, distance: 14.0
click at [458, 418] on div "// CLOCK - BRISBANE function updateBrisbaneClock ( ) { const options = { hour :…" at bounding box center [585, 789] width 492 height 1316
click at [455, 412] on div "// CLOCK - BRISBANE function updateBrisbaneClock ( ) { const options = { hour :…" at bounding box center [585, 789] width 492 height 1316
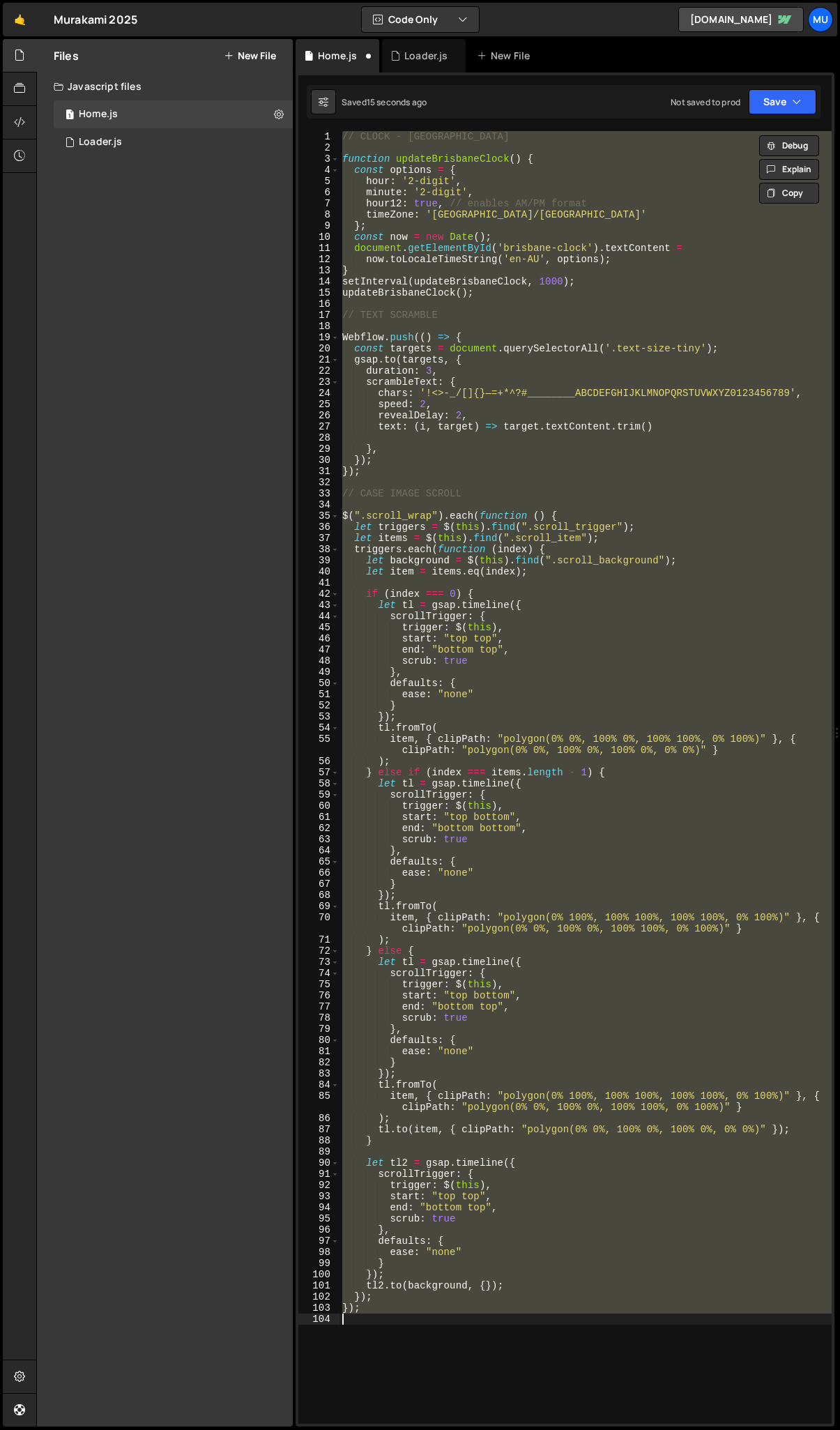
scroll to position [0, 1]
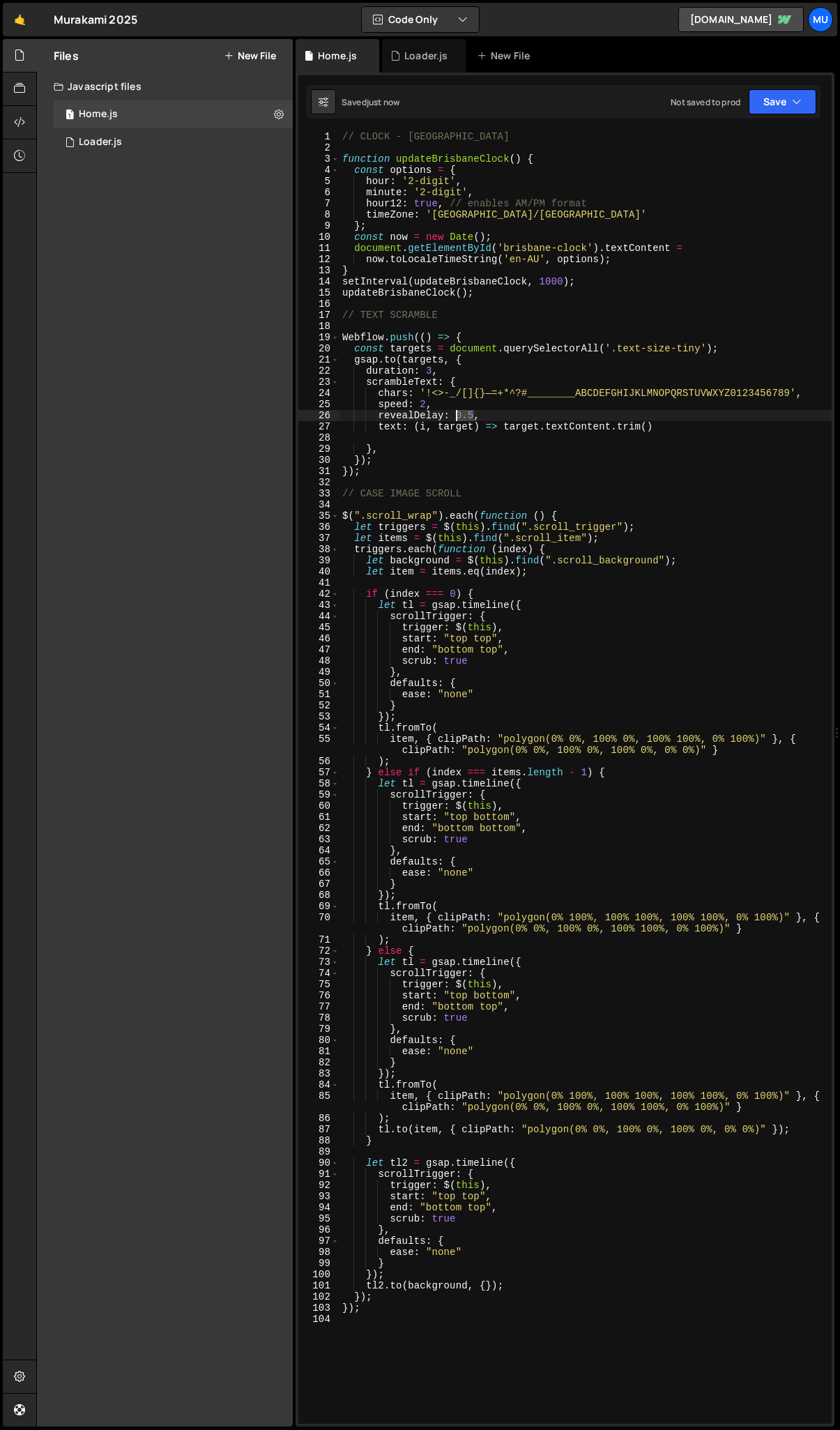
drag, startPoint x: 475, startPoint y: 416, endPoint x: 456, endPoint y: 416, distance: 19.0
click at [456, 416] on div "// CLOCK - BRISBANE function updateBrisbaneClock ( ) { const options = { hour :…" at bounding box center [585, 789] width 492 height 1316
drag, startPoint x: 371, startPoint y: 466, endPoint x: 371, endPoint y: 474, distance: 8.0
click at [371, 467] on div "// CLOCK - BRISBANE function updateBrisbaneClock ( ) { const options = { hour :…" at bounding box center [585, 789] width 492 height 1316
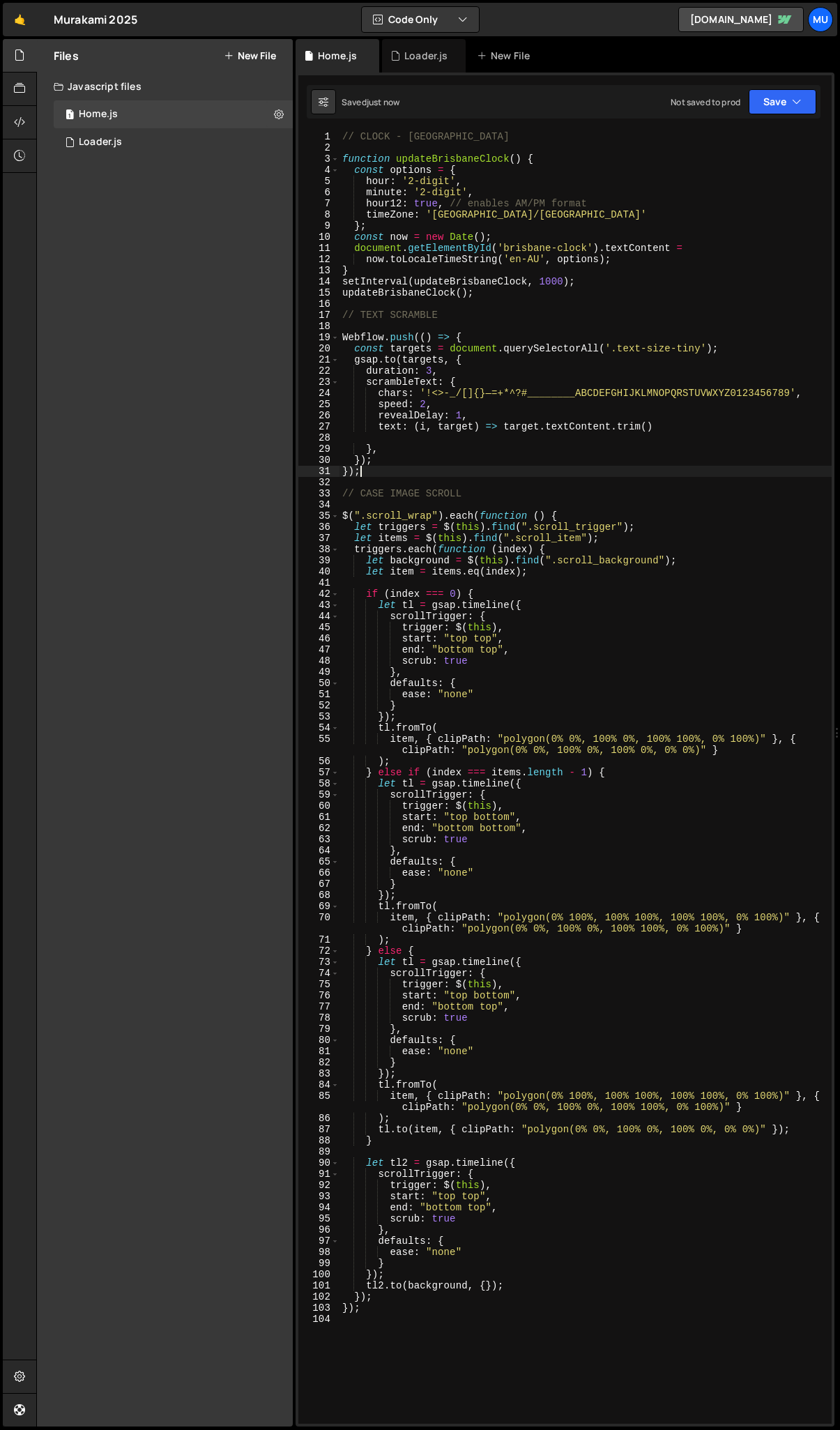
scroll to position [0, 1]
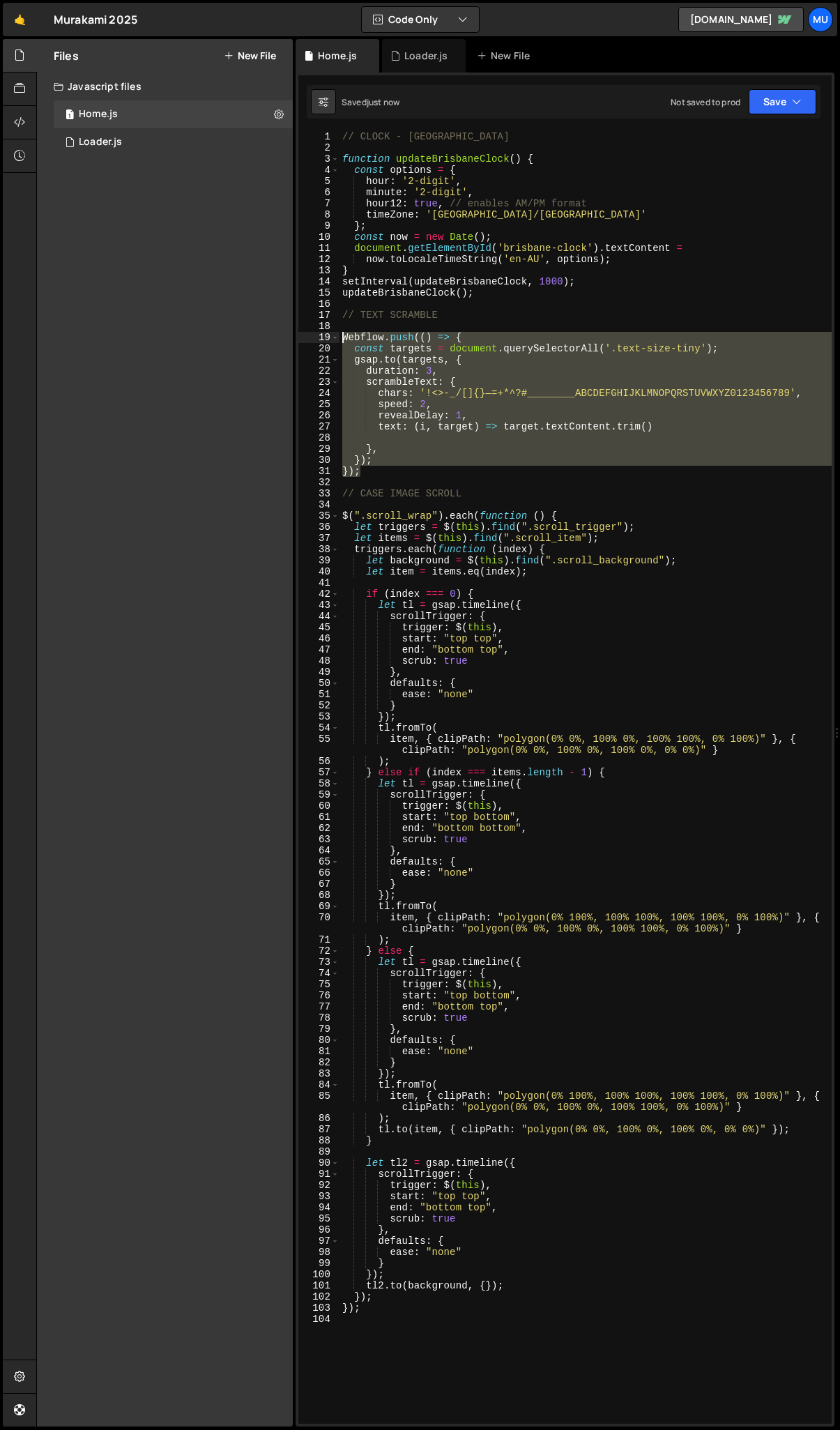
drag, startPoint x: 371, startPoint y: 475, endPoint x: 340, endPoint y: 335, distance: 143.4
click at [340, 335] on div "// CLOCK - BRISBANE function updateBrisbaneClock ( ) { const options = { hour :…" at bounding box center [585, 789] width 492 height 1316
click at [382, 470] on div "// CLOCK - BRISBANE function updateBrisbaneClock ( ) { const options = { hour :…" at bounding box center [585, 778] width 492 height 1293
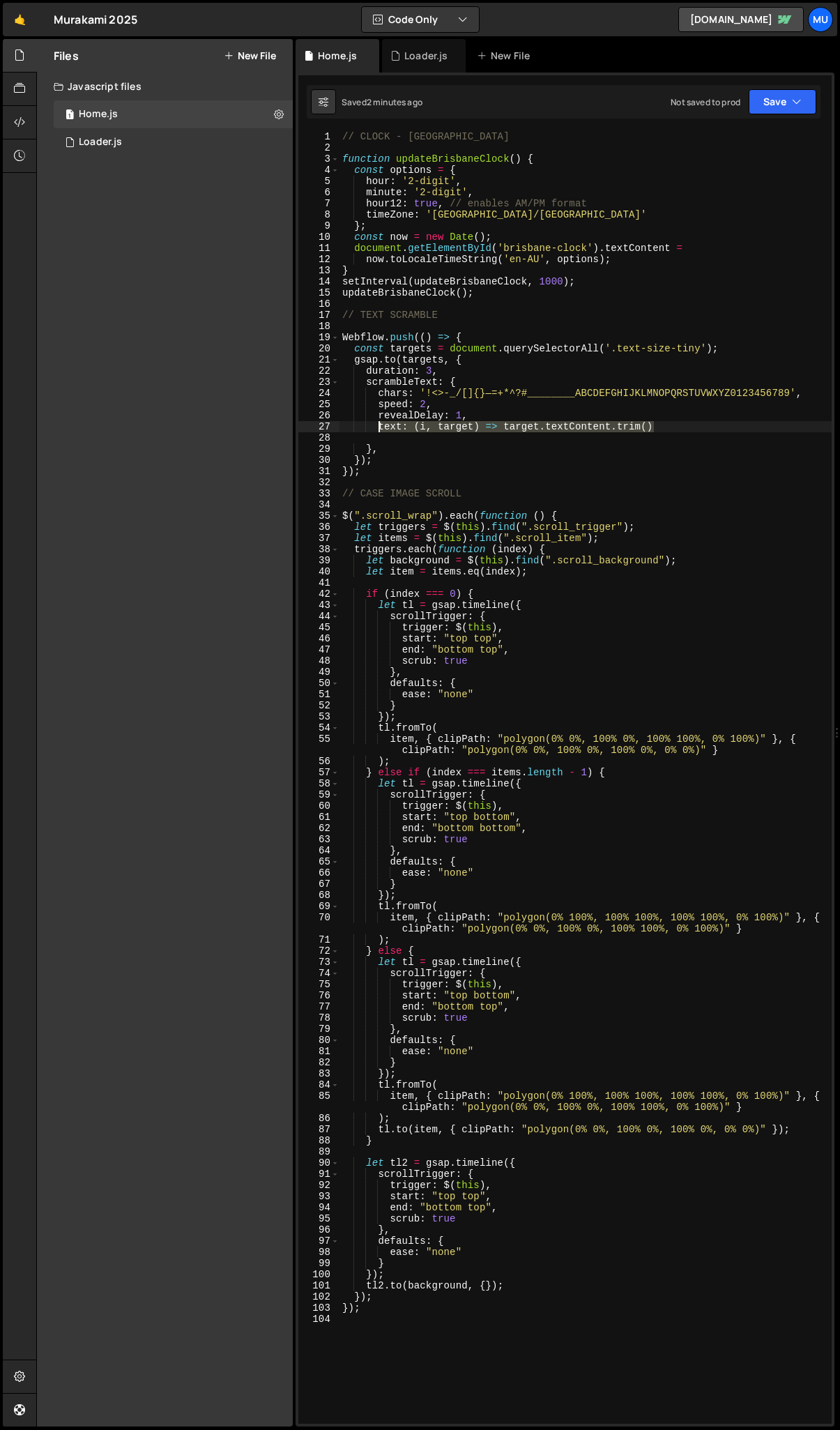
drag, startPoint x: 657, startPoint y: 426, endPoint x: 378, endPoint y: 425, distance: 279.0
click at [378, 425] on div "// CLOCK - BRISBANE function updateBrisbaneClock ( ) { const options = { hour :…" at bounding box center [585, 789] width 492 height 1316
paste textarea "text: line.textContent.trim(),"
drag, startPoint x: 424, startPoint y: 429, endPoint x: 372, endPoint y: 428, distance: 52.0
click at [372, 428] on div "// CLOCK - BRISBANE function updateBrisbaneClock ( ) { const options = { hour :…" at bounding box center [585, 789] width 492 height 1316
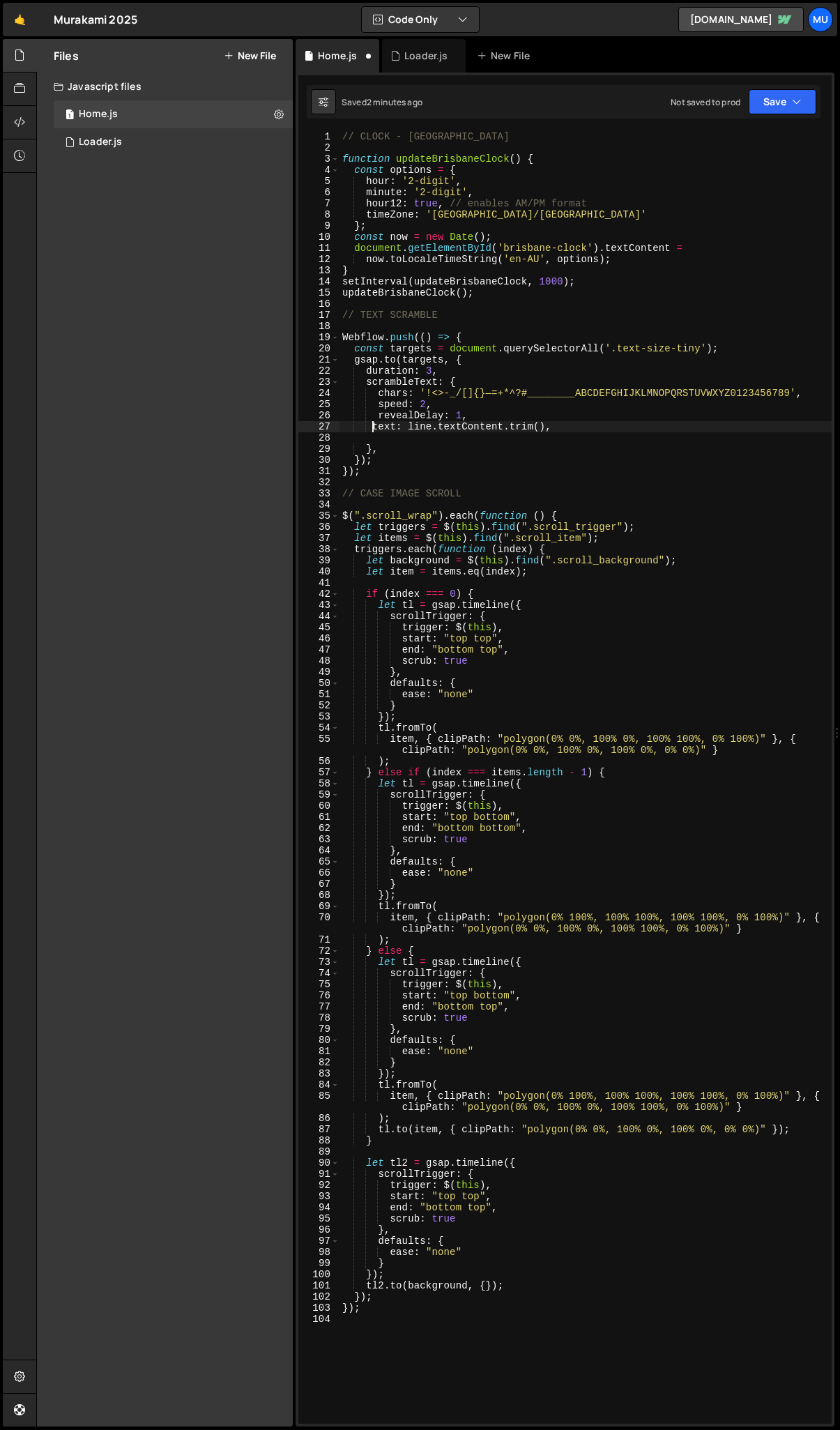
scroll to position [0, 2]
click at [484, 317] on div "// CLOCK - BRISBANE function updateBrisbaneClock ( ) { const options = { hour :…" at bounding box center [585, 789] width 492 height 1316
click at [725, 349] on div "// CLOCK - BRISBANE function updateBrisbaneClock ( ) { const options = { hour :…" at bounding box center [585, 789] width 492 height 1316
type textarea "const targets = document.querySelectorAll('.text-size-tiny');"
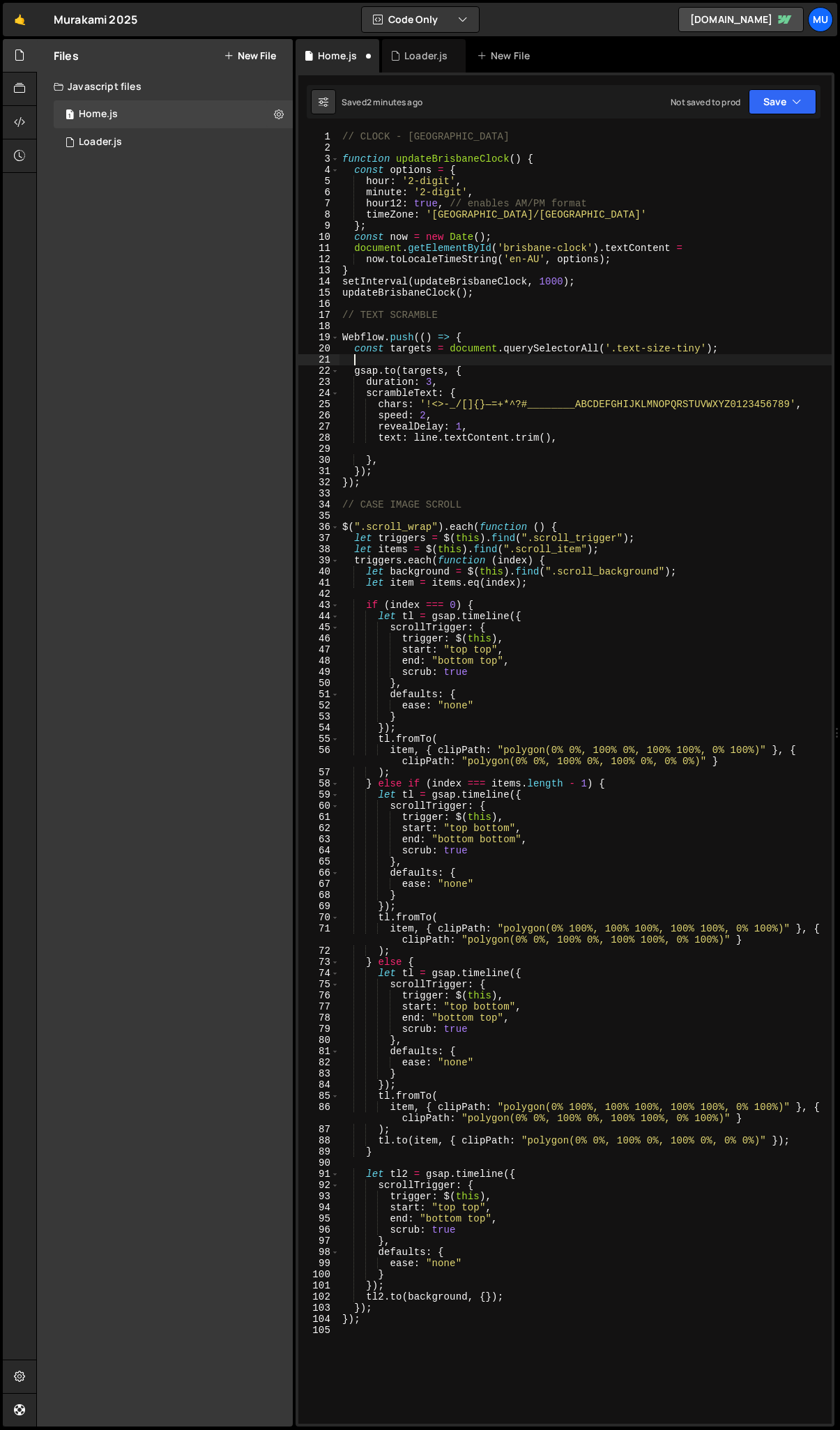
scroll to position [0, 0]
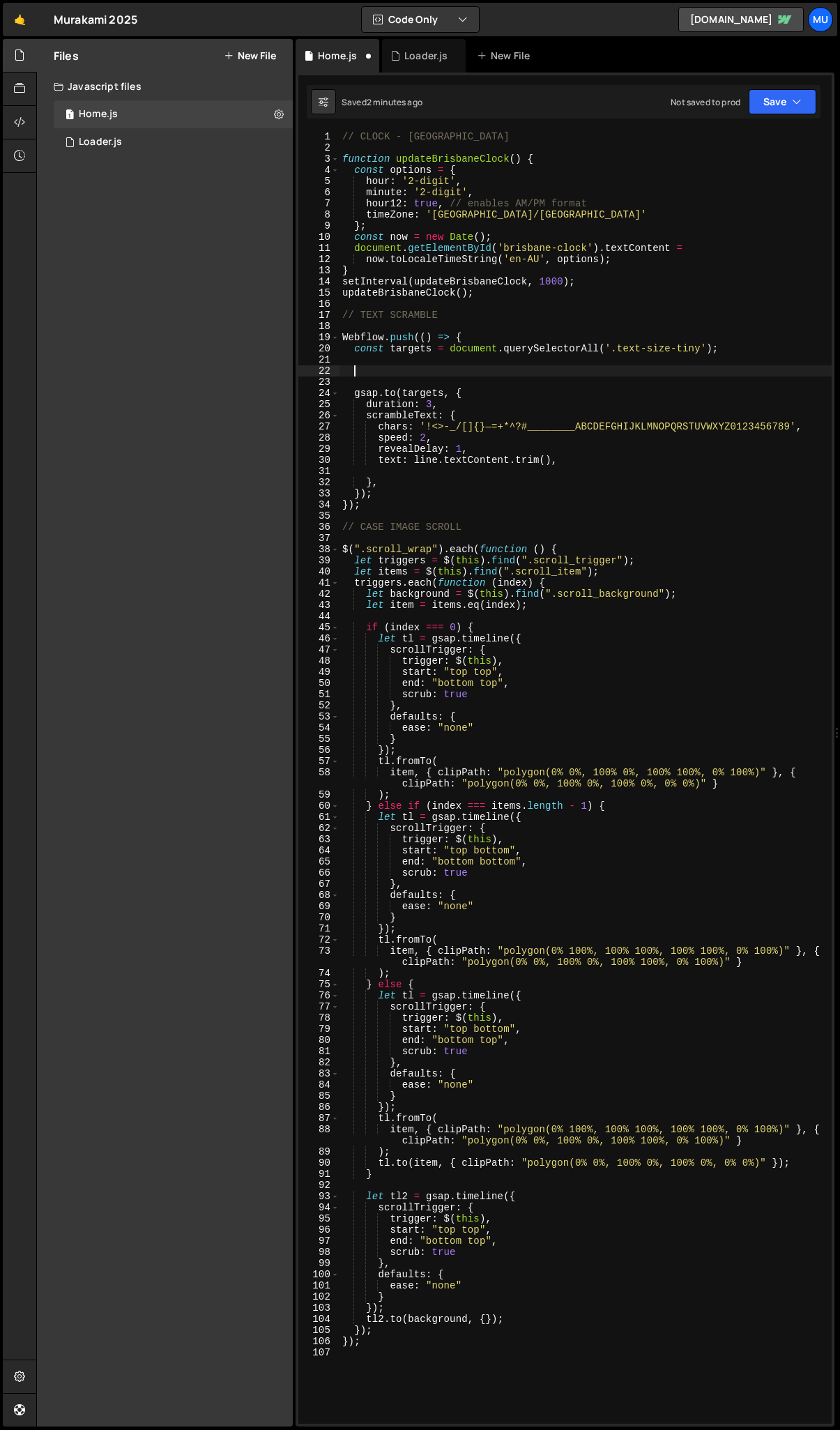
paste textarea "const split = new SplitText(el, { type: "lines" });"
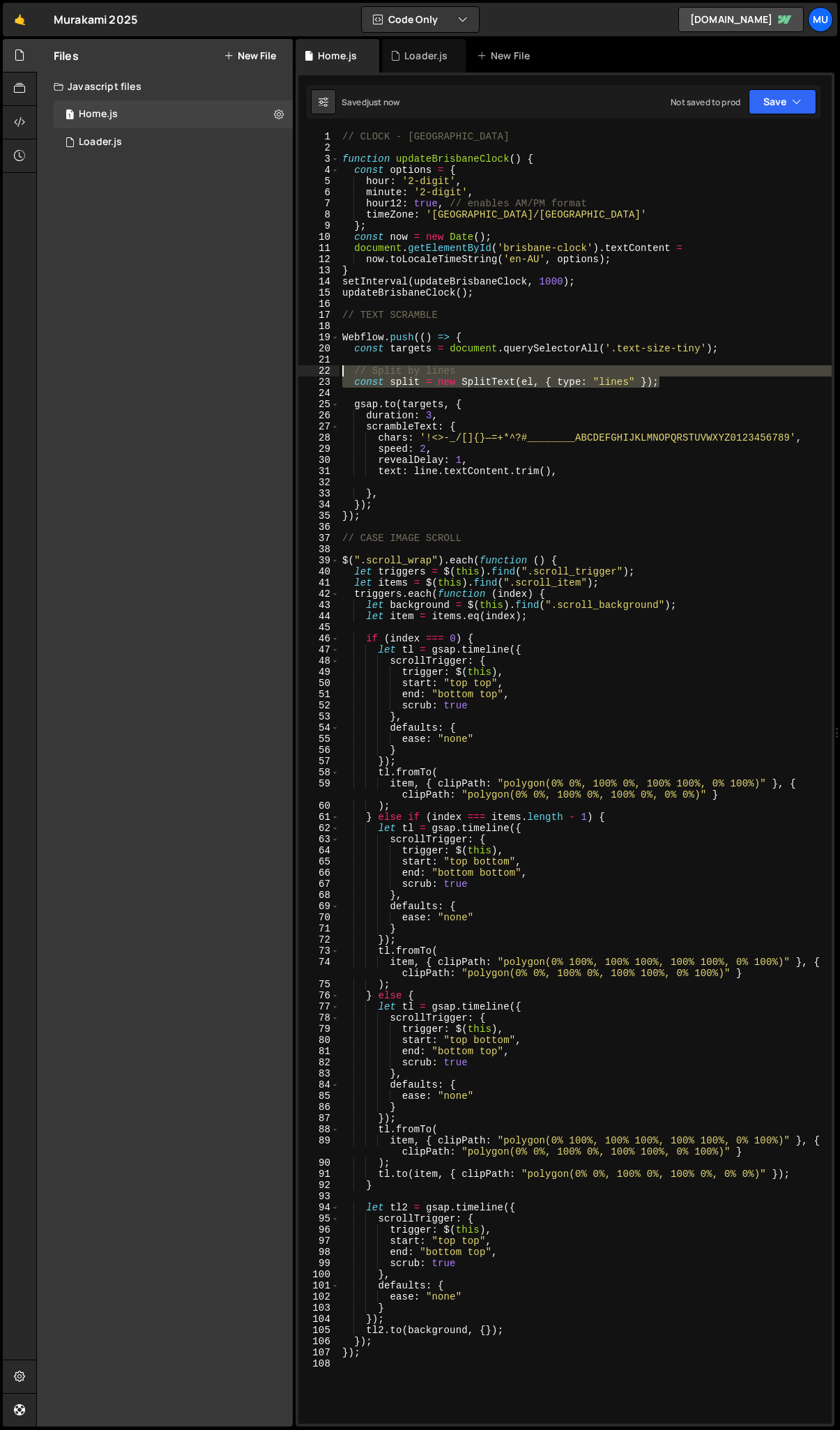
drag, startPoint x: 674, startPoint y: 384, endPoint x: 274, endPoint y: 373, distance: 400.2
click at [274, 373] on div "Files New File Javascript files 1 Home.js 0 1 Loader.js 0 CSS files Copy share …" at bounding box center [438, 734] width 804 height 1389
type textarea "// Split by lines const split = new SplitText(el, { type: "lines" });"
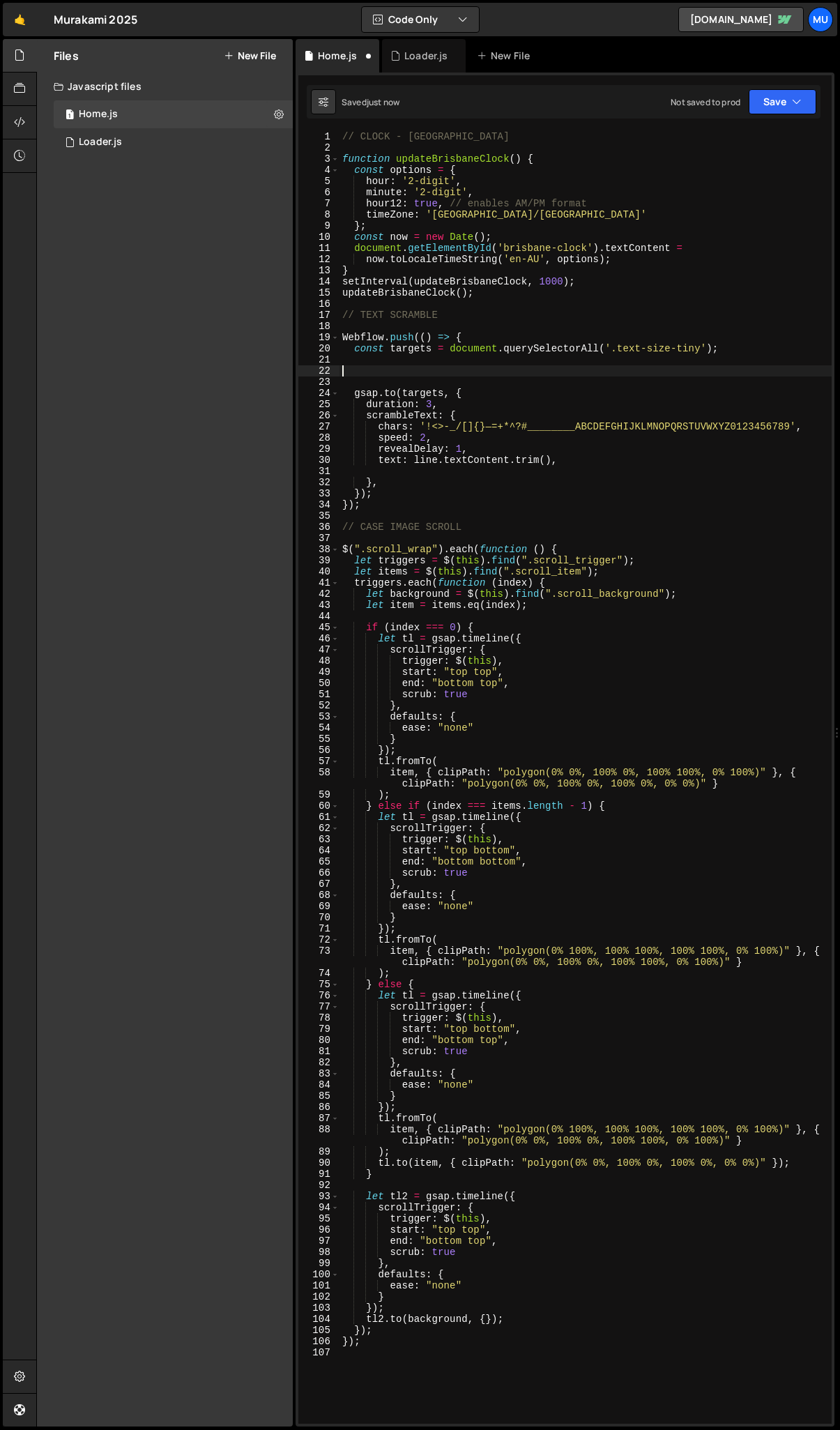
type textarea "gsap.to(targets, {"
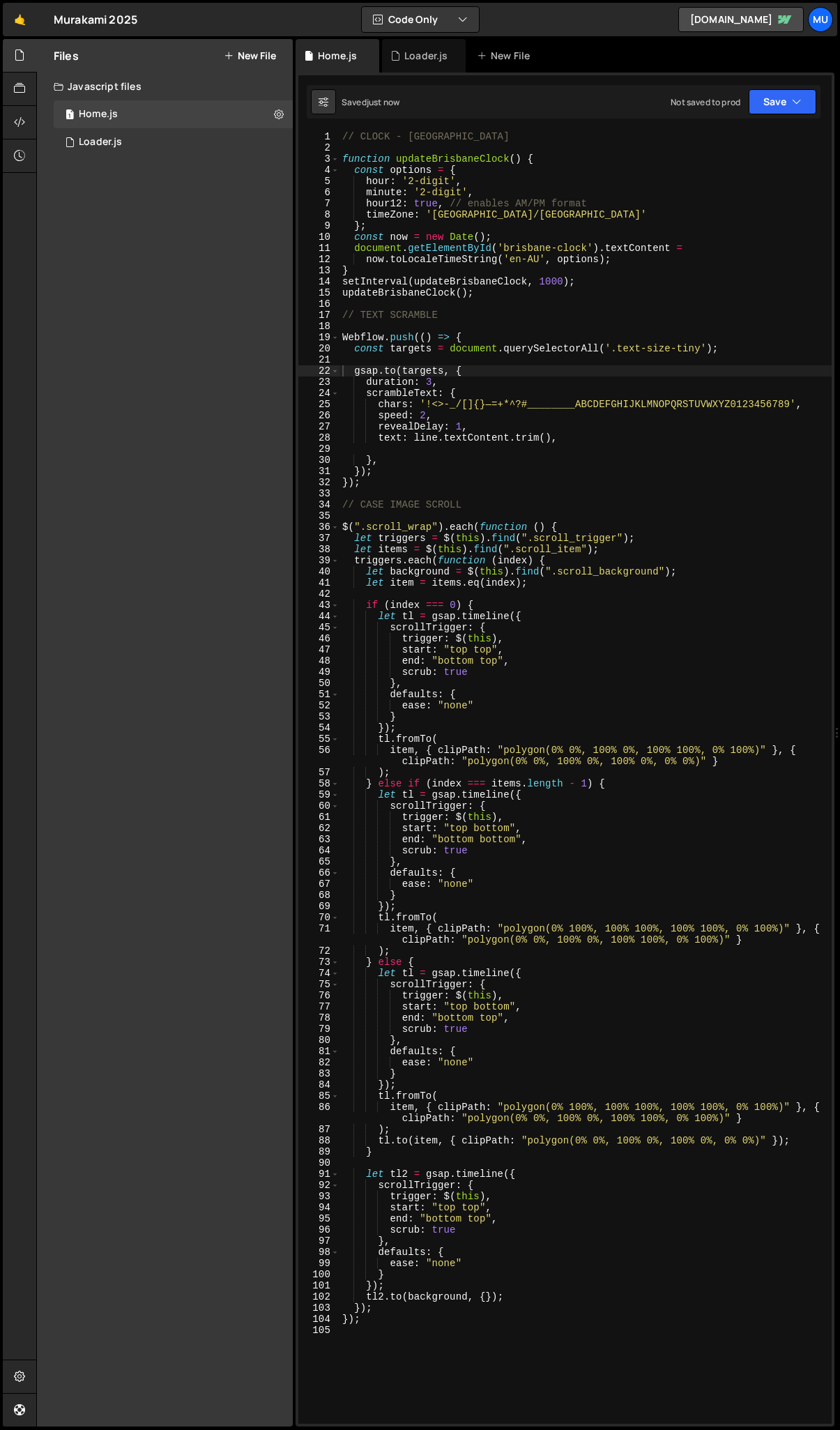
click at [569, 496] on div "// CLOCK - BRISBANE function updateBrisbaneClock ( ) { const options = { hour :…" at bounding box center [585, 789] width 492 height 1316
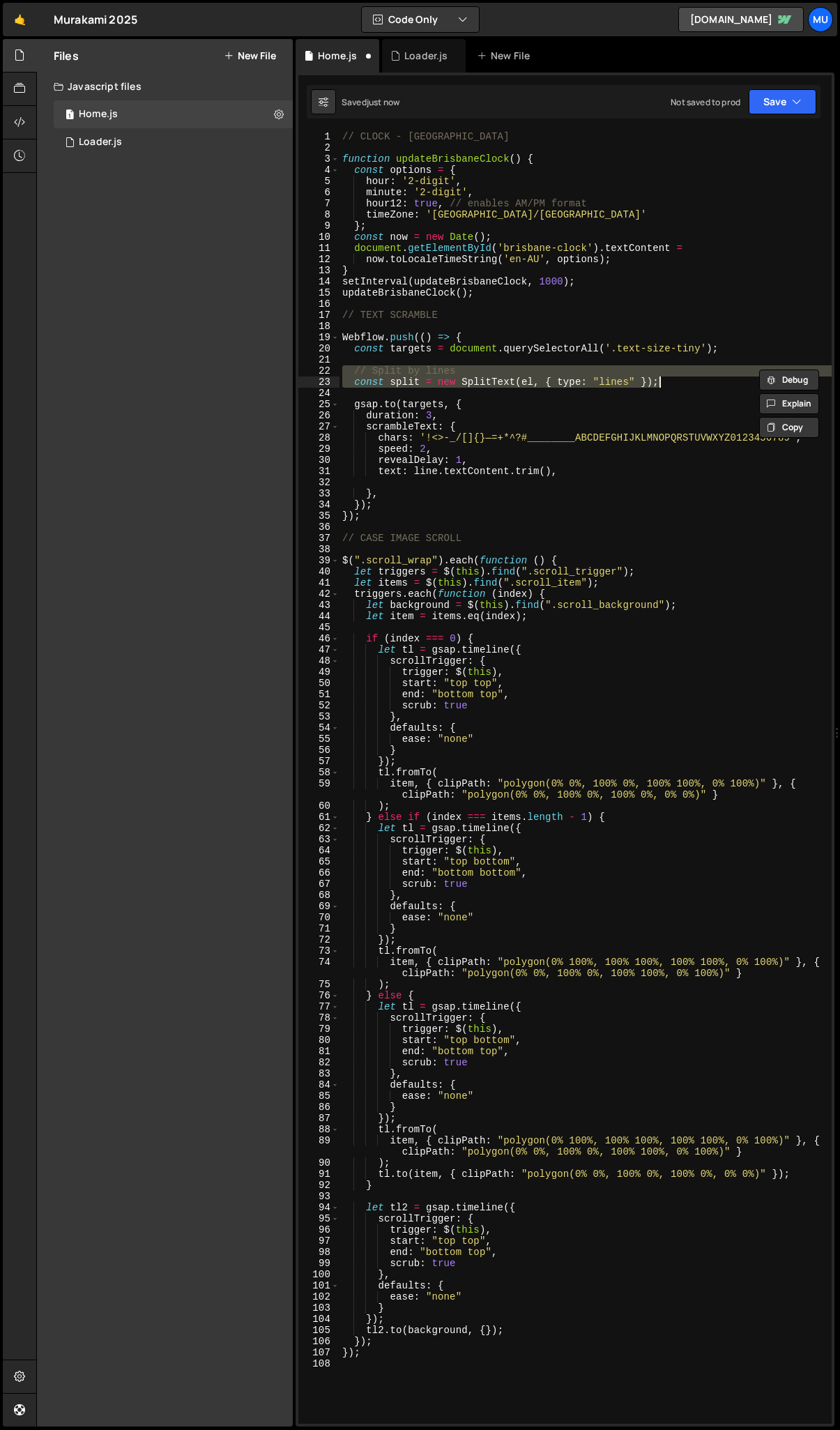
type textarea "});"
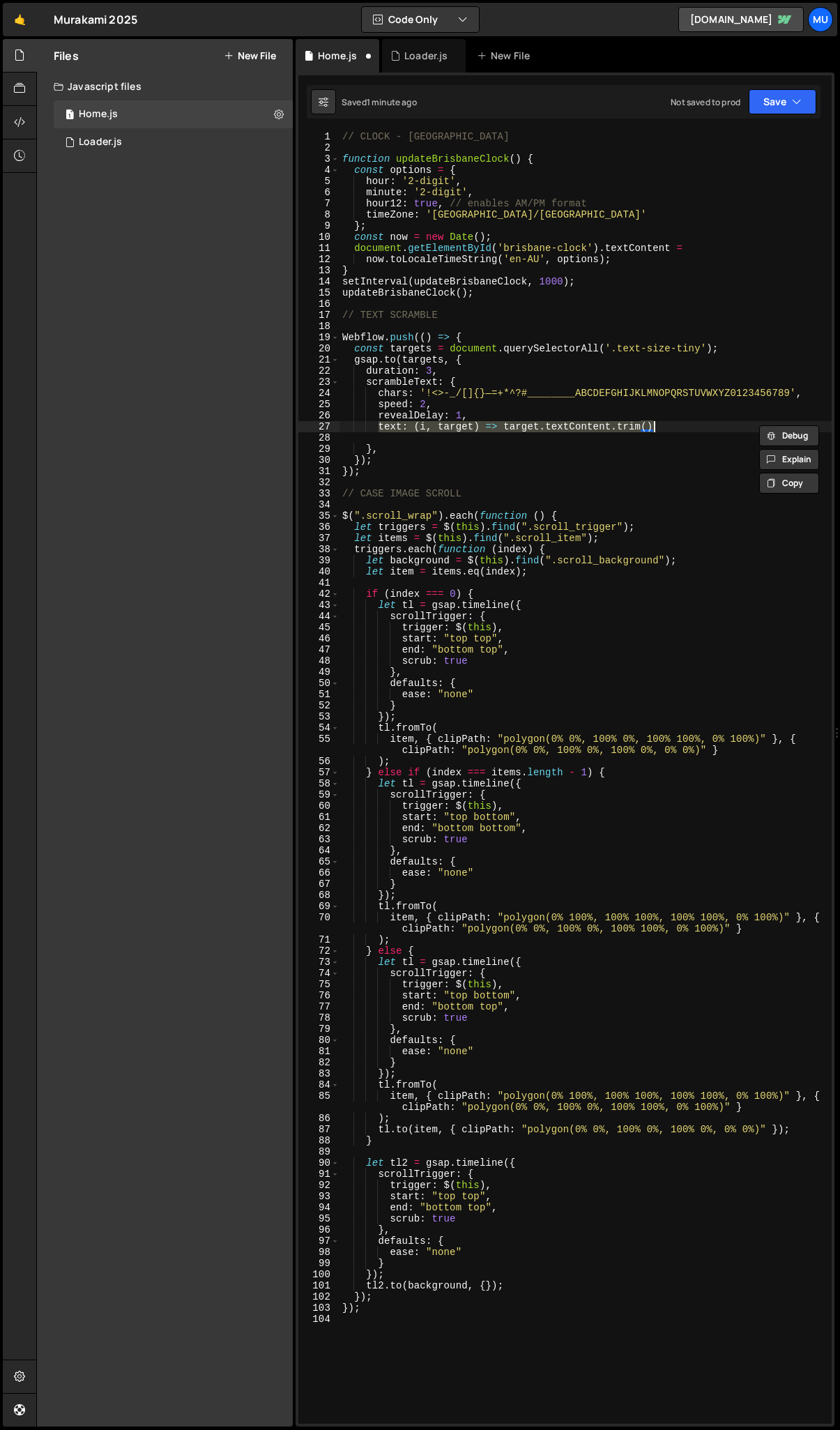
click at [576, 468] on div "// CLOCK - BRISBANE function updateBrisbaneClock ( ) { const options = { hour :…" at bounding box center [585, 789] width 492 height 1316
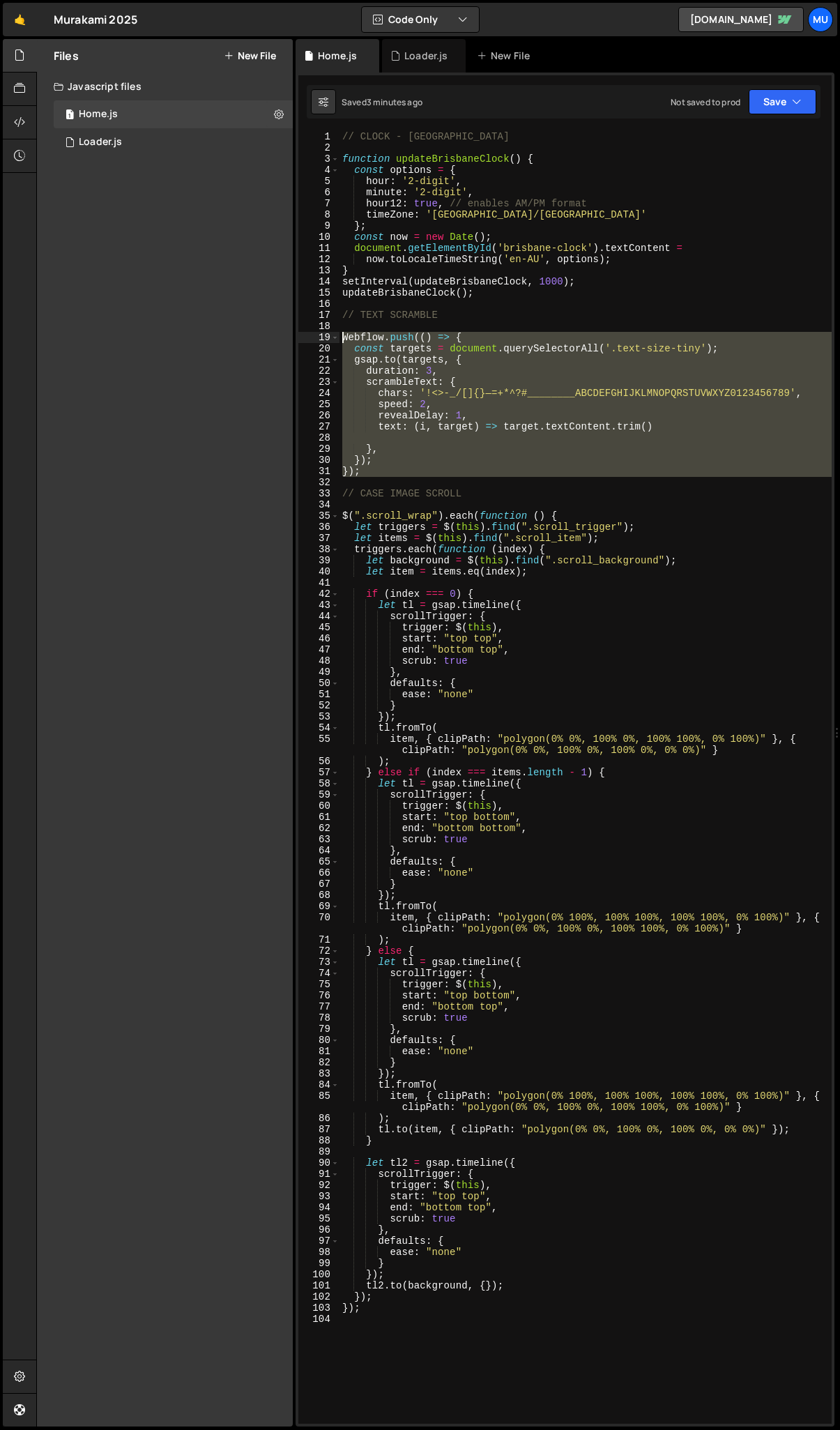
drag, startPoint x: 384, startPoint y: 477, endPoint x: 329, endPoint y: 338, distance: 149.5
click at [329, 338] on div "}); 1 2 3 4 5 6 7 8 9 10 11 12 13 14 15 16 17 18 19 20 21 22 23 24 25 26 27 28 …" at bounding box center [565, 778] width 533 height 1293
paste textarea "}"
type textarea "});"
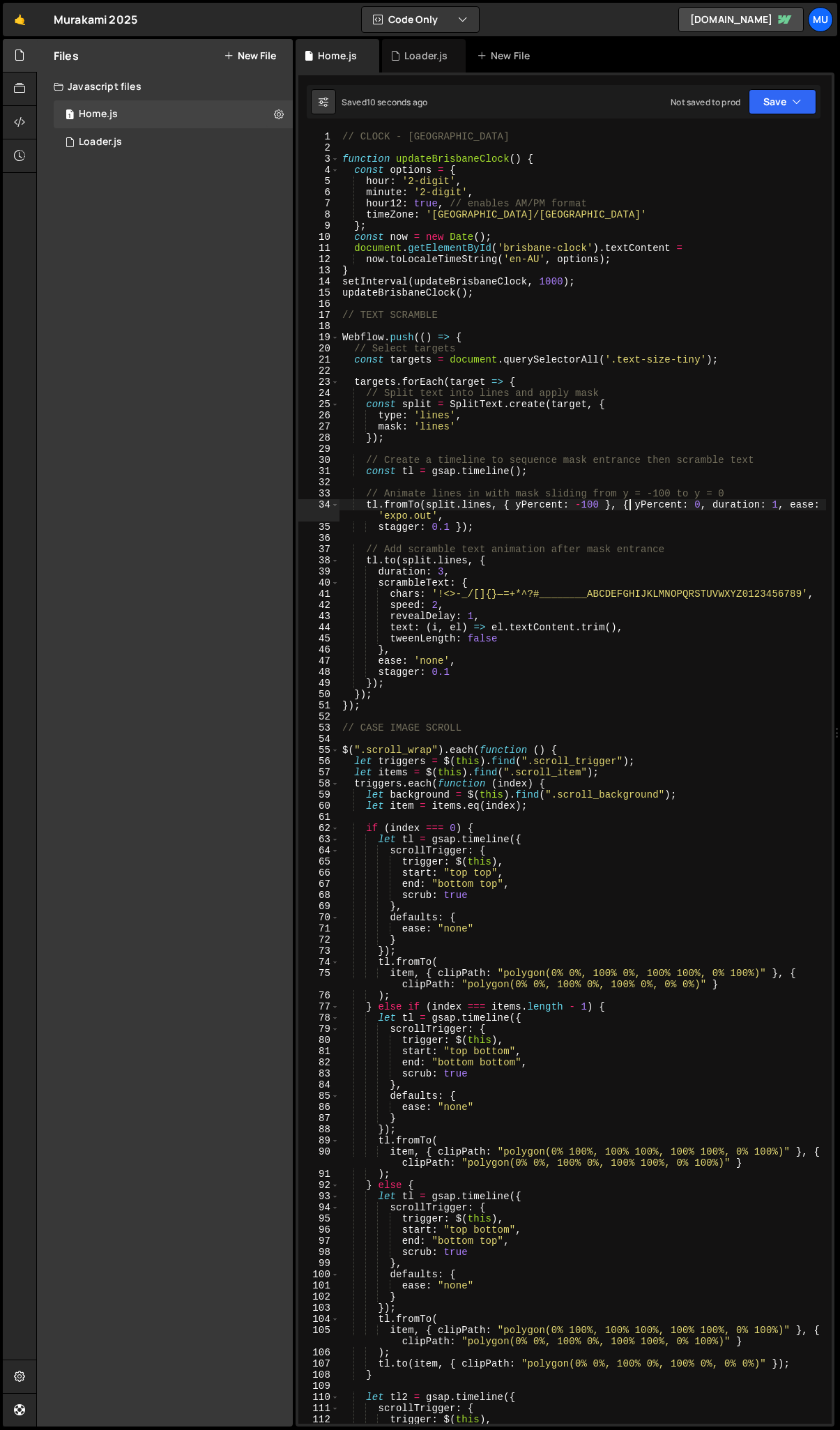
click at [630, 505] on div "// CLOCK - BRISBANE function updateBrisbaneClock ( ) { const options = { hour :…" at bounding box center [582, 789] width 486 height 1316
click at [625, 502] on div "// CLOCK - BRISBANE function updateBrisbaneClock ( ) { const options = { hour :…" at bounding box center [582, 789] width 486 height 1316
click at [624, 505] on div "// CLOCK - BRISBANE function updateBrisbaneClock ( ) { const options = { hour :…" at bounding box center [582, 789] width 486 height 1316
click at [636, 505] on div "// CLOCK - BRISBANE function updateBrisbaneClock ( ) { const options = { hour :…" at bounding box center [582, 789] width 486 height 1316
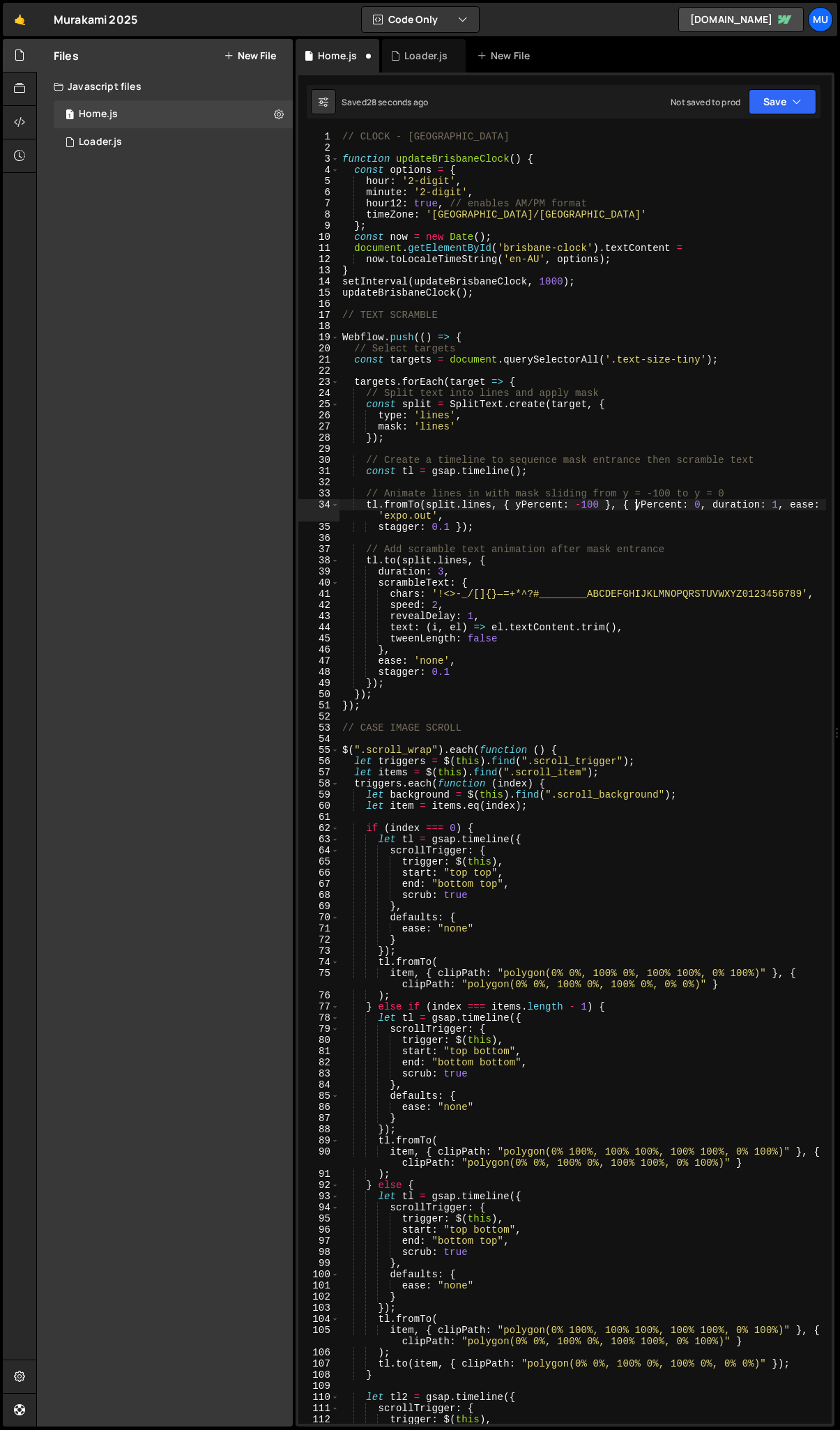
click at [292, 529] on div "Files New File Javascript files 1 Home.js 0 1 Loader.js 0 CSS files Copy share …" at bounding box center [165, 733] width 256 height 1388
click at [234, 258] on div "Files New File Javascript files 1 Home.js 0 1 Loader.js 0 CSS files Copy share …" at bounding box center [165, 733] width 256 height 1388
click at [291, 235] on div "Files New File Javascript files 1 Home.js 0 1 Loader.js 0 CSS files Copy share …" at bounding box center [165, 733] width 256 height 1388
click at [293, 501] on div "Files New File Javascript files 1 Home.js 0 1 Loader.js 0 CSS files Copy share …" at bounding box center [438, 734] width 804 height 1389
click at [20, 55] on icon at bounding box center [20, 55] width 11 height 15
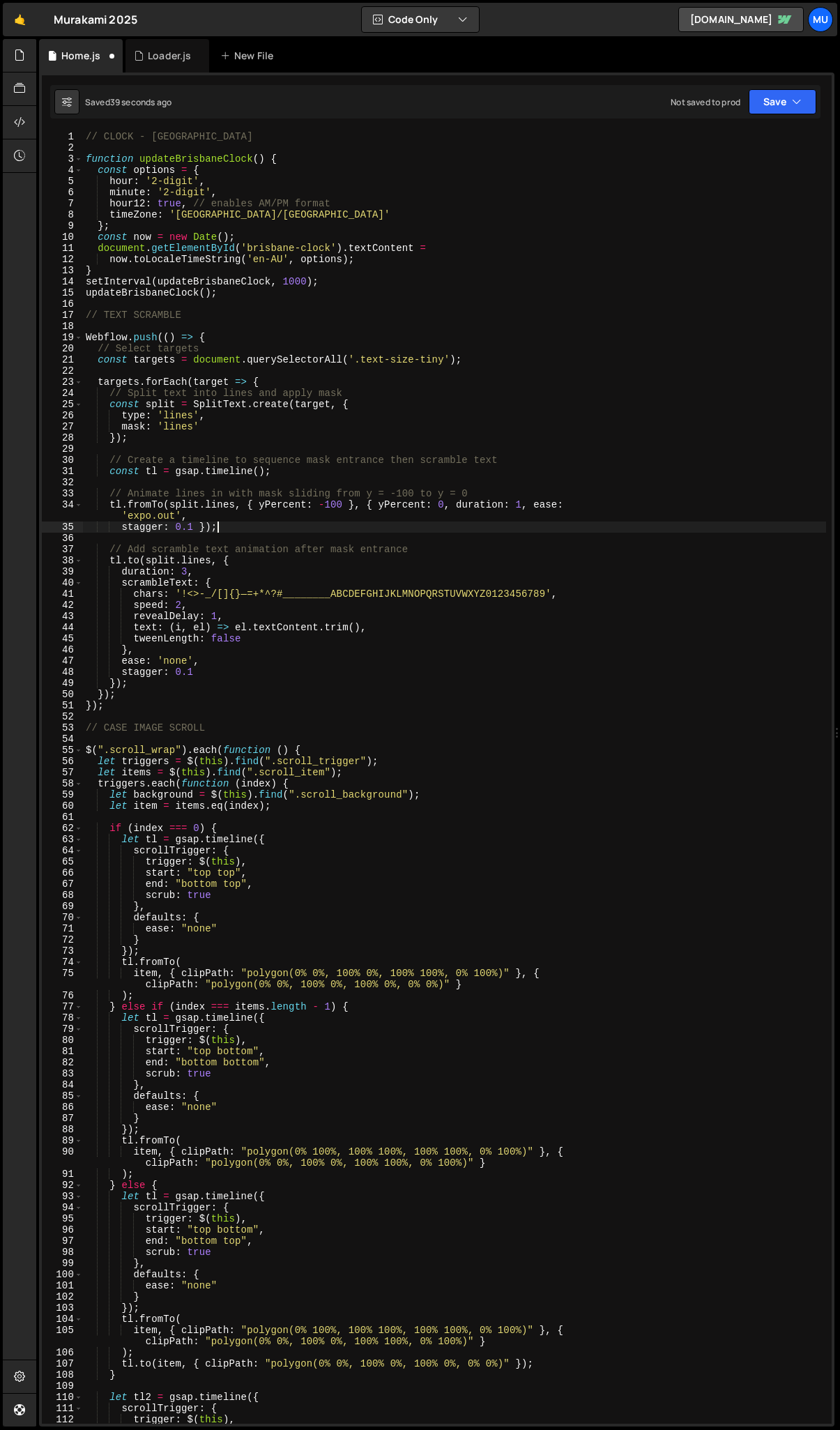
click at [309, 526] on div "// CLOCK - BRISBANE function updateBrisbaneClock ( ) { const options = { hour :…" at bounding box center [454, 789] width 743 height 1316
click at [528, 503] on div "// CLOCK - BRISBANE function updateBrisbaneClock ( ) { const options = { hour :…" at bounding box center [454, 789] width 743 height 1316
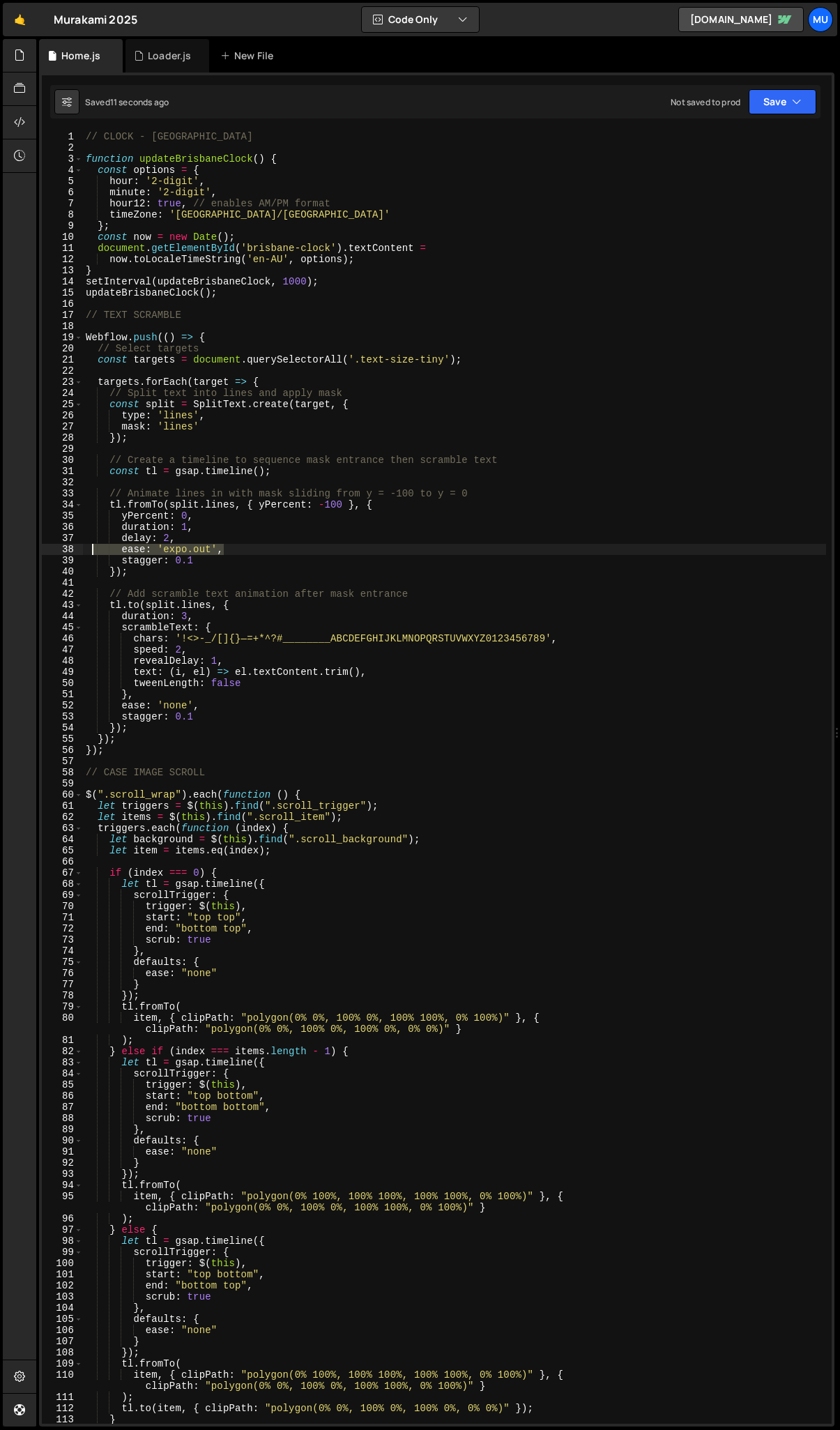
drag, startPoint x: 231, startPoint y: 552, endPoint x: 88, endPoint y: 544, distance: 143.2
click at [87, 544] on div "// CLOCK - BRISBANE function updateBrisbaneClock ( ) { const options = { hour :…" at bounding box center [454, 789] width 743 height 1316
drag, startPoint x: 212, startPoint y: 562, endPoint x: 32, endPoint y: 560, distance: 180.0
click at [31, 561] on div "Hold on a sec... Are you certain you wish to leave this page? Any changes you'v…" at bounding box center [420, 715] width 840 height 1430
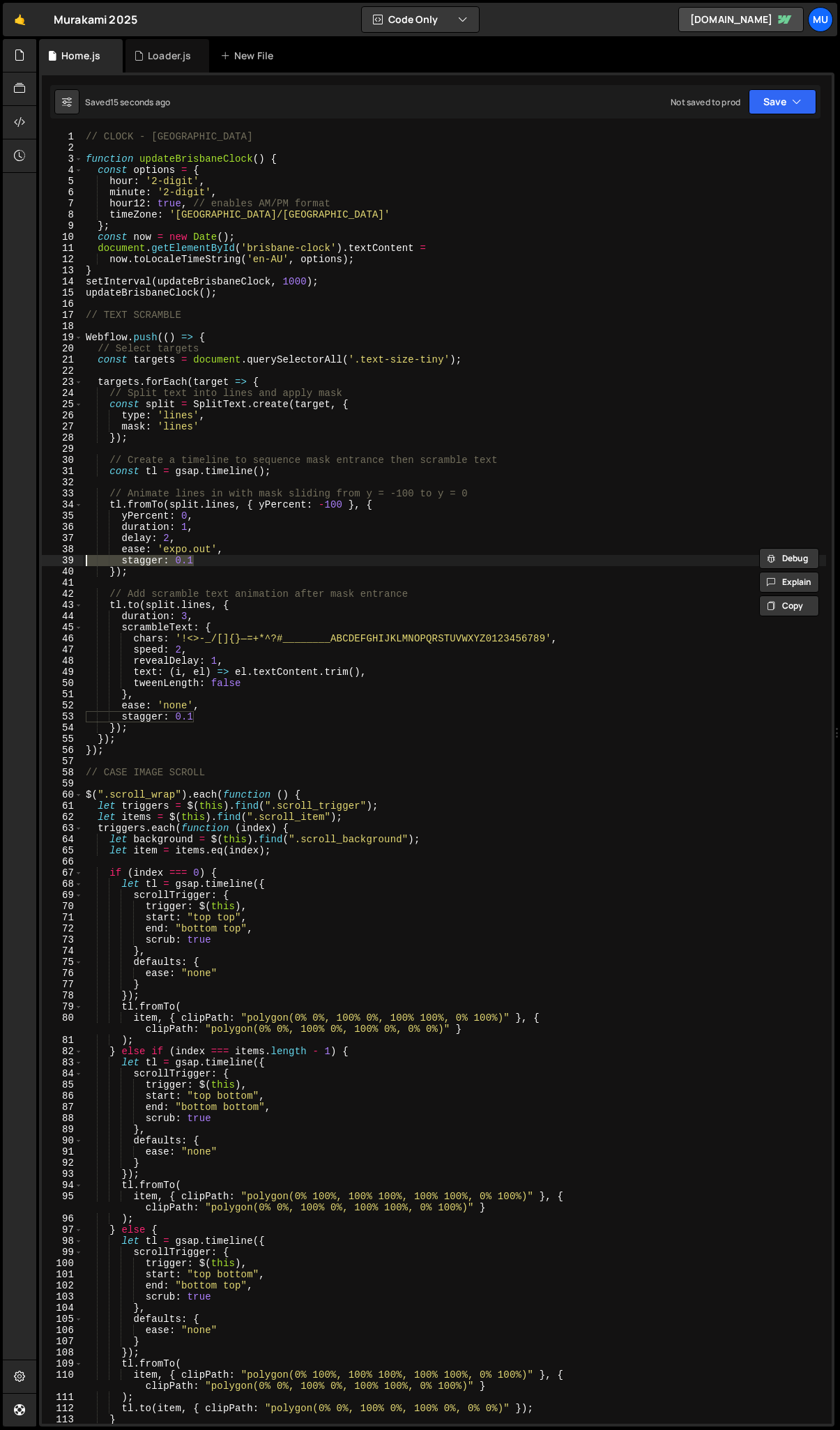
type textarea "stagger: 0.1"
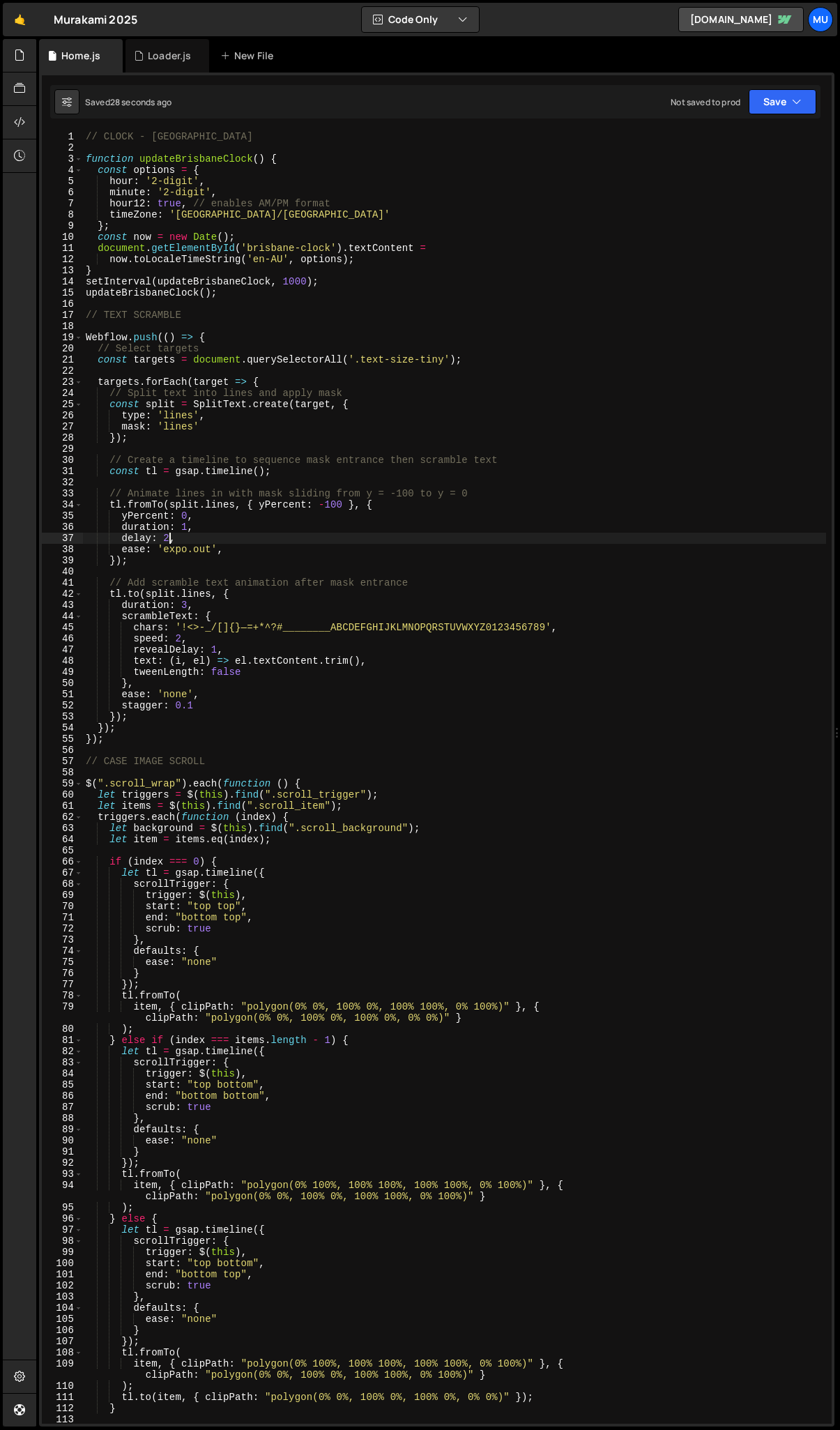
click at [167, 538] on div "// CLOCK - BRISBANE function updateBrisbaneClock ( ) { const options = { hour :…" at bounding box center [454, 789] width 743 height 1316
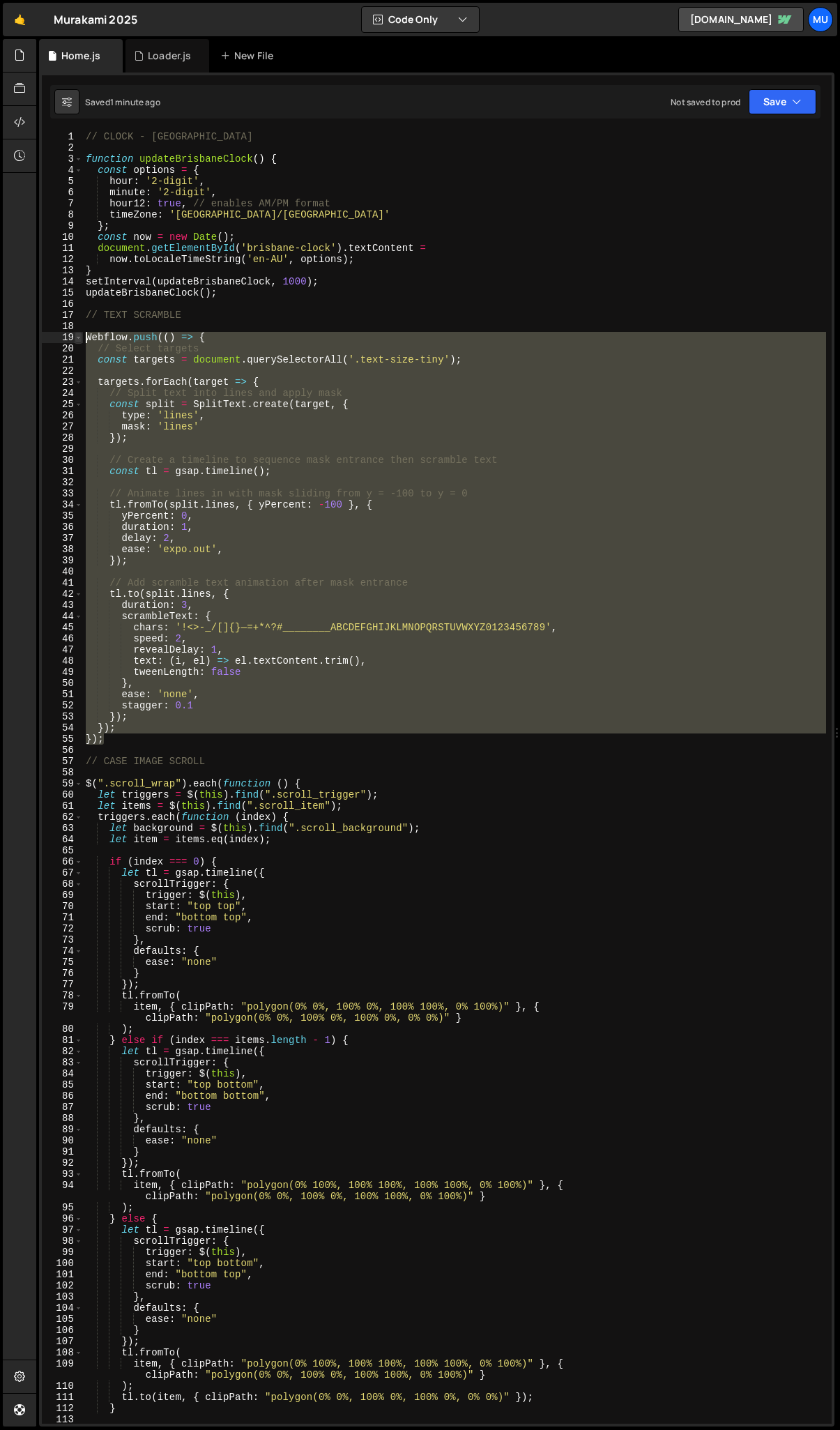
drag, startPoint x: 117, startPoint y: 736, endPoint x: 78, endPoint y: 336, distance: 401.9
click at [78, 336] on div "delay: 2, 1 2 3 4 5 6 7 8 9 10 11 12 13 14 15 16 17 18 19 20 21 22 23 24 25 26 …" at bounding box center [437, 778] width 790 height 1293
type textarea "Webflow.push(() => { // Select targets"
paste textarea
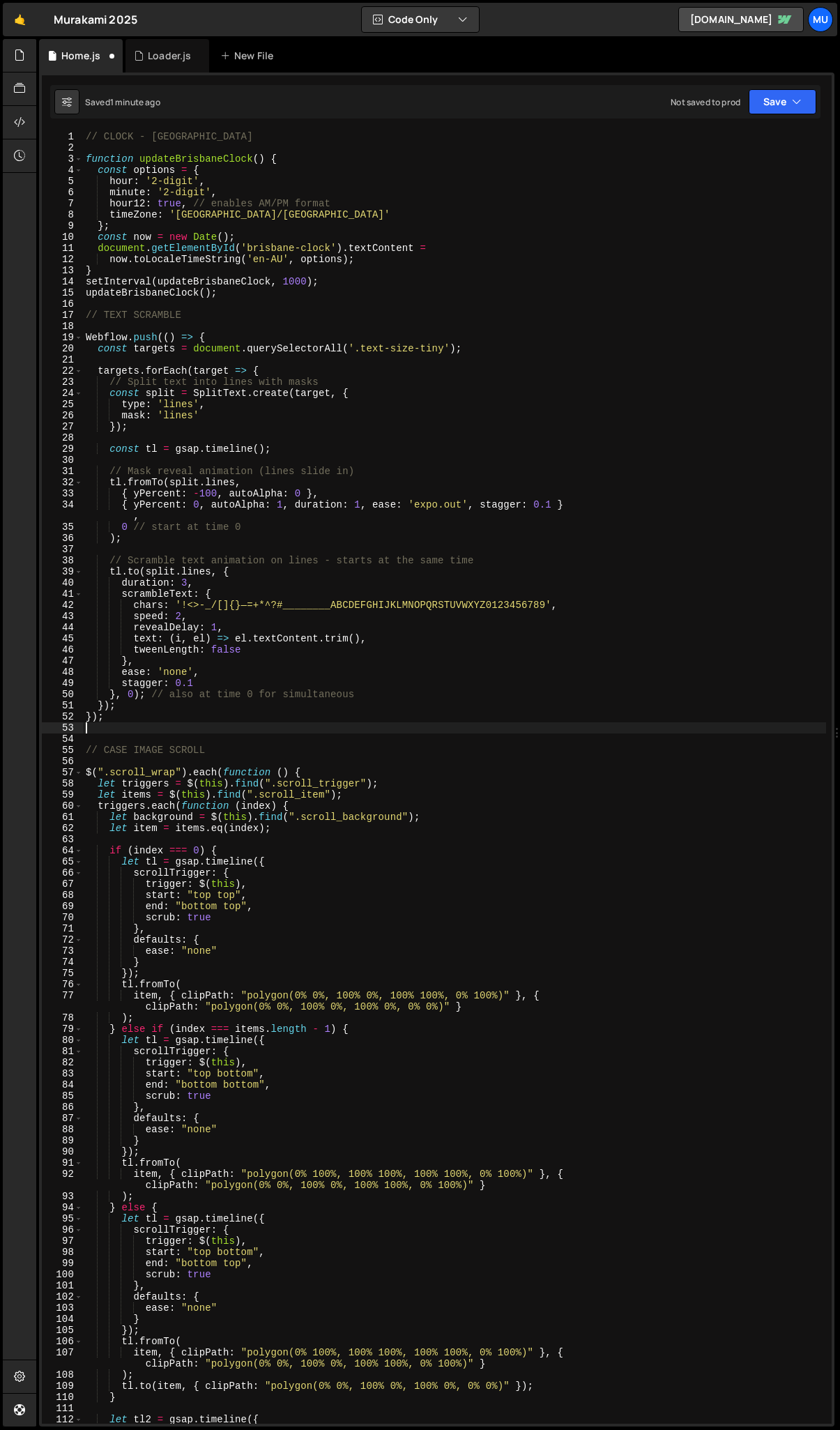
click at [481, 510] on div "// CLOCK - BRISBANE function updateBrisbaneClock ( ) { const options = { hour :…" at bounding box center [454, 789] width 743 height 1316
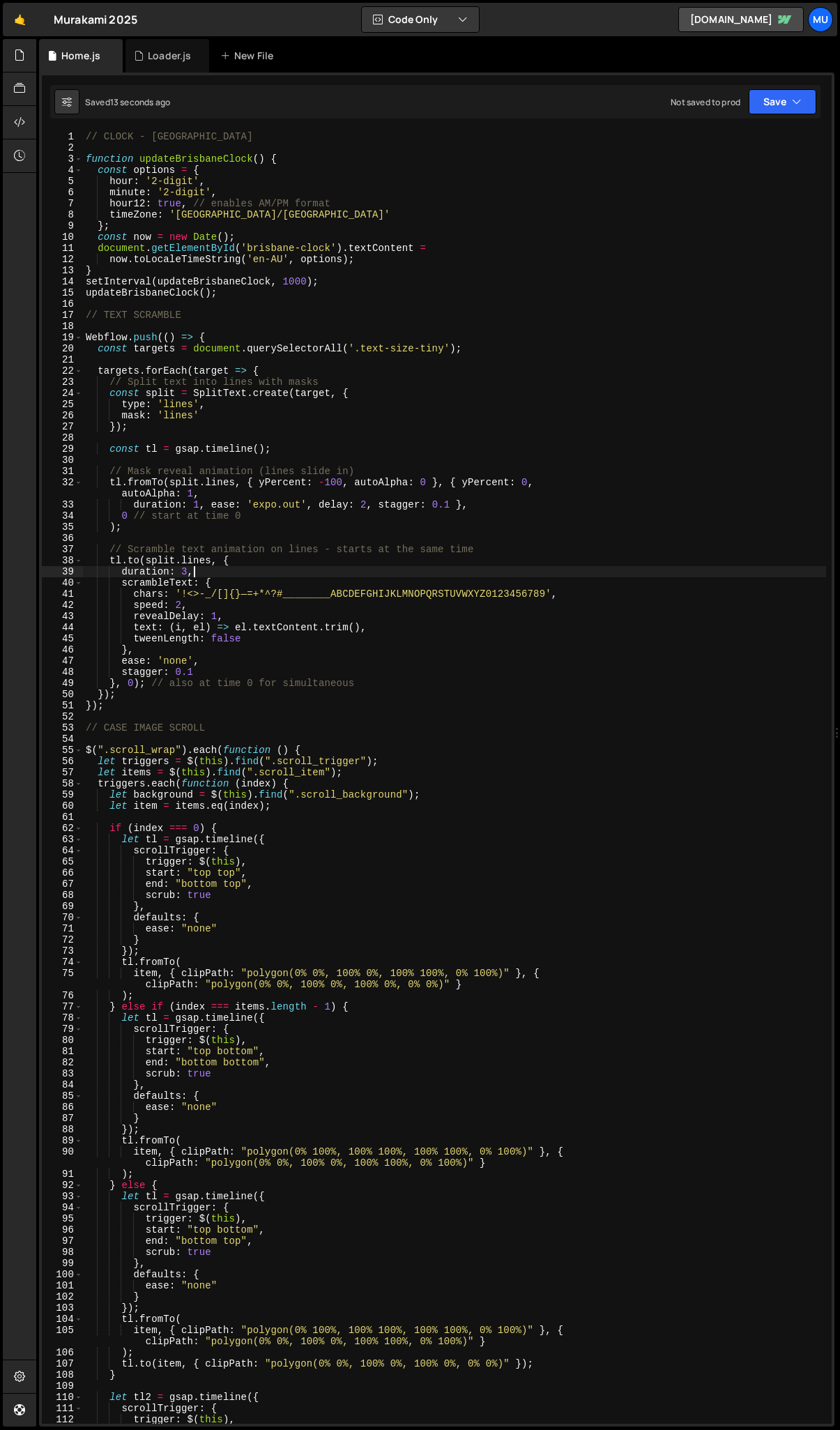
click at [218, 572] on div "// CLOCK - BRISBANE function updateBrisbaneClock ( ) { const options = { hour :…" at bounding box center [454, 789] width 743 height 1316
type textarea "duration: 3,"
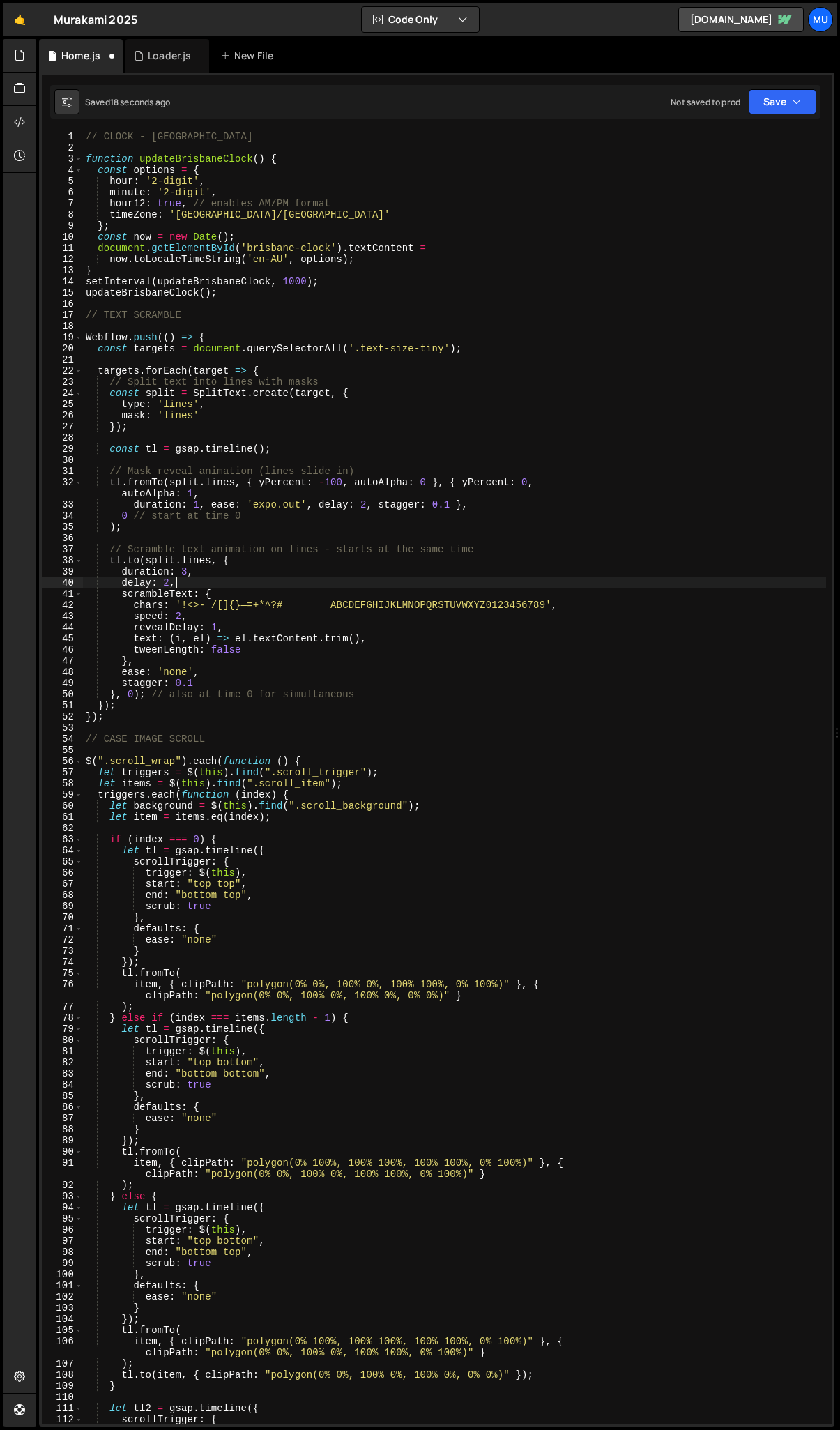
scroll to position [0, 6]
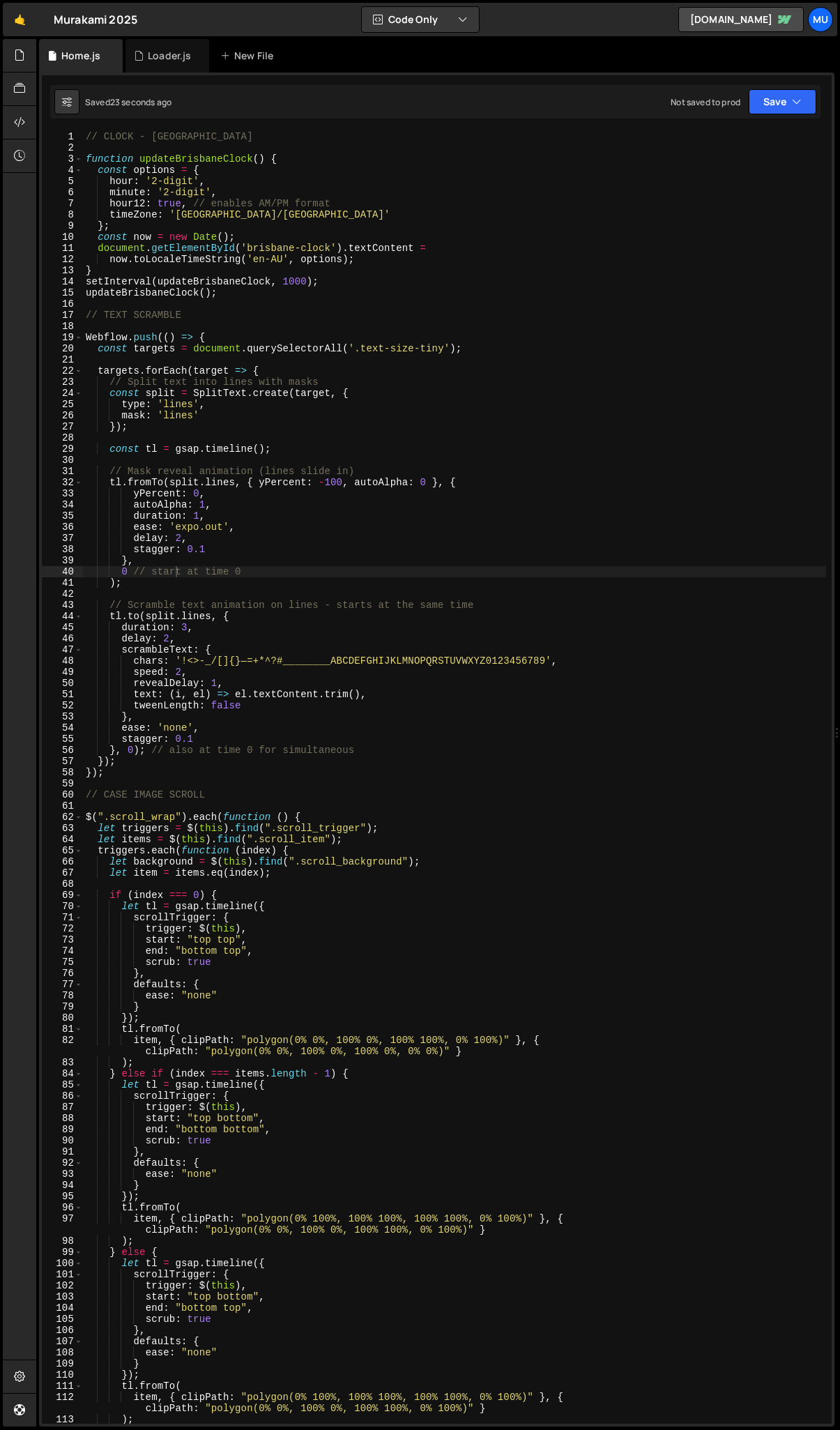
click at [189, 625] on div "// CLOCK - BRISBANE function updateBrisbaneClock ( ) { const options = { hour :…" at bounding box center [454, 789] width 743 height 1316
click at [173, 725] on div "// CLOCK - BRISBANE function updateBrisbaneClock ( ) { const options = { hour :…" at bounding box center [454, 789] width 743 height 1316
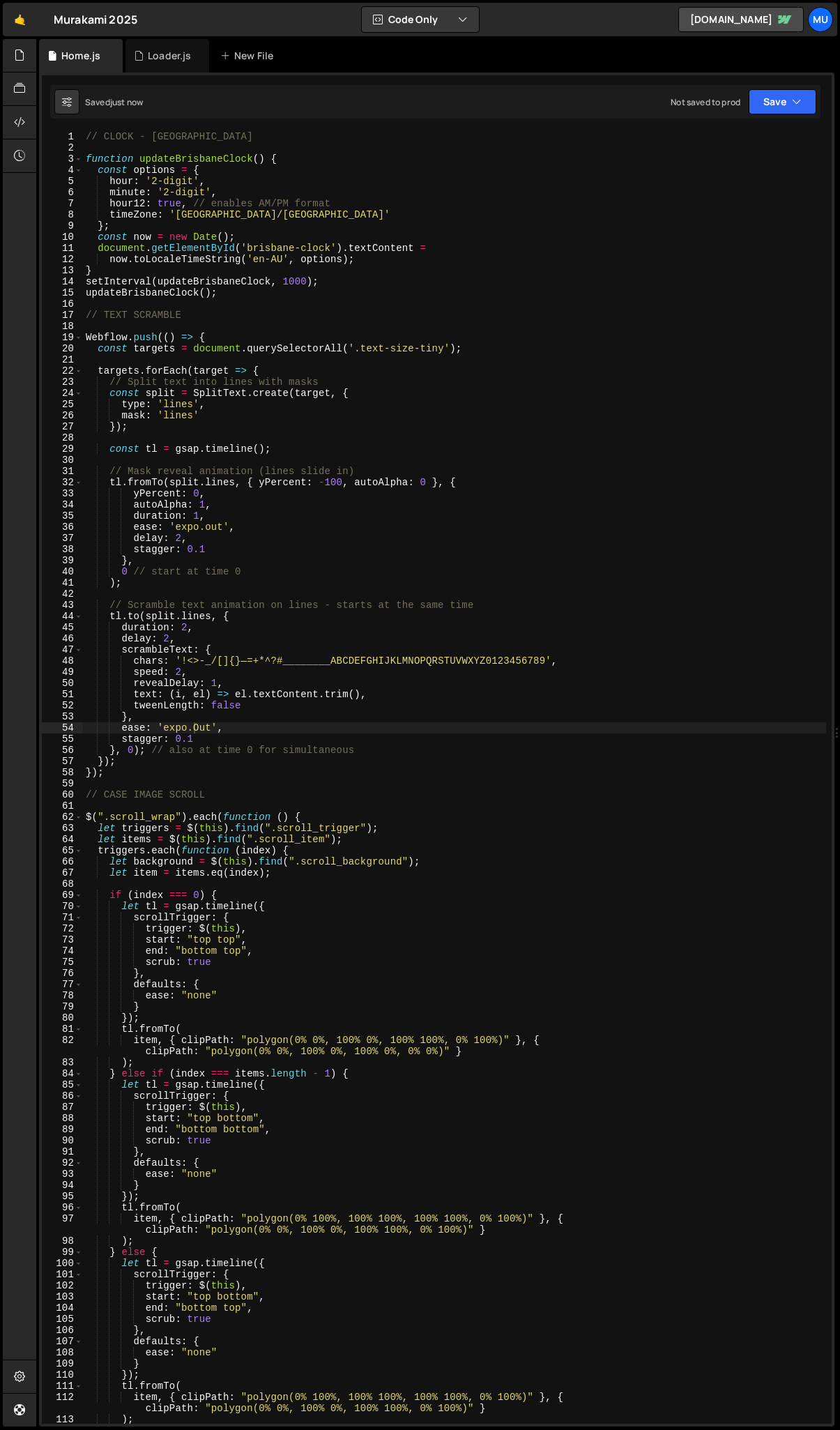
click at [287, 713] on div "// CLOCK - BRISBANE function updateBrisbaneClock ( ) { const options = { hour :…" at bounding box center [454, 789] width 743 height 1316
click at [284, 695] on div "// CLOCK - BRISBANE function updateBrisbaneClock ( ) { const options = { hour :…" at bounding box center [454, 789] width 743 height 1316
drag, startPoint x: 222, startPoint y: 552, endPoint x: 68, endPoint y: 547, distance: 154.1
click at [67, 547] on div "text: (i, el) => el.textContent.trim(), 1 2 3 4 5 6 7 8 9 10 11 12 13 14 15 16 …" at bounding box center [437, 778] width 790 height 1293
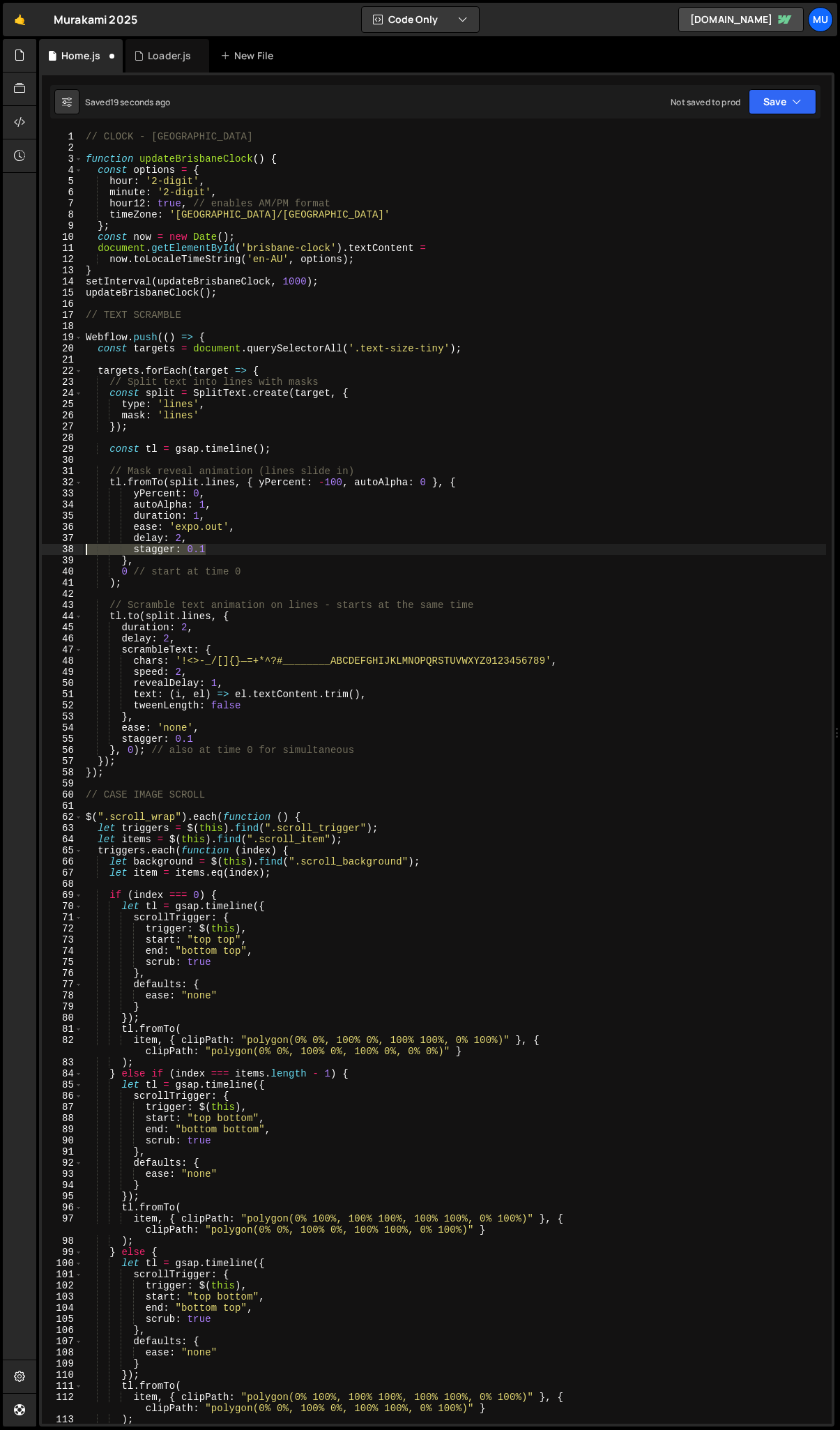
type textarea "stagger: 0.1"
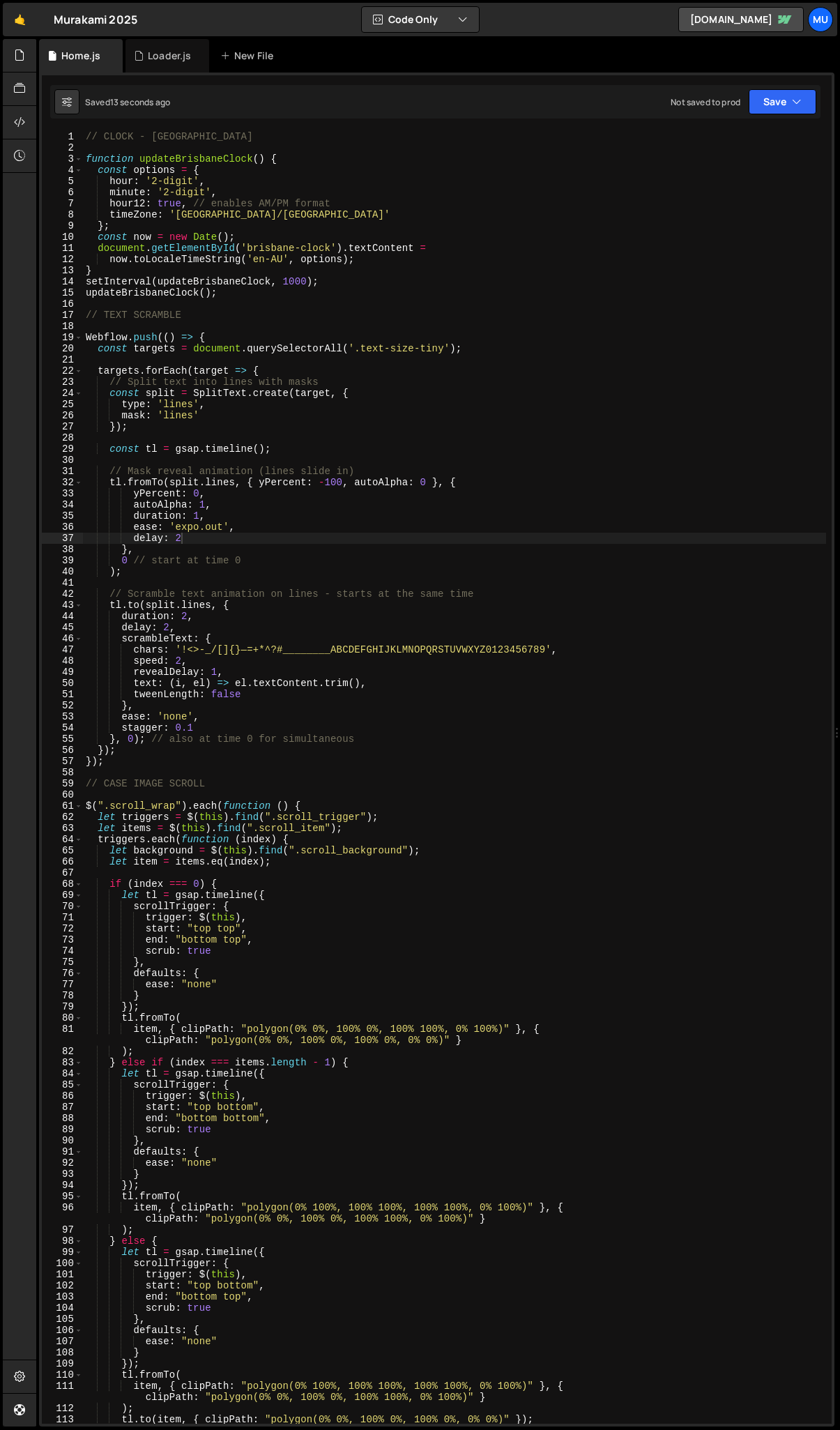
click at [255, 534] on div "// CLOCK - BRISBANE function updateBrisbaneClock ( ) { const options = { hour :…" at bounding box center [454, 789] width 743 height 1316
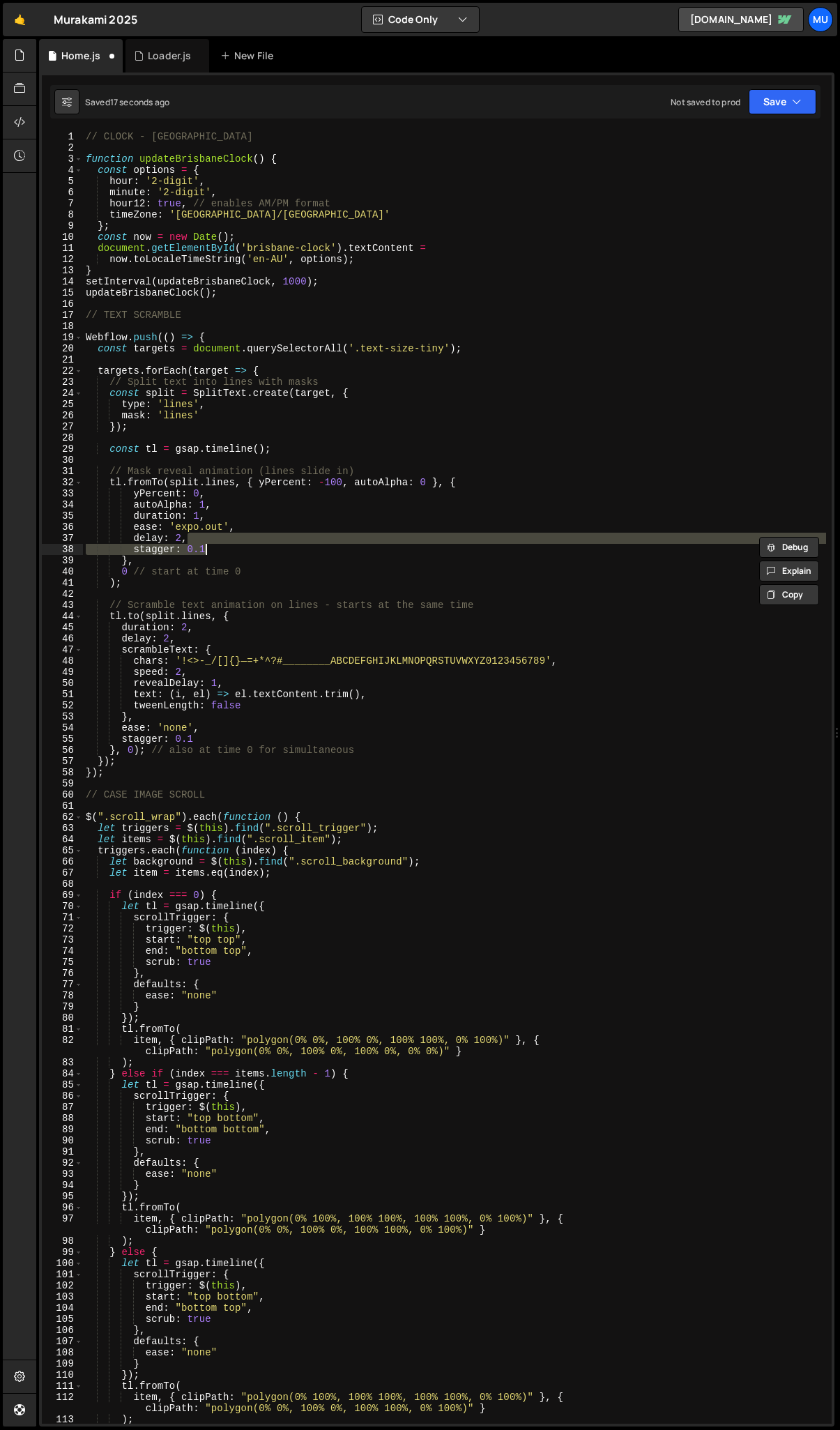
click at [203, 545] on div "// CLOCK - BRISBANE function updateBrisbaneClock ( ) { const options = { hour :…" at bounding box center [454, 778] width 743 height 1293
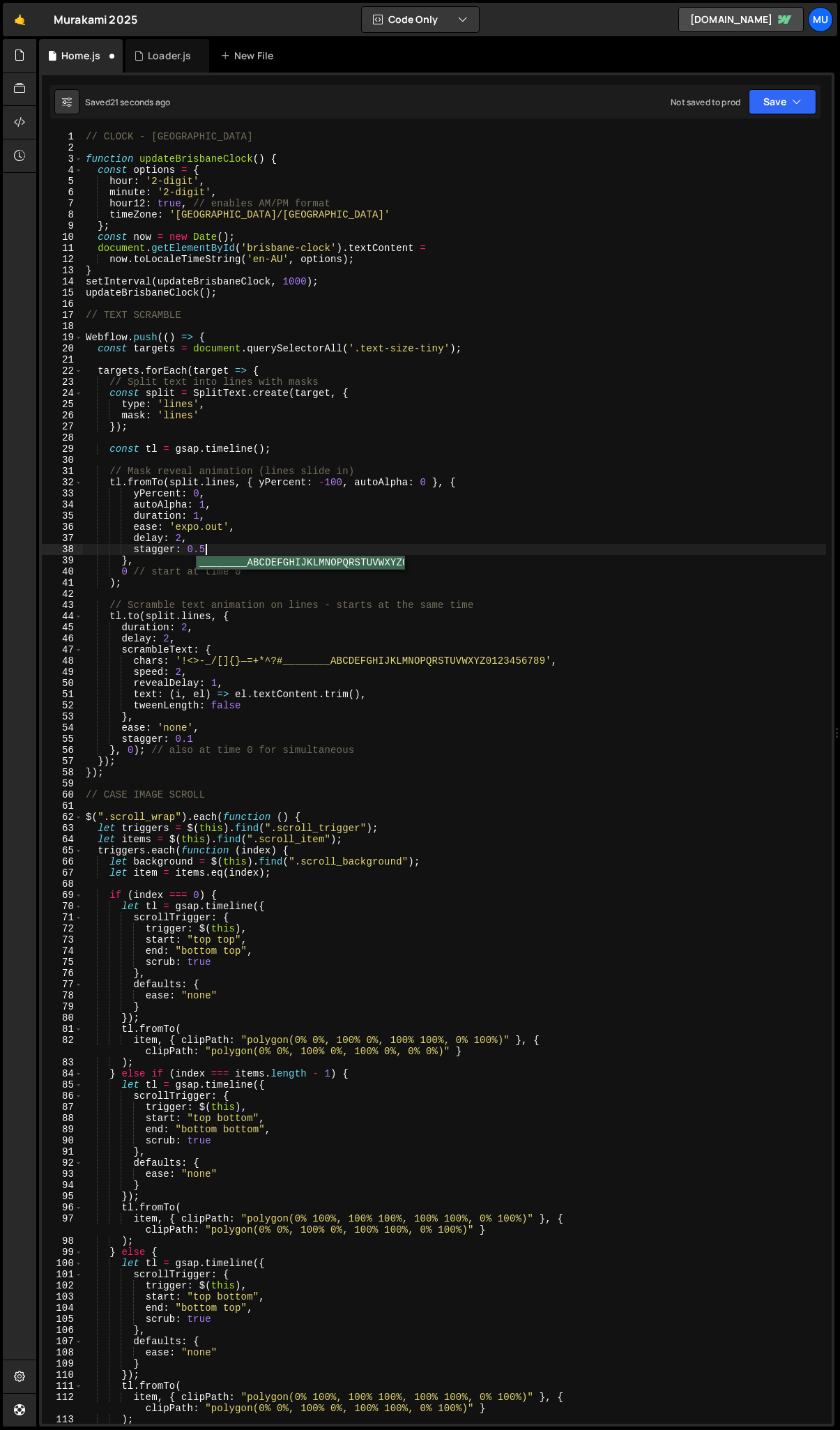
scroll to position [0, 8]
click at [220, 547] on div "// CLOCK - BRISBANE function updateBrisbaneClock ( ) { const options = { hour :…" at bounding box center [454, 789] width 743 height 1316
type textarea "stagger: 1"
click at [218, 549] on div "// CLOCK - BRISBANE function updateBrisbaneClock ( ) { const options = { hour :…" at bounding box center [454, 789] width 743 height 1316
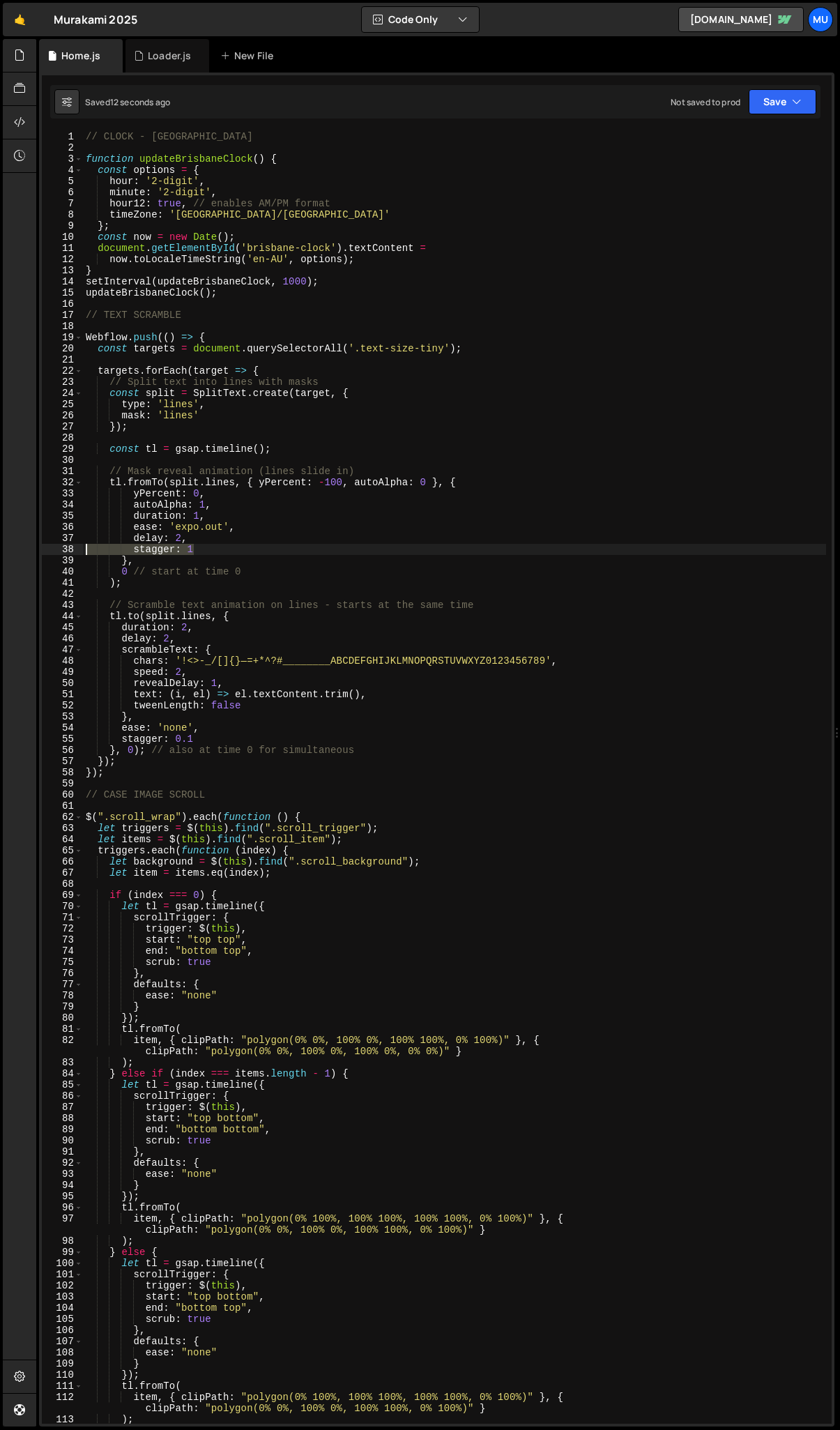
drag, startPoint x: 218, startPoint y: 549, endPoint x: 80, endPoint y: 549, distance: 138.0
click at [79, 549] on div "stagger: 1 1 2 3 4 5 6 7 8 9 10 11 12 13 14 15 16 17 18 19 20 21 22 23 24 25 26…" at bounding box center [437, 778] width 790 height 1293
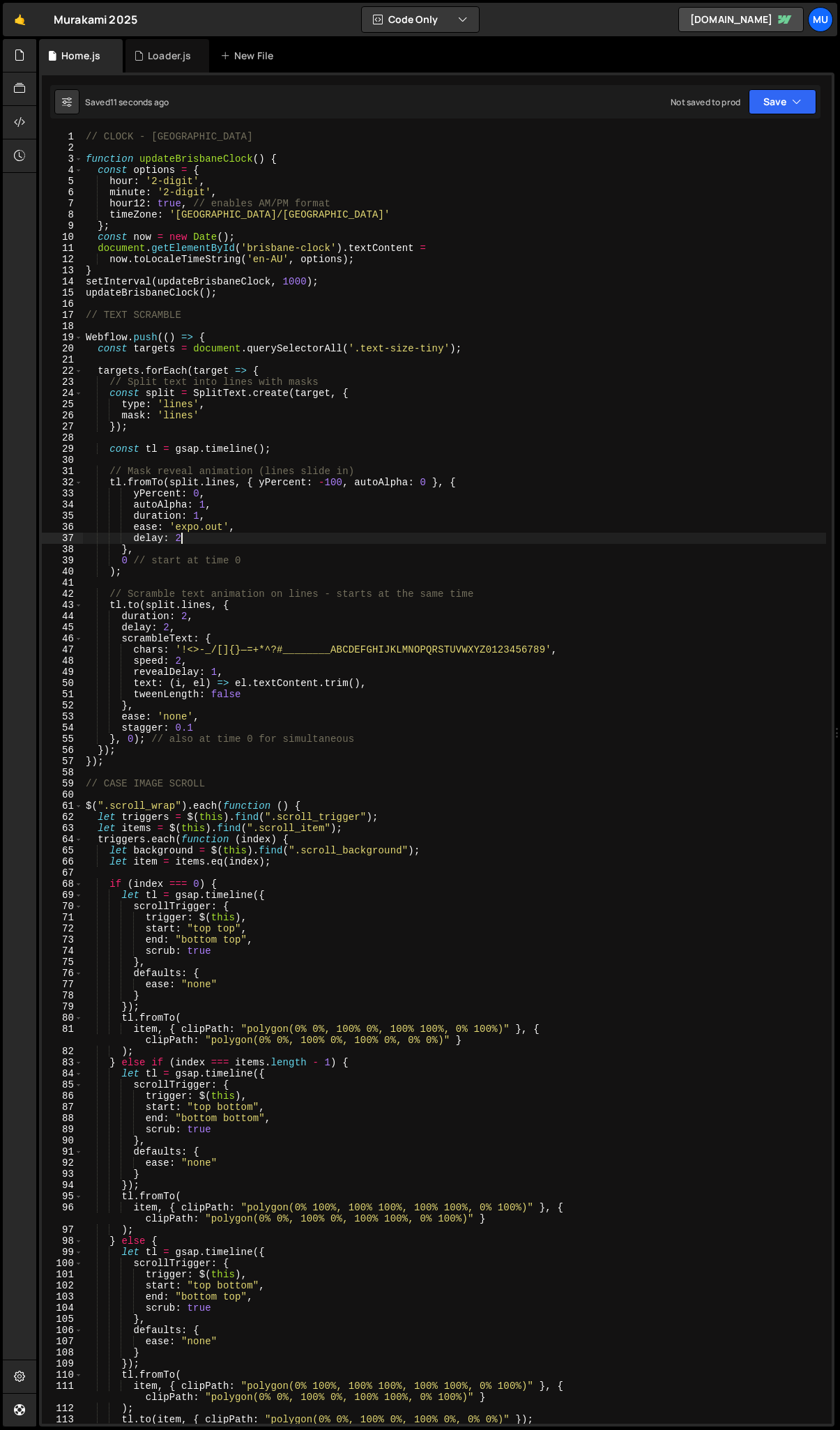
click at [216, 541] on div "// CLOCK - BRISBANE function updateBrisbaneClock ( ) { const options = { hour :…" at bounding box center [454, 789] width 743 height 1316
click at [217, 506] on div "// CLOCK - BRISBANE function updateBrisbaneClock ( ) { const options = { hour :…" at bounding box center [454, 789] width 743 height 1316
click at [444, 350] on div "// CLOCK - BRISBANE function updateBrisbaneClock ( ) { const options = { hour :…" at bounding box center [454, 788] width 743 height 1316
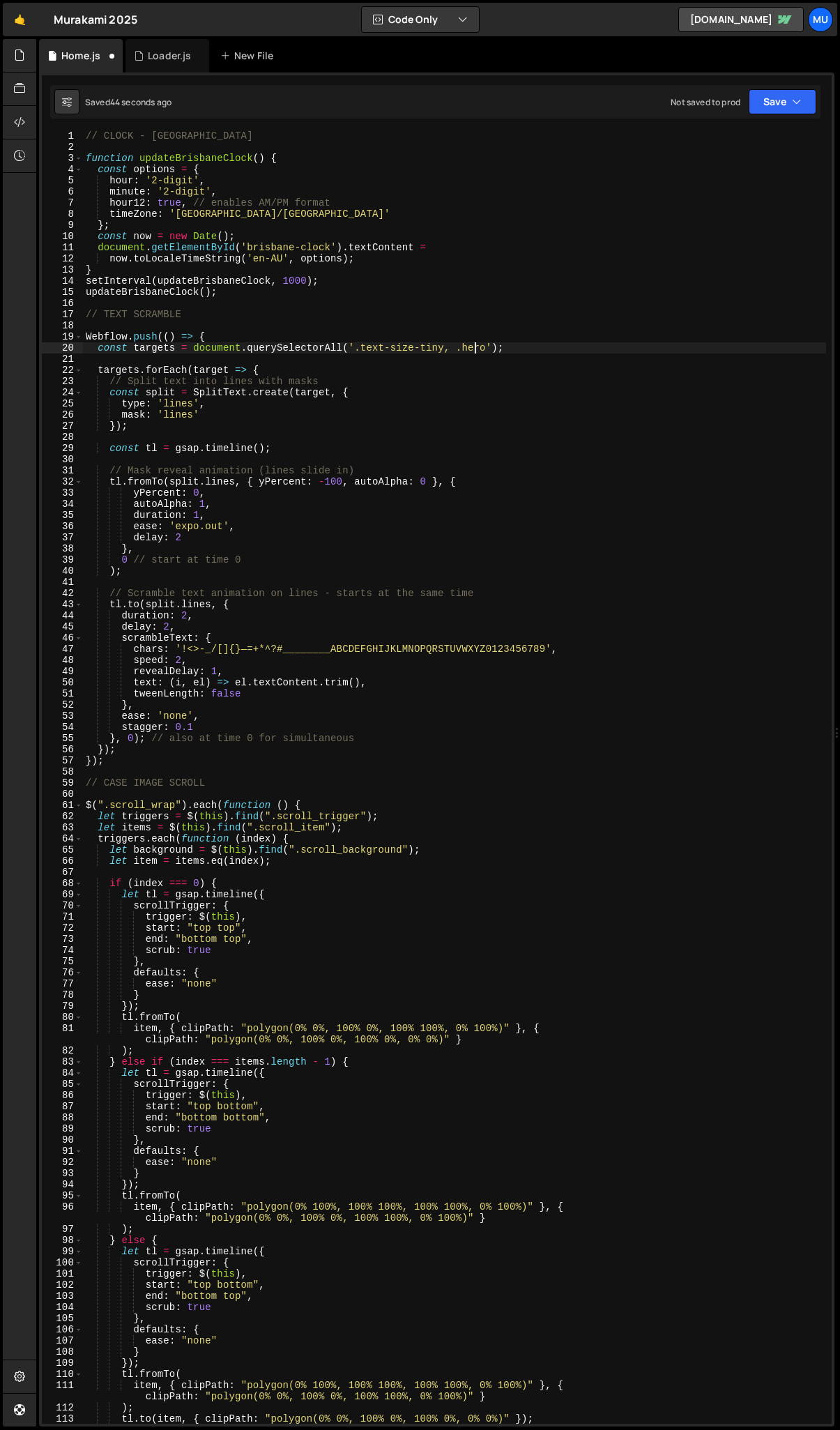
click at [474, 350] on div "// CLOCK - BRISBANE function updateBrisbaneClock ( ) { const options = { hour :…" at bounding box center [454, 788] width 743 height 1316
paste textarea "-text-description"
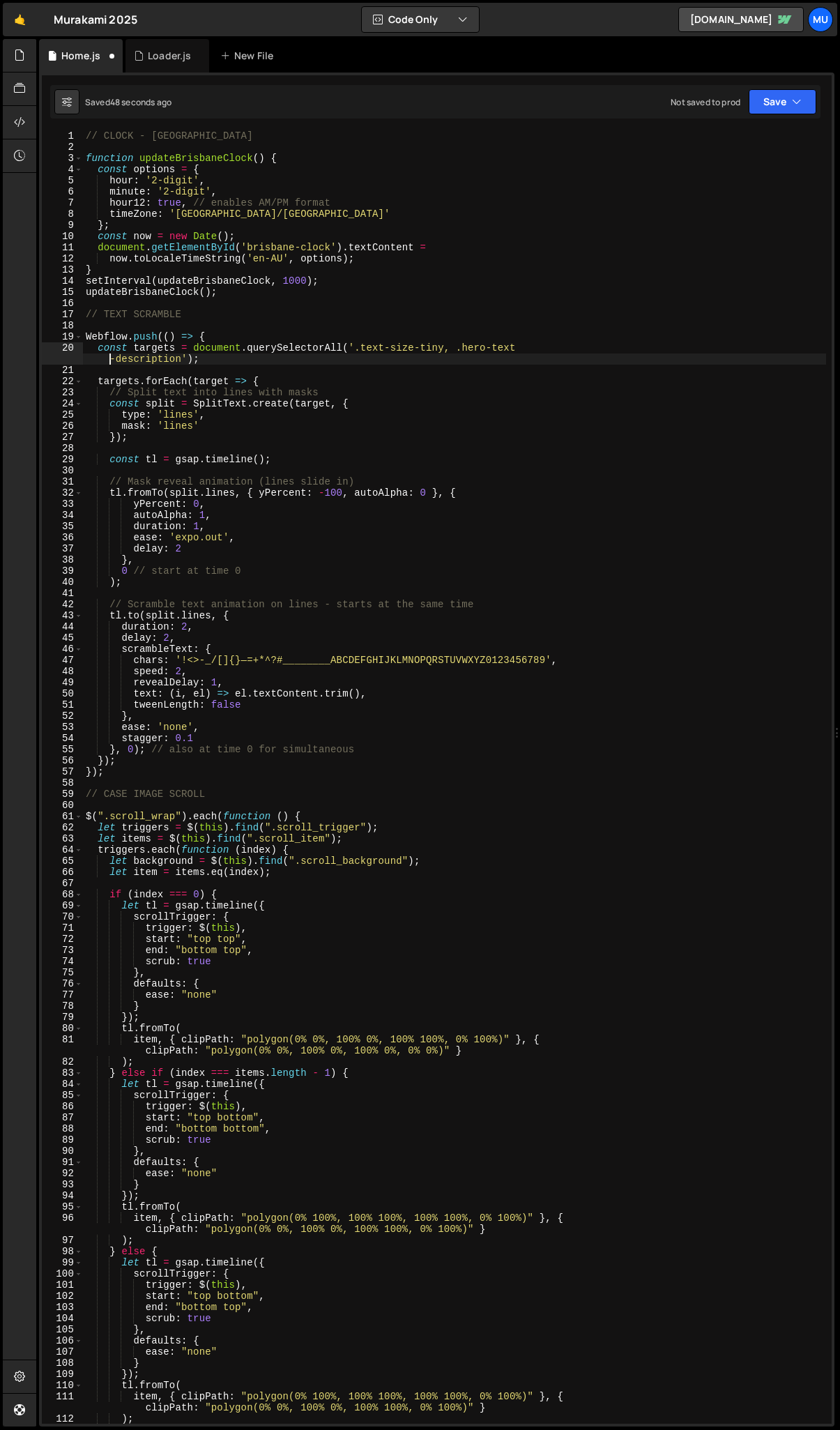
click at [109, 359] on div "// CLOCK - BRISBANE function updateBrisbaneClock ( ) { const options = { hour :…" at bounding box center [454, 788] width 743 height 1316
type textarea "const targets = document.querySelectorAll('.text-size-tiny, .hero-text-descript…"
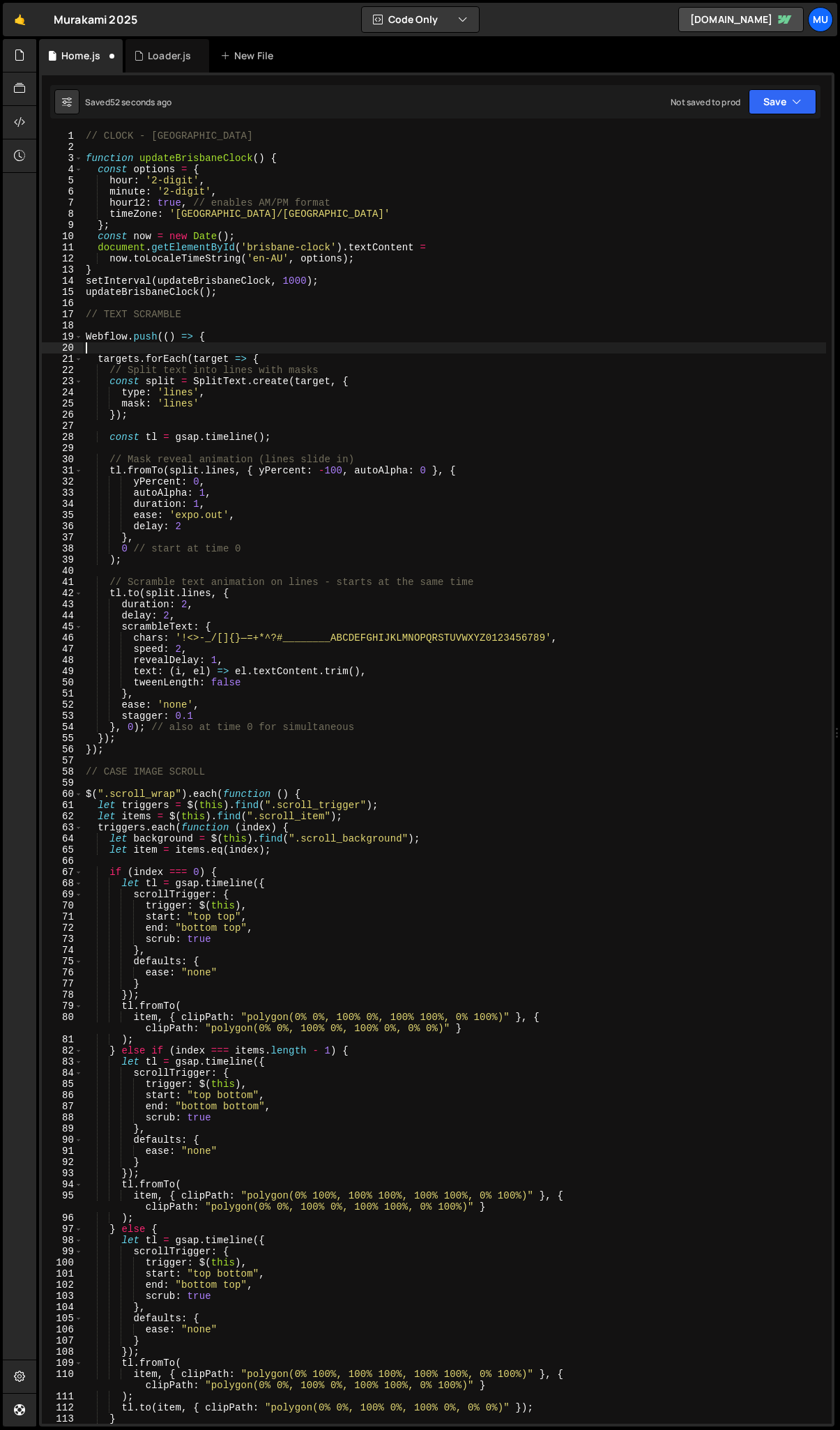
scroll to position [0, 0]
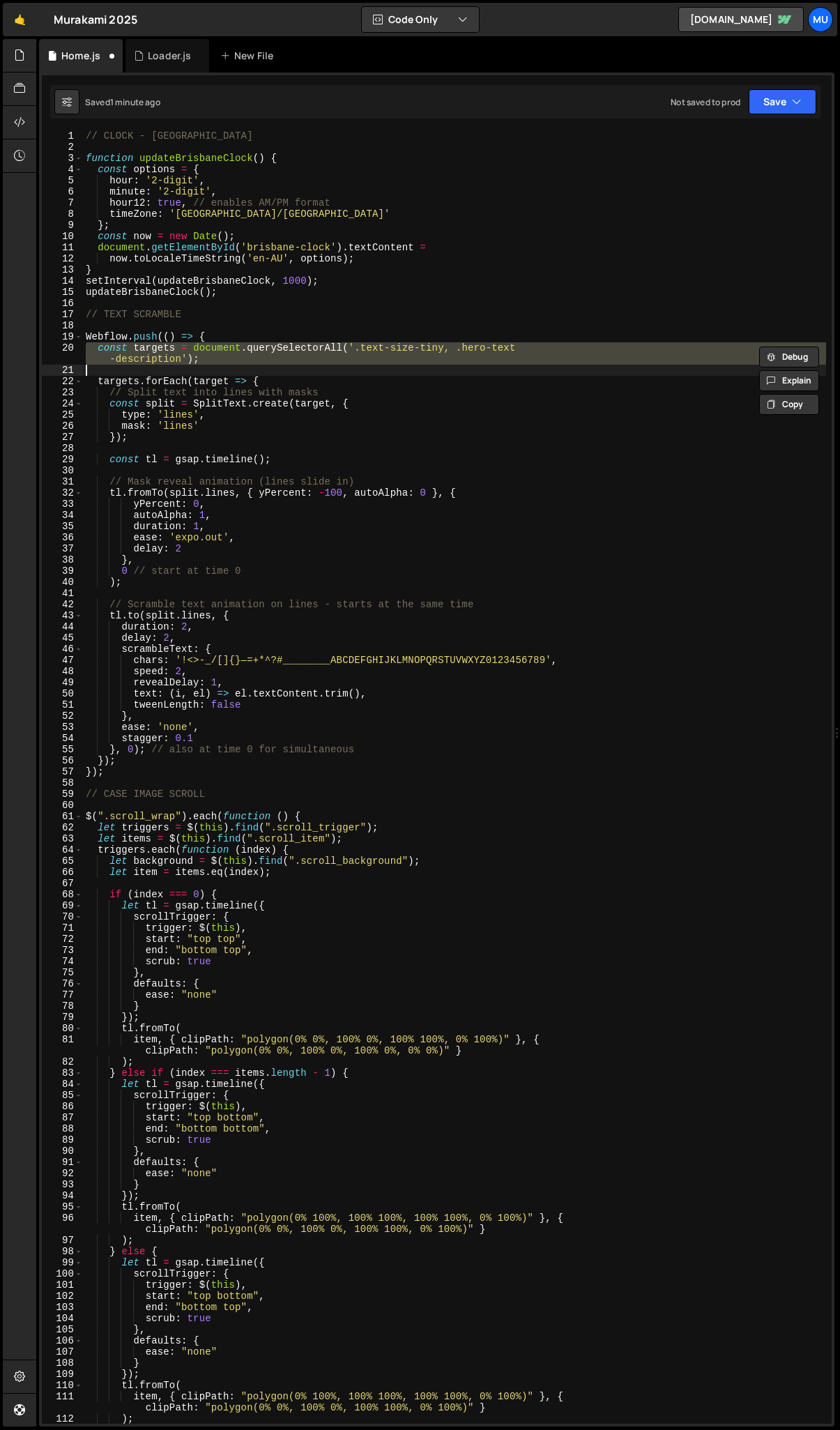
click at [458, 355] on div "// CLOCK - BRISBANE function updateBrisbaneClock ( ) { const options = { hour :…" at bounding box center [454, 778] width 743 height 1293
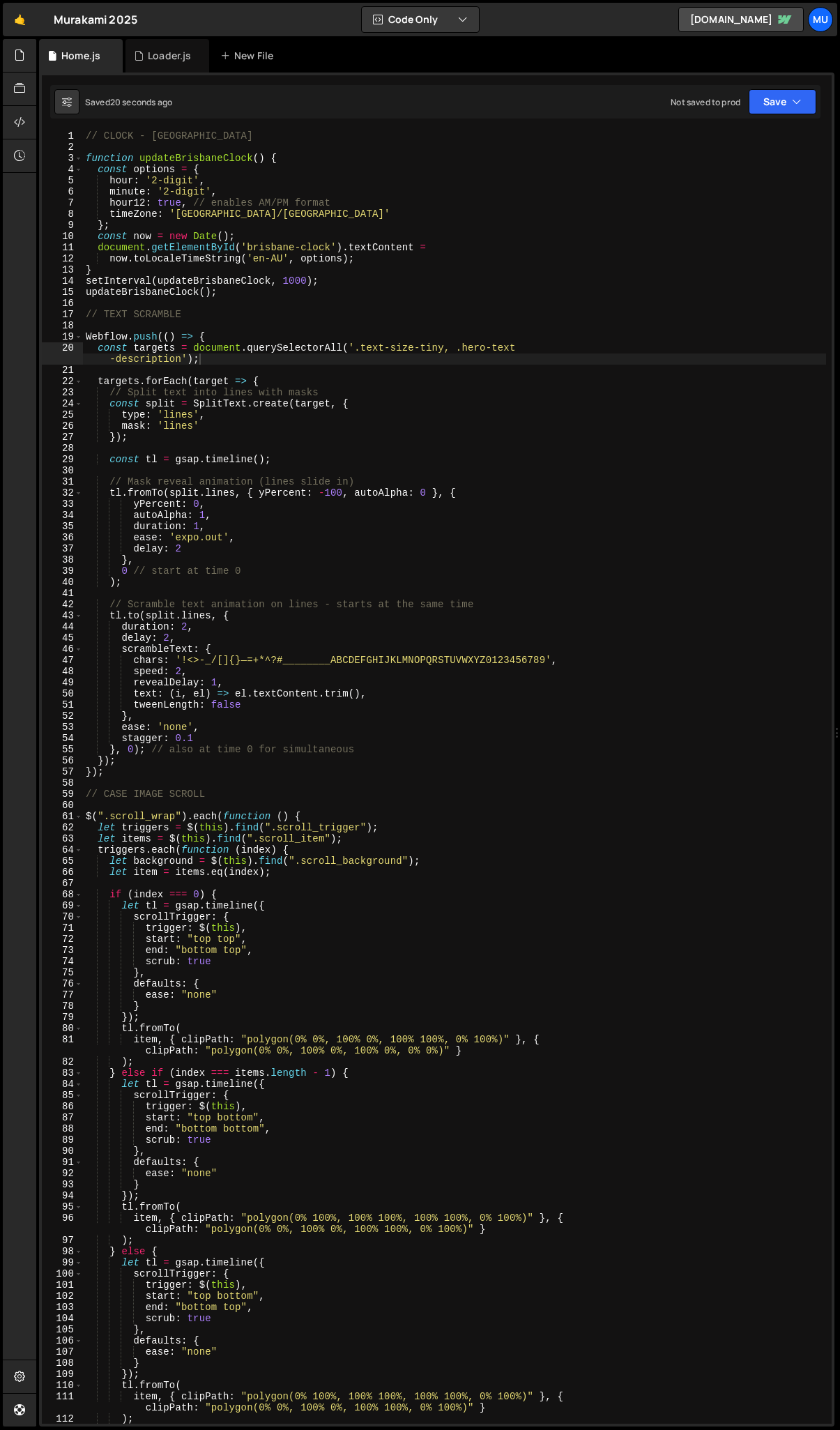
click at [187, 628] on div "// CLOCK - BRISBANE function updateBrisbaneClock ( ) { const options = { hour :…" at bounding box center [454, 788] width 743 height 1316
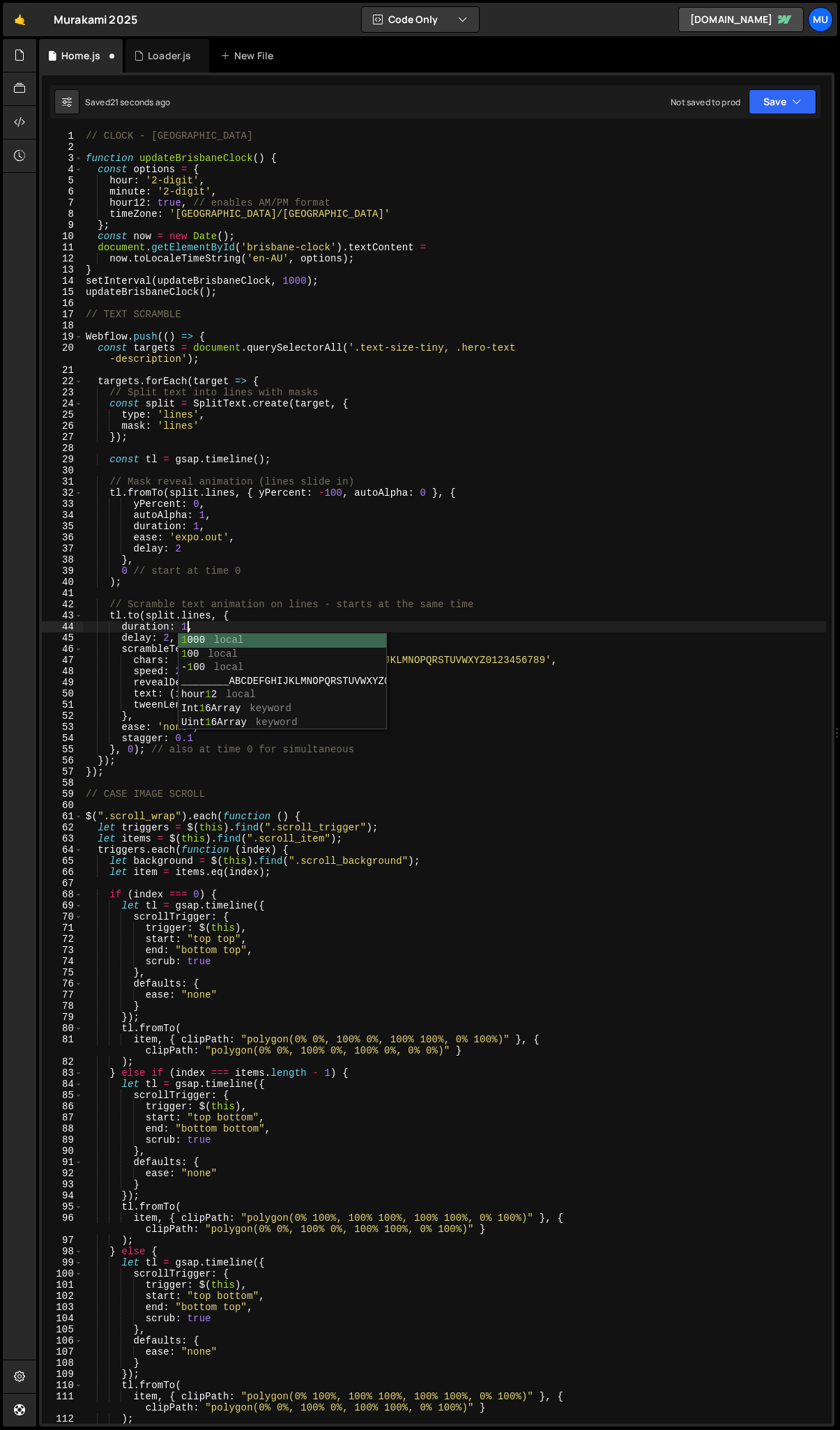
scroll to position [0, 6]
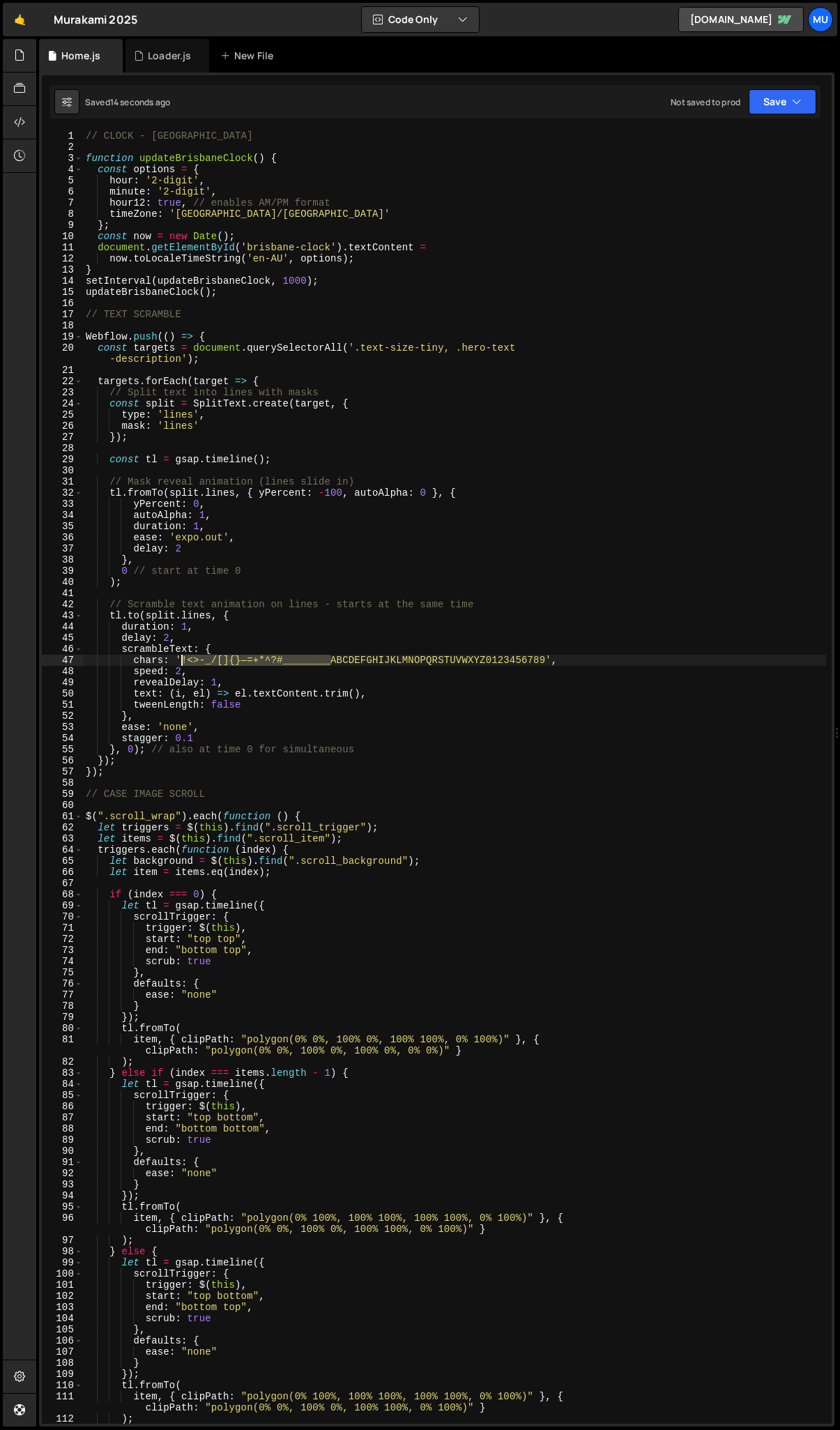
drag, startPoint x: 334, startPoint y: 661, endPoint x: 181, endPoint y: 658, distance: 153.0
click at [181, 658] on div "// CLOCK - BRISBANE function updateBrisbaneClock ( ) { const options = { hour :…" at bounding box center [454, 788] width 743 height 1316
drag, startPoint x: 339, startPoint y: 661, endPoint x: 182, endPoint y: 663, distance: 157.0
click at [182, 663] on div "// CLOCK - BRISBANE function updateBrisbaneClock ( ) { const options = { hour :…" at bounding box center [454, 788] width 743 height 1316
click at [290, 666] on div "// CLOCK - BRISBANE function updateBrisbaneClock ( ) { const options = { hour :…" at bounding box center [454, 788] width 743 height 1316
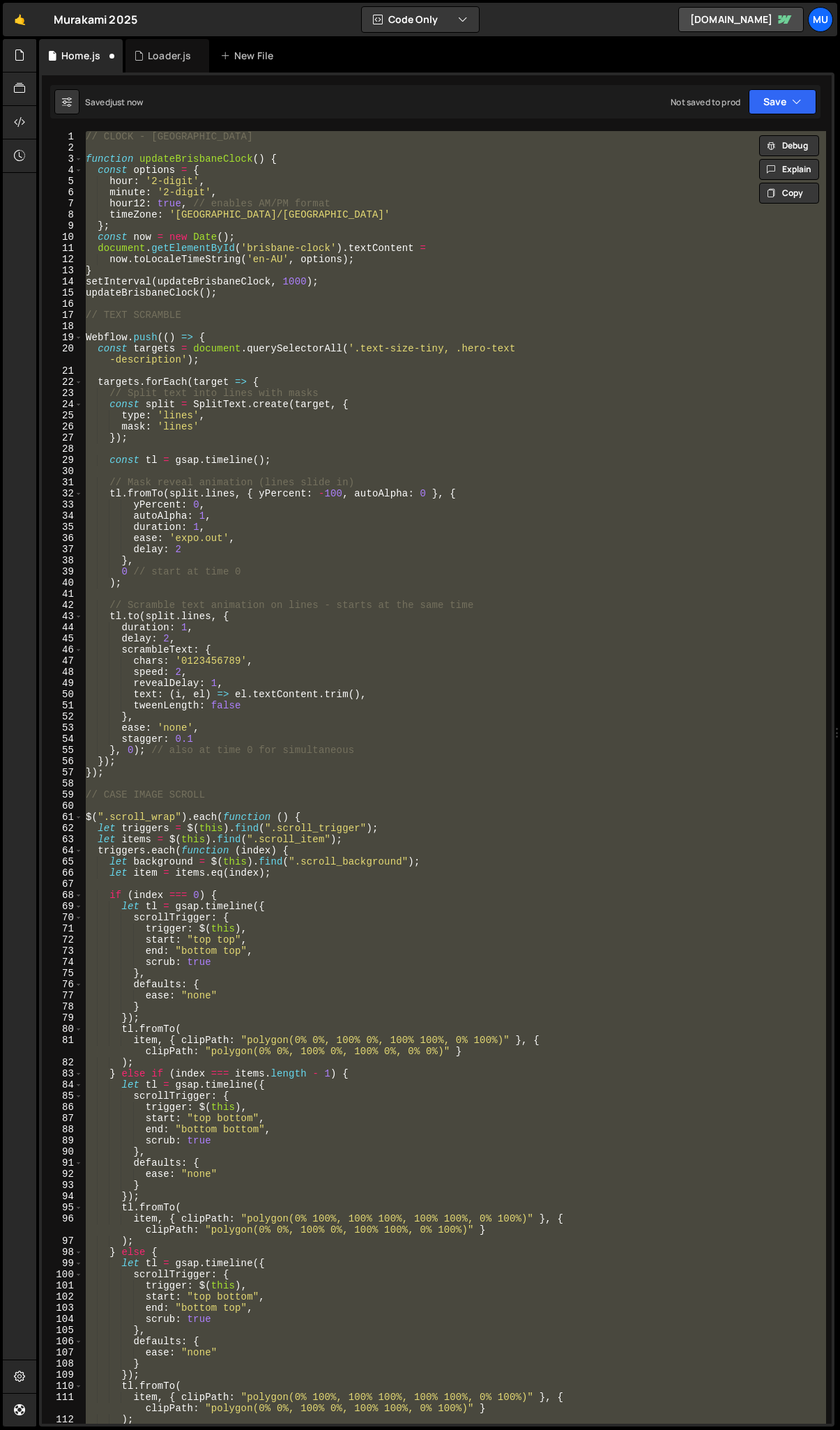
scroll to position [0, 0]
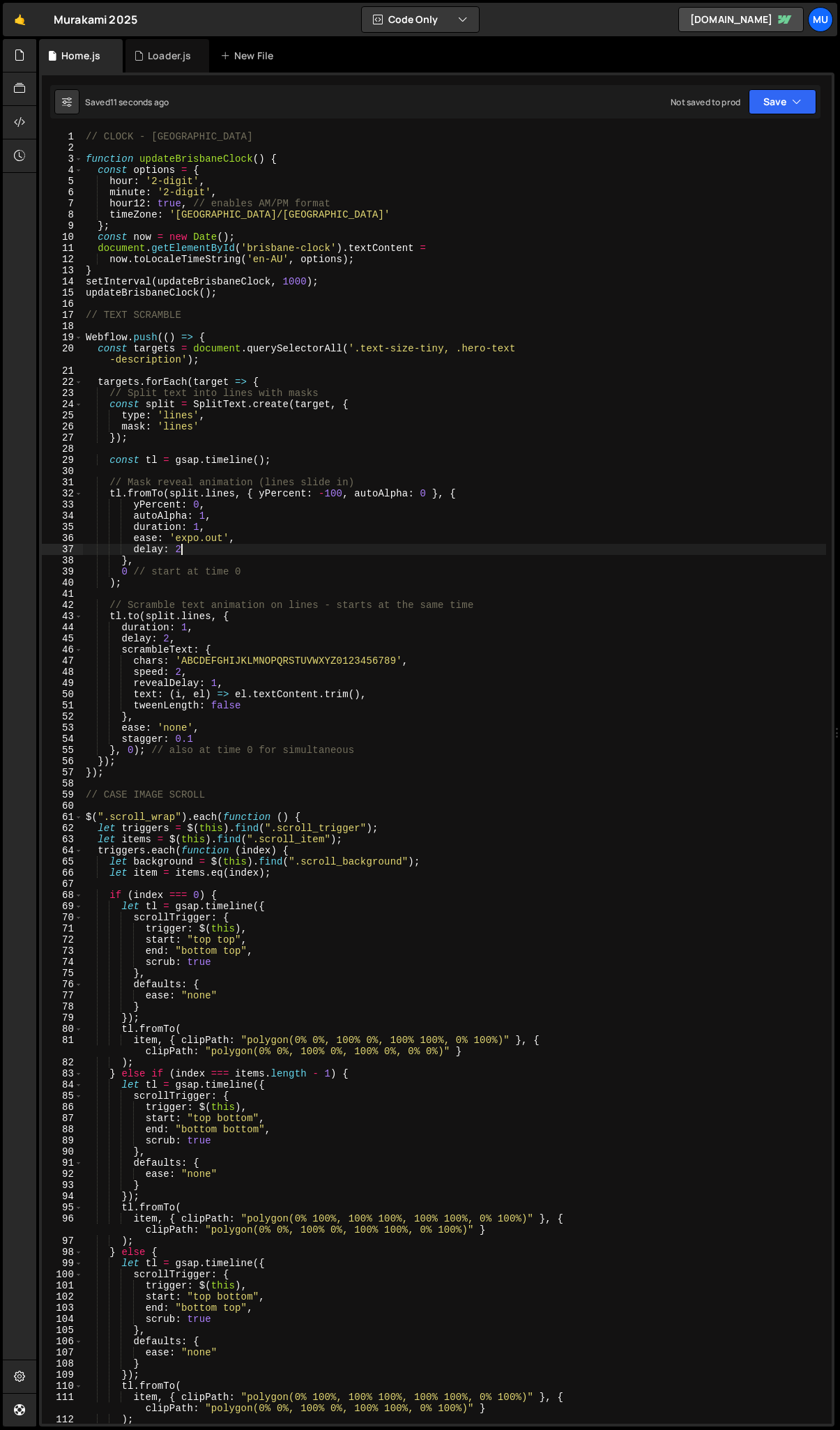
click at [189, 553] on div "// CLOCK - BRISBANE function updateBrisbaneClock ( ) { const options = { hour :…" at bounding box center [454, 789] width 743 height 1316
click at [199, 529] on div "// CLOCK - BRISBANE function updateBrisbaneClock ( ) { const options = { hour :…" at bounding box center [454, 789] width 743 height 1316
click at [179, 547] on div "// CLOCK - BRISBANE function updateBrisbaneClock ( ) { const options = { hour :…" at bounding box center [454, 789] width 743 height 1316
click at [234, 552] on div "// CLOCK - BRISBANE function updateBrisbaneClock ( ) { const options = { hour :…" at bounding box center [454, 789] width 743 height 1316
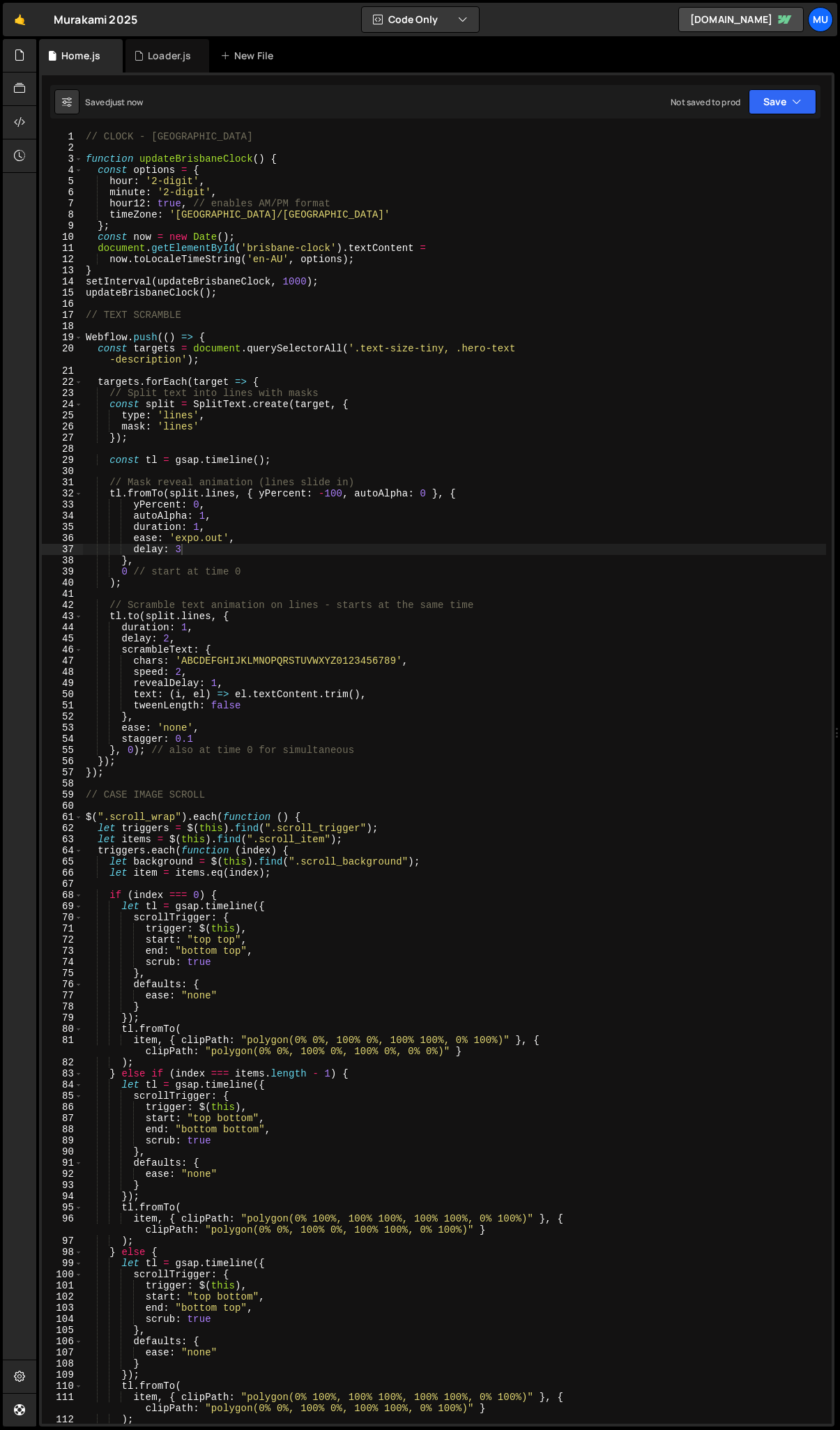
click at [186, 552] on div "// CLOCK - BRISBANE function updateBrisbaneClock ( ) { const options = { hour :…" at bounding box center [454, 789] width 743 height 1316
click at [169, 637] on div "// CLOCK - BRISBANE function updateBrisbaneClock ( ) { const options = { hour :…" at bounding box center [454, 789] width 743 height 1316
click at [167, 639] on div "// CLOCK - BRISBANE function updateBrisbaneClock ( ) { const options = { hour :…" at bounding box center [454, 789] width 743 height 1316
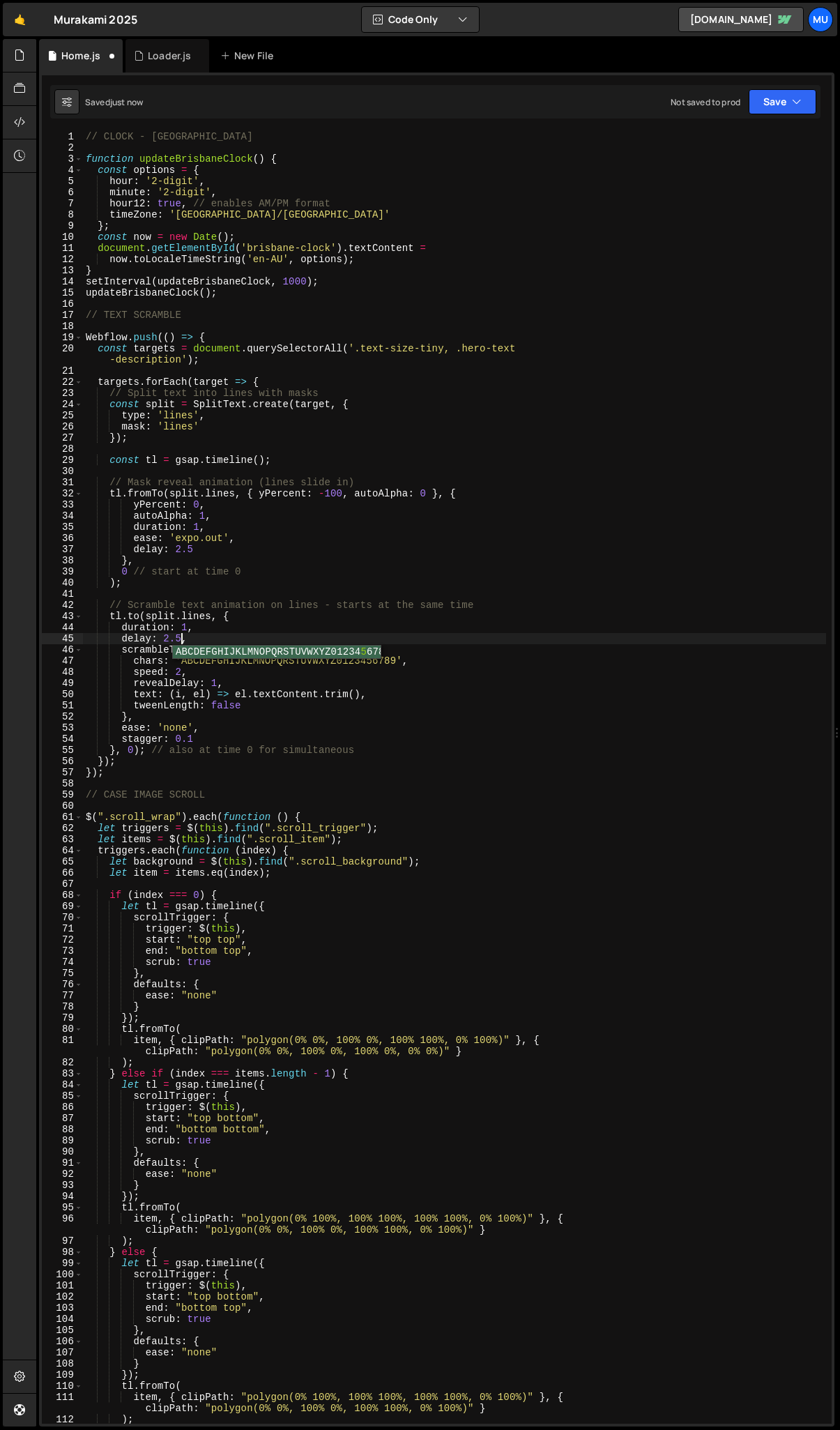
scroll to position [0, 6]
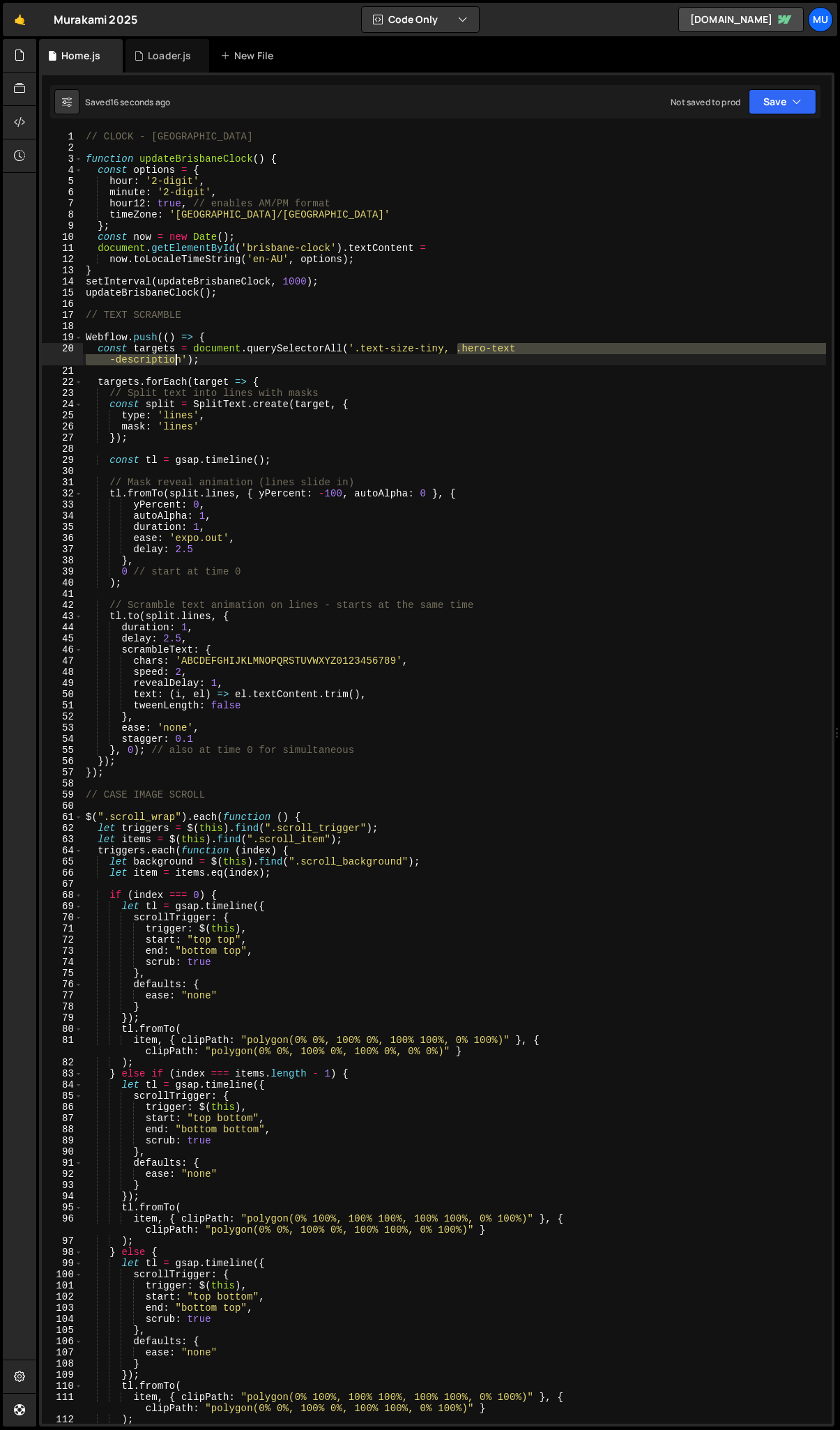
drag, startPoint x: 460, startPoint y: 347, endPoint x: 177, endPoint y: 357, distance: 283.2
click at [177, 357] on div "// CLOCK - BRISBANE function updateBrisbaneClock ( ) { const options = { hour :…" at bounding box center [454, 789] width 743 height 1316
drag, startPoint x: 183, startPoint y: 361, endPoint x: 458, endPoint y: 348, distance: 275.3
click at [458, 348] on div "// CLOCK - BRISBANE function updateBrisbaneClock ( ) { const options = { hour :…" at bounding box center [454, 789] width 743 height 1316
click at [171, 728] on div "// CLOCK - BRISBANE function updateBrisbaneClock ( ) { const options = { hour :…" at bounding box center [454, 789] width 743 height 1316
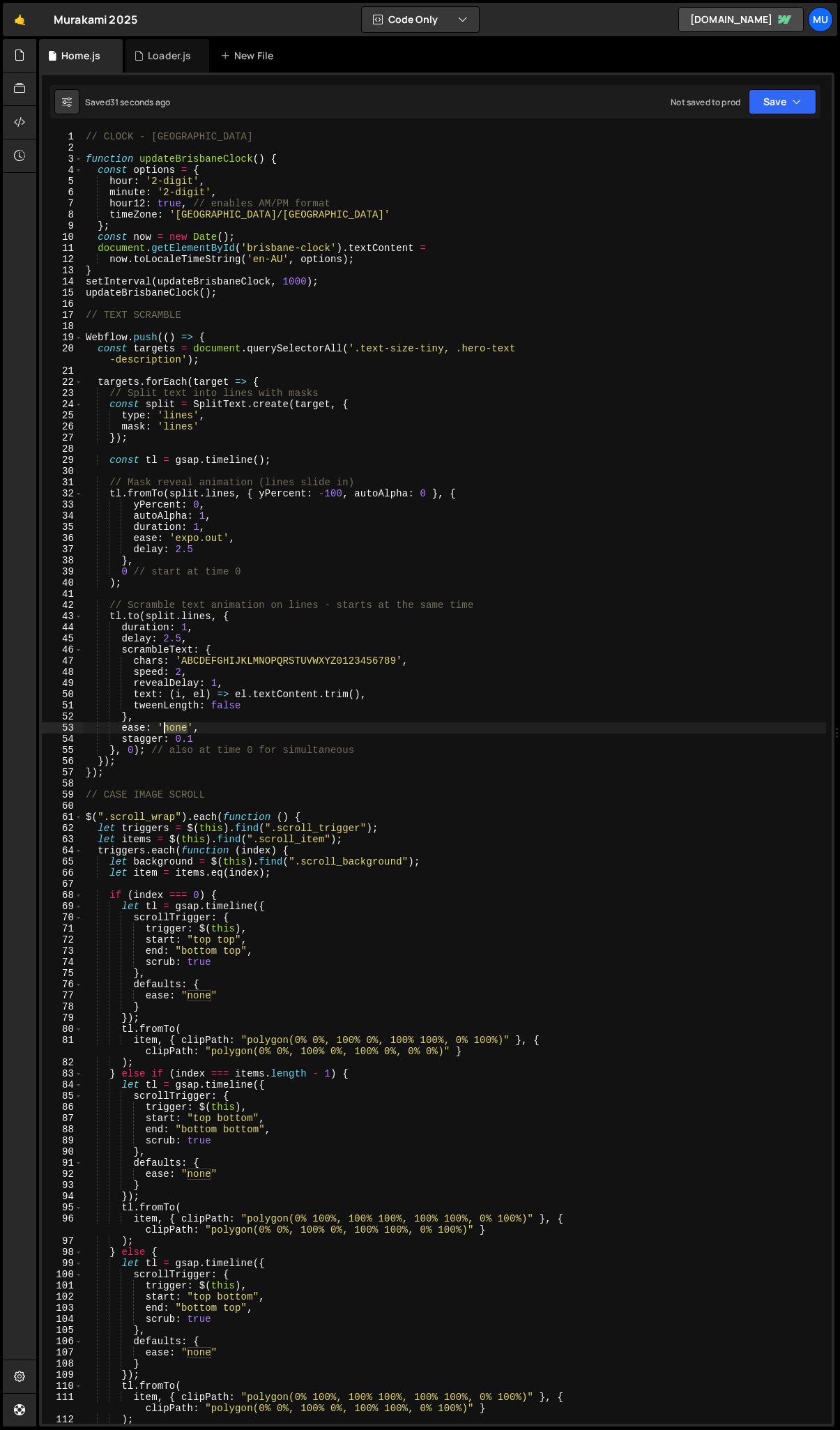
click at [171, 728] on div "// CLOCK - BRISBANE function updateBrisbaneClock ( ) { const options = { hour :…" at bounding box center [454, 789] width 743 height 1316
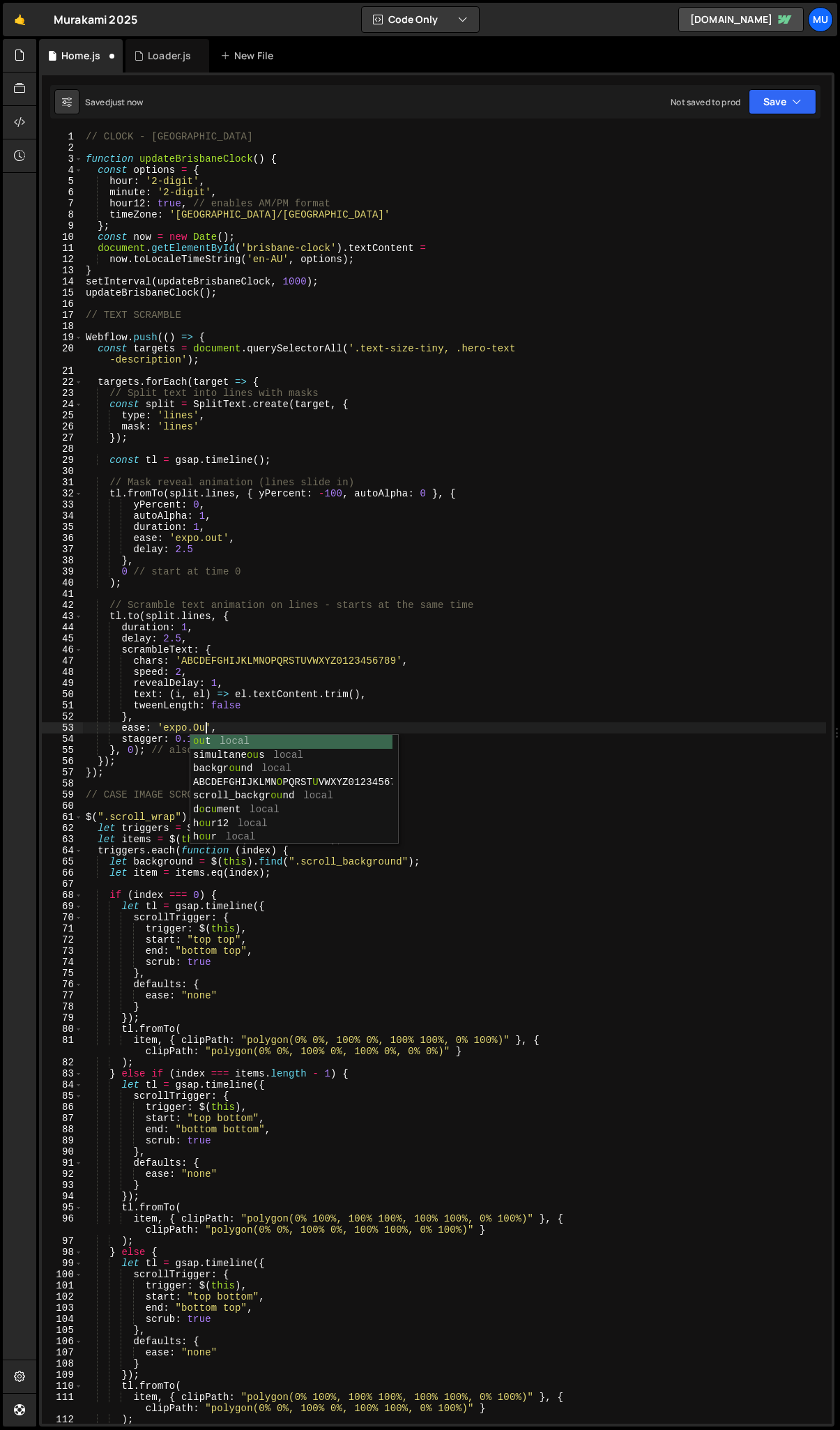
scroll to position [0, 8]
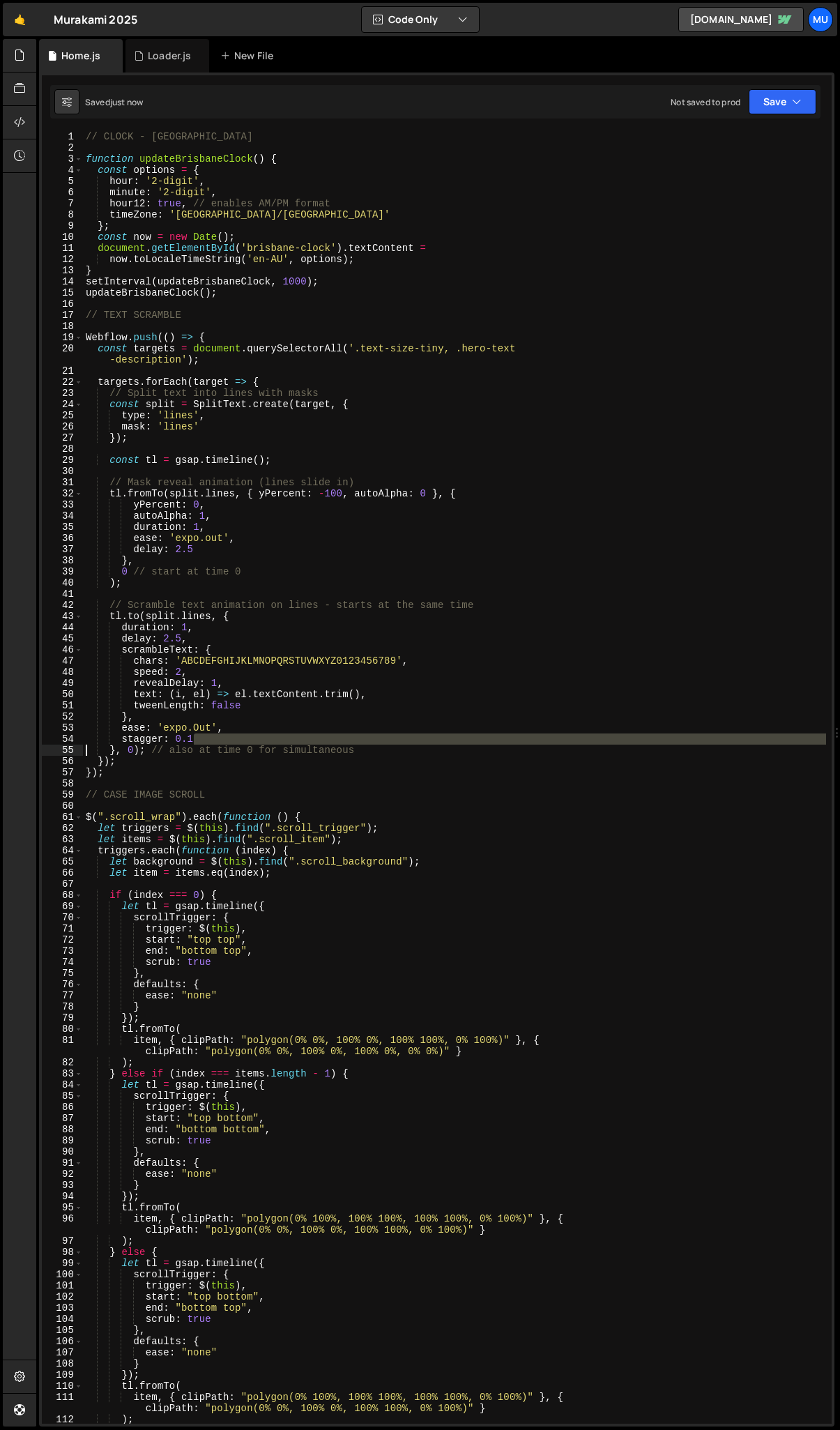
drag, startPoint x: 205, startPoint y: 743, endPoint x: 36, endPoint y: 746, distance: 169.0
click at [36, 746] on div "Files New File Javascript files 1 Home.js 0 1 Loader.js 0 CSS files Copy share …" at bounding box center [438, 734] width 804 height 1389
click at [204, 732] on div "// CLOCK - BRISBANE function updateBrisbaneClock ( ) { const options = { hour :…" at bounding box center [454, 789] width 743 height 1316
drag, startPoint x: 204, startPoint y: 739, endPoint x: 55, endPoint y: 735, distance: 149.1
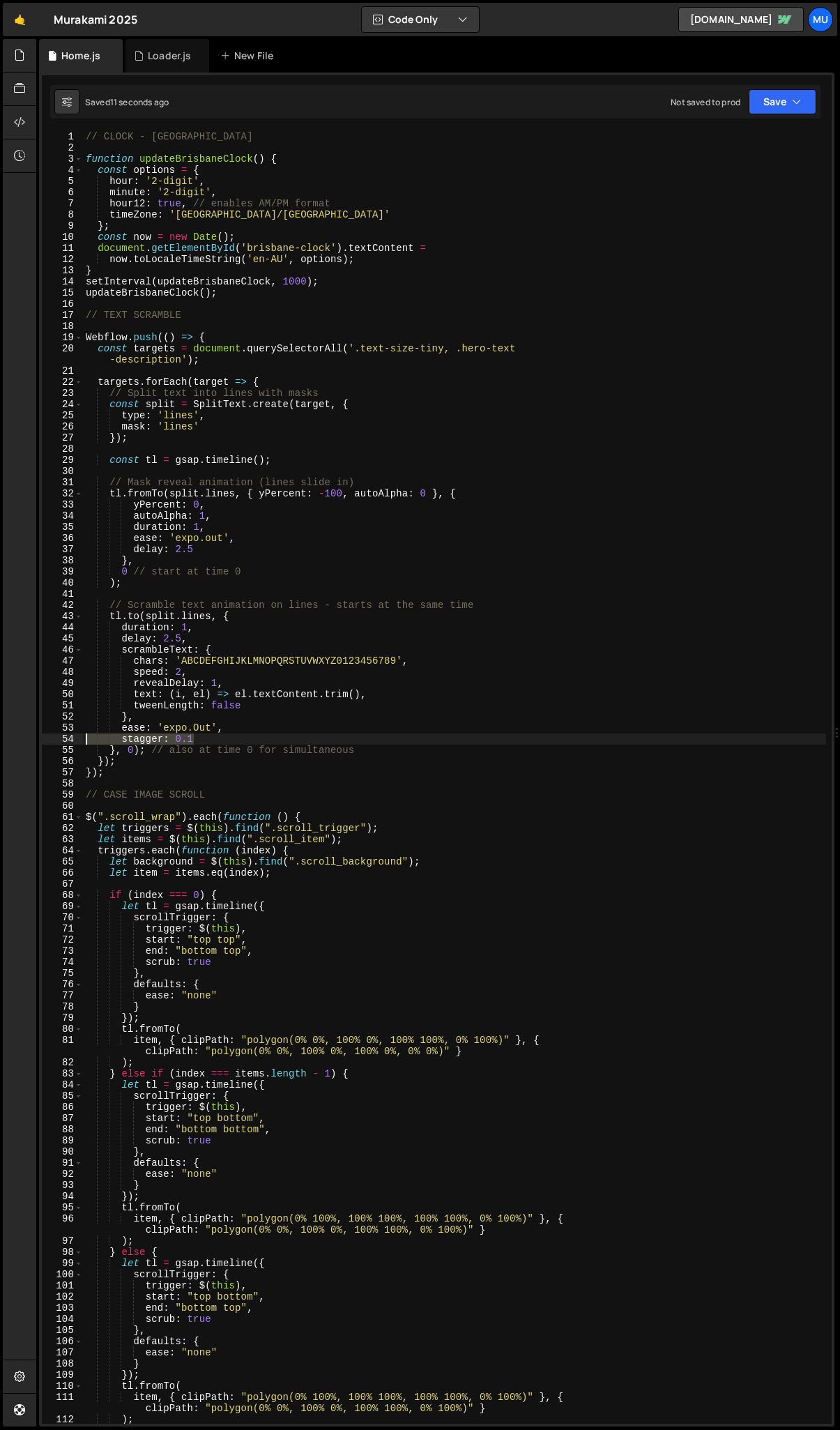
click at [55, 735] on div "ease: 'expo.Out', 1 2 3 4 5 6 7 8 9 10 11 12 13 14 15 16 17 18 19 20 21 22 23 2…" at bounding box center [437, 778] width 790 height 1293
type textarea "stagger: 0.1"
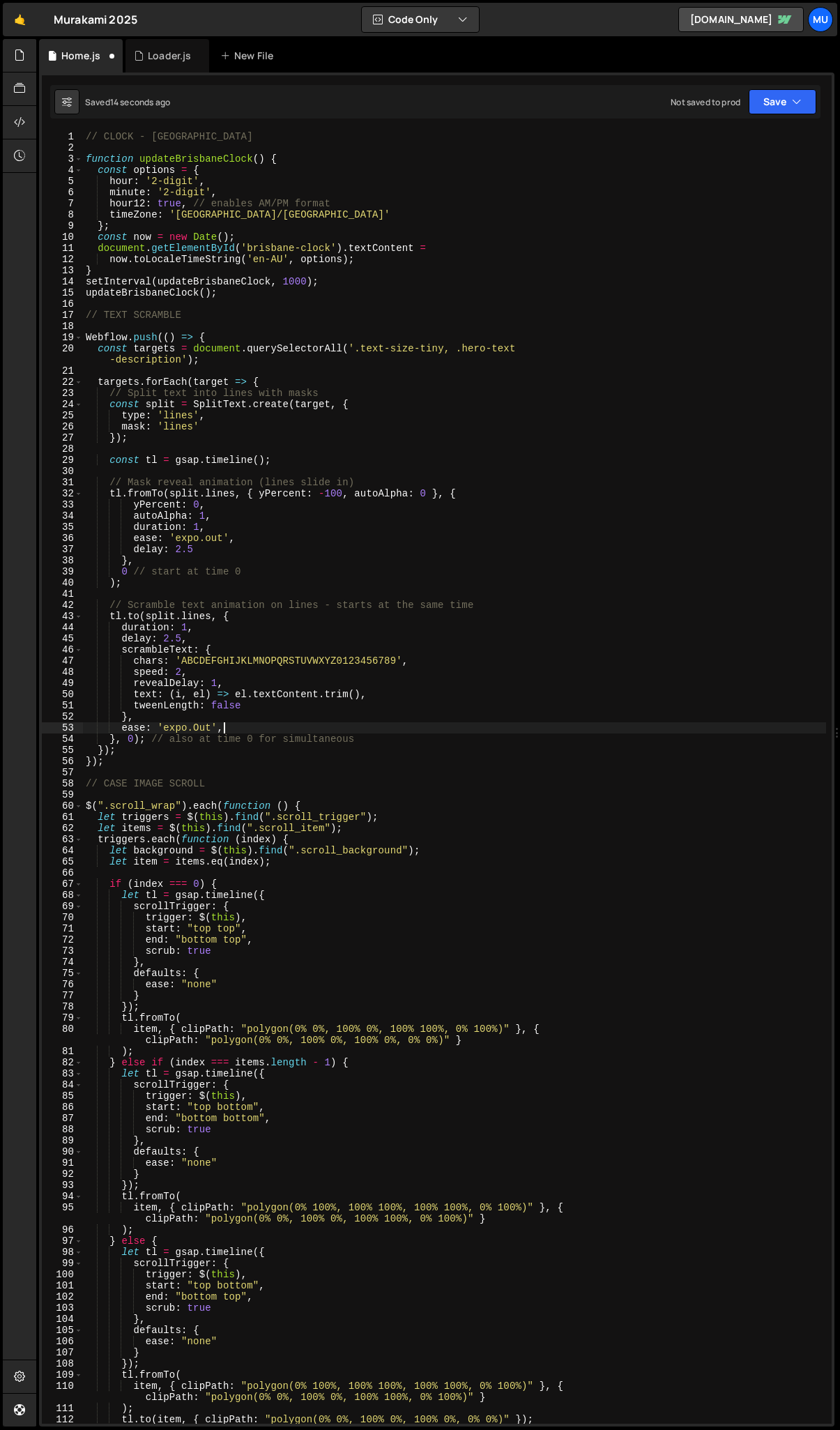
click at [181, 675] on div "// CLOCK - BRISBANE function updateBrisbaneClock ( ) { const options = { hour :…" at bounding box center [454, 789] width 743 height 1316
click at [192, 672] on div "// CLOCK - BRISBANE function updateBrisbaneClock ( ) { const options = { hour :…" at bounding box center [454, 789] width 743 height 1316
click at [220, 687] on div "// CLOCK - BRISBANE function updateBrisbaneClock ( ) { const options = { hour :…" at bounding box center [454, 789] width 743 height 1316
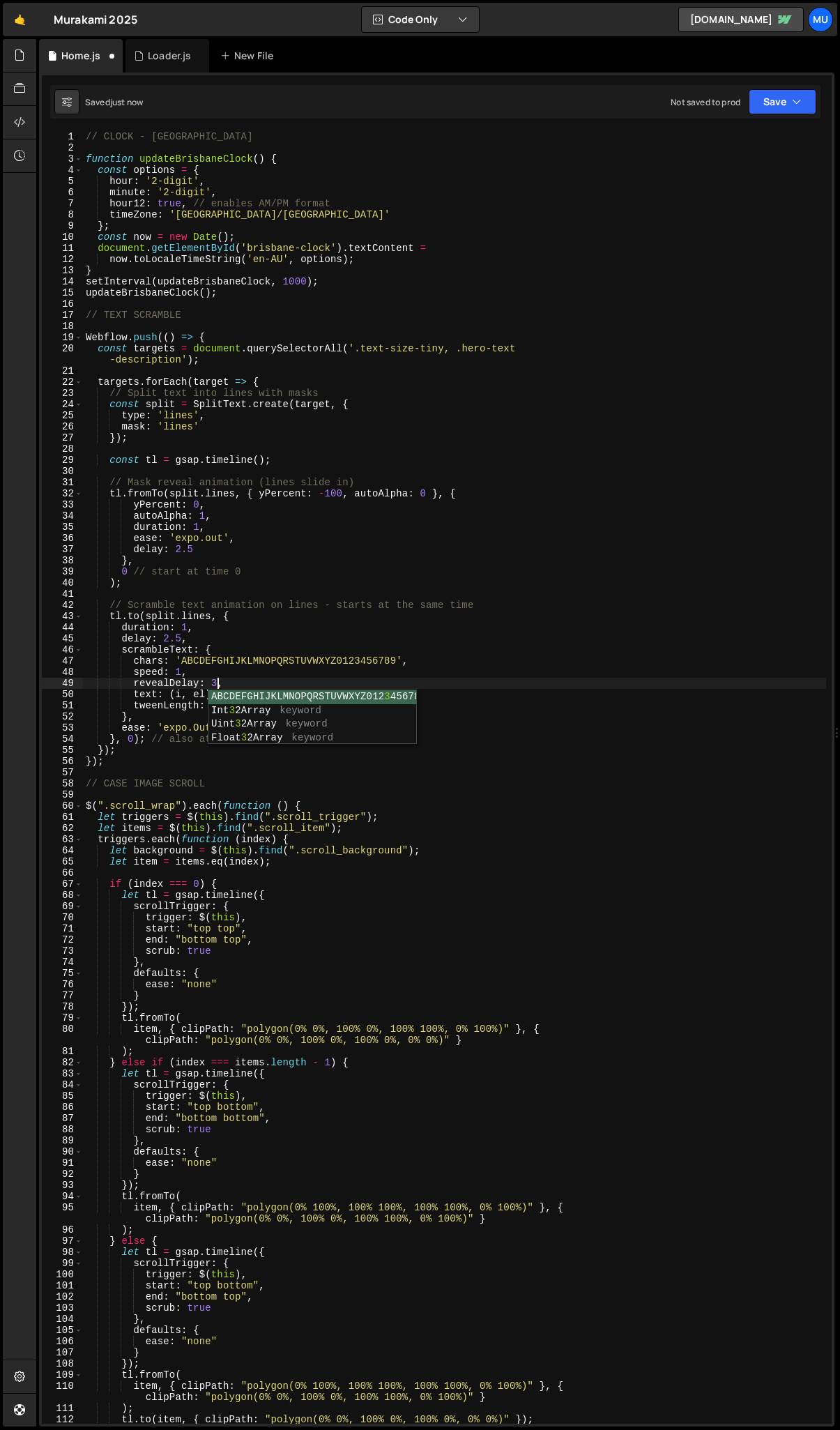
scroll to position [0, 8]
drag, startPoint x: 219, startPoint y: 686, endPoint x: 234, endPoint y: 701, distance: 21.2
click at [222, 690] on div "// CLOCK - BRISBANE function updateBrisbaneClock ( ) { const options = { hour :…" at bounding box center [454, 789] width 743 height 1316
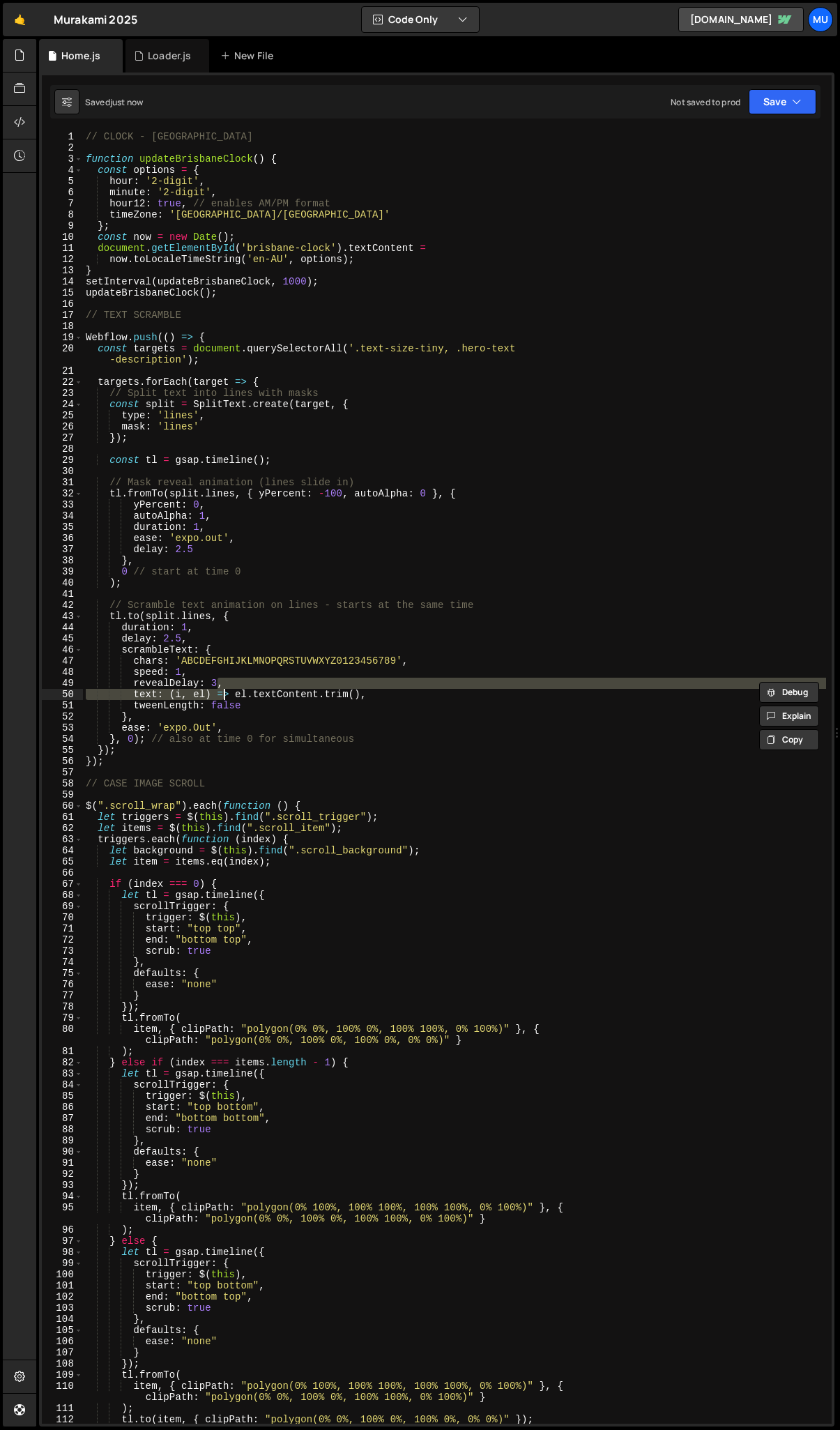
click at [217, 682] on div "// CLOCK - BRISBANE function updateBrisbaneClock ( ) { const options = { hour :…" at bounding box center [454, 778] width 743 height 1293
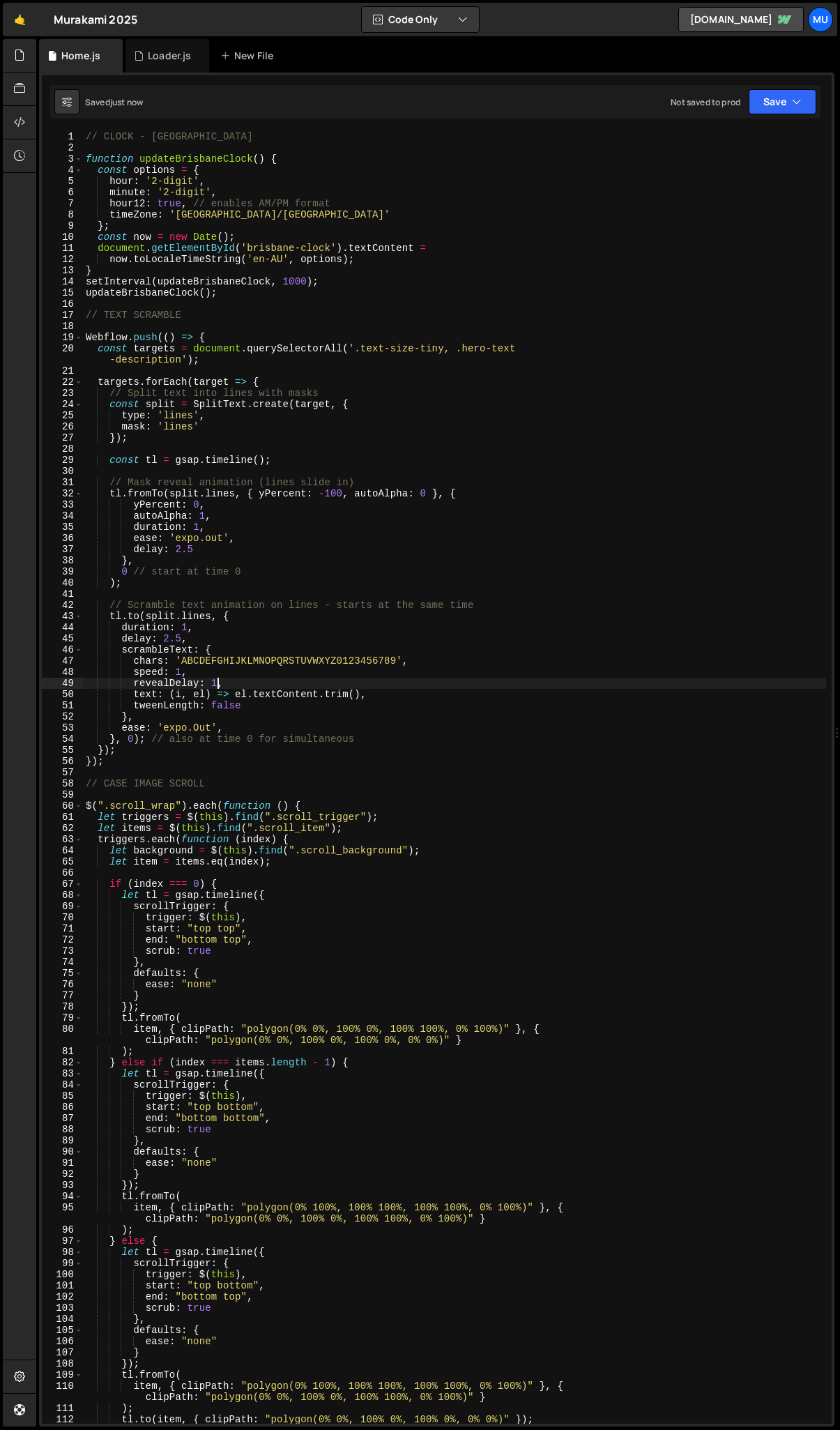
click at [215, 682] on div "// CLOCK - BRISBANE function updateBrisbaneClock ( ) { const options = { hour :…" at bounding box center [454, 789] width 743 height 1316
click at [187, 627] on div "// CLOCK - BRISBANE function updateBrisbaneClock ( ) { const options = { hour :…" at bounding box center [454, 789] width 743 height 1316
click at [213, 687] on div "// CLOCK - BRISBANE function updateBrisbaneClock ( ) { const options = { hour :…" at bounding box center [454, 789] width 743 height 1316
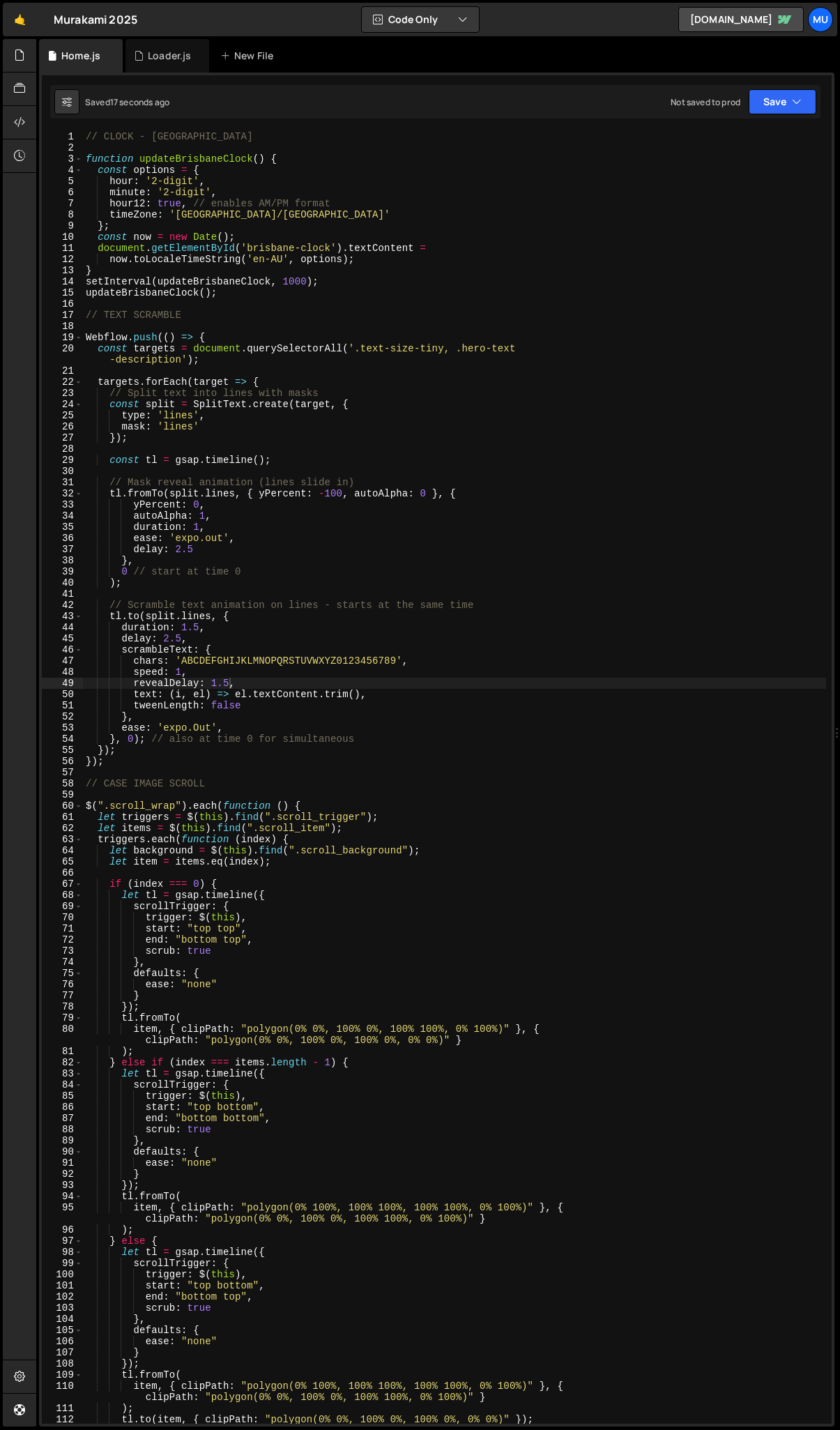
click at [229, 677] on div "// CLOCK - BRISBANE function updateBrisbaneClock ( ) { const options = { hour :…" at bounding box center [454, 789] width 743 height 1316
click at [177, 675] on div "// CLOCK - BRISBANE function updateBrisbaneClock ( ) { const options = { hour :…" at bounding box center [454, 789] width 743 height 1316
drag, startPoint x: 229, startPoint y: 683, endPoint x: 213, endPoint y: 683, distance: 16.0
click at [213, 683] on div "// CLOCK - BRISBANE function updateBrisbaneClock ( ) { const options = { hour :…" at bounding box center [454, 789] width 743 height 1316
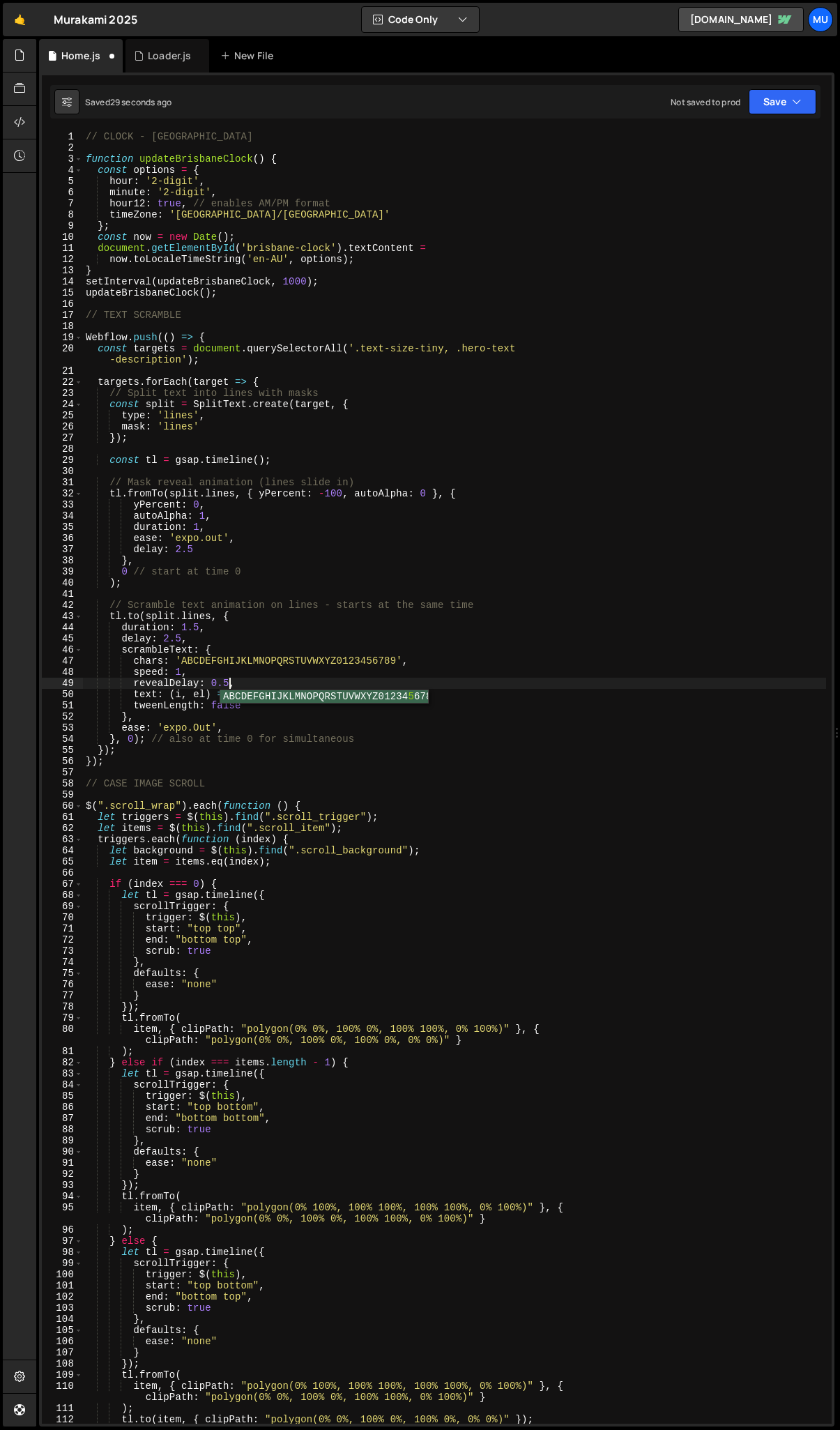
scroll to position [0, 10]
click at [196, 630] on div "// CLOCK - BRISBANE function updateBrisbaneClock ( ) { const options = { hour :…" at bounding box center [454, 789] width 743 height 1316
click at [228, 682] on div "// CLOCK - BRISBANE function updateBrisbaneClock ( ) { const options = { hour :…" at bounding box center [454, 789] width 743 height 1316
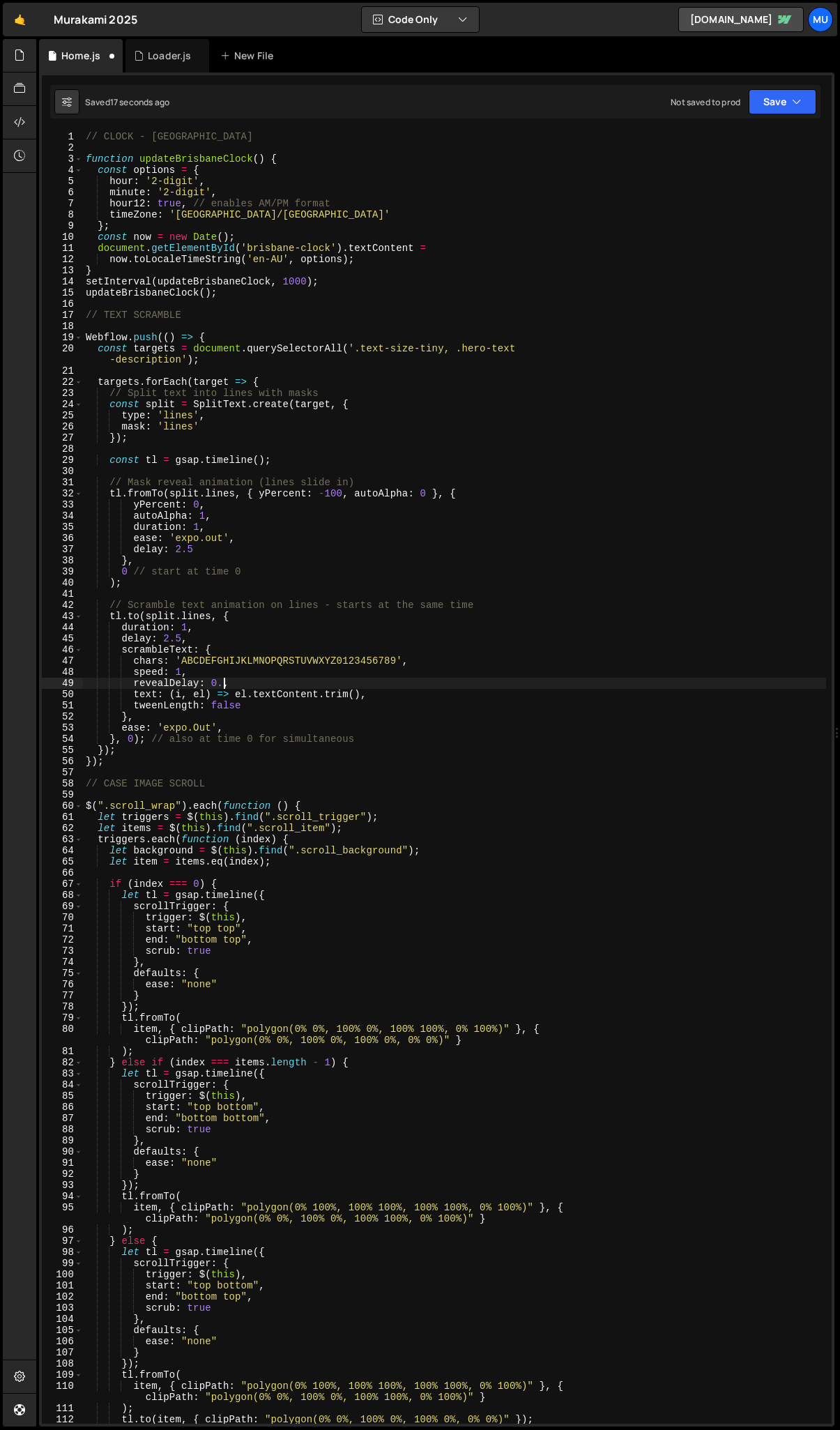
type textarea "revealDelay: 0,"
drag, startPoint x: 229, startPoint y: 684, endPoint x: 58, endPoint y: 680, distance: 171.0
click at [58, 680] on div "revealDelay: 0, 1 2 3 4 5 6 7 8 9 10 11 12 13 14 15 16 17 18 19 20 21 22 23 24 …" at bounding box center [437, 778] width 790 height 1293
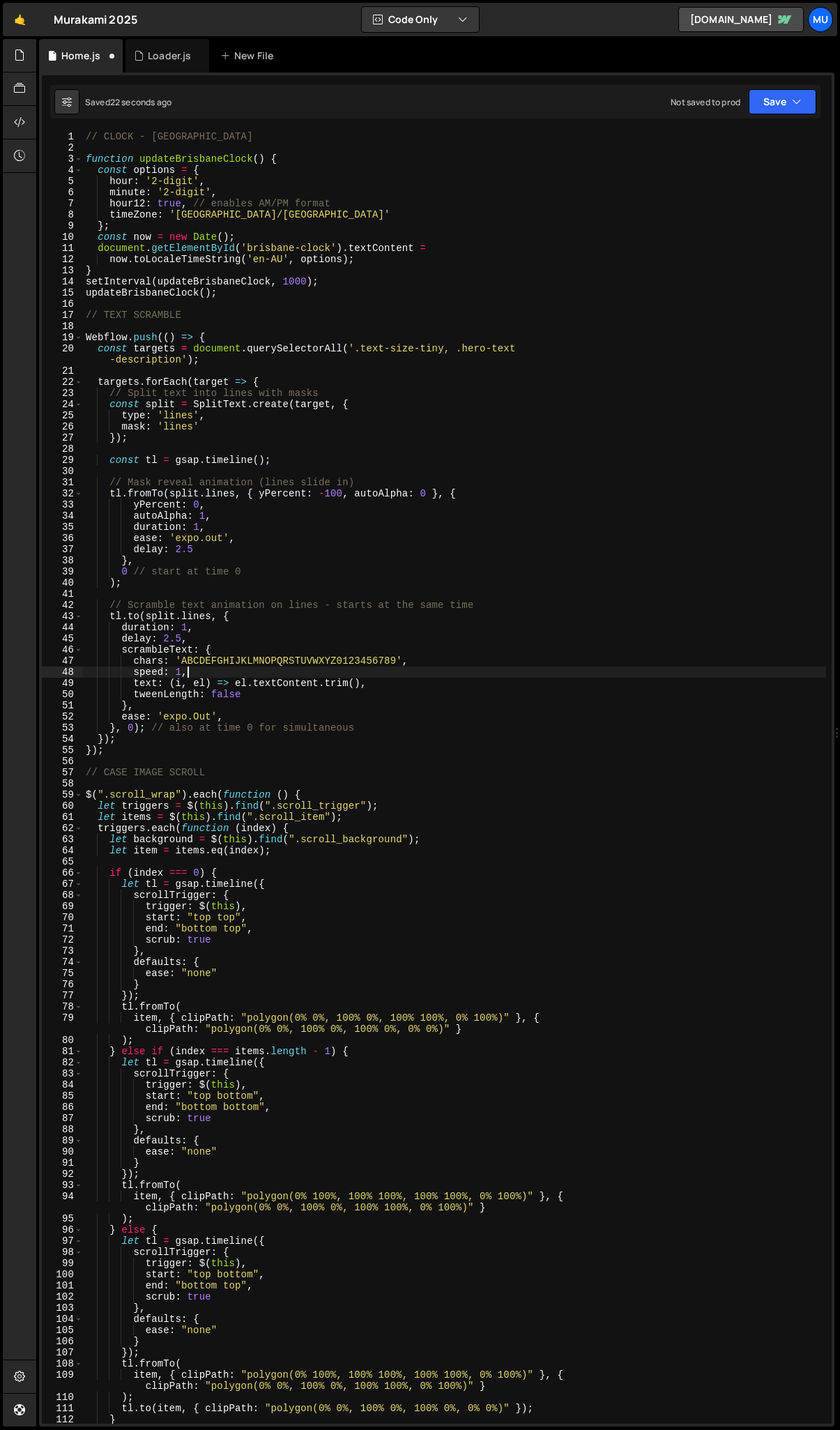
scroll to position [0, 6]
click at [213, 668] on div "// CLOCK - BRISBANE function updateBrisbaneClock ( ) { const options = { hour :…" at bounding box center [454, 789] width 743 height 1316
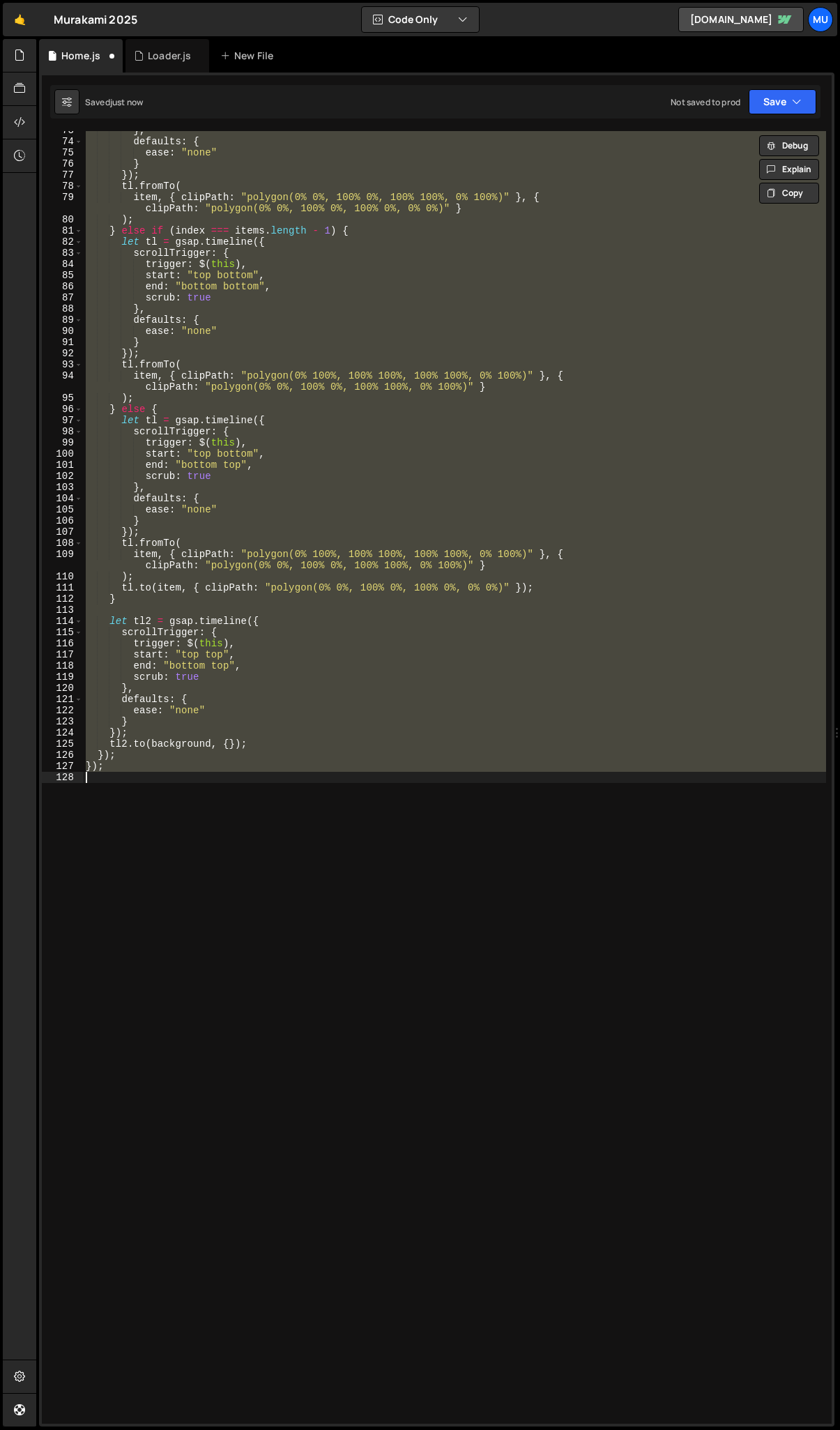
scroll to position [0, 0]
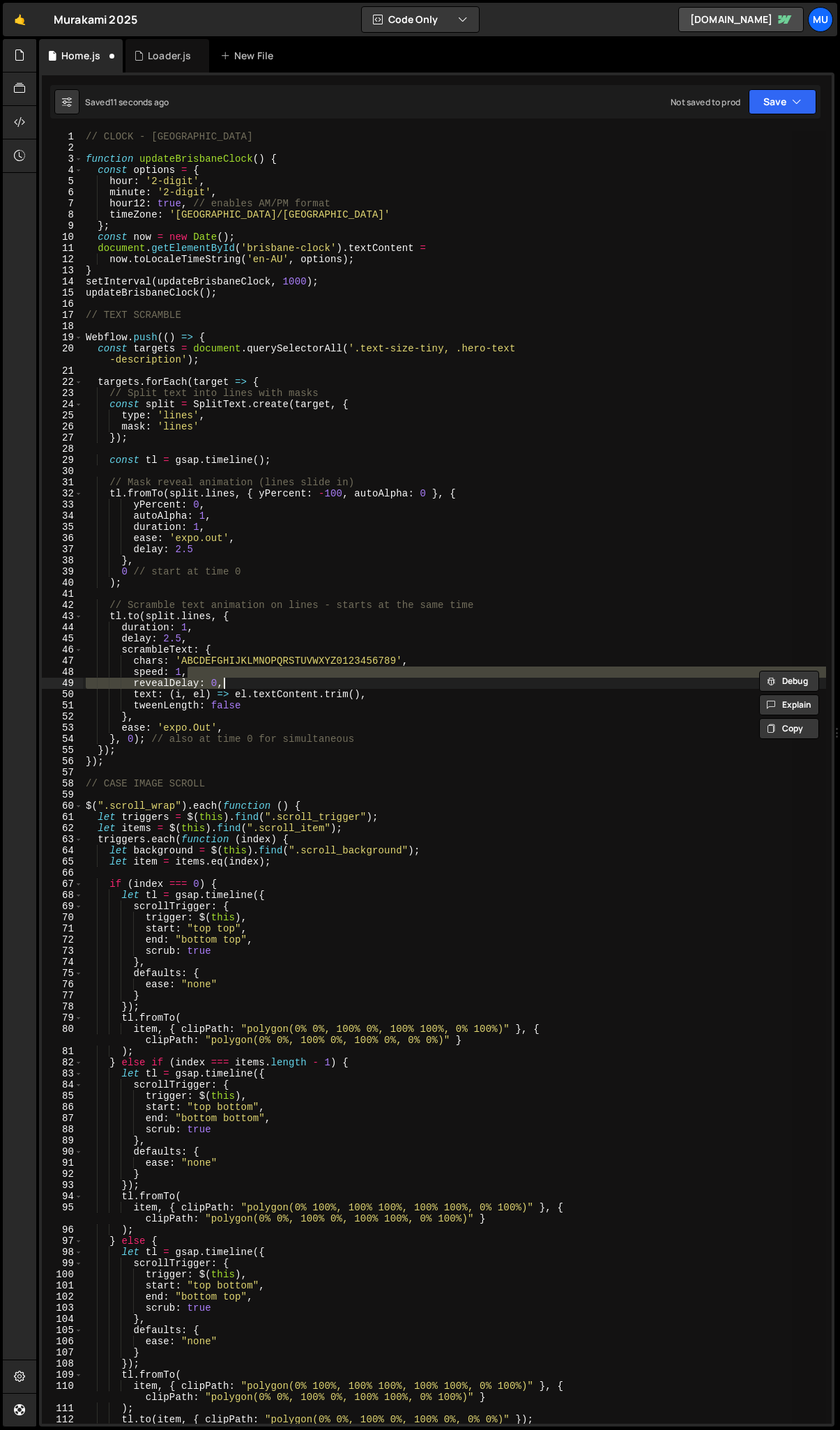
click at [215, 678] on div "// CLOCK - BRISBANE function updateBrisbaneClock ( ) { const options = { hour :…" at bounding box center [454, 778] width 743 height 1293
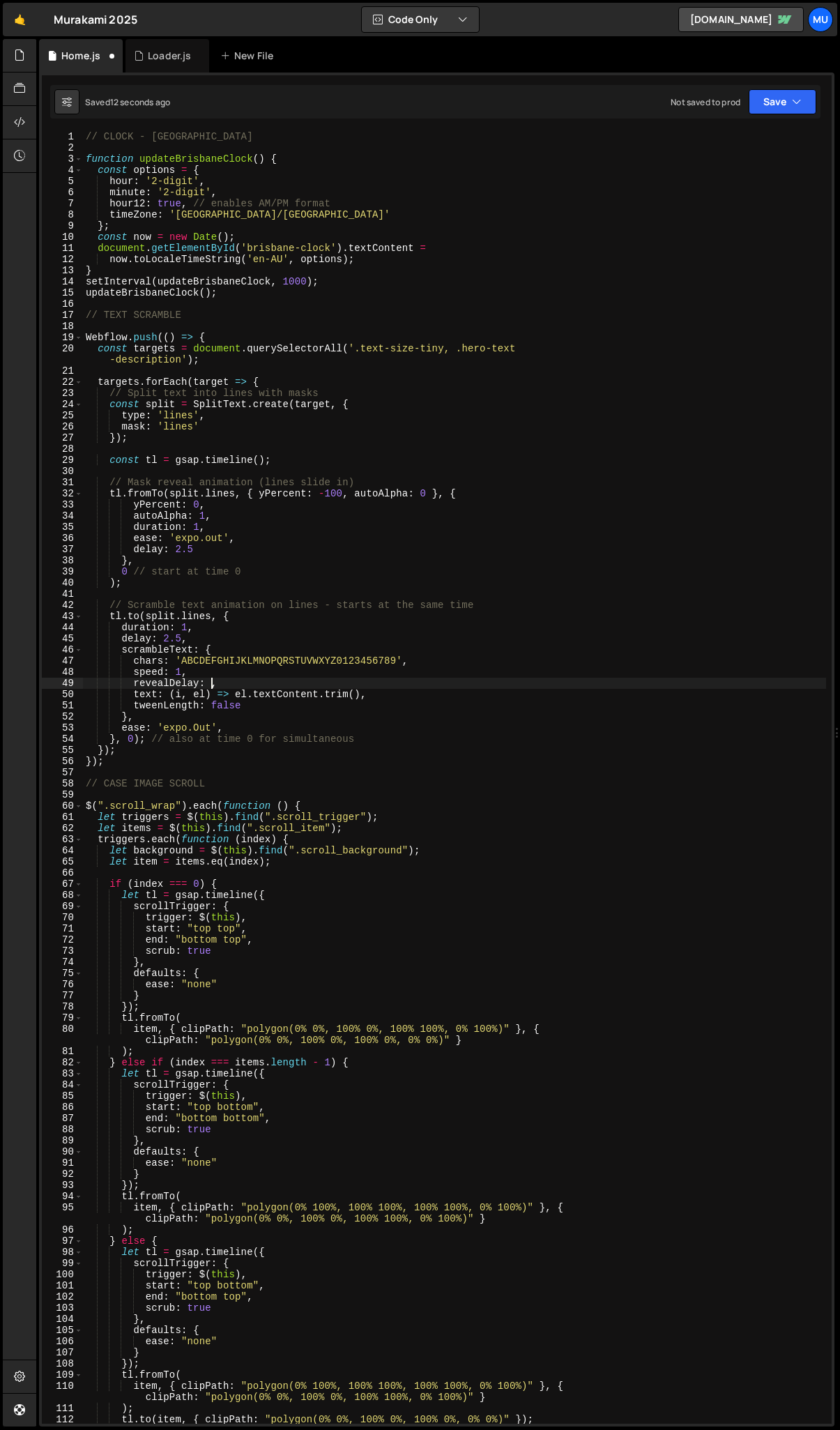
scroll to position [0, 8]
click at [186, 630] on div "// CLOCK - BRISBANE function updateBrisbaneClock ( ) { const options = { hour :…" at bounding box center [454, 789] width 743 height 1316
click at [216, 684] on div "// CLOCK - BRISBANE function updateBrisbaneClock ( ) { const options = { hour :…" at bounding box center [454, 789] width 743 height 1316
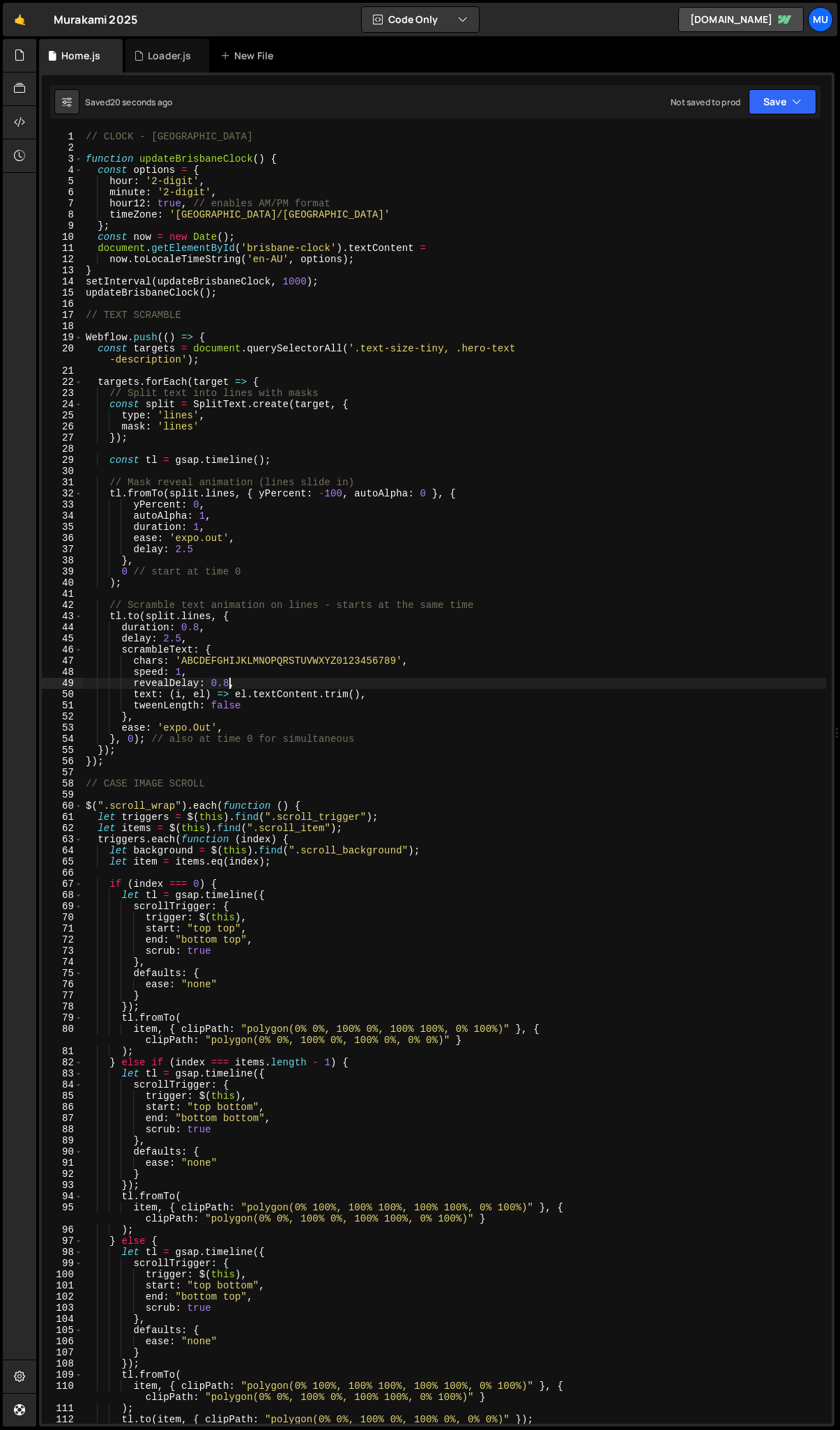
click at [200, 625] on div "// CLOCK - BRISBANE function updateBrisbaneClock ( ) { const options = { hour :…" at bounding box center [454, 789] width 743 height 1316
type textarea "duration: 1,"
click at [213, 594] on div "// CLOCK - BRISBANE function updateBrisbaneClock ( ) { const options = { hour :…" at bounding box center [454, 789] width 743 height 1316
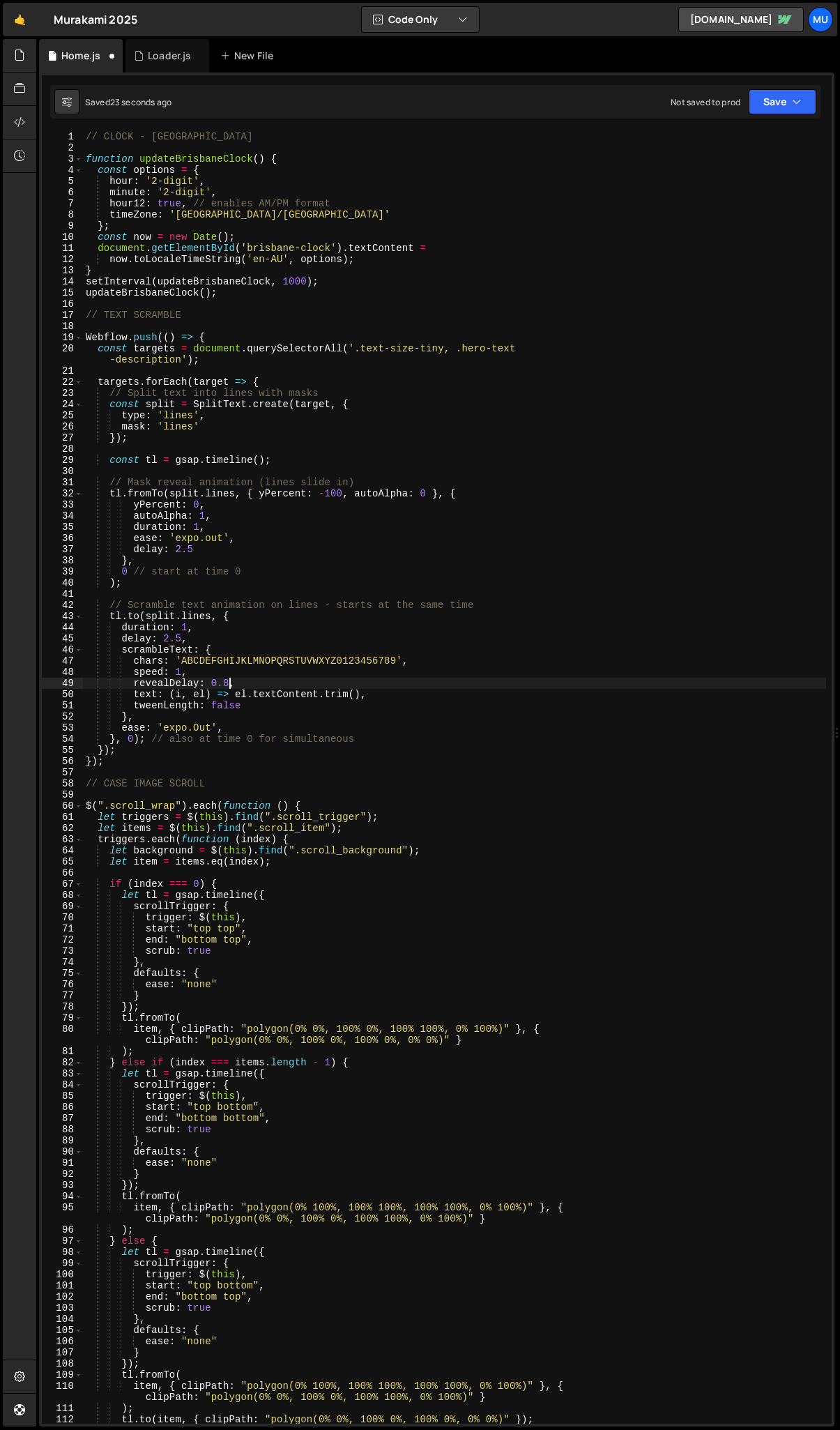
click at [230, 682] on div "// CLOCK - BRISBANE function updateBrisbaneClock ( ) { const options = { hour :…" at bounding box center [454, 789] width 743 height 1316
click at [178, 672] on div "// CLOCK - BRISBANE function updateBrisbaneClock ( ) { const options = { hour :…" at bounding box center [454, 789] width 743 height 1316
click at [181, 638] on div "// CLOCK - BRISBANE function updateBrisbaneClock ( ) { const options = { hour :…" at bounding box center [454, 789] width 743 height 1316
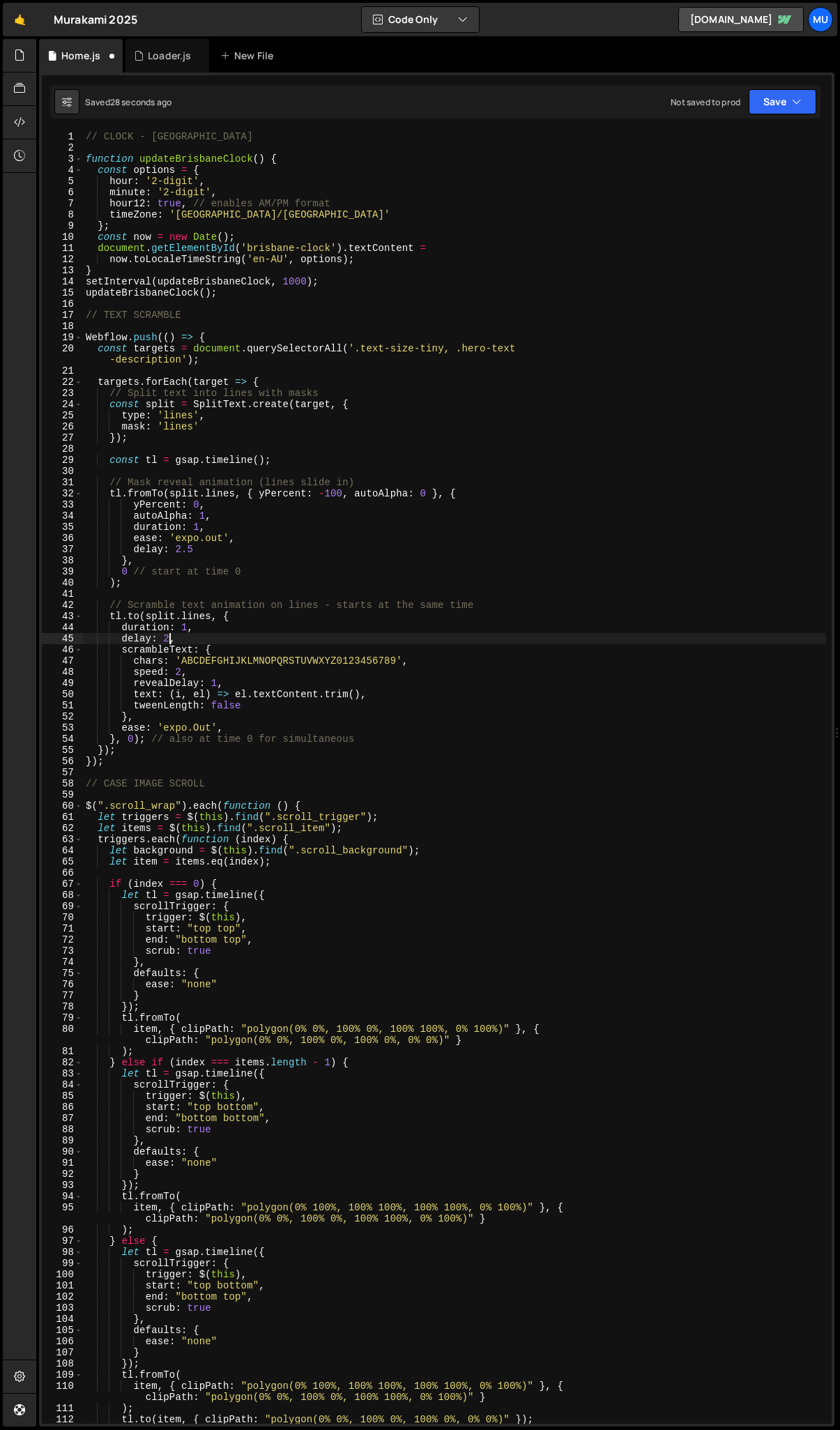
scroll to position [0, 6]
click at [171, 634] on div "// CLOCK - BRISBANE function updateBrisbaneClock ( ) { const options = { hour :…" at bounding box center [454, 789] width 743 height 1316
click at [188, 628] on div "// CLOCK - BRISBANE function updateBrisbaneClock ( ) { const options = { hour :…" at bounding box center [454, 789] width 743 height 1316
click at [189, 626] on div "// CLOCK - BRISBANE function updateBrisbaneClock ( ) { const options = { hour :…" at bounding box center [454, 789] width 743 height 1316
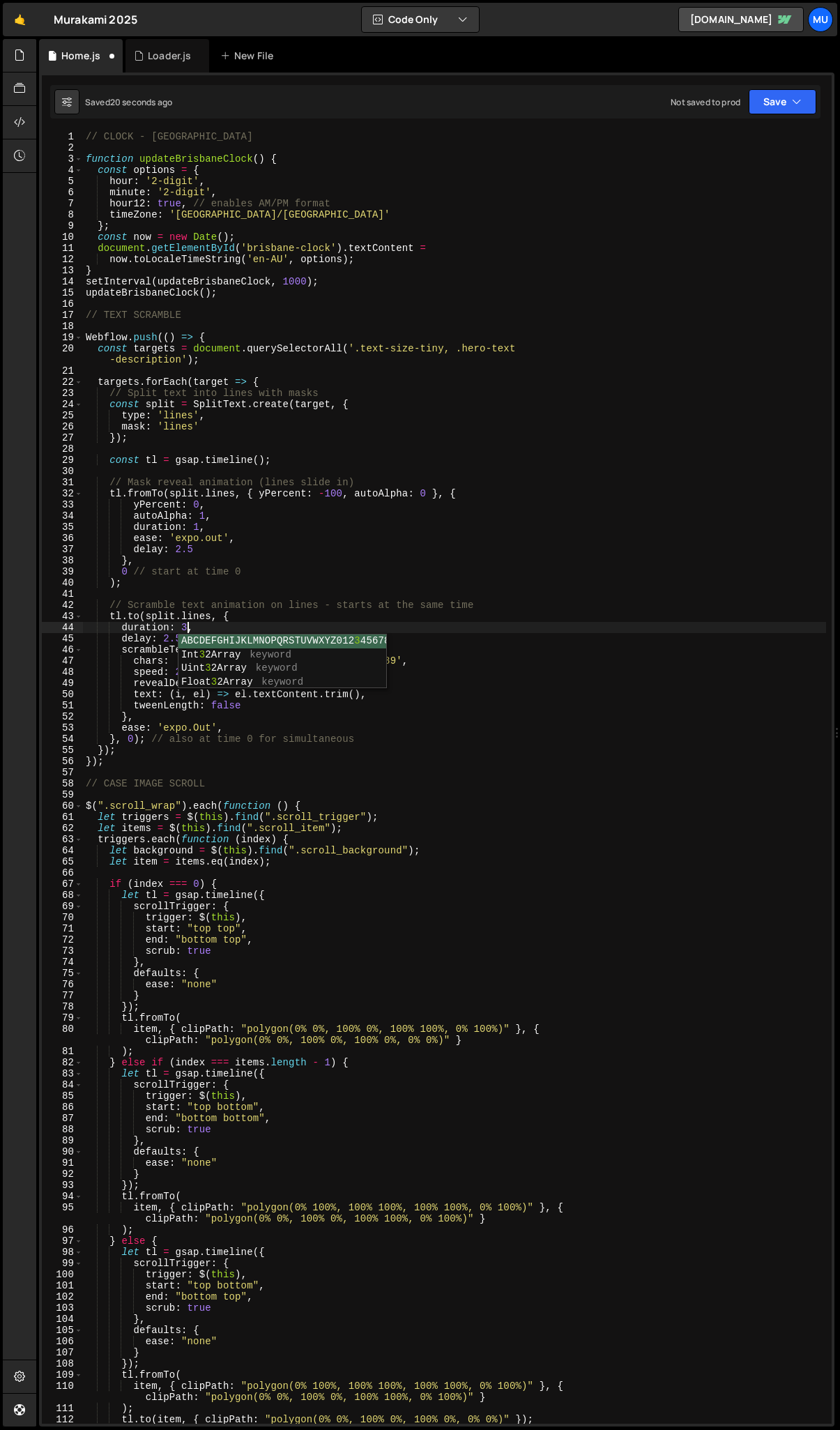
click at [221, 619] on div "// CLOCK - BRISBANE function updateBrisbaneClock ( ) { const options = { hour :…" at bounding box center [454, 789] width 743 height 1316
click at [236, 708] on div "// CLOCK - BRISBANE function updateBrisbaneClock ( ) { const options = { hour :…" at bounding box center [454, 789] width 743 height 1316
click at [232, 686] on div "// CLOCK - BRISBANE function updateBrisbaneClock ( ) { const options = { hour :…" at bounding box center [454, 789] width 743 height 1316
click at [250, 709] on div "// CLOCK - BRISBANE function updateBrisbaneClock ( ) { const options = { hour :…" at bounding box center [454, 789] width 743 height 1316
click at [217, 682] on div "// CLOCK - BRISBANE function updateBrisbaneClock ( ) { const options = { hour :…" at bounding box center [454, 789] width 743 height 1316
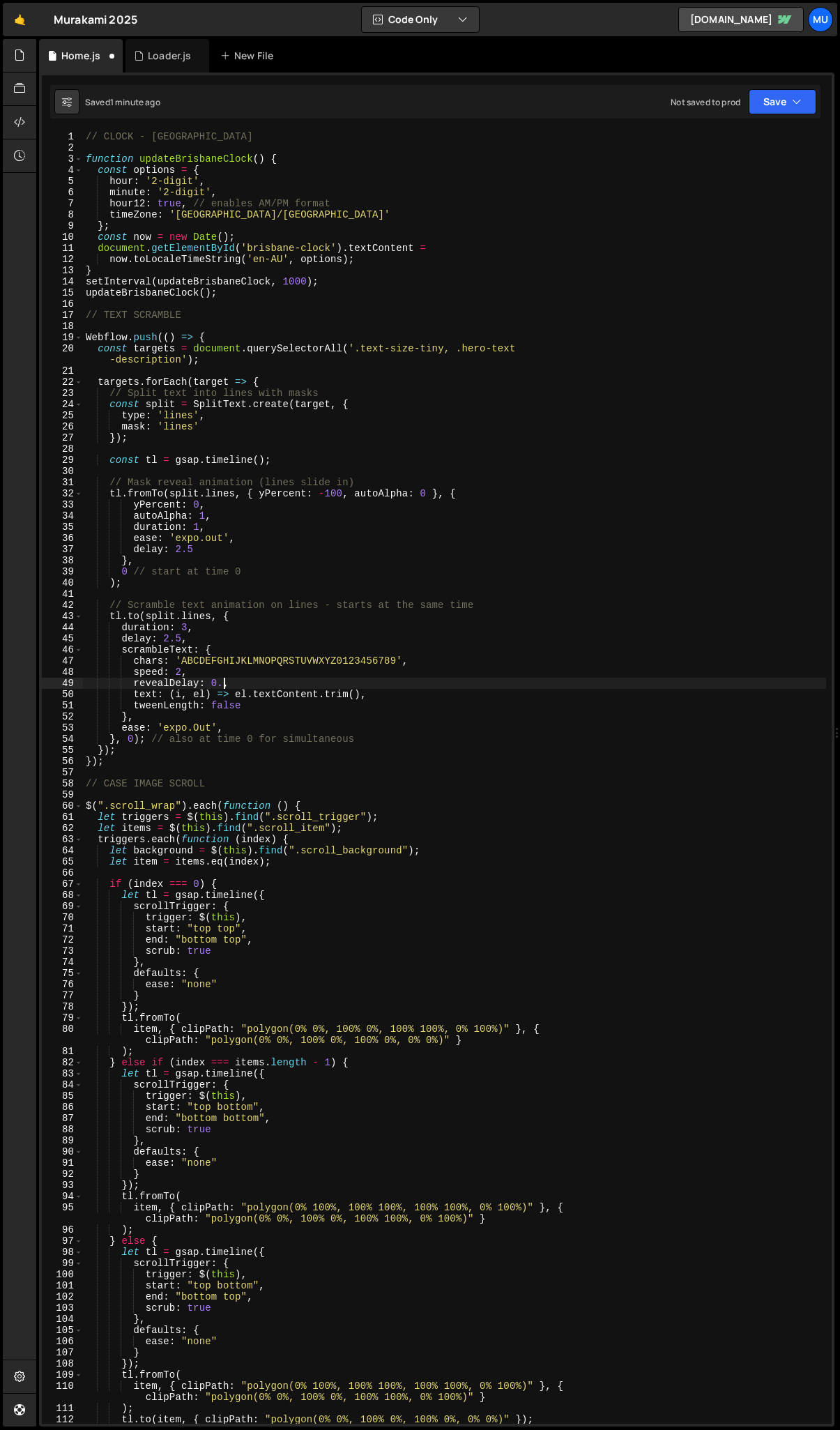
scroll to position [0, 10]
click at [227, 688] on div "// CLOCK - BRISBANE function updateBrisbaneClock ( ) { const options = { hour :…" at bounding box center [454, 789] width 743 height 1316
drag, startPoint x: 182, startPoint y: 659, endPoint x: 396, endPoint y: 662, distance: 214.0
click at [396, 662] on div "// CLOCK - BRISBANE function updateBrisbaneClock ( ) { const options = { hour :…" at bounding box center [454, 789] width 743 height 1316
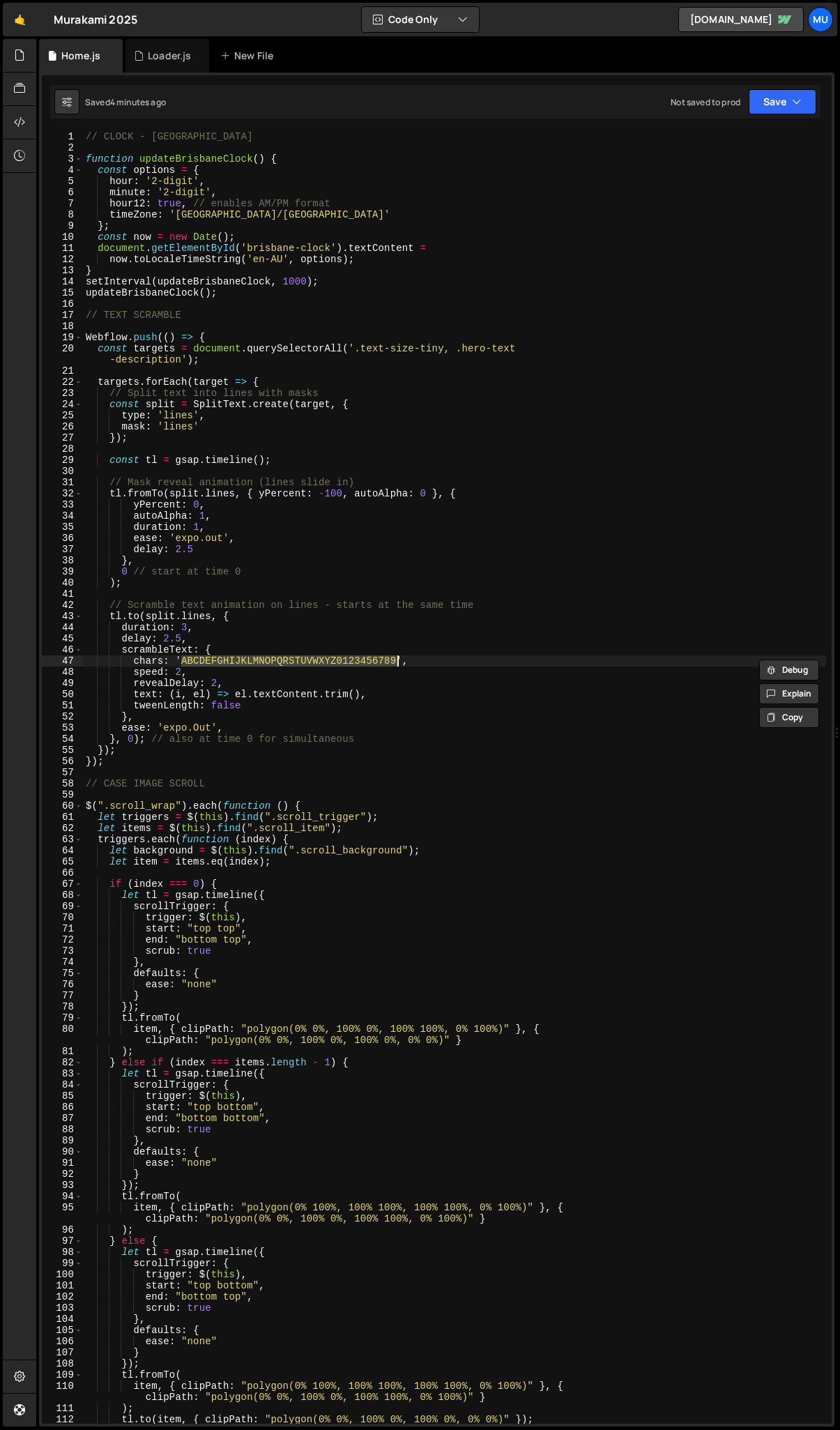
paste textarea
click at [186, 632] on div "// CLOCK - BRISBANE function updateBrisbaneClock ( ) { const options = { hour :…" at bounding box center [454, 789] width 743 height 1316
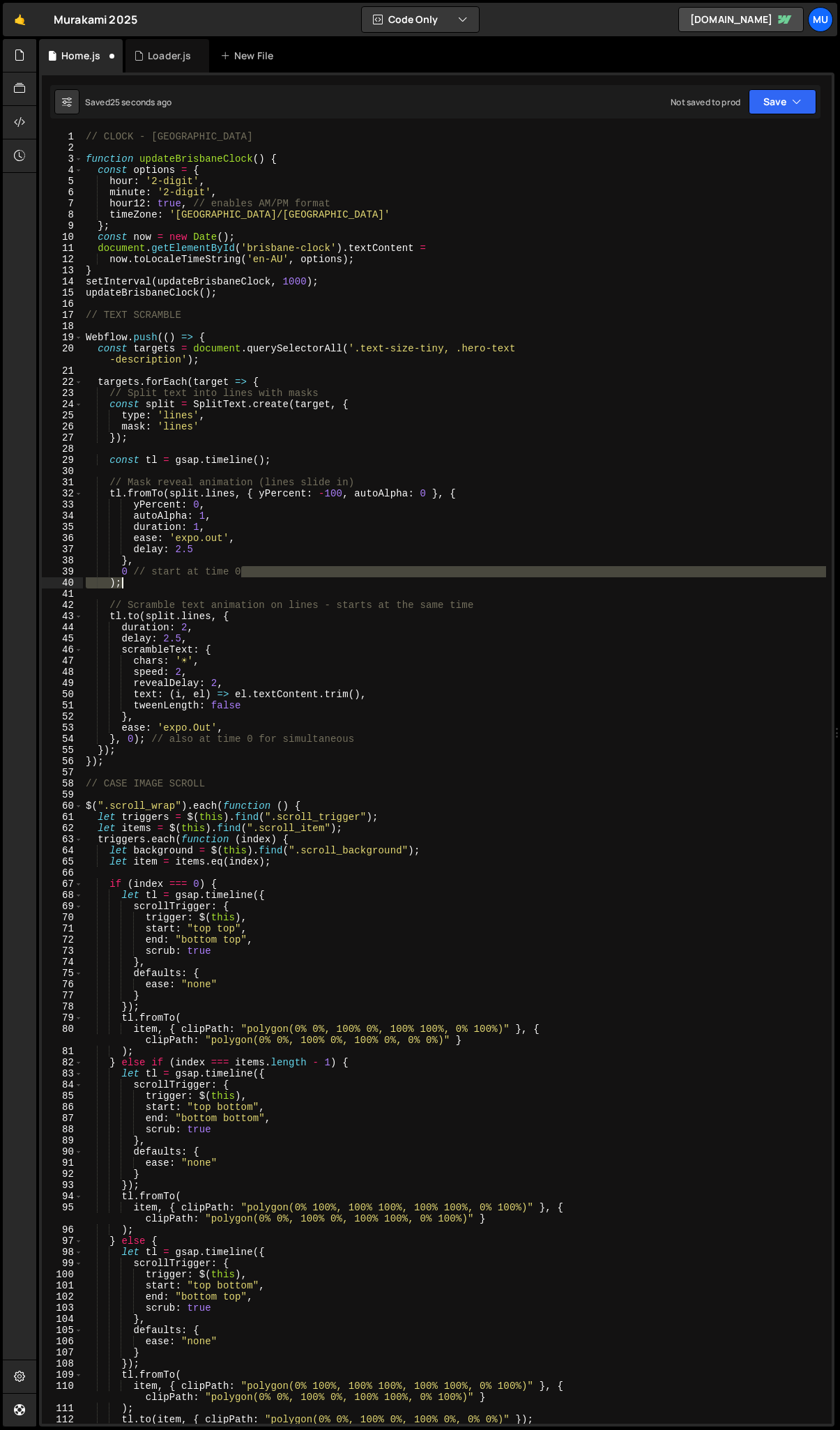
click at [386, 578] on div "// CLOCK - BRISBANE function updateBrisbaneClock ( ) { const options = { hour :…" at bounding box center [454, 789] width 743 height 1316
click at [187, 627] on div "// CLOCK - BRISBANE function updateBrisbaneClock ( ) { const options = { hour :…" at bounding box center [454, 789] width 743 height 1316
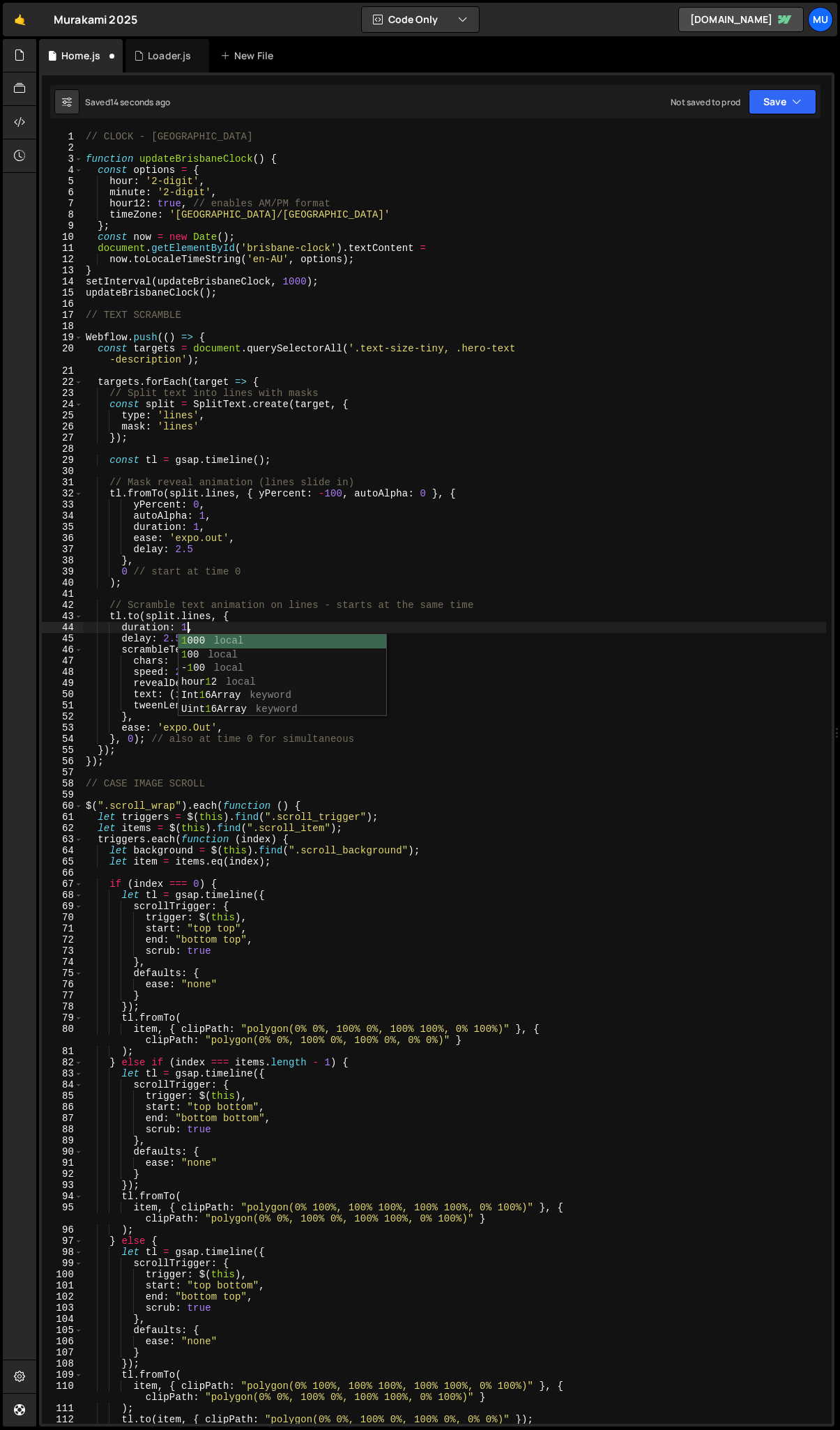
click at [161, 621] on div "// CLOCK - BRISBANE function updateBrisbaneClock ( ) { const options = { hour :…" at bounding box center [454, 789] width 743 height 1316
click at [218, 686] on div "// CLOCK - BRISBANE function updateBrisbaneClock ( ) { const options = { hour :…" at bounding box center [454, 789] width 743 height 1316
click at [188, 663] on div "// CLOCK - BRISBANE function updateBrisbaneClock ( ) { const options = { hour :…" at bounding box center [454, 789] width 743 height 1316
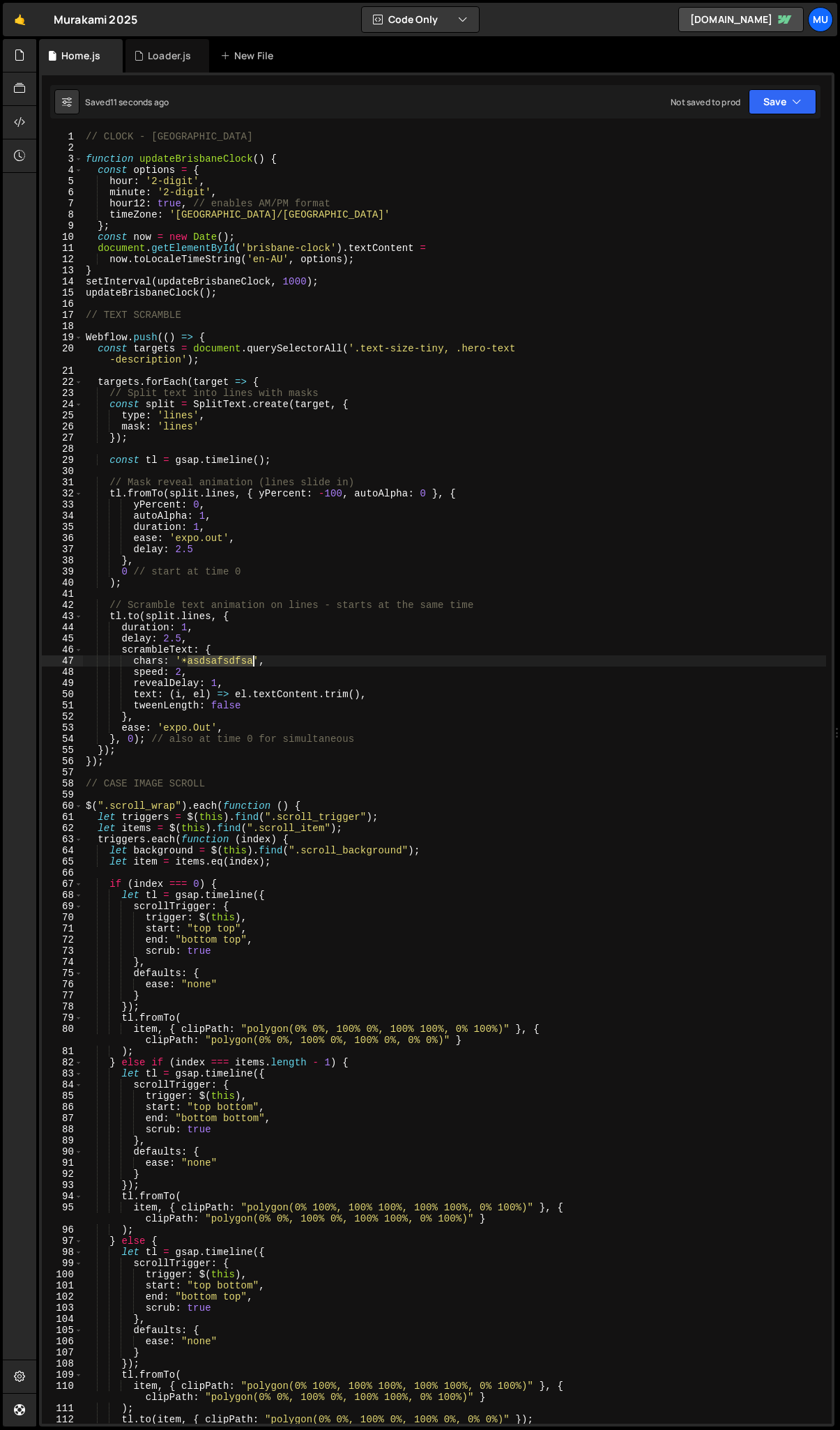
drag, startPoint x: 189, startPoint y: 664, endPoint x: 252, endPoint y: 662, distance: 63.0
click at [252, 662] on div "// CLOCK - BRISBANE function updateBrisbaneClock ( ) { const options = { hour :…" at bounding box center [454, 789] width 743 height 1316
paste textarea "☼"
drag, startPoint x: 193, startPoint y: 663, endPoint x: 181, endPoint y: 664, distance: 12.0
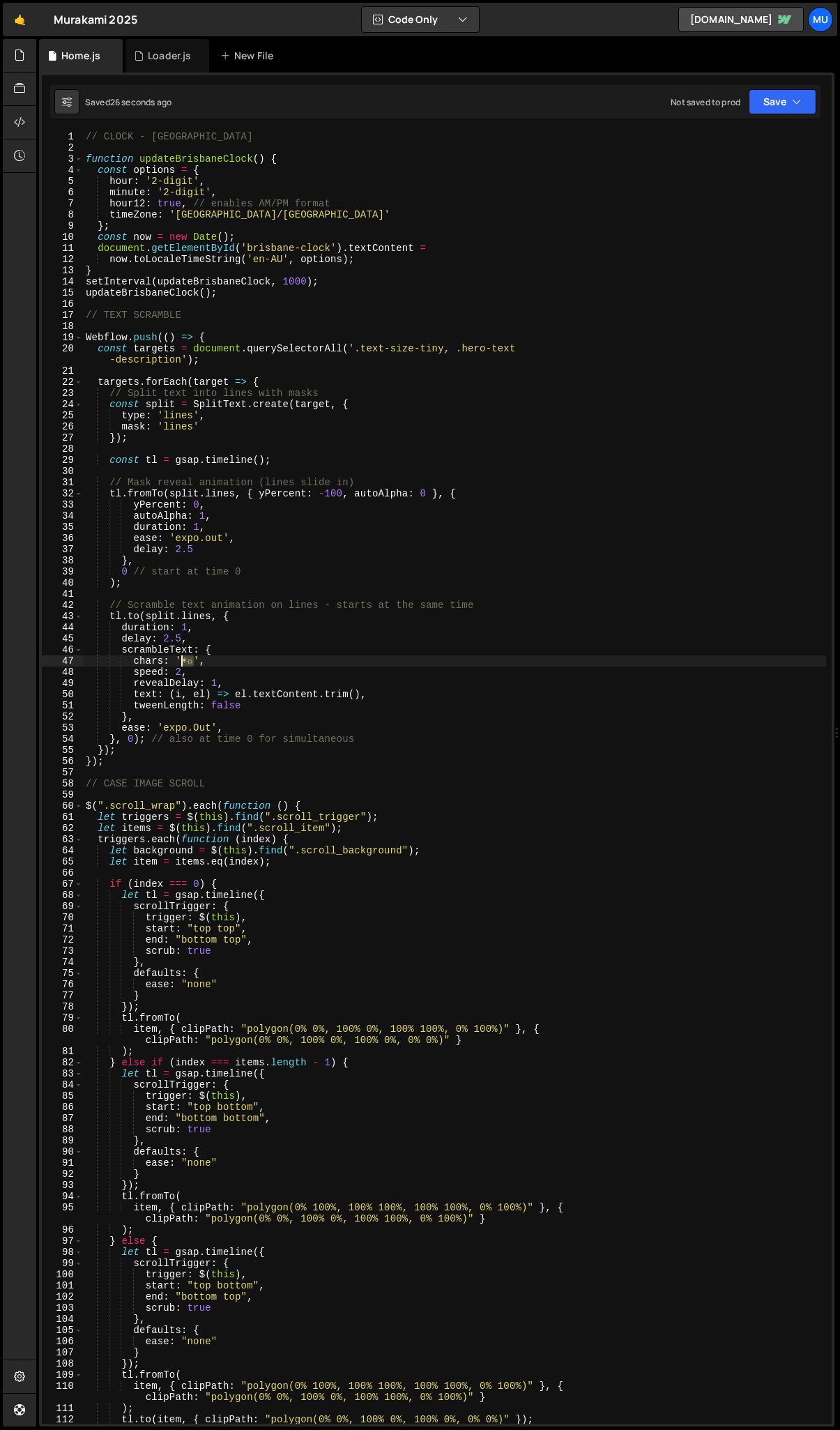
click at [181, 664] on div "// CLOCK - BRISBANE function updateBrisbaneClock ( ) { const options = { hour :…" at bounding box center [454, 789] width 743 height 1316
click at [284, 783] on div "// CLOCK - BRISBANE function updateBrisbaneClock ( ) { const options = { hour :…" at bounding box center [454, 789] width 743 height 1316
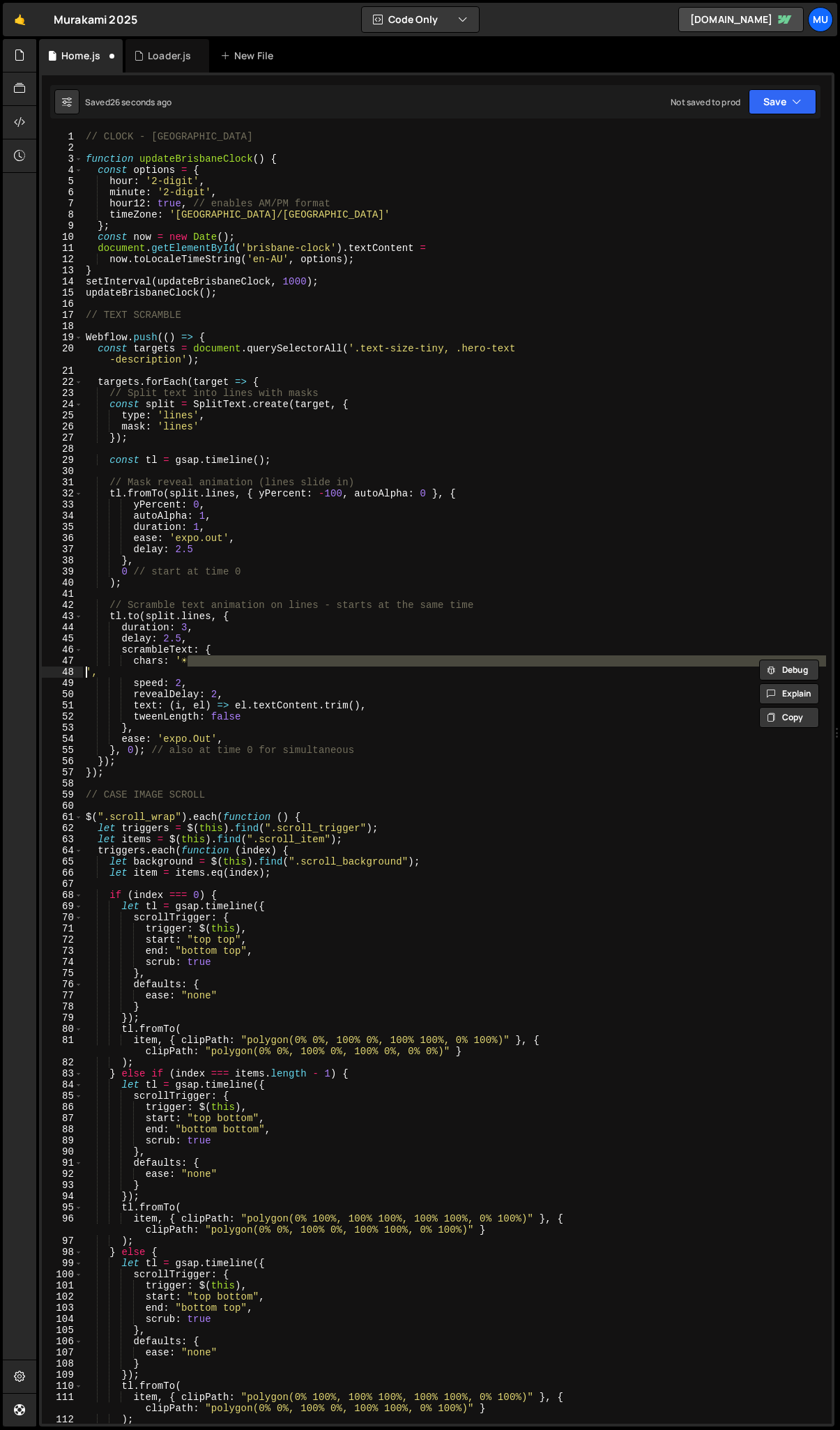
scroll to position [0, 0]
type textarea "chars: 'ABCDEFGHIJKLMNOPQRSTUVWXYZ0123456789',"
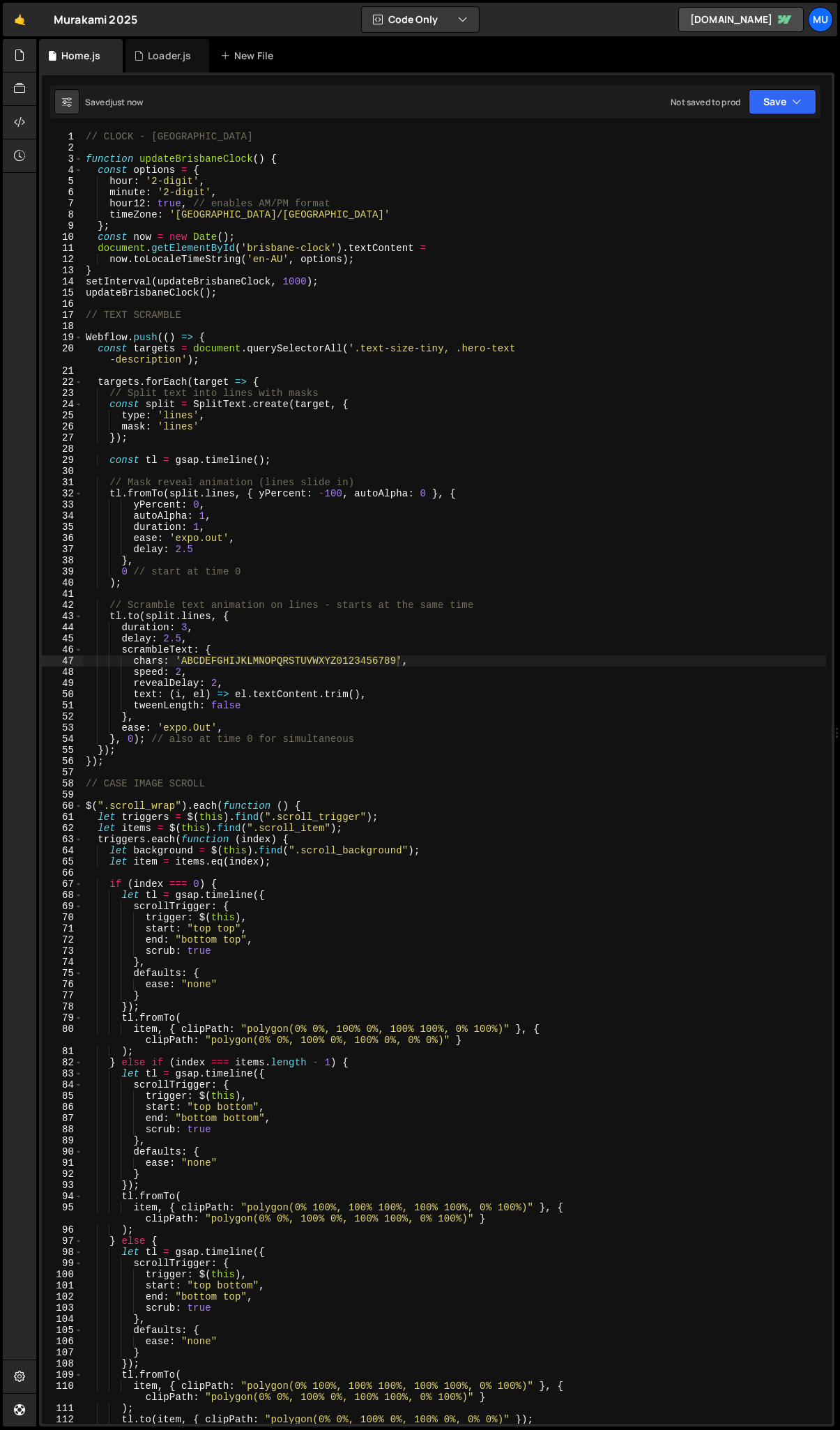
scroll to position [0, 1]
click at [182, 630] on div "// CLOCK - BRISBANE function updateBrisbaneClock ( ) { const options = { hour :…" at bounding box center [454, 789] width 743 height 1316
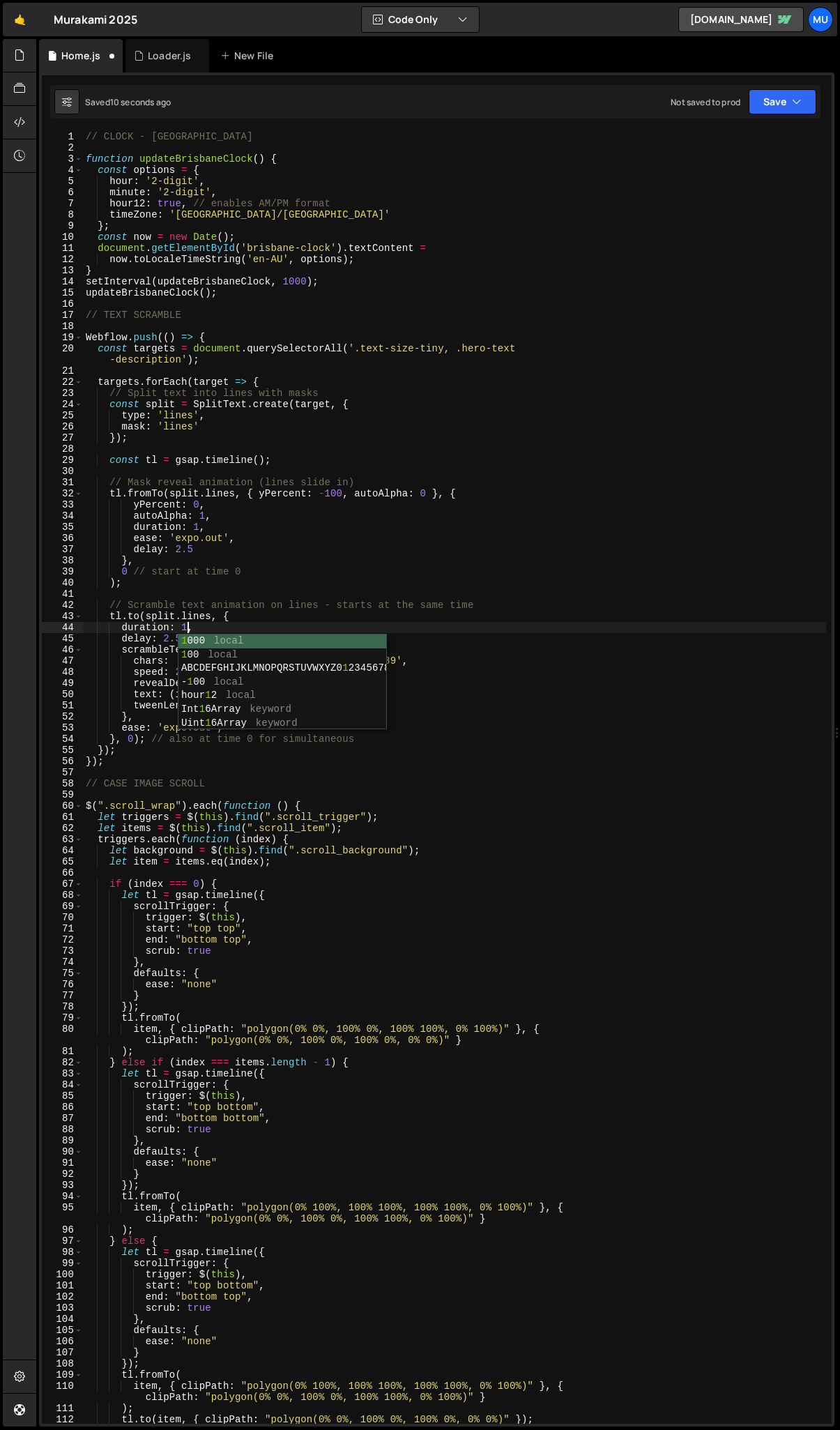
scroll to position [0, 6]
click at [214, 630] on div "// CLOCK - BRISBANE function updateBrisbaneClock ( ) { const options = { hour :…" at bounding box center [454, 789] width 743 height 1316
click at [212, 684] on div "// CLOCK - BRISBANE function updateBrisbaneClock ( ) { const options = { hour :…" at bounding box center [454, 789] width 743 height 1316
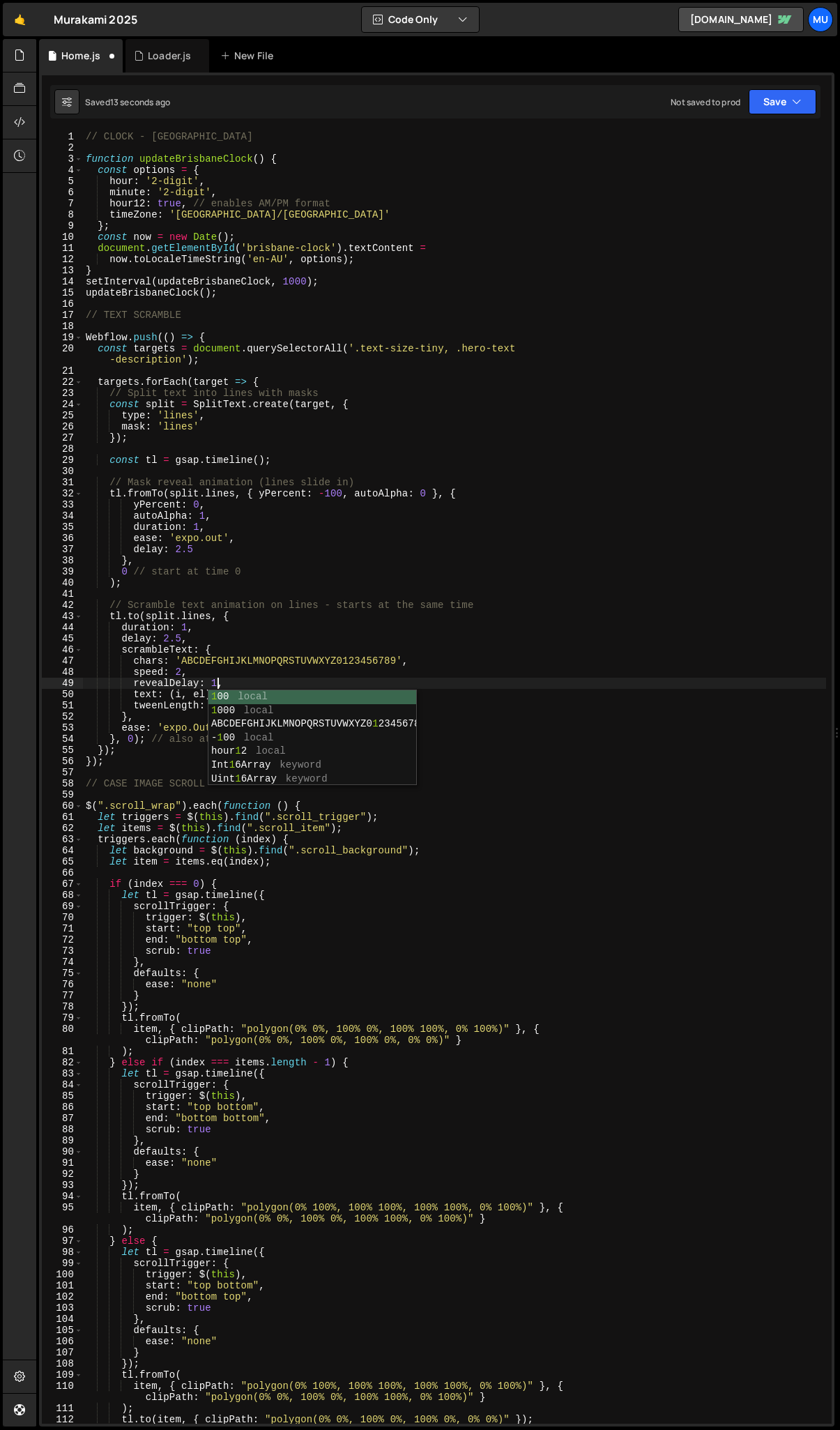
scroll to position [0, 8]
drag, startPoint x: 212, startPoint y: 729, endPoint x: 164, endPoint y: 728, distance: 48.0
click at [164, 728] on div "// CLOCK - BRISBANE function updateBrisbaneClock ( ) { const options = { hour :…" at bounding box center [454, 789] width 743 height 1316
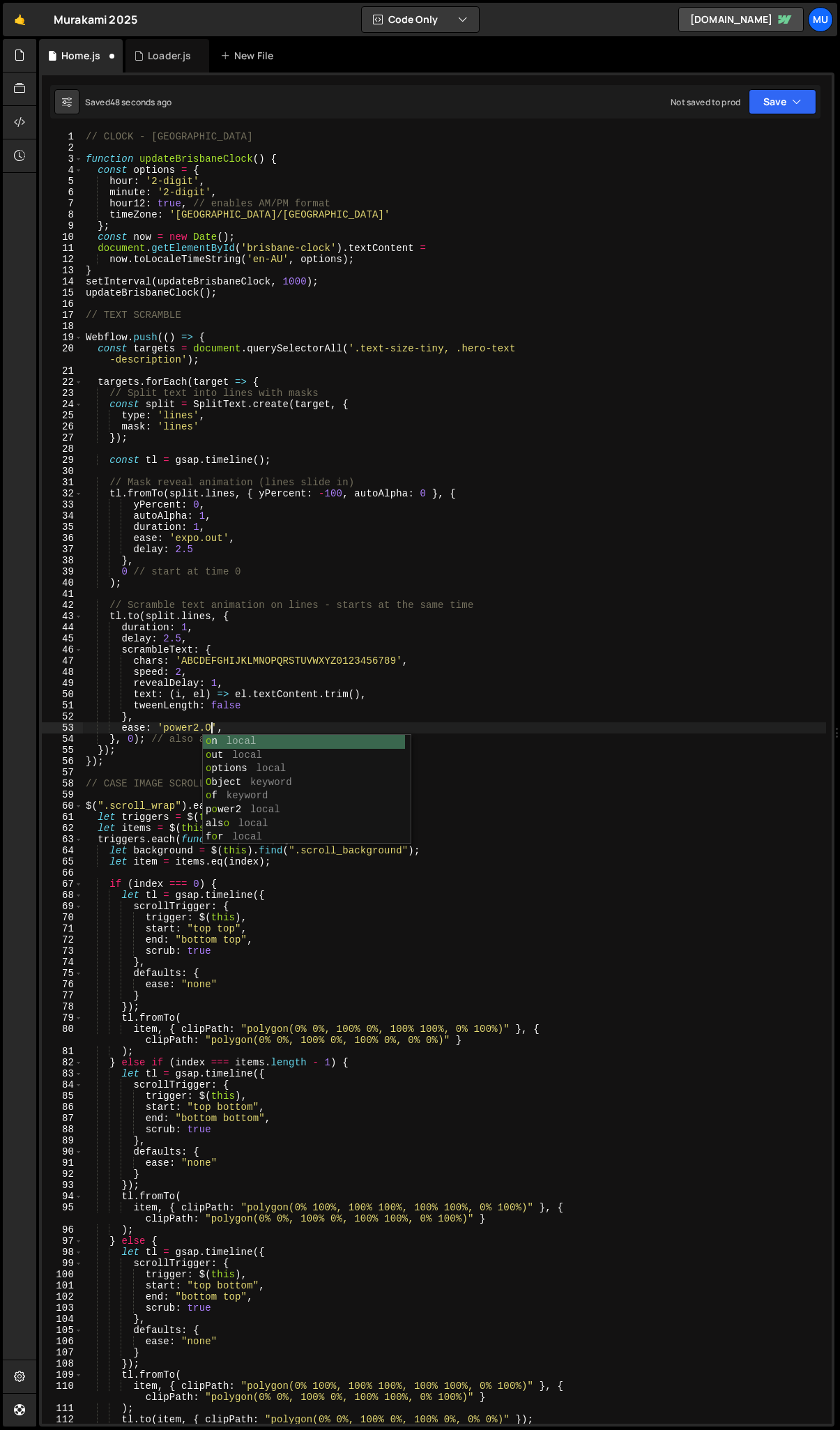
scroll to position [0, 9]
drag, startPoint x: 223, startPoint y: 728, endPoint x: 163, endPoint y: 728, distance: 60.0
click at [163, 728] on div "// CLOCK - BRISBANE function updateBrisbaneClock ( ) { const options = { hour :…" at bounding box center [454, 789] width 743 height 1316
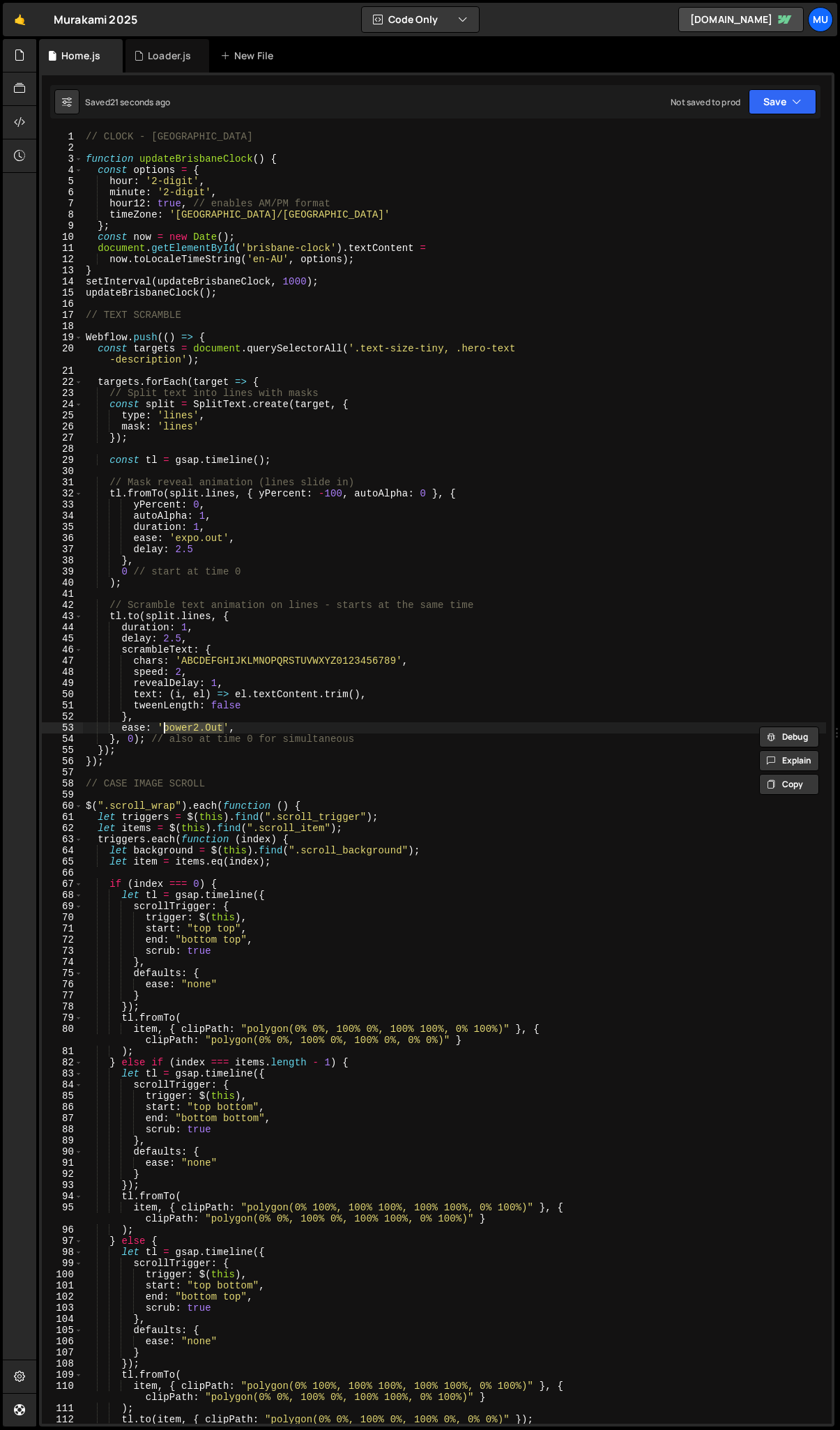
paste textarea "expo.o"
click at [184, 629] on div "// CLOCK - BRISBANE function updateBrisbaneClock ( ) { const options = { hour :…" at bounding box center [454, 789] width 743 height 1316
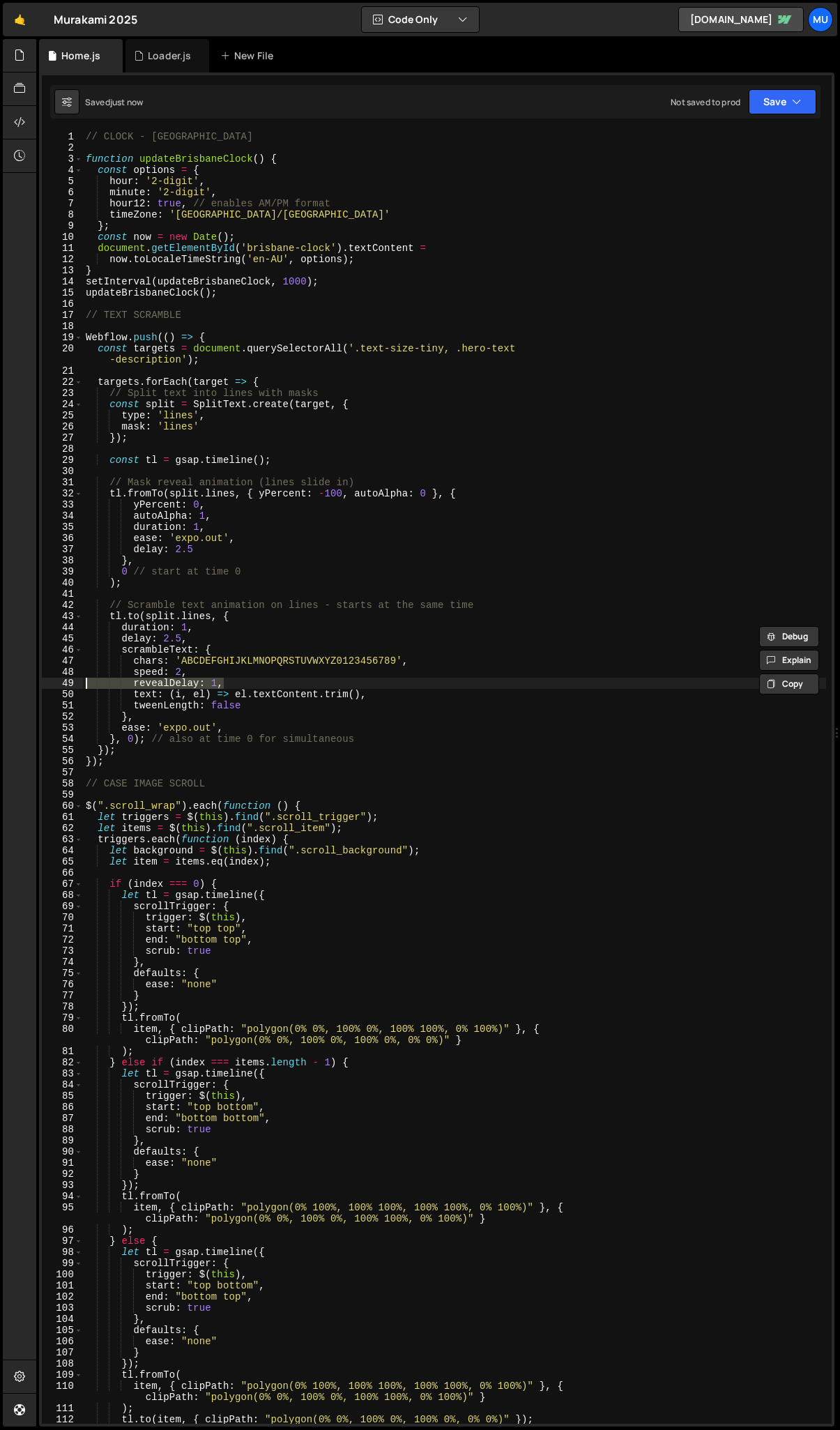
drag, startPoint x: 227, startPoint y: 684, endPoint x: 78, endPoint y: 688, distance: 149.1
click at [78, 688] on div "duration: 1, 1 2 3 4 5 6 7 8 9 10 11 12 13 14 15 16 17 18 19 20 21 22 23 24 25 …" at bounding box center [437, 778] width 790 height 1293
type textarea "revealDelay: 1,"
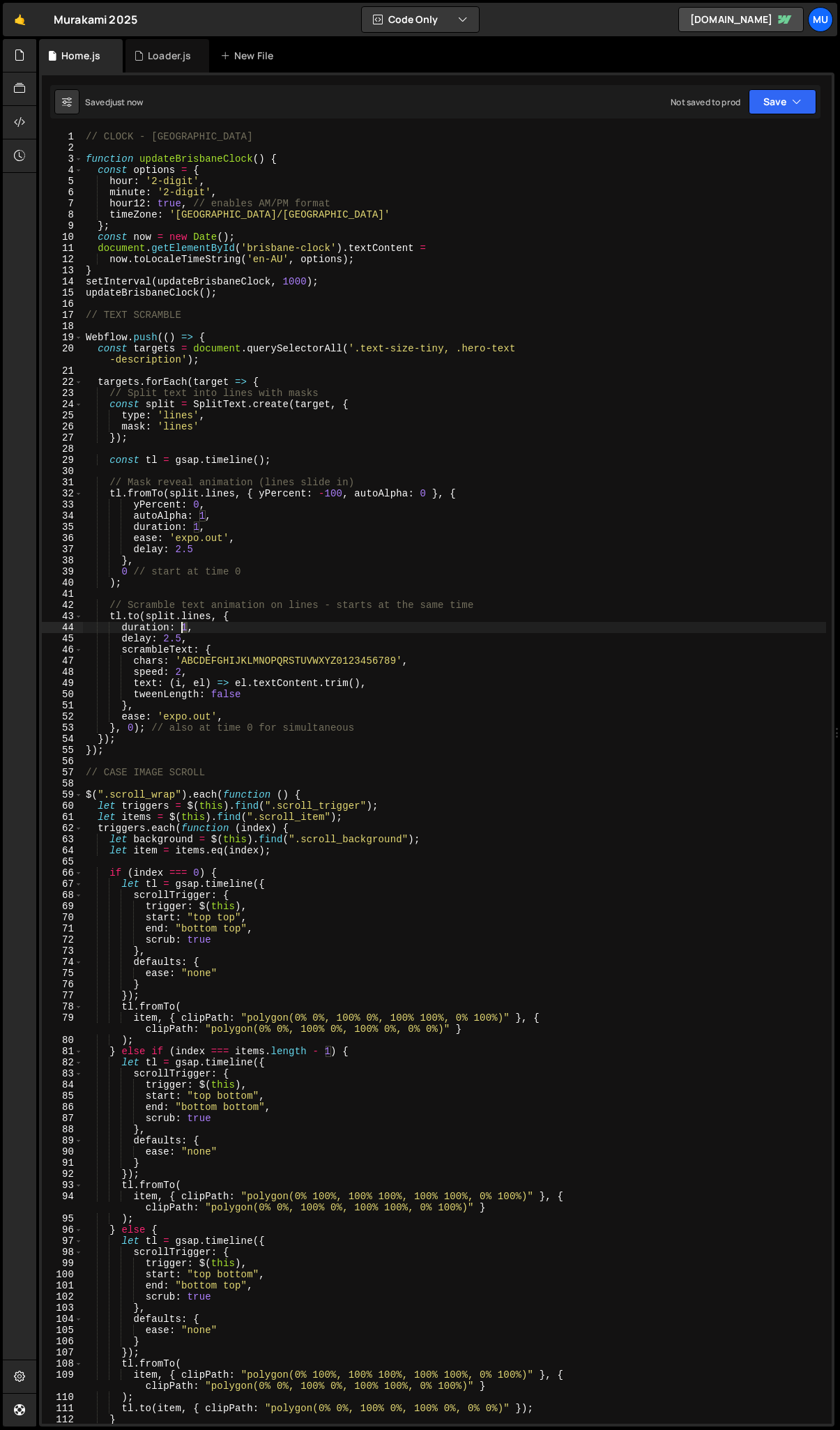
click at [182, 628] on div "// CLOCK - BRISBANE function updateBrisbaneClock ( ) { const options = { hour :…" at bounding box center [454, 789] width 743 height 1316
click at [259, 637] on div "// CLOCK - BRISBANE function updateBrisbaneClock ( ) { const options = { hour :…" at bounding box center [454, 789] width 743 height 1316
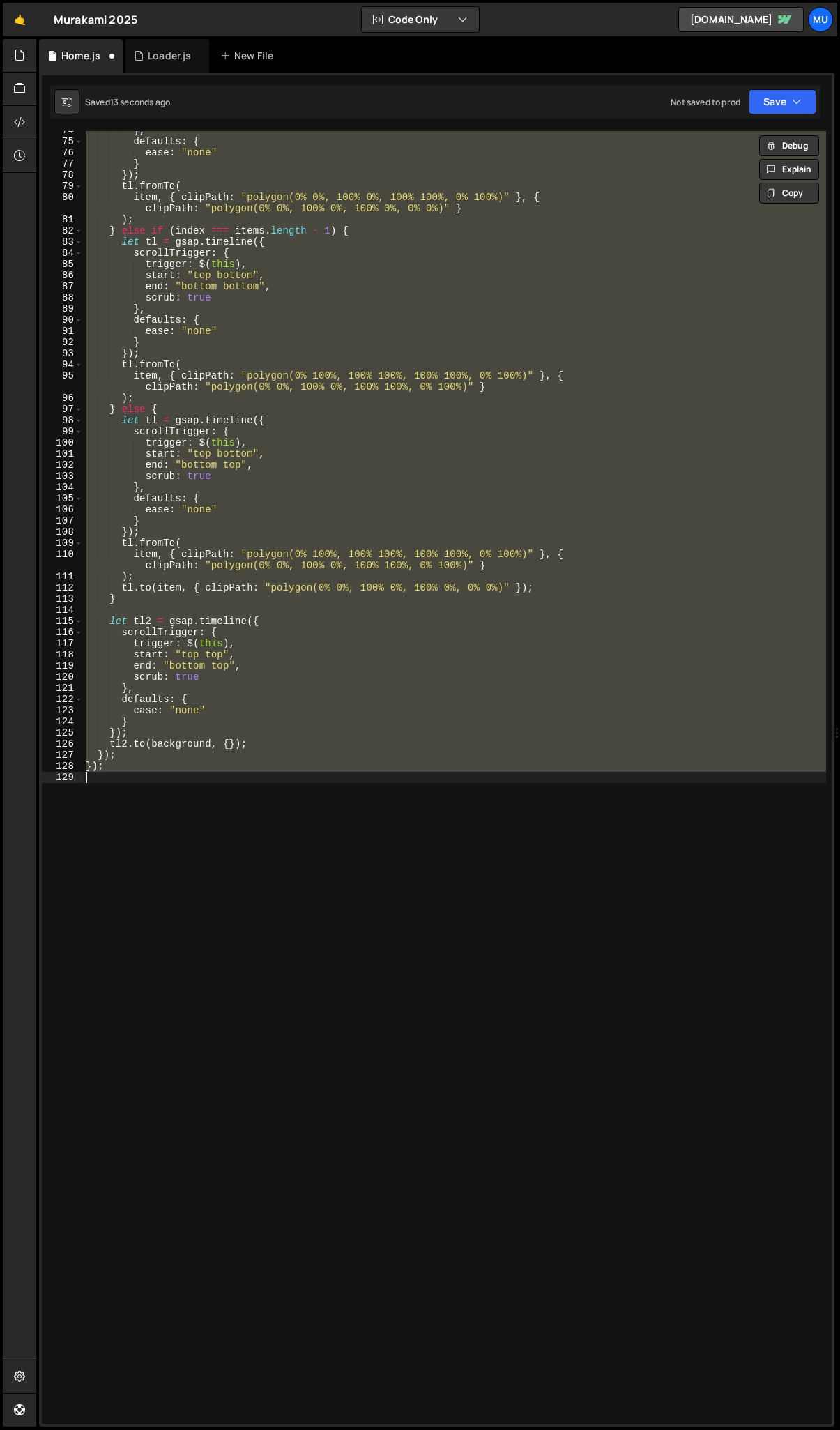
scroll to position [0, 0]
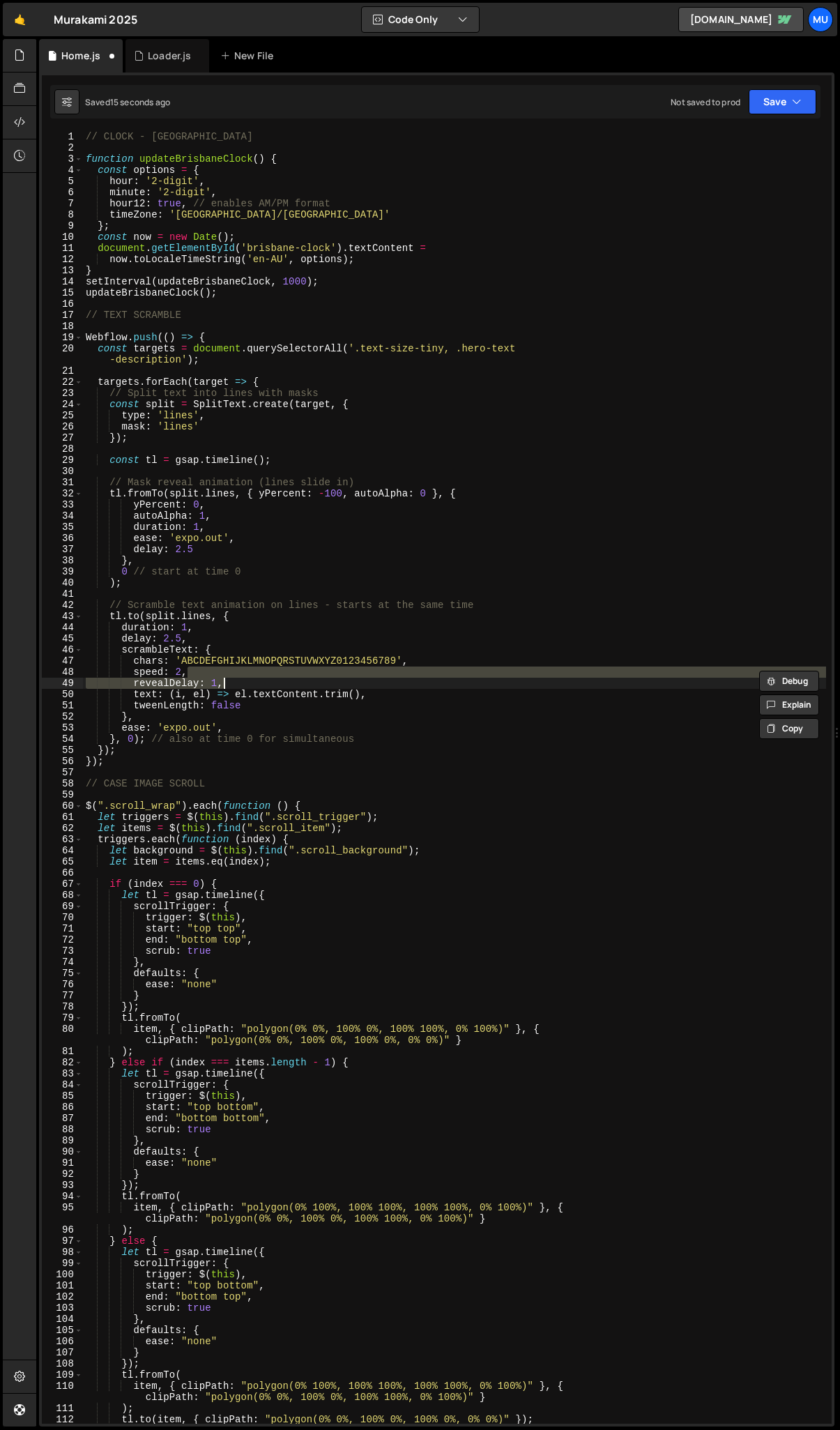
click at [203, 629] on div "// CLOCK - BRISBANE function updateBrisbaneClock ( ) { const options = { hour :…" at bounding box center [454, 789] width 743 height 1316
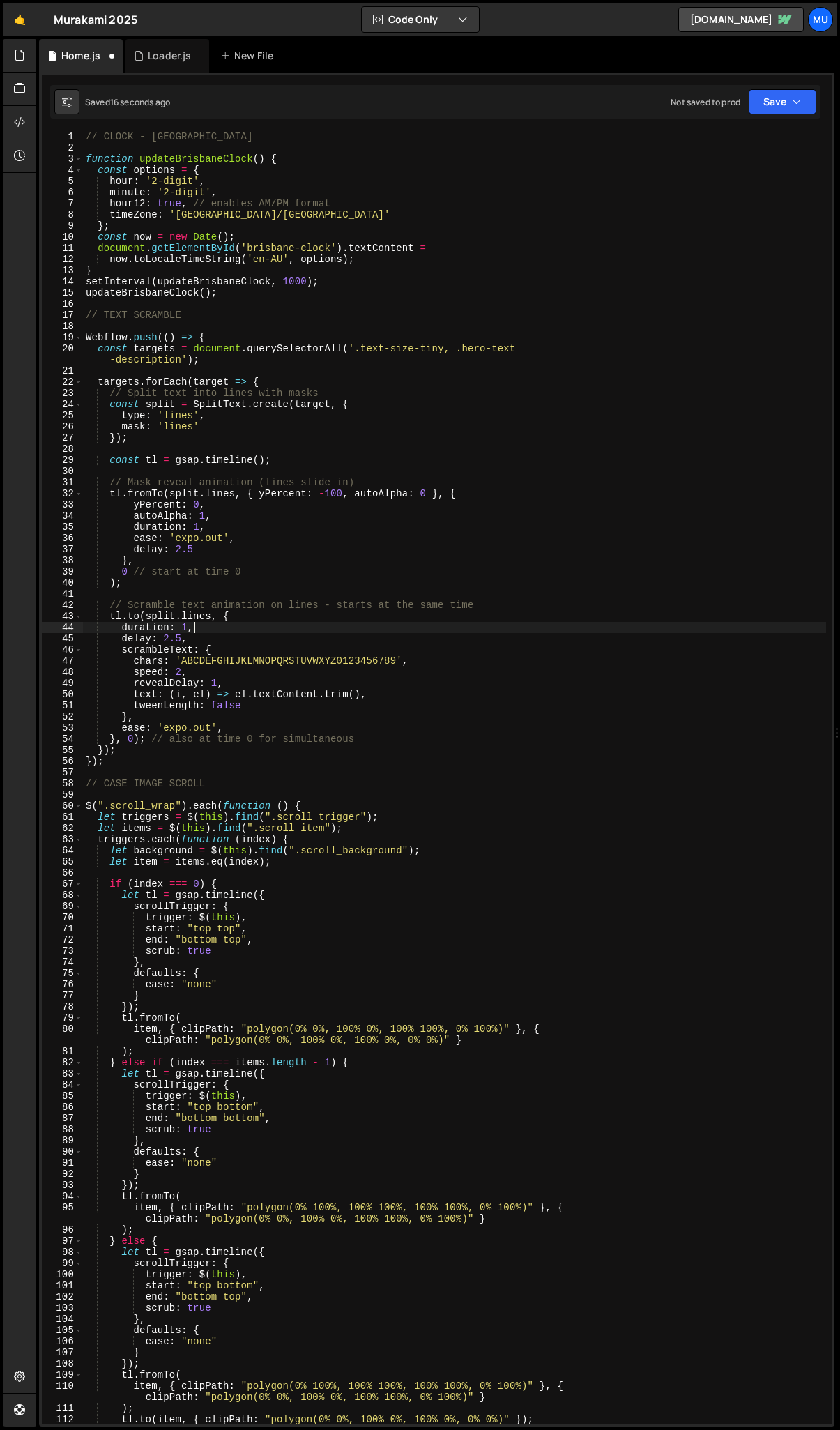
click at [186, 627] on div "// CLOCK - BRISBANE function updateBrisbaneClock ( ) { const options = { hour :…" at bounding box center [454, 789] width 743 height 1316
click at [131, 677] on div "// CLOCK - BRISBANE function updateBrisbaneClock ( ) { const options = { hour :…" at bounding box center [454, 789] width 743 height 1316
click at [188, 628] on div "// CLOCK - BRISBANE function updateBrisbaneClock ( ) { const options = { hour :…" at bounding box center [454, 789] width 743 height 1316
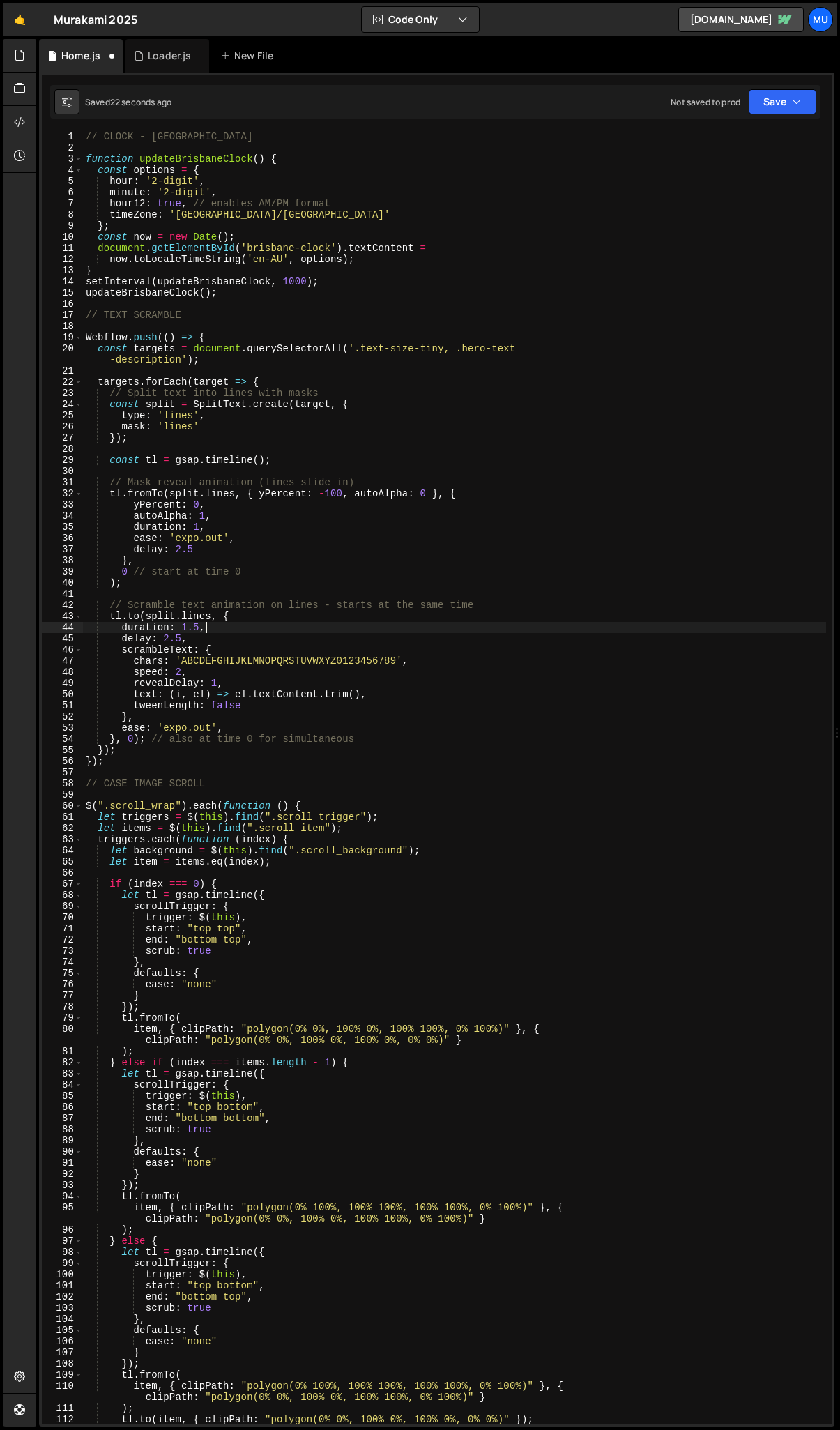
click at [204, 624] on div "// CLOCK - BRISBANE function updateBrisbaneClock ( ) { const options = { hour :…" at bounding box center [454, 789] width 743 height 1316
click at [216, 682] on div "// CLOCK - BRISBANE function updateBrisbaneClock ( ) { const options = { hour :…" at bounding box center [454, 789] width 743 height 1316
drag, startPoint x: 180, startPoint y: 642, endPoint x: 170, endPoint y: 642, distance: 10.0
click at [170, 642] on div "// CLOCK - BRISBANE function updateBrisbaneClock ( ) { const options = { hour :…" at bounding box center [454, 789] width 743 height 1316
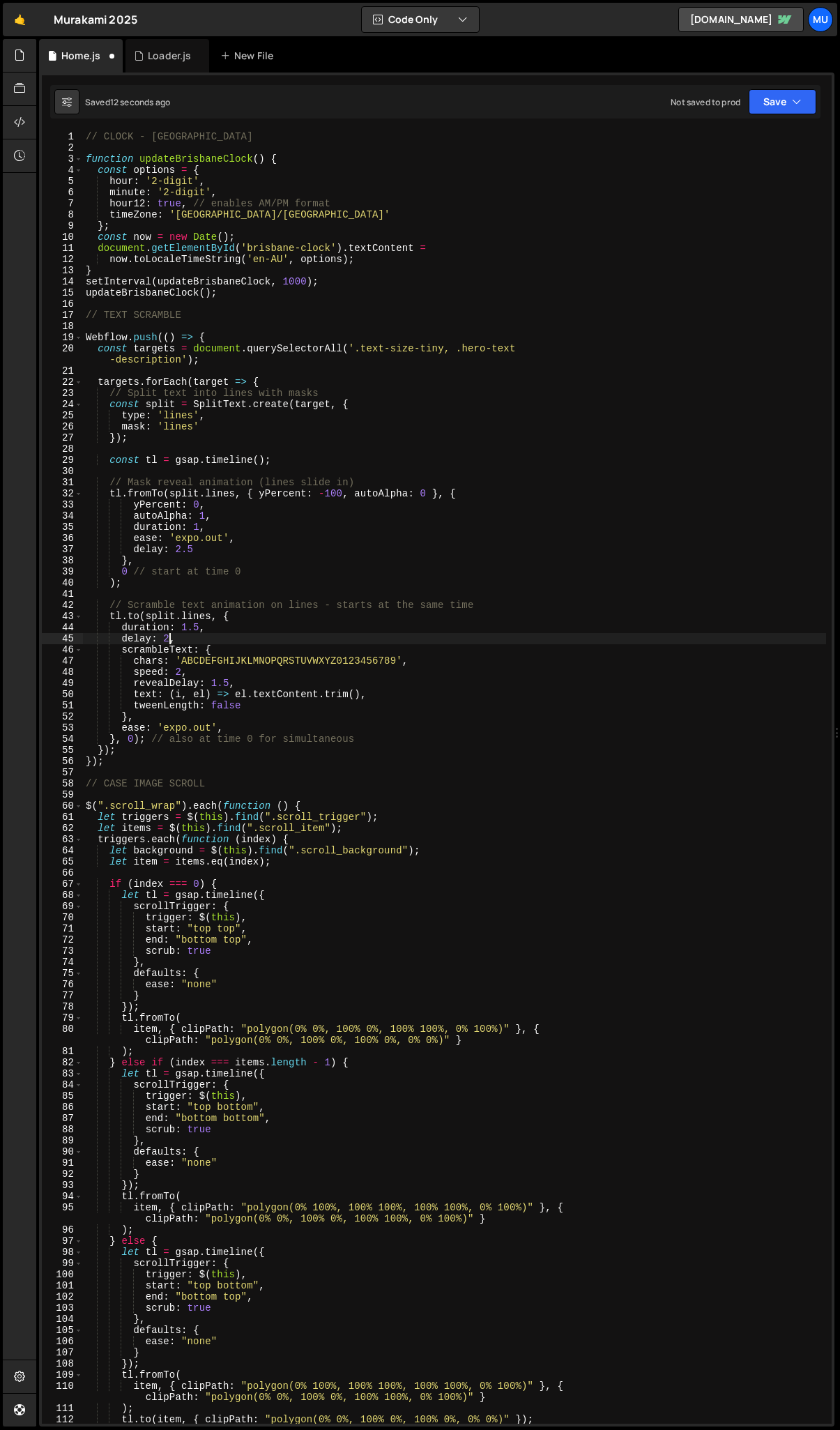
scroll to position [0, 6]
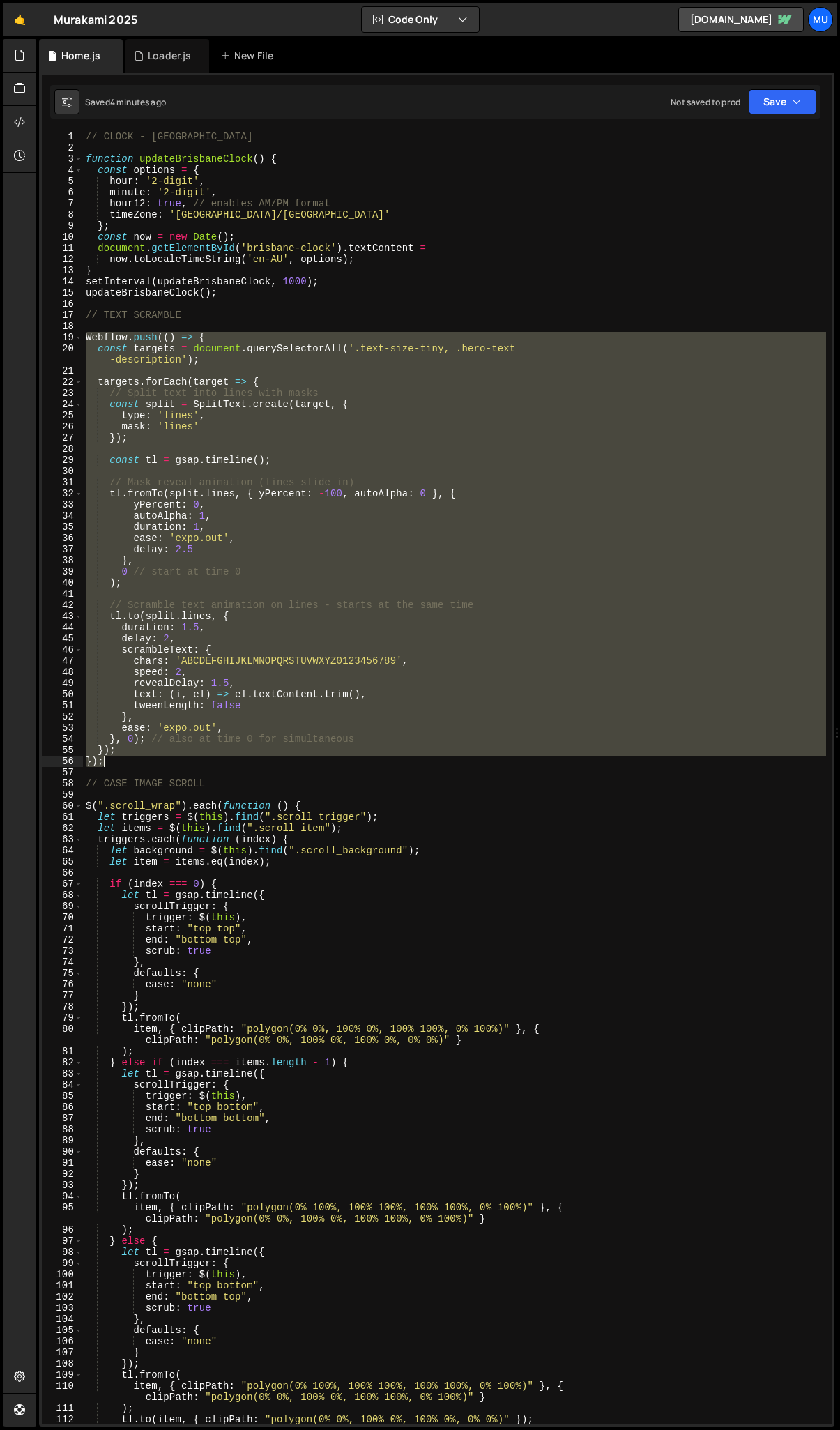
drag, startPoint x: 87, startPoint y: 334, endPoint x: 156, endPoint y: 763, distance: 434.5
click at [156, 763] on div "// CLOCK - BRISBANE function updateBrisbaneClock ( ) { const options = { hour :…" at bounding box center [454, 789] width 743 height 1316
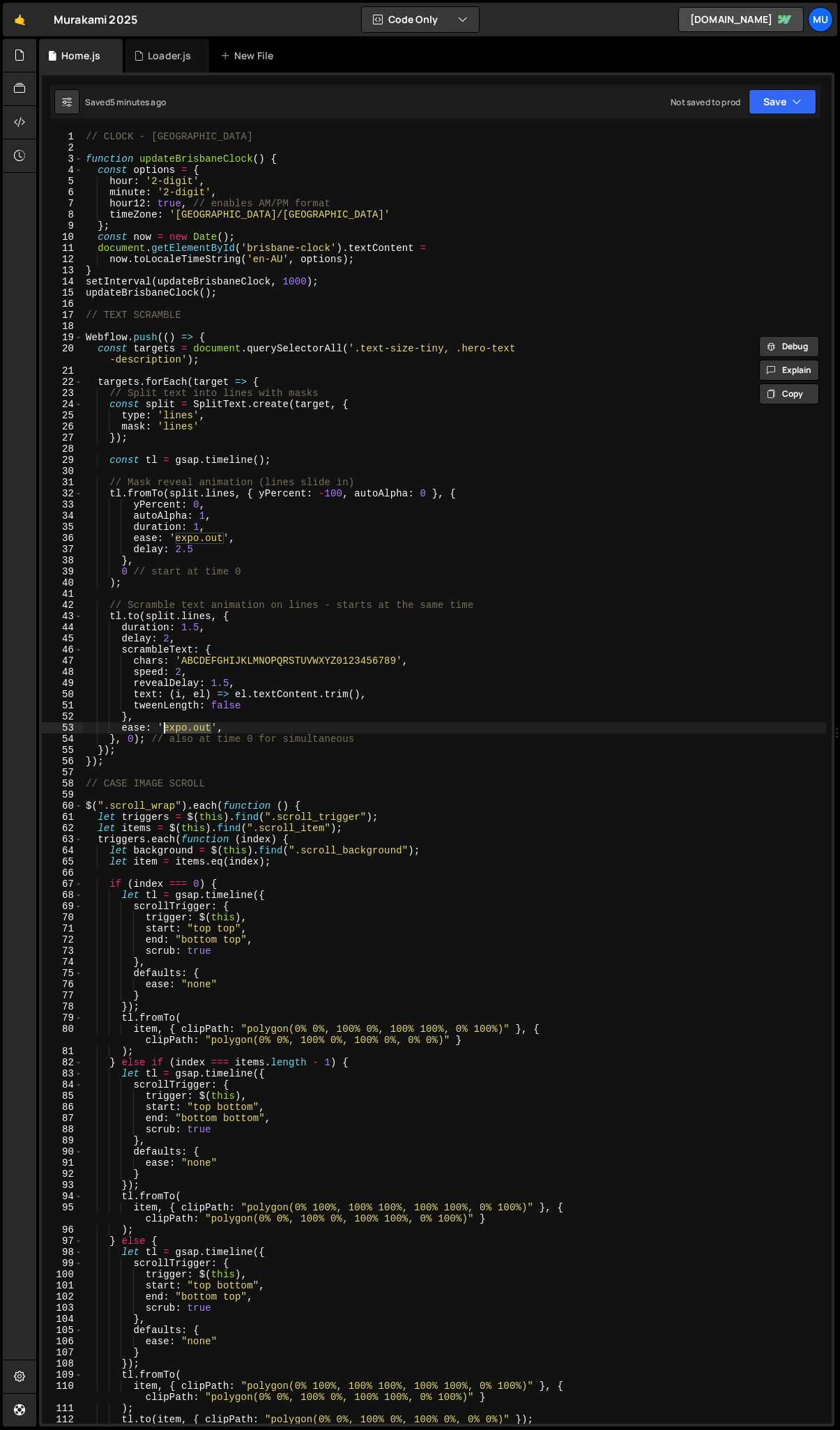
drag, startPoint x: 211, startPoint y: 729, endPoint x: 166, endPoint y: 726, distance: 45.1
click at [166, 726] on div "// CLOCK - BRISBANE function updateBrisbaneClock ( ) { const options = { hour :…" at bounding box center [454, 789] width 743 height 1316
type textarea "ease: 'none',"
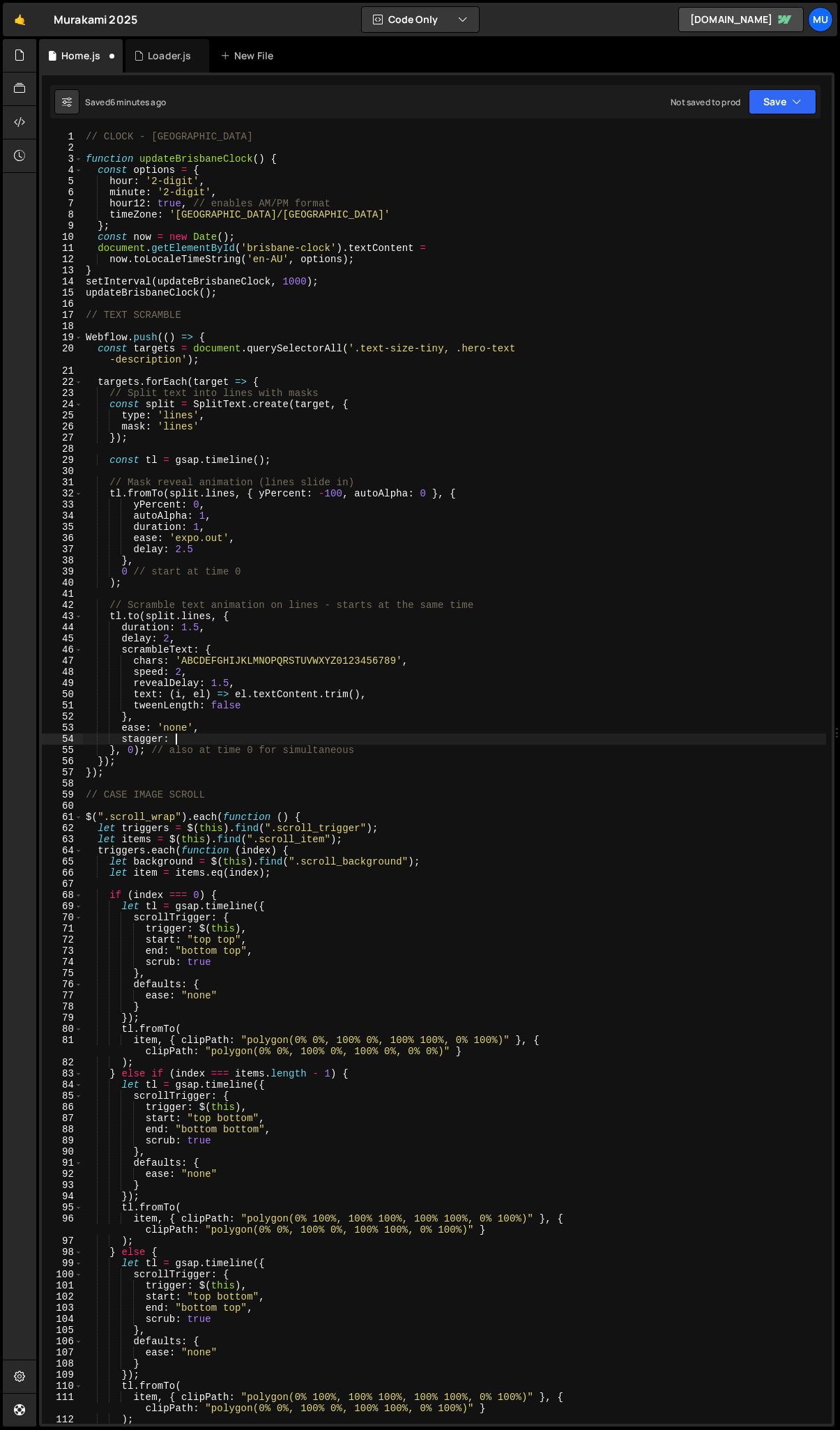
scroll to position [0, 6]
type textarea "stagger: {"
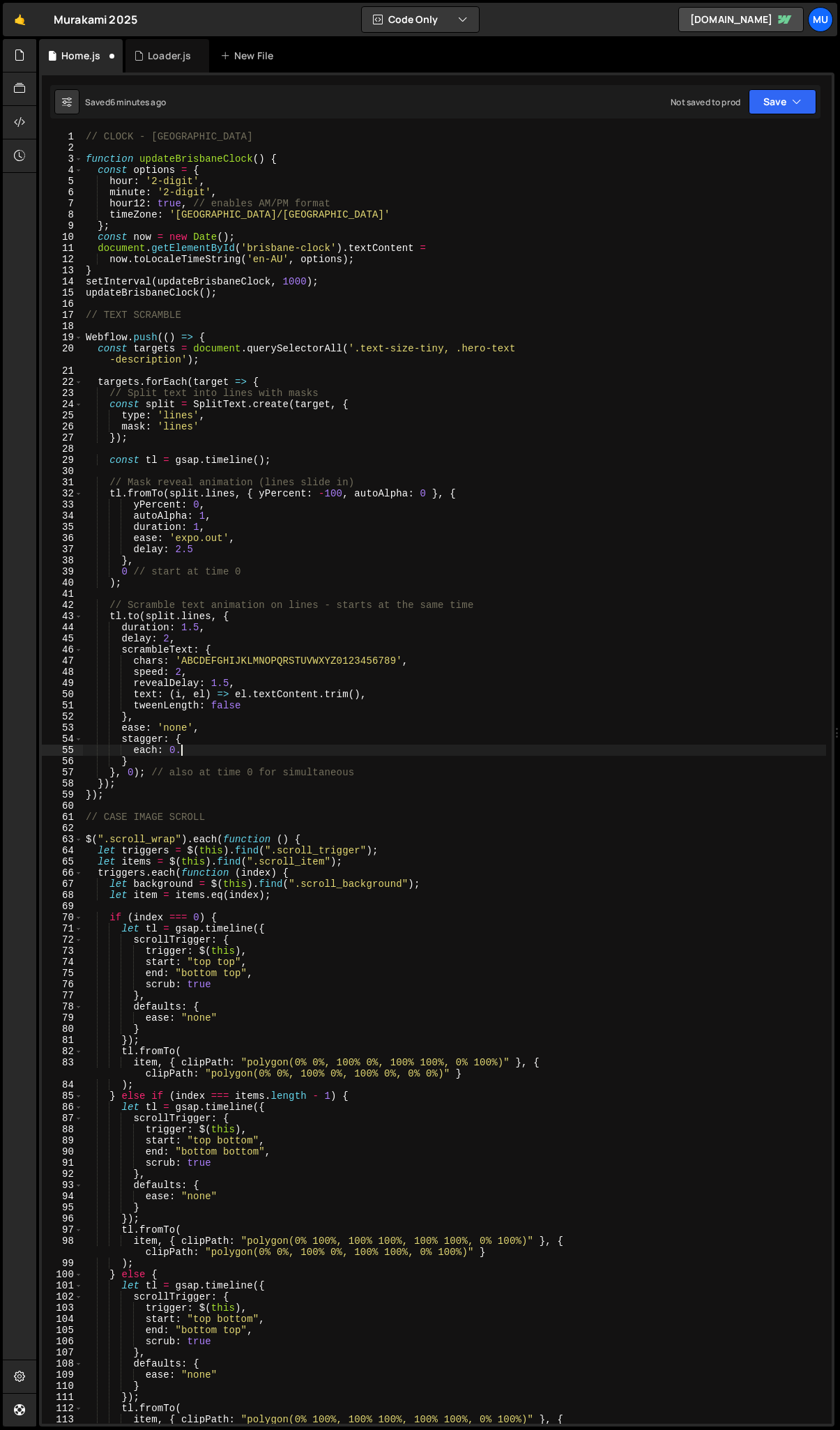
scroll to position [0, 6]
type textarea "each: 0.2,"
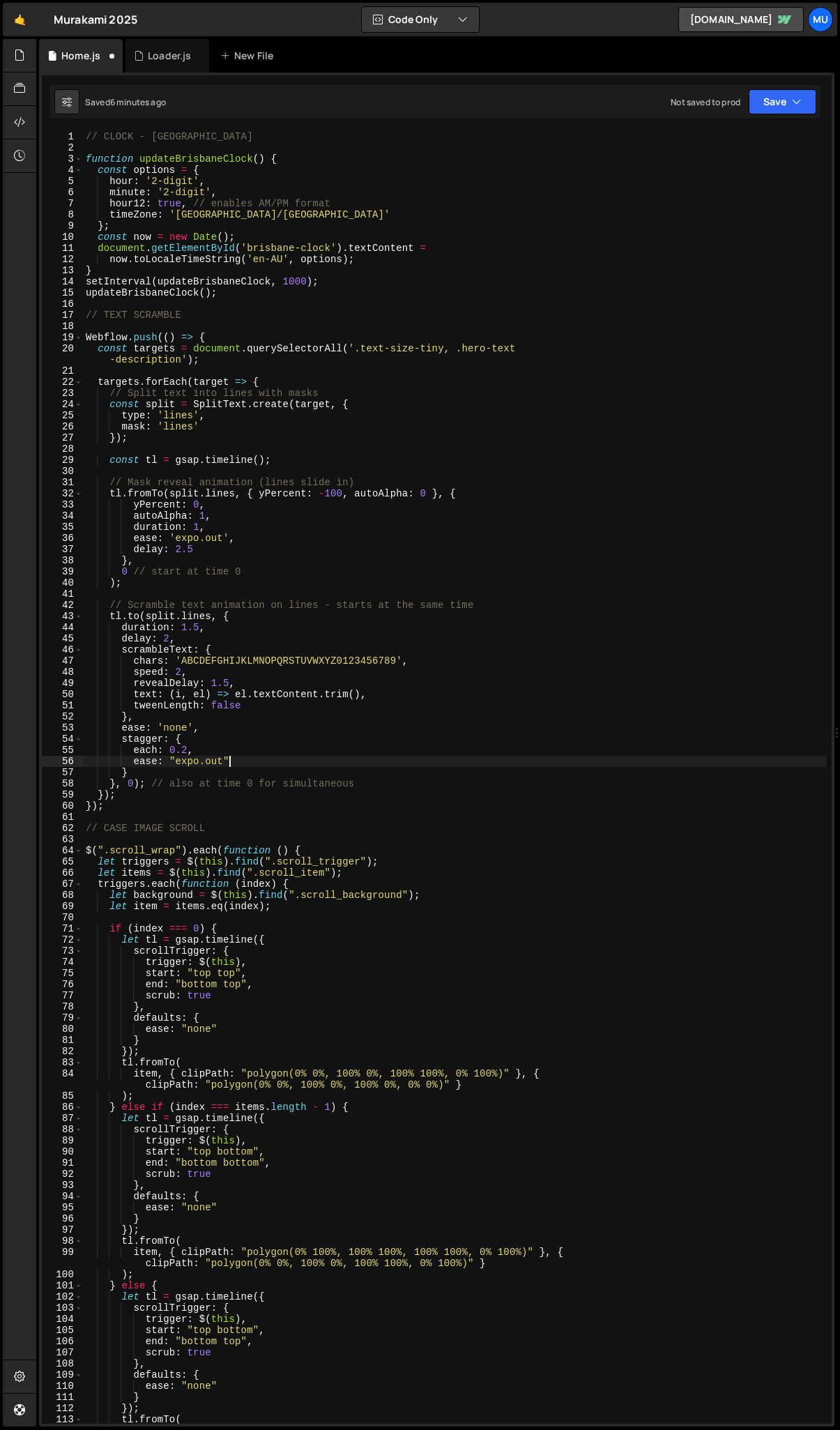
scroll to position [0, 9]
click at [189, 750] on div "// CLOCK - BRISBANE function updateBrisbaneClock ( ) { const options = { hour :…" at bounding box center [454, 794] width 743 height 1326
click at [187, 746] on div "// CLOCK - BRISBANE function updateBrisbaneClock ( ) { const options = { hour :…" at bounding box center [454, 794] width 743 height 1326
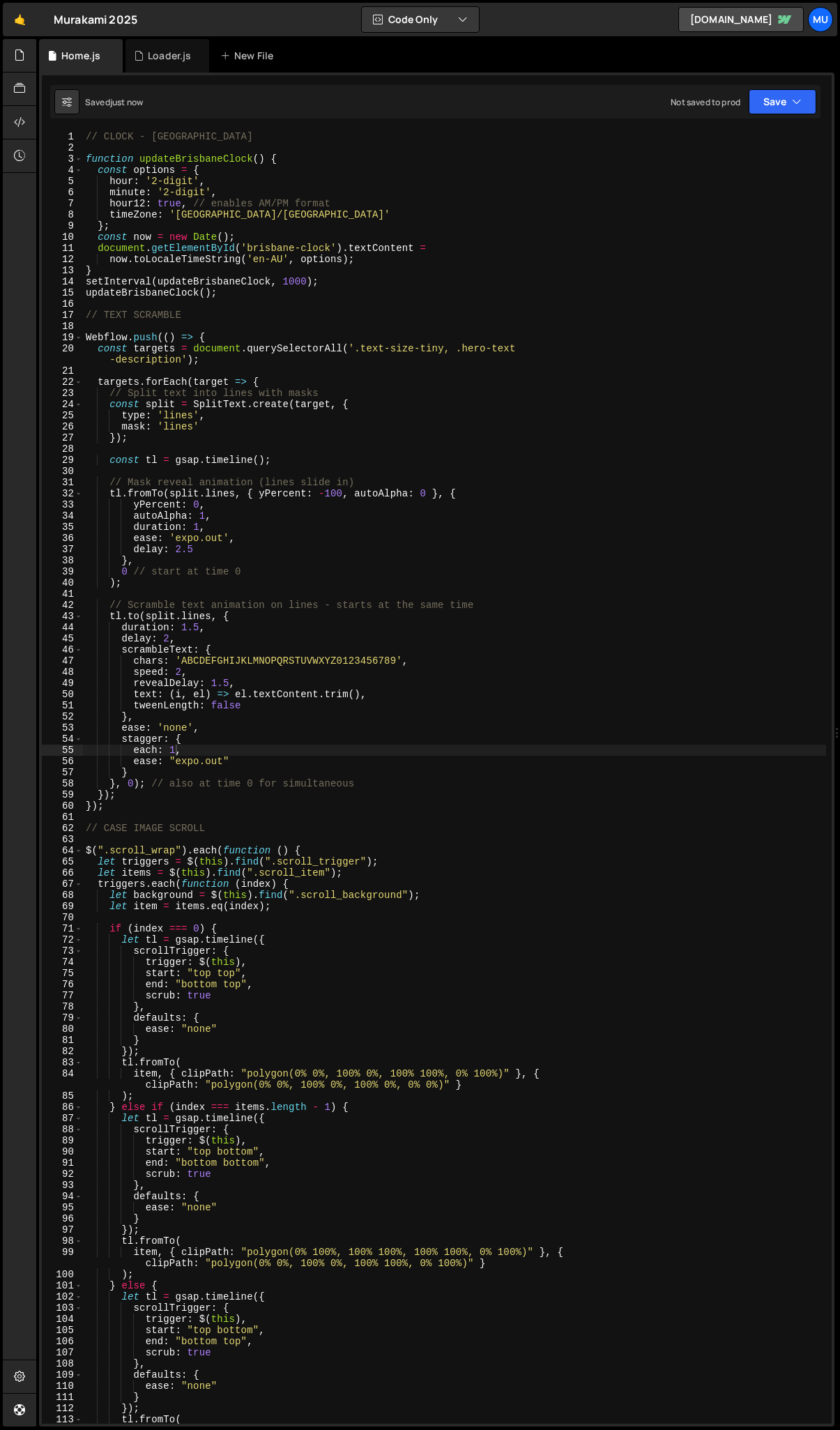
click at [175, 750] on div "// CLOCK - BRISBANE function updateBrisbaneClock ( ) { const options = { hour :…" at bounding box center [454, 794] width 743 height 1326
click at [187, 731] on div "// CLOCK - BRISBANE function updateBrisbaneClock ( ) { const options = { hour :…" at bounding box center [454, 794] width 743 height 1326
drag, startPoint x: 222, startPoint y: 766, endPoint x: 178, endPoint y: 768, distance: 44.0
click at [176, 764] on div "// CLOCK - BRISBANE function updateBrisbaneClock ( ) { const options = { hour :…" at bounding box center [454, 794] width 743 height 1326
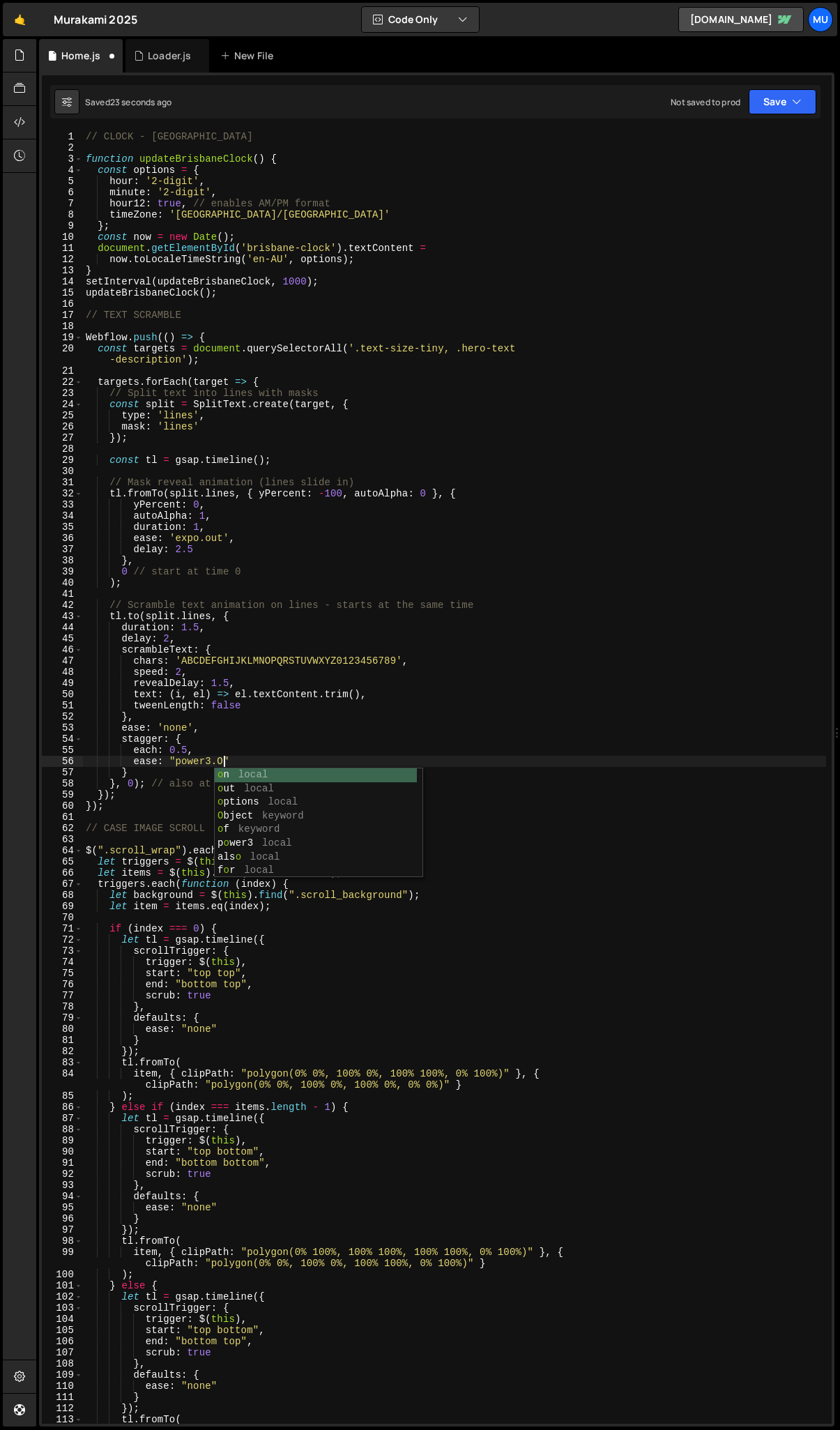
scroll to position [0, 10]
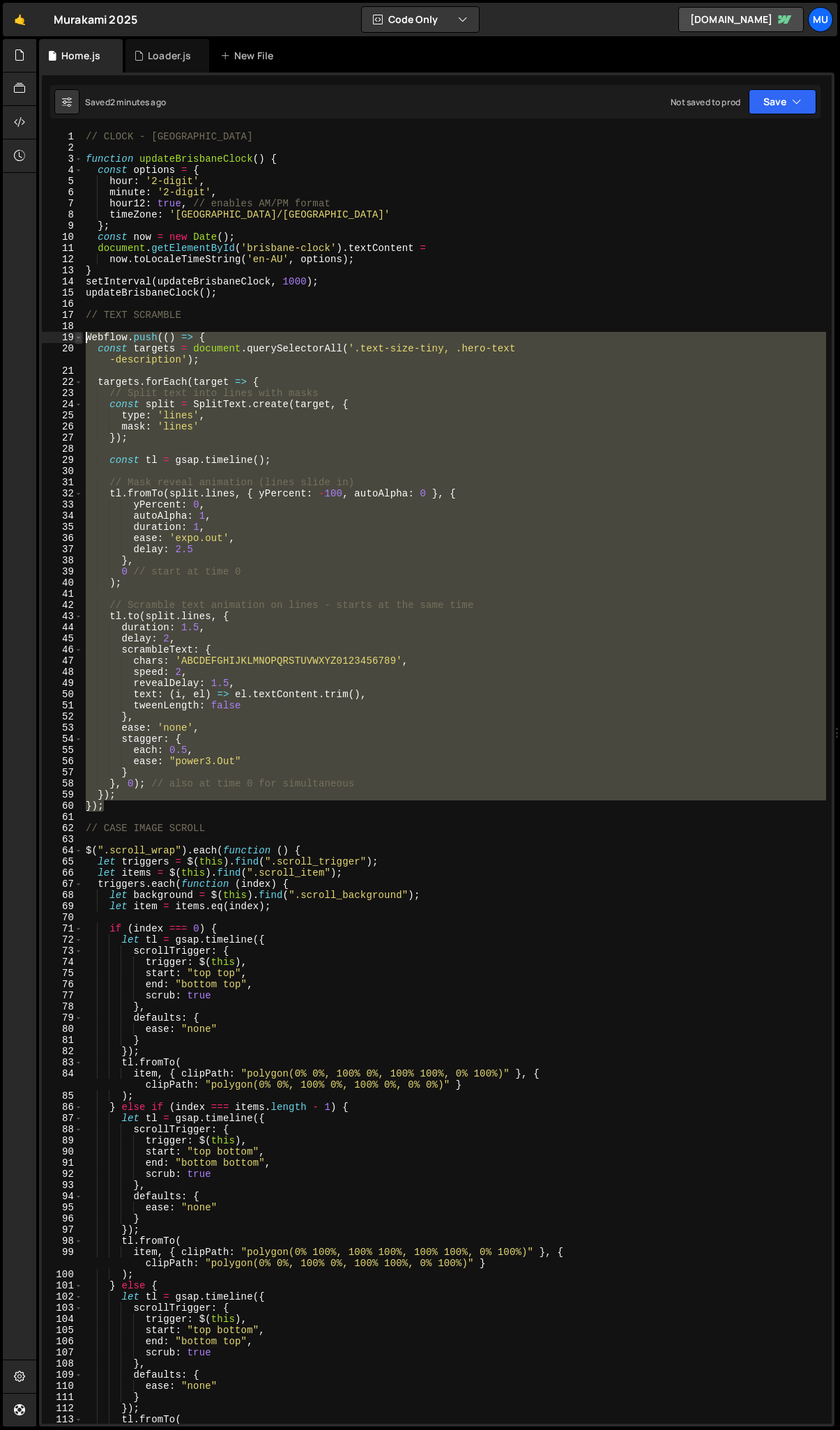
drag, startPoint x: 124, startPoint y: 805, endPoint x: 81, endPoint y: 338, distance: 469.0
click at [81, 338] on div "ease: "power3.Out" 1 2 3 4 5 6 7 8 9 10 11 12 13 14 15 16 17 18 19 20 21 22 23 …" at bounding box center [437, 778] width 790 height 1293
paste textarea "}"
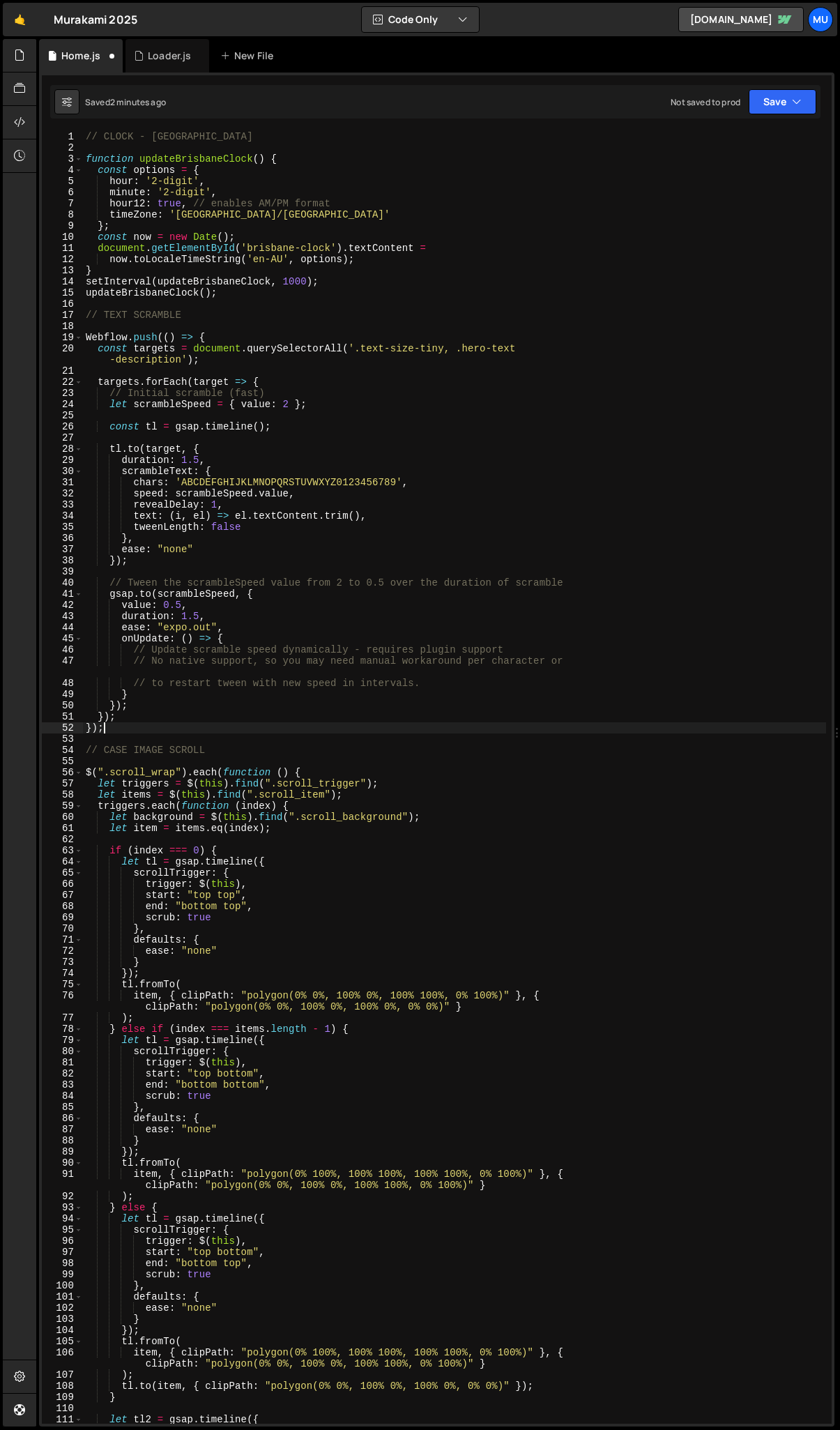
scroll to position [0, 1]
click at [298, 603] on div "// CLOCK - BRISBANE function updateBrisbaneClock ( ) { const options = { hour :…" at bounding box center [454, 789] width 743 height 1316
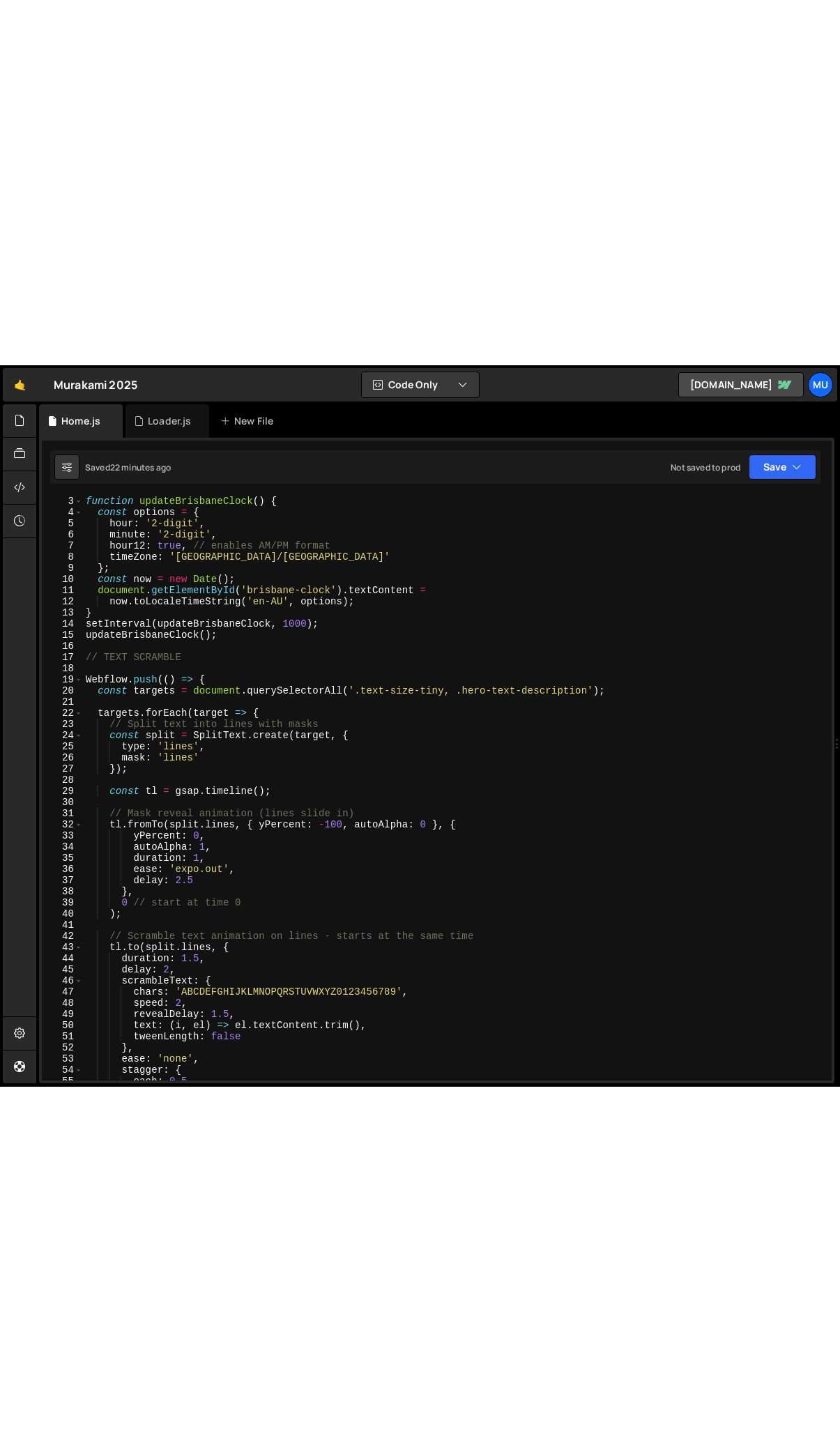
scroll to position [23, 0]
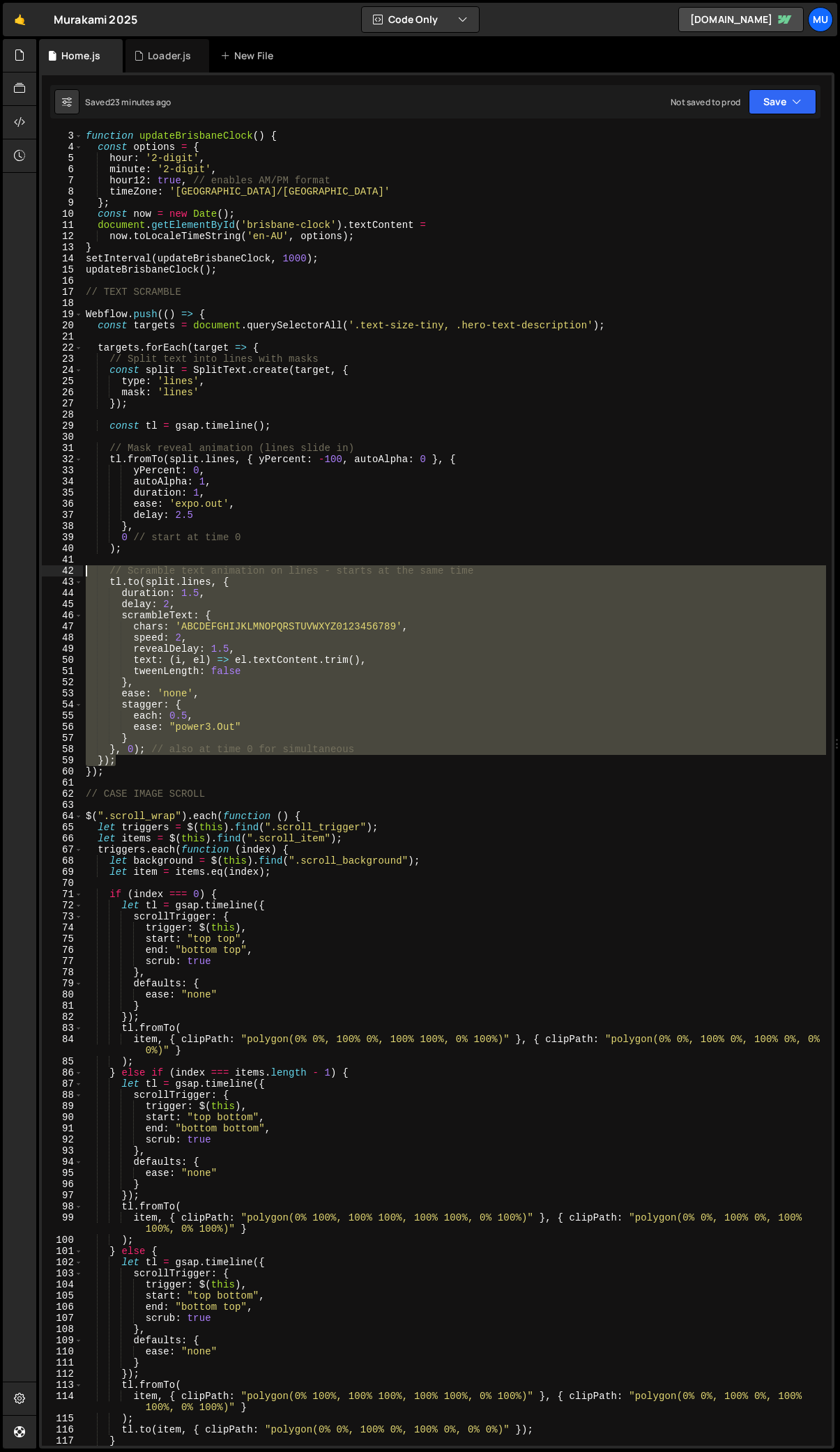
drag, startPoint x: 138, startPoint y: 759, endPoint x: 12, endPoint y: 570, distance: 227.1
click at [12, 569] on div "Hold on a sec... Are you certain you wish to leave this page? Any changes you'v…" at bounding box center [420, 726] width 840 height 1452
type textarea "// Scramble text animation on lines - starts at the same time tl.to(split.lines…"
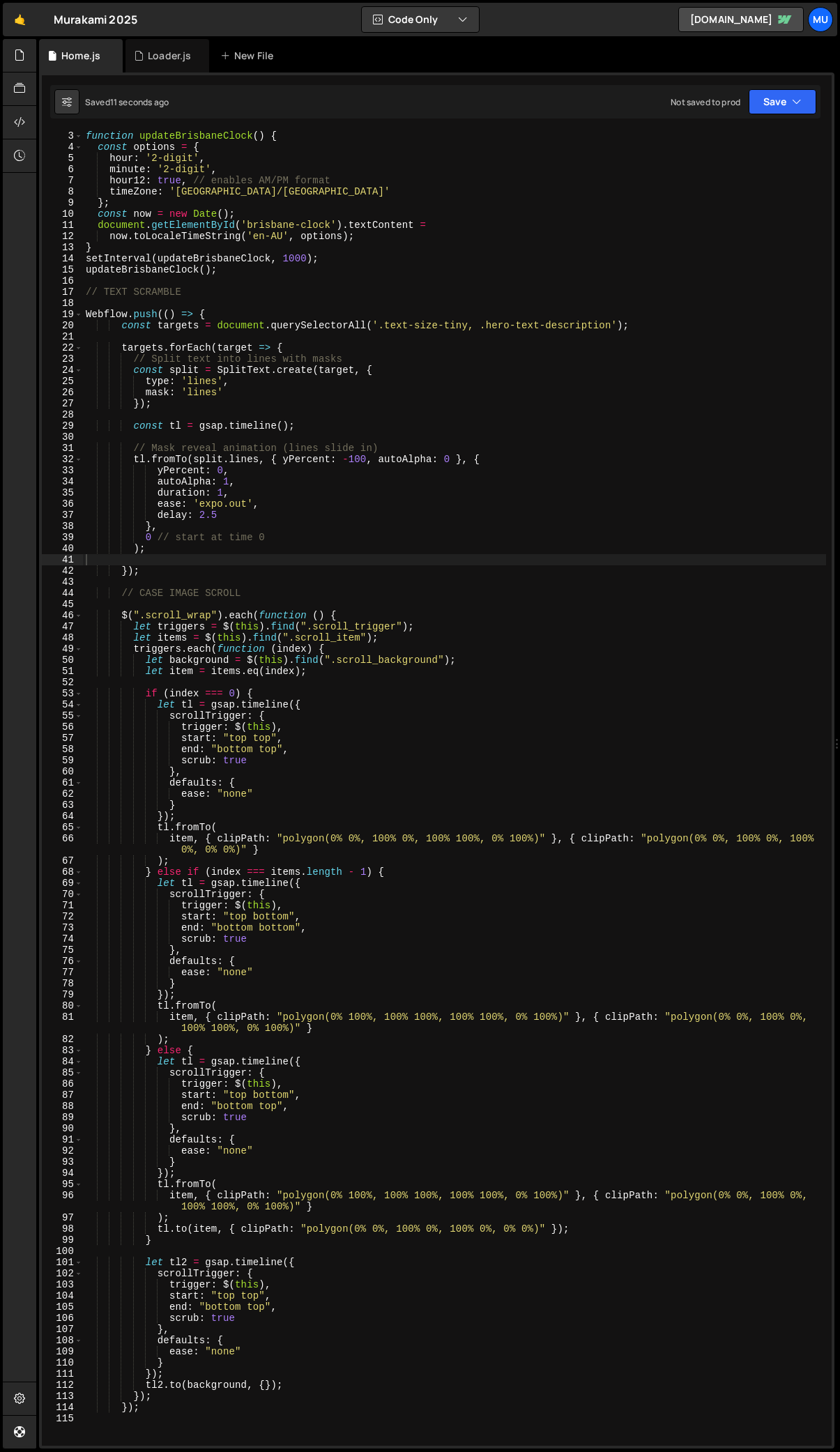
click at [150, 552] on div "function updateBrisbaneClock ( ) { const options = { hour : '2-digit' , minute …" at bounding box center [454, 799] width 743 height 1337
type textarea "});"
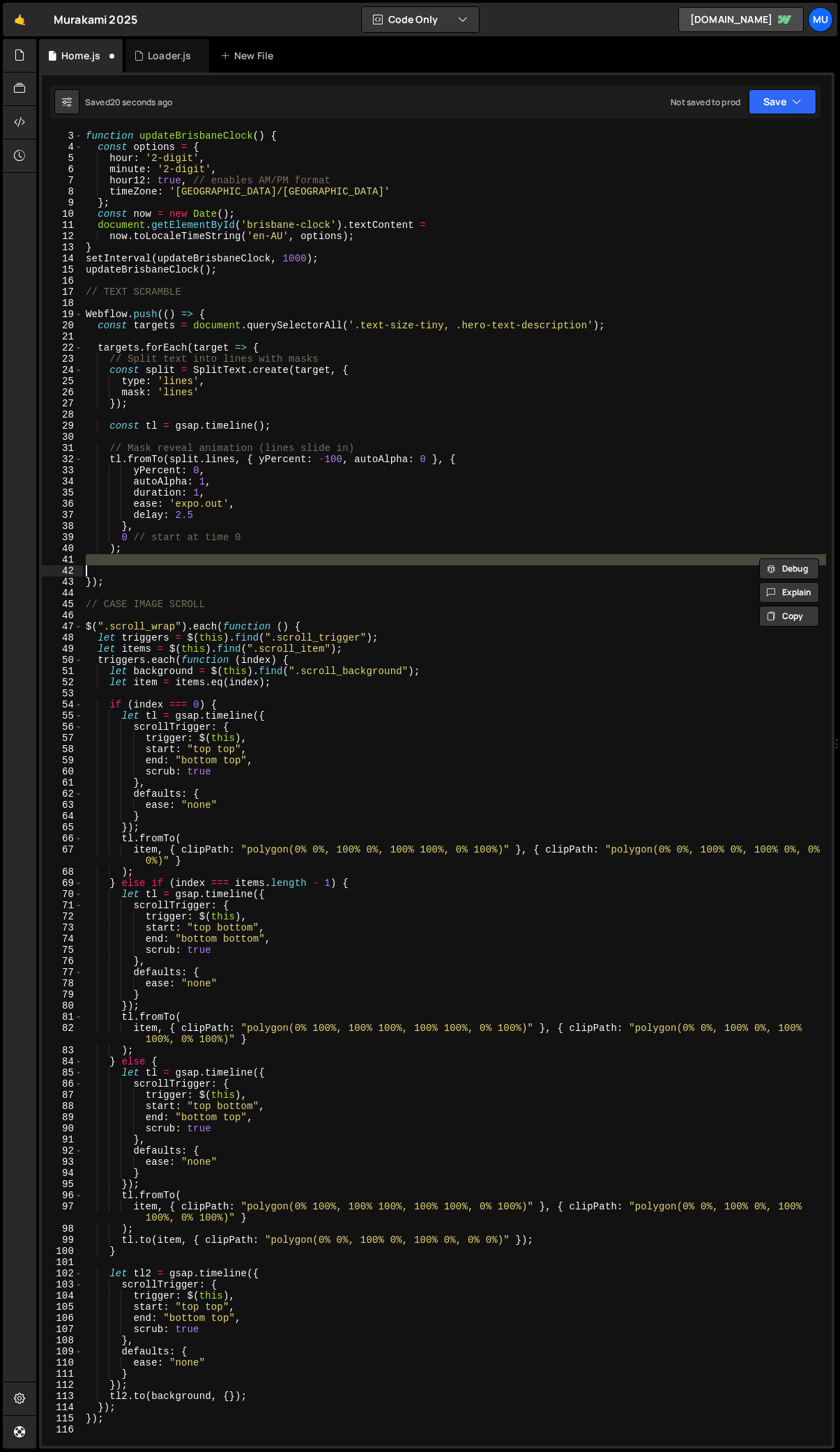
click at [87, 315] on div "function updateBrisbaneClock ( ) { const options = { hour : '2-digit' , minute …" at bounding box center [454, 799] width 743 height 1337
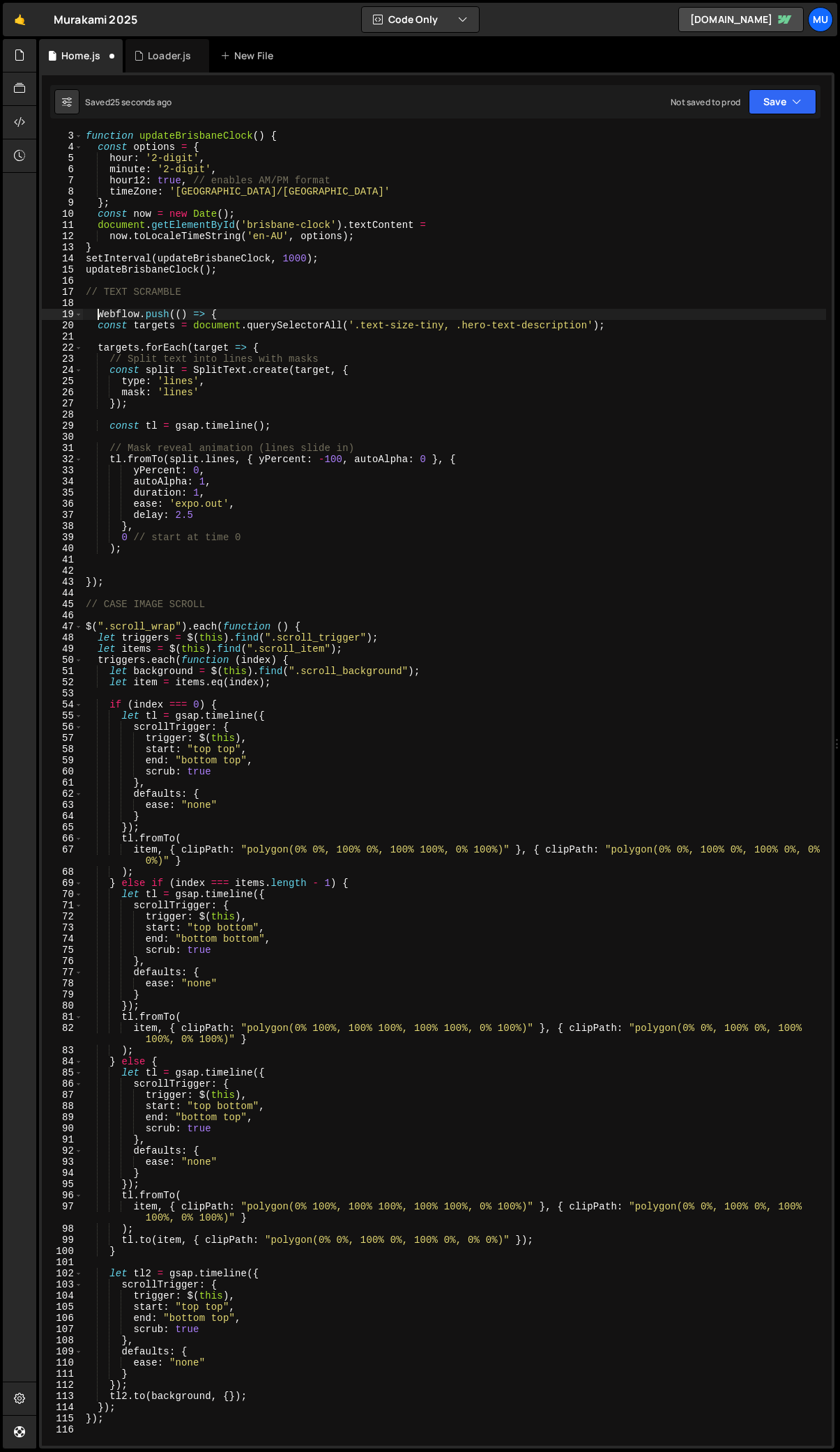
type textarea "Webflow.push(() => {"
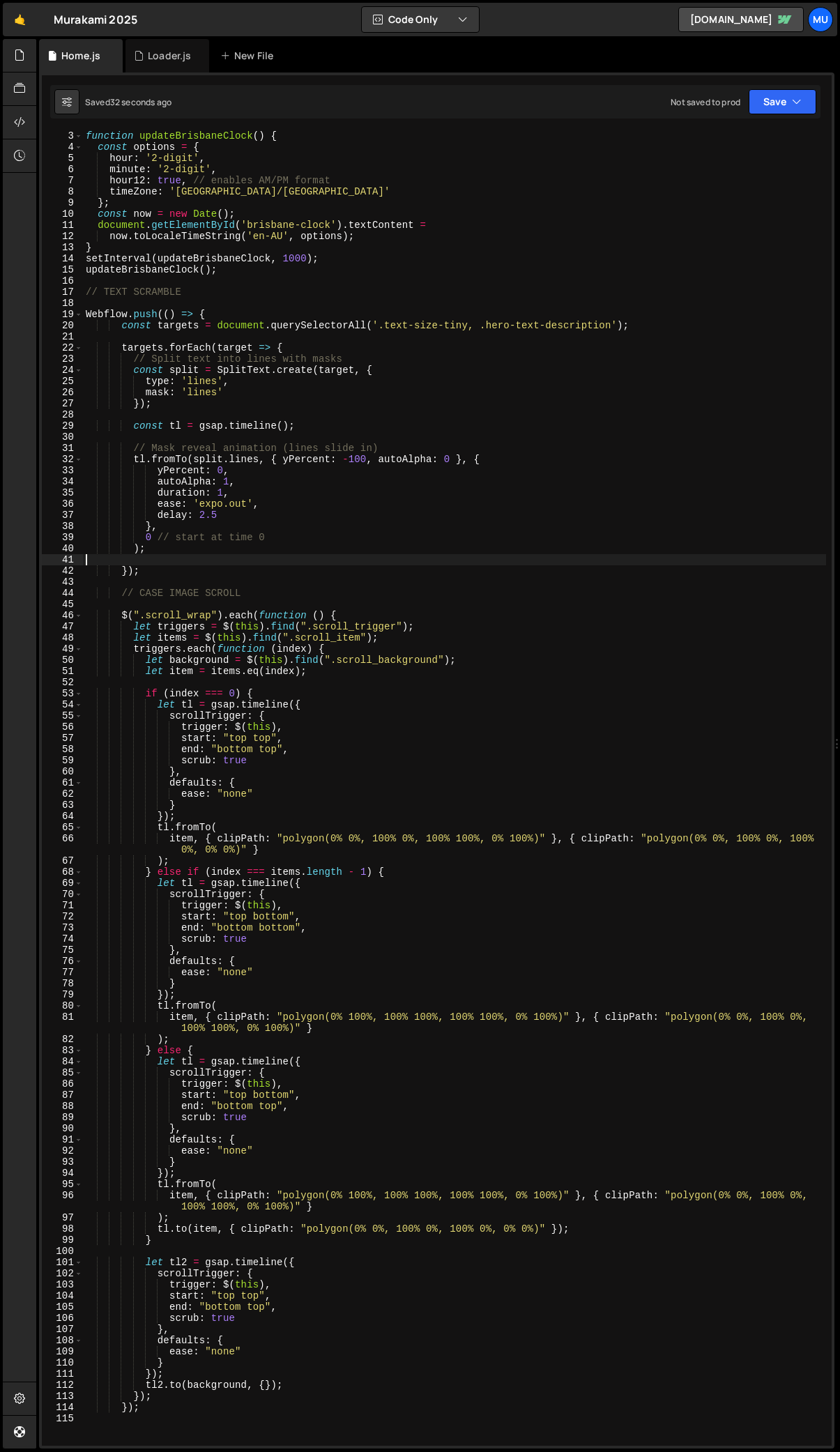
click at [239, 559] on div "function updateBrisbaneClock ( ) { const options = { hour : '2-digit' , minute …" at bounding box center [454, 799] width 743 height 1337
click at [353, 559] on div "function updateBrisbaneClock ( ) { const options = { hour : '2-digit' , minute …" at bounding box center [454, 799] width 743 height 1337
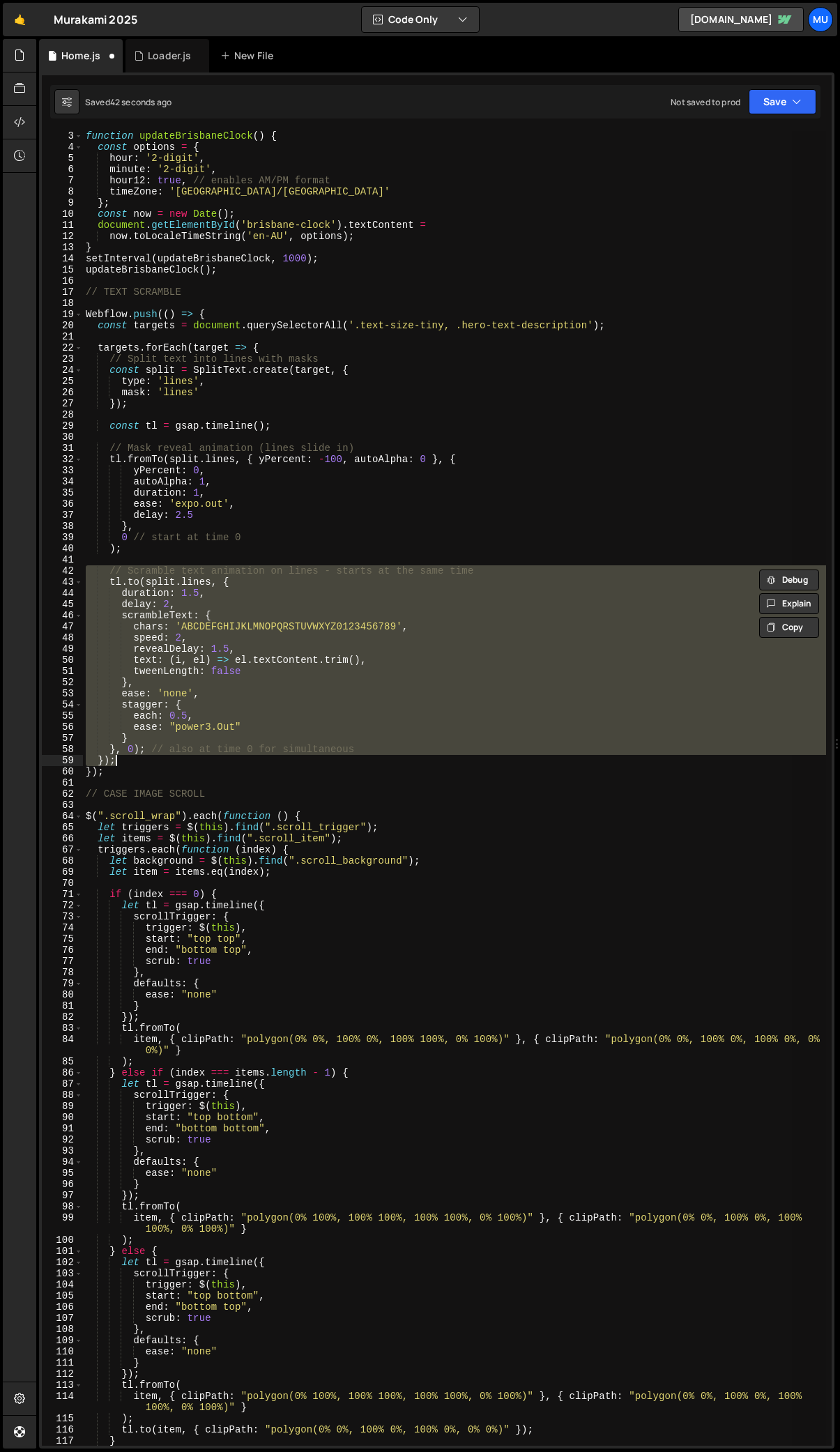
click at [255, 627] on div "function updateBrisbaneClock ( ) { const options = { hour : '2-digit' , minute …" at bounding box center [454, 789] width 743 height 1315
drag, startPoint x: 110, startPoint y: 572, endPoint x: 545, endPoint y: 744, distance: 467.8
click at [545, 744] on div "function updateBrisbaneClock ( ) { const options = { hour : '2-digit' , minute …" at bounding box center [454, 799] width 743 height 1337
type textarea "} }, 0); // also at time 0 for simultaneous"
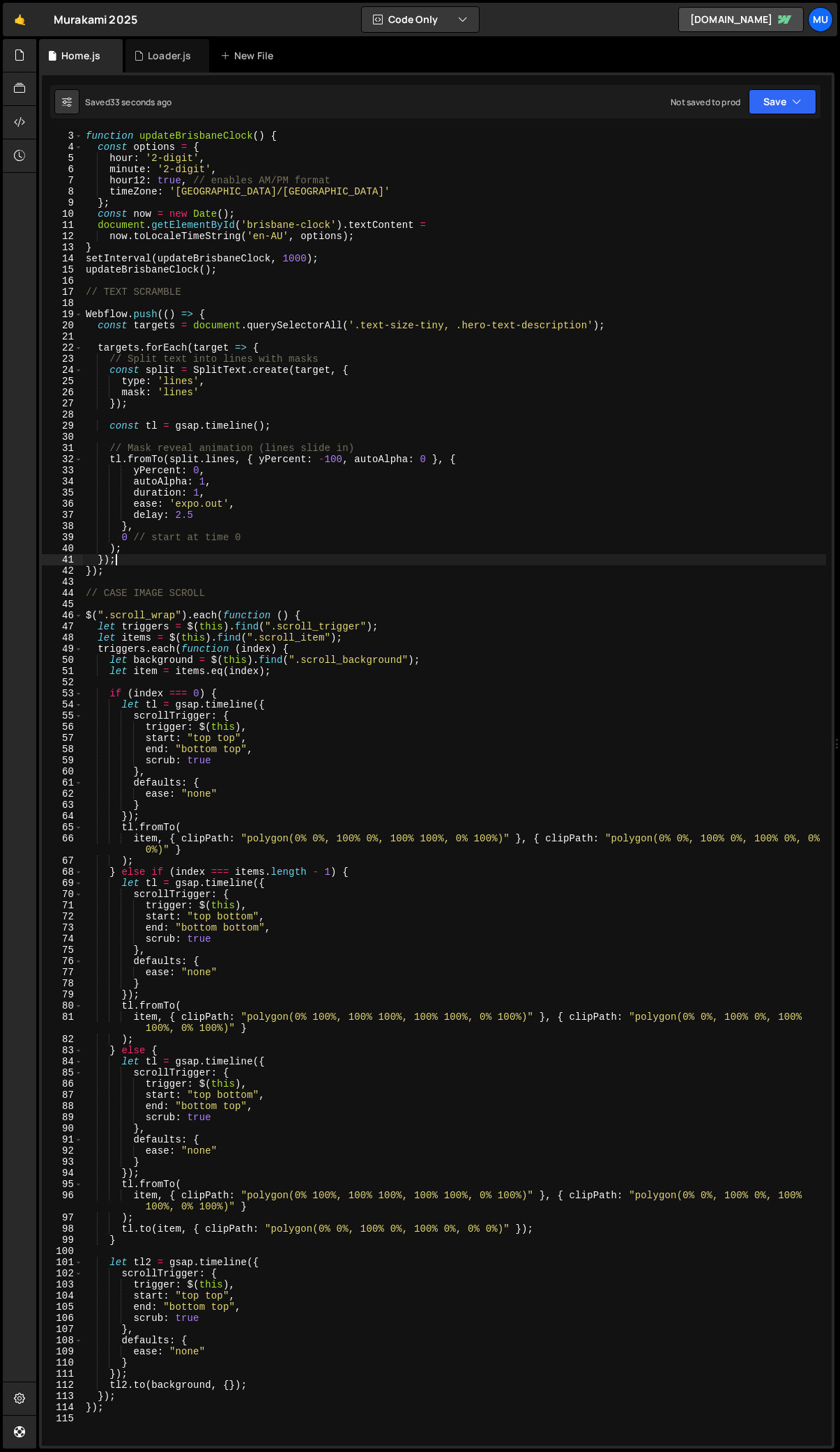
click at [137, 558] on div "function updateBrisbaneClock ( ) { const options = { hour : '2-digit' , minute …" at bounding box center [454, 799] width 743 height 1337
type textarea "});"
click at [22, 61] on icon at bounding box center [20, 55] width 11 height 15
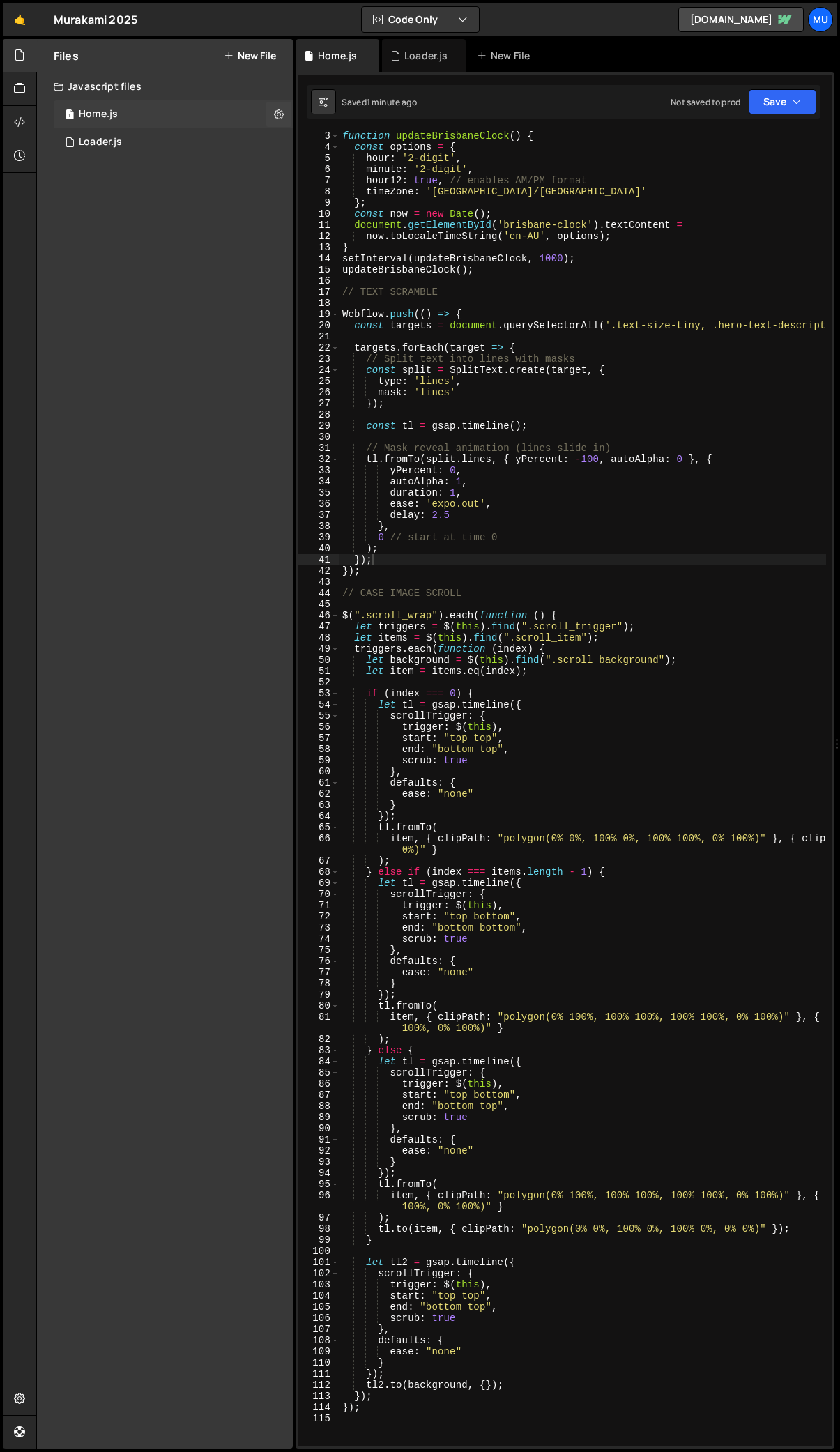
click at [154, 115] on div "1 Home.js 0" at bounding box center [173, 114] width 239 height 28
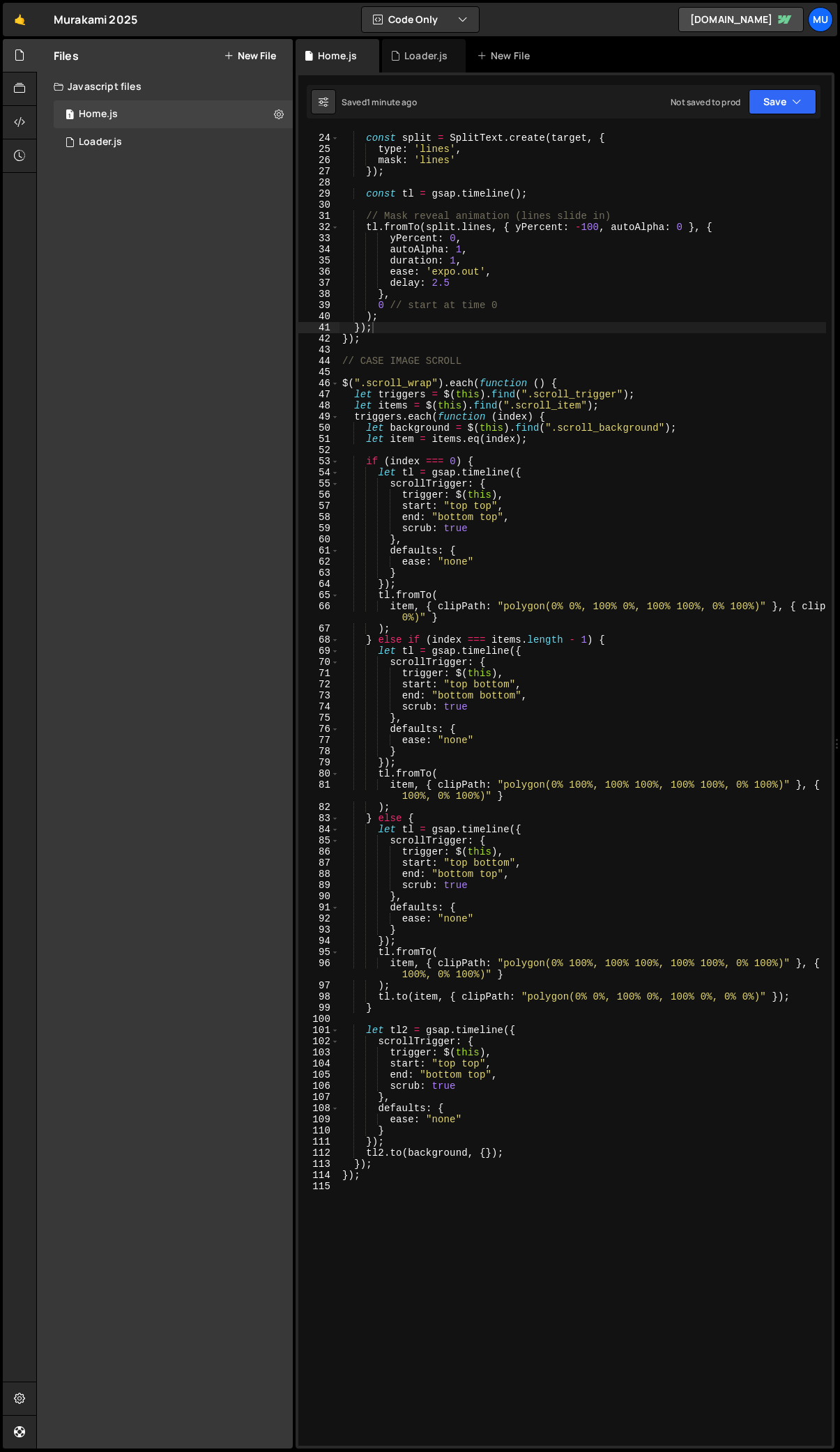
scroll to position [298, 0]
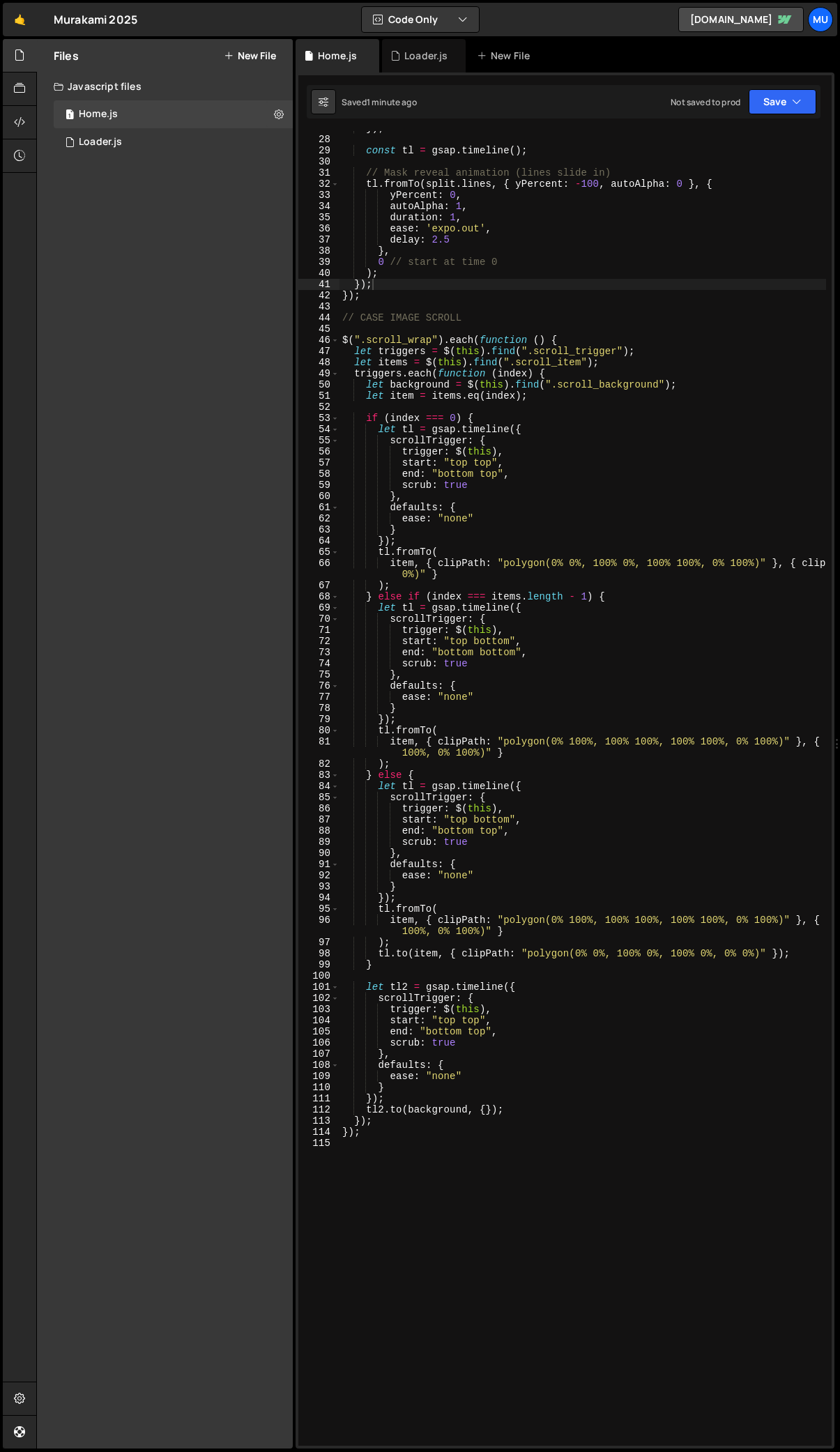
click at [384, 1159] on div "}) ; const tl = gsap . timeline ( ) ; // Mask reveal animation (lines slide in)…" at bounding box center [711, 791] width 743 height 1337
paste textarea "});"
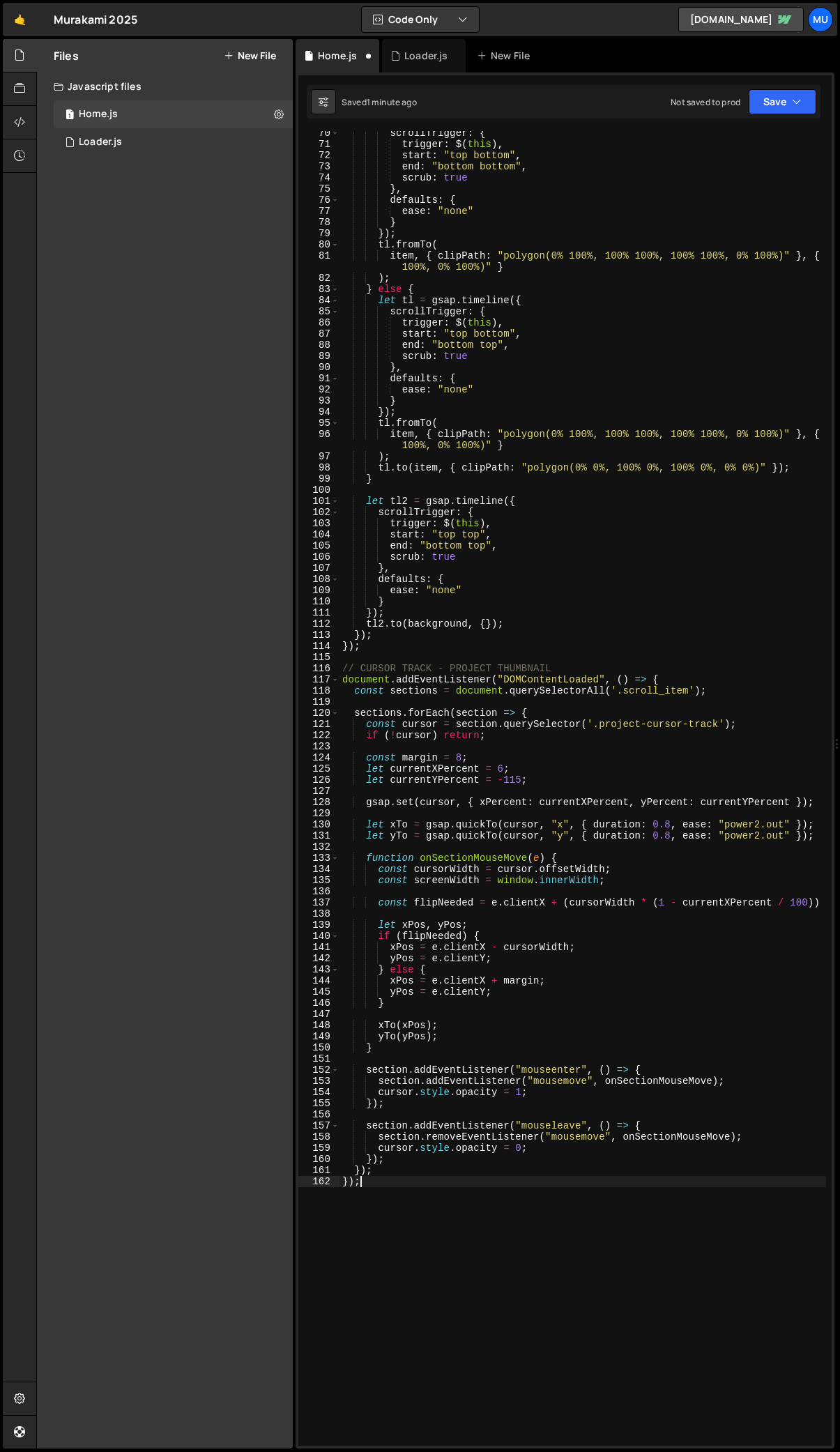
scroll to position [612, 0]
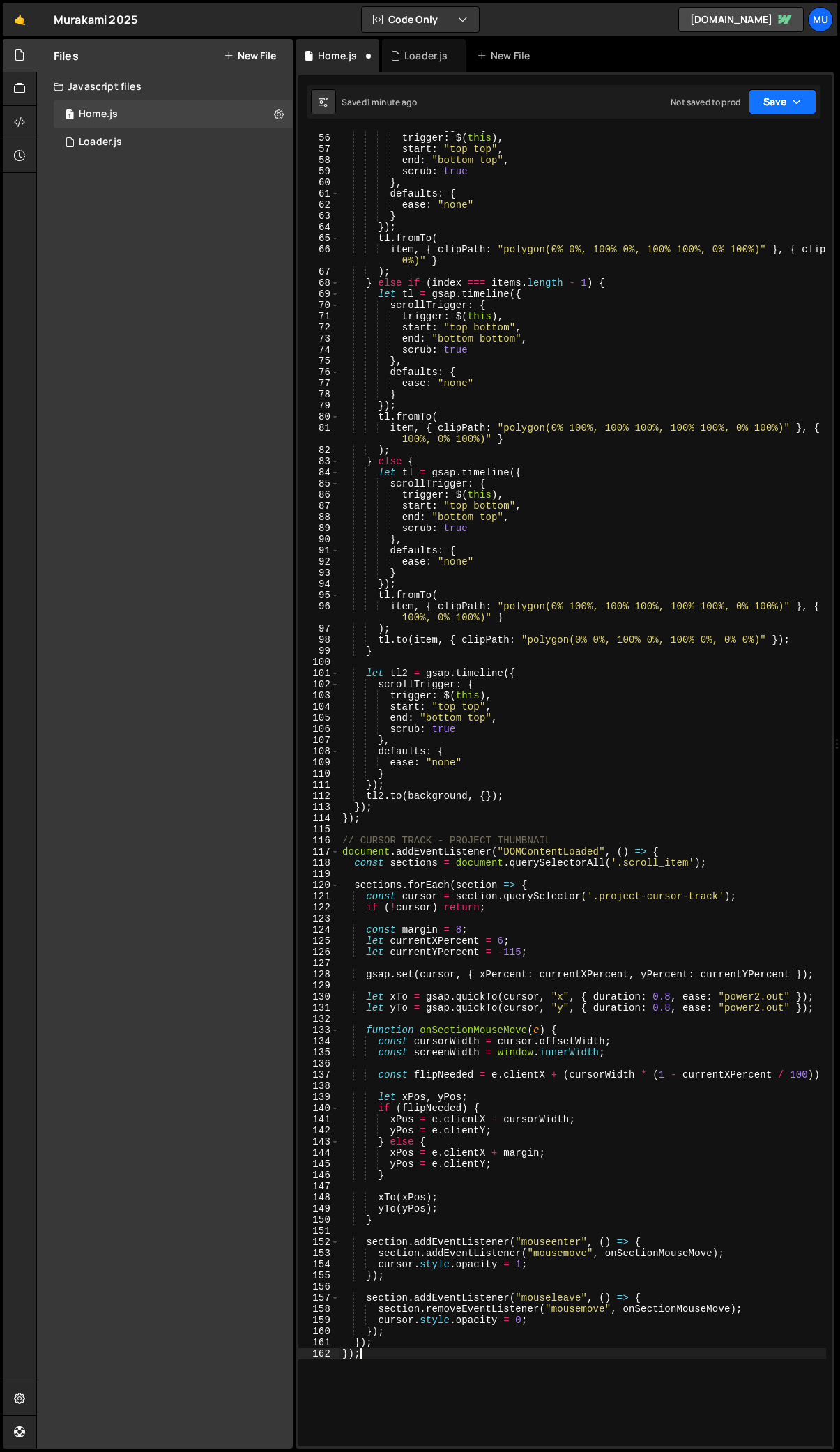
click at [766, 98] on button "Save" at bounding box center [782, 102] width 67 height 25
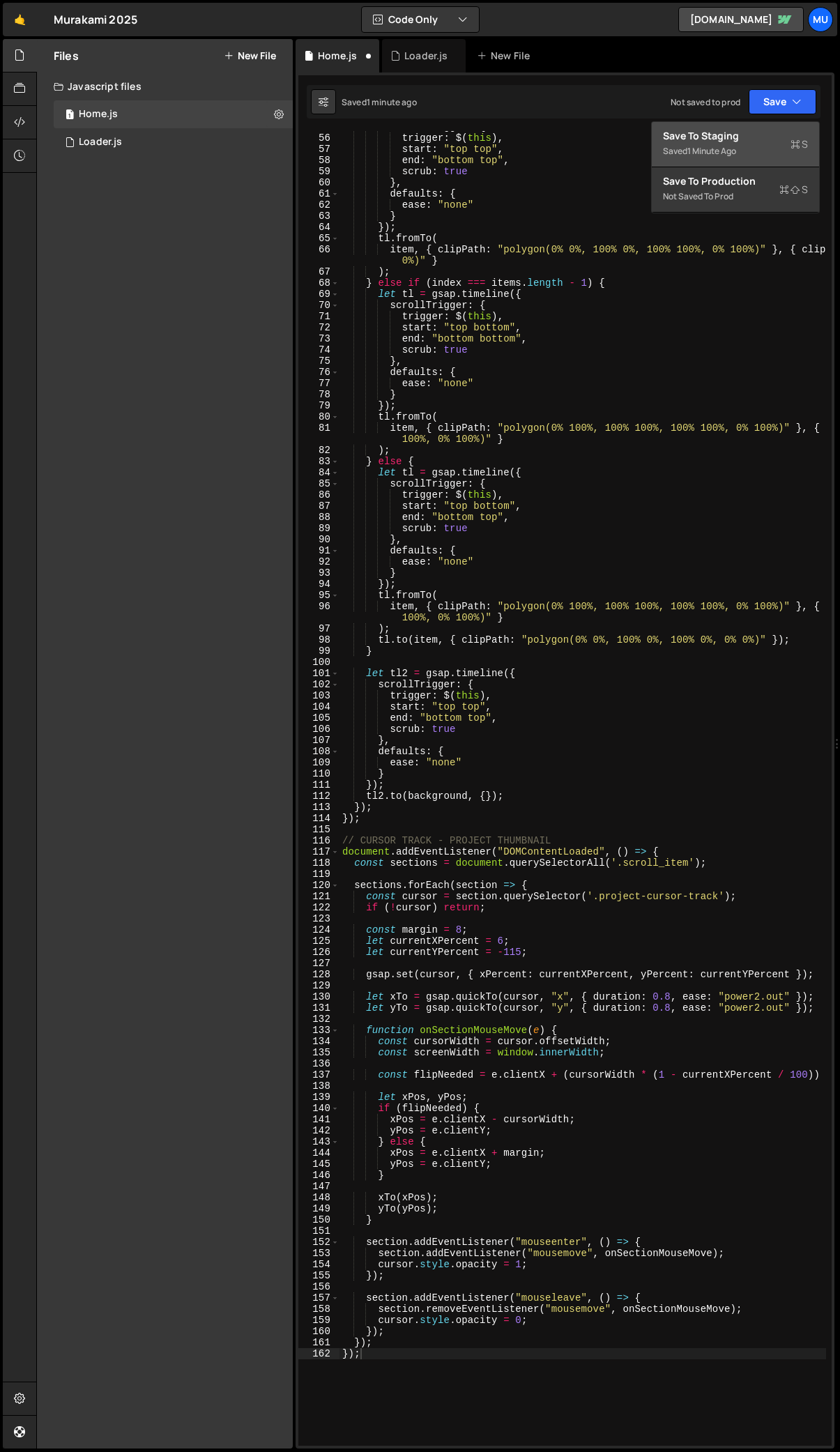
click at [734, 143] on div "Saved 1 minute ago" at bounding box center [735, 152] width 145 height 17
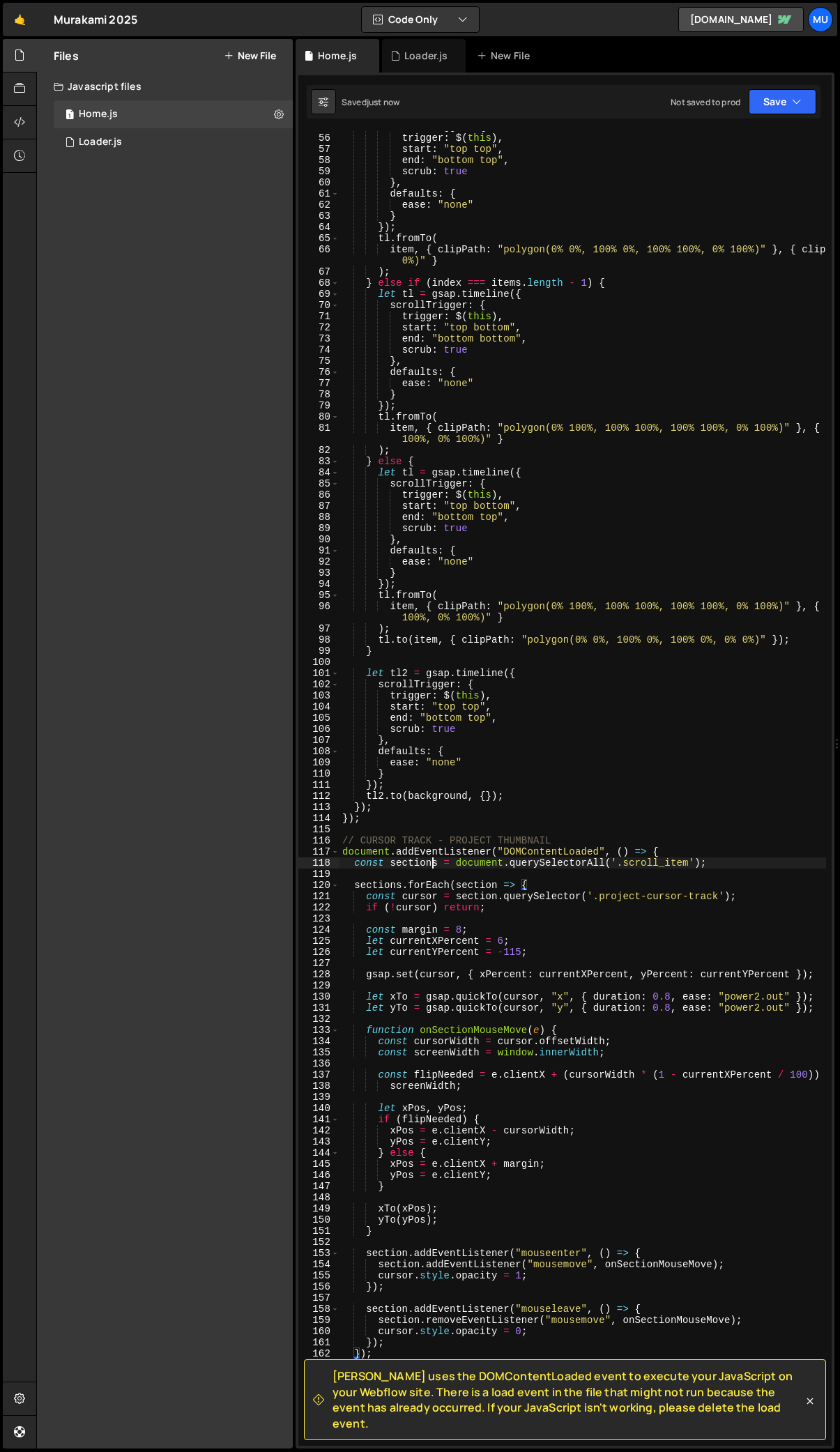
click at [432, 866] on div "scrollTrigger : { trigger : $ ( this ) , start : "top top" , end : "bottom top"…" at bounding box center [711, 790] width 743 height 1337
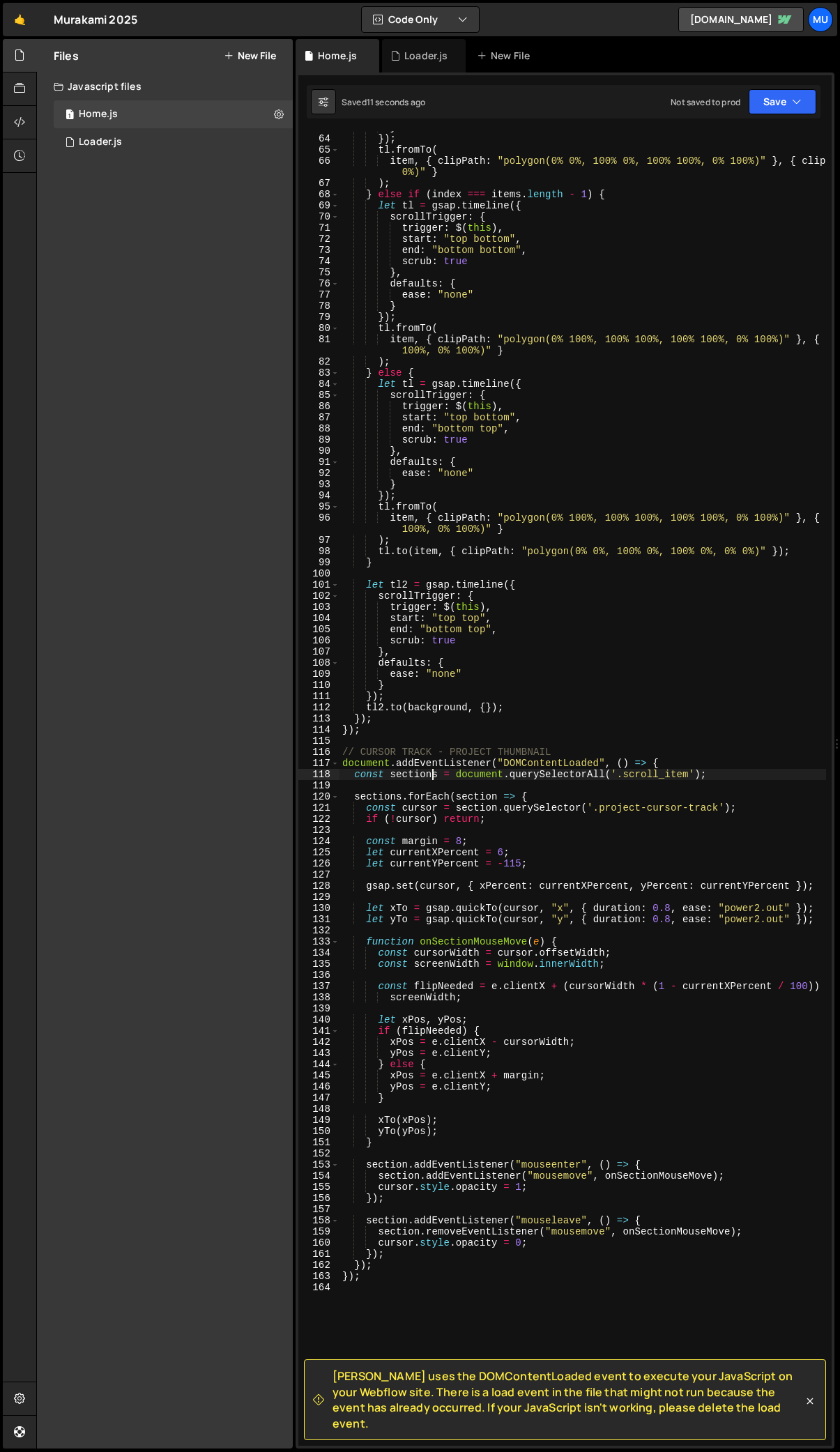
scroll to position [700, 0]
drag, startPoint x: 684, startPoint y: 761, endPoint x: 276, endPoint y: 764, distance: 408.0
click at [276, 764] on div "Files New File Javascript files 1 Home.js 0 1 Loader.js 0 CSS files Copy share …" at bounding box center [438, 745] width 804 height 1411
type textarea "document.addEventListener("DOMContentLoaded", () => {"
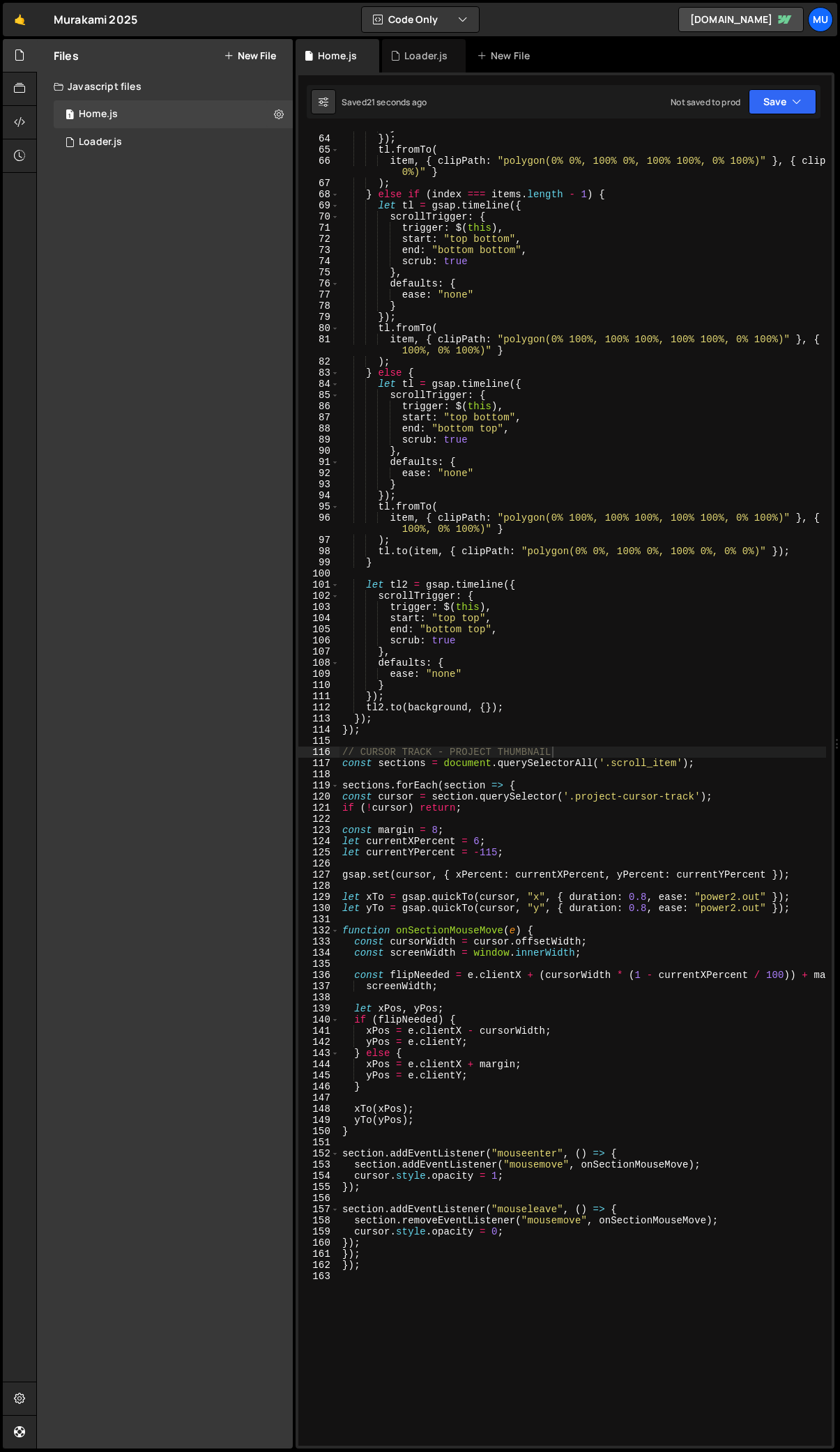
click at [595, 729] on div "} }) ; tl . fromTo ( item , { clipPath : "polygon(0% 0%, 100% 0%, 100% 100%, 0%…" at bounding box center [711, 790] width 743 height 1337
type textarea "});"
click at [587, 741] on div "} }) ; tl . fromTo ( item , { clipPath : "polygon(0% 0%, 100% 0%, 100% 100%, 0%…" at bounding box center [711, 790] width 743 height 1337
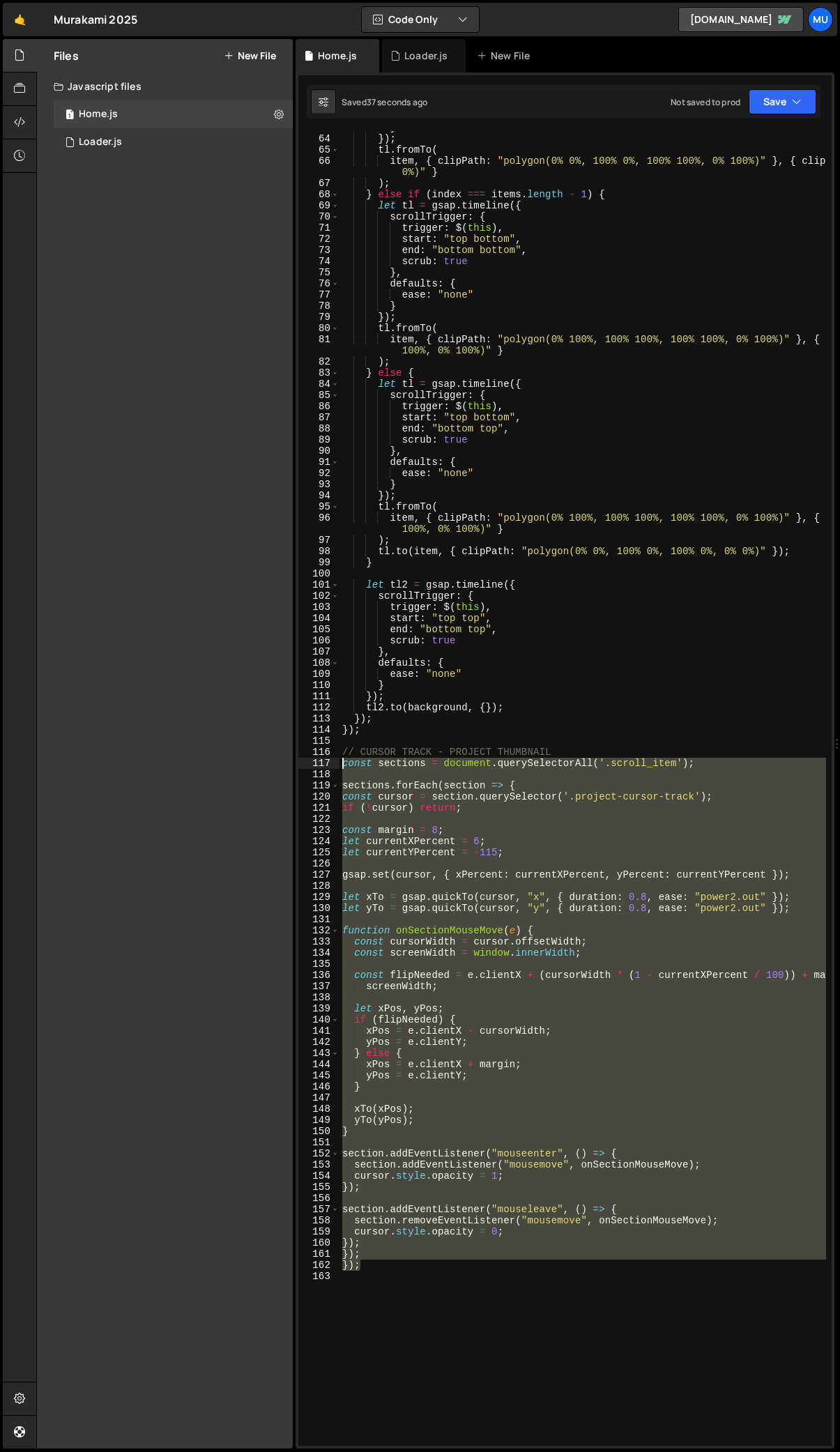
drag, startPoint x: 374, startPoint y: 1265, endPoint x: 335, endPoint y: 762, distance: 504.5
click at [335, 762] on div "63 64 65 66 67 68 69 70 71 72 73 74 75 76 77 78 79 80 81 82 83 84 85 86 87 88 8…" at bounding box center [565, 789] width 533 height 1315
type textarea "const sections = document.querySelectorAll('.scroll_item');"
click at [392, 820] on div "} }) ; tl . fromTo ( item , { clipPath : "polygon(0% 0%, 100% 0%, 100% 100%, 0%…" at bounding box center [582, 789] width 486 height 1315
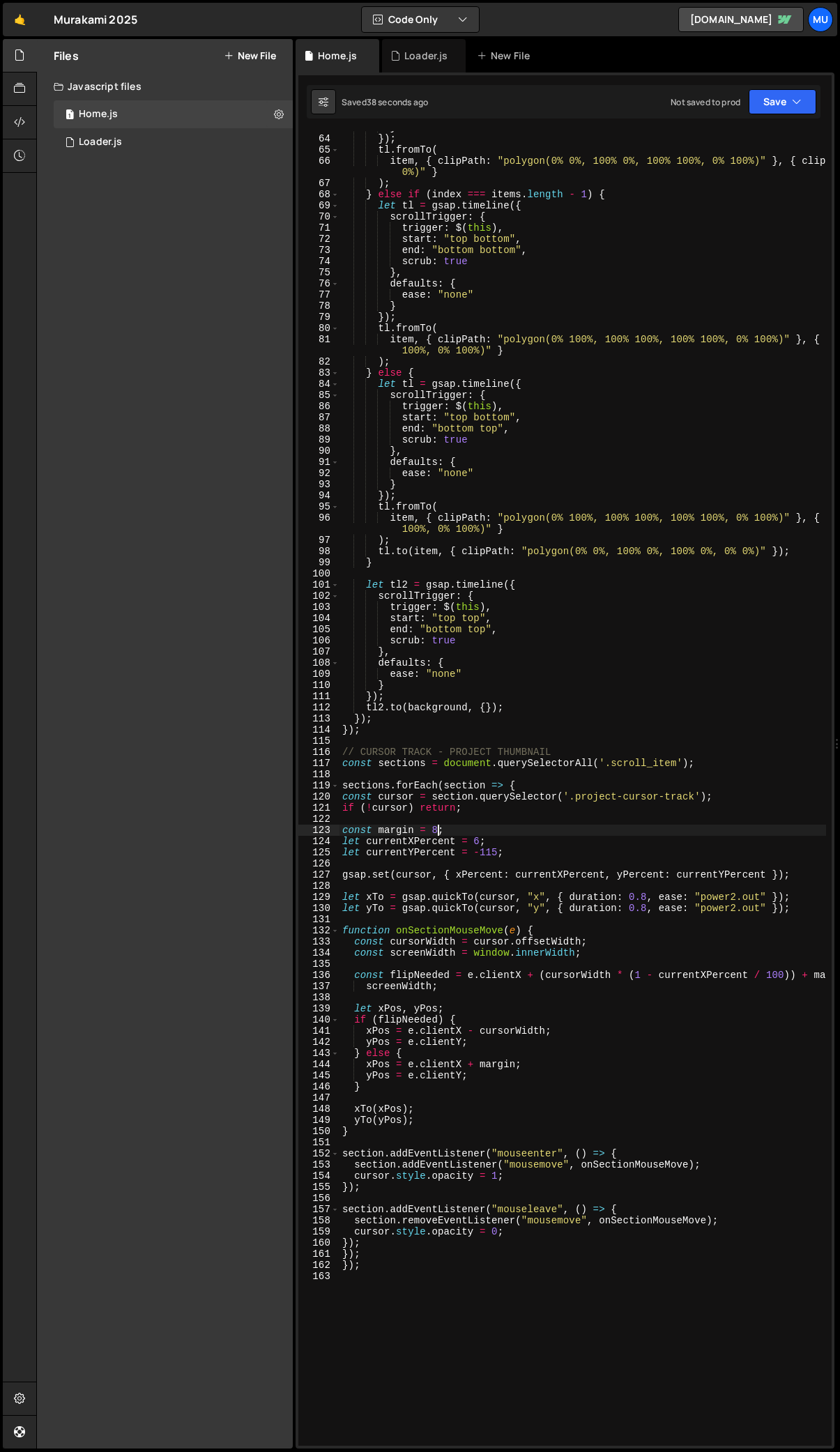
click at [437, 830] on div "} }) ; tl . fromTo ( item , { clipPath : "polygon(0% 0%, 100% 0%, 100% 100%, 0%…" at bounding box center [711, 790] width 743 height 1337
type textarea "const margin = 8;"
click at [372, 1334] on div "} }) ; tl . fromTo ( item , { clipPath : "polygon(0% 0%, 100% 0%, 100% 100%, 0%…" at bounding box center [711, 790] width 743 height 1337
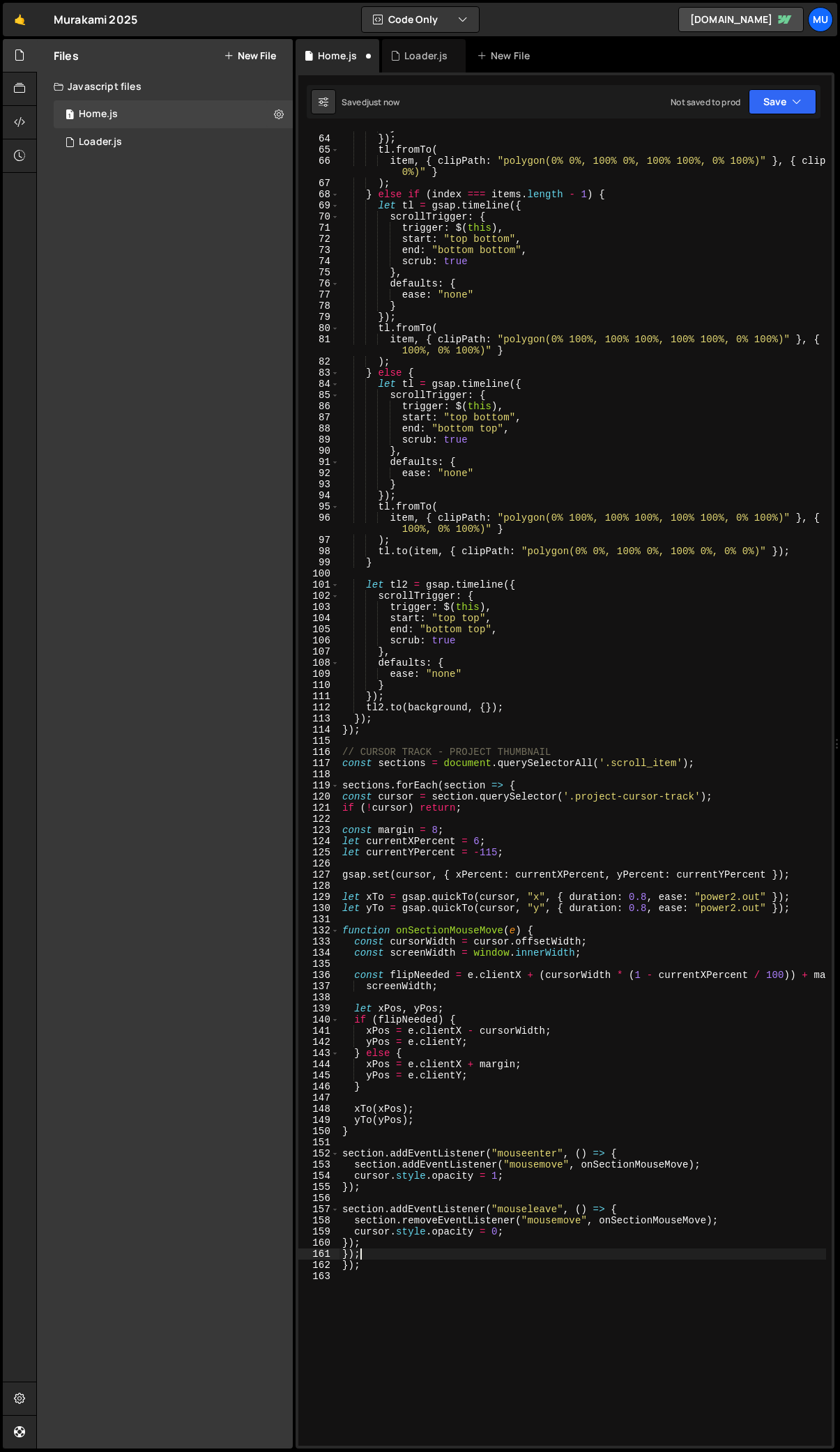
click at [378, 1249] on div "} }) ; tl . fromTo ( item , { clipPath : "polygon(0% 0%, 100% 0%, 100% 100%, 0%…" at bounding box center [711, 790] width 743 height 1337
type textarea "});"
click at [378, 1147] on div "} }) ; tl . fromTo ( item , { clipPath : "polygon(0% 0%, 100% 0%, 100% 100%, 0%…" at bounding box center [711, 790] width 743 height 1337
click at [417, 1281] on div "} }) ; tl . fromTo ( item , { clipPath : "polygon(0% 0%, 100% 0%, 100% 100%, 0%…" at bounding box center [711, 790] width 743 height 1337
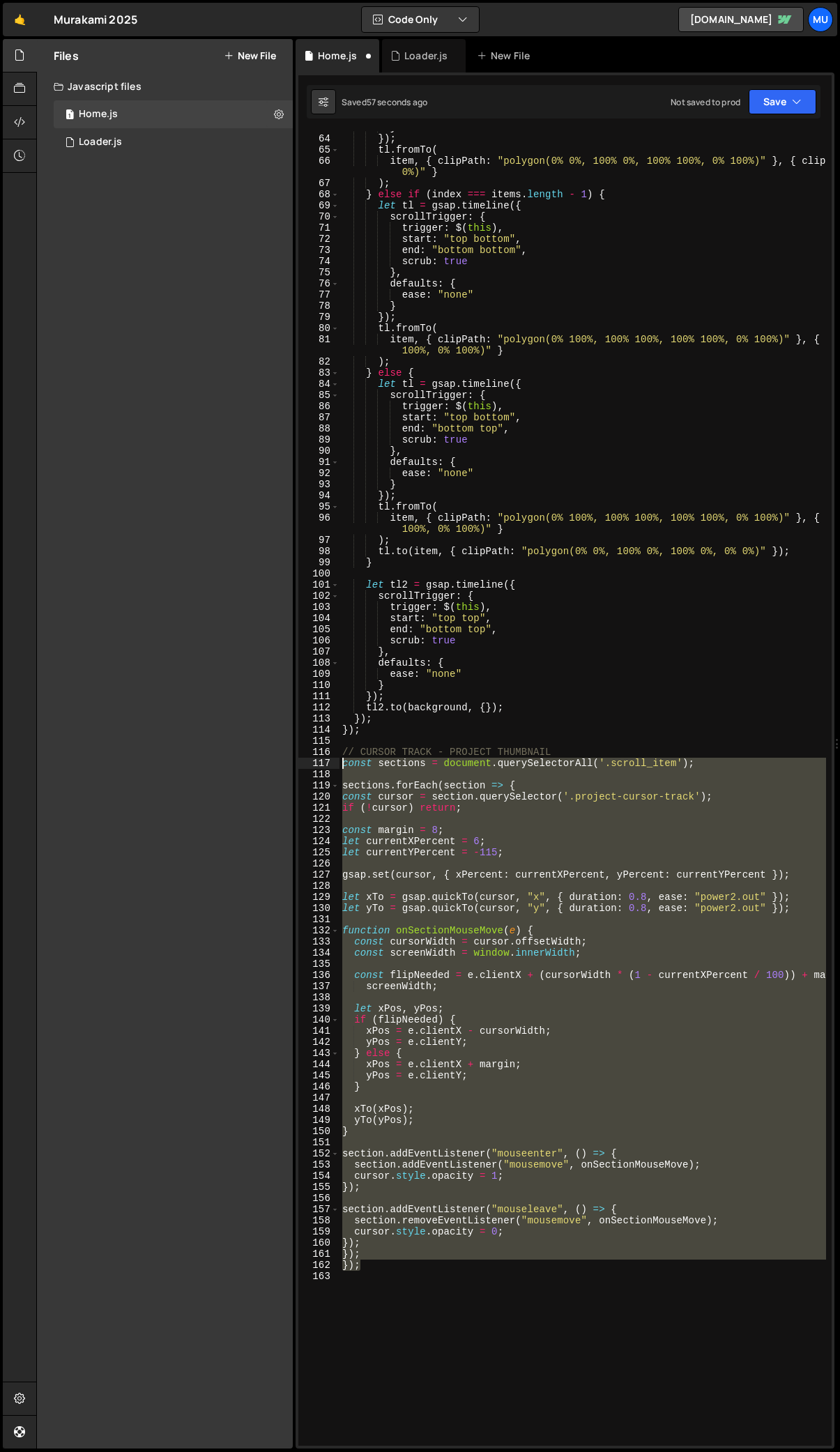
drag, startPoint x: 381, startPoint y: 1269, endPoint x: 324, endPoint y: 767, distance: 505.2
click at [324, 767] on div "63 64 65 66 67 68 69 70 71 72 73 74 75 76 77 78 79 80 81 82 83 84 85 86 87 88 8…" at bounding box center [565, 789] width 533 height 1315
paste textarea "</script>"
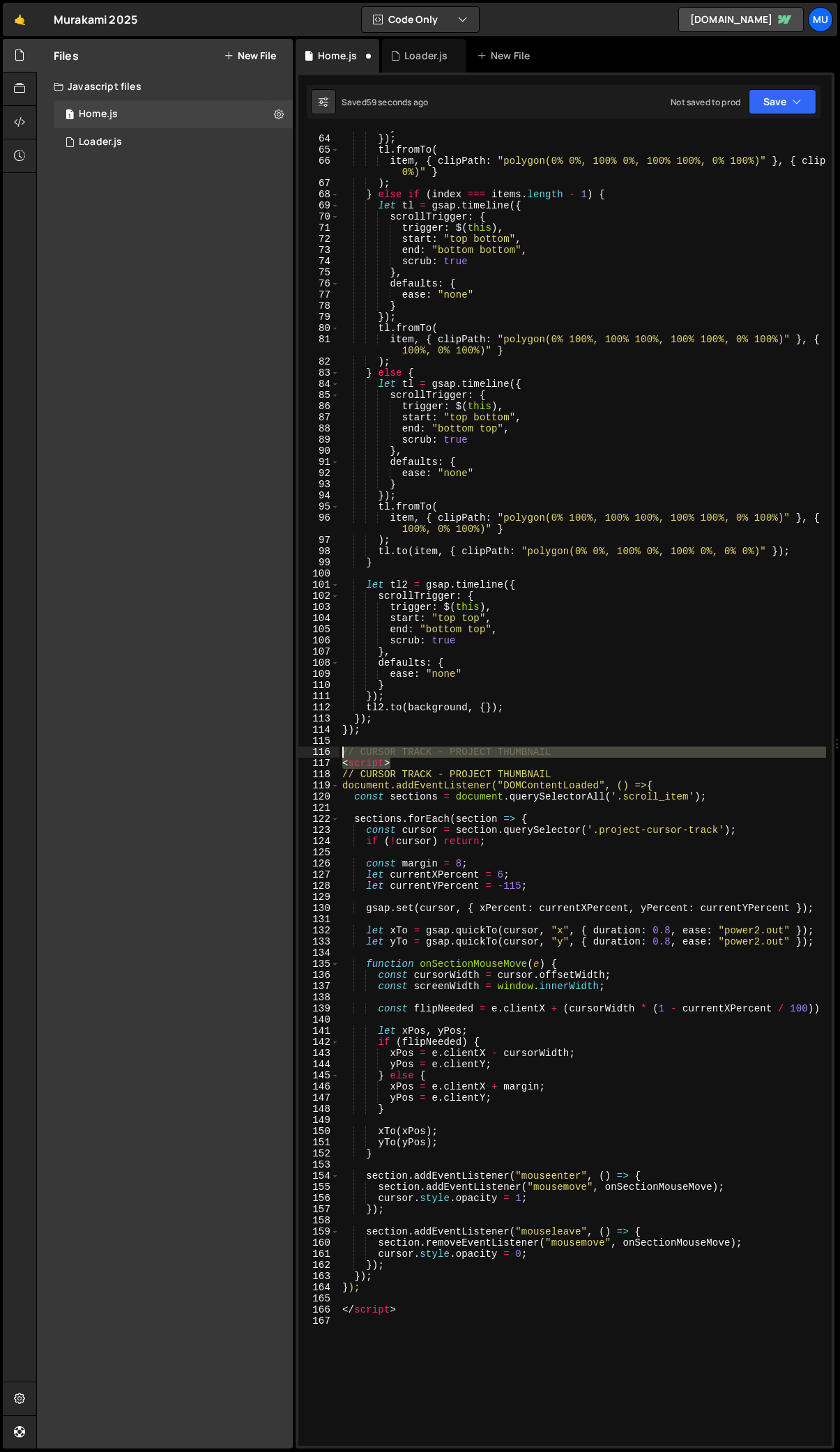
drag, startPoint x: 405, startPoint y: 767, endPoint x: 305, endPoint y: 757, distance: 100.5
click at [305, 757] on div "</script> 63 64 65 66 67 68 69 70 71 72 73 74 75 76 77 78 79 80 81 82 83 84 85 …" at bounding box center [565, 789] width 533 height 1315
click at [389, 761] on div "} }) ; tl . fromTo ( item , { clipPath : "polygon(0% 0%, 100% 0%, 100% 100%, 0%…" at bounding box center [582, 789] width 486 height 1315
type textarea "<script>"
drag, startPoint x: 385, startPoint y: 763, endPoint x: 323, endPoint y: 761, distance: 62.0
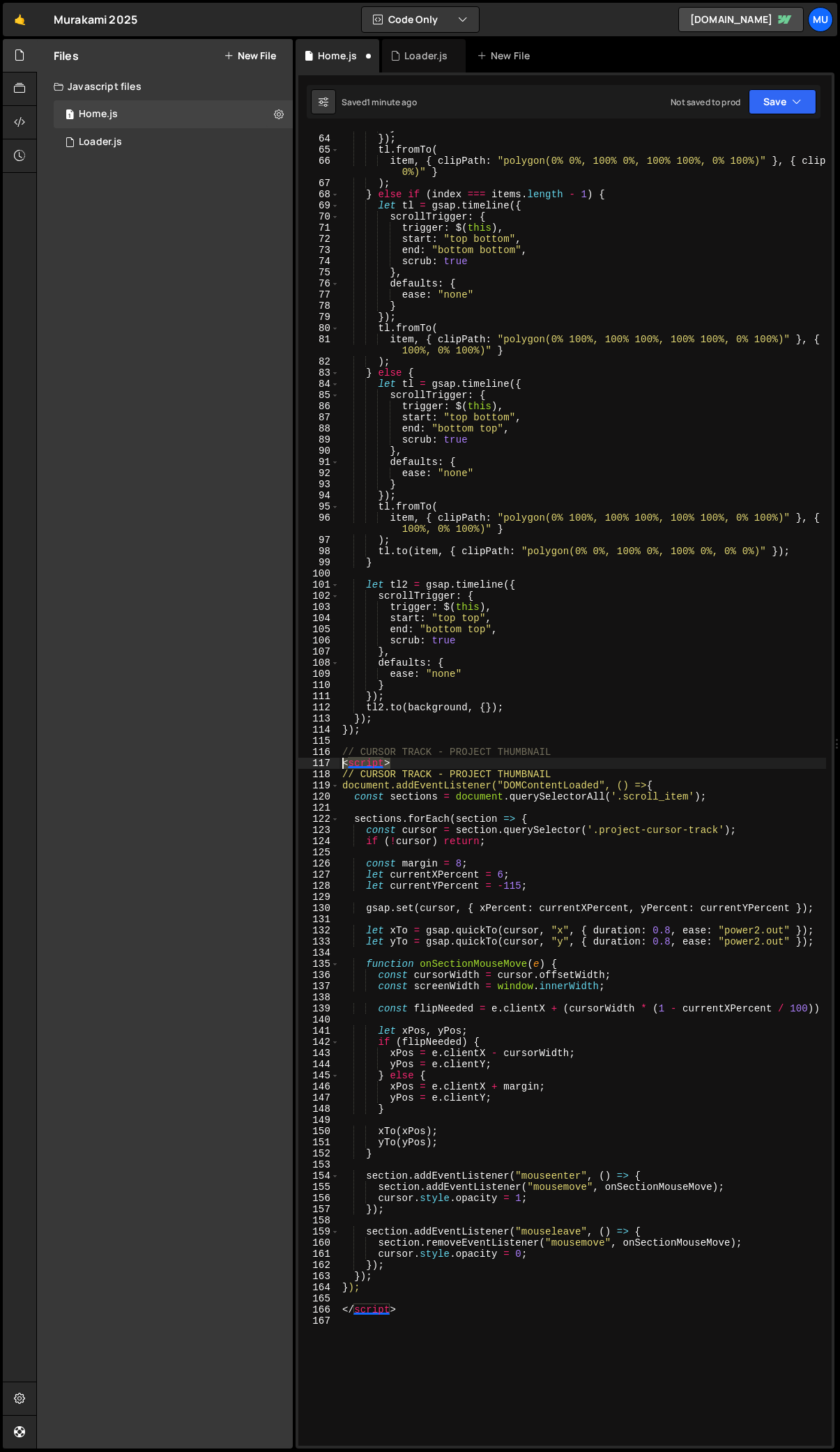
click at [323, 761] on div "<script> 63 64 65 66 67 68 69 70 71 72 73 74 75 76 77 78 79 80 81 82 83 84 85 8…" at bounding box center [565, 789] width 533 height 1315
drag, startPoint x: 399, startPoint y: 1308, endPoint x: 274, endPoint y: 1313, distance: 125.1
click at [274, 1313] on div "Files New File Javascript files 1 Home.js 0 1 Loader.js 0 CSS files Copy share …" at bounding box center [438, 745] width 804 height 1411
type textarea "</script>"
type textarea "});"
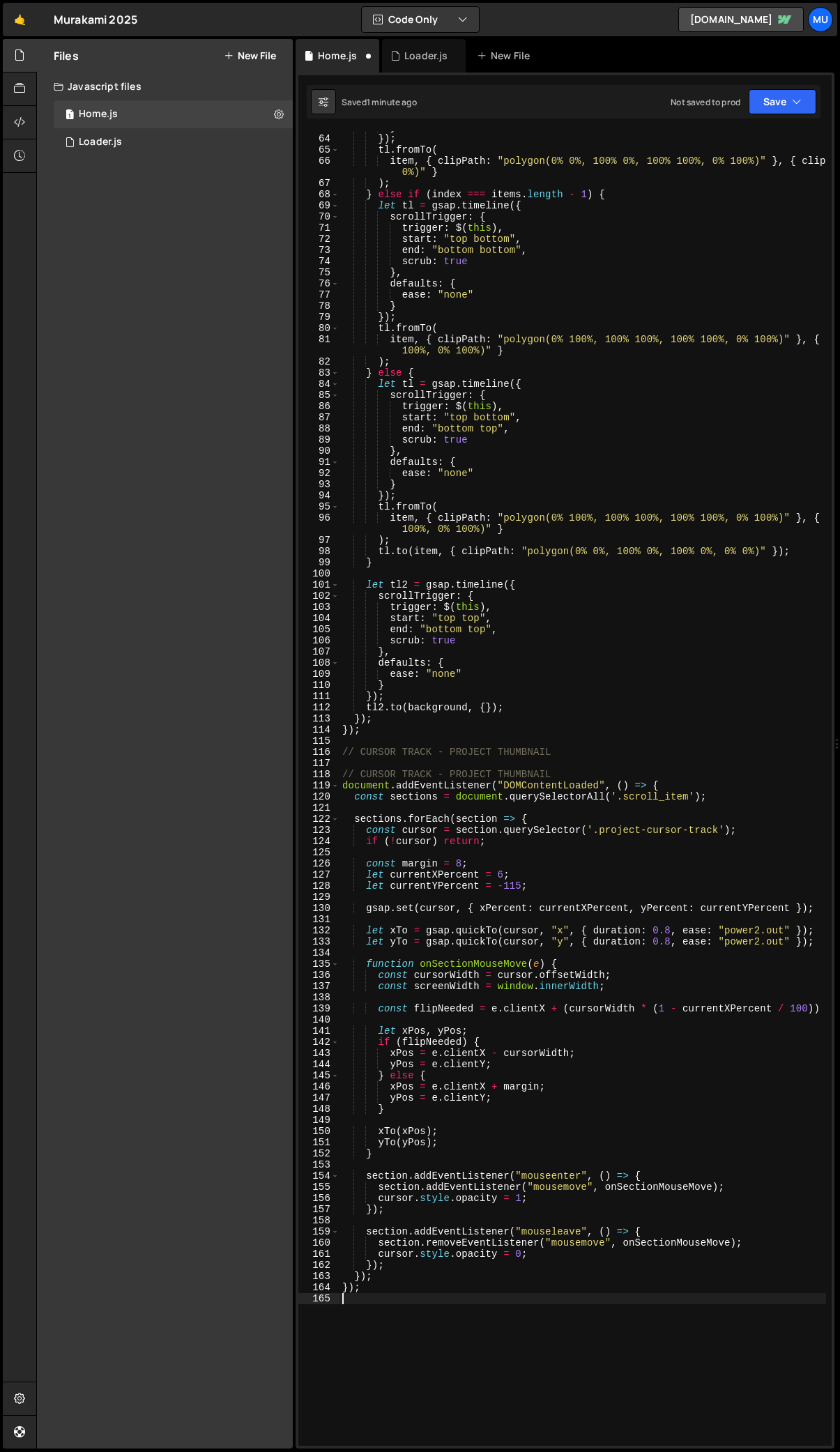
click at [407, 1309] on div "} }) ; tl . fromTo ( item , { clipPath : "polygon(0% 0%, 100% 0%, 100% 100%, 0%…" at bounding box center [711, 790] width 743 height 1337
click at [528, 1300] on div "} }) ; tl . fromTo ( item , { clipPath : "polygon(0% 0%, 100% 0%, 100% 100%, 0%…" at bounding box center [711, 790] width 743 height 1337
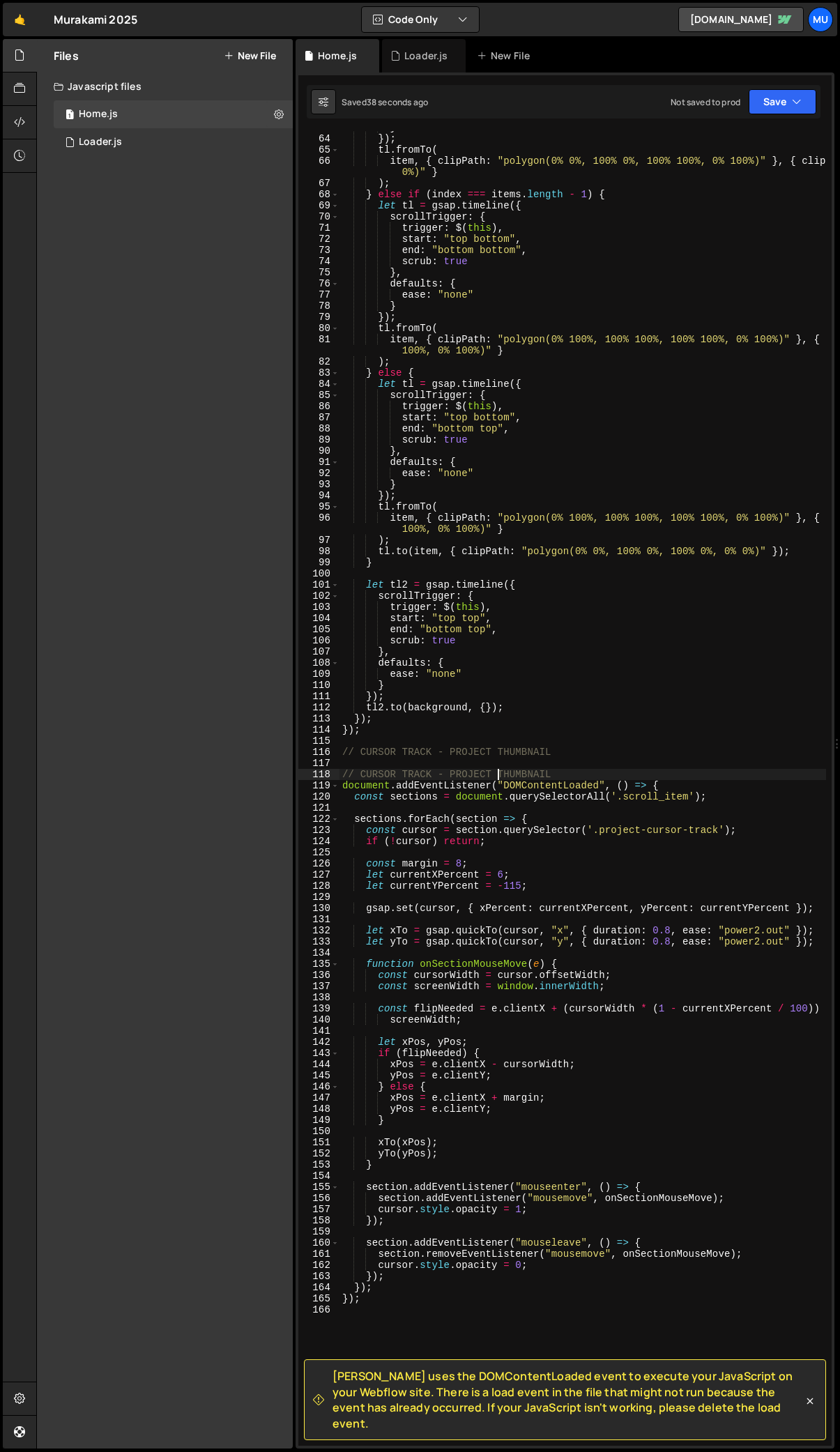
click at [498, 780] on div "} }) ; tl . fromTo ( item , { clipPath : "polygon(0% 0%, 100% 0%, 100% 100%, 0%…" at bounding box center [711, 790] width 743 height 1337
drag, startPoint x: 666, startPoint y: 787, endPoint x: 298, endPoint y: 785, distance: 368.0
click at [298, 785] on div "// CURSOR TRACK - PROJECT THUMBNAIL 63 64 65 66 67 68 69 70 71 72 73 74 75 76 7…" at bounding box center [565, 789] width 533 height 1315
paste textarea "Webflow.push("
type textarea "Webflow.push(() => {"
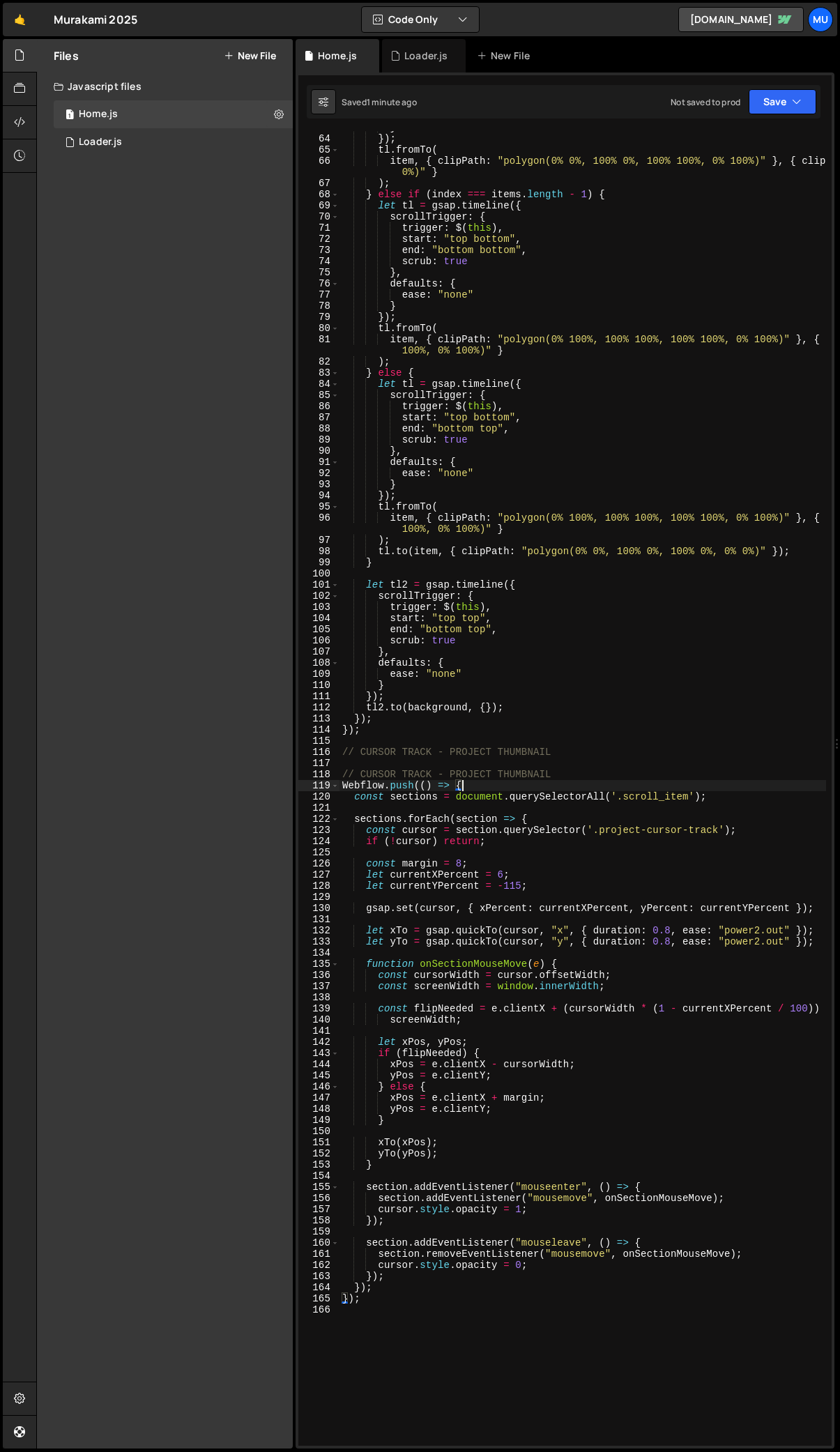
click at [201, 200] on div "Files New File Javascript files 1 Home.js 0 1 Loader.js 0 CSS files Copy share …" at bounding box center [165, 744] width 256 height 1410
click at [242, 141] on div "1 Loader.js 0" at bounding box center [173, 142] width 239 height 28
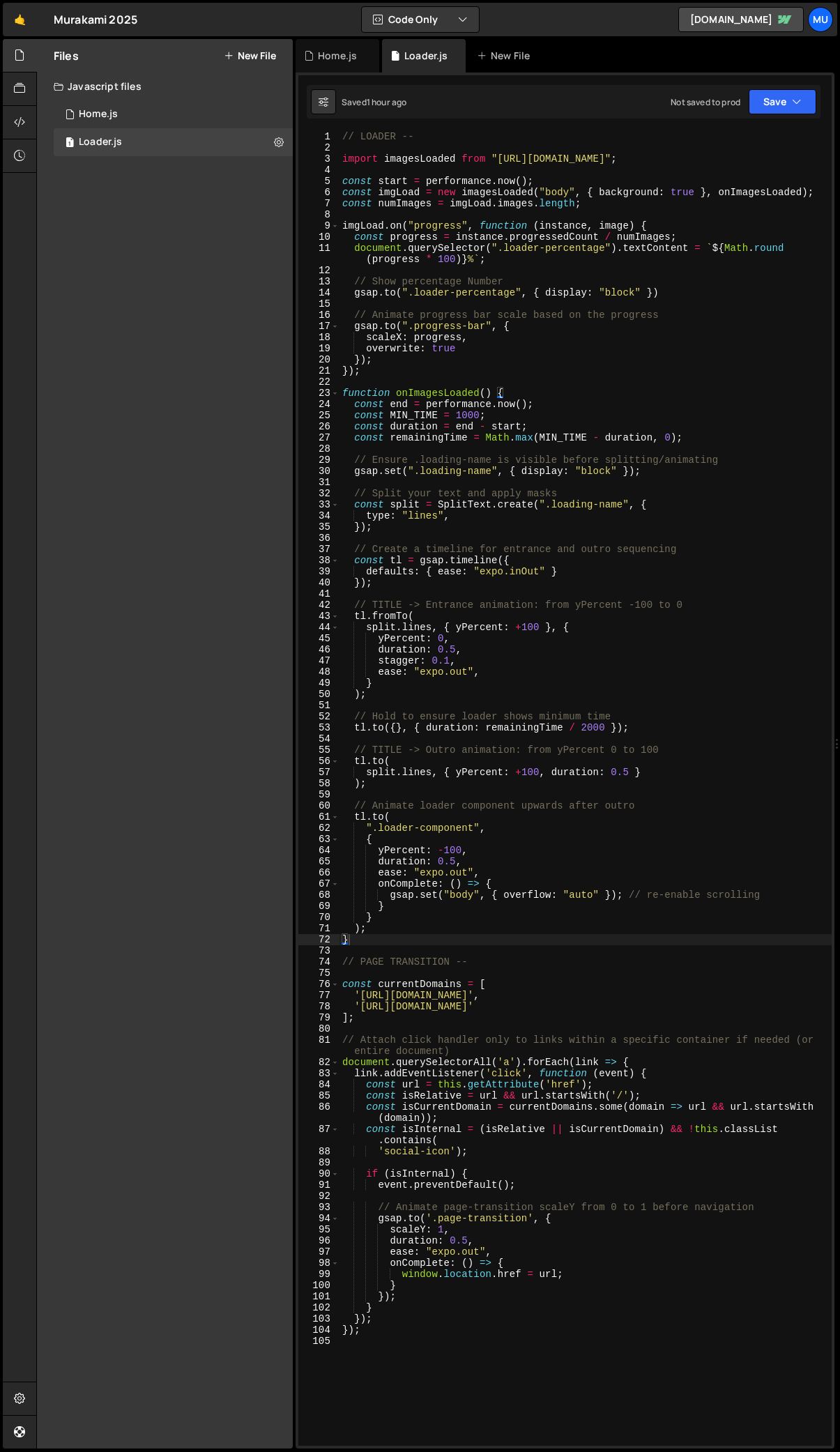
click at [404, 1357] on div "// LOADER -- import imagesLoaded from "https://cdn.skypack.dev/imagesloaded" ; …" at bounding box center [585, 789] width 492 height 1315
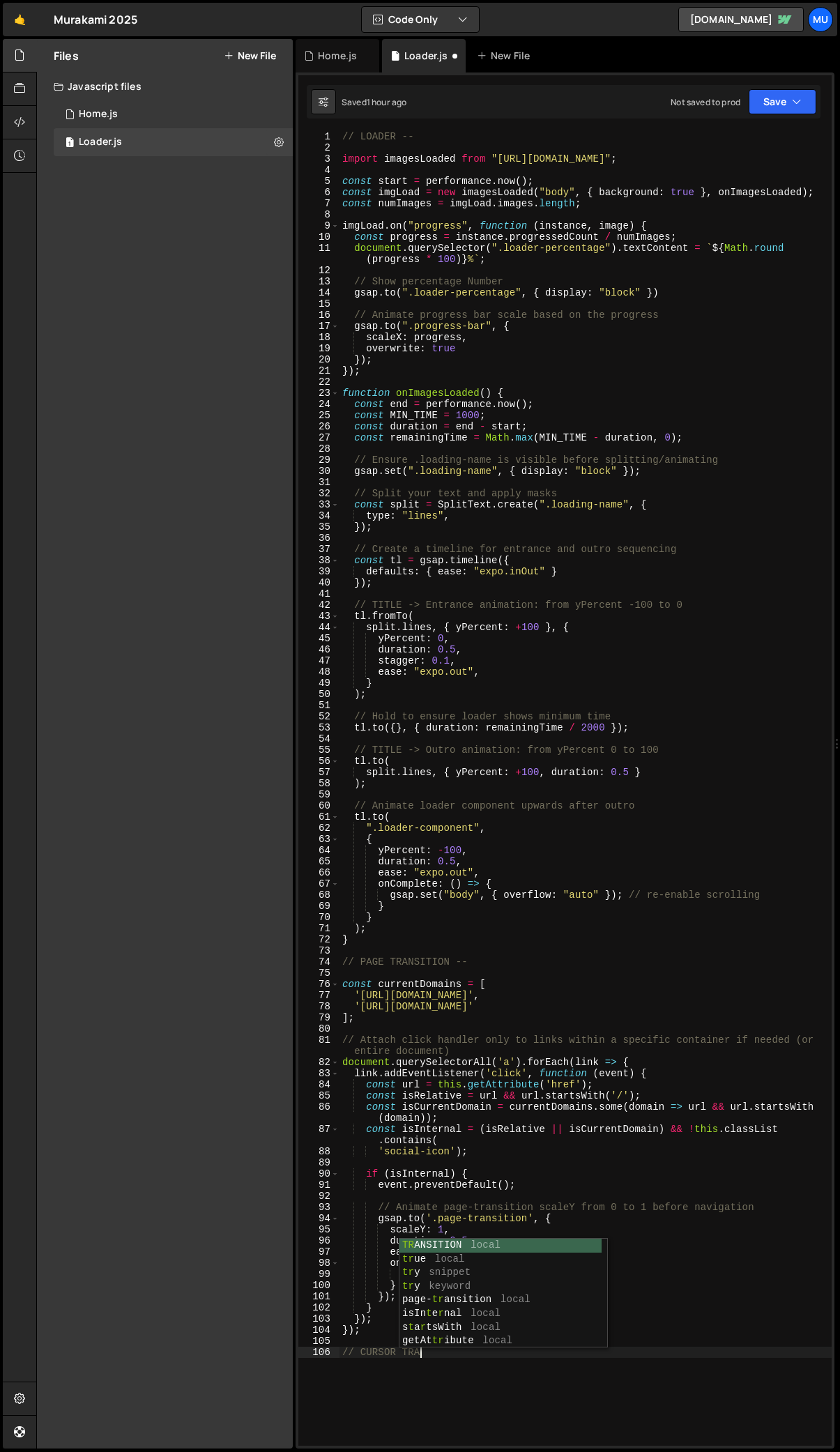
type textarea "// CURSOR TRACK"
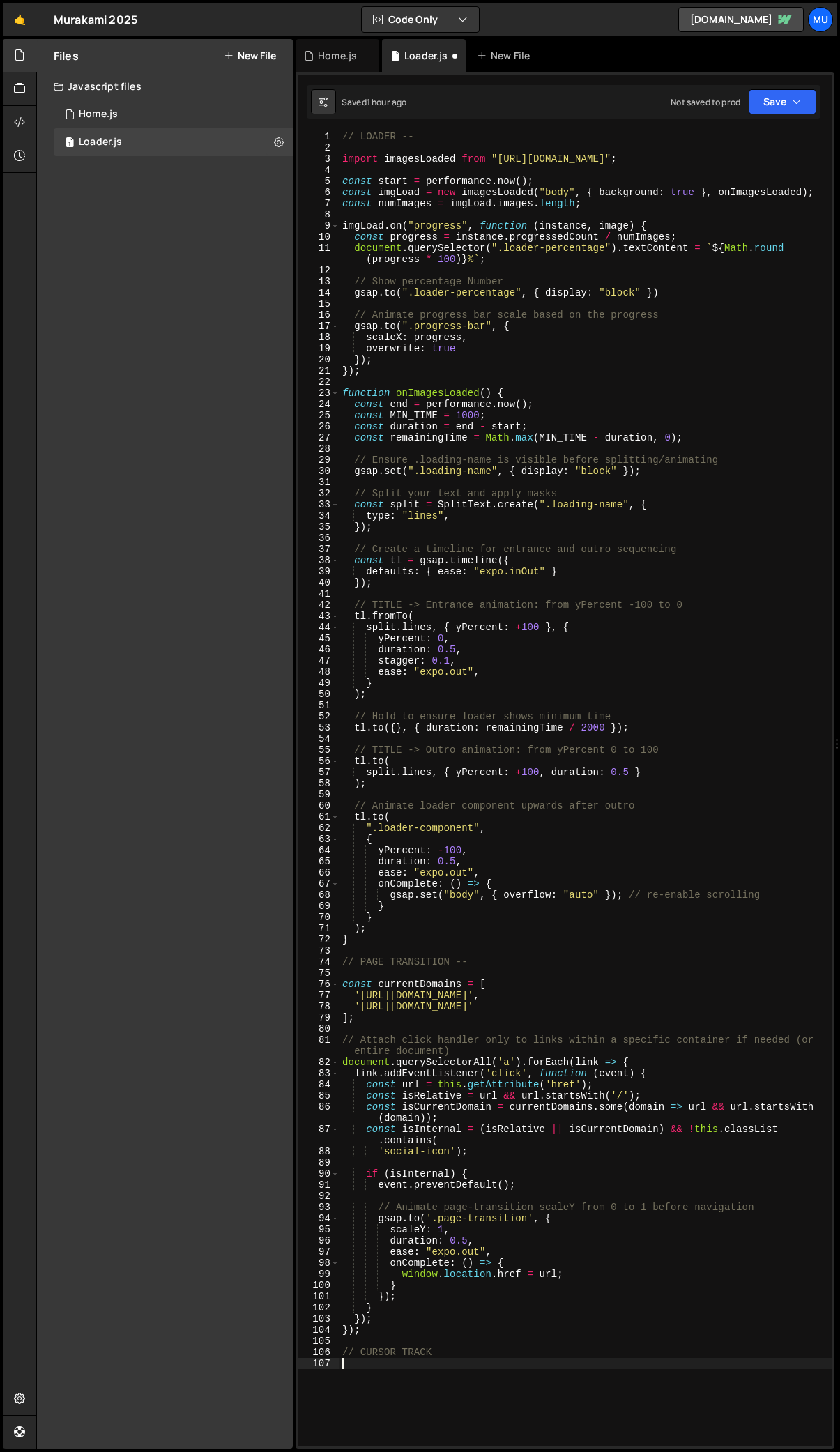
paste textarea "</script>"
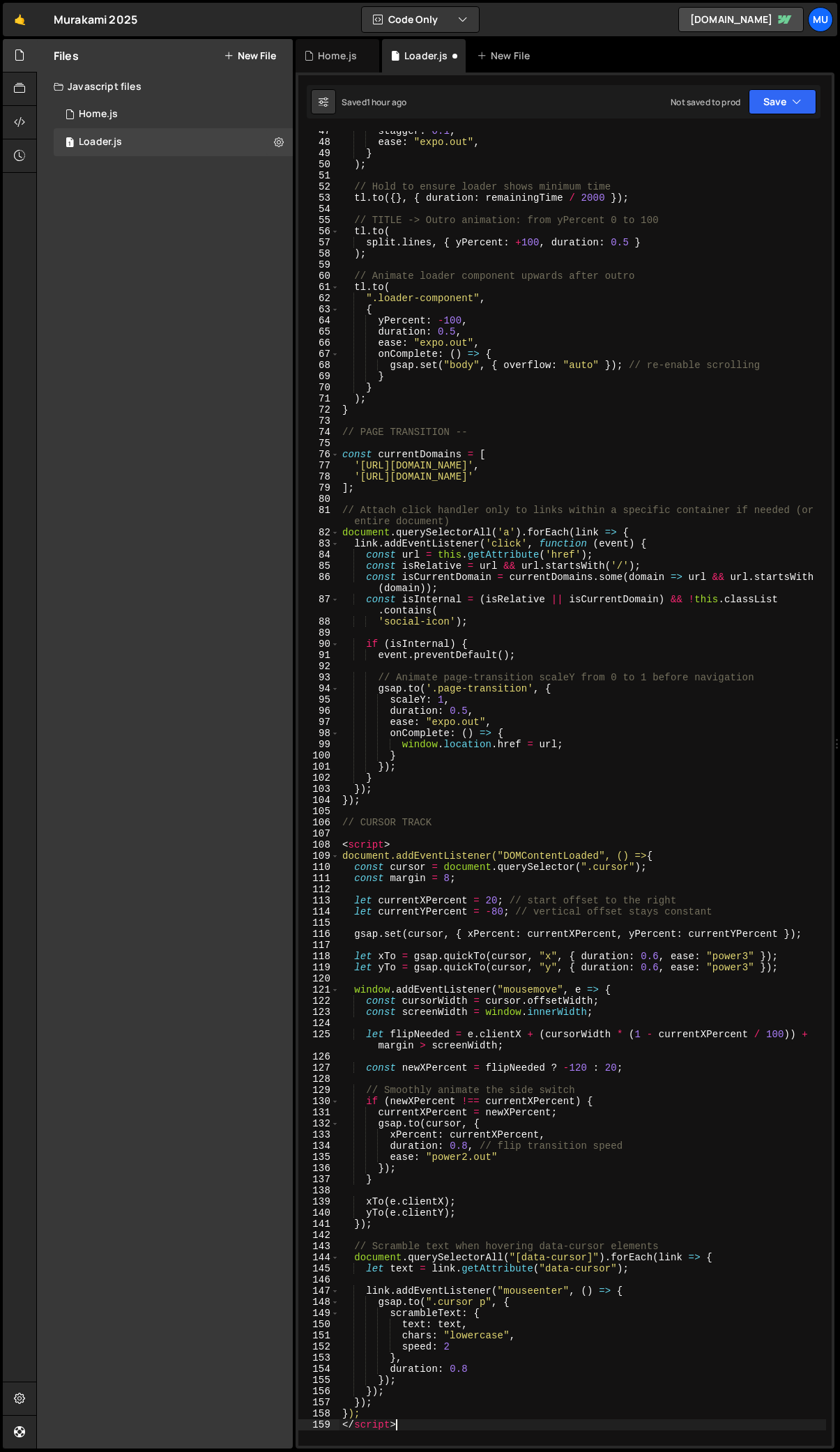
scroll to position [571, 0]
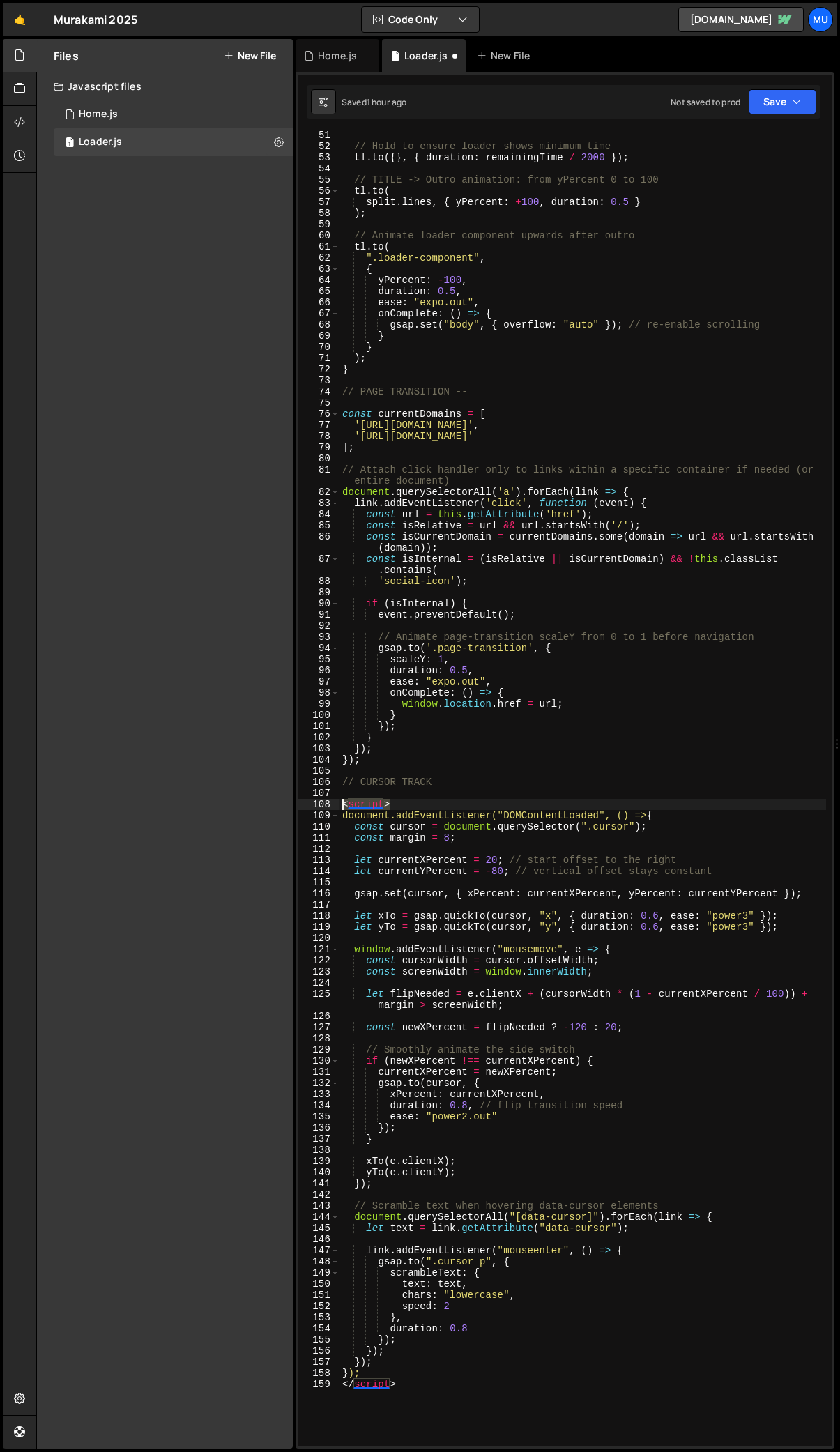
drag, startPoint x: 397, startPoint y: 803, endPoint x: 319, endPoint y: 803, distance: 78.0
click at [320, 803] on div "</script> 51 52 53 54 55 56 57 58 59 60 61 62 63 64 65 66 67 68 69 70 71 72 73 …" at bounding box center [565, 789] width 533 height 1315
type textarea "<script>"
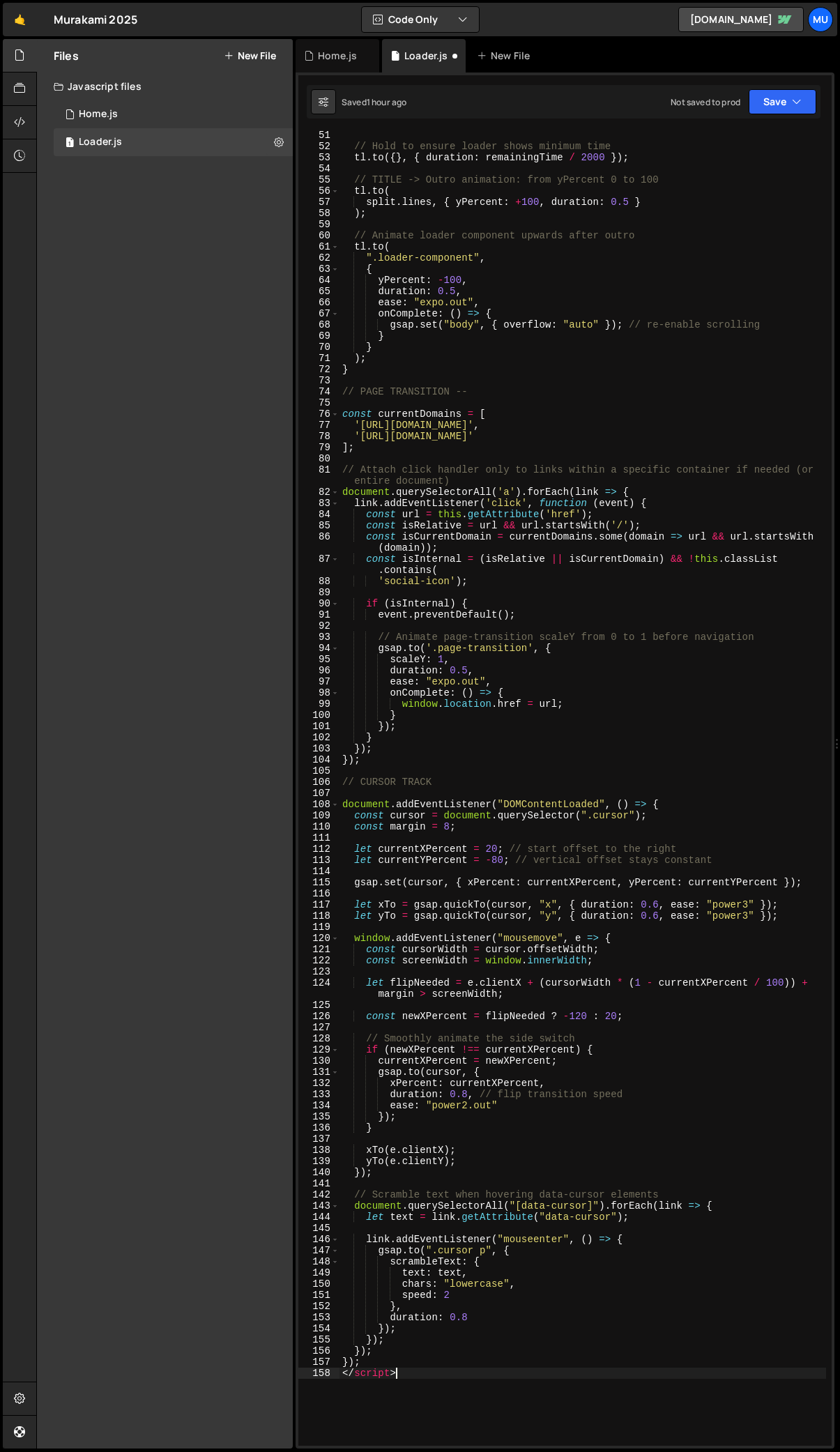
drag, startPoint x: 403, startPoint y: 1380, endPoint x: 317, endPoint y: 1380, distance: 86.0
click at [319, 1380] on div "51 52 53 54 55 56 57 58 59 60 61 62 63 64 65 66 67 68 69 70 71 72 73 74 75 76 7…" at bounding box center [565, 789] width 533 height 1315
type textarea "<"
drag, startPoint x: 667, startPoint y: 801, endPoint x: 321, endPoint y: 801, distance: 346.0
click at [321, 801] on div "}); 51 52 53 54 55 56 57 58 59 60 61 62 63 64 65 66 67 68 69 70 71 72 73 74 75 …" at bounding box center [565, 789] width 533 height 1315
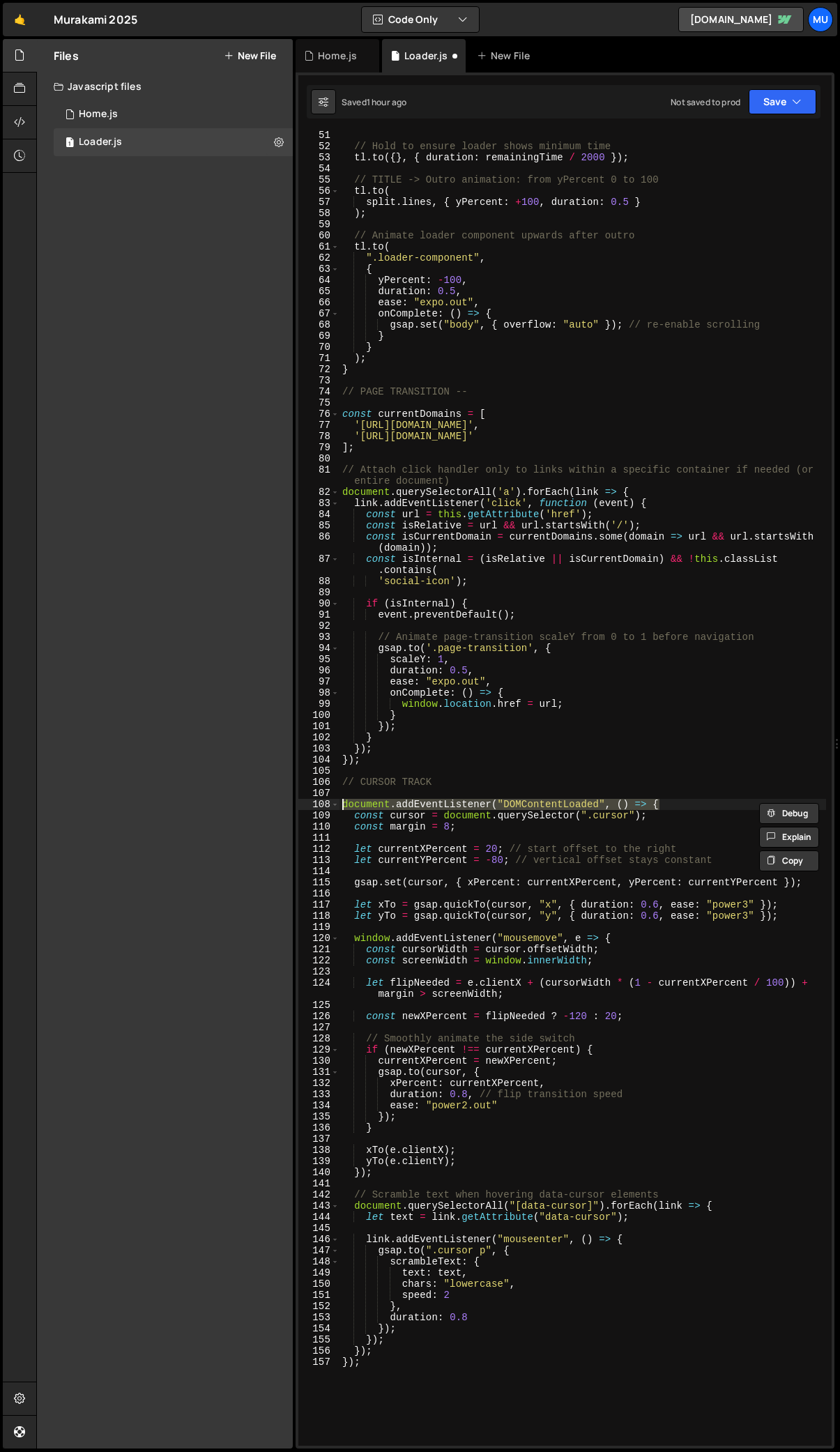
paste textarea "Webflow.push("
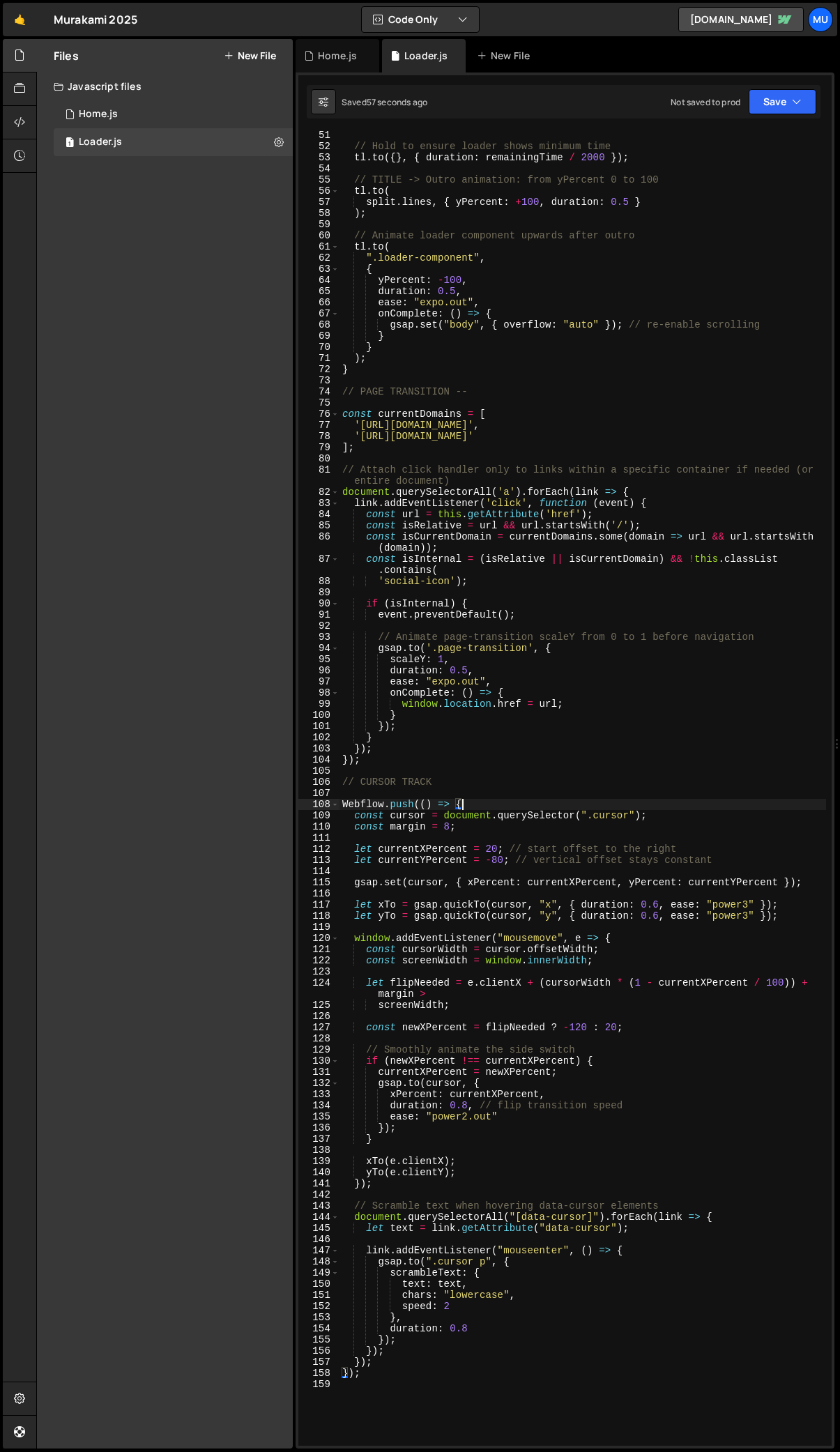
click at [448, 730] on div "// Hold to ensure loader shows minimum time tl . to ({ } , { duration : remaini…" at bounding box center [582, 798] width 486 height 1337
click at [400, 757] on div "// Hold to ensure loader shows minimum time tl . to ({ } , { duration : remaini…" at bounding box center [582, 798] width 486 height 1337
type textarea "});"
click at [142, 117] on div "1 Home.js 0" at bounding box center [173, 114] width 239 height 28
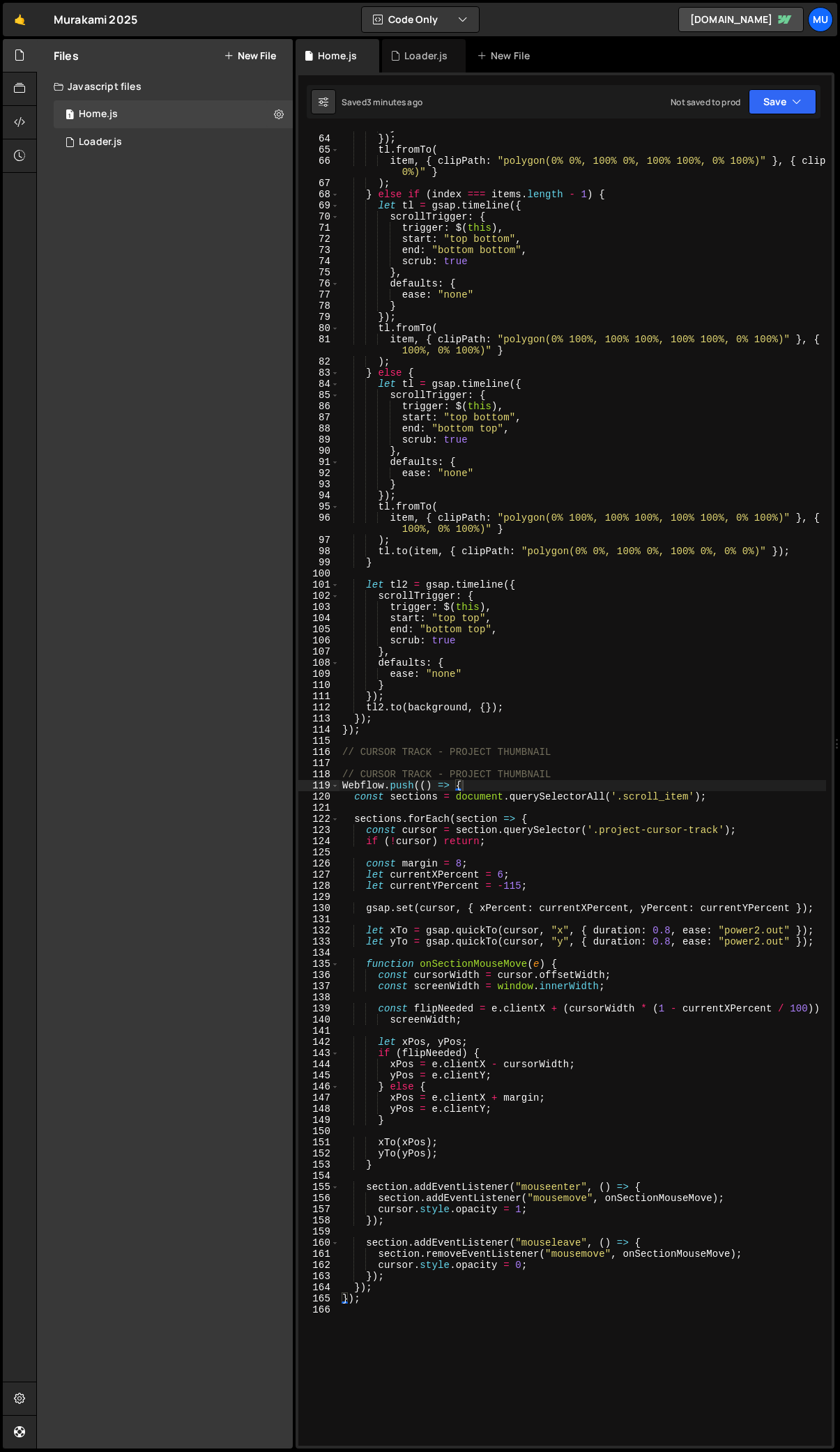
click at [475, 763] on div "} }) ; tl . fromTo ( item , { clipPath : "polygon(0% 0%, 100% 0%, 100% 100%, 0%…" at bounding box center [711, 790] width 743 height 1337
drag, startPoint x: 567, startPoint y: 751, endPoint x: 283, endPoint y: 752, distance: 284.0
click at [283, 752] on div "Files New File Javascript files 1 Home.js 0 1 Loader.js 0 CSS files Copy share …" at bounding box center [438, 745] width 804 height 1411
type textarea "// CURSOR TRACK - PROJECT THUMBNAIL"
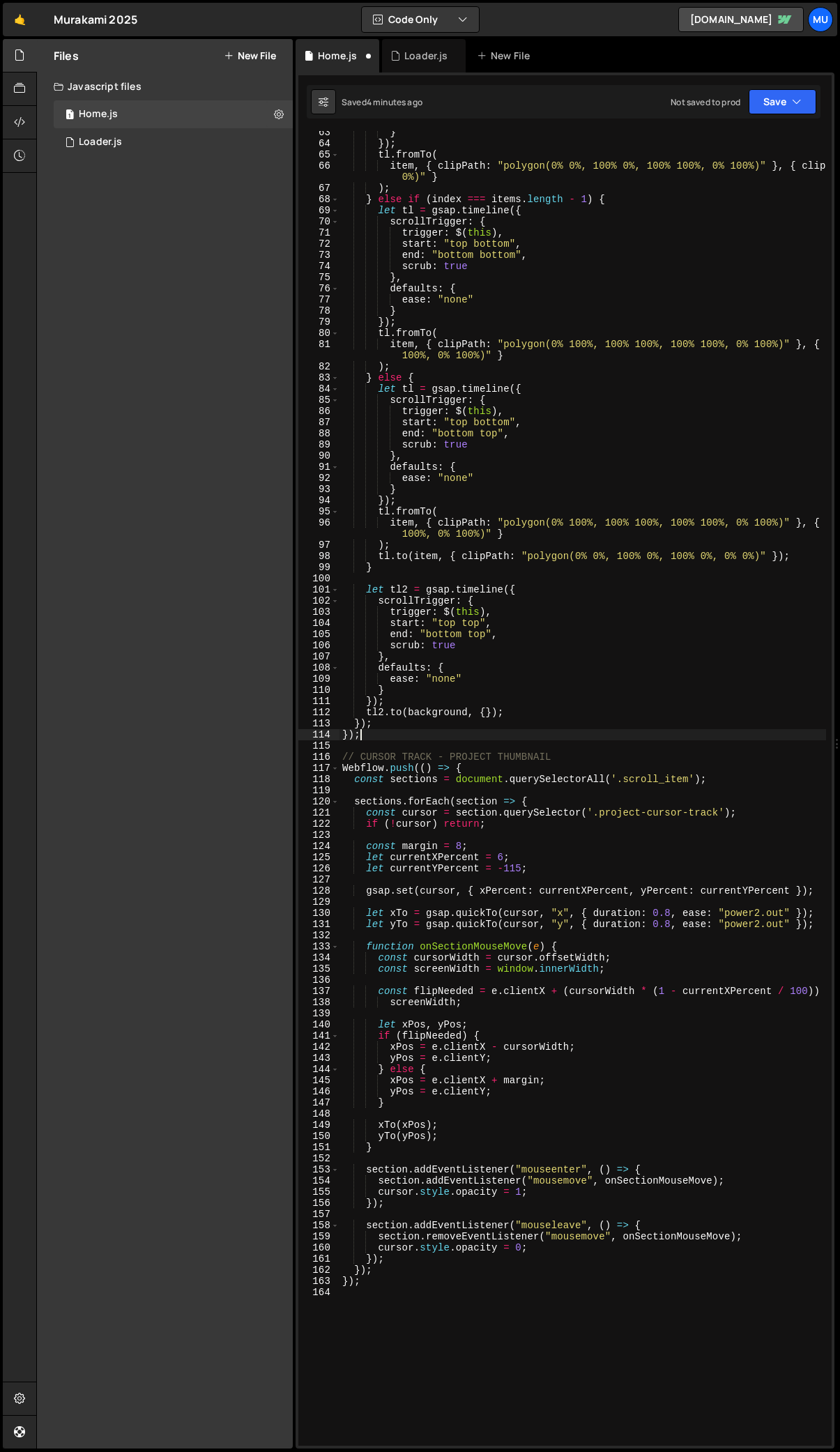
scroll to position [695, 0]
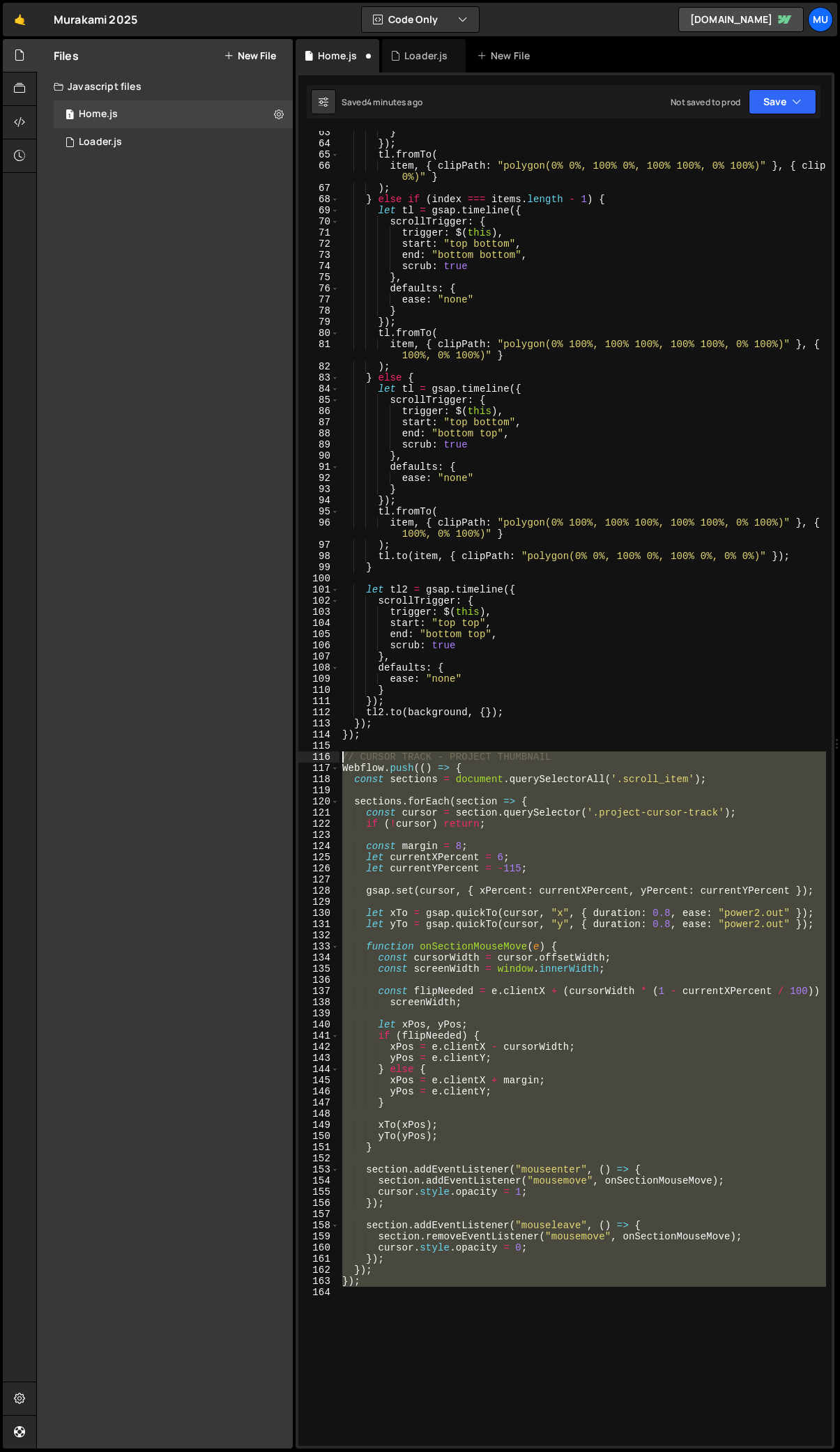
drag, startPoint x: 390, startPoint y: 1289, endPoint x: 312, endPoint y: 761, distance: 533.7
click at [312, 761] on div "}); 63 64 65 66 67 68 69 70 71 72 73 74 75 76 77 78 79 80 81 82 83 84 85 86 87 …" at bounding box center [565, 789] width 533 height 1315
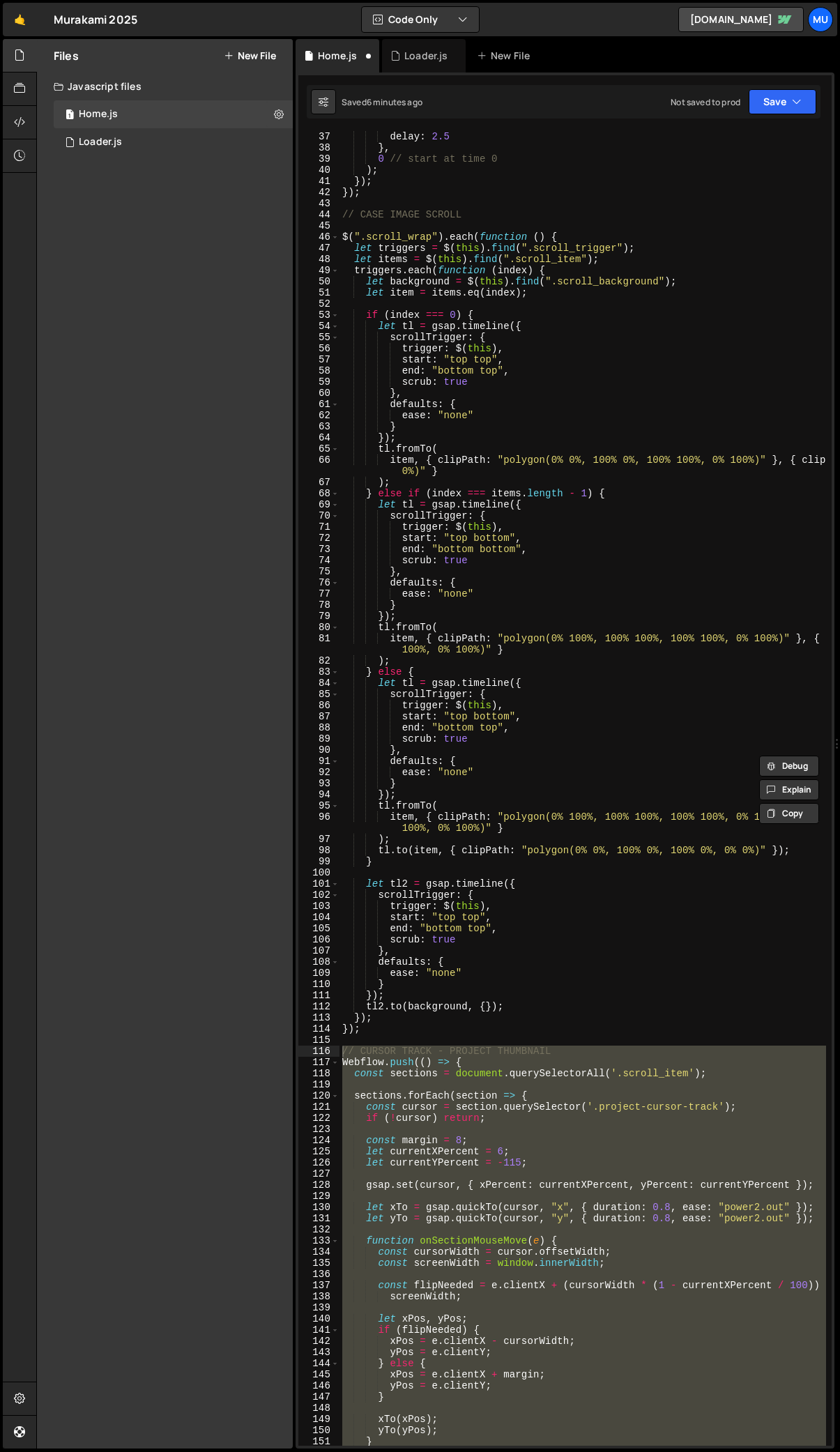
scroll to position [399, 0]
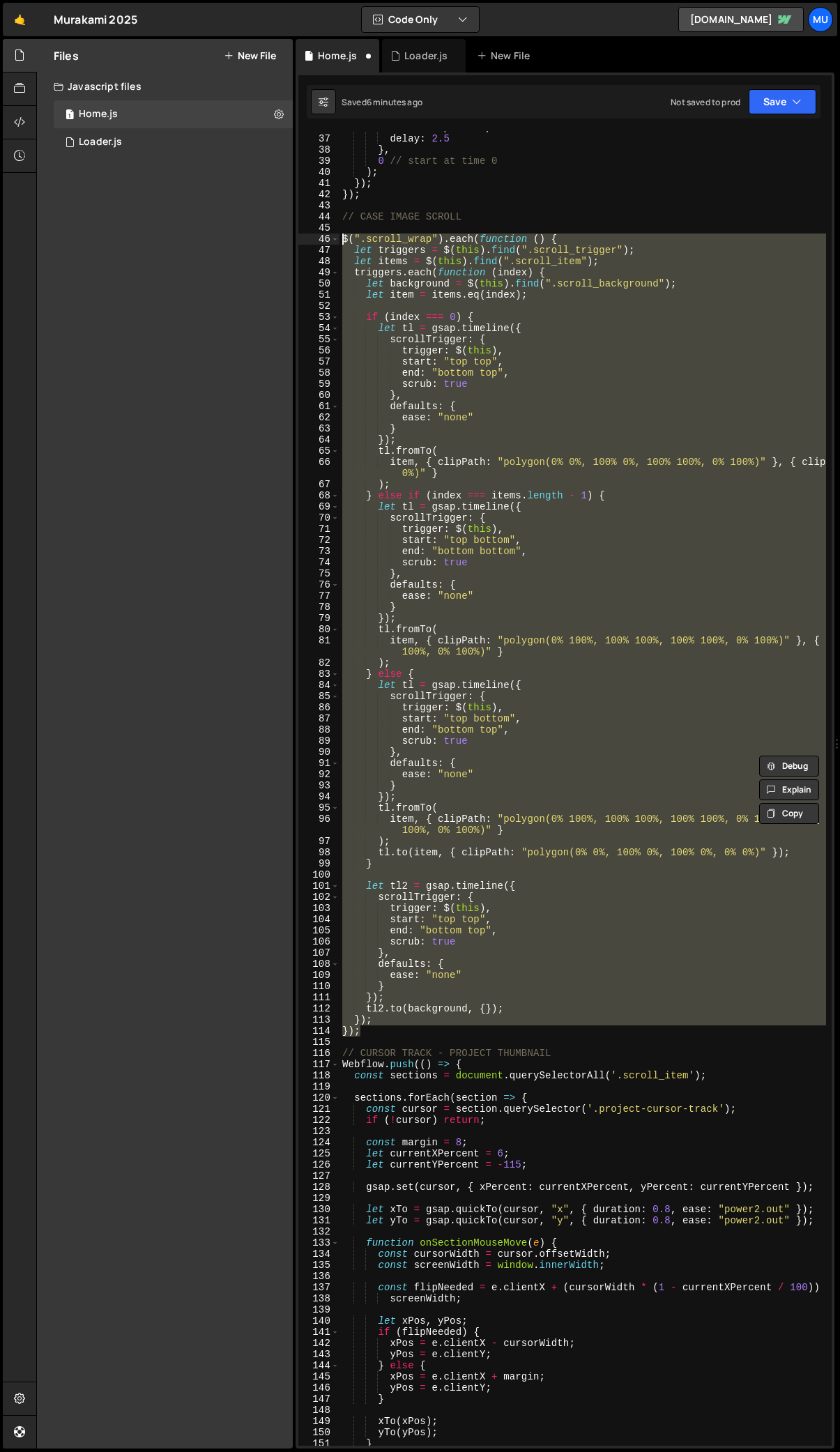
drag, startPoint x: 382, startPoint y: 1030, endPoint x: 316, endPoint y: 234, distance: 798.7
click at [316, 234] on div "// CURSOR TRACK - PROJECT THUMBNAIL Webflow.push(() => { 36 37 38 39 40 41 42 4…" at bounding box center [565, 789] width 533 height 1315
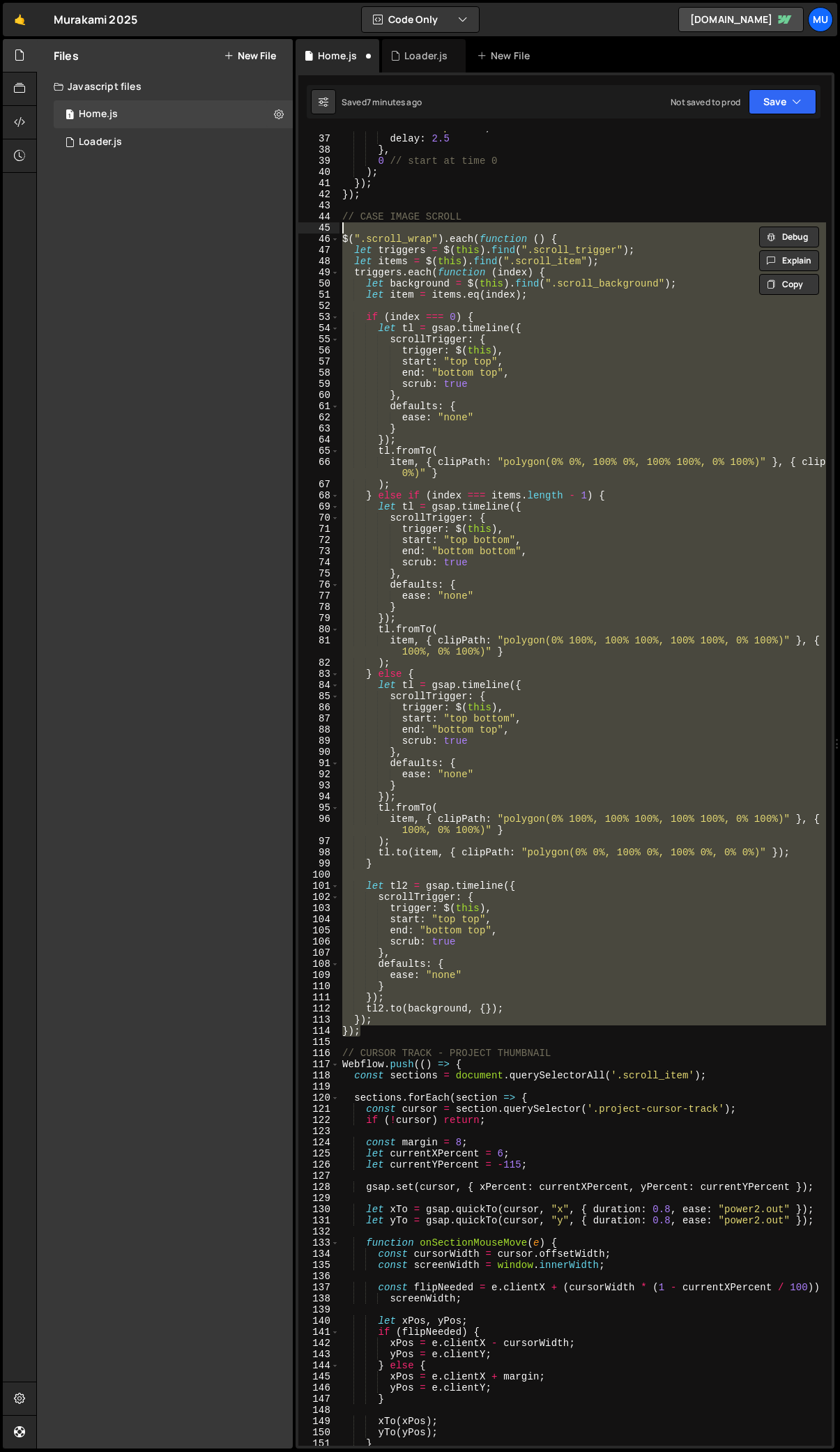
paste textarea "});"
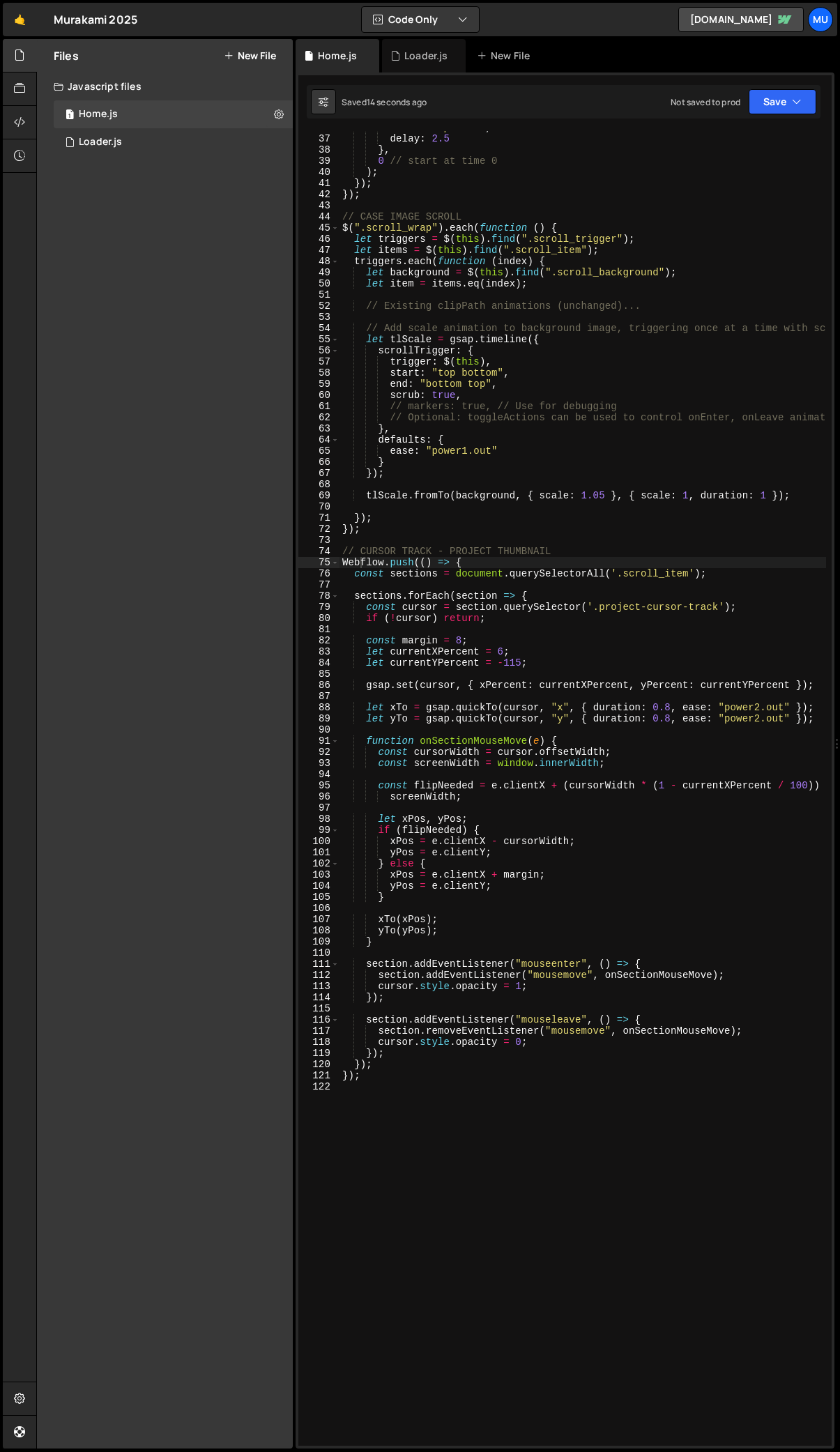
click at [401, 526] on div "ease : 'expo.out' , delay : 2.5 } , 0 // start at time 0 ) ; }) ; }) ; // CASE …" at bounding box center [711, 790] width 743 height 1337
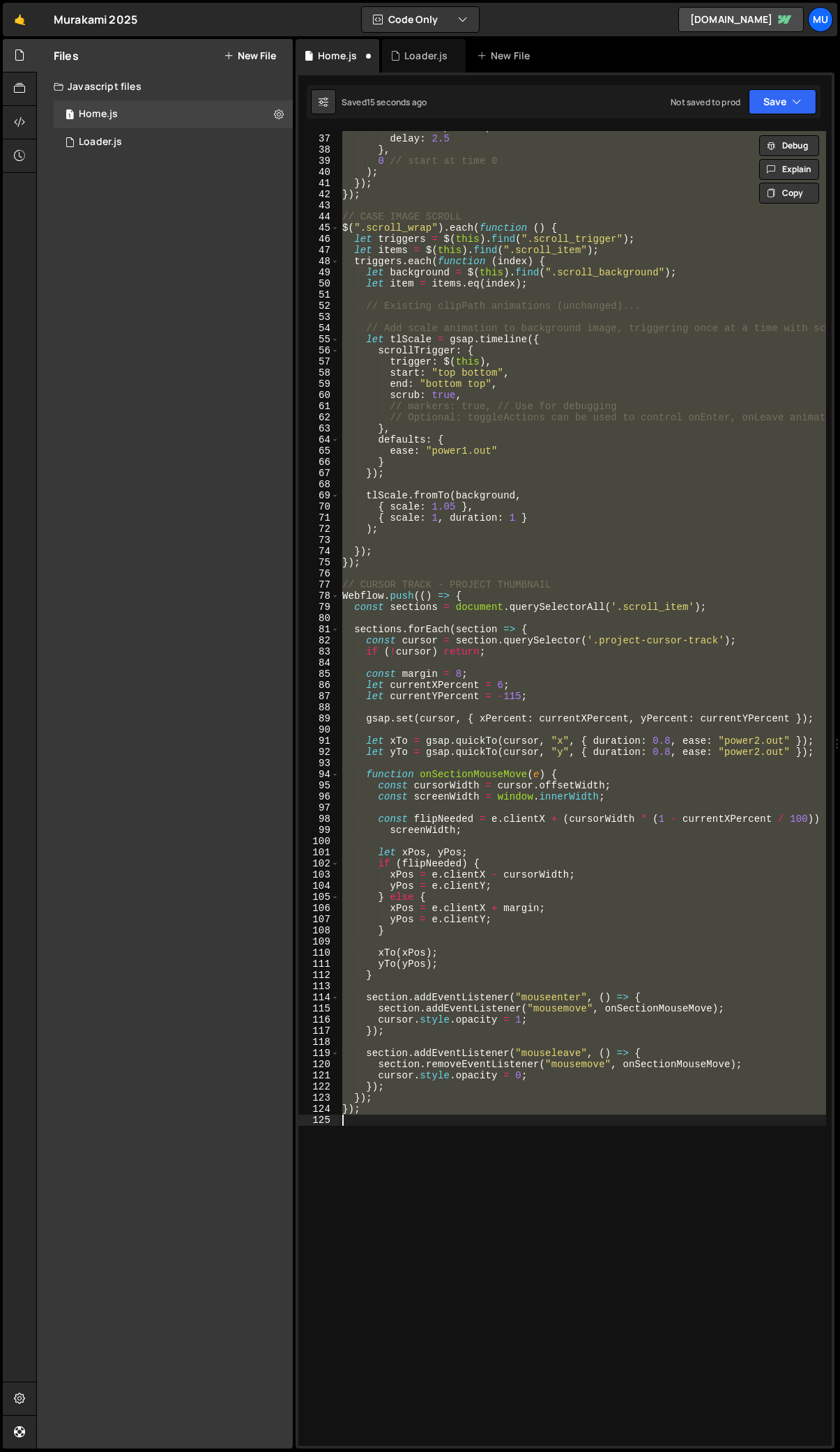
type textarea "}); });"
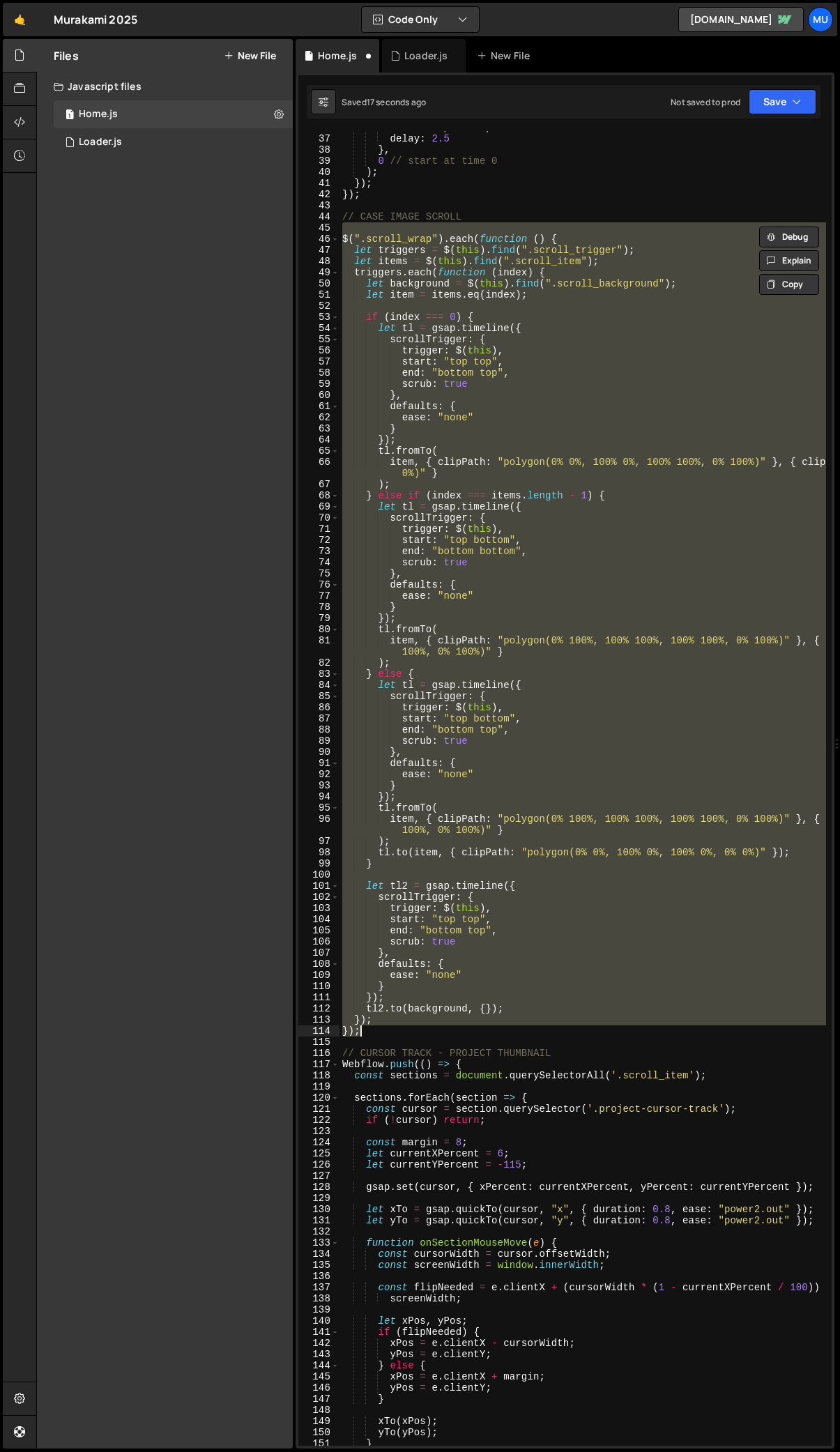
click at [372, 1037] on div "ease : 'expo.out' , delay : 2.5 } , 0 // start at time 0 ) ; }) ; }) ; // CASE …" at bounding box center [711, 790] width 743 height 1337
drag, startPoint x: 376, startPoint y: 1033, endPoint x: 333, endPoint y: 234, distance: 800.2
click at [333, 234] on div "36 37 38 39 40 41 42 43 44 45 46 47 48 49 50 51 52 53 54 55 56 57 58 59 60 61 6…" at bounding box center [565, 789] width 533 height 1315
click at [571, 198] on div "ease : 'expo.out' , delay : 2.5 } , 0 // start at time 0 ) ; }) ; }) ; // CASE …" at bounding box center [711, 790] width 743 height 1337
drag, startPoint x: 340, startPoint y: 215, endPoint x: 408, endPoint y: 1027, distance: 814.8
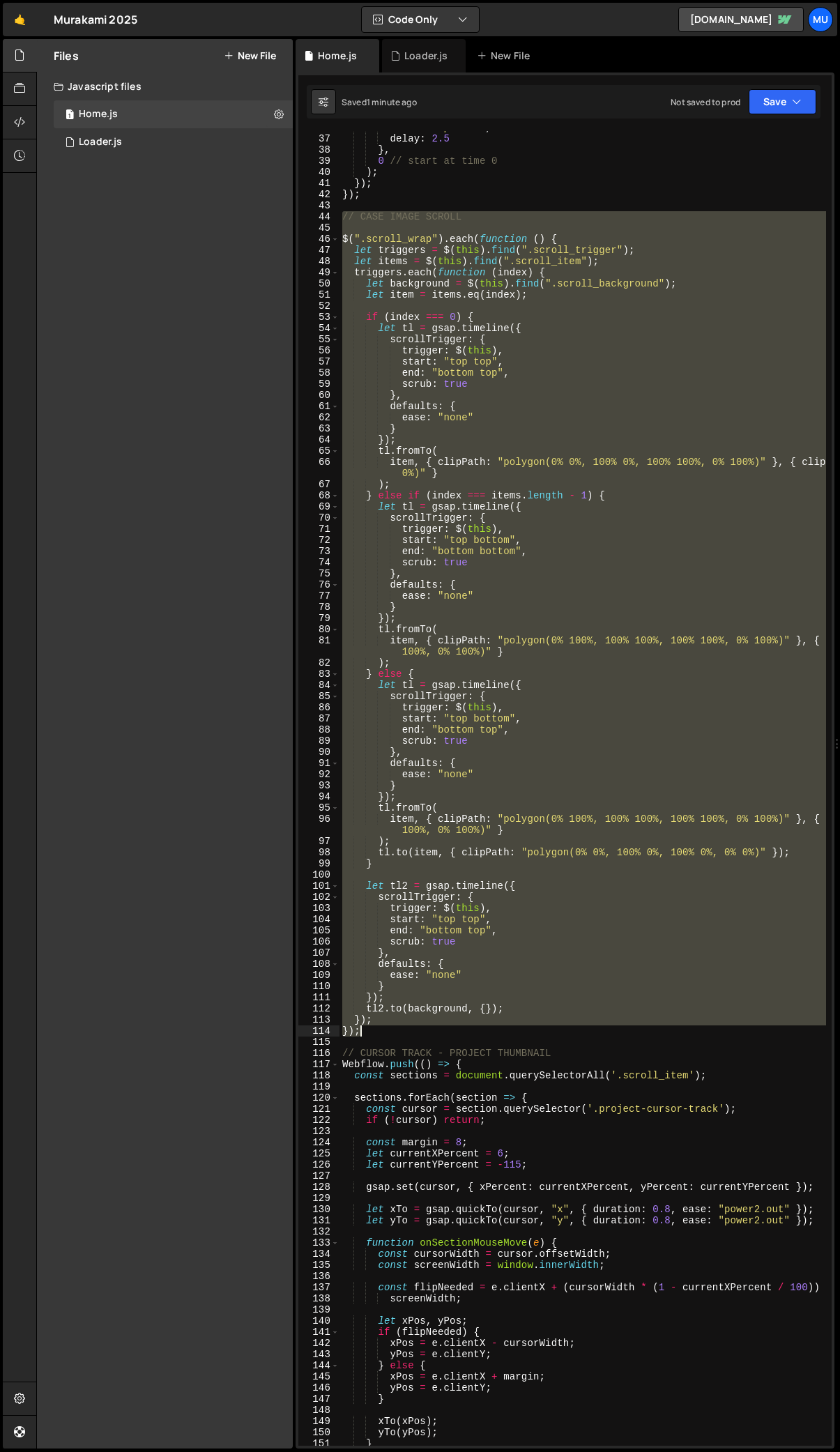
click at [408, 1027] on div "ease : 'expo.out' , delay : 2.5 } , 0 // start at time 0 ) ; }) ; }) ; // CASE …" at bounding box center [711, 790] width 743 height 1337
click at [422, 1020] on div "ease : 'expo.out' , delay : 2.5 } , 0 // start at time 0 ) ; }) ; }) ; // CASE …" at bounding box center [582, 789] width 486 height 1315
drag, startPoint x: 370, startPoint y: 1030, endPoint x: 321, endPoint y: 238, distance: 793.5
click at [321, 238] on div "}); 36 37 38 39 40 41 42 43 44 45 46 47 48 49 50 51 52 53 54 55 56 57 58 59 60 …" at bounding box center [565, 789] width 533 height 1315
type textarea "$(".scroll_wrap").each(function () { let triggers = $(this).find(".scroll_trigg…"
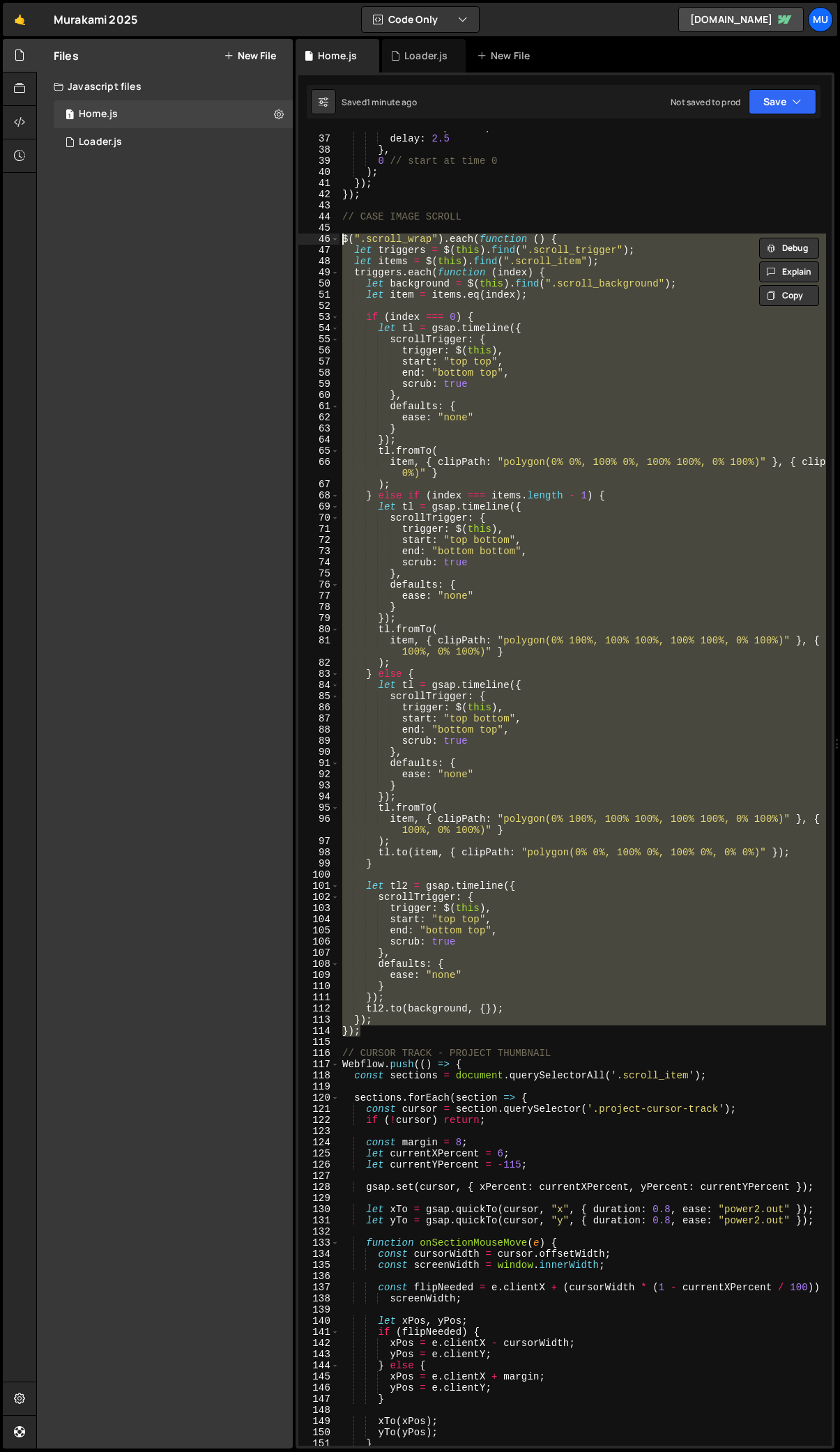
paste textarea
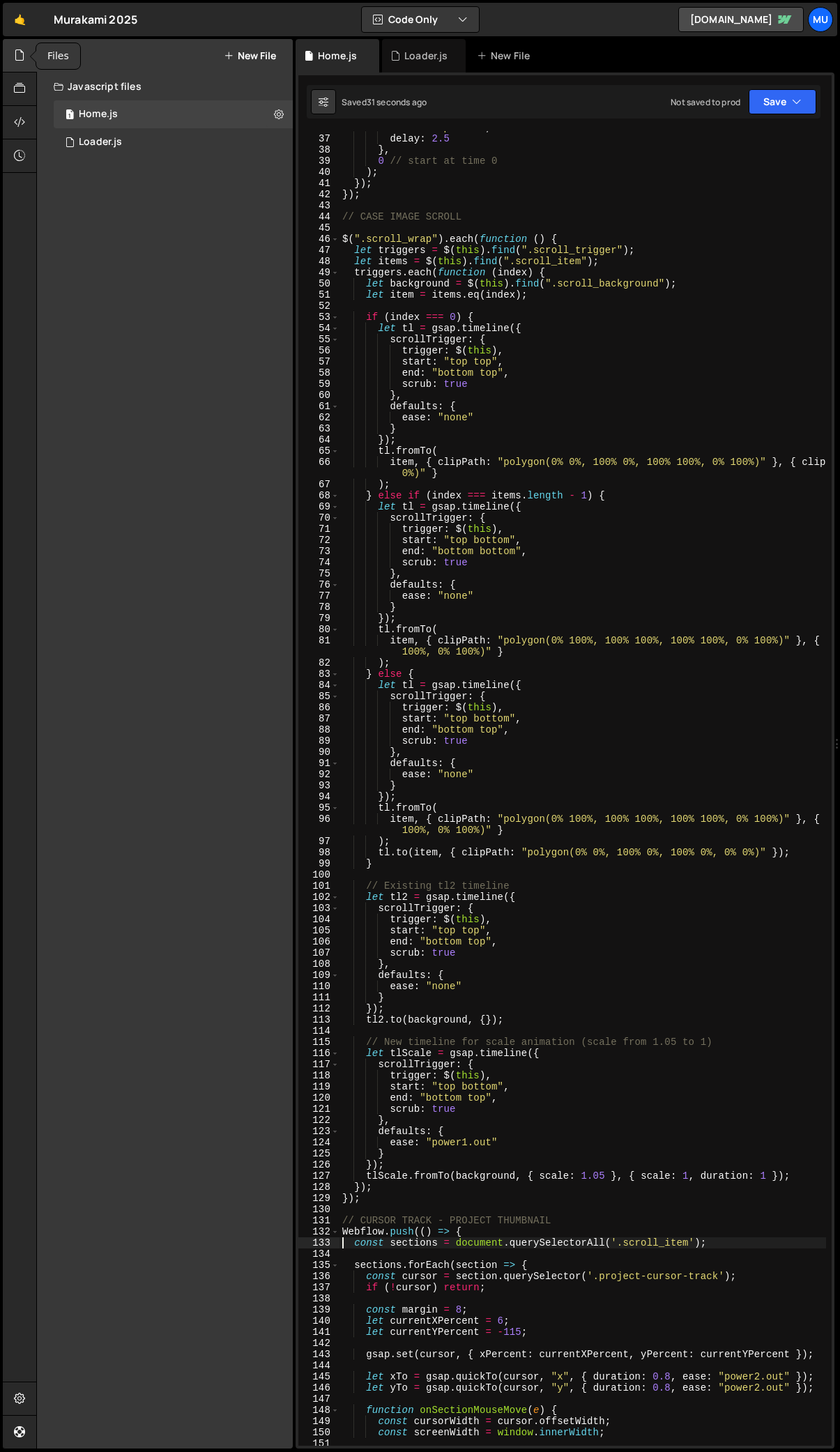
click at [23, 55] on icon at bounding box center [20, 55] width 11 height 15
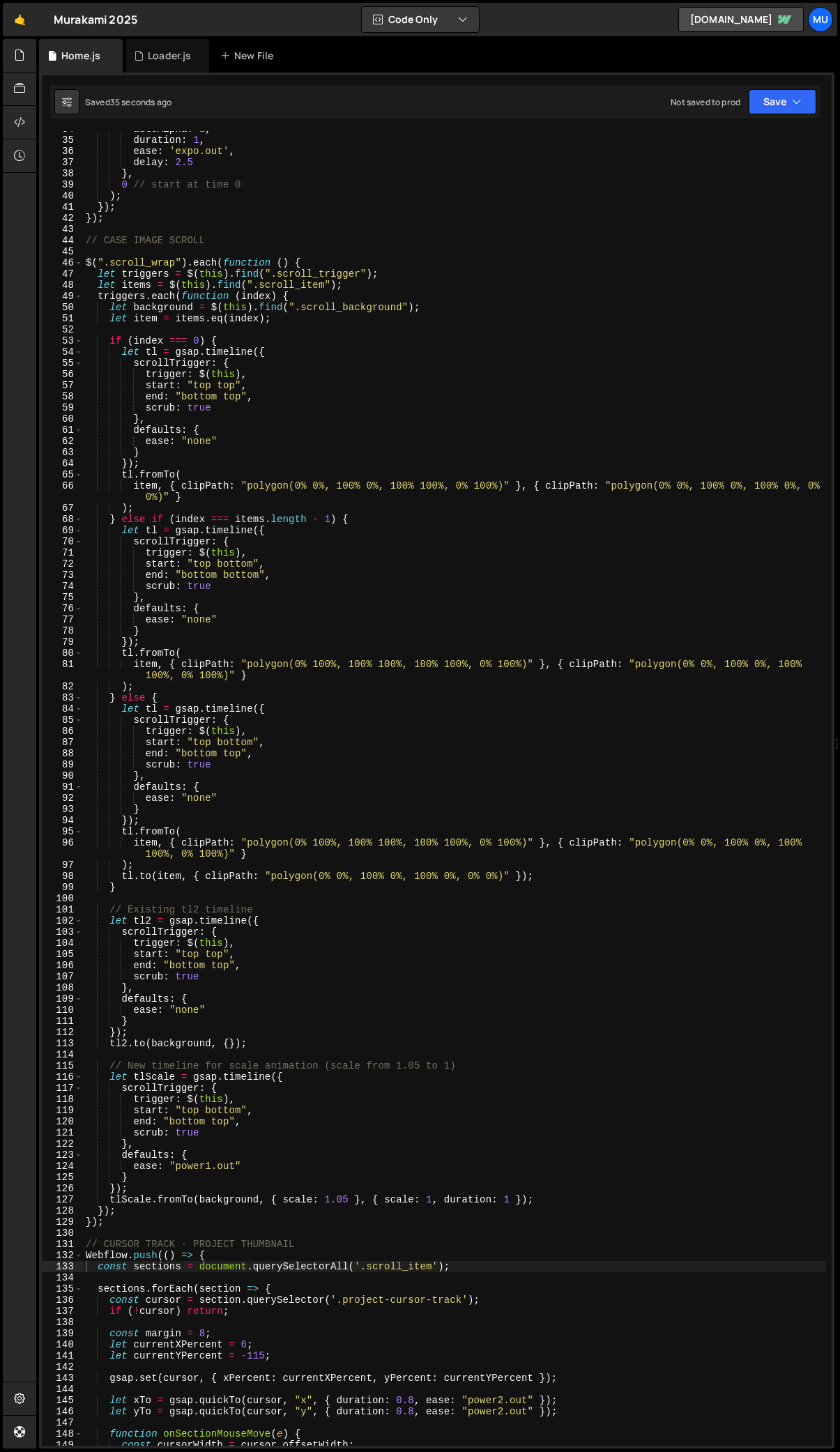
scroll to position [371, 0]
click at [427, 697] on div "autoAlpha : 1 , duration : 1 , ease : 'expo.out' , delay : 2.5 } , 0 // start a…" at bounding box center [454, 796] width 743 height 1337
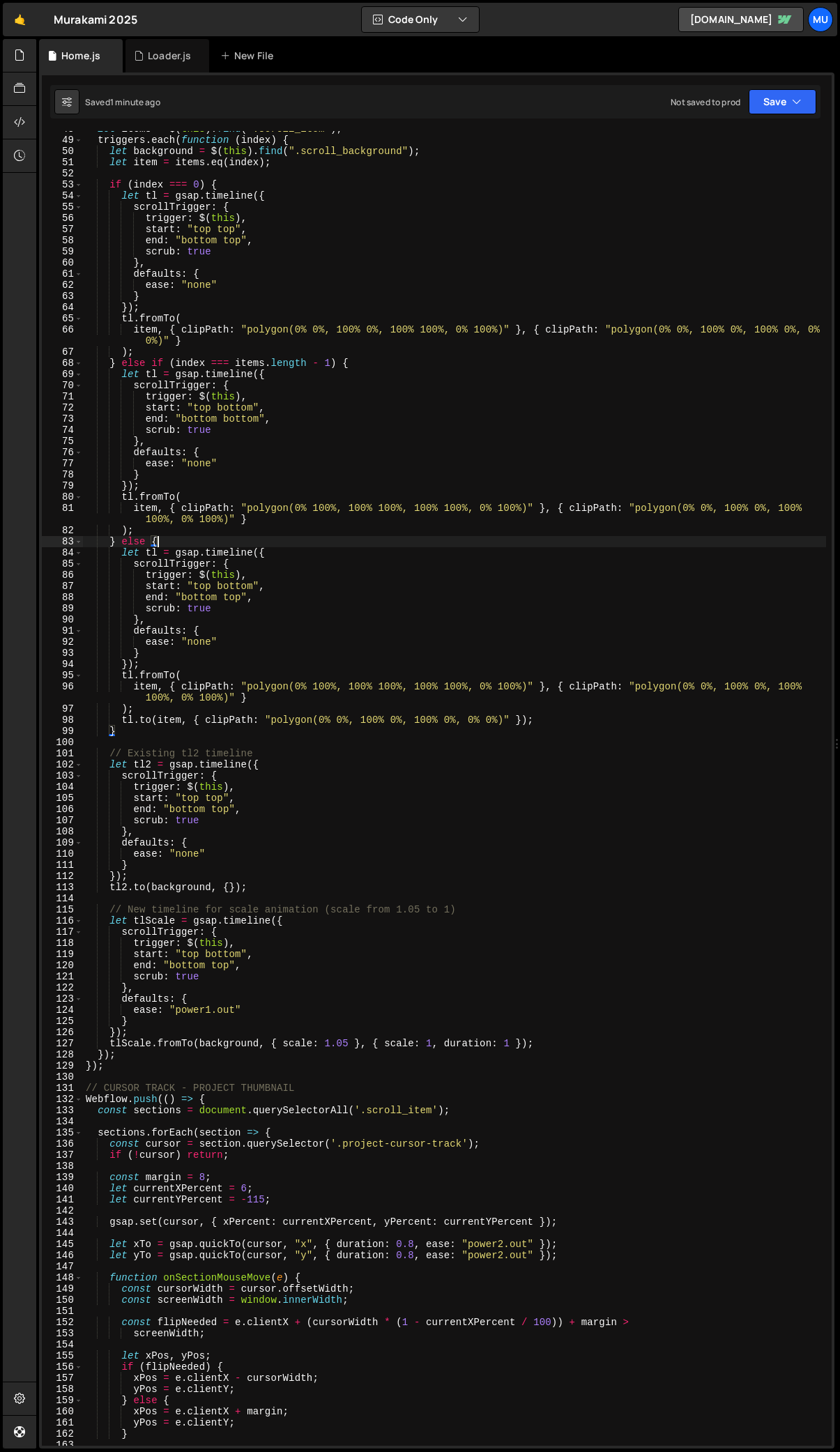
scroll to position [533, 0]
click at [347, 1045] on div "let items = $ ( this ) . find ( ".scroll_item" ) ; triggers . each ( function (…" at bounding box center [454, 790] width 743 height 1337
click at [345, 1041] on div "let items = $ ( this ) . find ( ".scroll_item" ) ; triggers . each ( function (…" at bounding box center [454, 790] width 743 height 1337
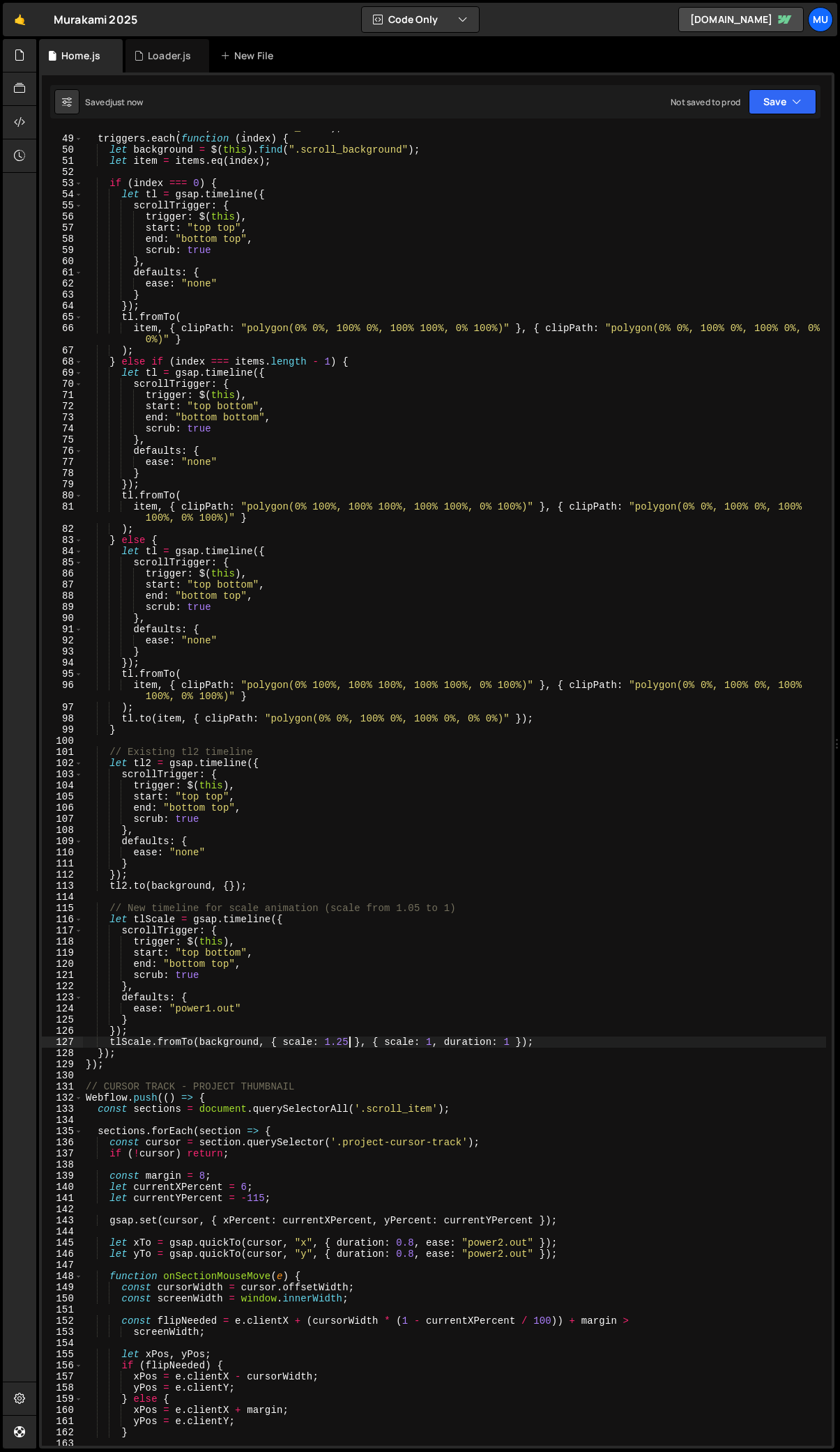
type textarea "tlScale.fromTo(background, { scale: 1.25 }, { scale: 1, duration: 1 });"
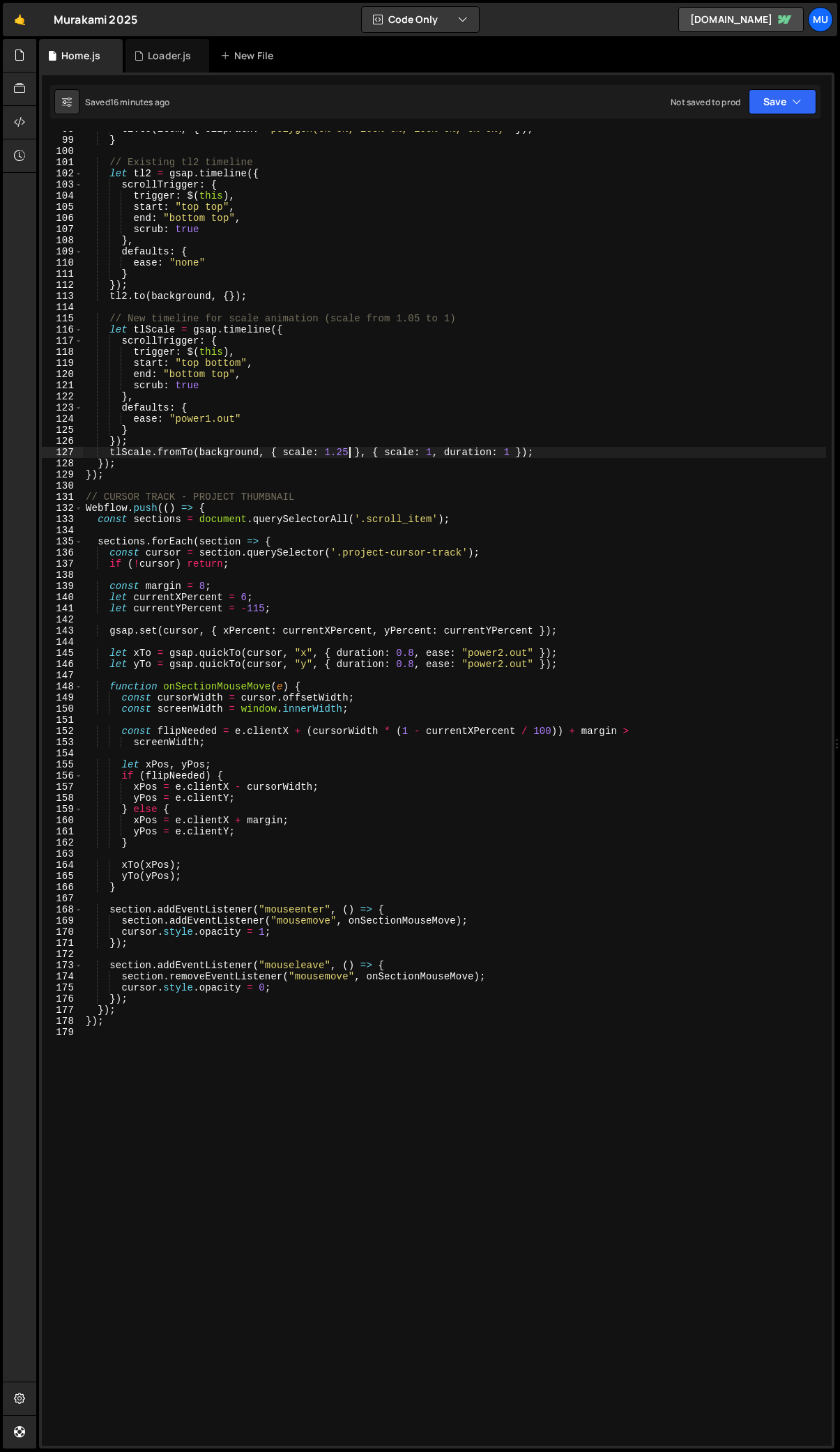
scroll to position [1367, 0]
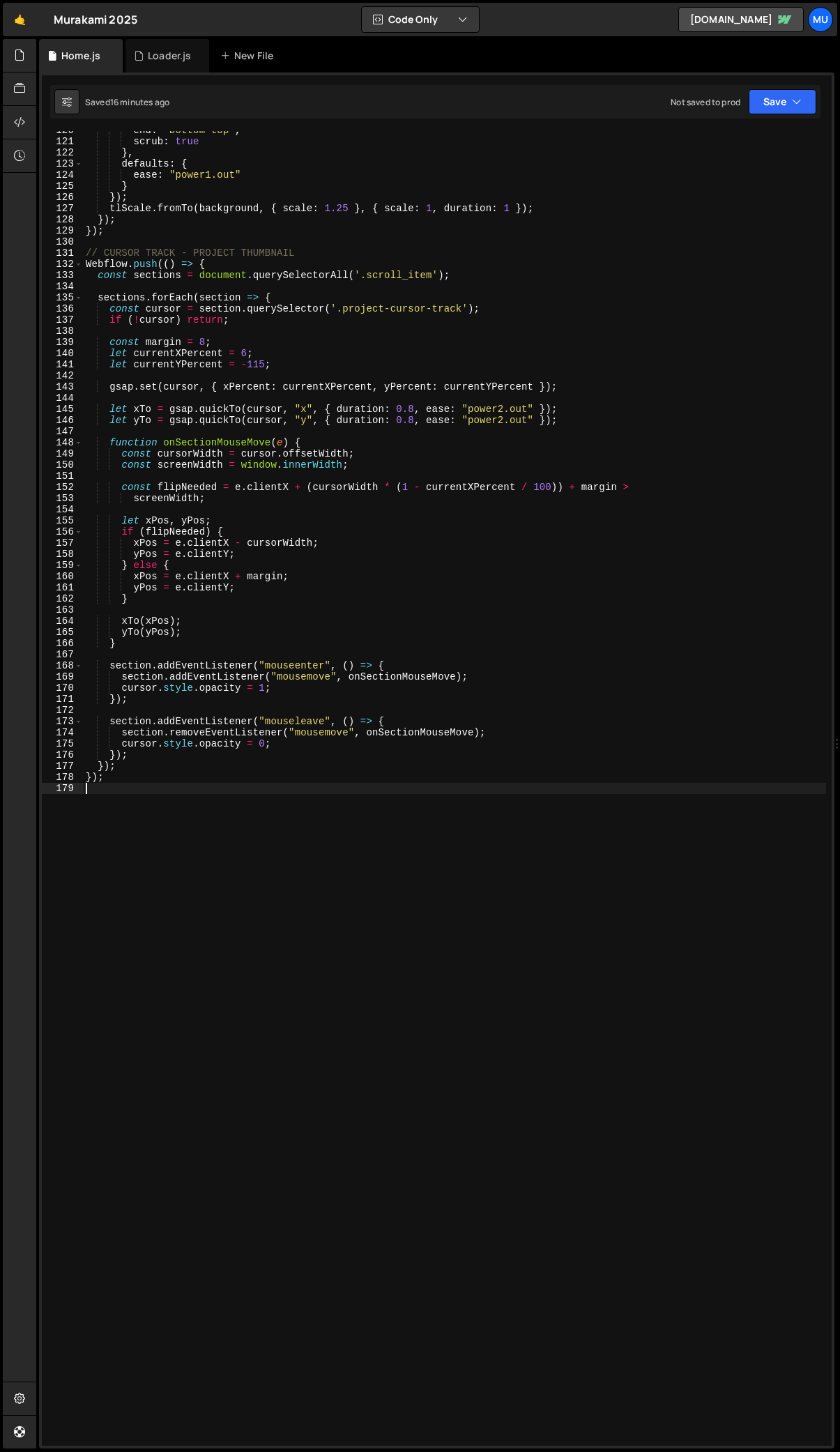
click at [189, 825] on div "end : "bottom top" , scrub : true } , defaults : { ease : "power1.out" } }) ; t…" at bounding box center [454, 793] width 743 height 1337
type textarea "//ACCORDION ANIMATION"
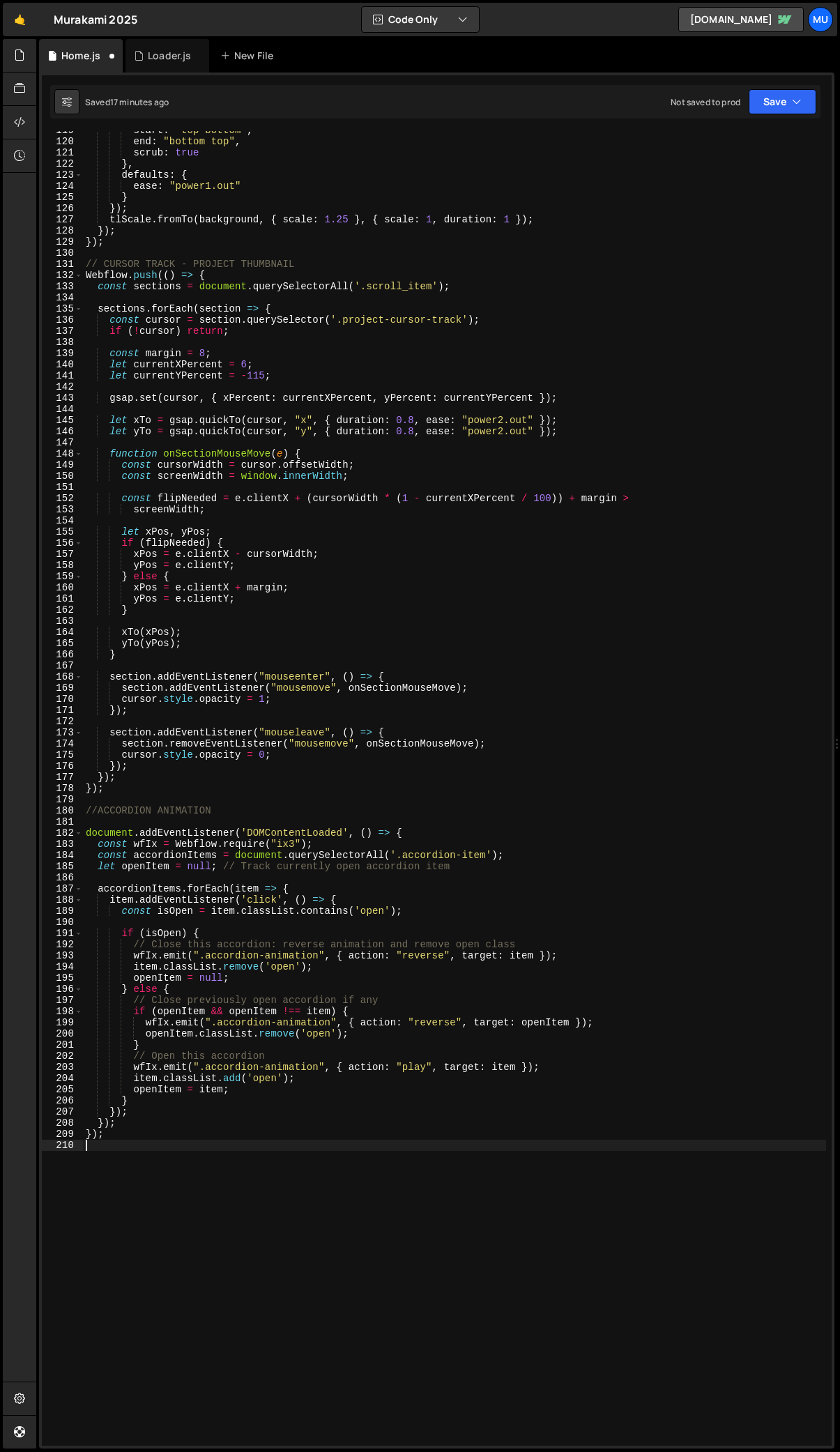
scroll to position [1351, 0]
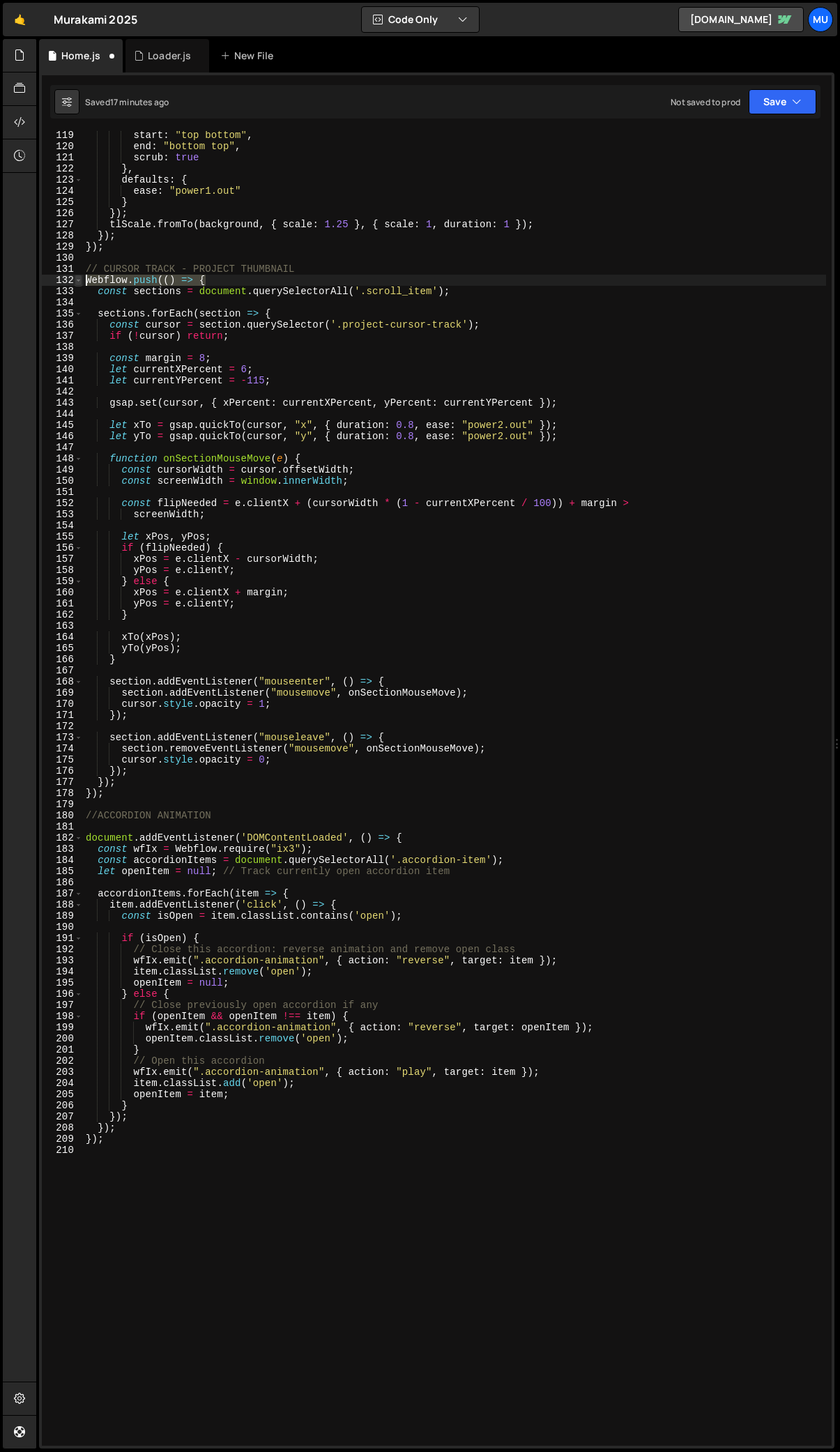
drag, startPoint x: 213, startPoint y: 279, endPoint x: 75, endPoint y: 276, distance: 138.0
click at [75, 276] on div "119 120 121 122 123 124 125 126 127 128 129 130 131 132 133 134 135 136 137 138…" at bounding box center [437, 789] width 790 height 1315
type textarea "Webflow.push(() => {"
drag, startPoint x: 411, startPoint y: 832, endPoint x: 98, endPoint y: 828, distance: 313.0
click at [91, 827] on div "start : "top bottom" , end : "bottom top" , scrub : true } , defaults : { ease …" at bounding box center [454, 798] width 743 height 1337
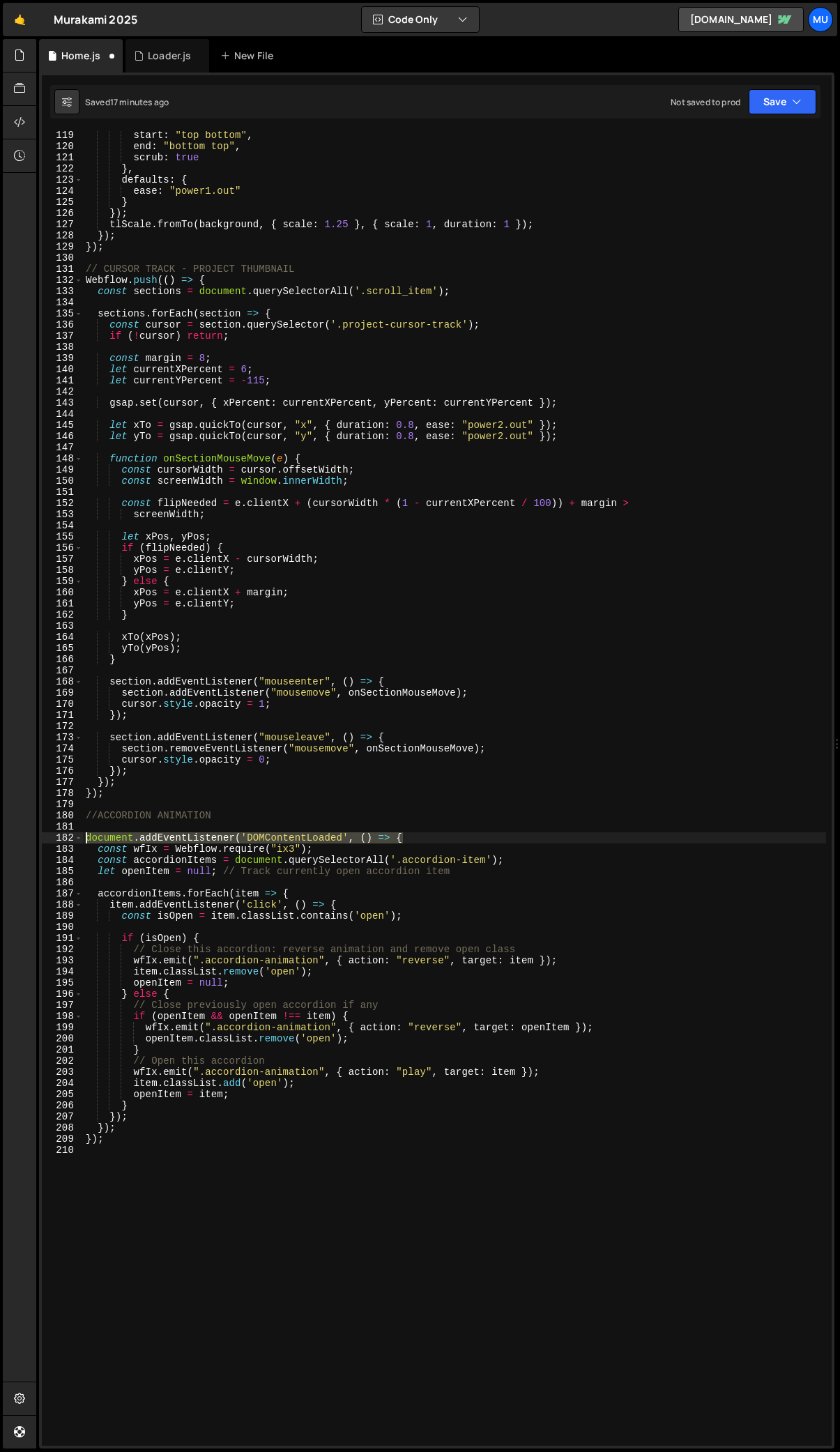
drag, startPoint x: 416, startPoint y: 837, endPoint x: 58, endPoint y: 841, distance: 358.0
click at [58, 841] on div "119 120 121 122 123 124 125 126 127 128 129 130 131 132 133 134 135 136 137 138…" at bounding box center [437, 789] width 790 height 1315
paste textarea "Webflow.push("
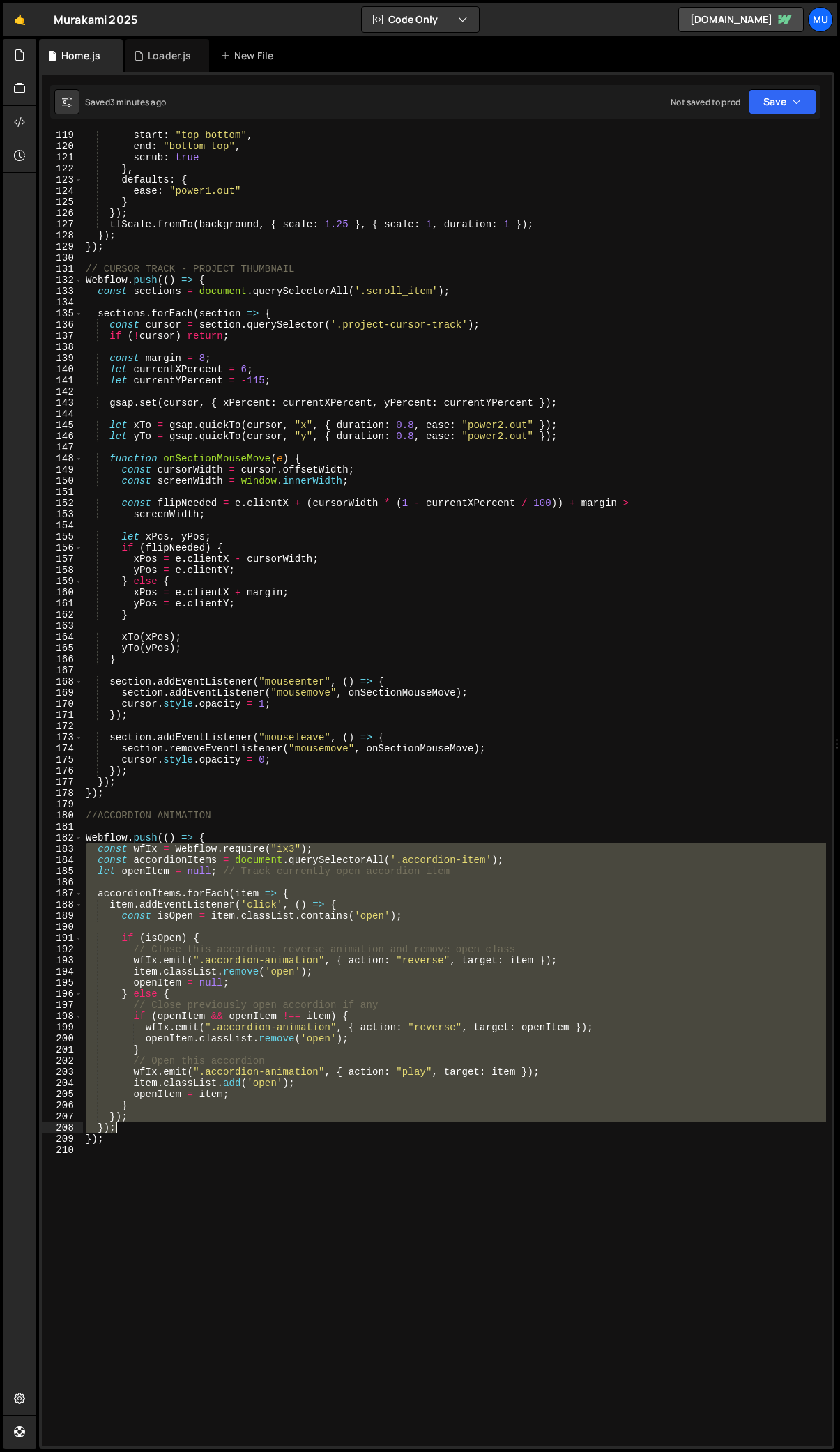
drag, startPoint x: 84, startPoint y: 853, endPoint x: 246, endPoint y: 1129, distance: 320.0
click at [246, 1129] on div "start : "top bottom" , end : "bottom top" , scrub : true } , defaults : { ease …" at bounding box center [454, 798] width 743 height 1337
type textarea "}); });"
drag, startPoint x: 118, startPoint y: 1166, endPoint x: 123, endPoint y: 1157, distance: 10.3
click at [117, 1165] on div "start : "top bottom" , end : "bottom top" , scrub : true } , defaults : { ease …" at bounding box center [454, 798] width 743 height 1337
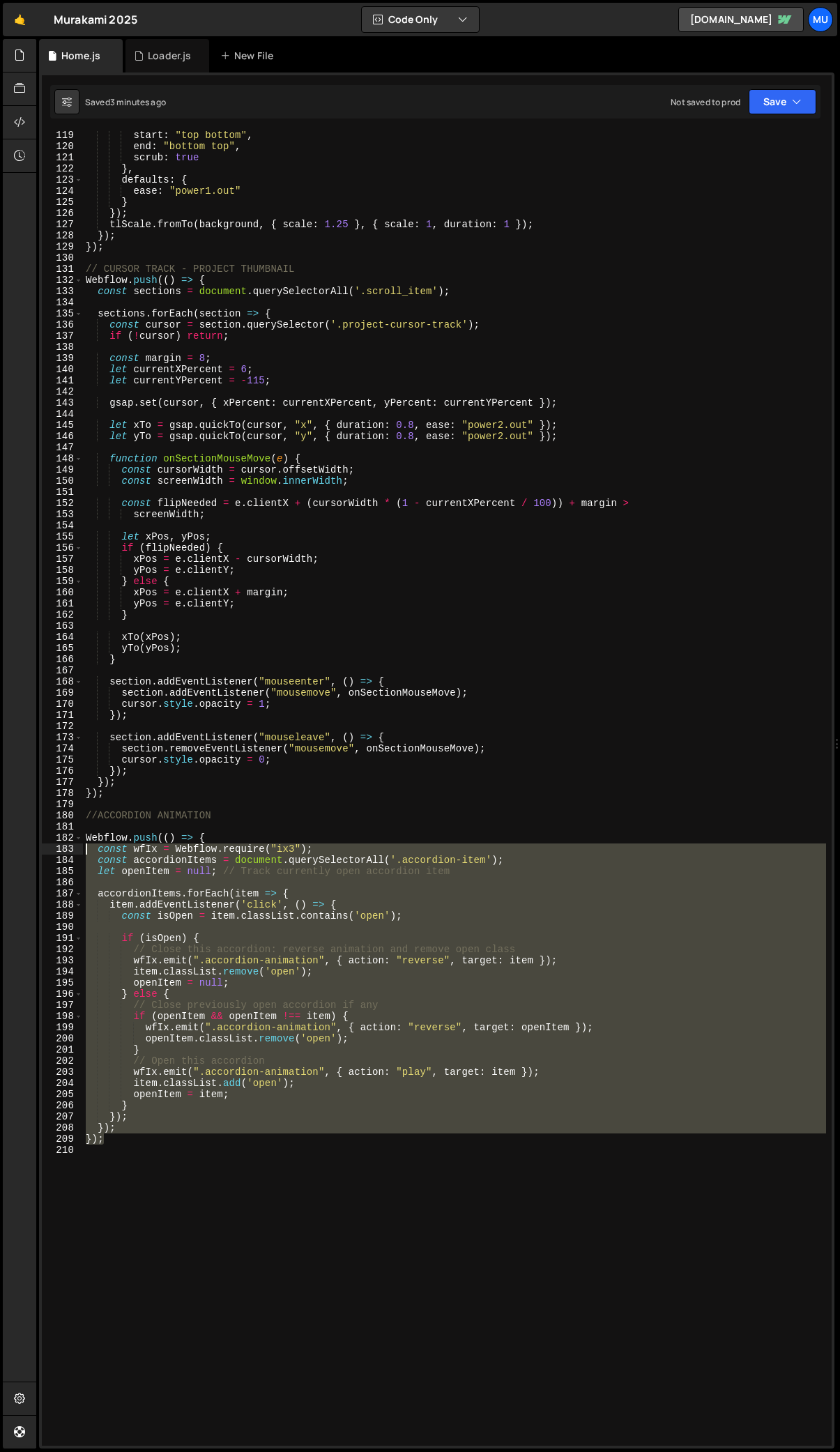
drag, startPoint x: 128, startPoint y: 1143, endPoint x: -17, endPoint y: 849, distance: 327.8
click at [0, 849] on html "Projects Community Library Blog Mu Projects Your Teams Account Upgrade Logout" at bounding box center [420, 726] width 840 height 1452
paste textarea "}"
type textarea "});"
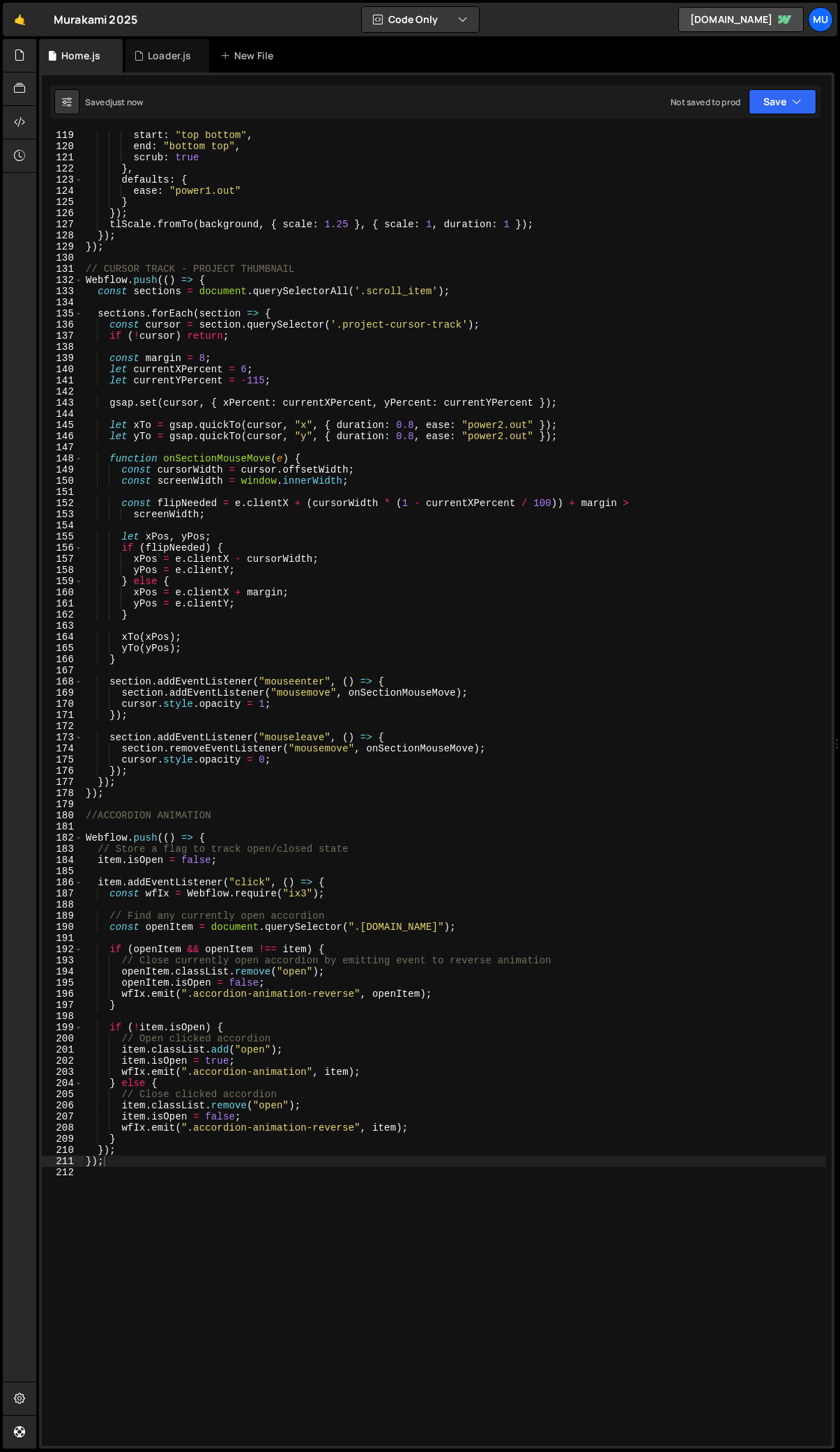
click at [155, 1178] on div "start : "top bottom" , end : "bottom top" , scrub : true } , defaults : { ease …" at bounding box center [454, 798] width 743 height 1337
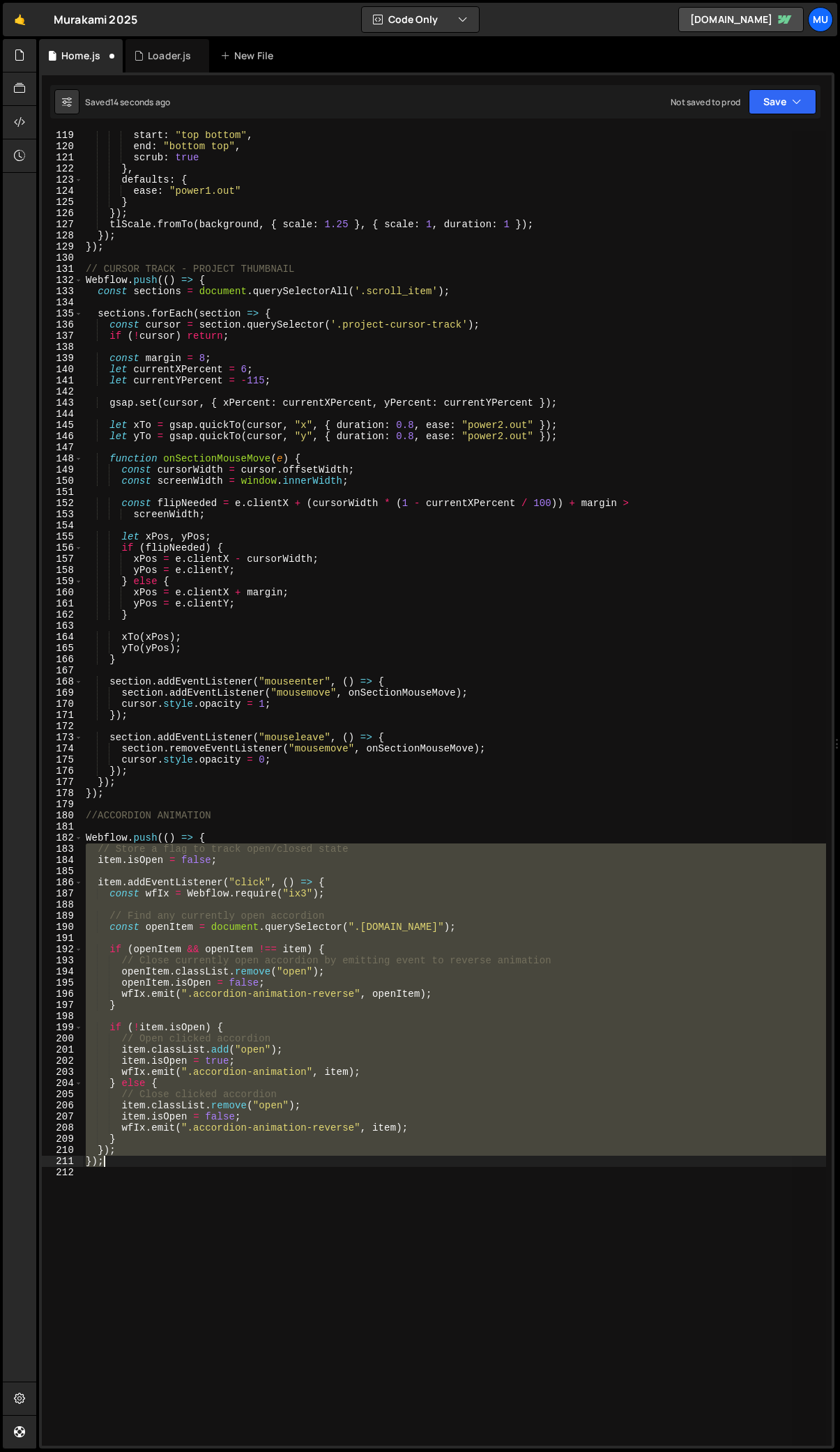
click at [112, 1163] on div "start : "top bottom" , end : "bottom top" , scrub : true } , defaults : { ease …" at bounding box center [454, 789] width 743 height 1315
drag, startPoint x: 125, startPoint y: 1166, endPoint x: 55, endPoint y: 835, distance: 338.3
click at [55, 835] on div "}); 119 120 121 122 123 124 125 126 127 128 129 130 131 132 133 134 135 136 137…" at bounding box center [437, 789] width 790 height 1315
type textarea "Webflow.push(() => { // Store a flag to track open/closed state"
paste textarea
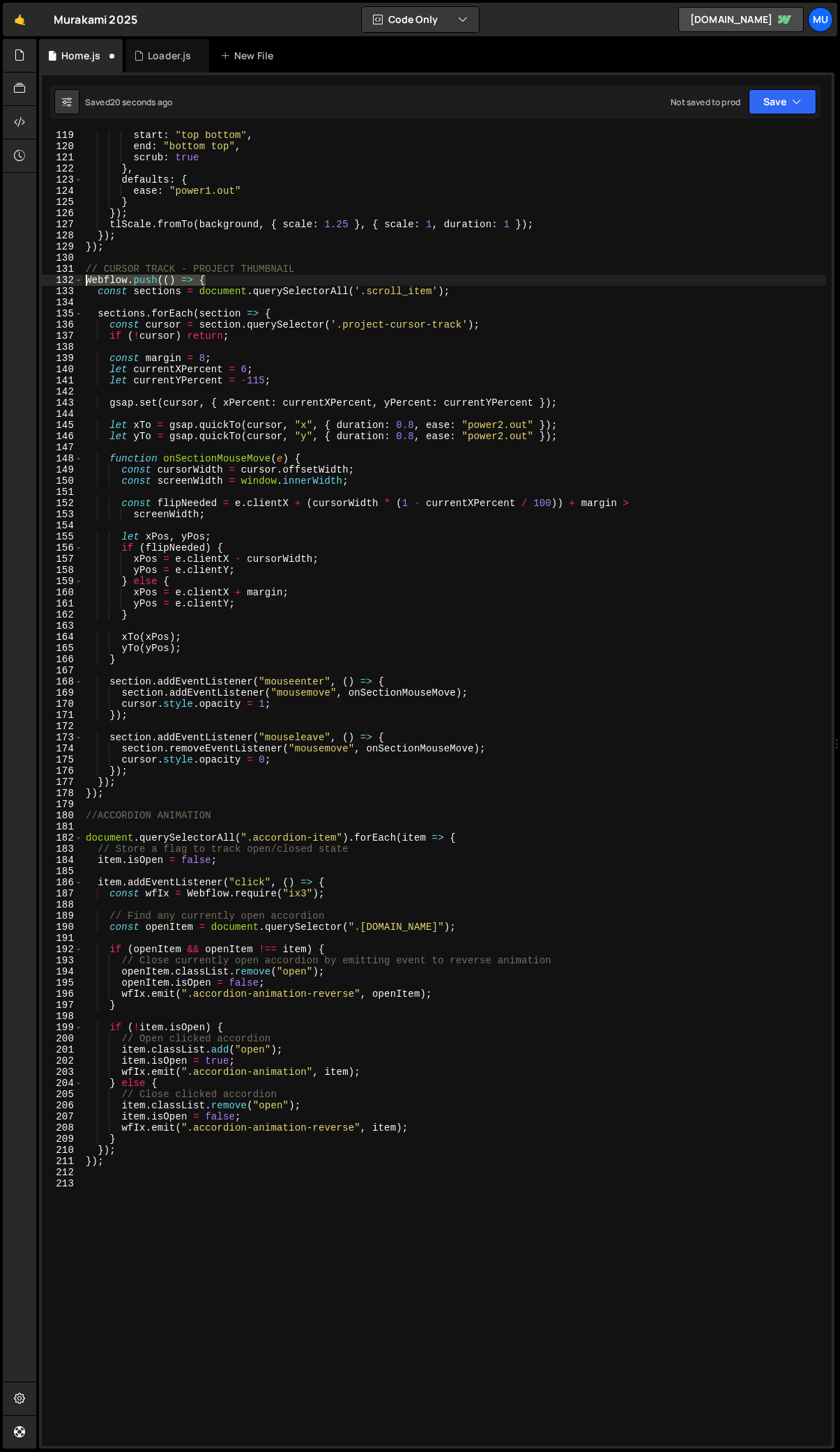
drag, startPoint x: 218, startPoint y: 280, endPoint x: 48, endPoint y: 279, distance: 170.0
click at [48, 279] on div "119 120 121 122 123 124 125 126 127 128 129 130 131 132 133 134 135 136 137 138…" at bounding box center [437, 789] width 790 height 1315
drag, startPoint x: 474, startPoint y: 838, endPoint x: 62, endPoint y: 838, distance: 412.0
click at [62, 838] on div "Webflow.push(() => { 119 120 121 122 123 124 125 126 127 128 129 130 131 132 13…" at bounding box center [437, 789] width 790 height 1315
paste textarea "Webflow.push(()"
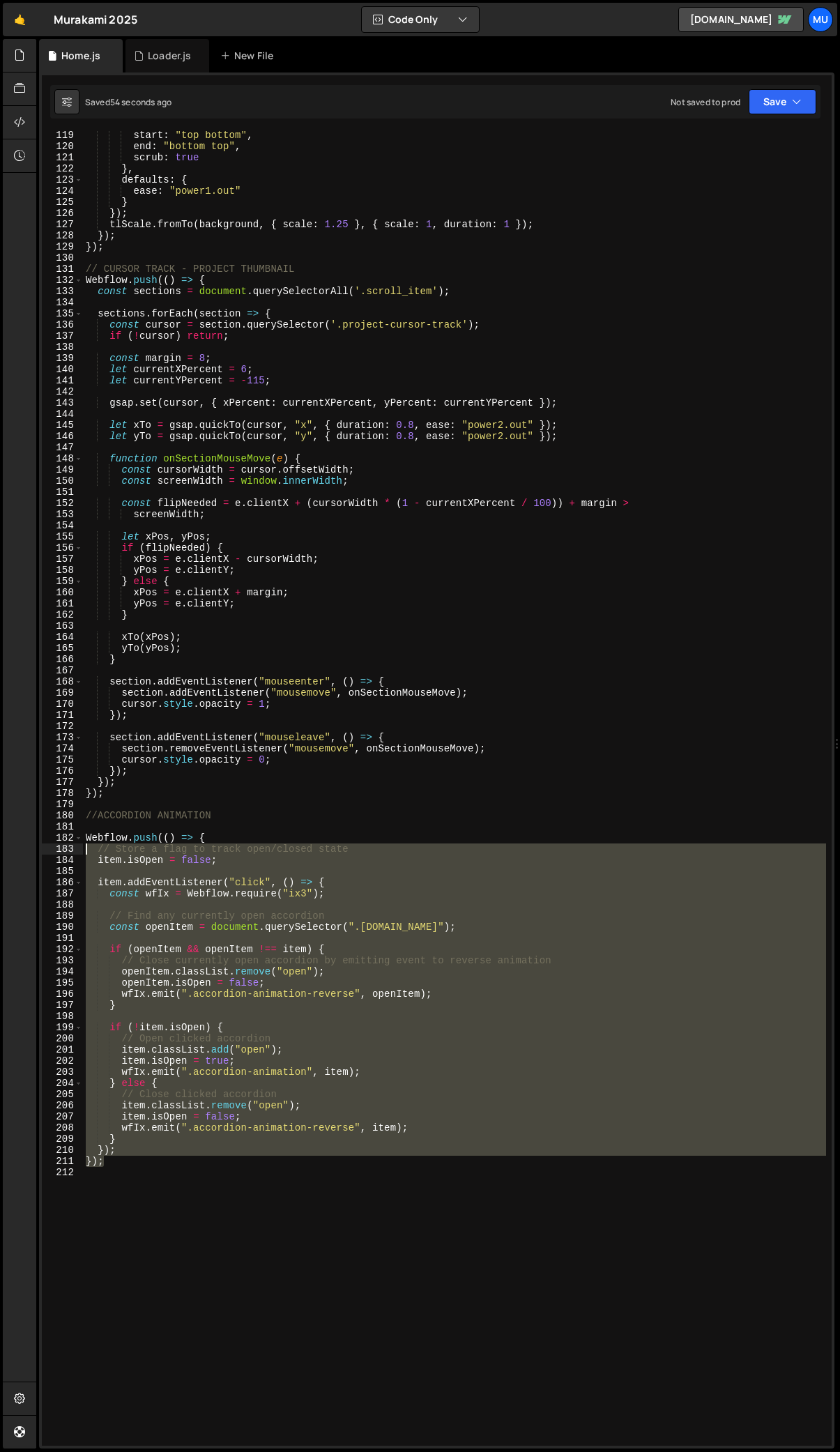
drag, startPoint x: 146, startPoint y: 1167, endPoint x: 51, endPoint y: 846, distance: 334.8
click at [51, 846] on div "Webflow.push(() => { 119 120 121 122 123 124 125 126 127 128 129 130 131 132 13…" at bounding box center [437, 789] width 790 height 1315
paste textarea "})"
type textarea "});"
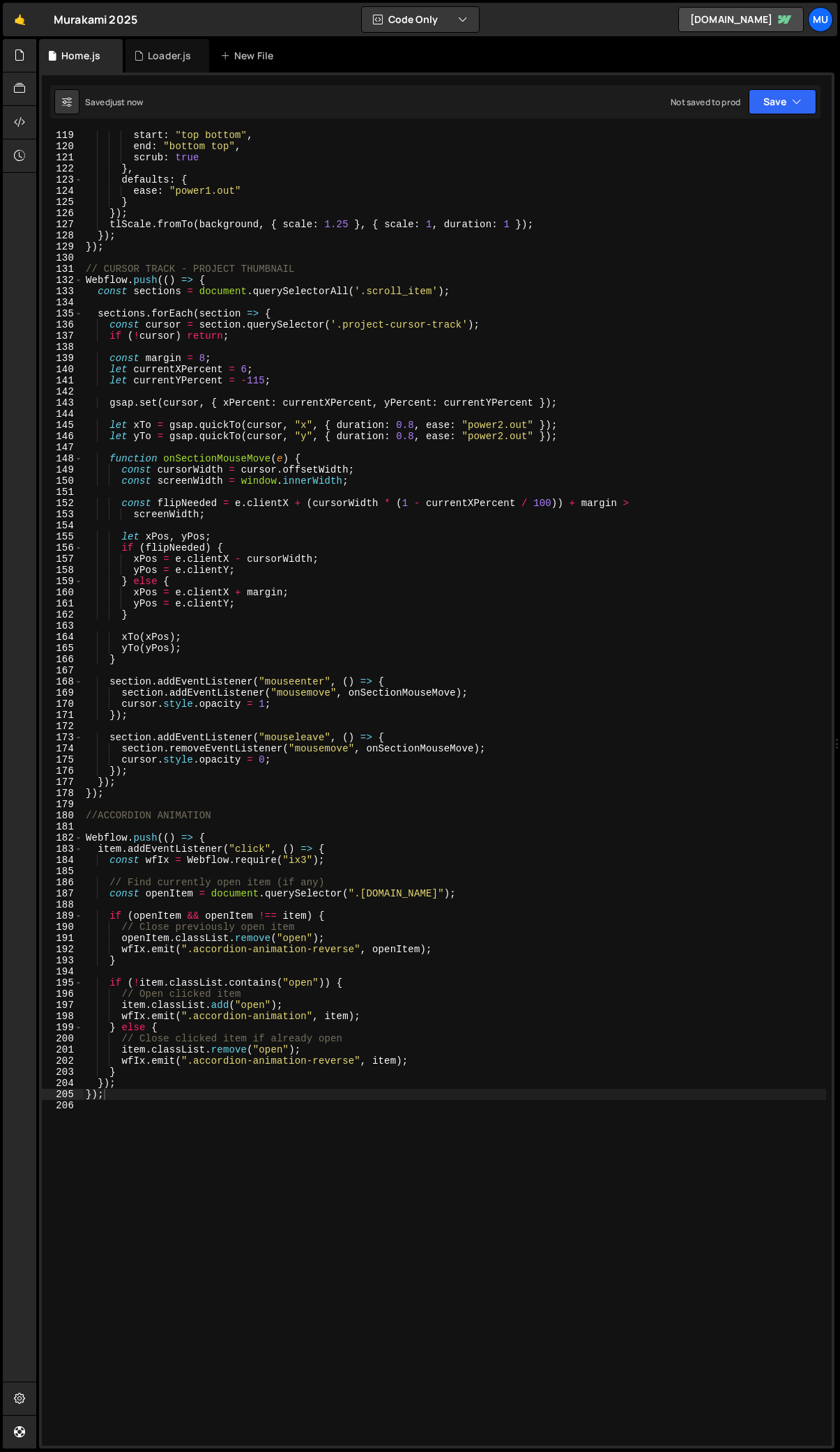
click at [160, 1133] on div "start : "top bottom" , end : "bottom top" , scrub : true } , defaults : { ease …" at bounding box center [454, 798] width 743 height 1337
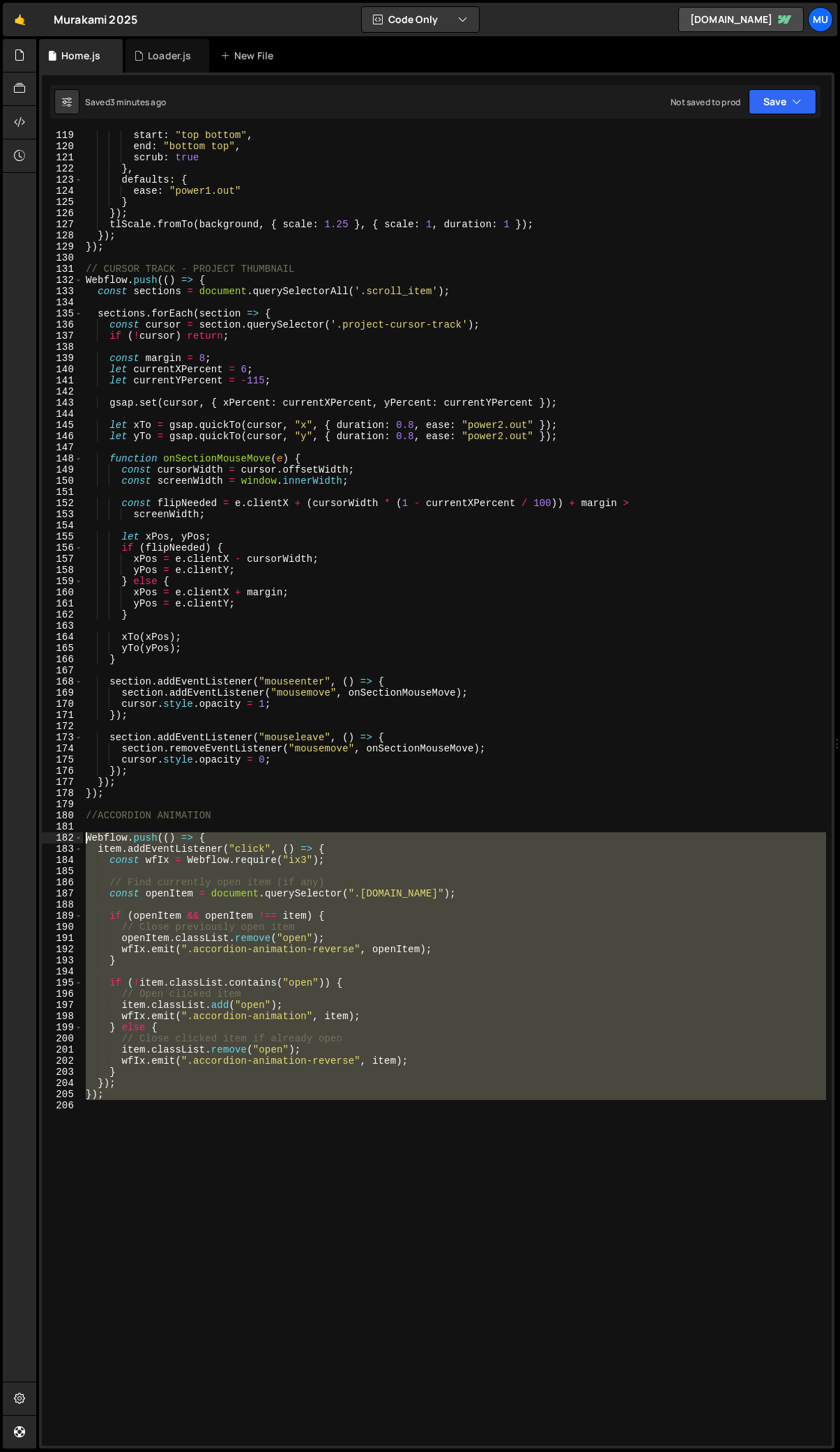
drag, startPoint x: 129, startPoint y: 1112, endPoint x: 69, endPoint y: 836, distance: 282.4
click at [69, 836] on div "119 120 121 122 123 124 125 126 127 128 129 130 131 132 133 134 135 136 137 138…" at bounding box center [437, 789] width 790 height 1315
paste textarea "})();"
type textarea "})();"
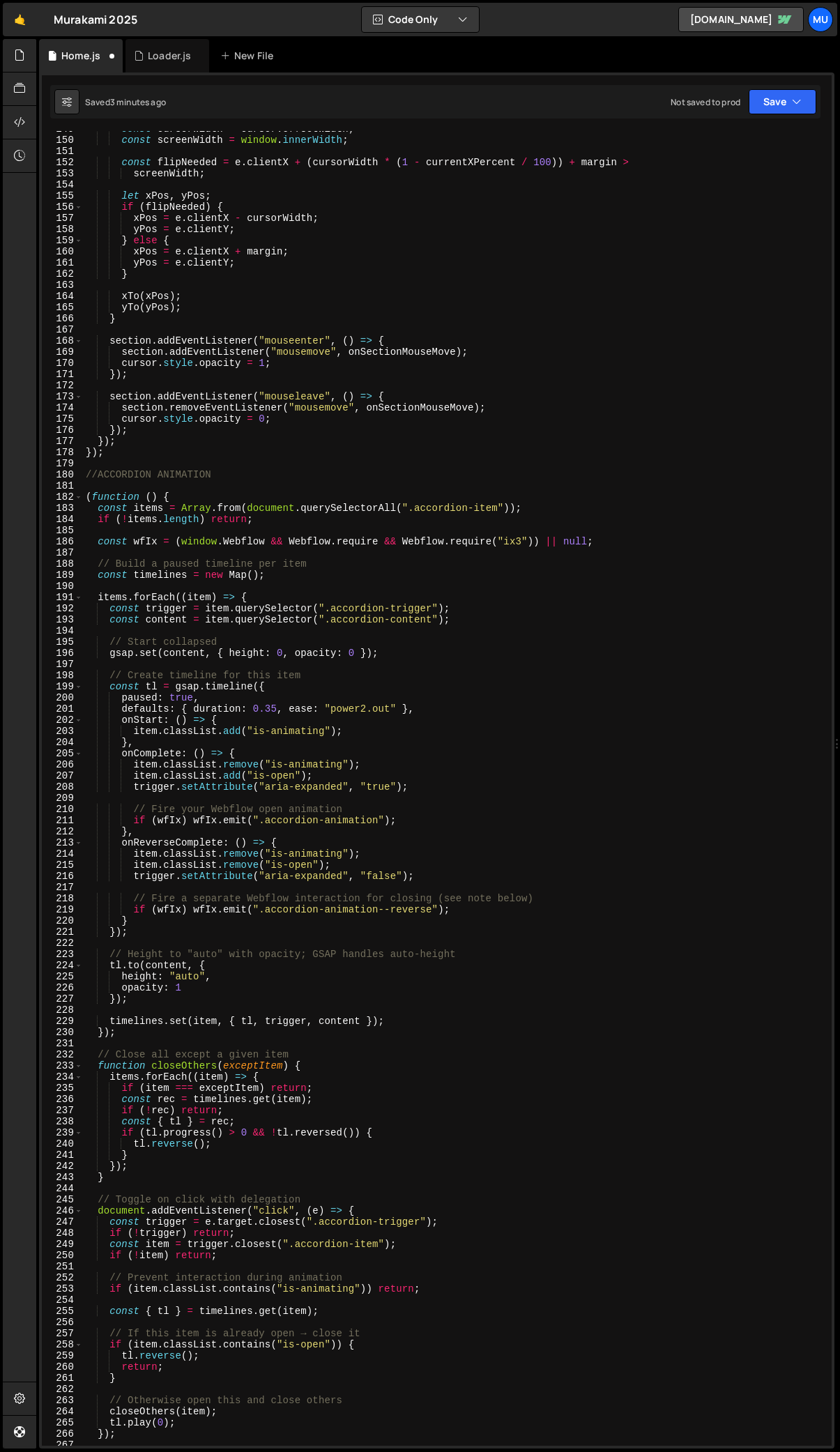
scroll to position [2354, 0]
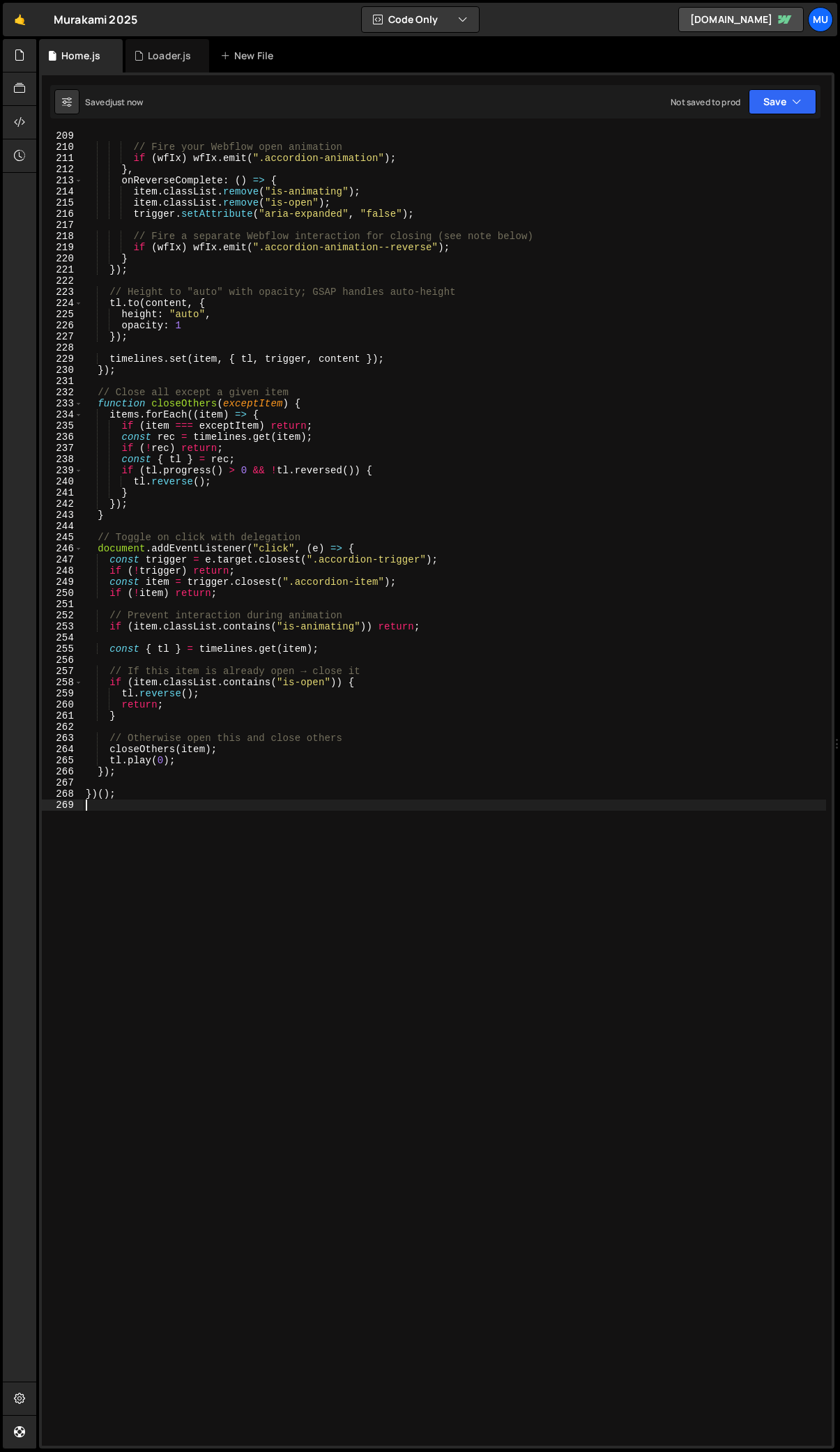
click at [292, 858] on div "// Fire your Webflow open animation if ( wfIx ) wfIx . emit ( ".accordion-anima…" at bounding box center [454, 799] width 743 height 1337
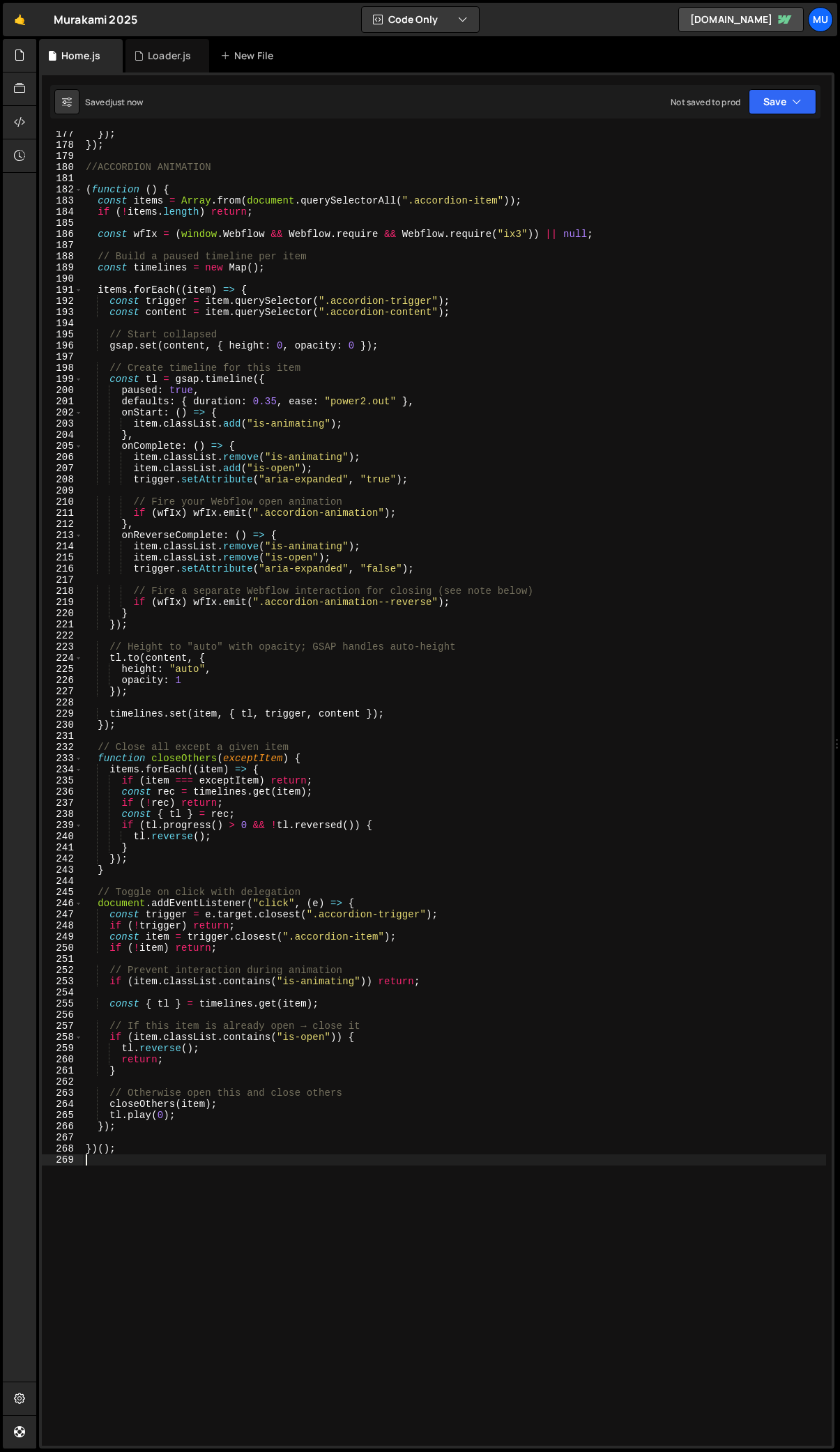
scroll to position [1914, 0]
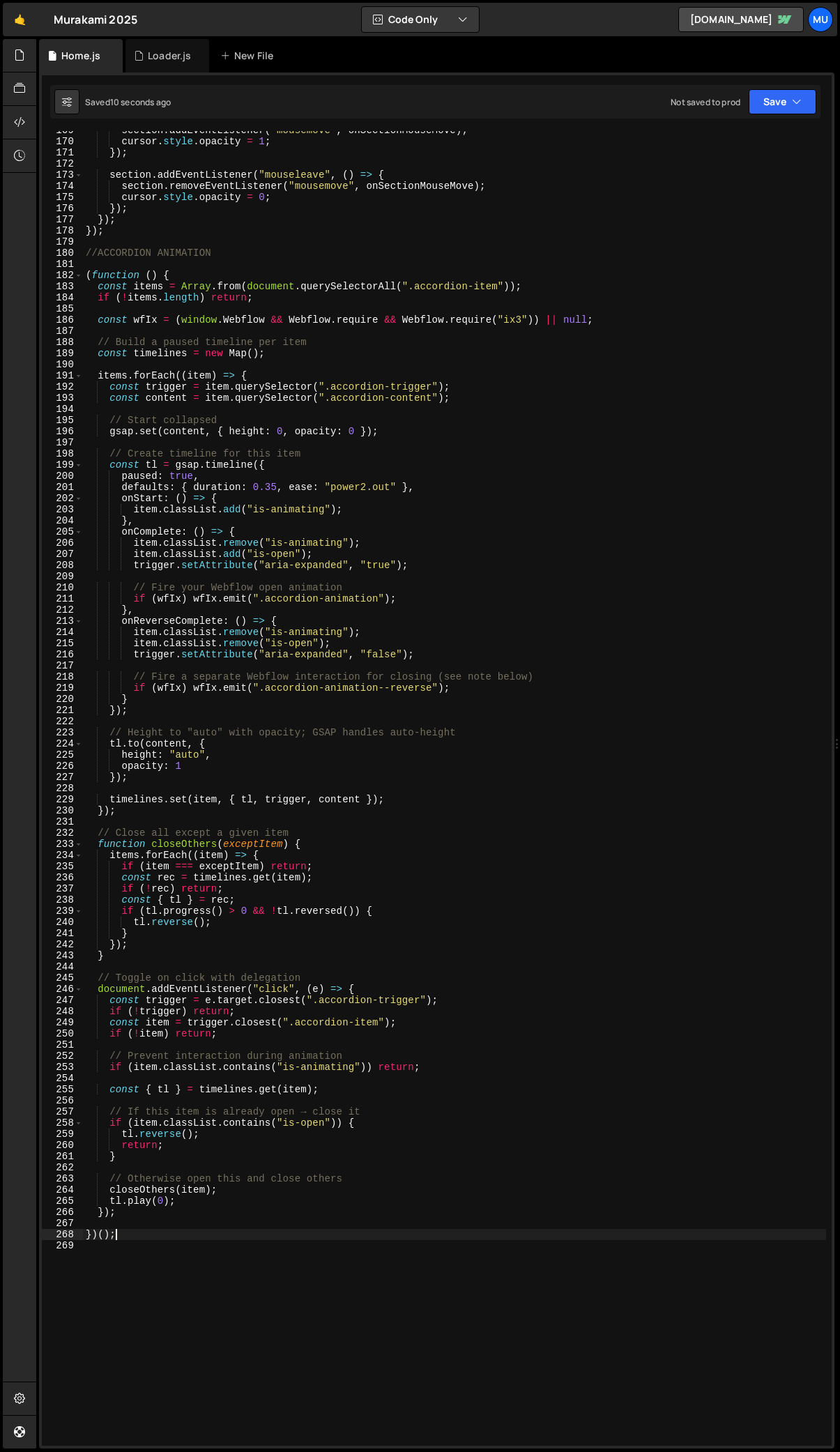
click at [215, 1234] on div "section . addEventListener ( "mousemove" , onSectionMouseMove ) ; cursor . styl…" at bounding box center [454, 793] width 743 height 1337
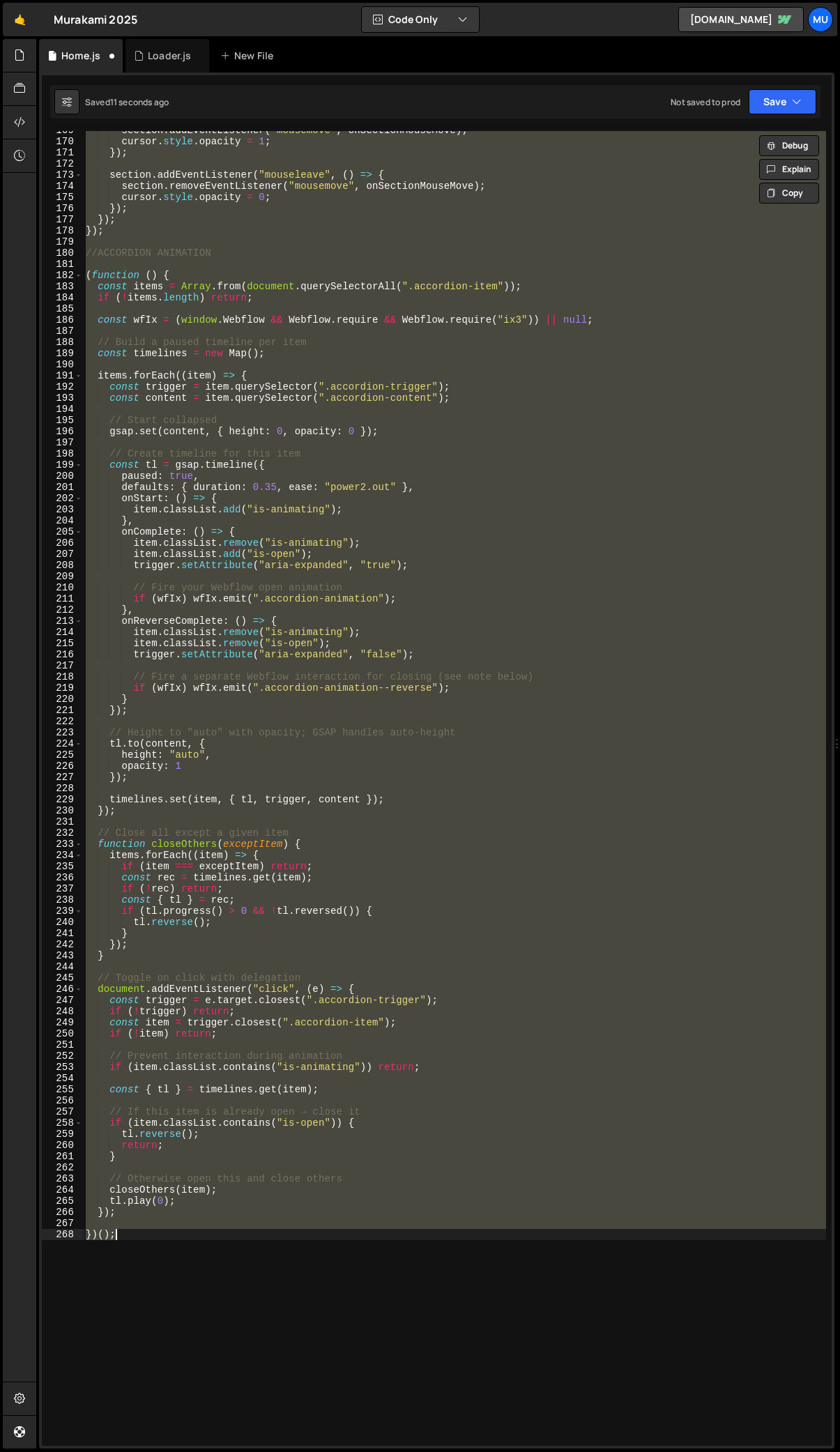
type textarea "});"
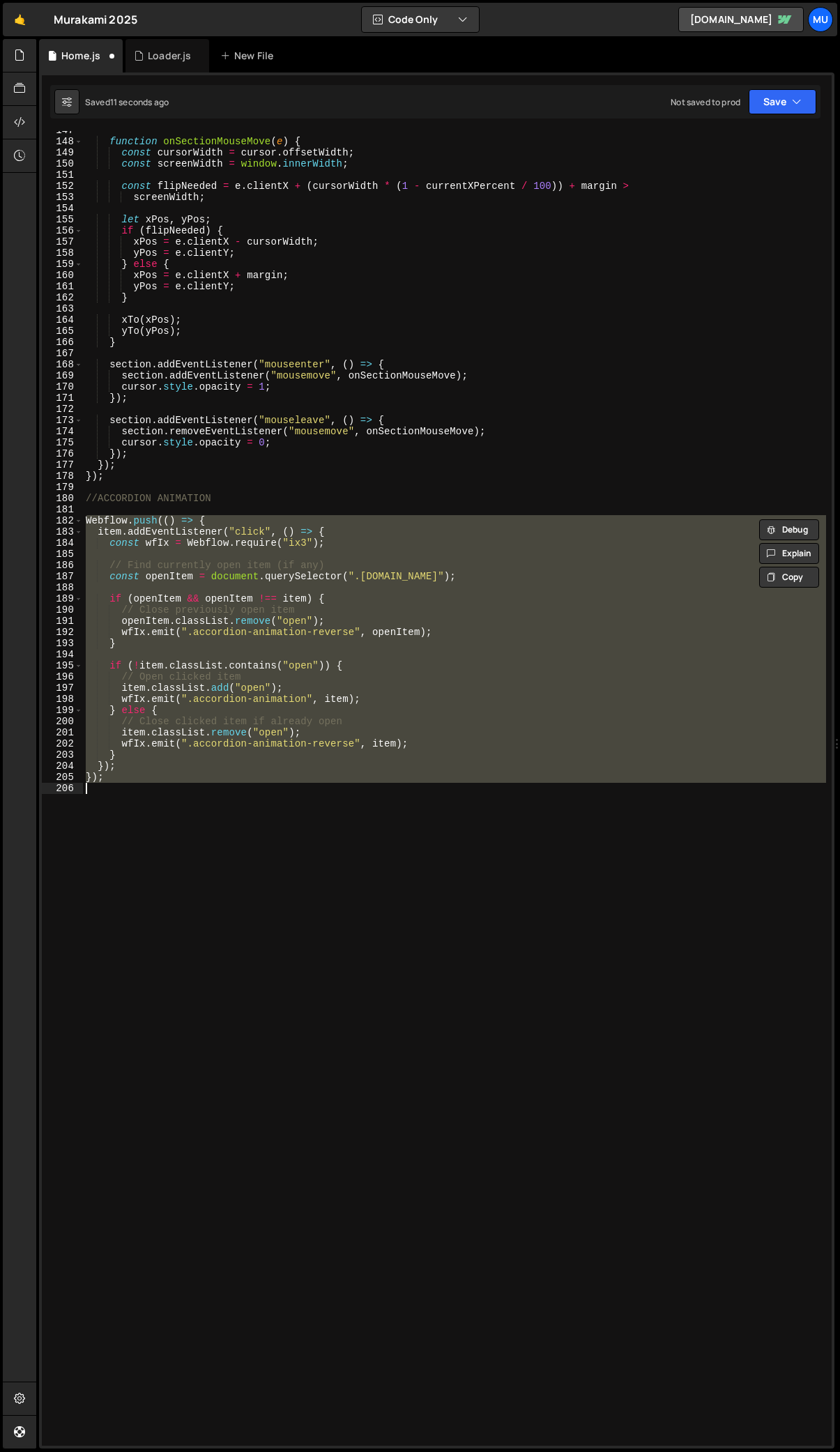
scroll to position [1668, 0]
click at [162, 806] on div "function onSectionMouseMove ( e ) { const cursorWidth = cursor . offsetWidth ; …" at bounding box center [454, 789] width 743 height 1315
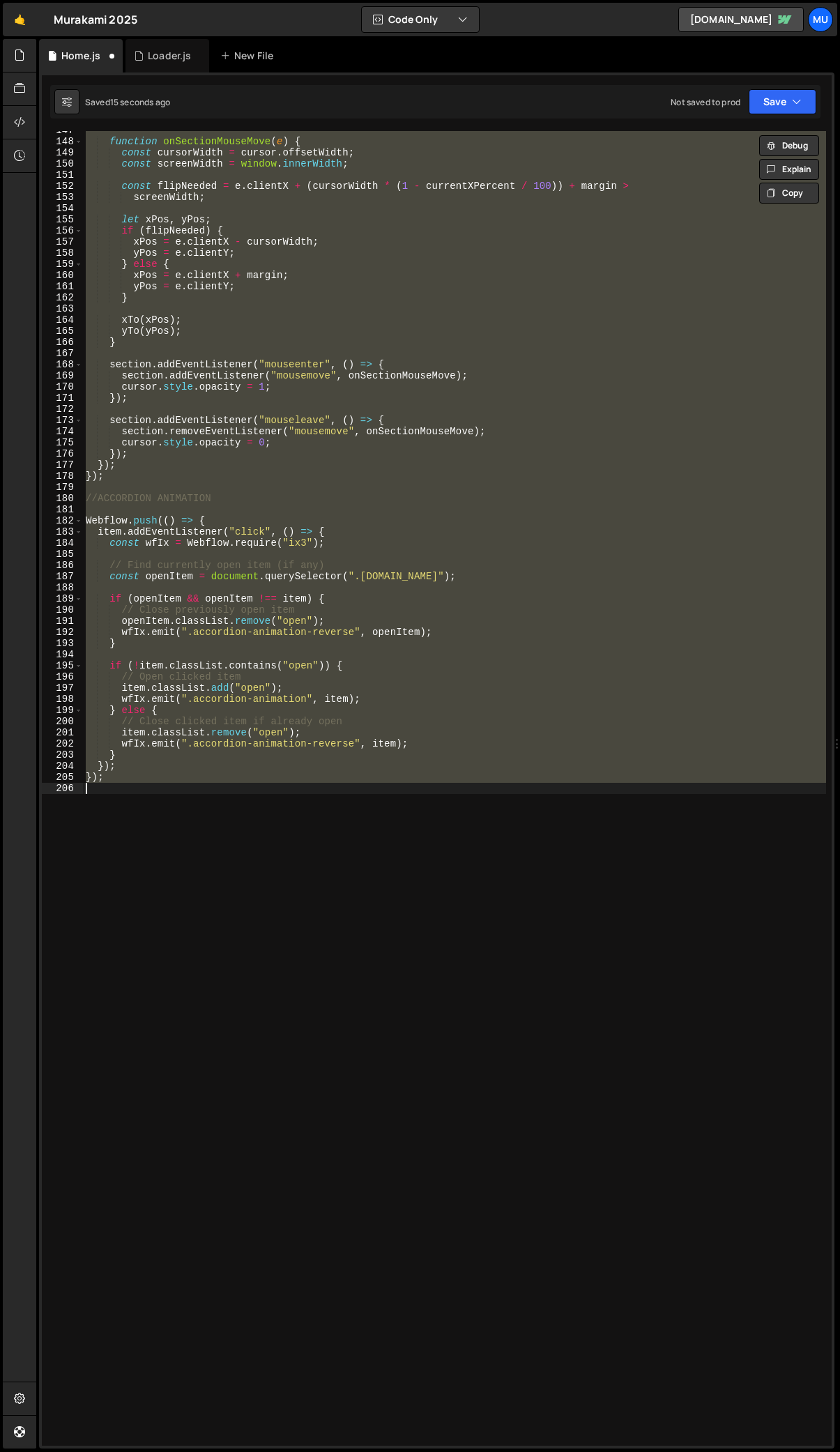
type textarea "}); });"
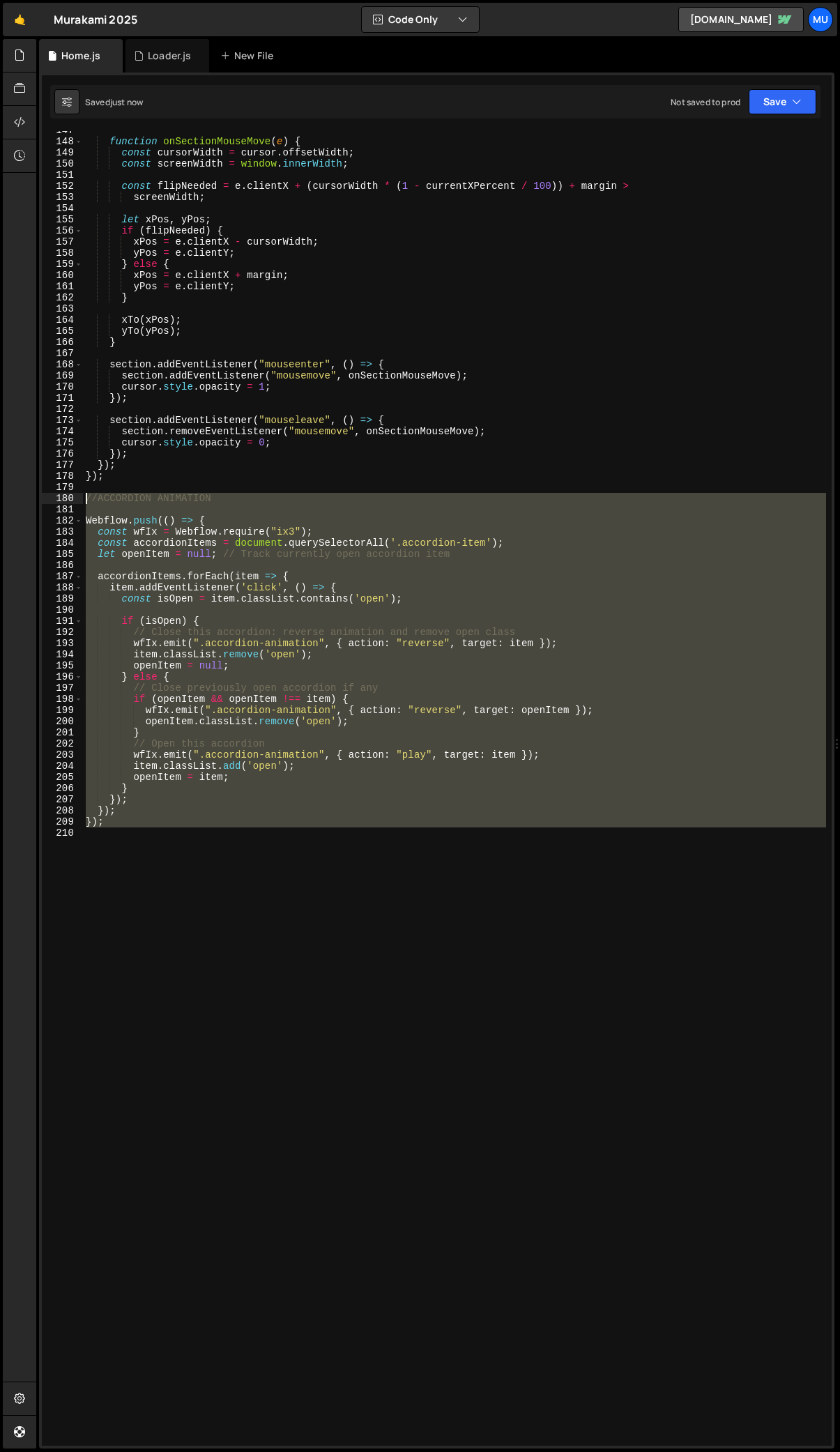
drag, startPoint x: 145, startPoint y: 837, endPoint x: 73, endPoint y: 498, distance: 346.6
click at [73, 498] on div "}); 147 148 149 150 151 152 153 154 155 156 157 158 159 160 161 162 163 164 165…" at bounding box center [437, 789] width 790 height 1315
click at [124, 822] on div "function onSectionMouseMove ( e ) { const cursorWidth = cursor . offsetWidth ; …" at bounding box center [454, 789] width 743 height 1315
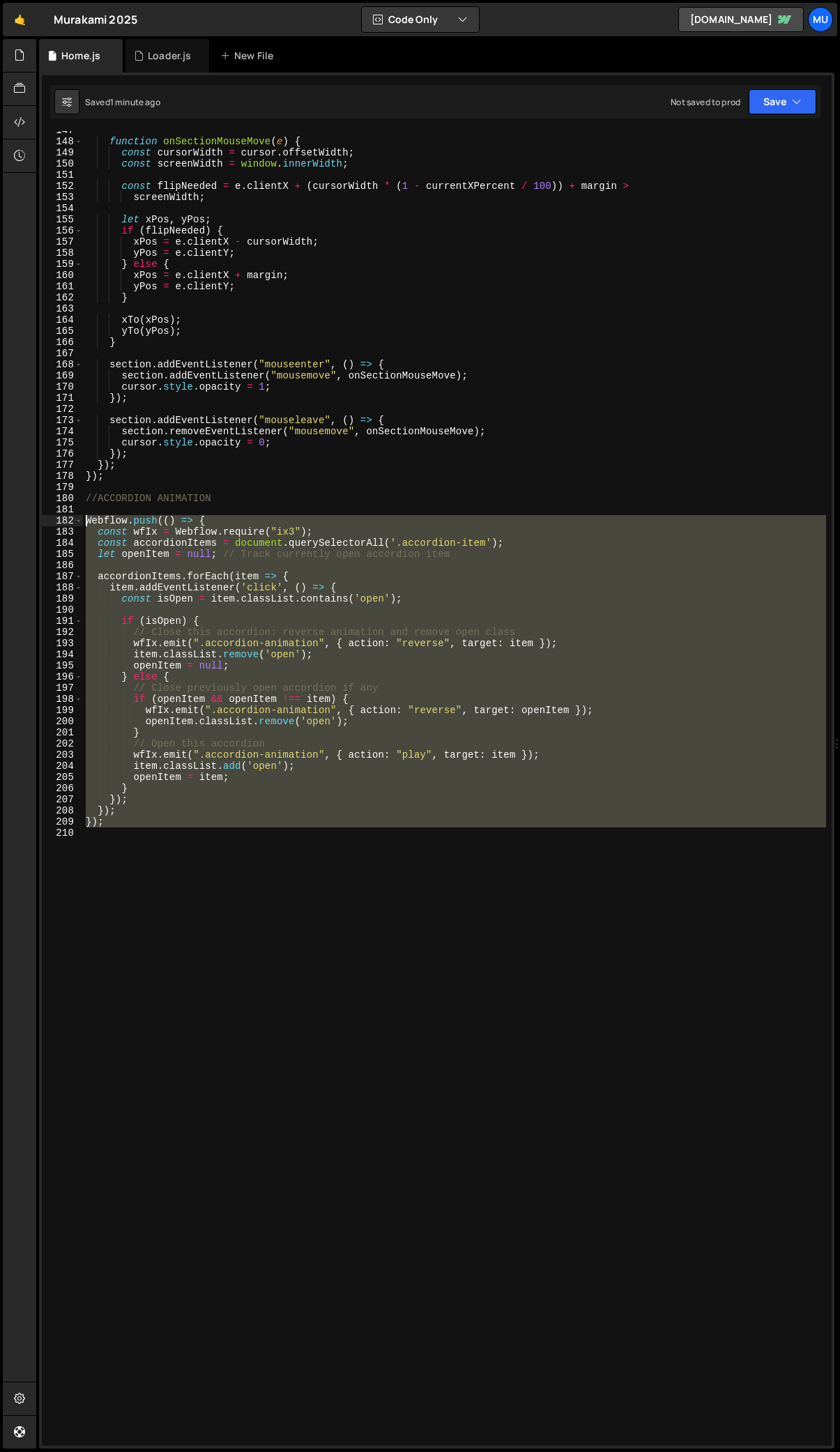
drag, startPoint x: 131, startPoint y: 832, endPoint x: 71, endPoint y: 518, distance: 319.7
click at [71, 518] on div "}); 147 148 149 150 151 152 153 154 155 156 157 158 159 160 161 162 163 164 165…" at bounding box center [437, 789] width 790 height 1315
paste textarea "}"
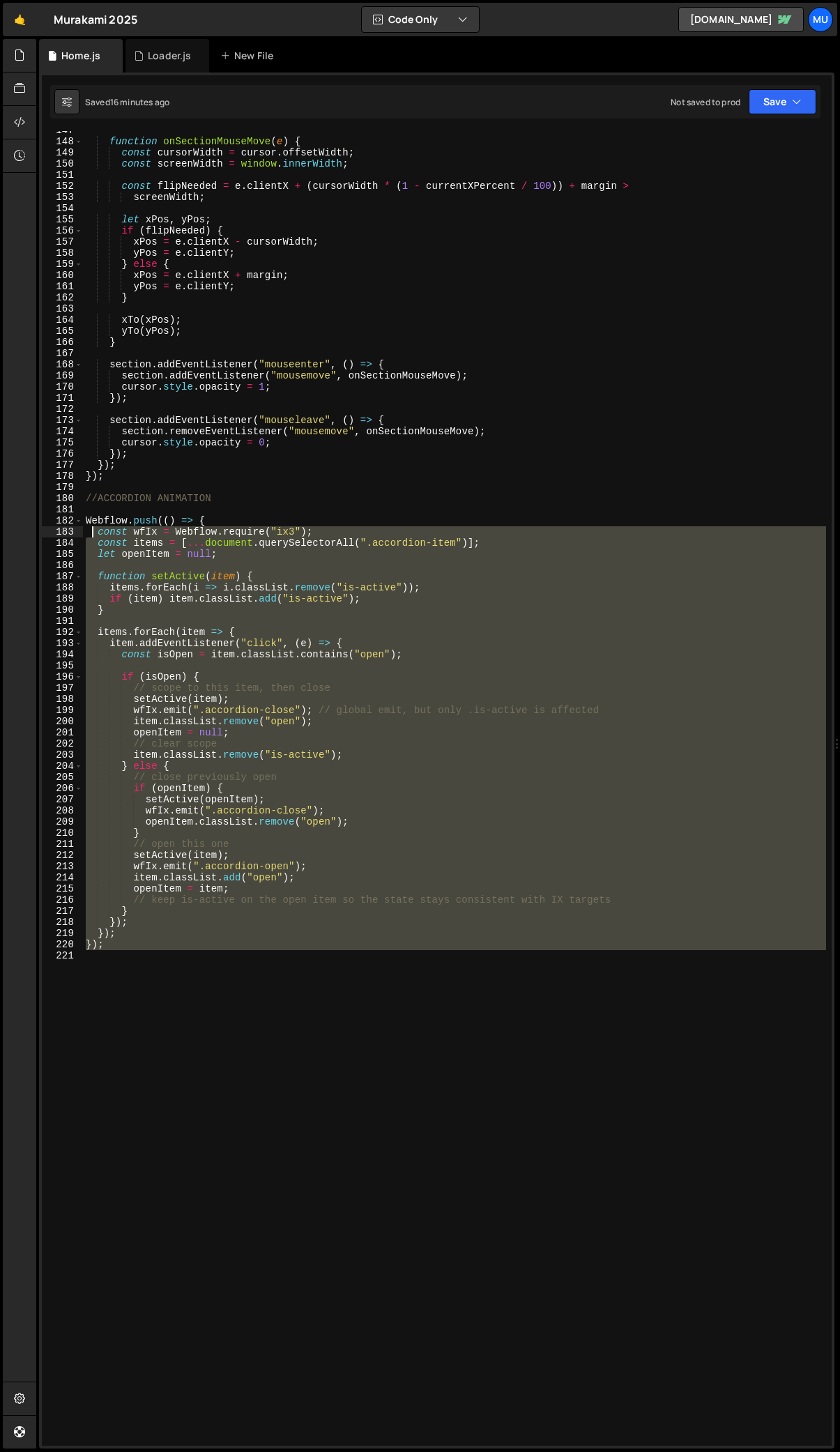
drag, startPoint x: 175, startPoint y: 959, endPoint x: 74, endPoint y: 538, distance: 432.9
click at [76, 530] on div "}); 147 148 149 150 151 152 153 154 155 156 157 158 159 160 161 162 163 164 165…" at bounding box center [437, 789] width 790 height 1315
type textarea "const wfIx = Webflow.require("ix3"); const items = [...document.querySelectorAl…"
paste textarea
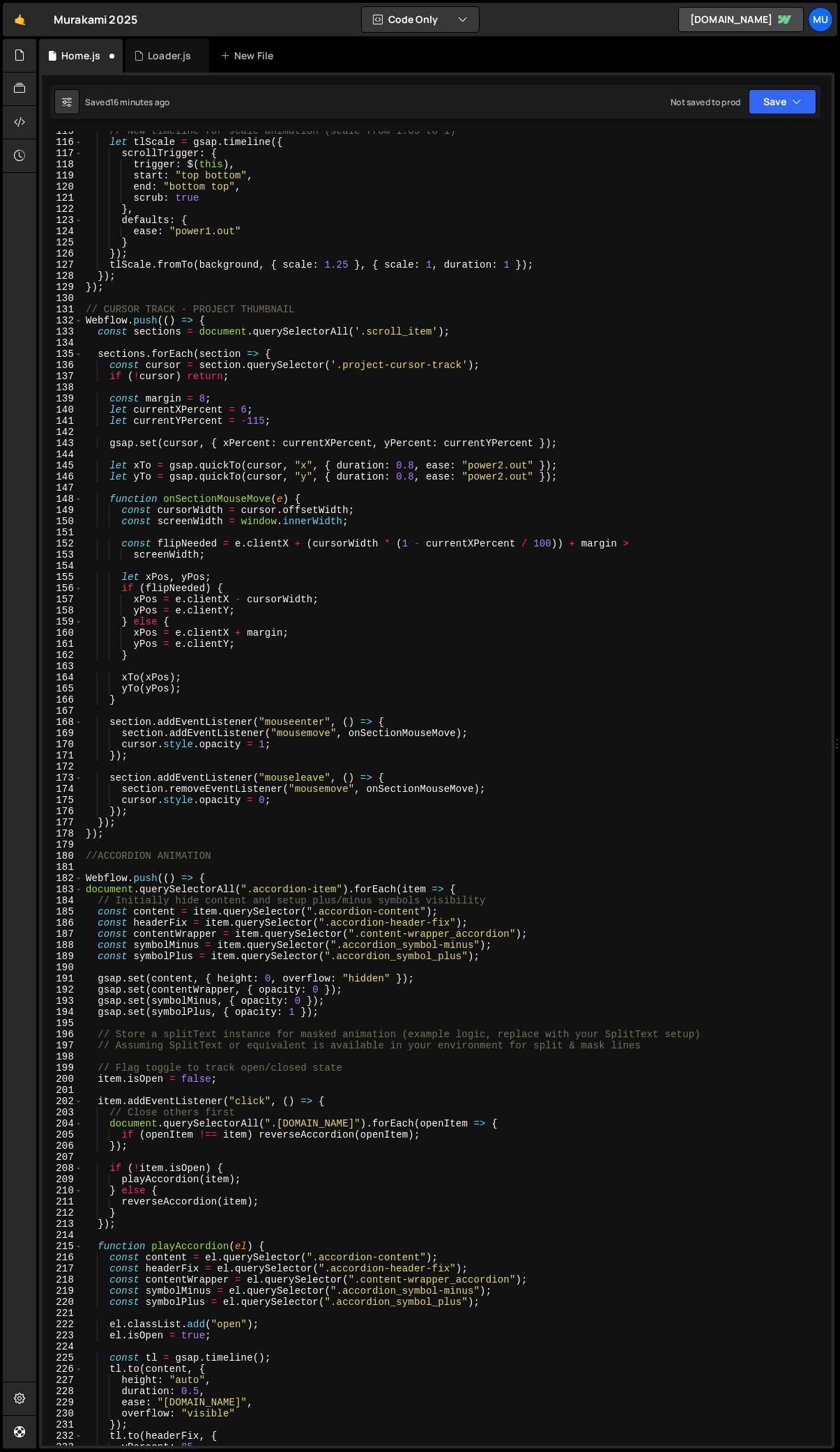
scroll to position [1310, 0]
drag, startPoint x: 478, startPoint y: 891, endPoint x: 37, endPoint y: 892, distance: 441.0
click at [37, 892] on div "Files New File Javascript files 1 Home.js 0 1 Loader.js 0 CSS files Copy share …" at bounding box center [438, 745] width 804 height 1411
type textarea "document.querySelectorAll(".accordion-item").forEach(item => {"
type textarea "Webflow.push(() => {"
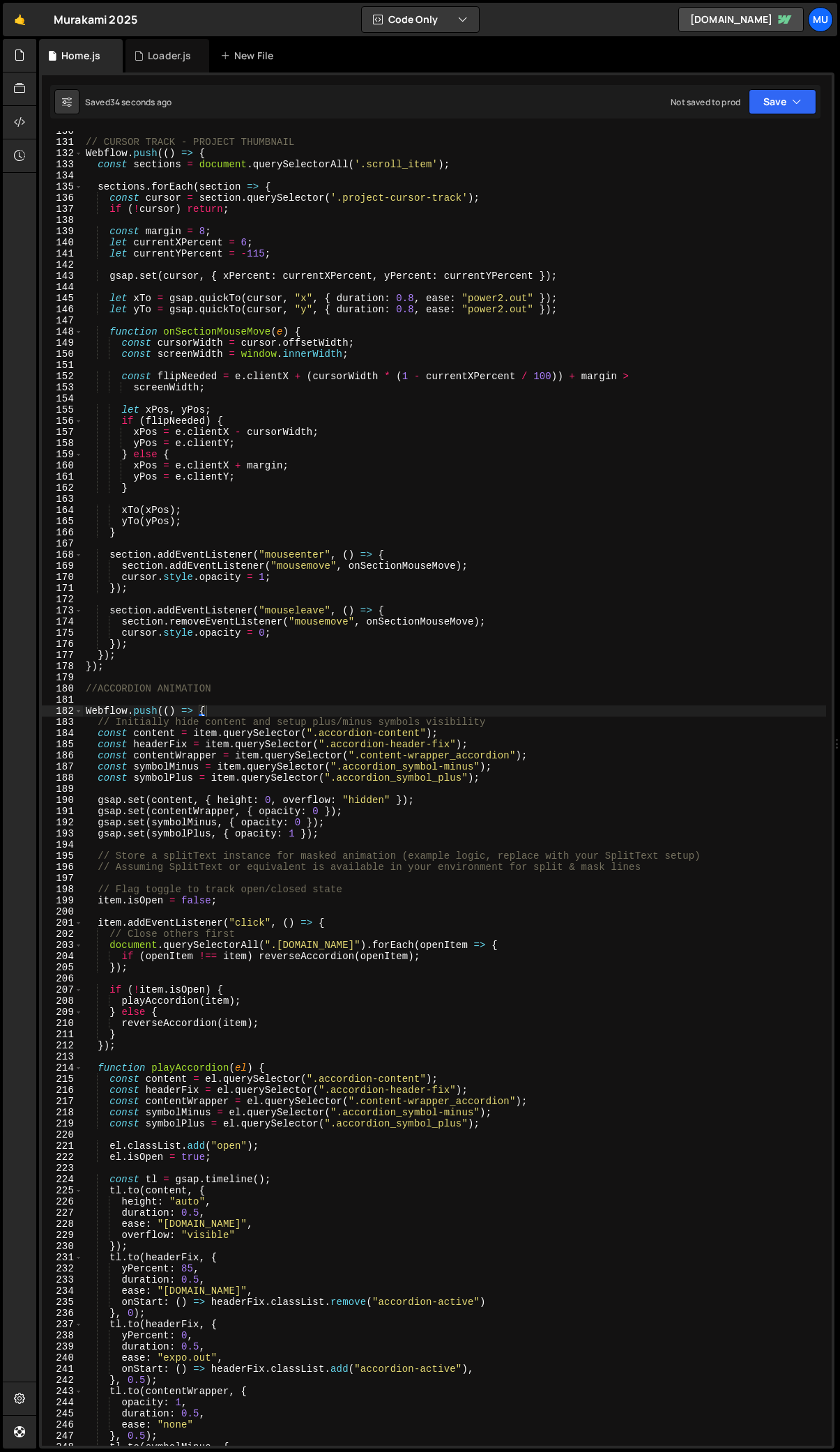
scroll to position [1478, 0]
click at [11, 56] on div at bounding box center [20, 56] width 34 height 34
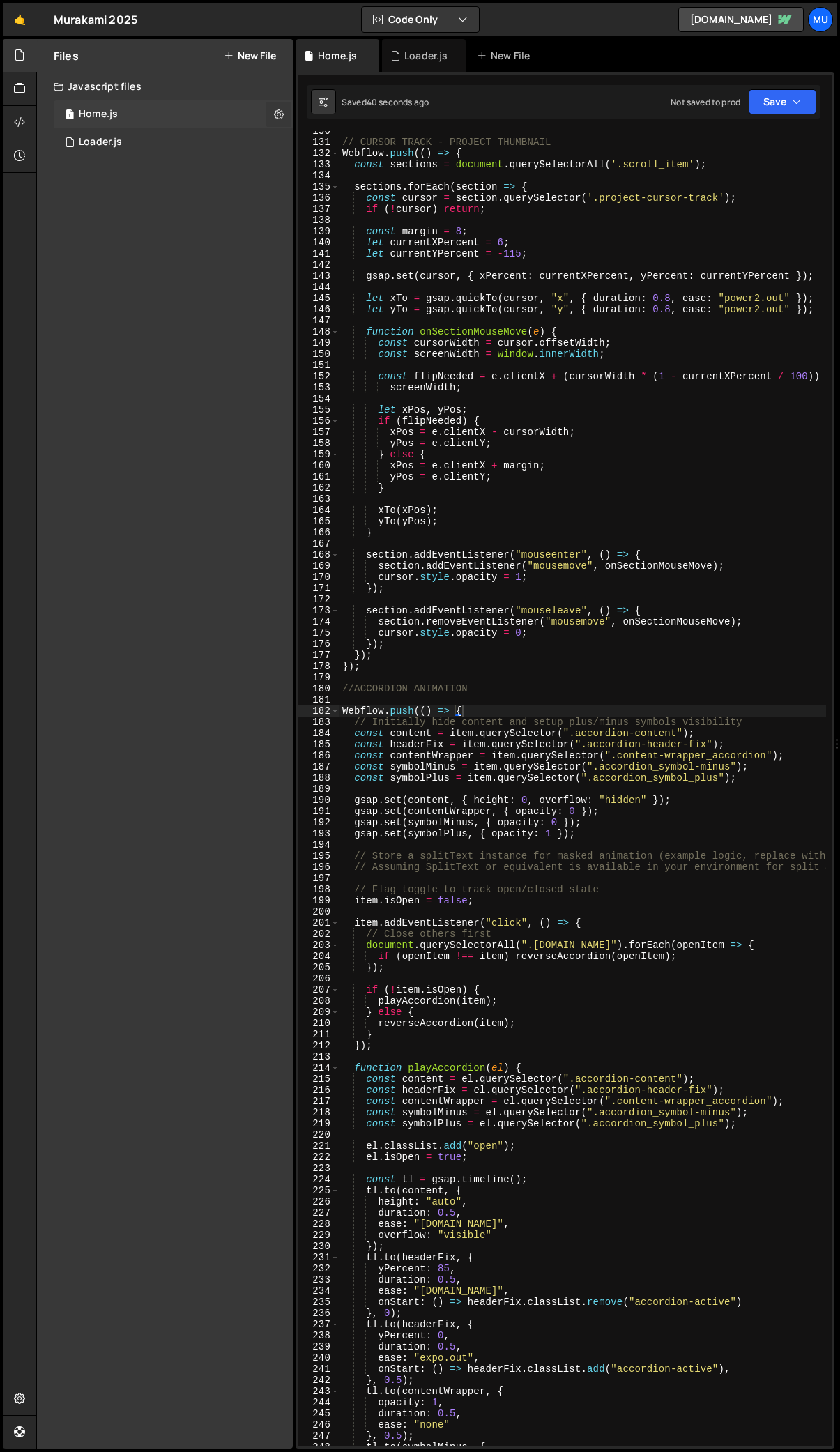
click at [281, 110] on icon at bounding box center [279, 114] width 10 height 13
type input "Home"
radio input "true"
checkbox input "true"
click at [368, 143] on button "Edit File Settings" at bounding box center [364, 144] width 137 height 28
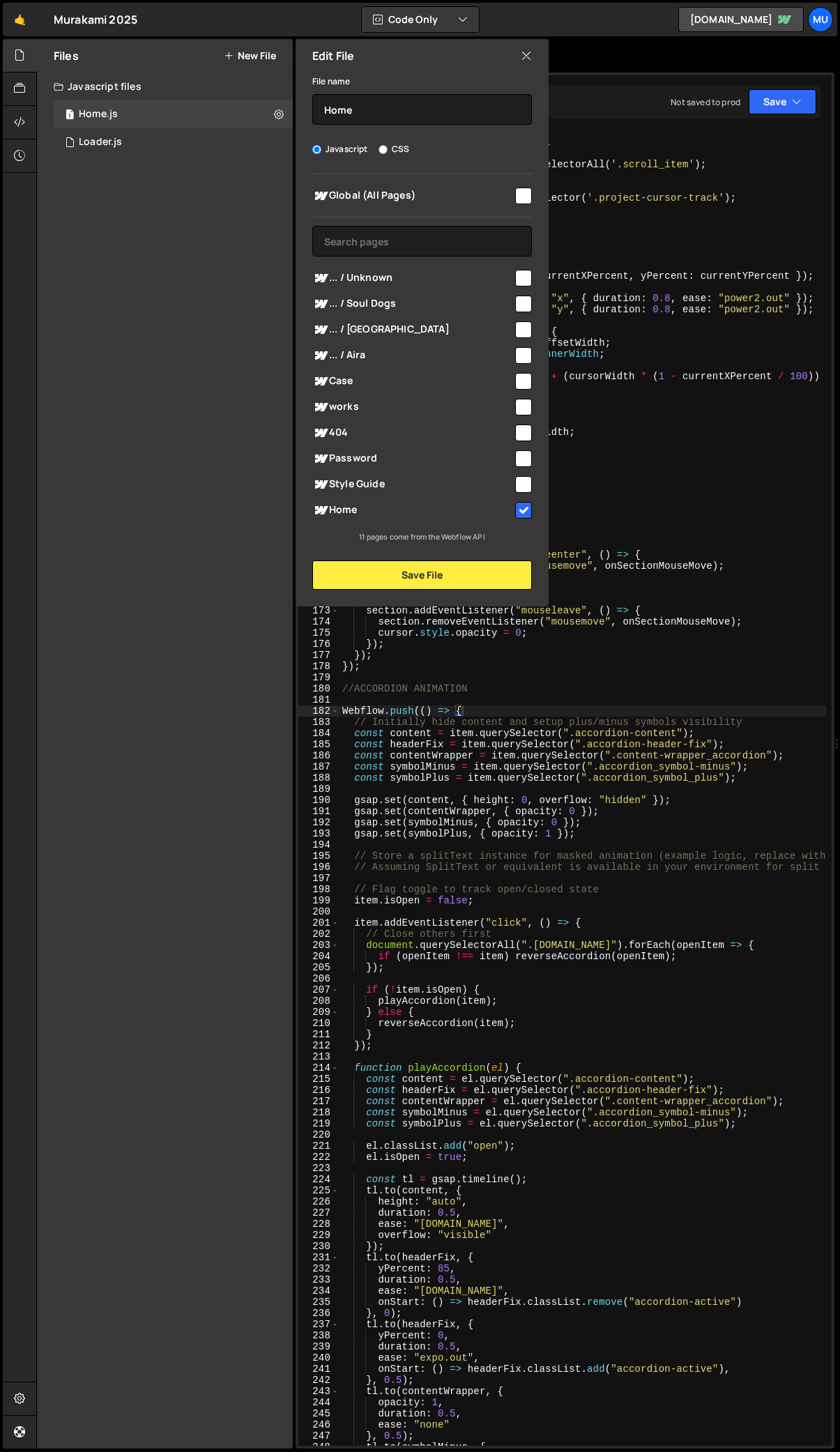
click at [202, 538] on div "Files New File Javascript files 1 Home.js 0 1 Loader.js 0 CSS files Copy share …" at bounding box center [165, 744] width 256 height 1410
click at [261, 119] on div "1 Home.js 0" at bounding box center [173, 114] width 239 height 28
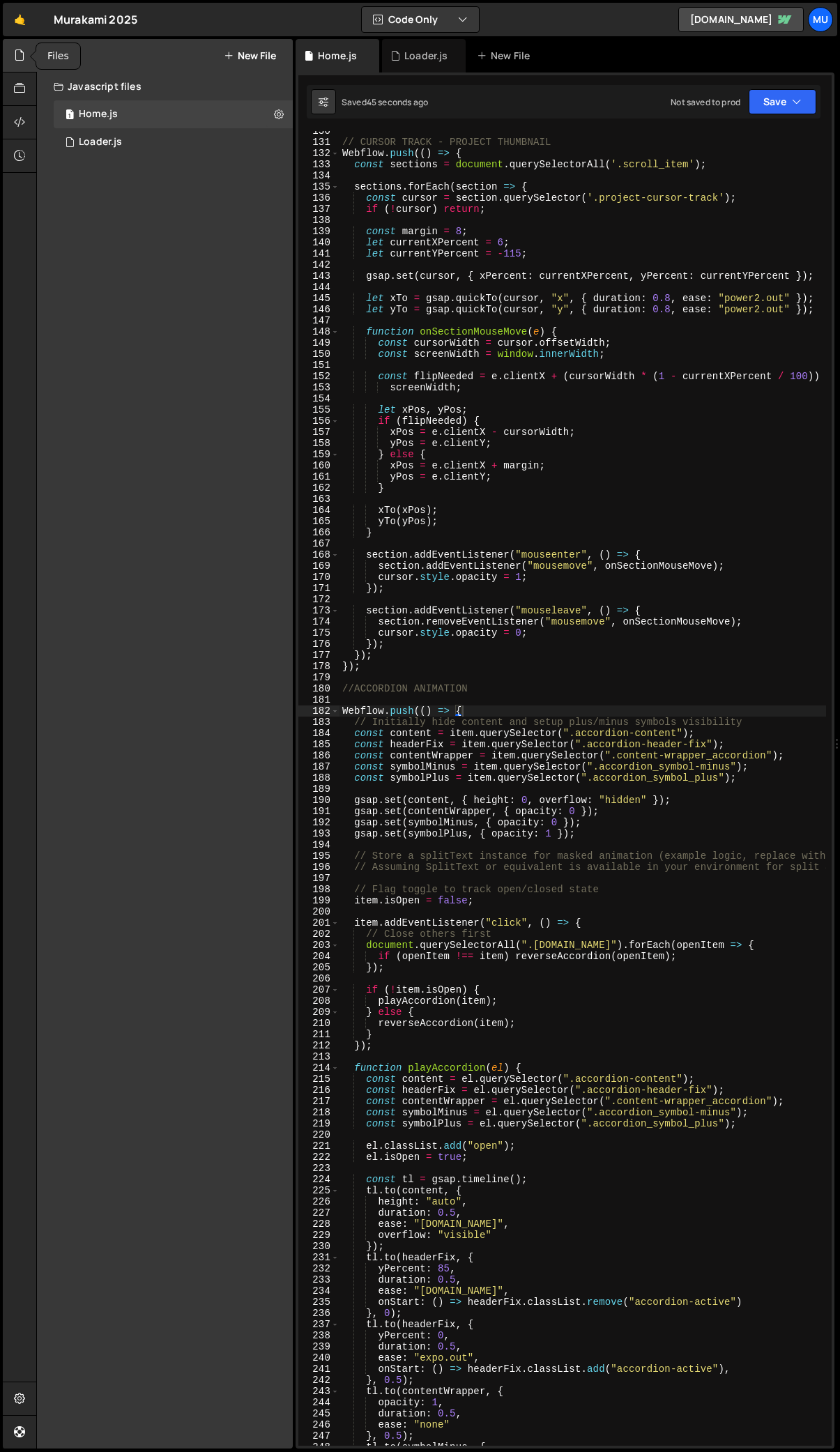
click at [13, 50] on div at bounding box center [20, 56] width 34 height 34
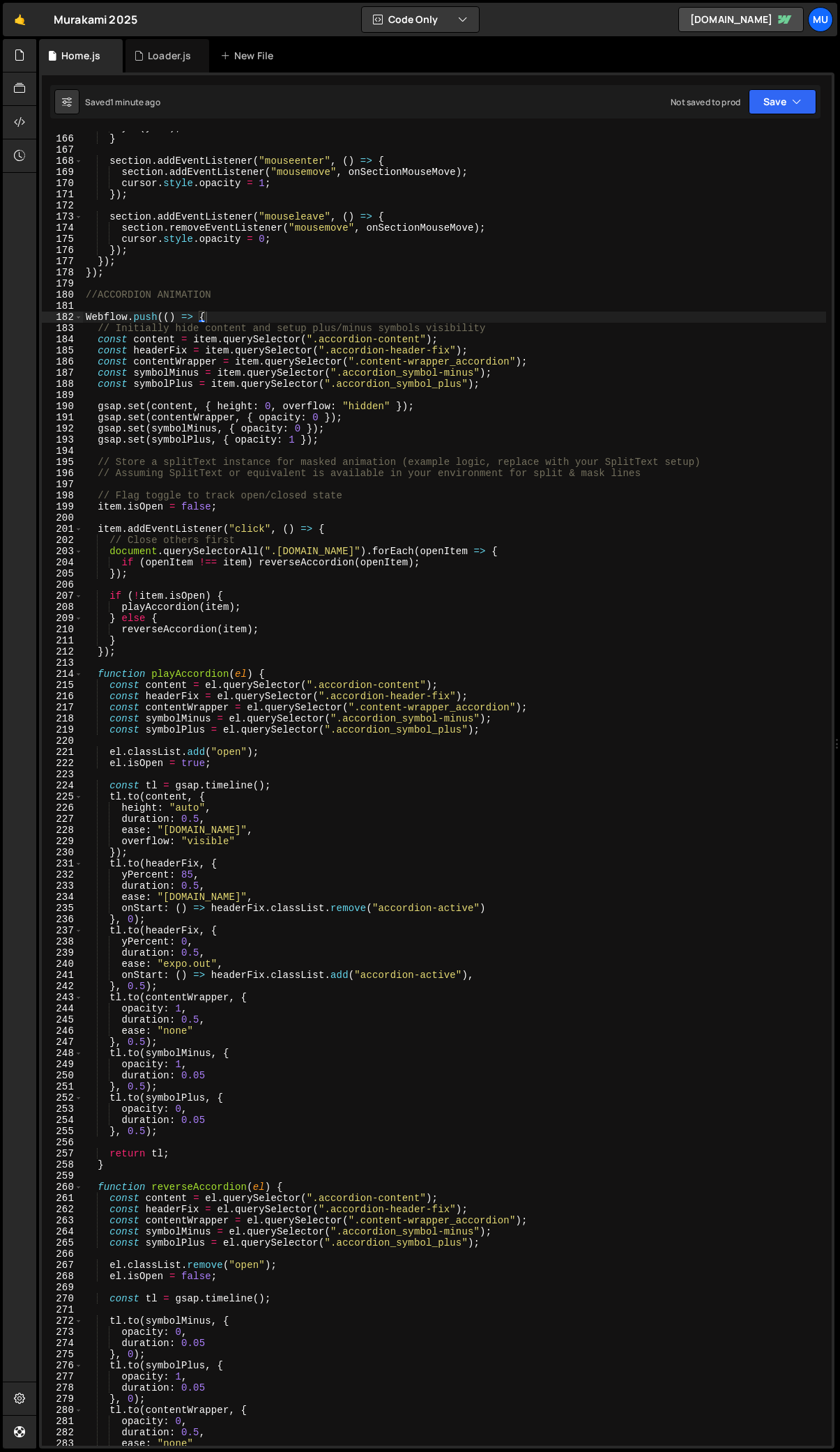
scroll to position [1872, 0]
drag, startPoint x: 389, startPoint y: 549, endPoint x: 360, endPoint y: 547, distance: 29.1
click at [360, 547] on div "yTo ( yPos ) ; } section . addEventListener ( "mouseenter" , ( ) => { section .…" at bounding box center [454, 790] width 743 height 1337
click at [228, 313] on div "yTo ( yPos ) ; } section . addEventListener ( "mouseenter" , ( ) => { section .…" at bounding box center [454, 790] width 743 height 1337
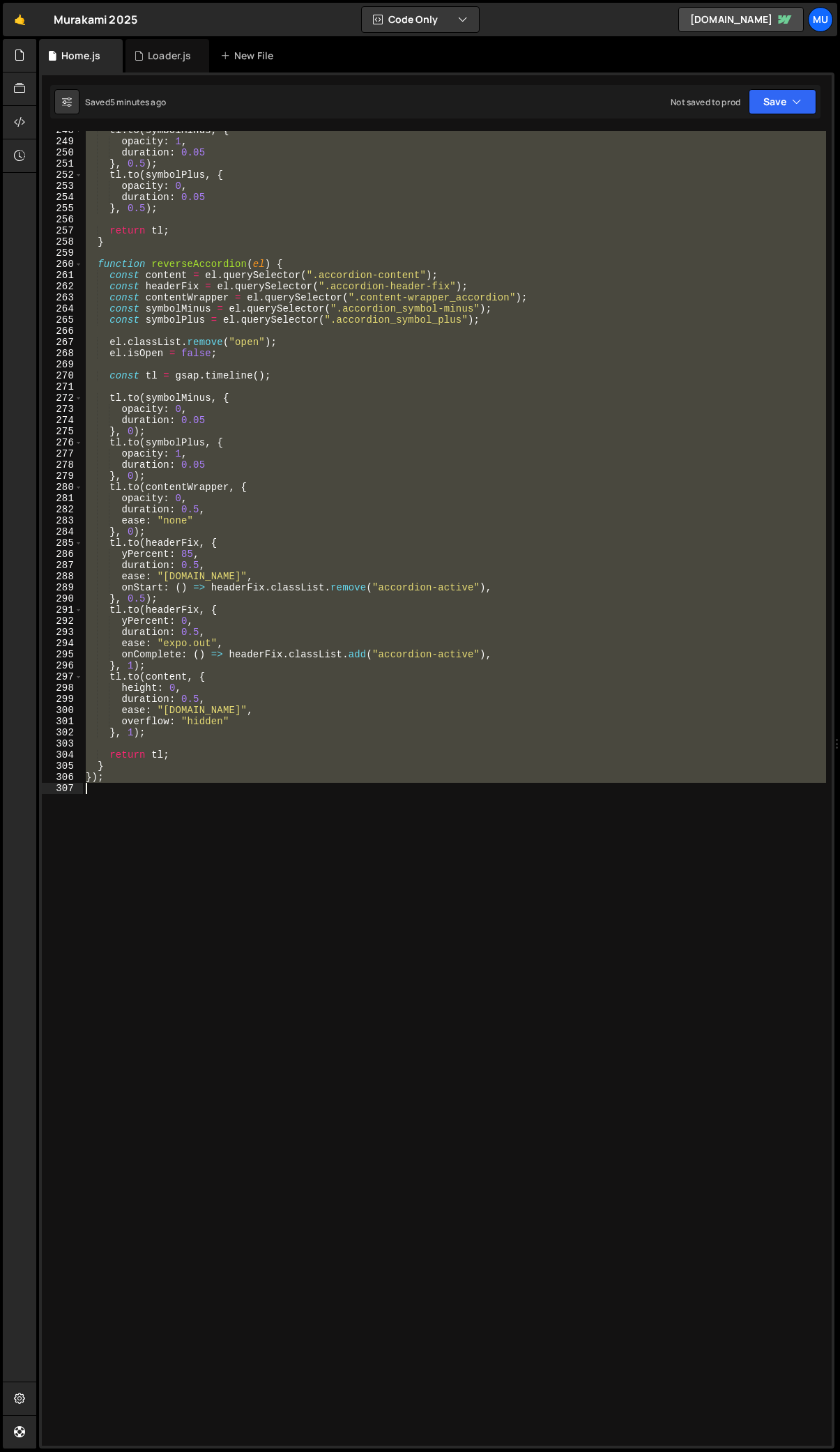
drag, startPoint x: 85, startPoint y: 314, endPoint x: 298, endPoint y: 1102, distance: 816.3
click at [298, 1102] on div "tl . to ( symbolMinus , { opacity : 1 , duration : 0.05 } , 0.5 ) ; tl . to ( s…" at bounding box center [454, 793] width 743 height 1337
paste textarea
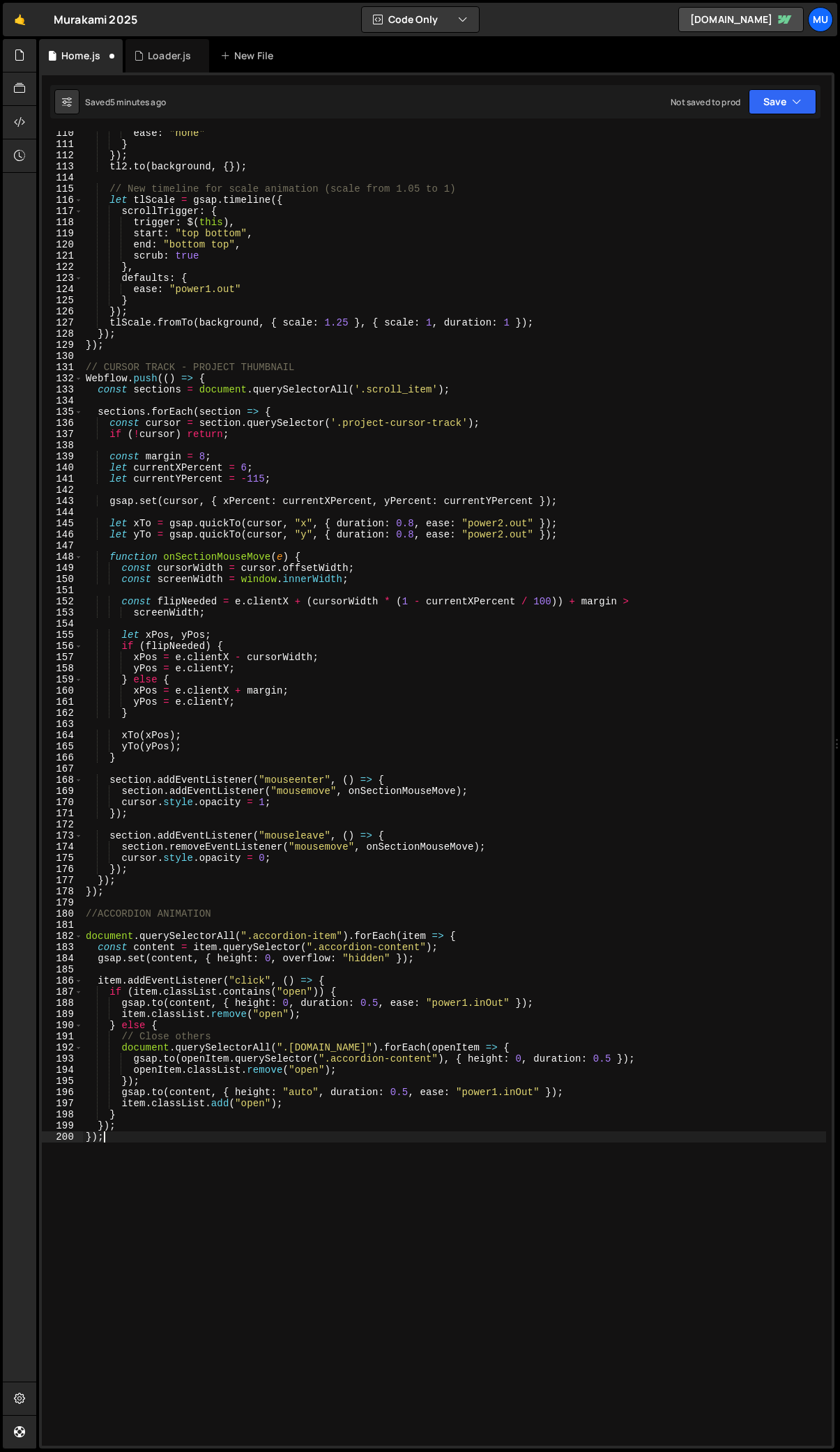
scroll to position [1253, 0]
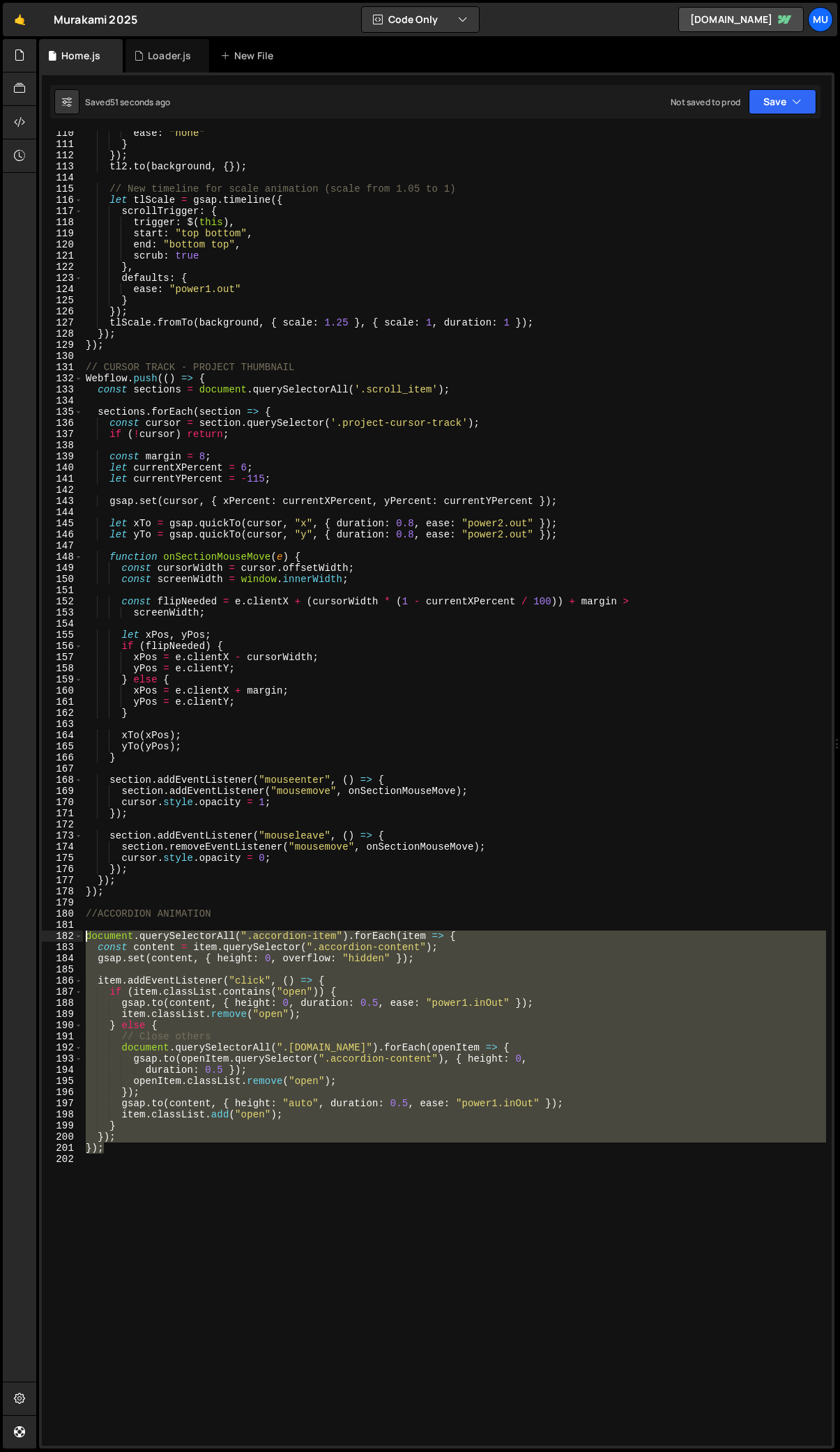
drag, startPoint x: 125, startPoint y: 1150, endPoint x: 66, endPoint y: 940, distance: 218.1
click at [66, 940] on div "}); 110 111 112 113 114 115 116 117 118 119 120 121 122 123 124 125 126 127 128…" at bounding box center [437, 789] width 790 height 1315
type textarea "document.querySelectorAll(".accordion-item").forEach(item => { const content = …"
paste textarea
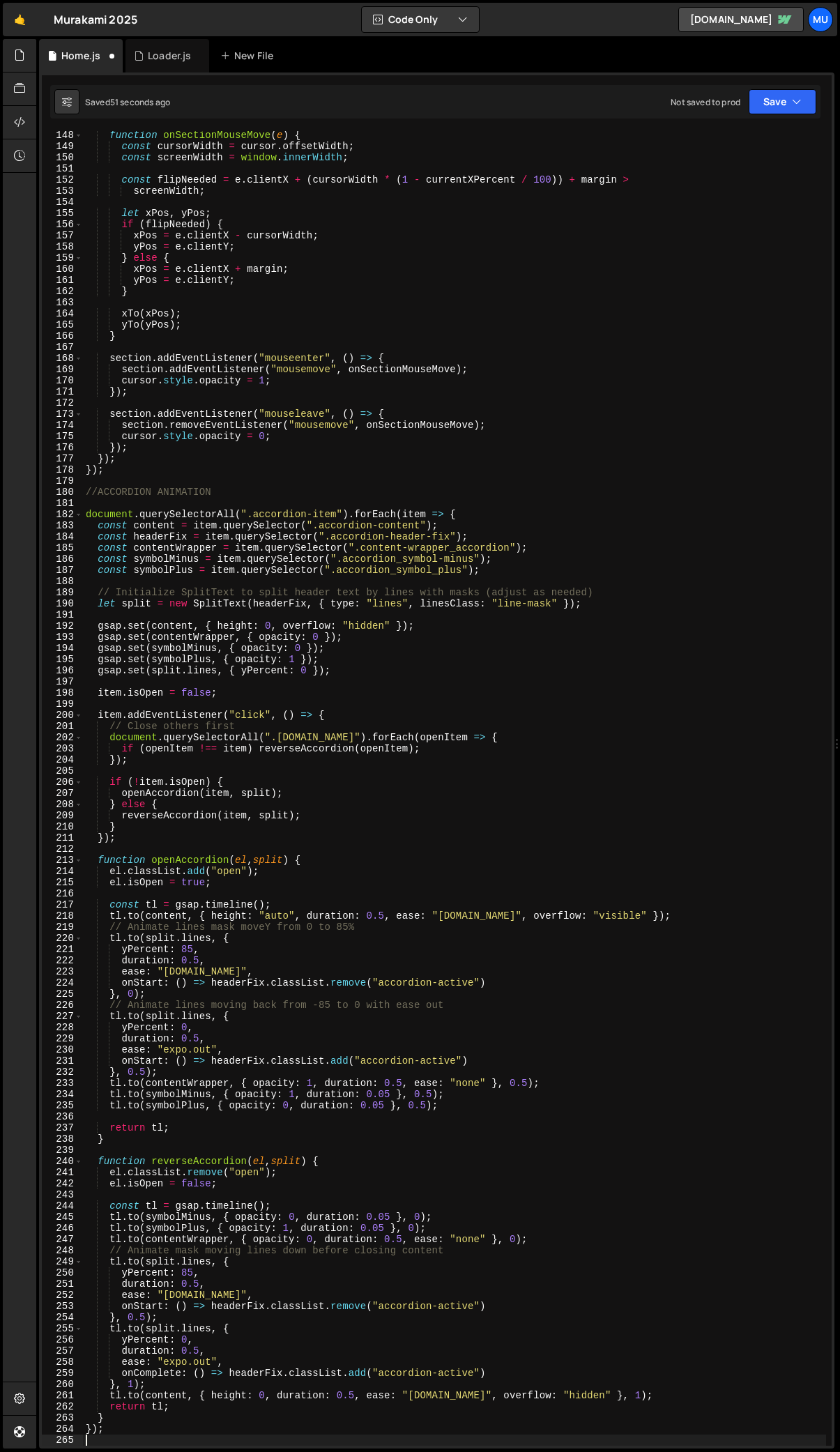
scroll to position [1674, 0]
click at [260, 1051] on div "function onSectionMouseMove ( e ) { const cursorWidth = cursor . offsetWidth ; …" at bounding box center [454, 798] width 743 height 1337
type textarea "ease: "expo.out","
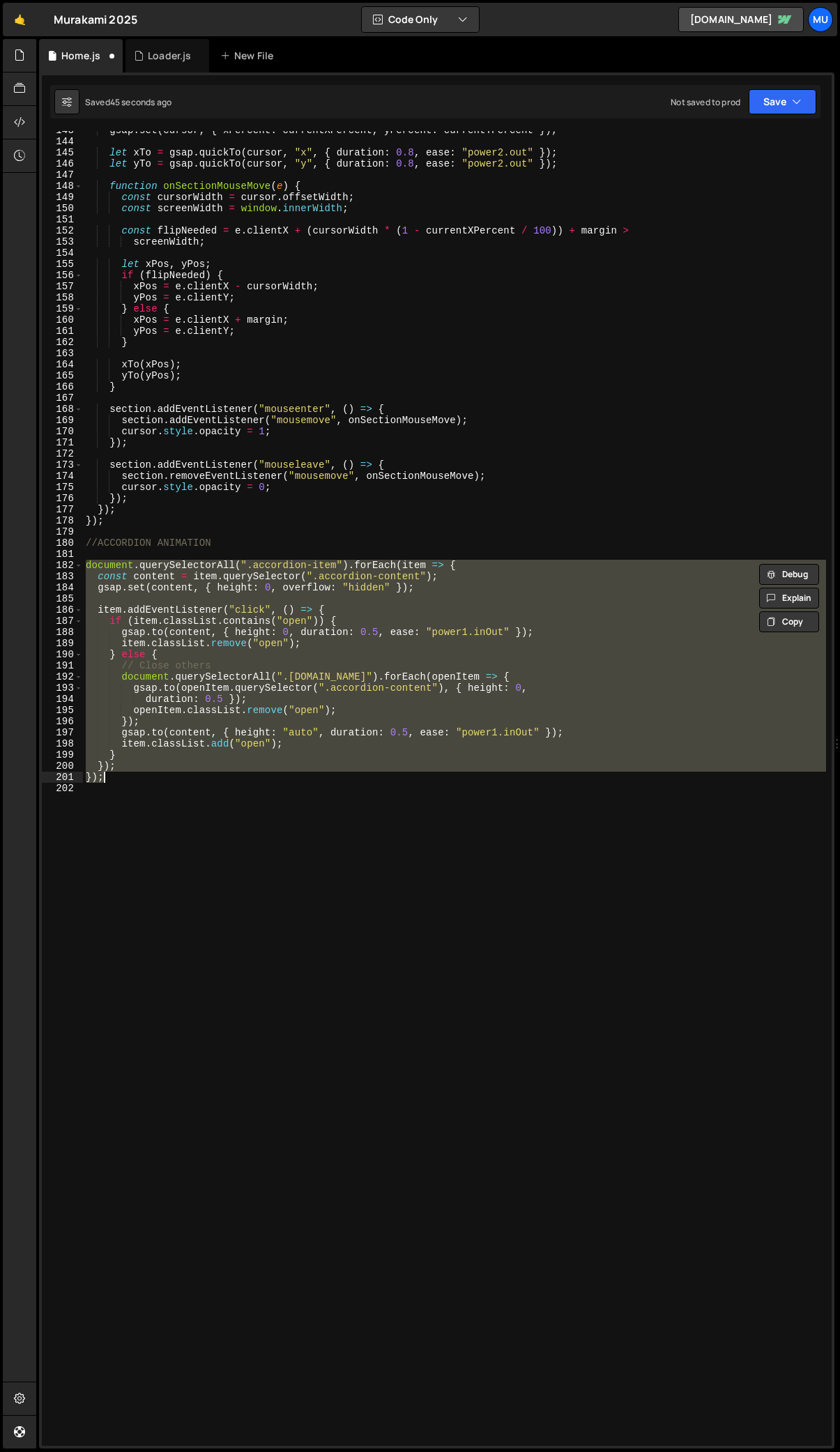
scroll to position [1624, 0]
type textarea "}"
